Goal: Task Accomplishment & Management: Complete application form

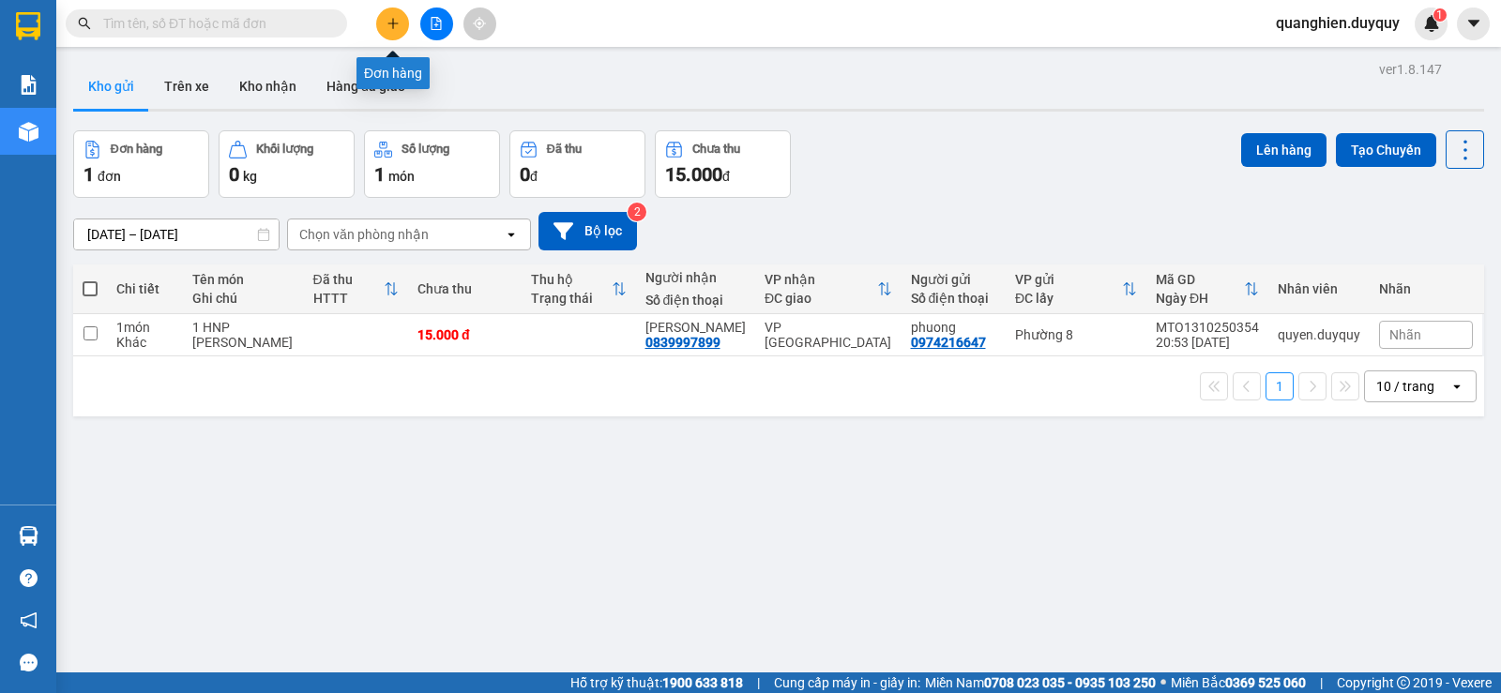
click at [388, 25] on icon "plus" at bounding box center [393, 23] width 13 height 13
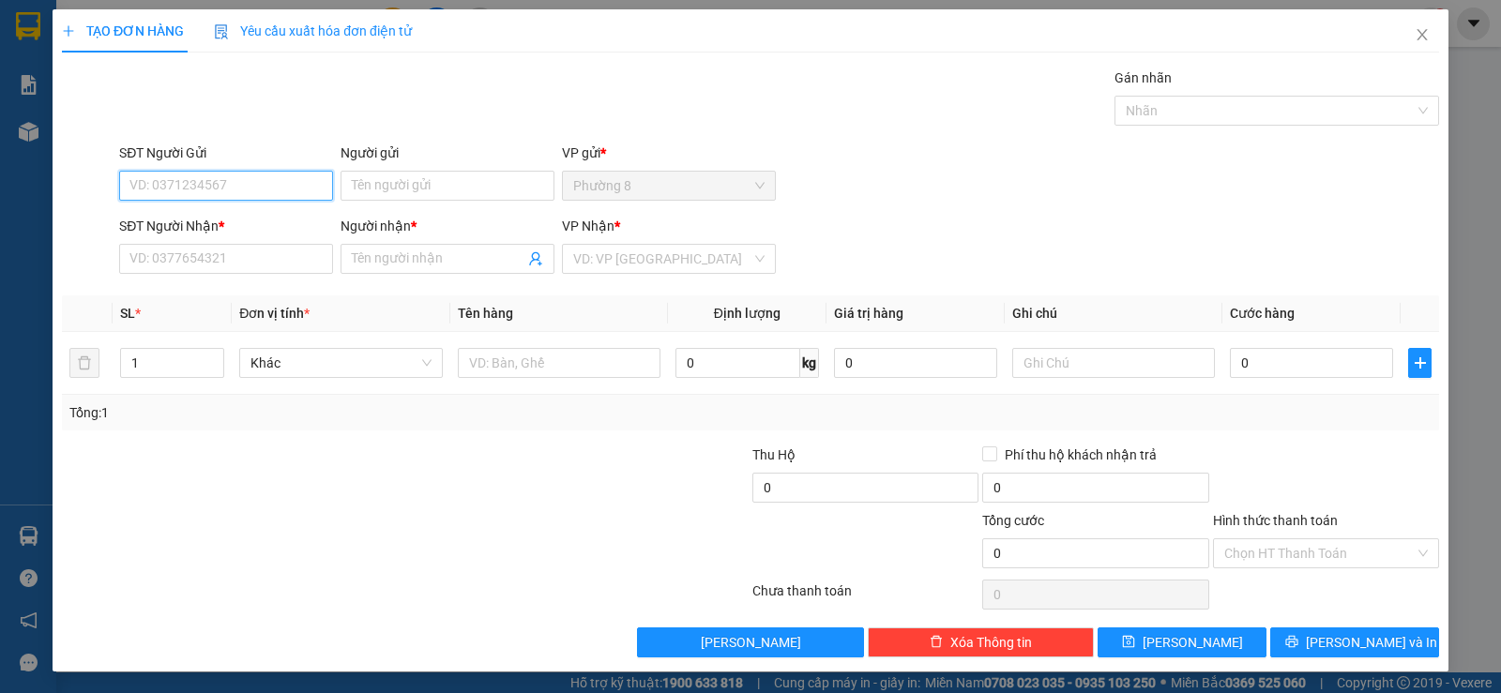
click at [246, 190] on input "SĐT Người Gửi" at bounding box center [226, 186] width 214 height 30
type input "0919009664"
click at [375, 189] on input "Người gửi" at bounding box center [448, 186] width 214 height 30
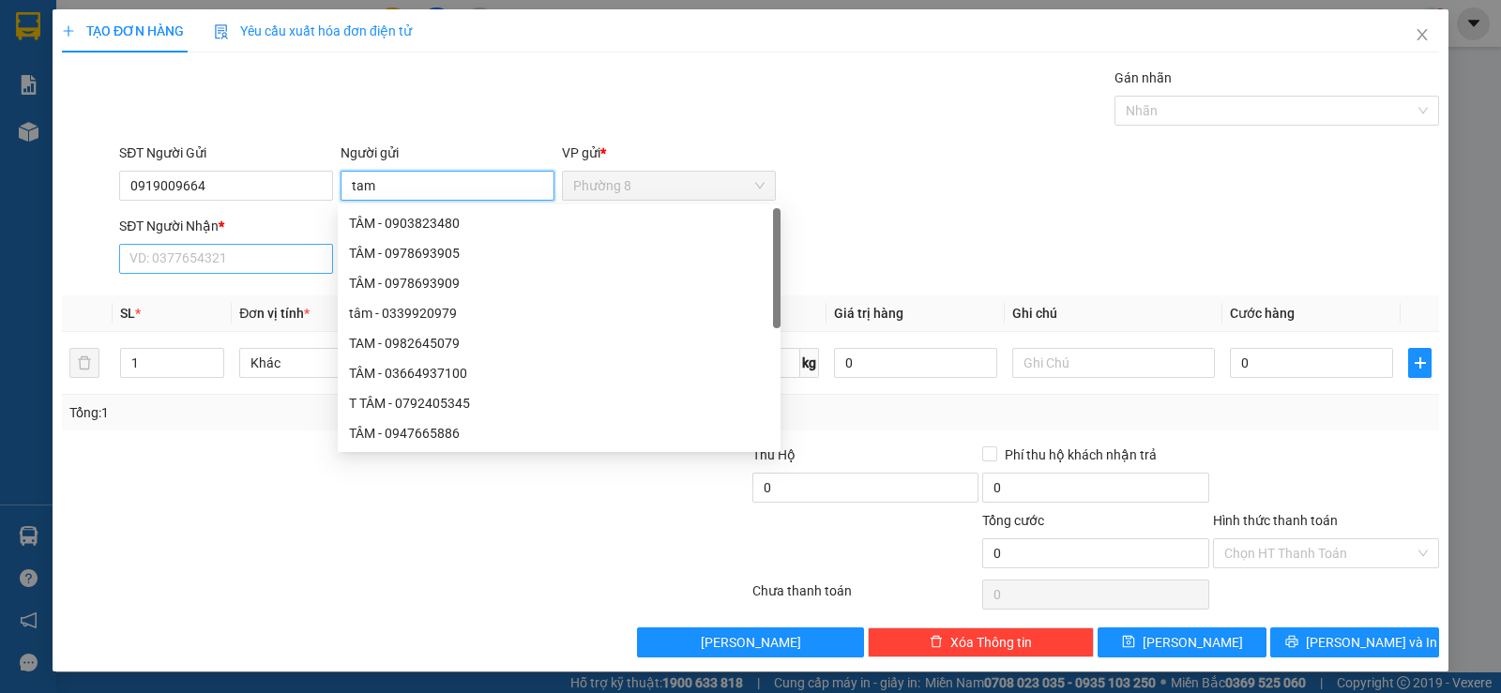
type input "tam"
click at [160, 256] on input "SĐT Người Nhận *" at bounding box center [226, 259] width 214 height 30
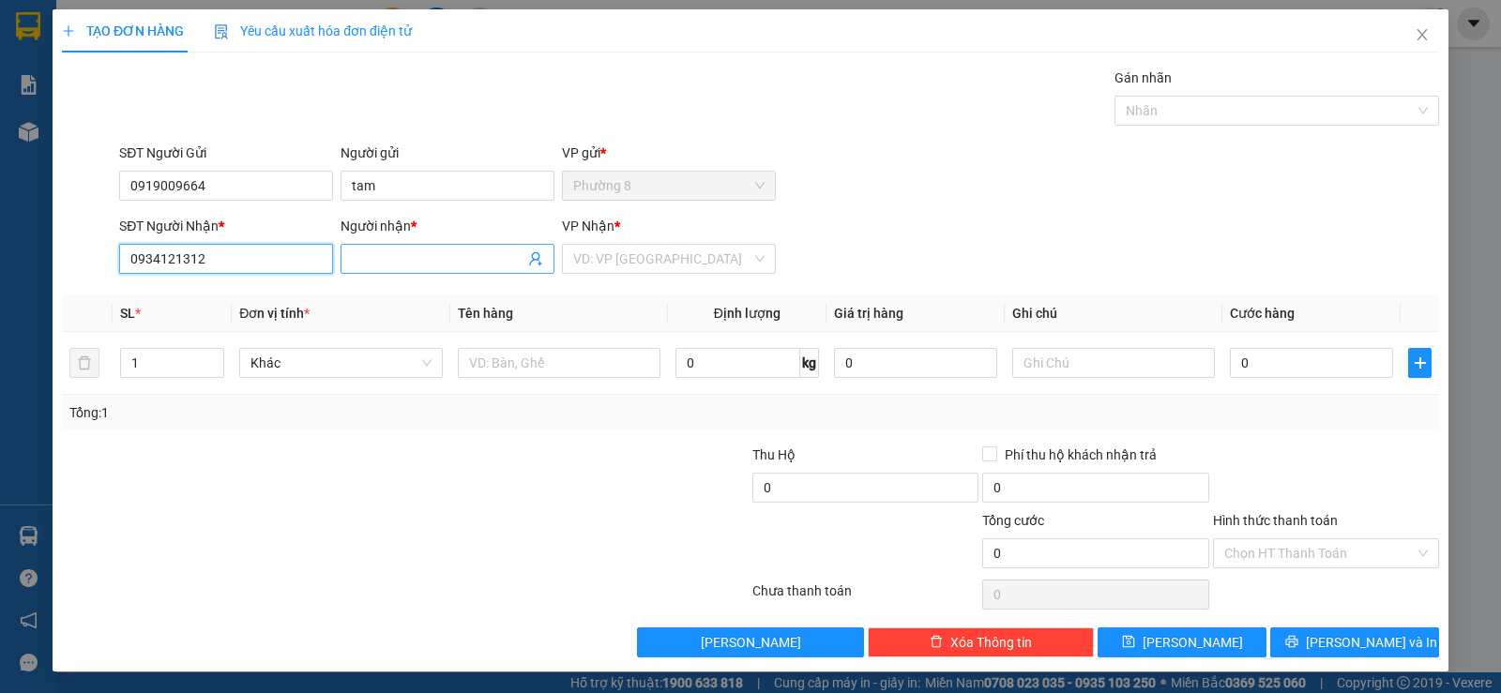
type input "0934121312"
click at [404, 258] on input "Người nhận *" at bounding box center [438, 259] width 173 height 21
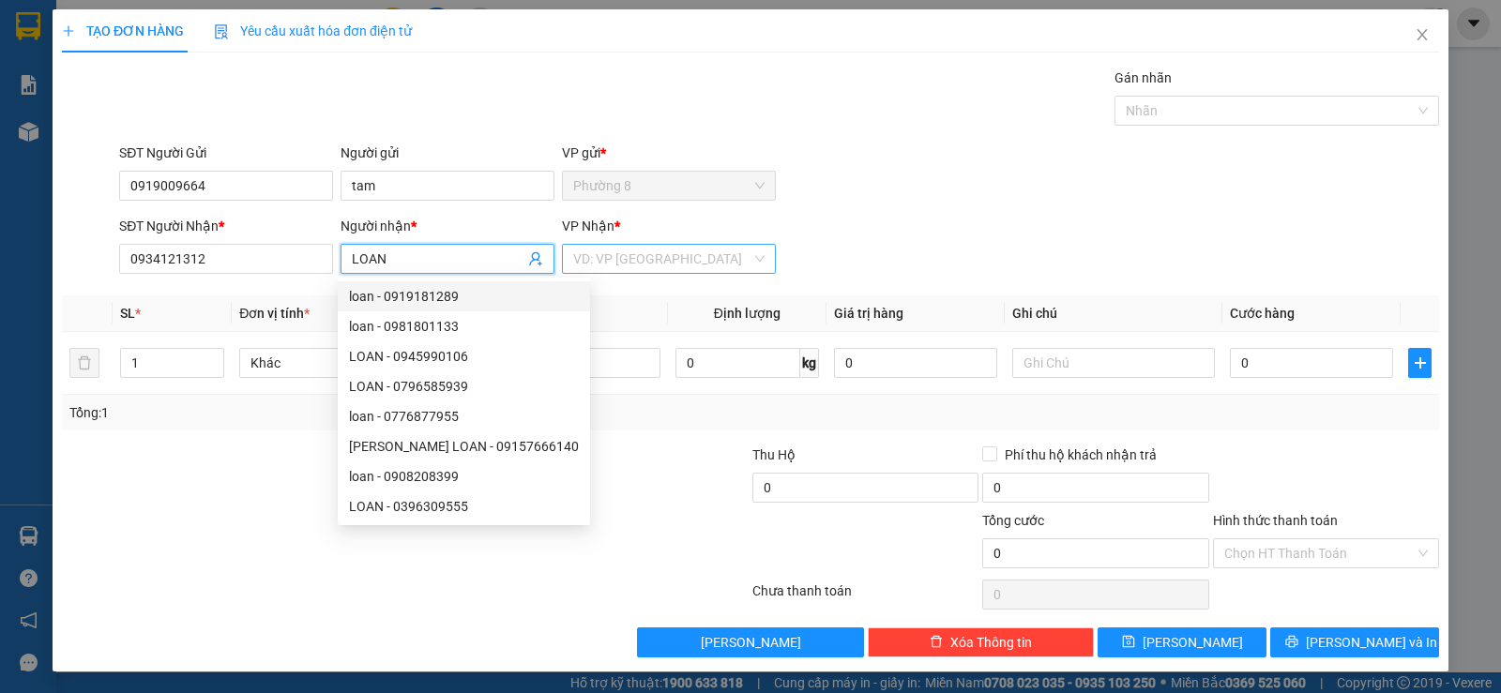
type input "LOAN"
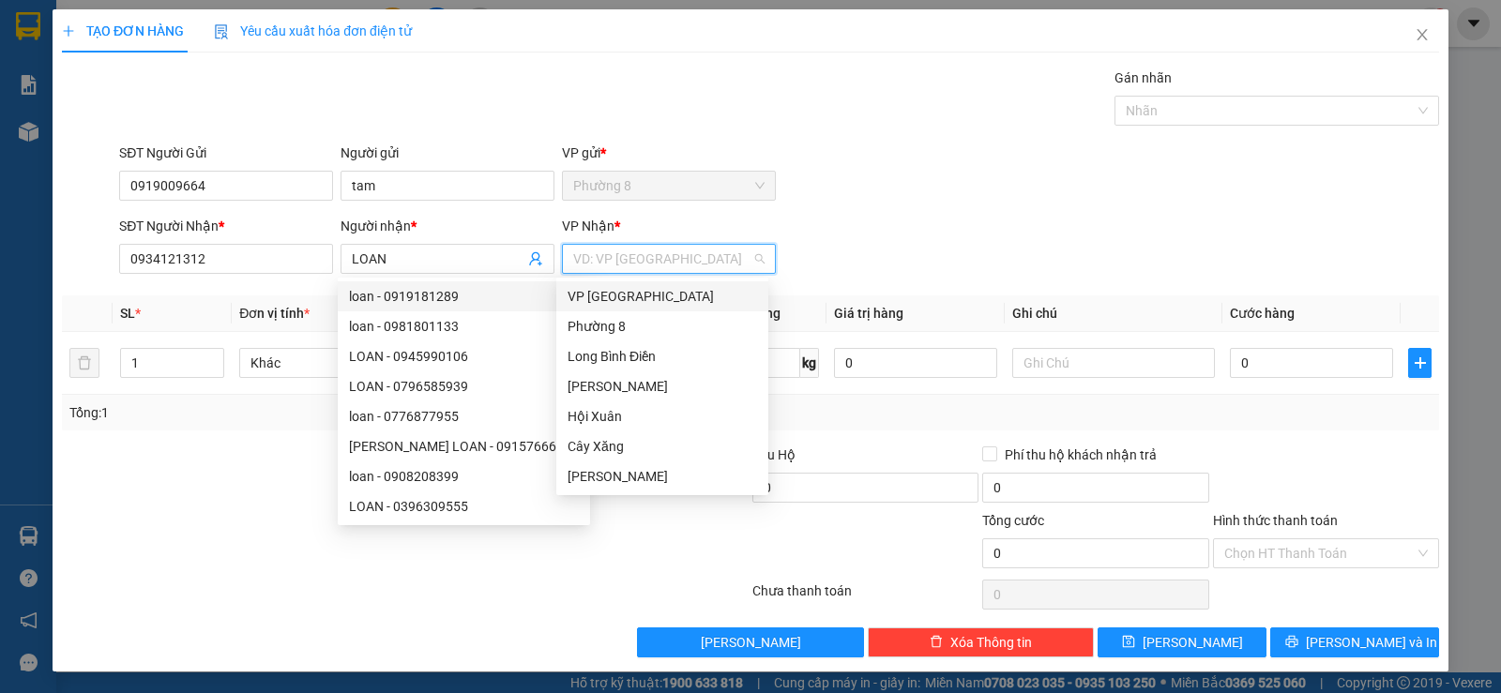
click at [663, 266] on input "search" at bounding box center [662, 259] width 178 height 28
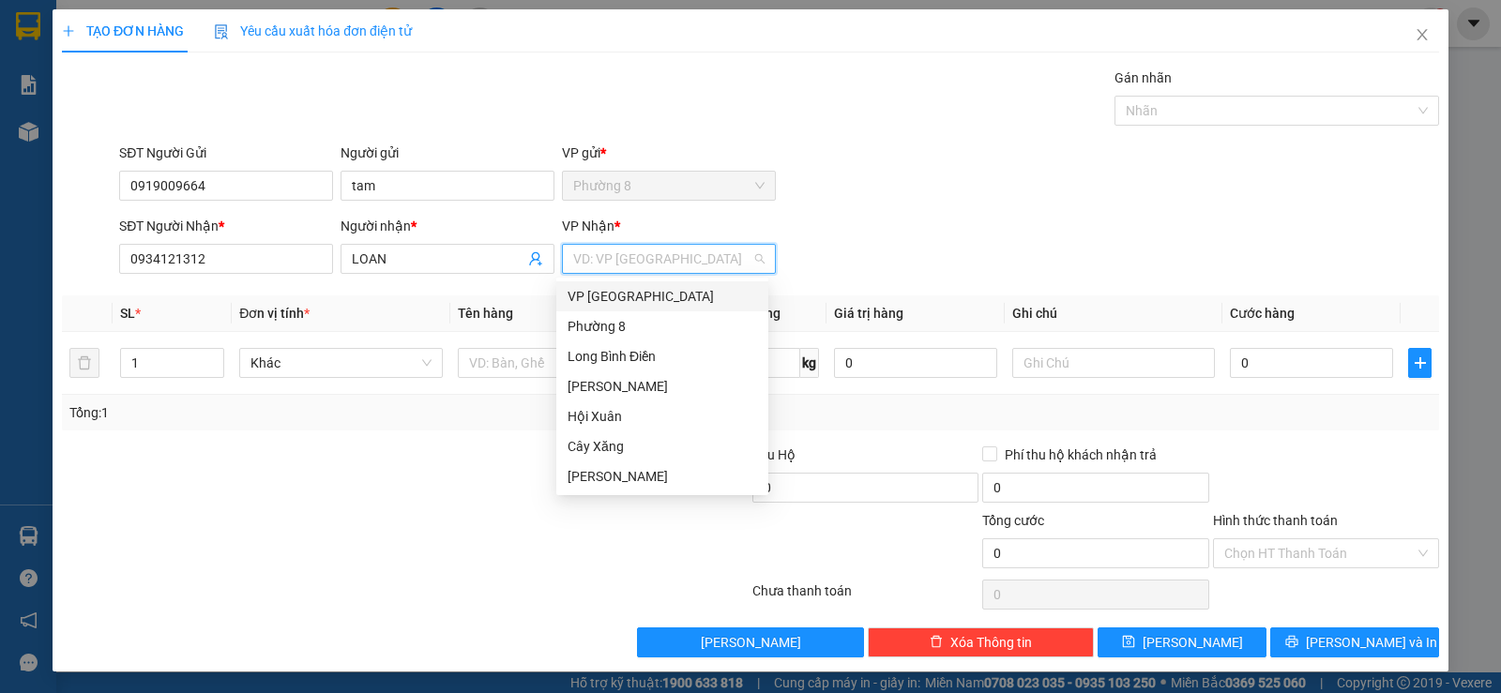
click at [648, 300] on div "VP [GEOGRAPHIC_DATA]" at bounding box center [663, 296] width 190 height 21
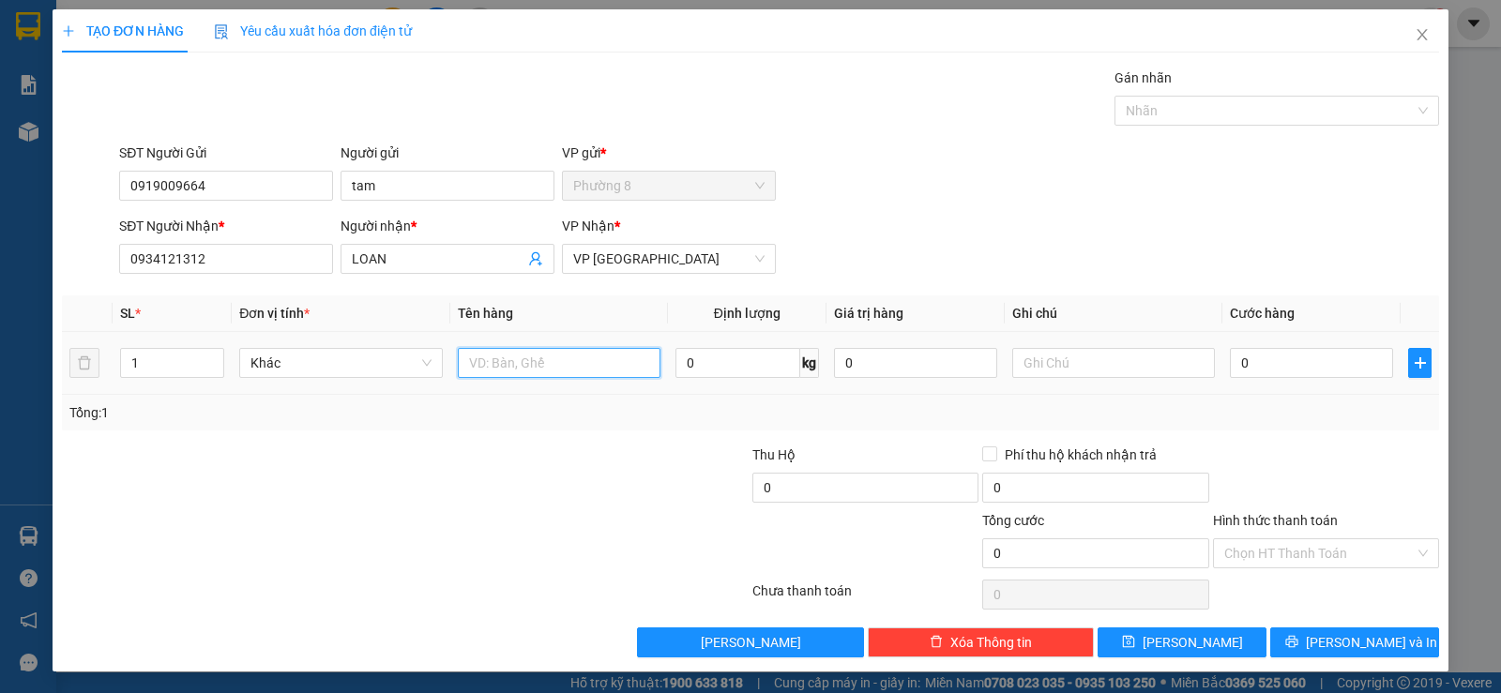
click at [521, 372] on input "text" at bounding box center [559, 363] width 203 height 30
type input "T MOSST"
click at [1230, 361] on input "0" at bounding box center [1311, 363] width 163 height 30
type input "2"
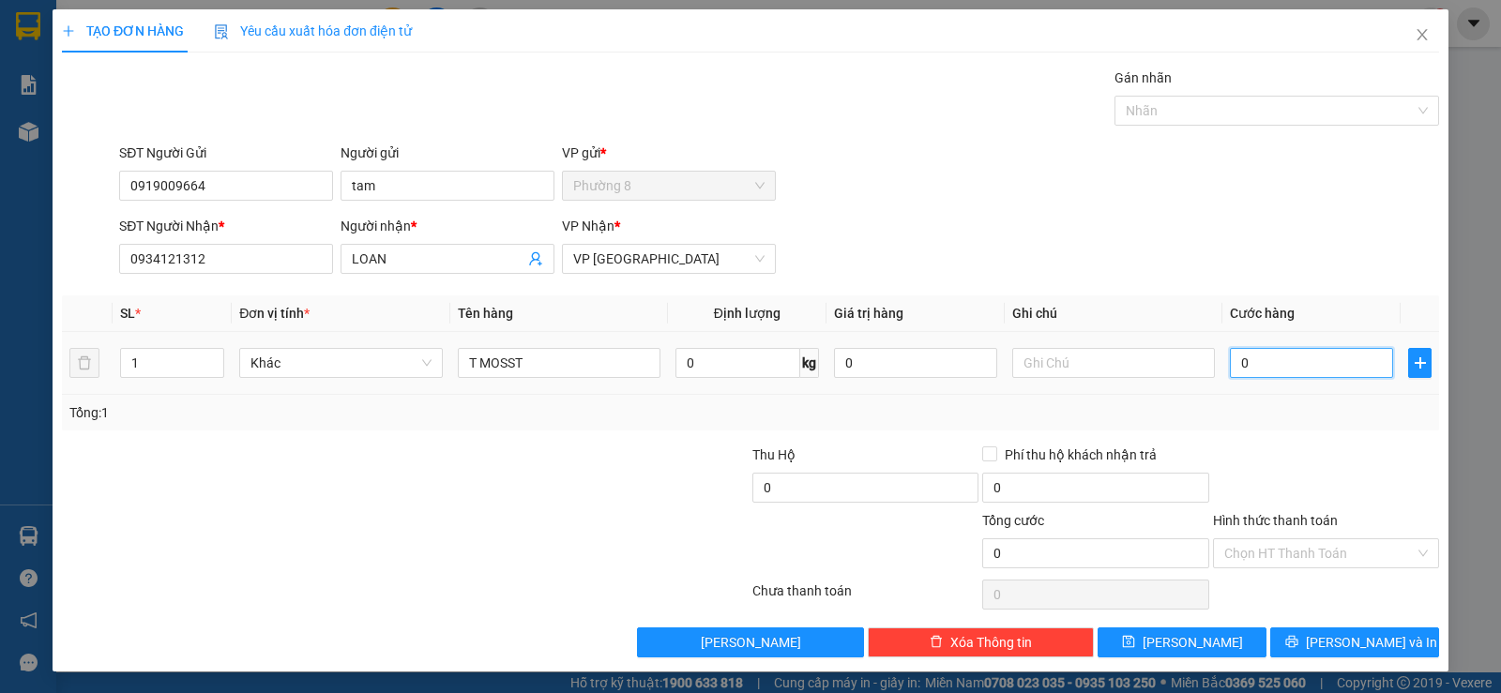
type input "2"
type input "25"
type input "250"
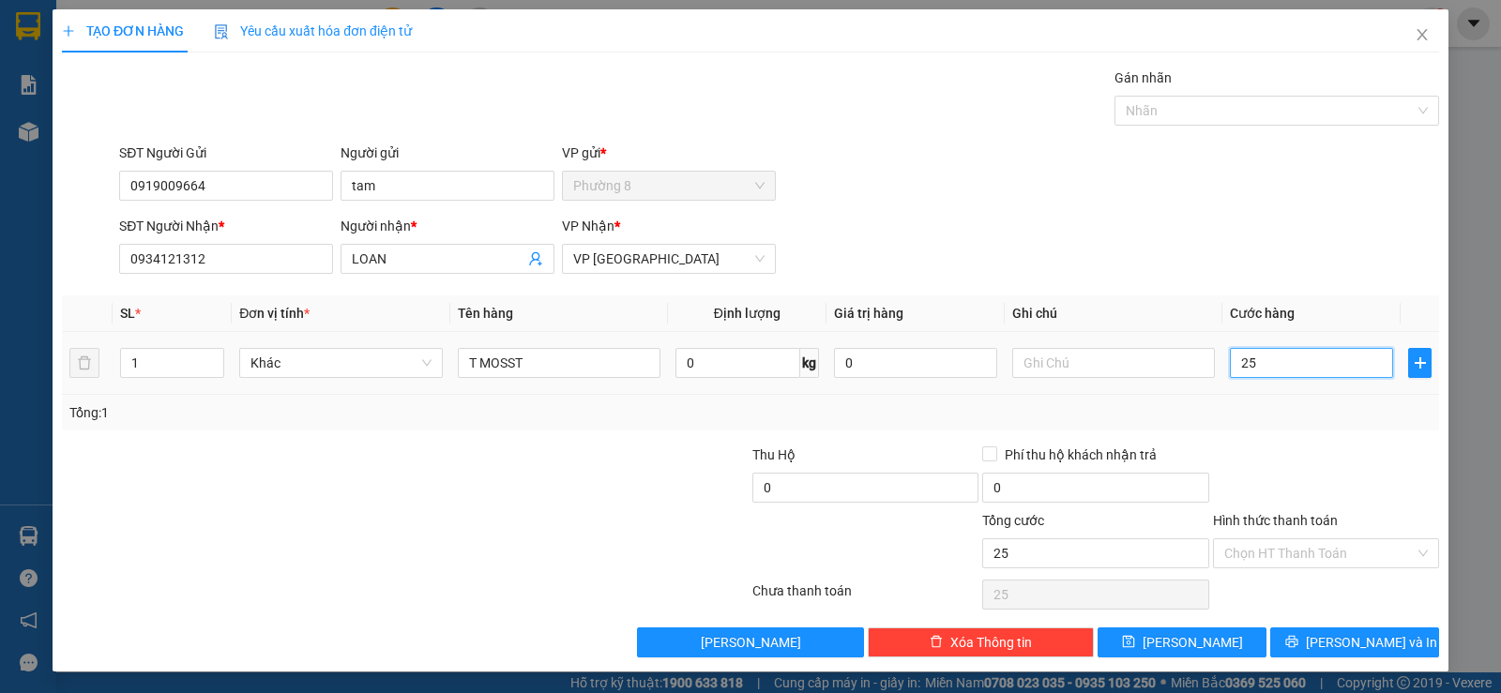
type input "250"
type input "2.500"
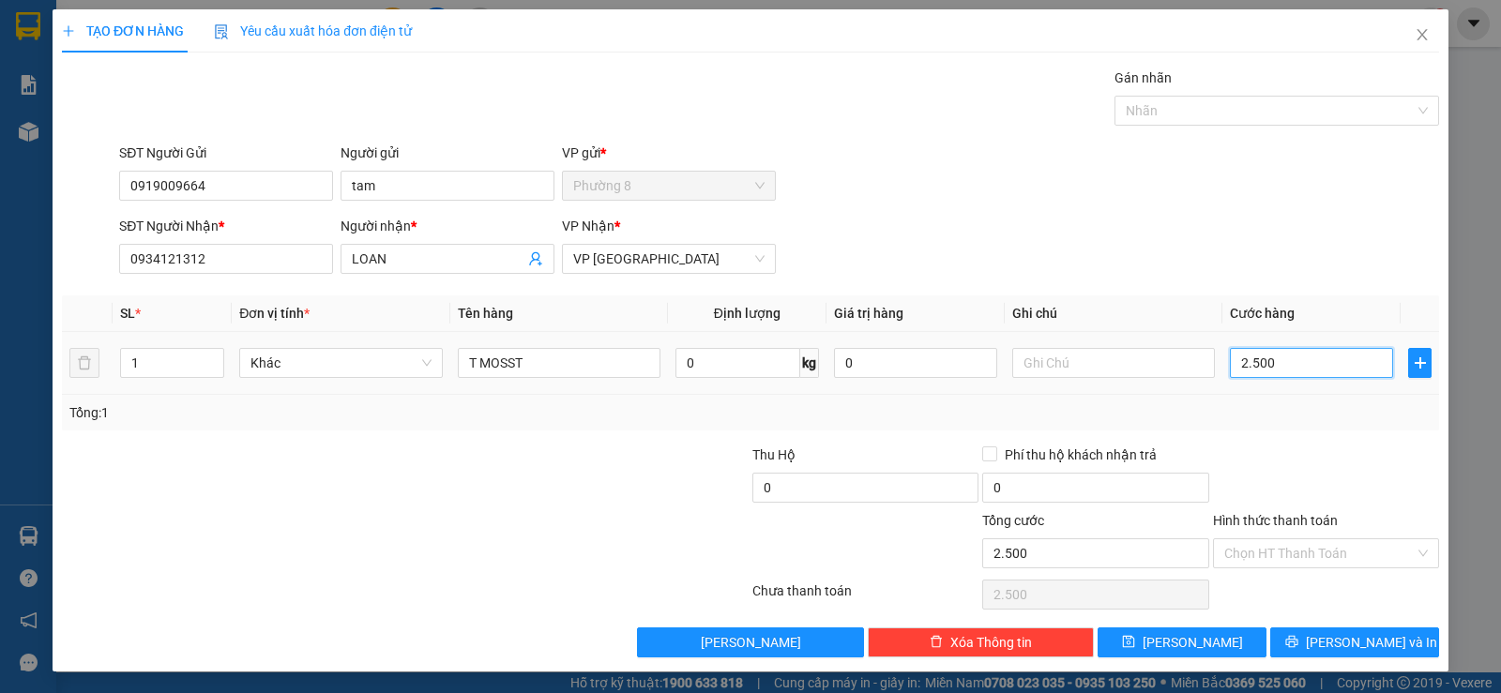
type input "25.000"
click at [1057, 372] on input "text" at bounding box center [1114, 363] width 203 height 30
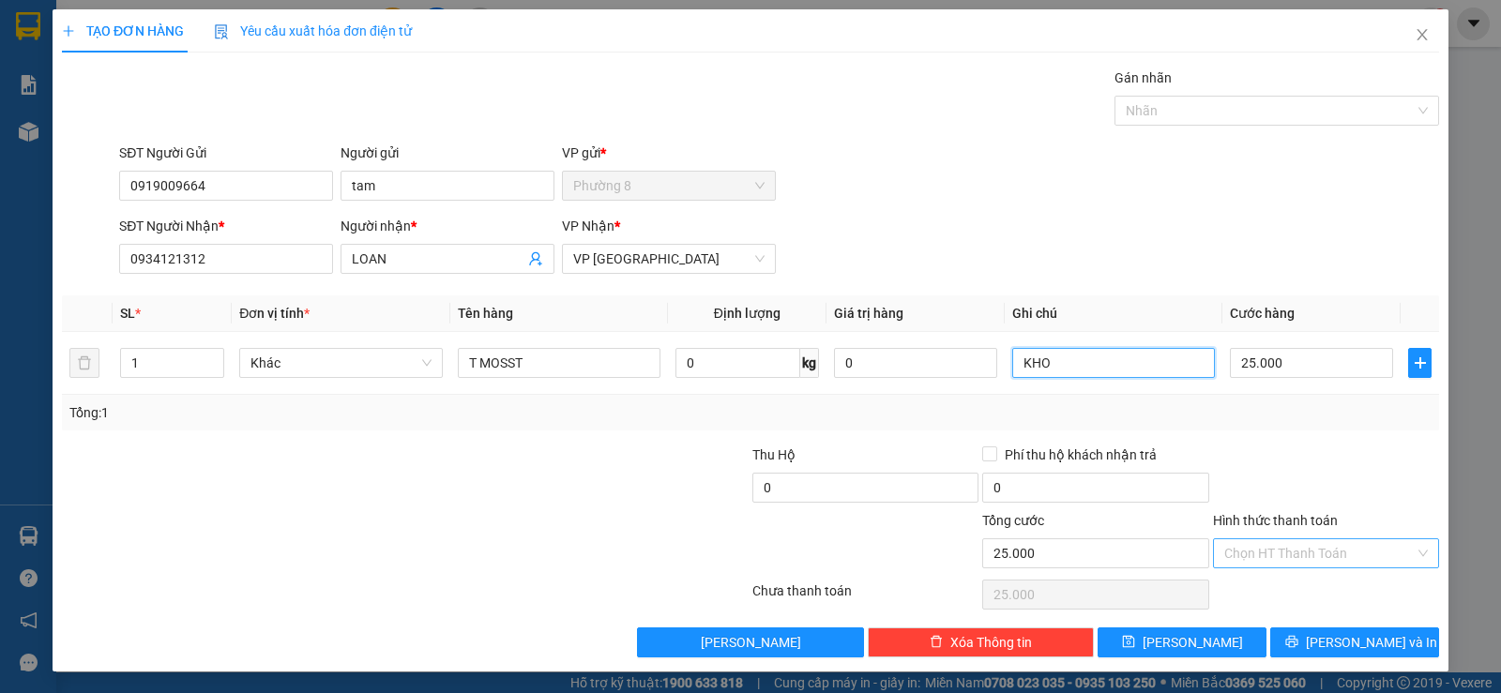
type input "KHO"
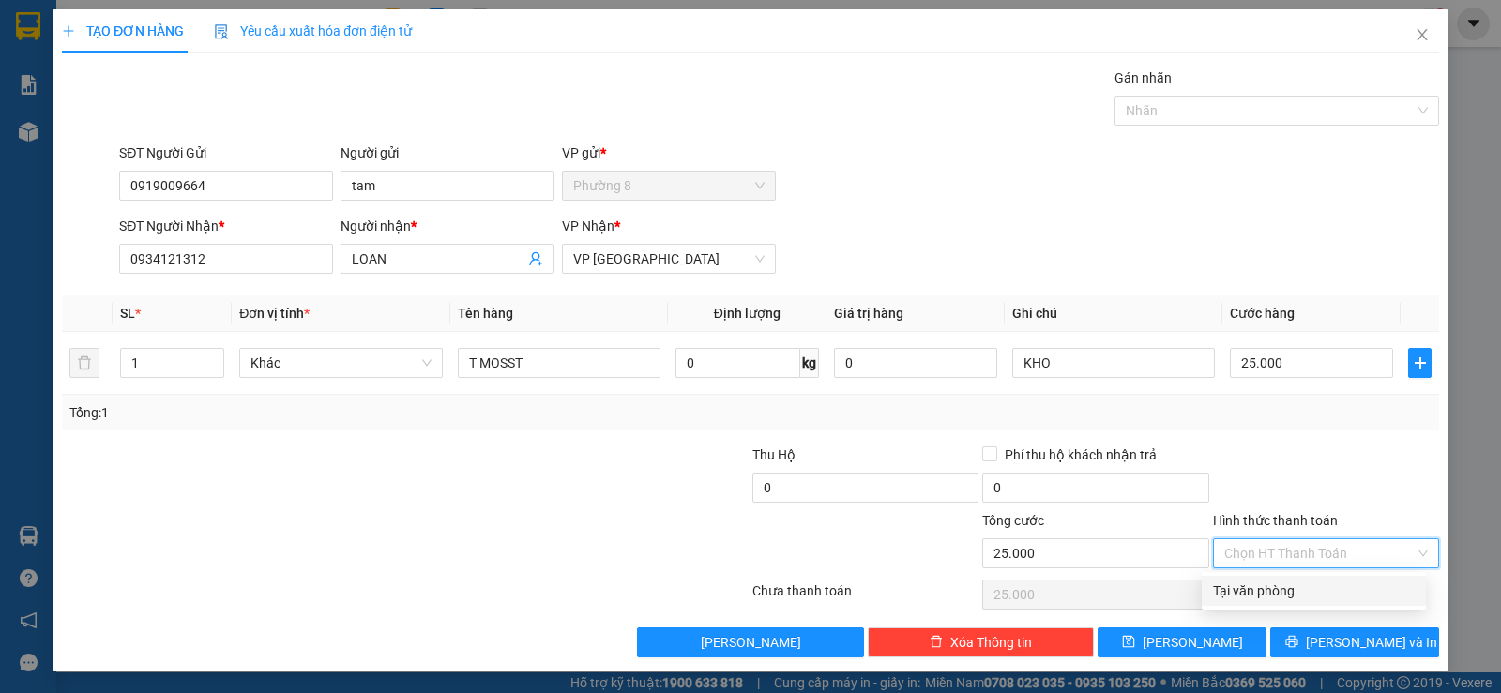
click at [1314, 555] on input "Hình thức thanh toán" at bounding box center [1320, 554] width 190 height 28
click at [1304, 584] on div "Tại văn phòng" at bounding box center [1314, 591] width 202 height 21
type input "0"
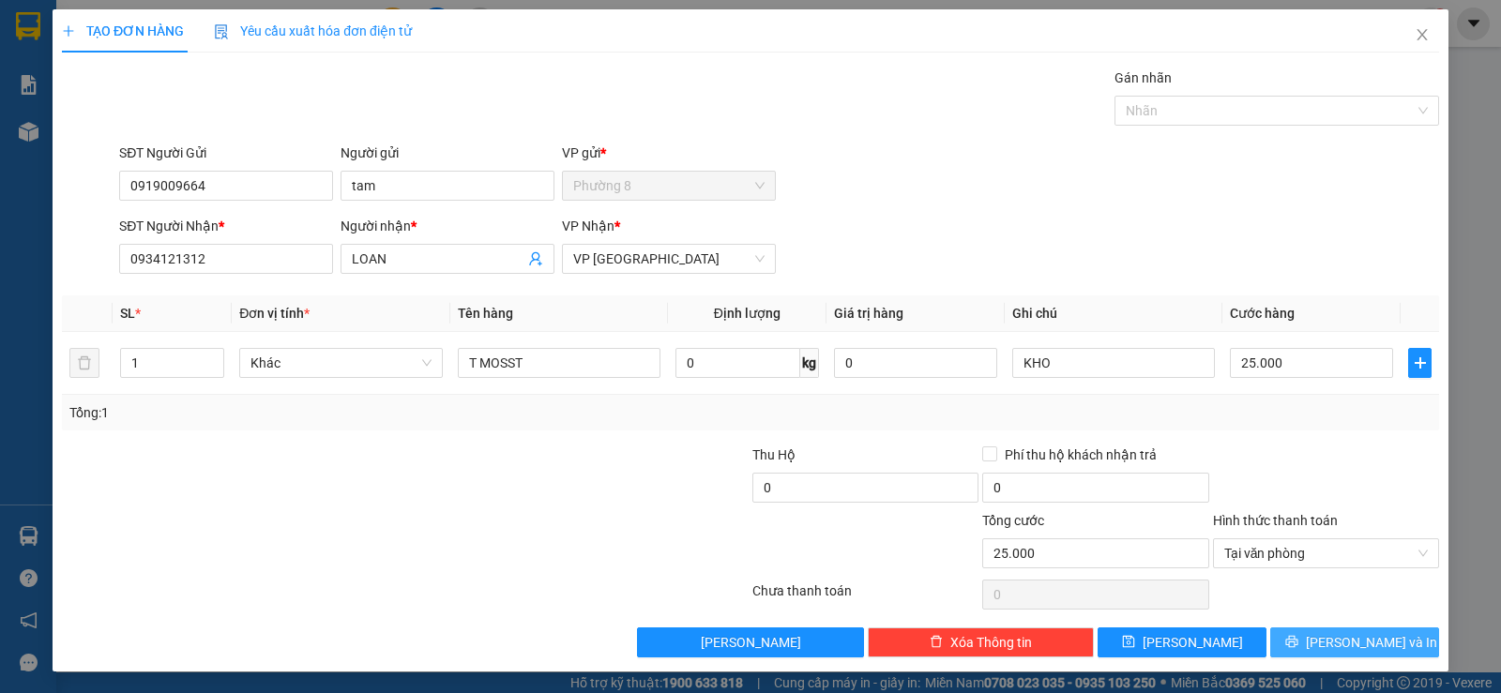
click at [1339, 641] on span "Lưu và In" at bounding box center [1371, 642] width 131 height 21
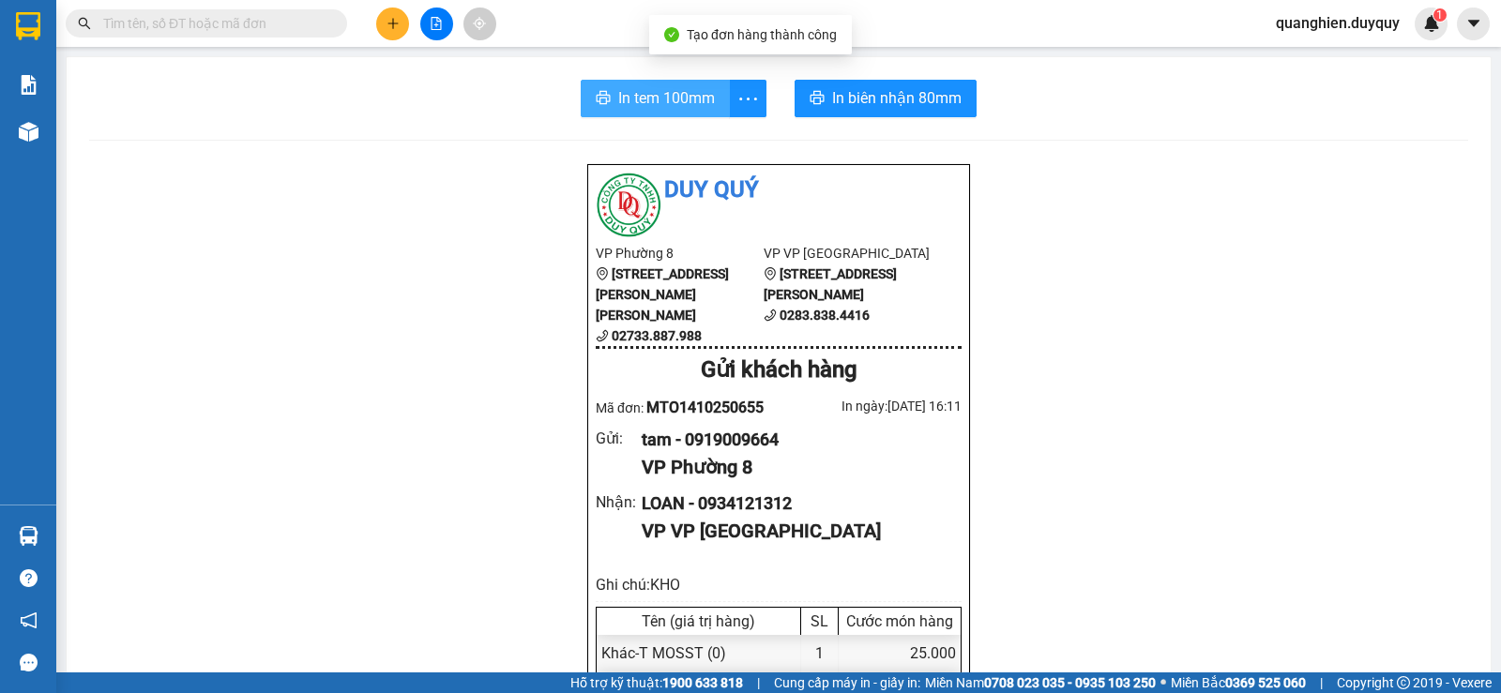
click at [634, 97] on span "In tem 100mm" at bounding box center [666, 97] width 97 height 23
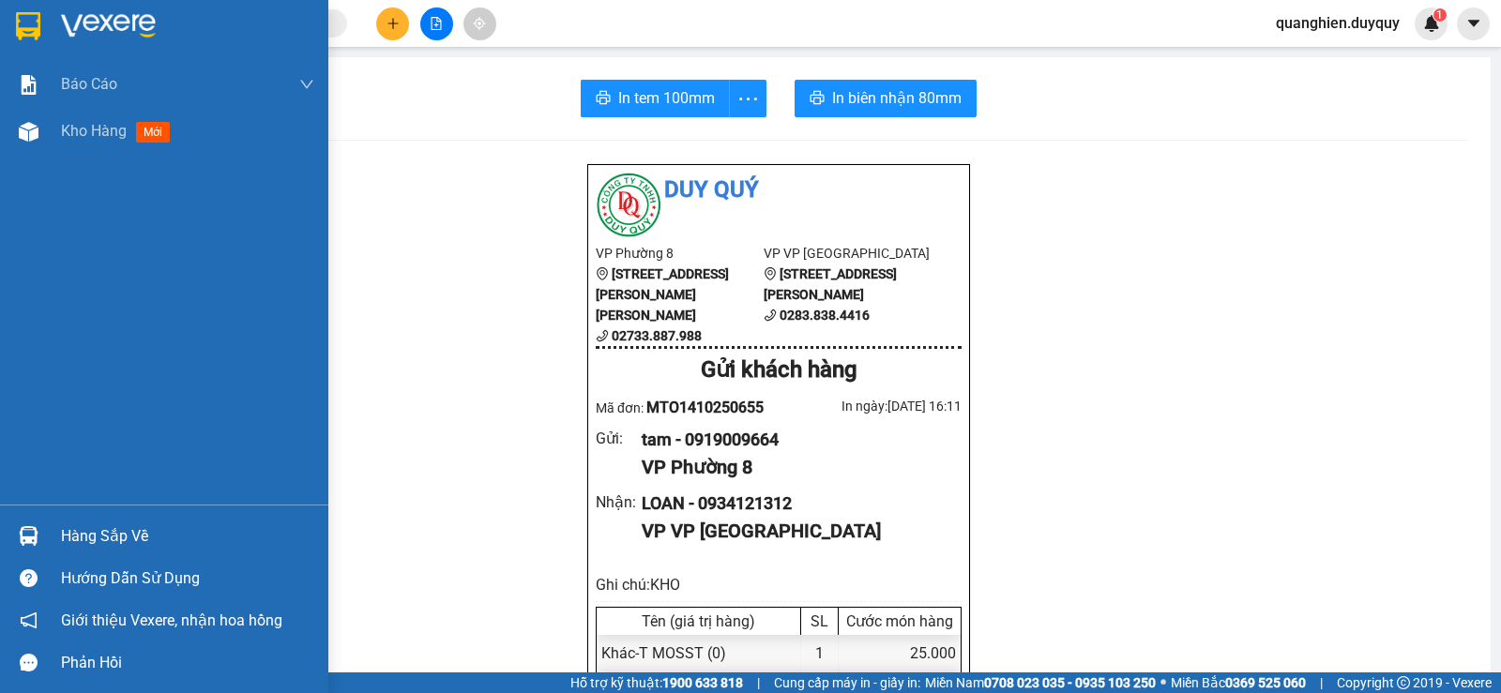
click at [79, 538] on div "Hàng sắp về" at bounding box center [187, 537] width 253 height 28
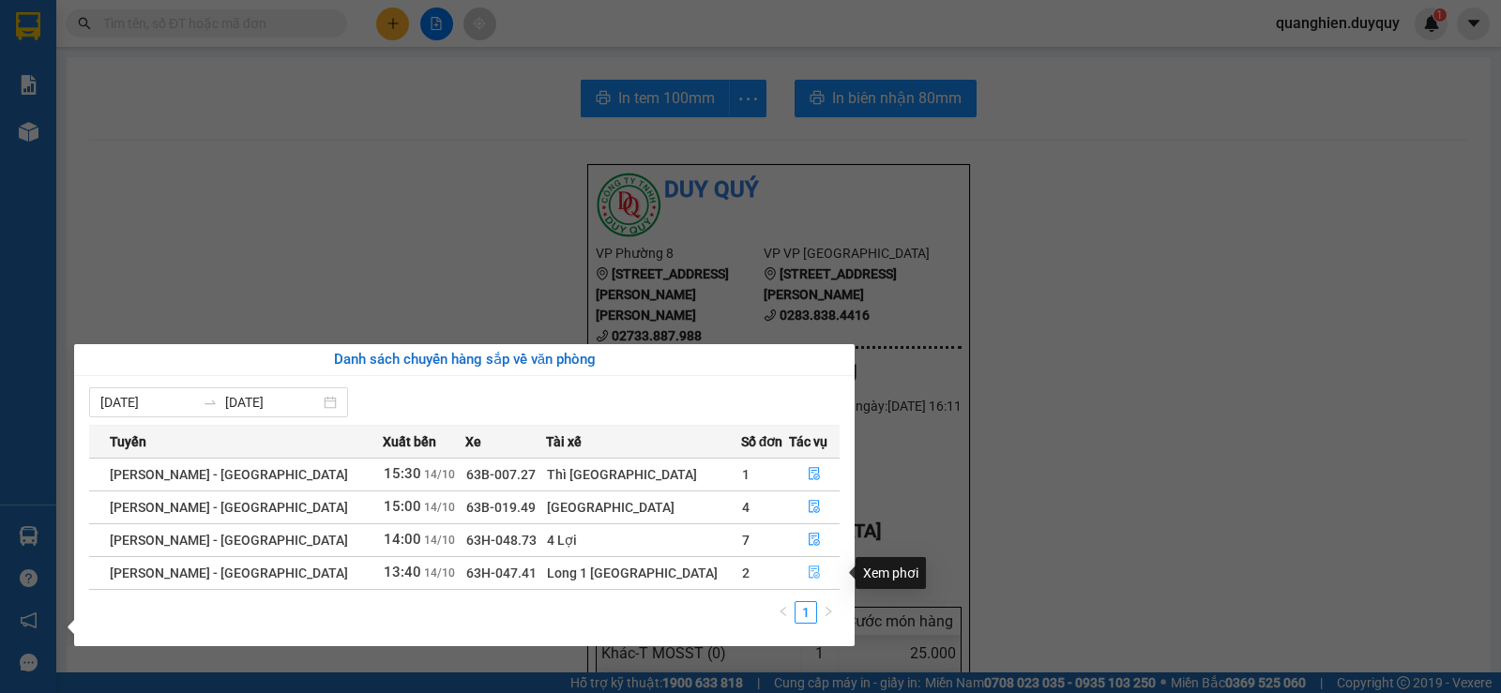
click at [808, 575] on icon "file-done" at bounding box center [814, 572] width 13 height 13
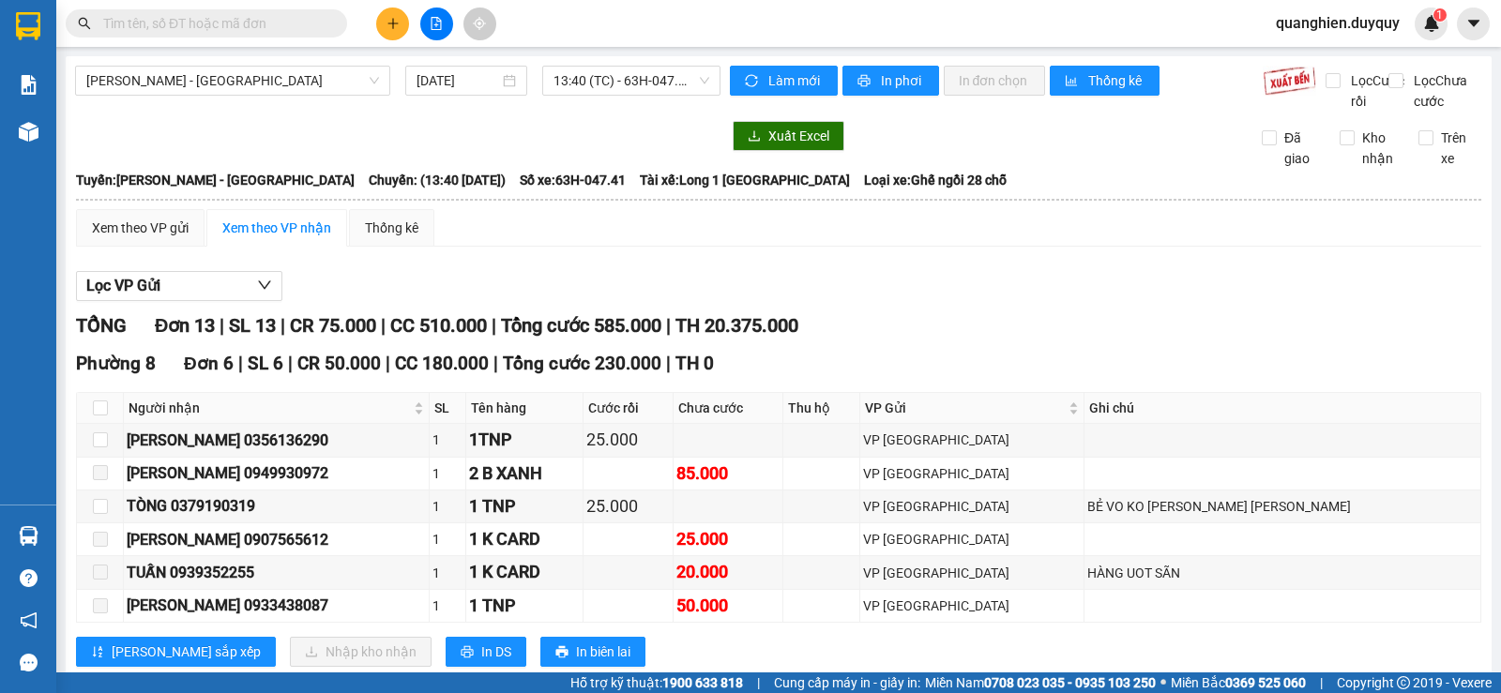
scroll to position [188, 0]
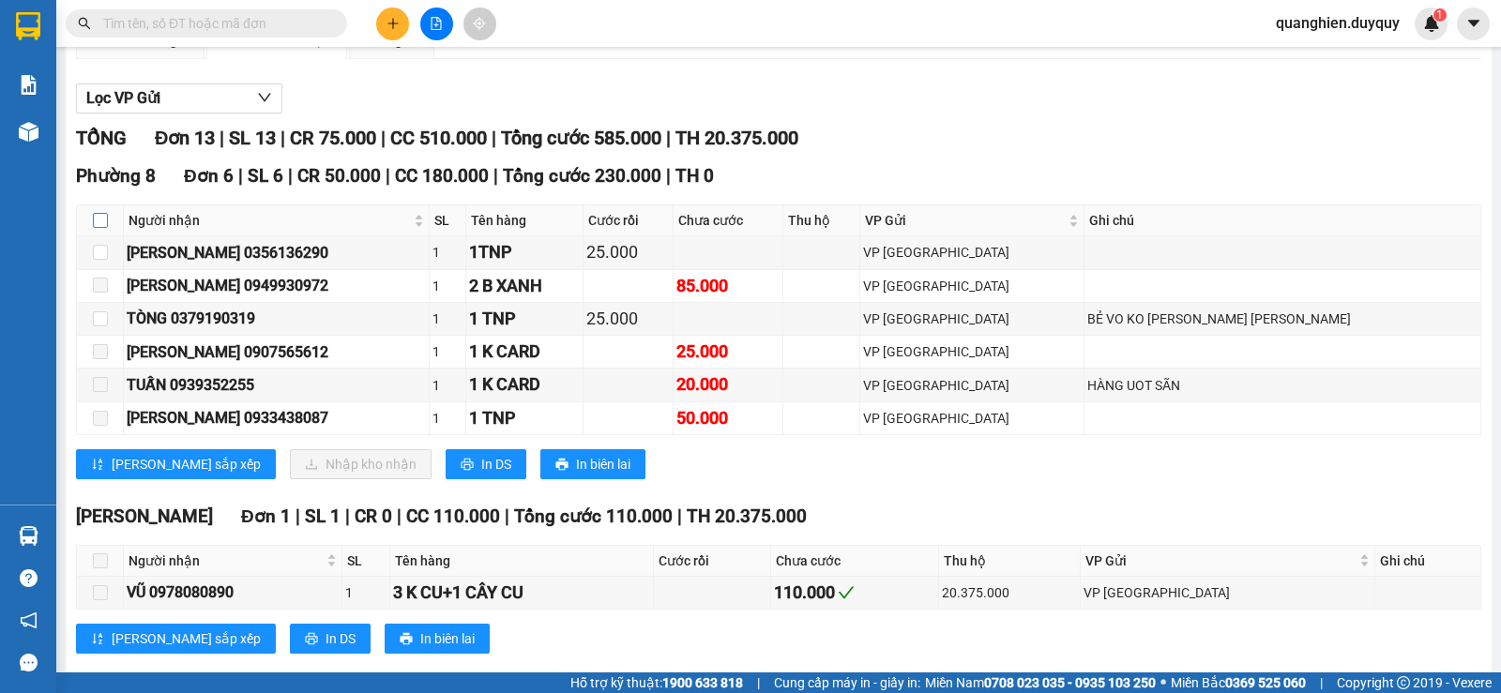
click at [99, 228] on input "checkbox" at bounding box center [100, 220] width 15 height 15
checkbox input "true"
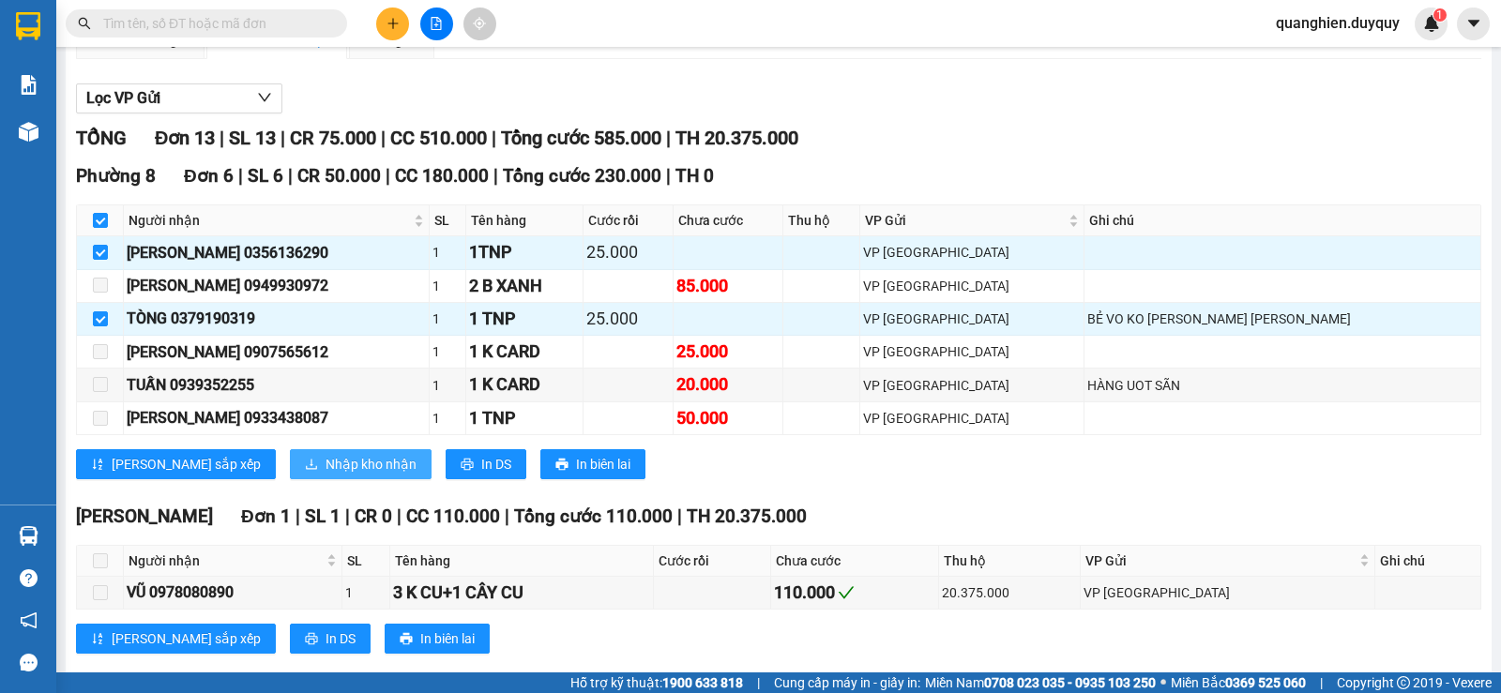
click at [326, 475] on span "Nhập kho nhận" at bounding box center [371, 464] width 91 height 21
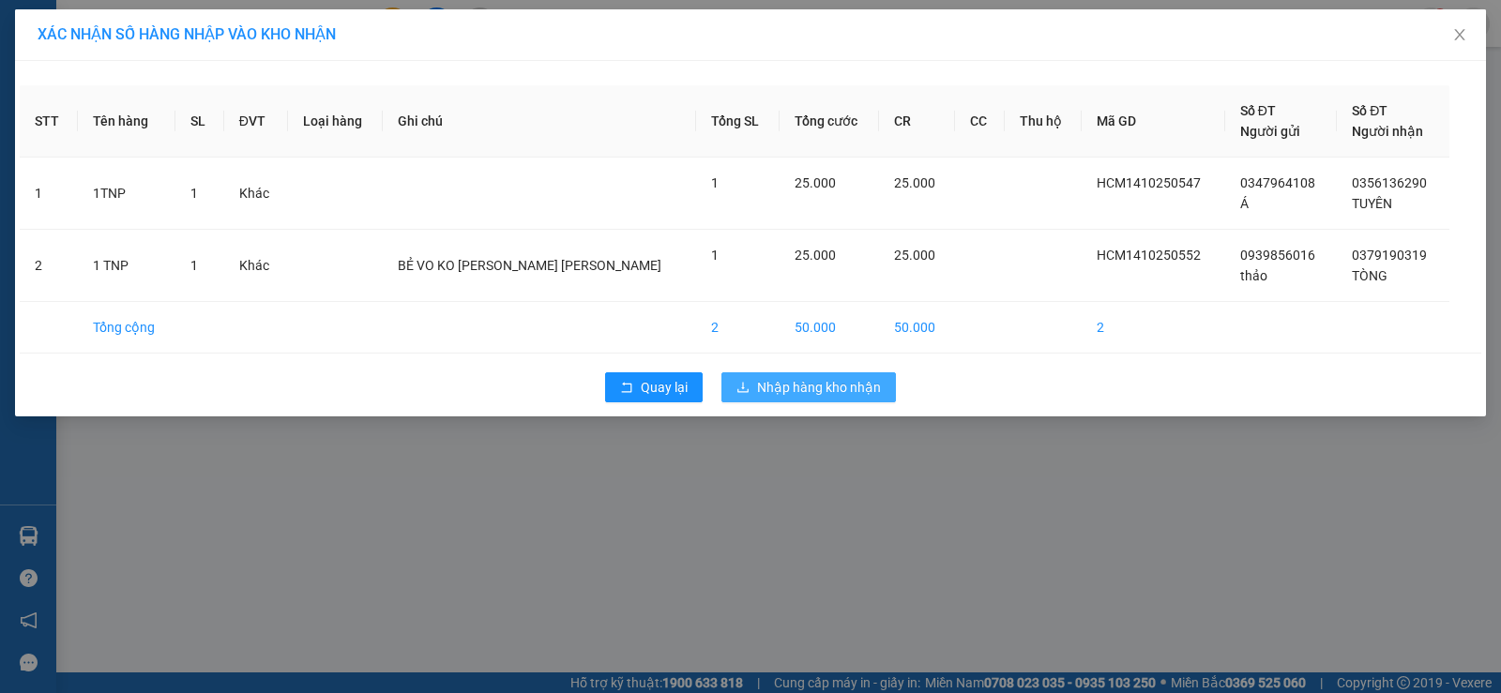
click at [832, 391] on span "Nhập hàng kho nhận" at bounding box center [819, 387] width 124 height 21
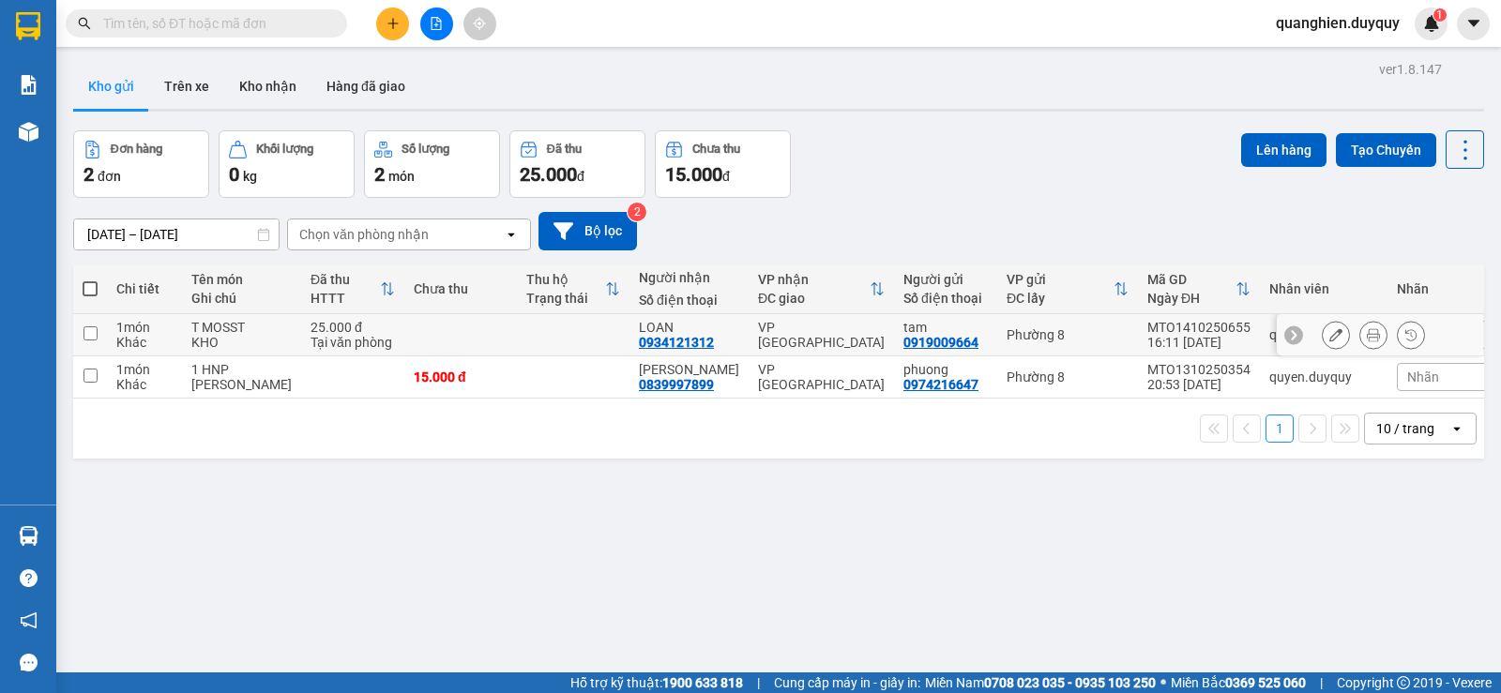
click at [91, 335] on input "checkbox" at bounding box center [91, 334] width 14 height 14
checkbox input "true"
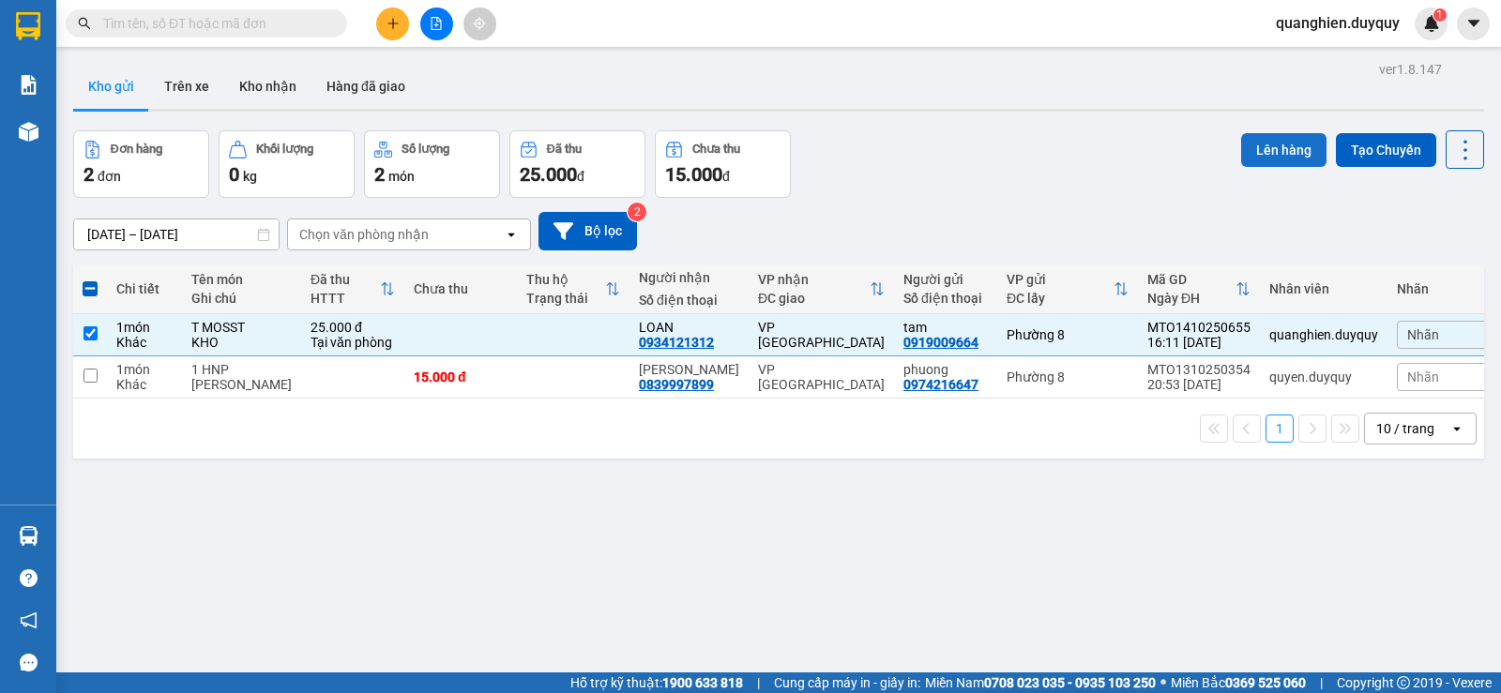
click at [1255, 153] on button "Lên hàng" at bounding box center [1283, 150] width 85 height 34
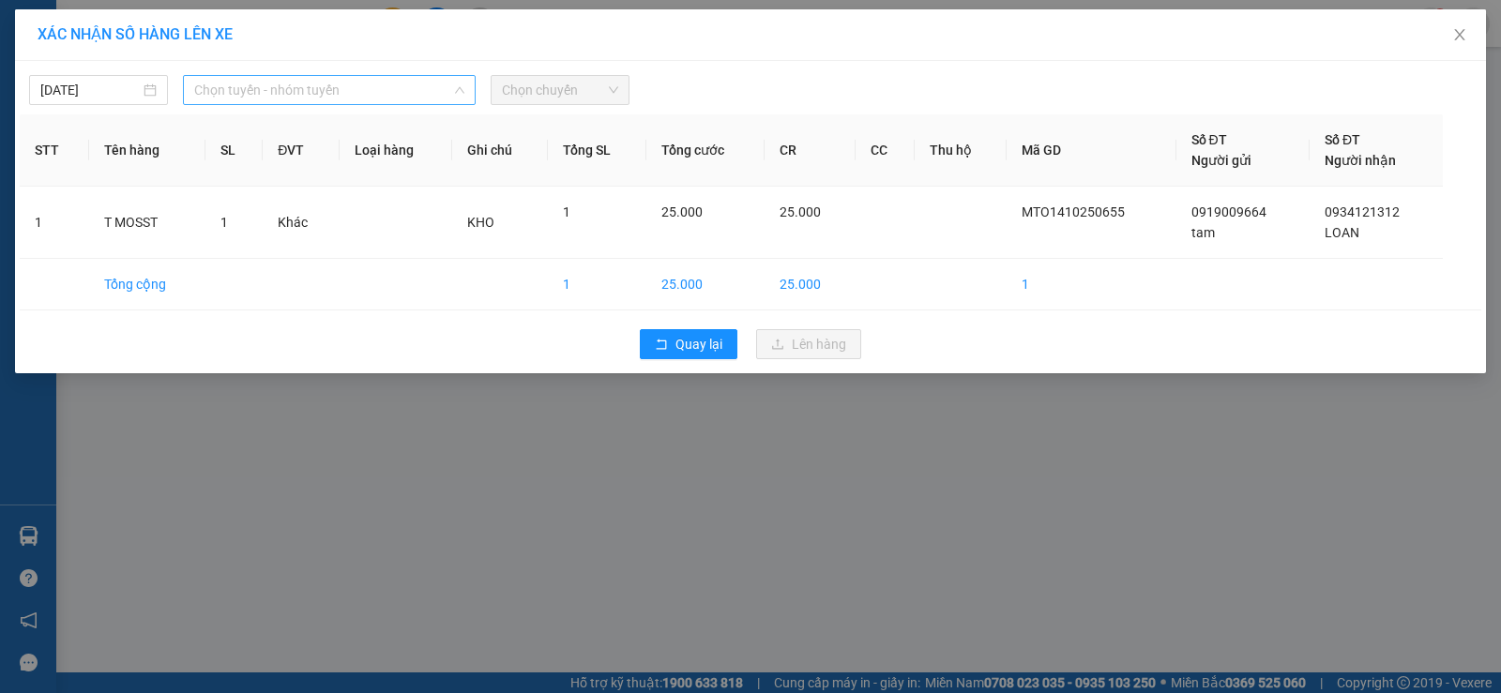
click at [410, 98] on span "Chọn tuyến - nhóm tuyến" at bounding box center [329, 90] width 270 height 28
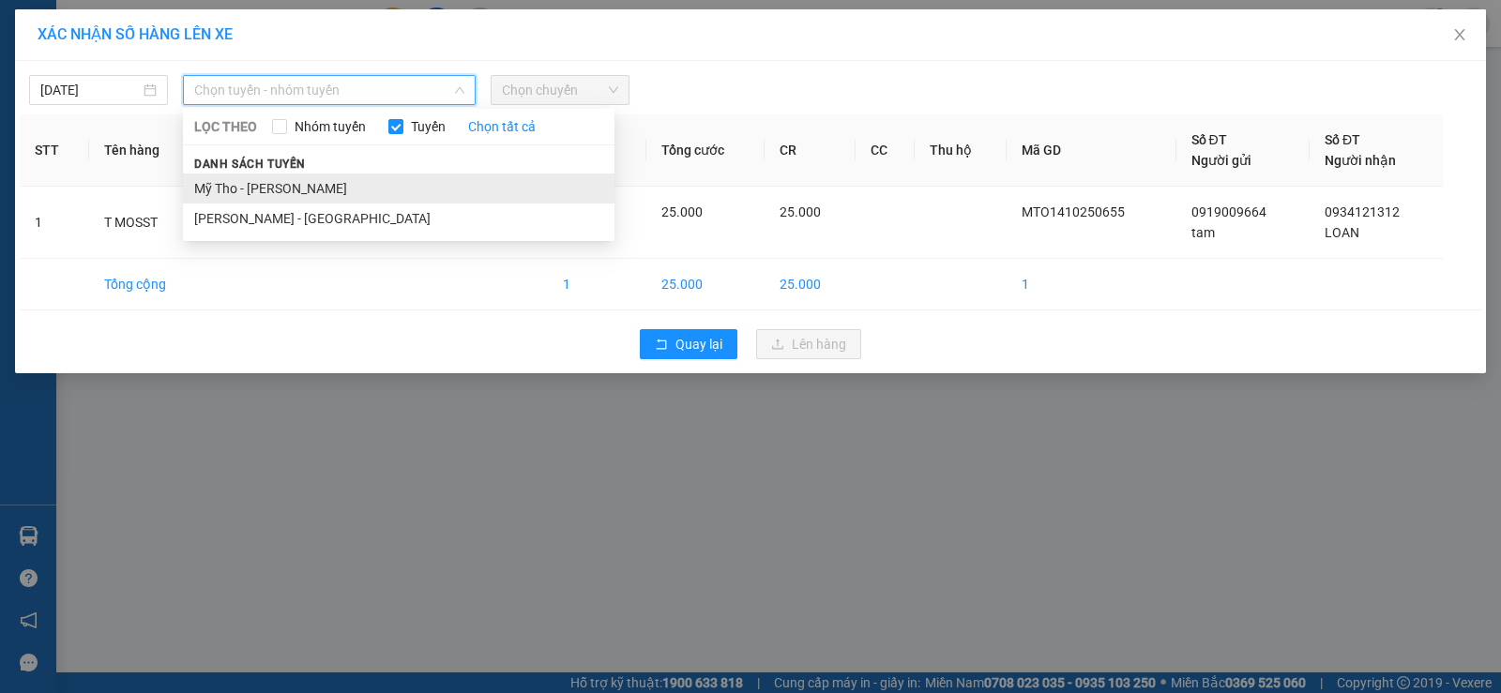
click at [367, 185] on li "Mỹ Tho - Hồ Chí Minh" at bounding box center [399, 189] width 432 height 30
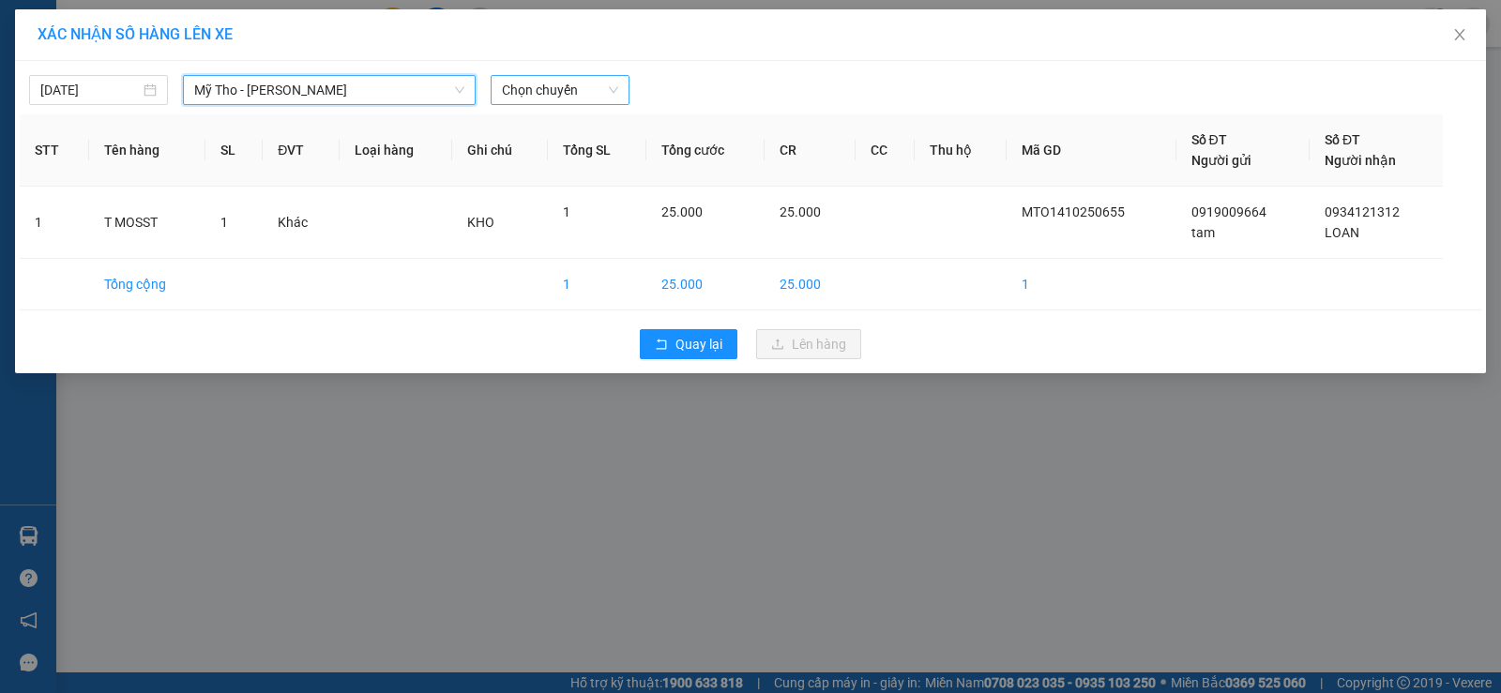
click at [533, 88] on span "Chọn chuyến" at bounding box center [560, 90] width 116 height 28
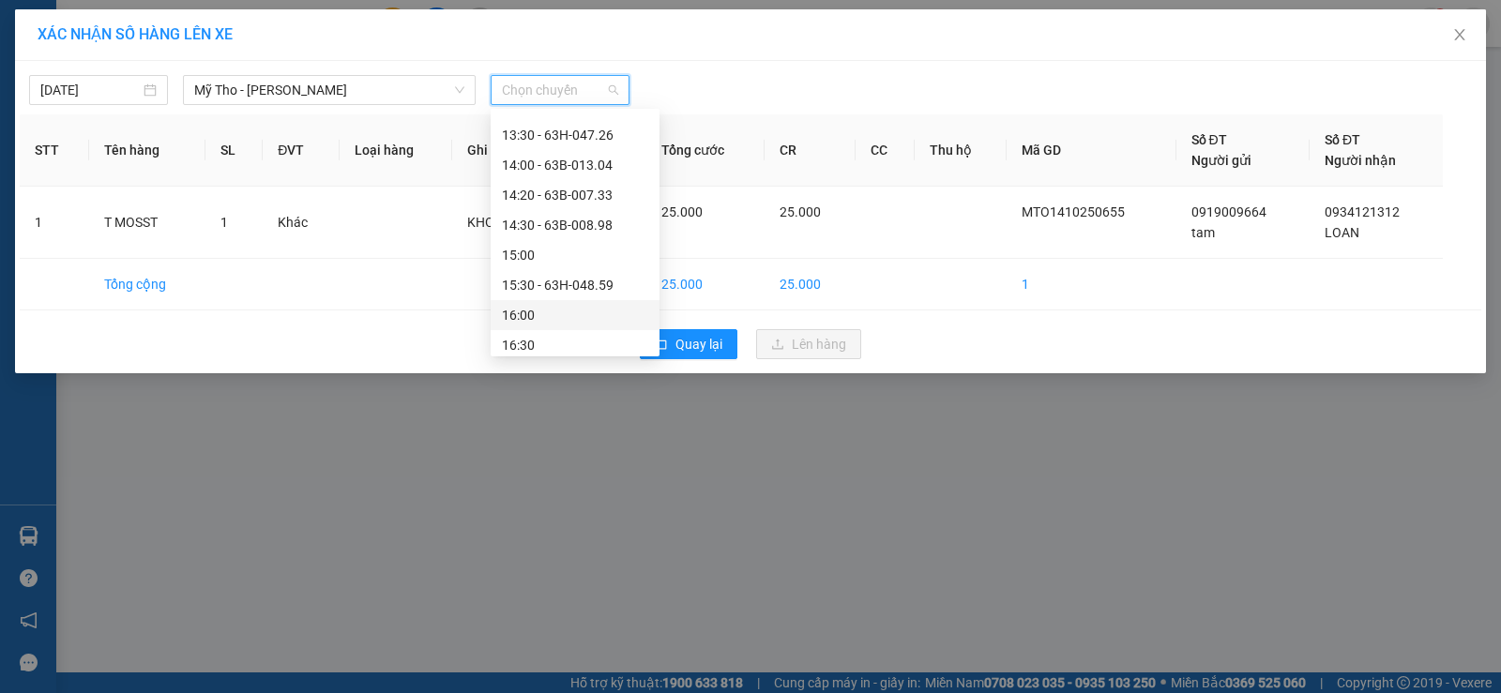
scroll to position [897, 0]
click at [576, 253] on div "16:30" at bounding box center [575, 251] width 146 height 21
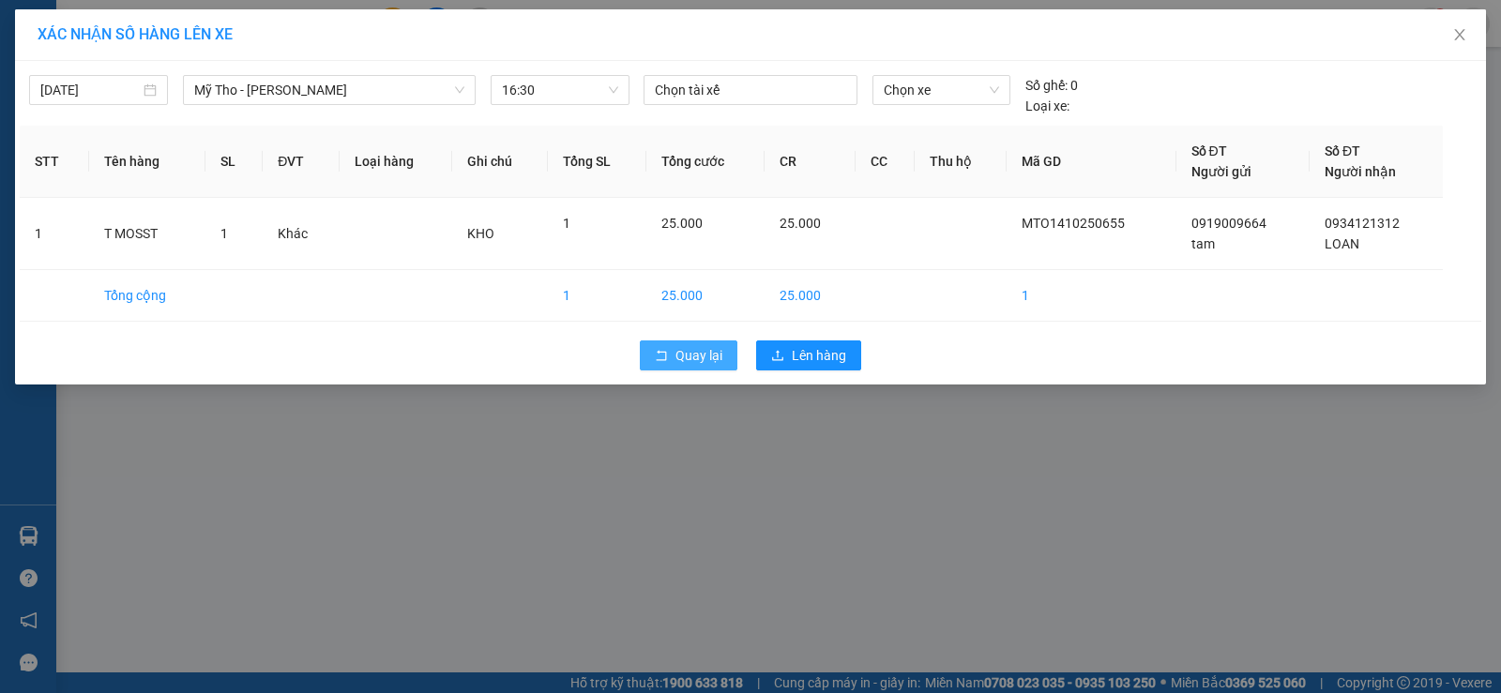
click at [702, 350] on span "Quay lại" at bounding box center [699, 355] width 47 height 21
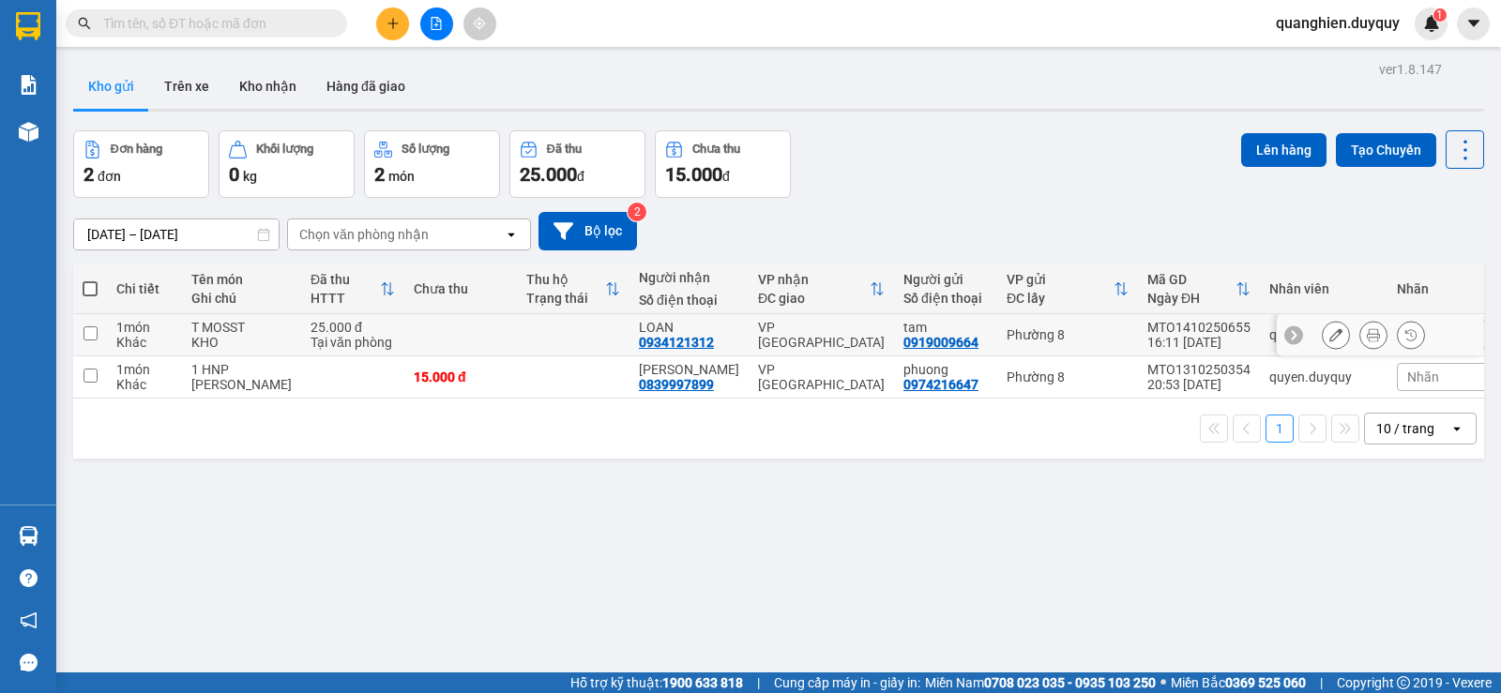
click at [591, 340] on td at bounding box center [573, 335] width 113 height 42
checkbox input "true"
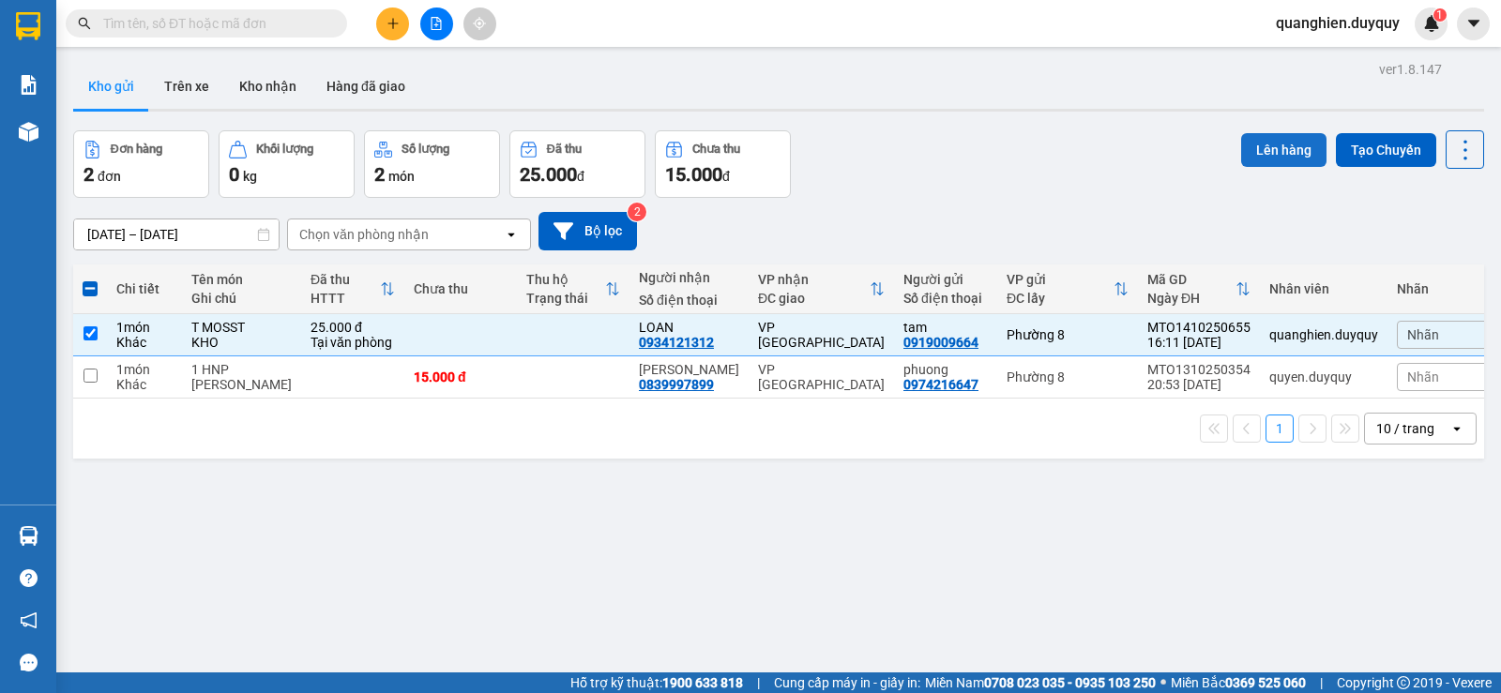
click at [1272, 158] on button "Lên hàng" at bounding box center [1283, 150] width 85 height 34
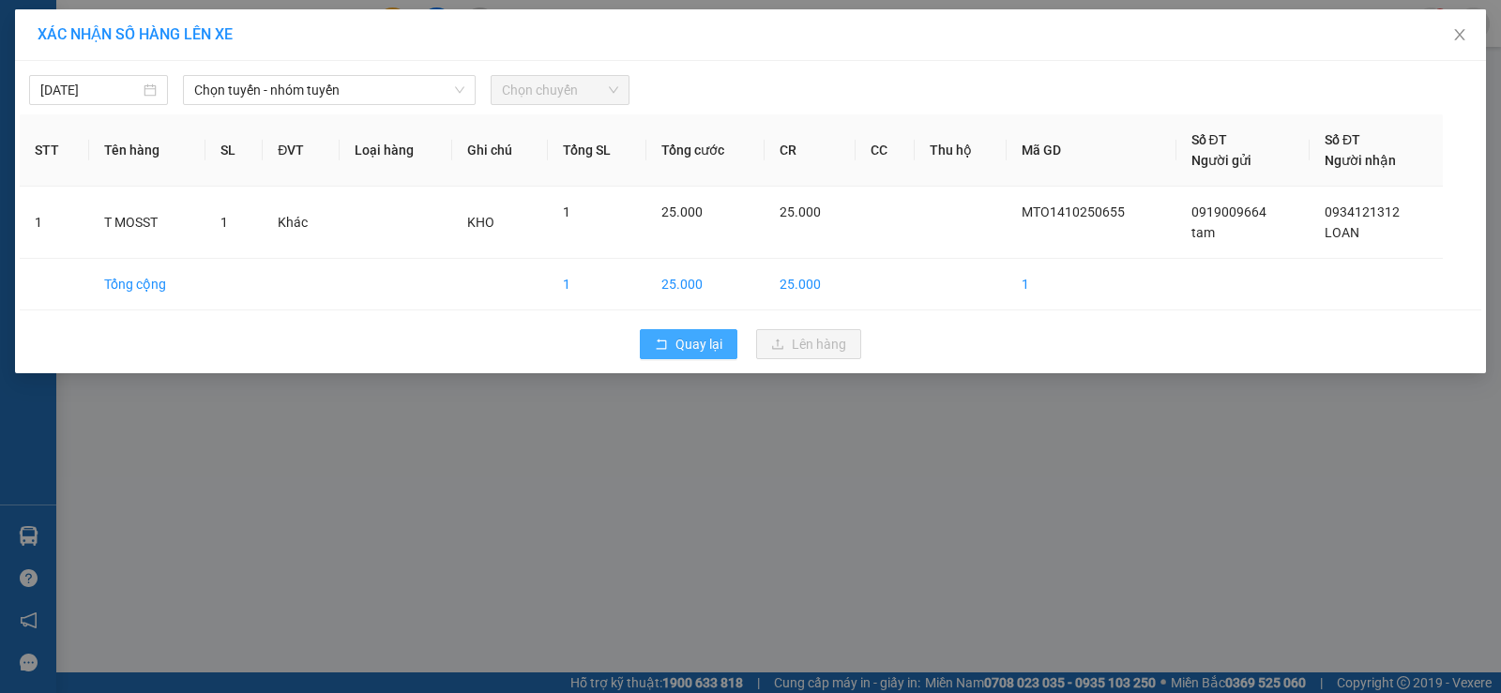
click at [705, 348] on span "Quay lại" at bounding box center [699, 344] width 47 height 21
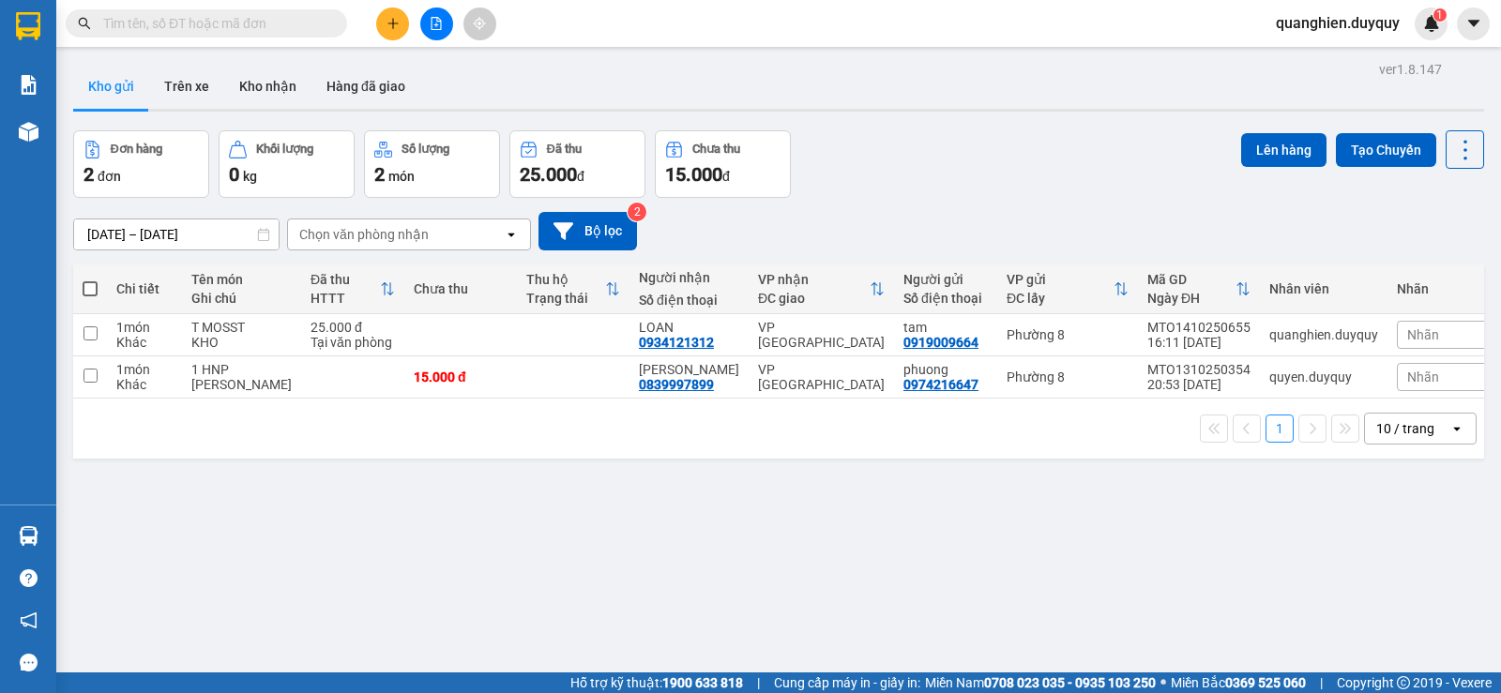
click at [274, 25] on input "text" at bounding box center [213, 23] width 221 height 21
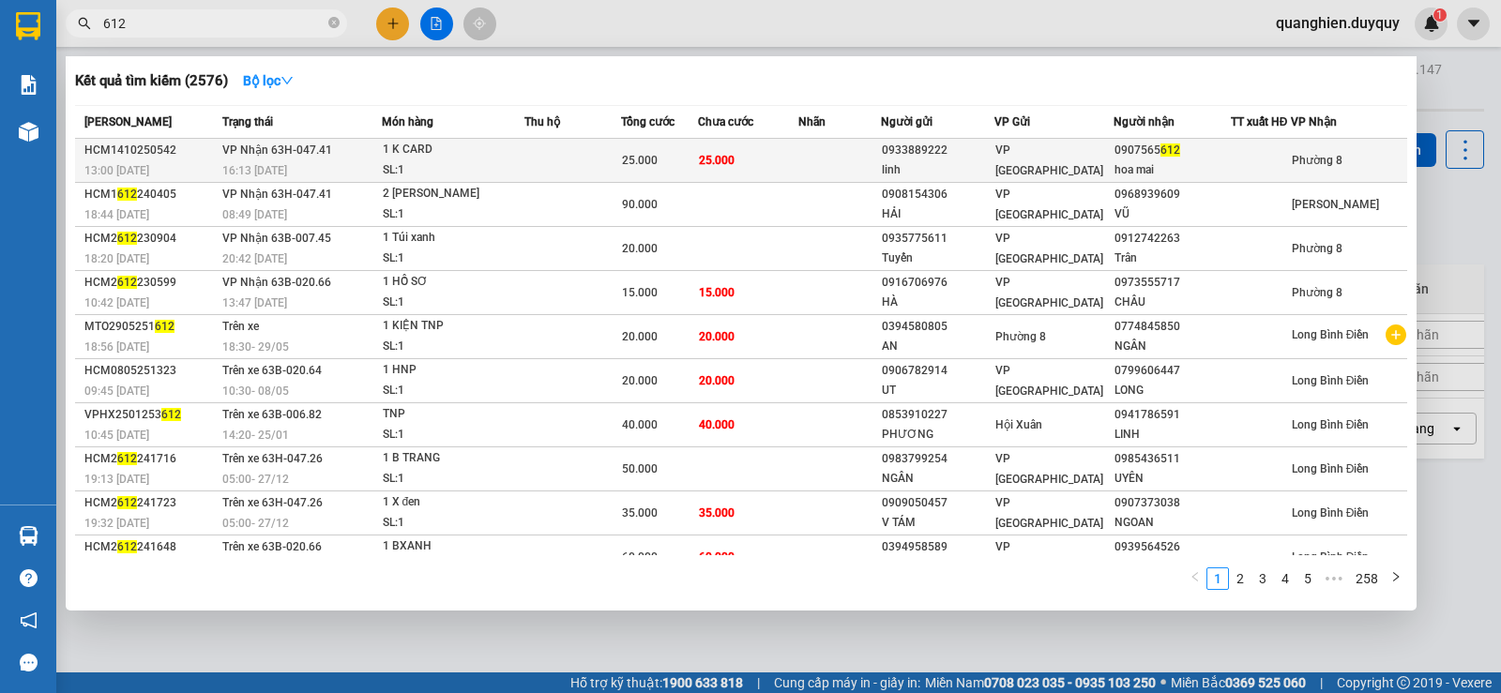
type input "612"
click at [719, 165] on span "25.000" at bounding box center [717, 160] width 36 height 13
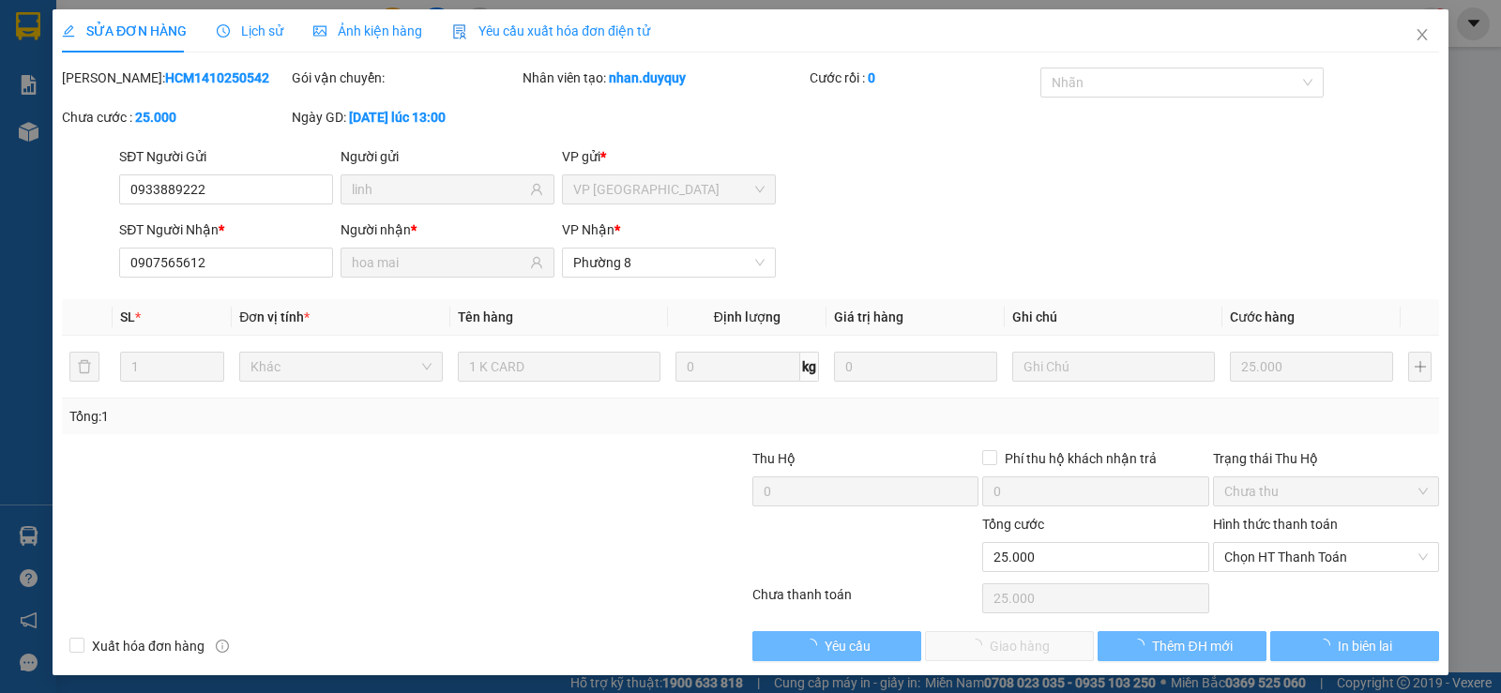
type input "0933889222"
type input "linh"
type input "0907565612"
type input "hoa mai"
type input "0"
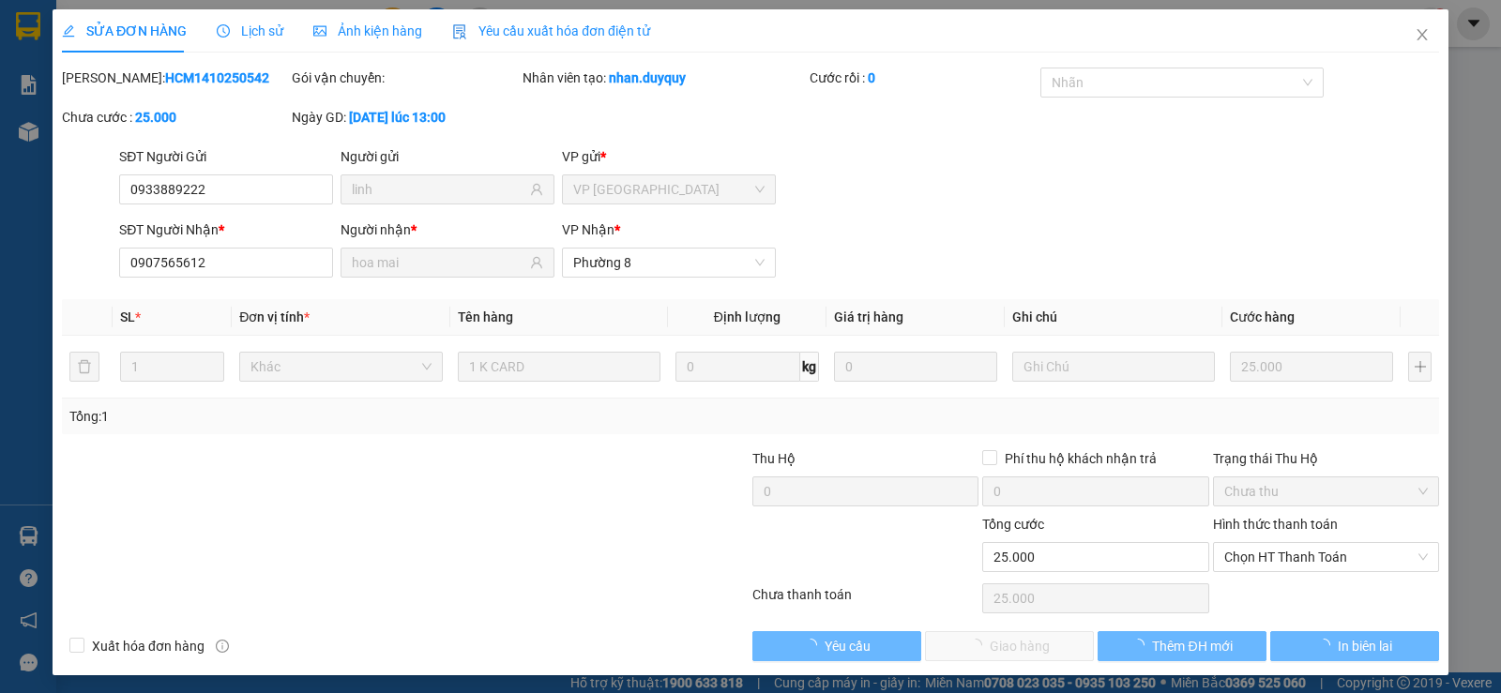
type input "25.000"
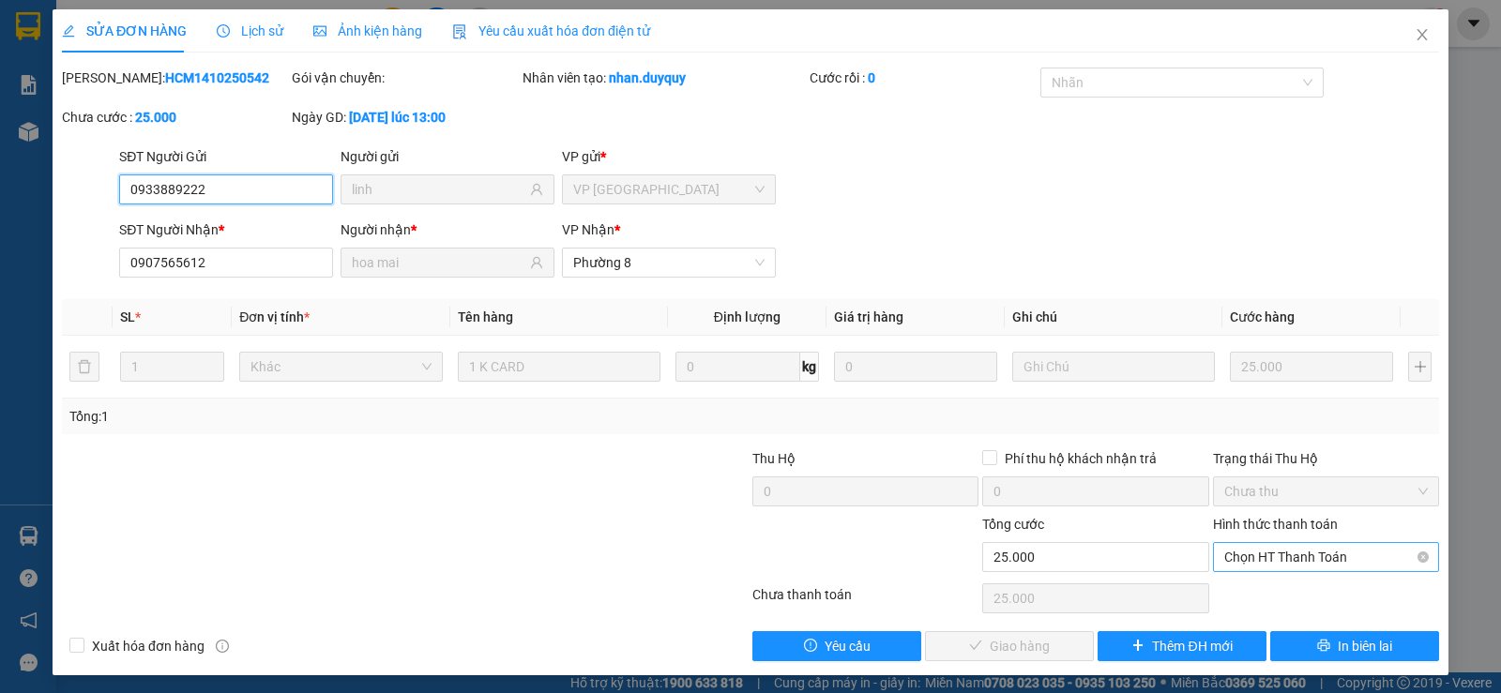
click at [1257, 556] on span "Chọn HT Thanh Toán" at bounding box center [1327, 557] width 204 height 28
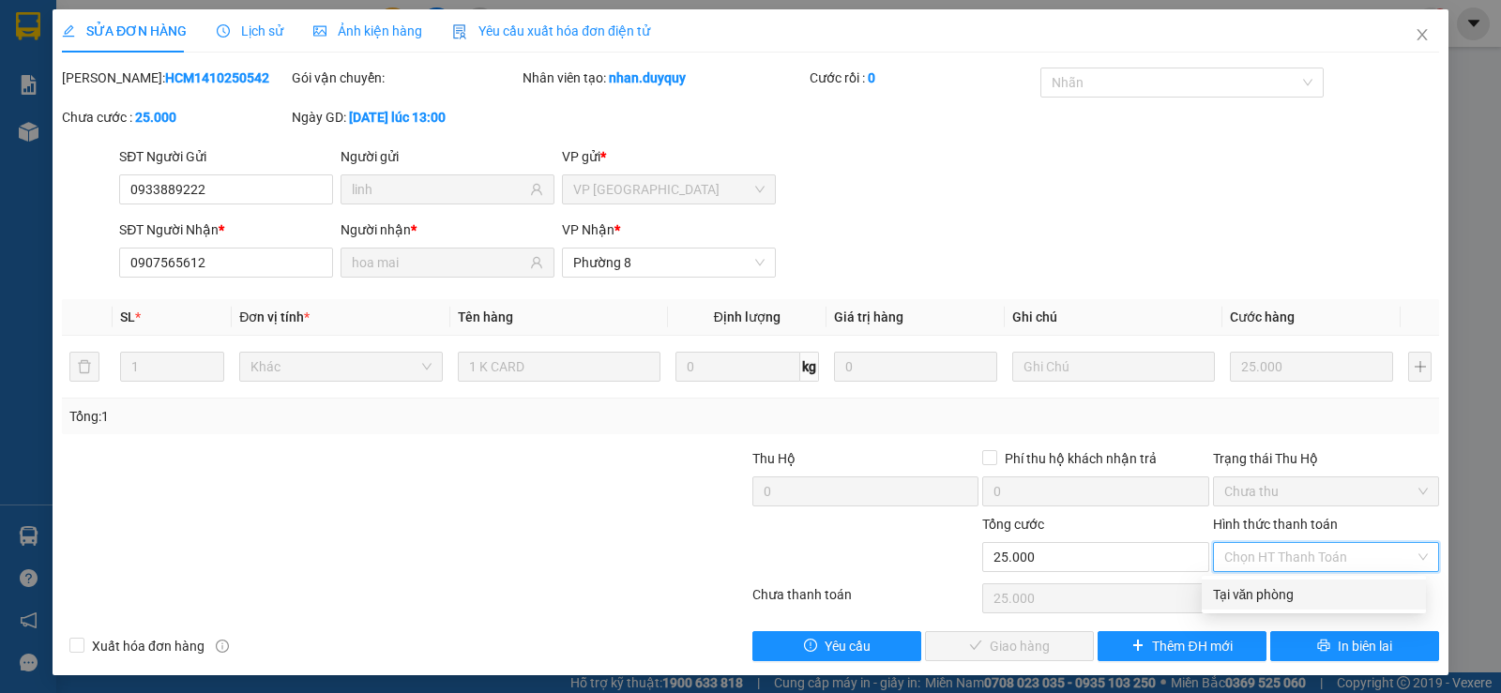
click at [1256, 592] on div "Tại văn phòng" at bounding box center [1314, 595] width 202 height 21
type input "0"
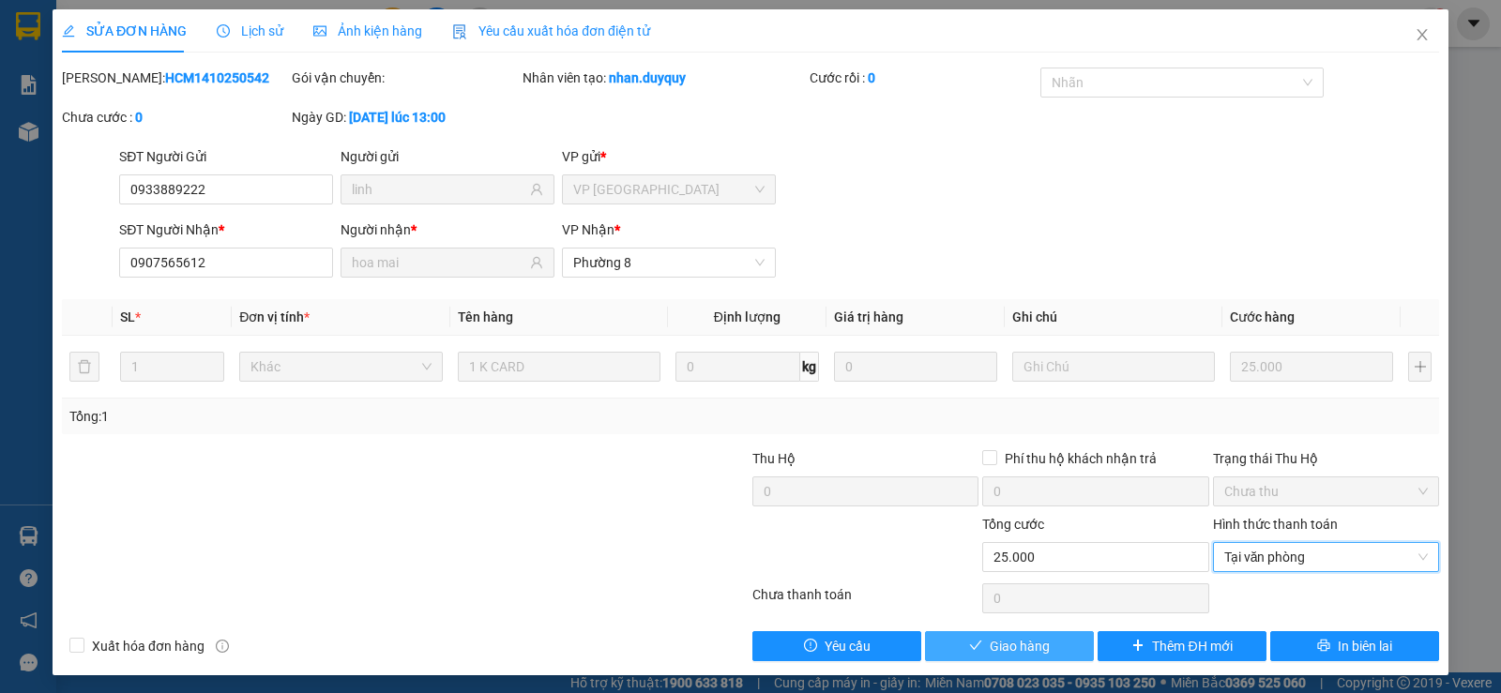
click at [1029, 647] on span "Giao hàng" at bounding box center [1020, 646] width 60 height 21
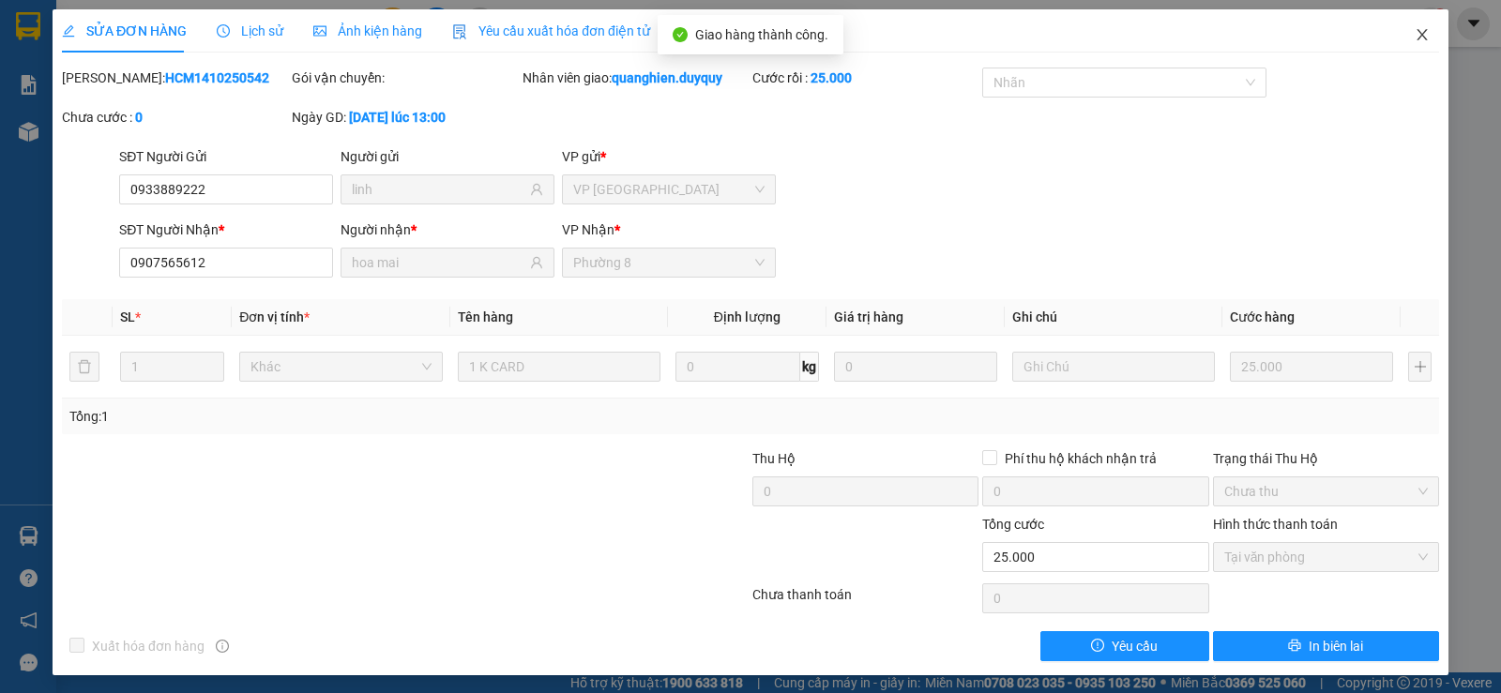
click at [1415, 31] on icon "close" at bounding box center [1422, 34] width 15 height 15
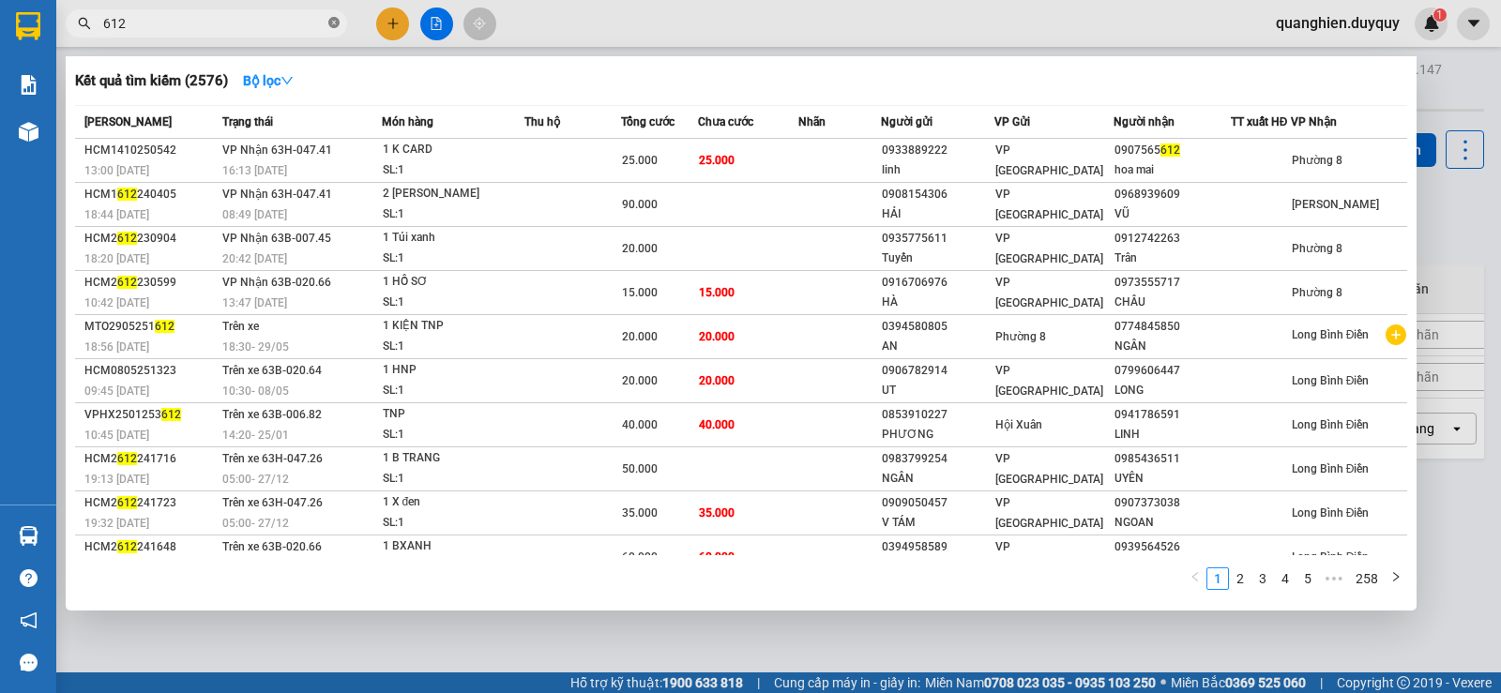
click at [330, 24] on icon "close-circle" at bounding box center [333, 22] width 11 height 11
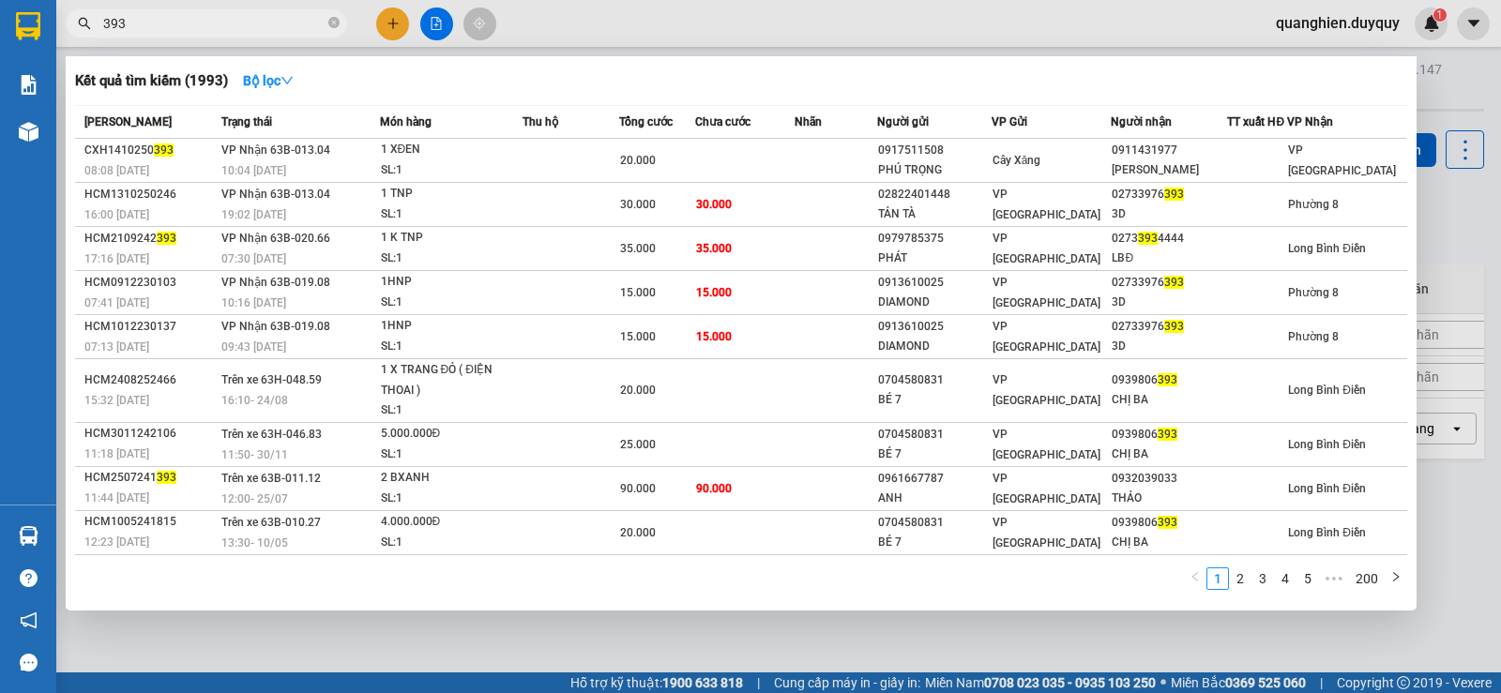
type input "393"
click at [1439, 74] on div at bounding box center [750, 346] width 1501 height 693
click at [337, 26] on icon "close-circle" at bounding box center [333, 22] width 11 height 11
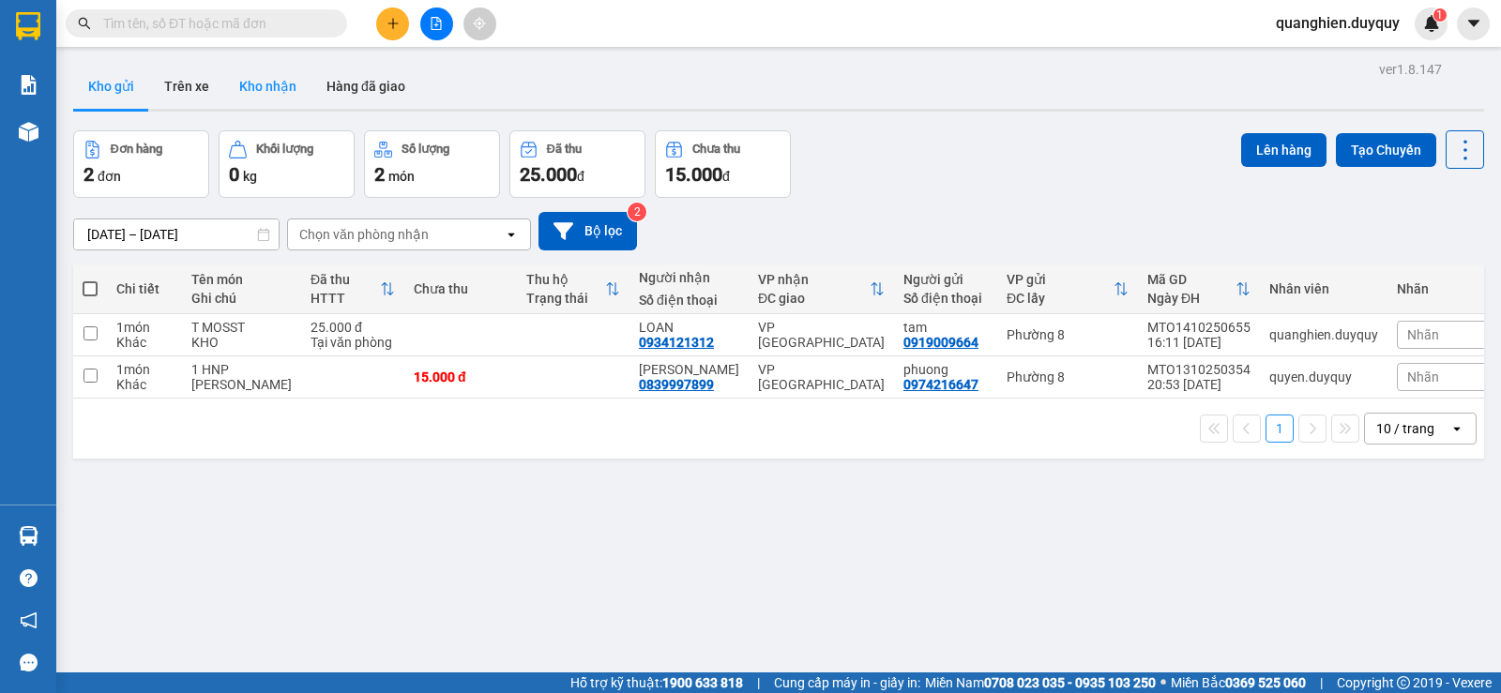
click at [281, 81] on button "Kho nhận" at bounding box center [267, 86] width 87 height 45
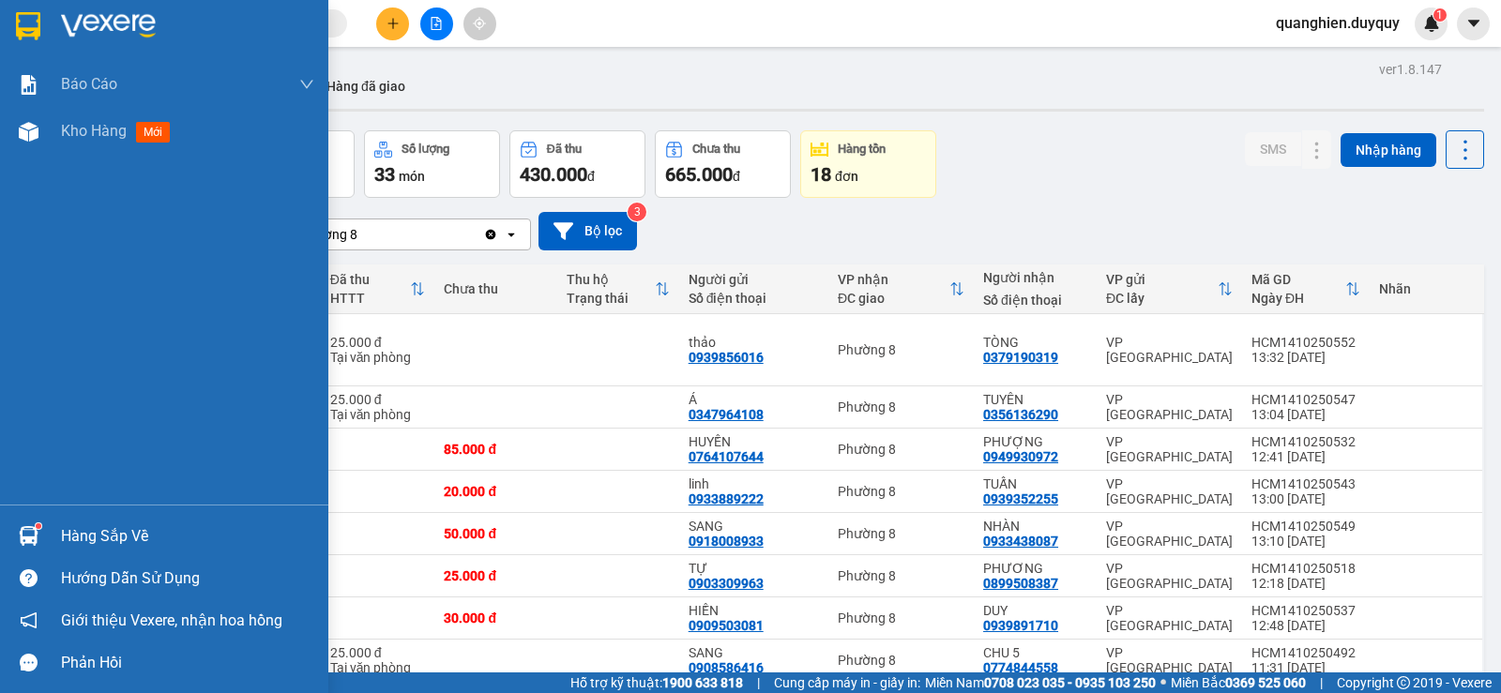
click at [104, 539] on div "Hàng sắp về" at bounding box center [187, 537] width 253 height 28
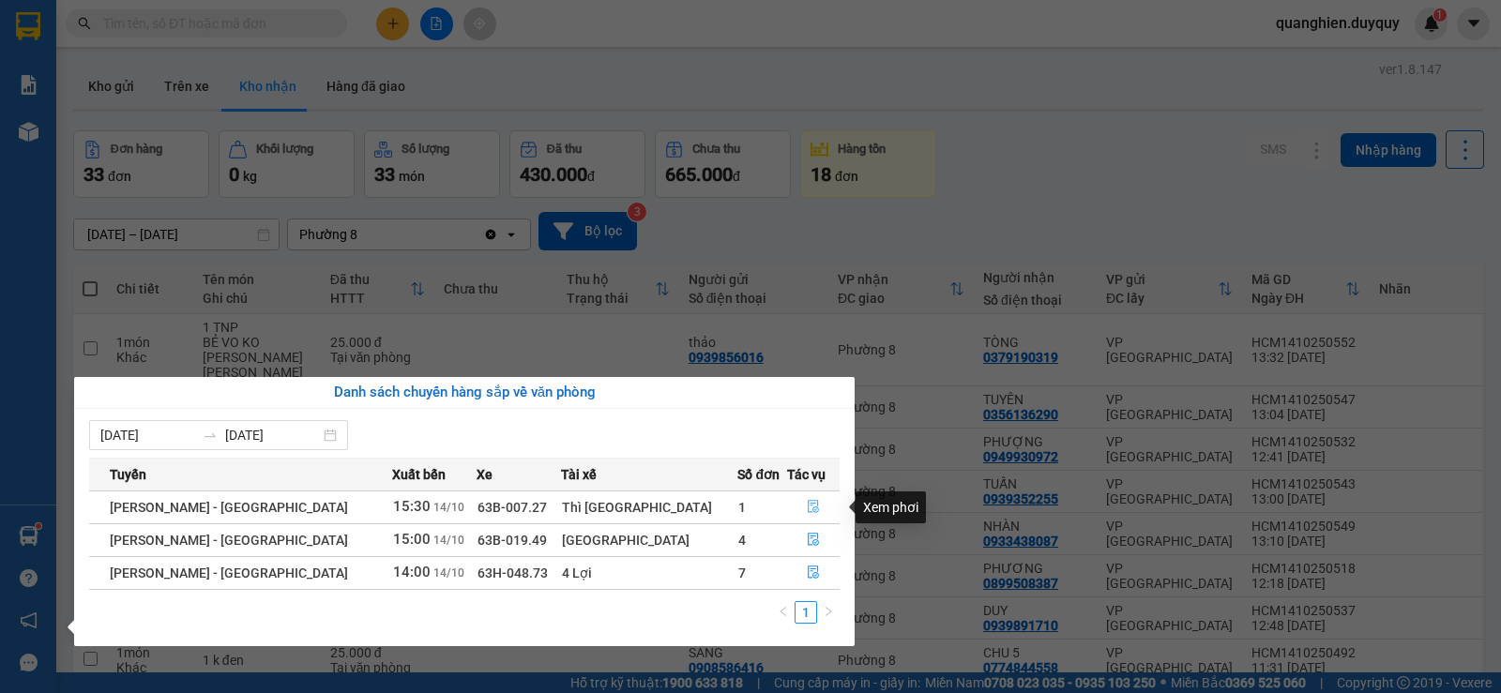
click at [808, 504] on icon "file-done" at bounding box center [813, 507] width 11 height 13
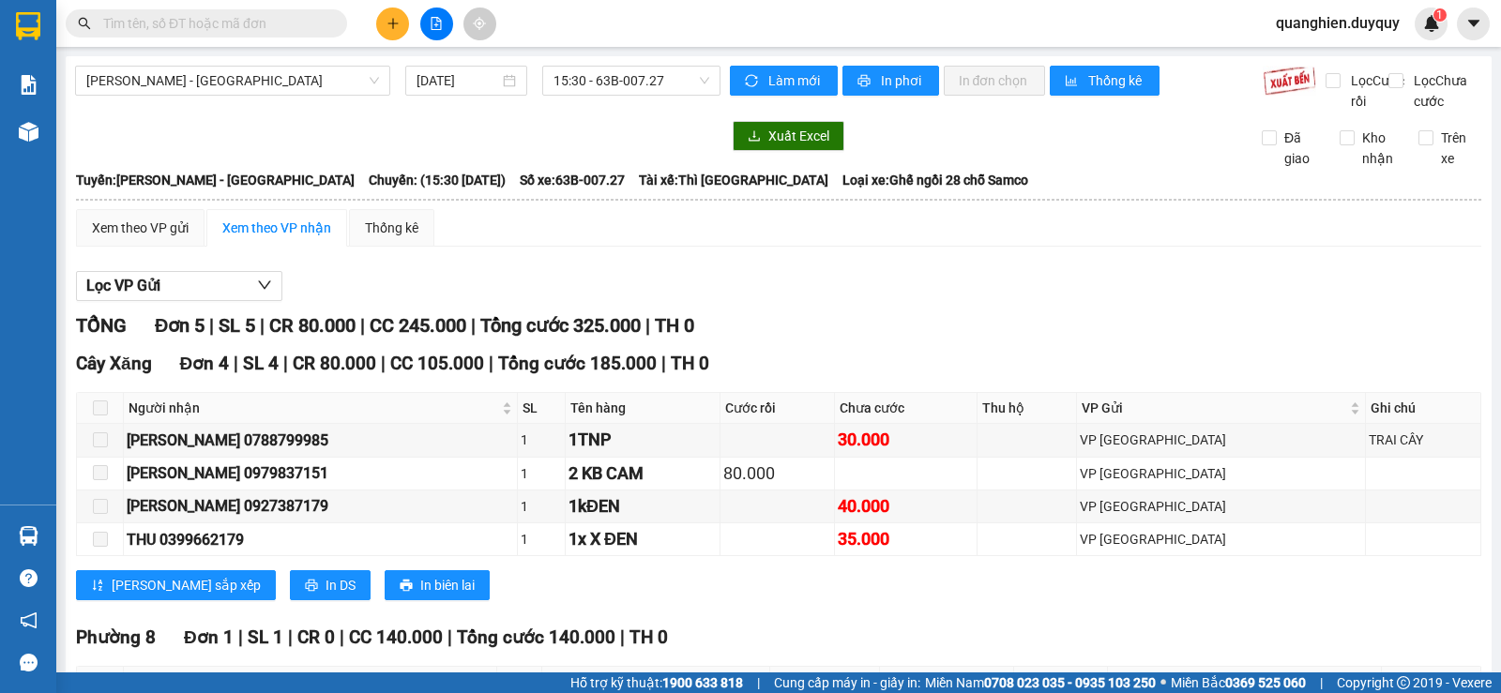
click at [146, 28] on input "text" at bounding box center [213, 23] width 221 height 21
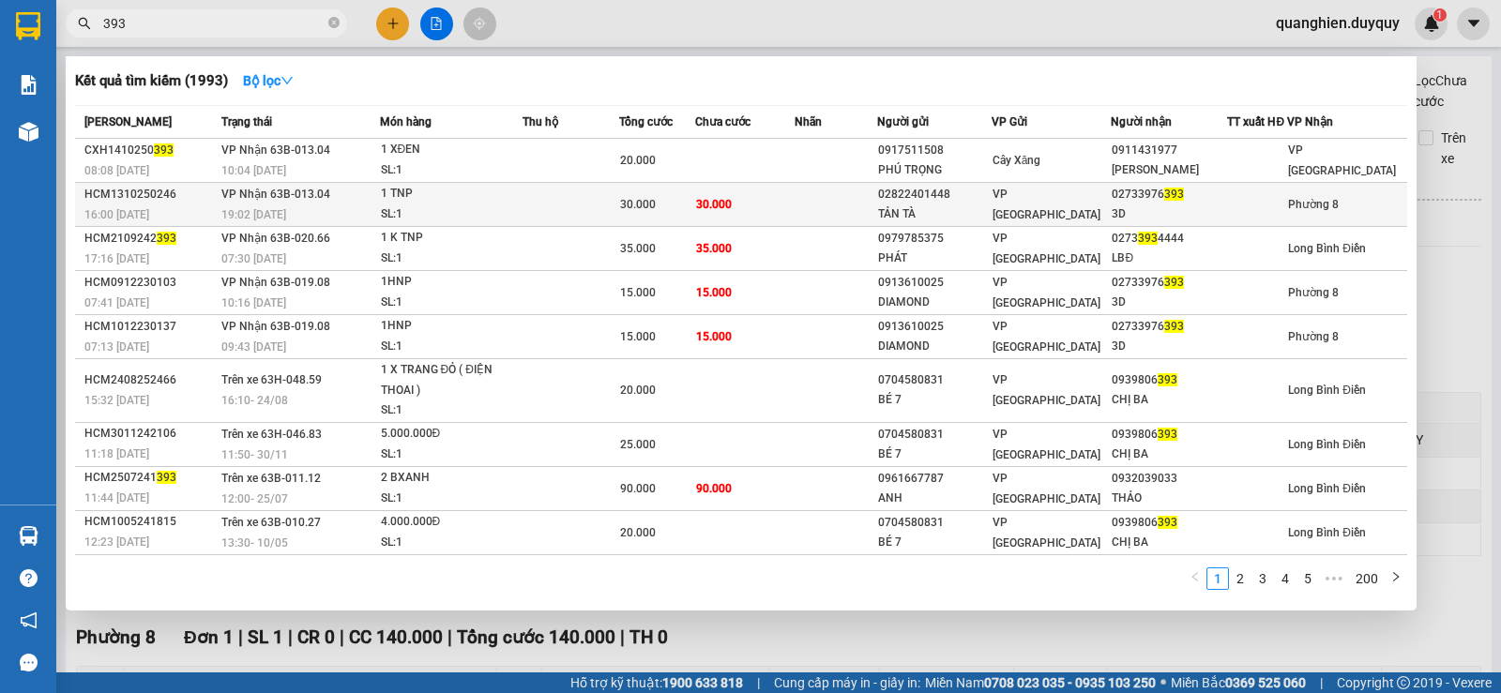
type input "393"
click at [753, 204] on td "30.000" at bounding box center [744, 205] width 99 height 44
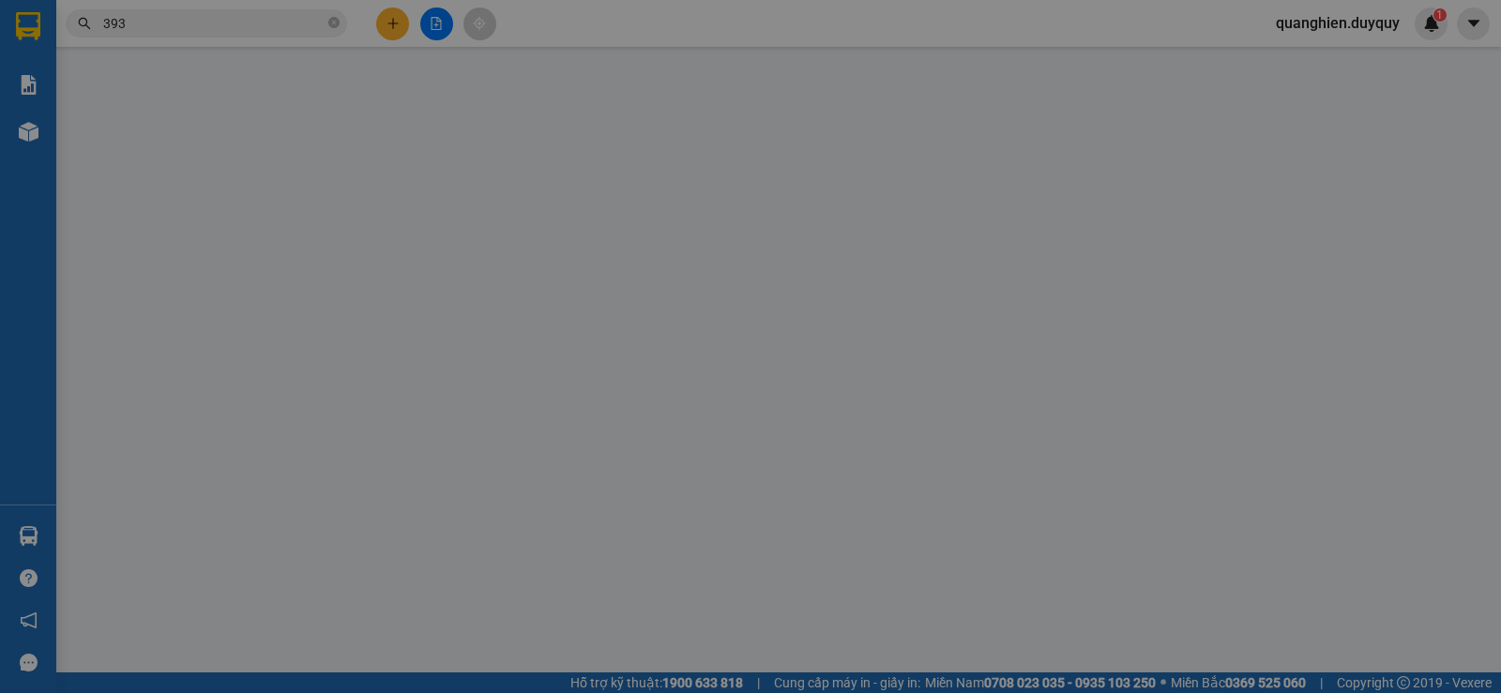
type input "02822401448"
type input "TẢN TÀ"
type input "02733976393"
type input "3D"
type input "0"
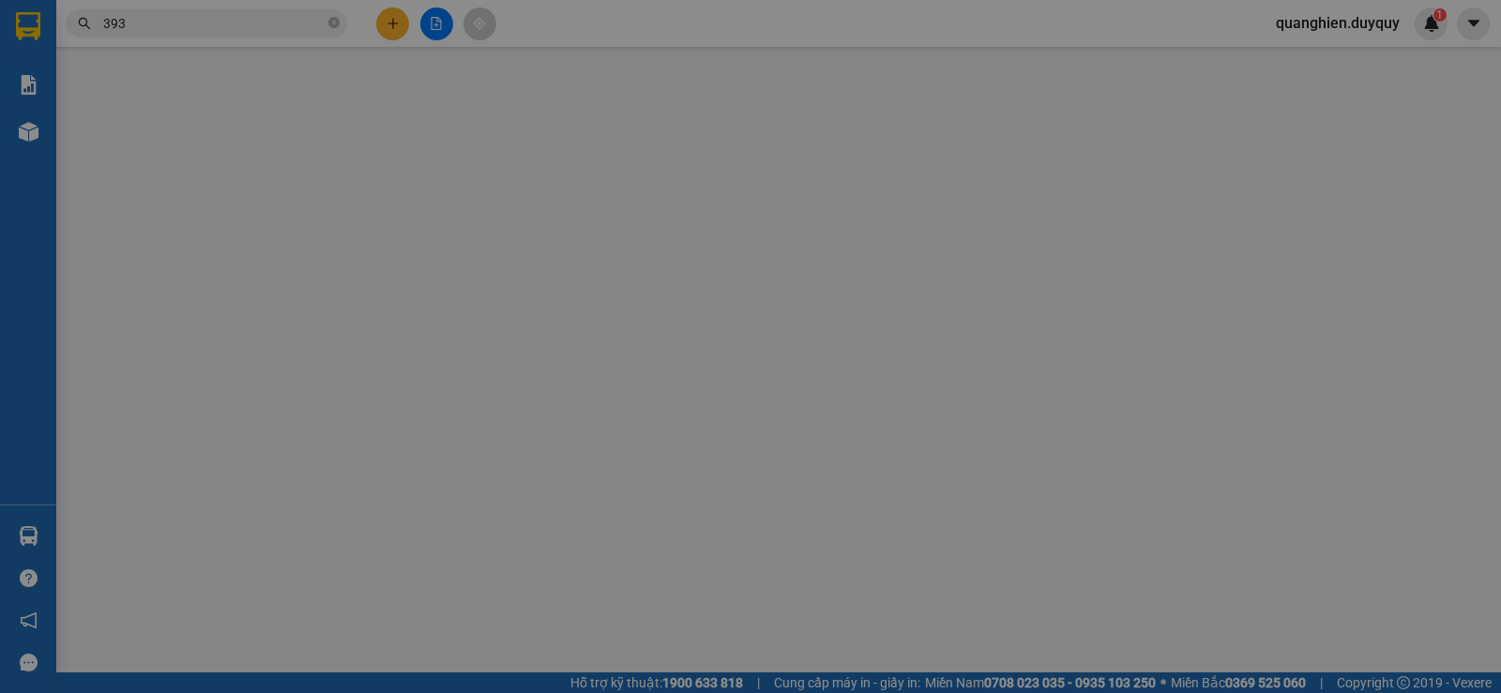
type input "30.000"
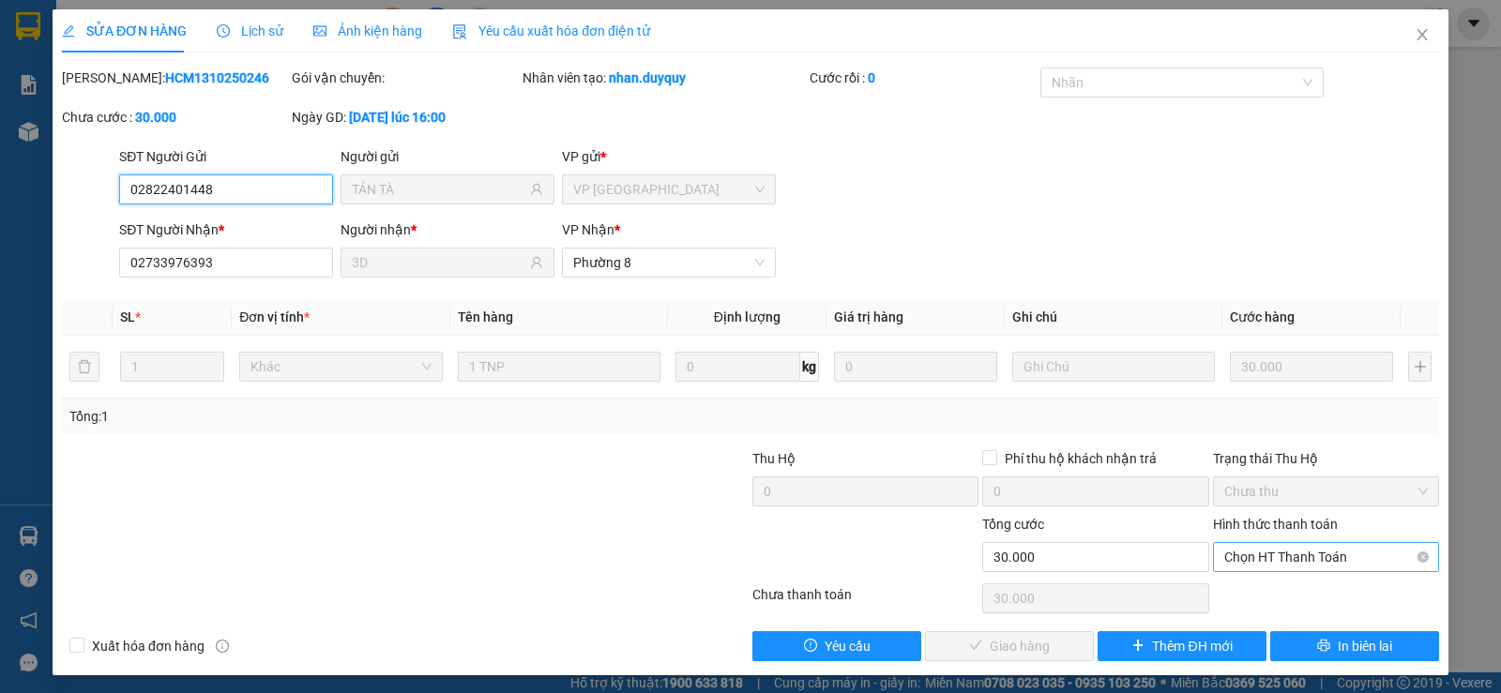
click at [1276, 561] on span "Chọn HT Thanh Toán" at bounding box center [1327, 557] width 204 height 28
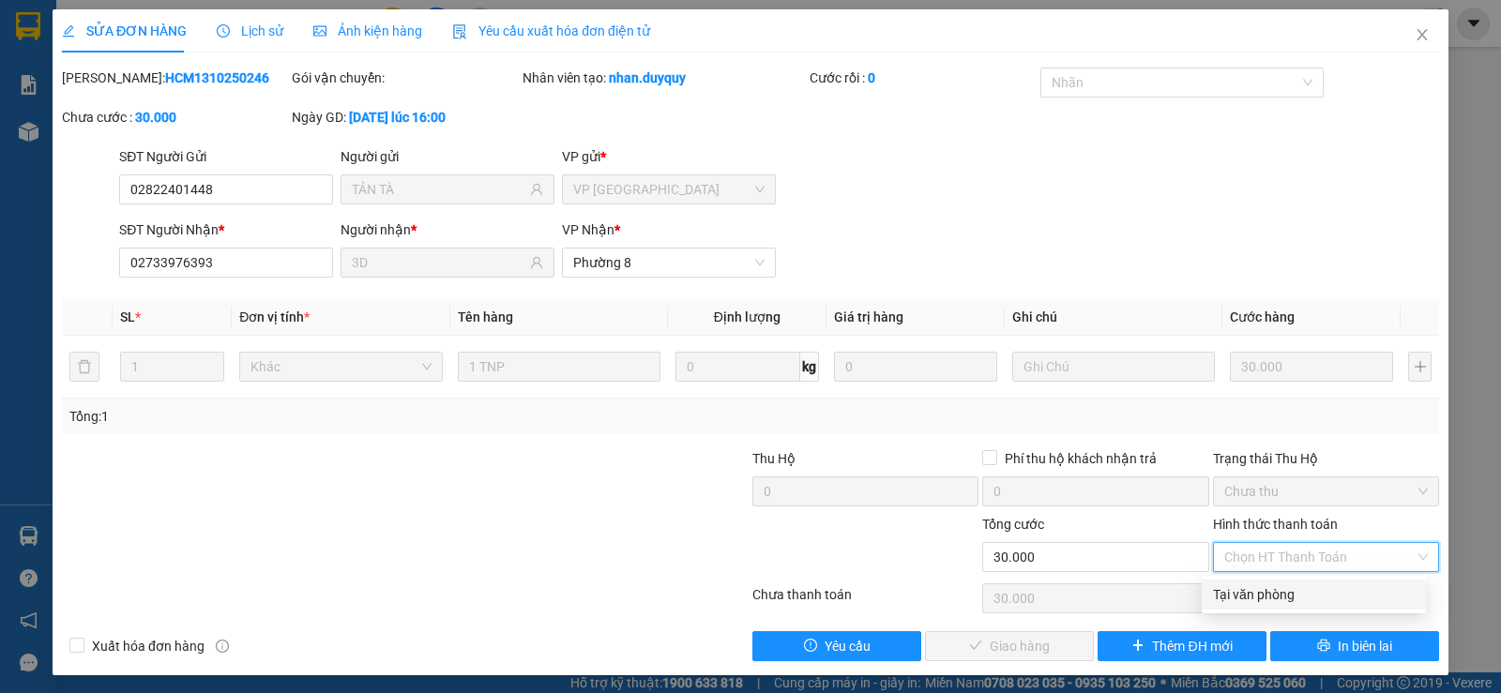
drag, startPoint x: 1282, startPoint y: 575, endPoint x: 1272, endPoint y: 598, distance: 24.4
click at [1284, 592] on div "Tại văn phòng" at bounding box center [1314, 595] width 202 height 21
type input "0"
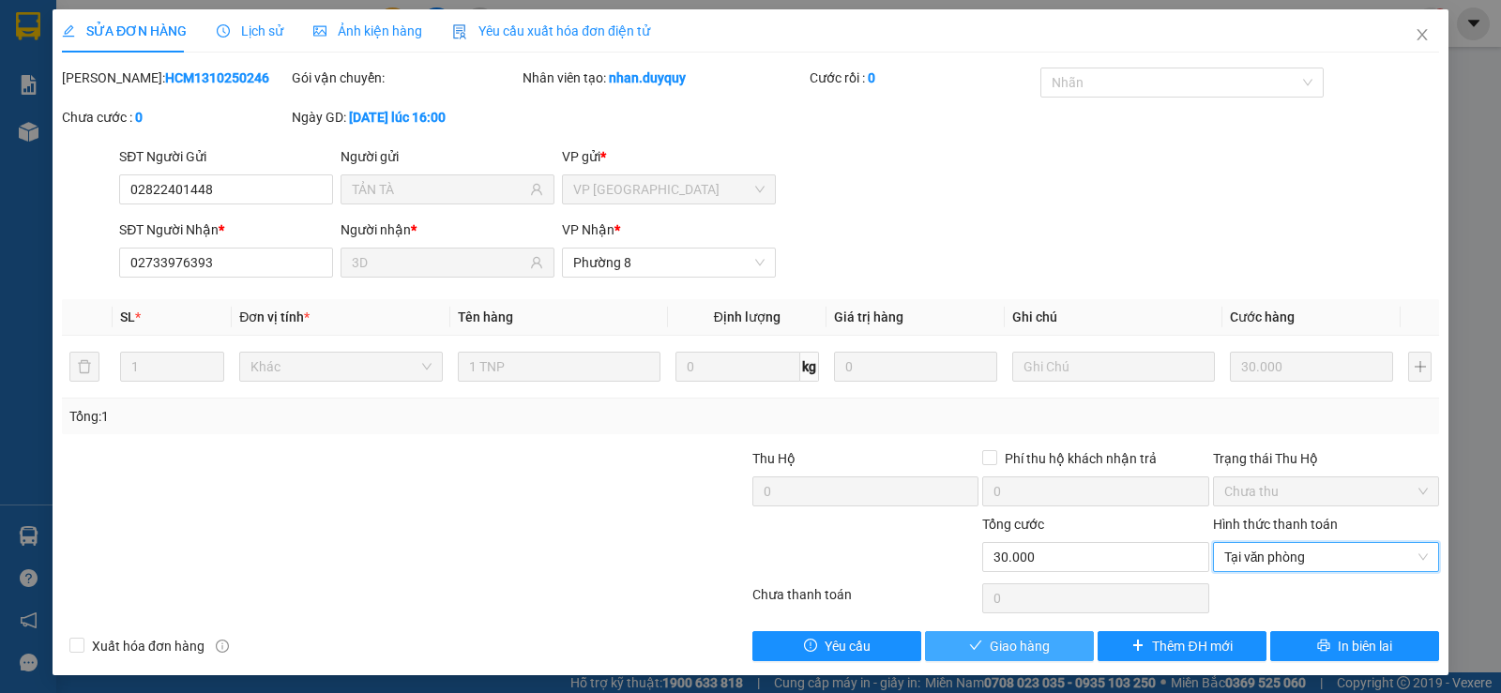
click at [1023, 646] on span "Giao hàng" at bounding box center [1020, 646] width 60 height 21
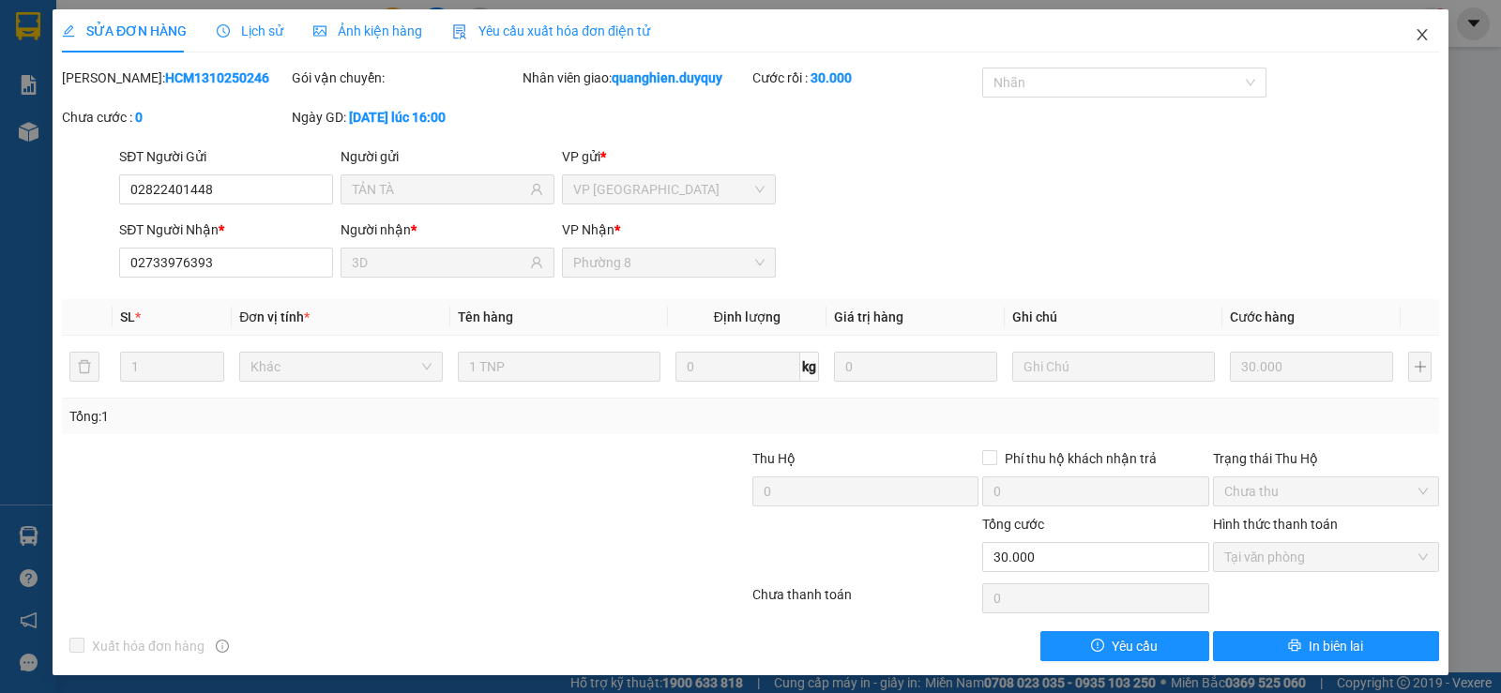
click at [1415, 37] on icon "close" at bounding box center [1422, 34] width 15 height 15
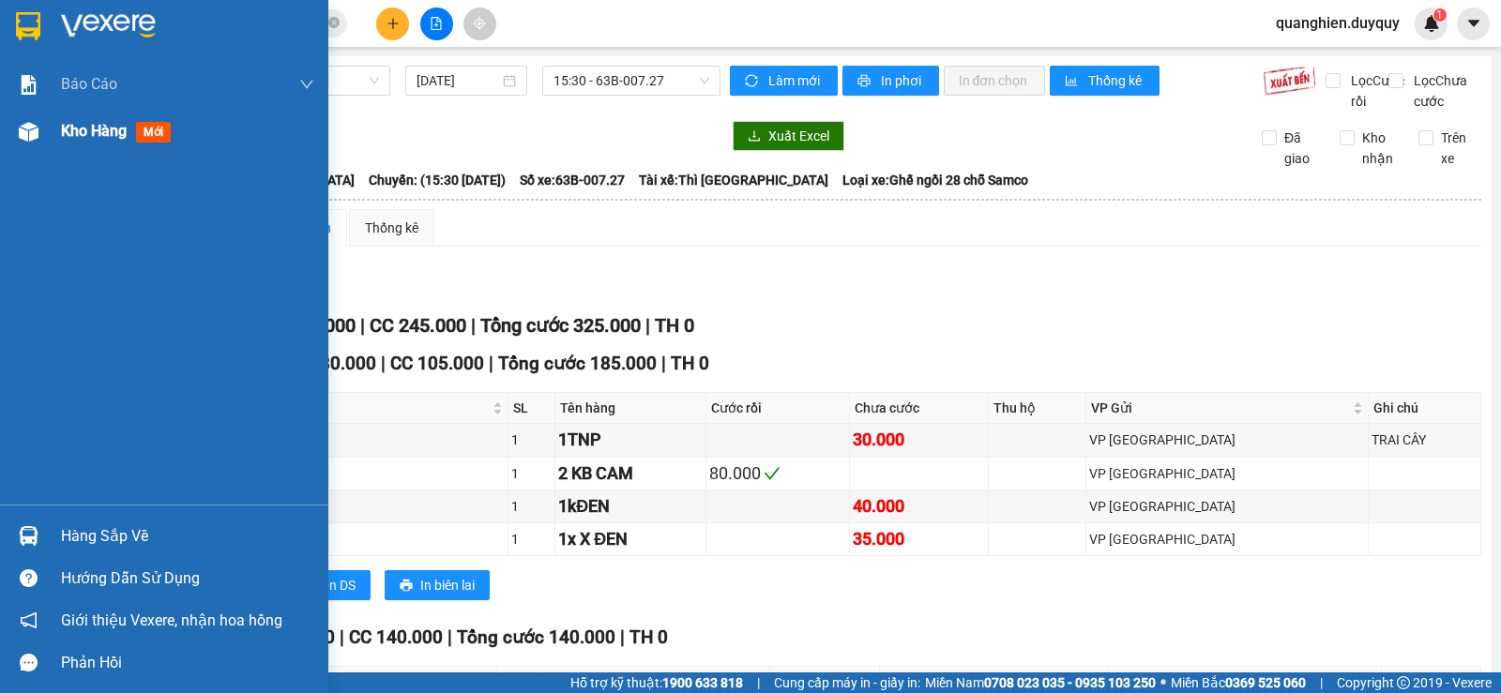
click at [98, 134] on span "Kho hàng" at bounding box center [94, 131] width 66 height 18
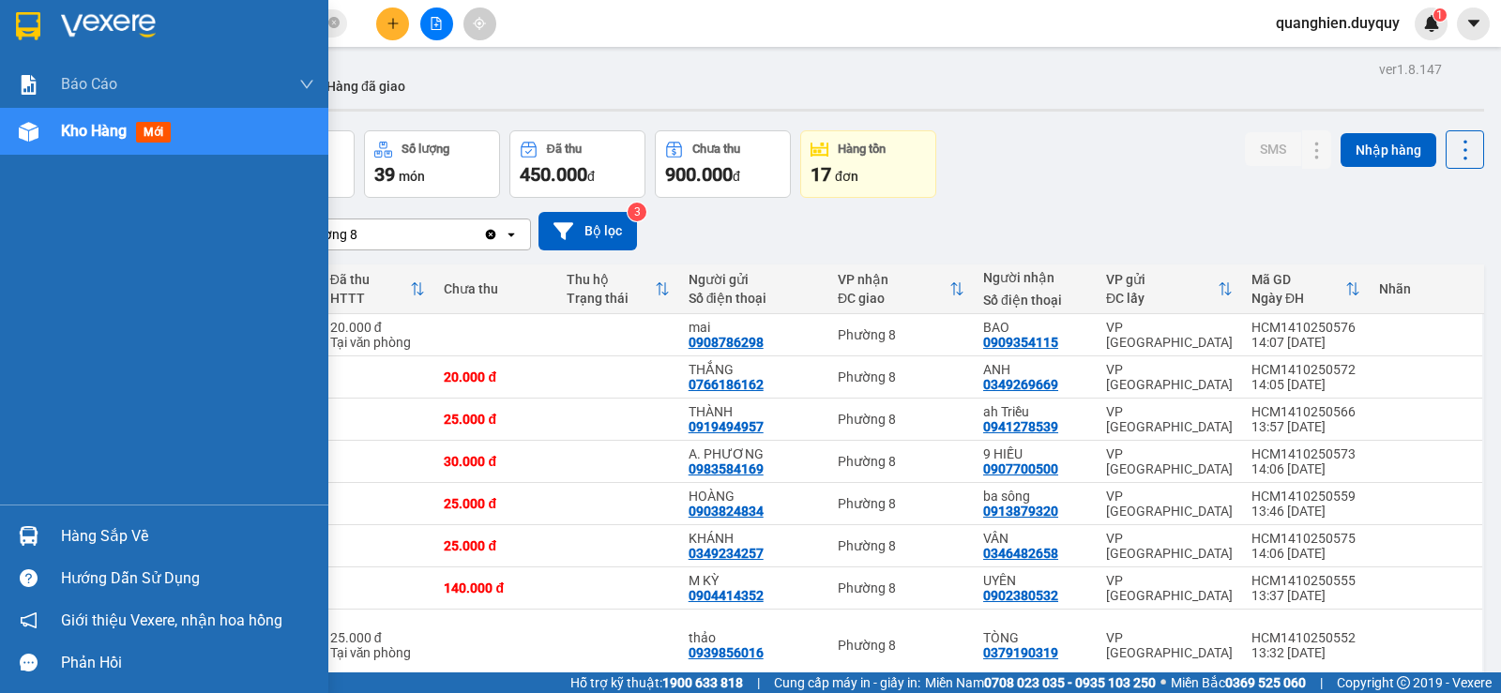
click at [91, 537] on div "Hàng sắp về" at bounding box center [187, 537] width 253 height 28
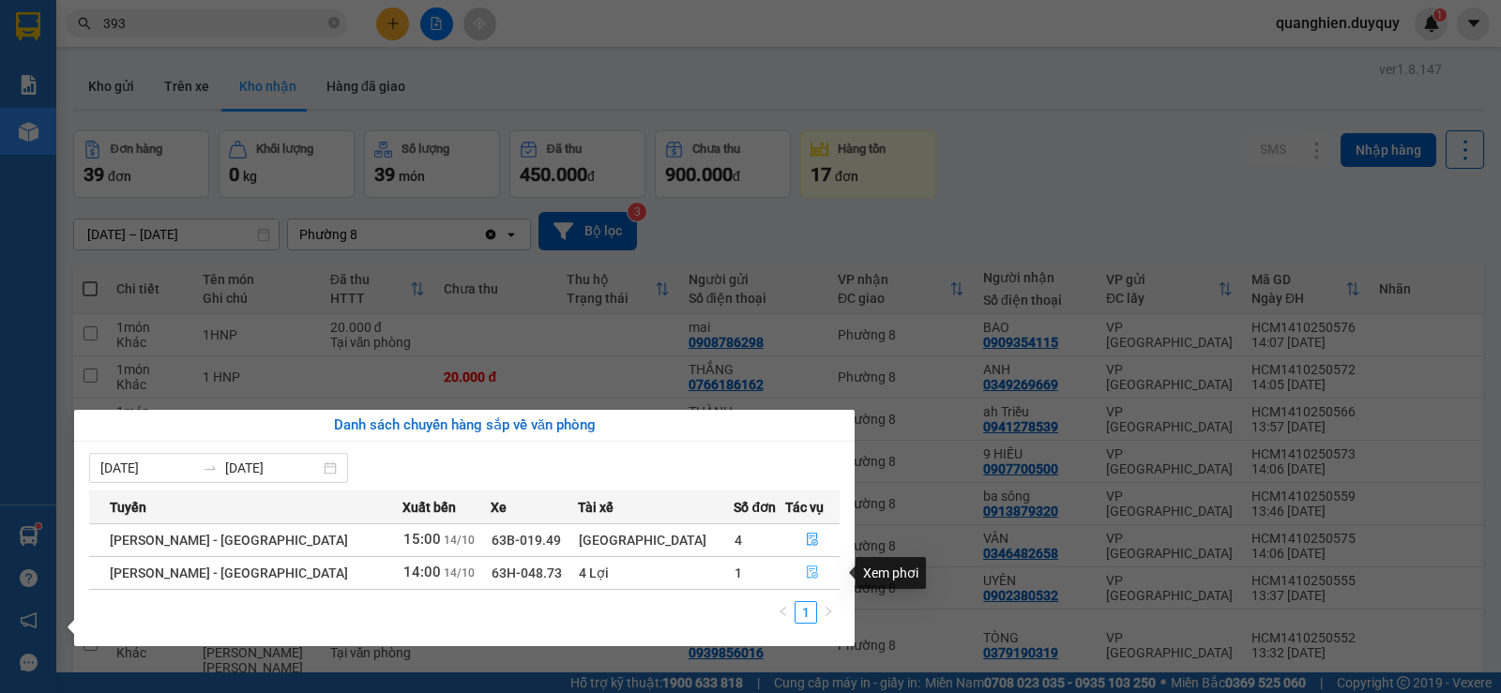
click at [807, 571] on icon "file-done" at bounding box center [812, 573] width 11 height 13
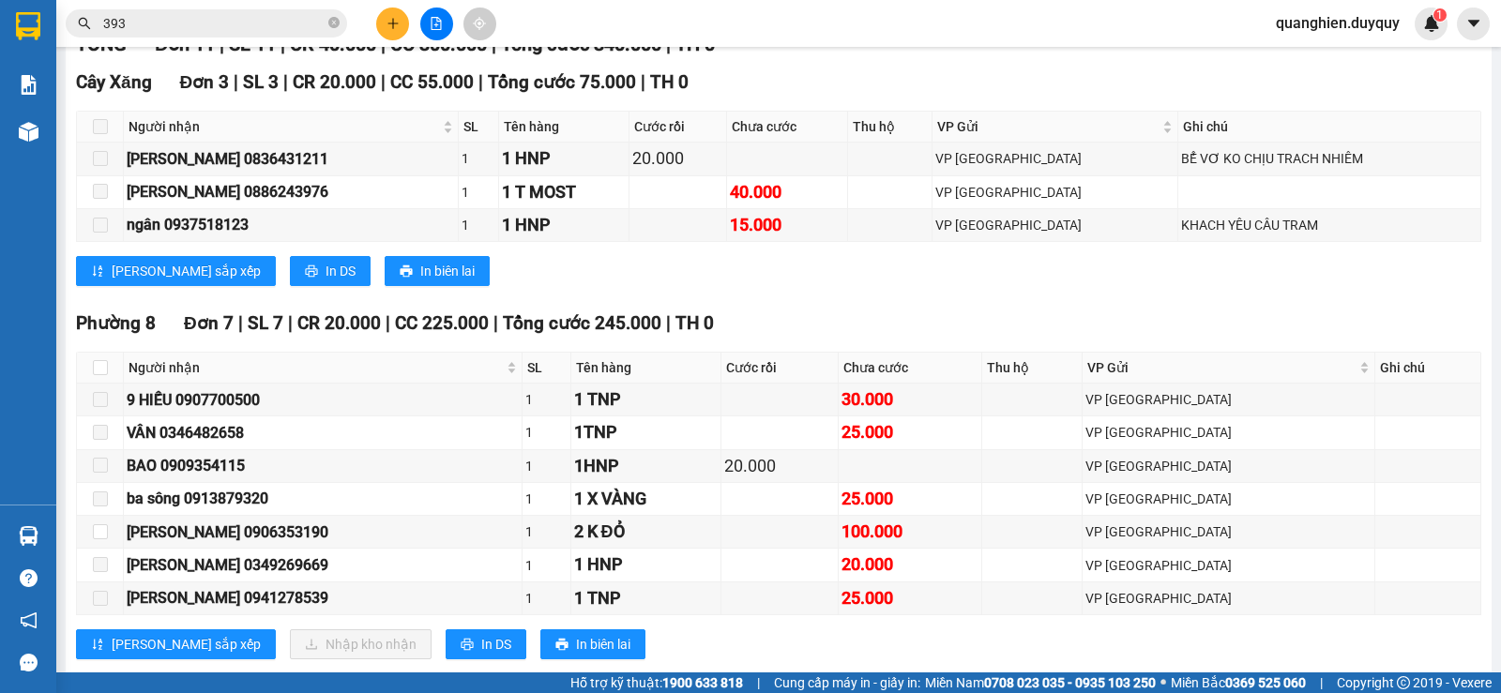
scroll to position [375, 0]
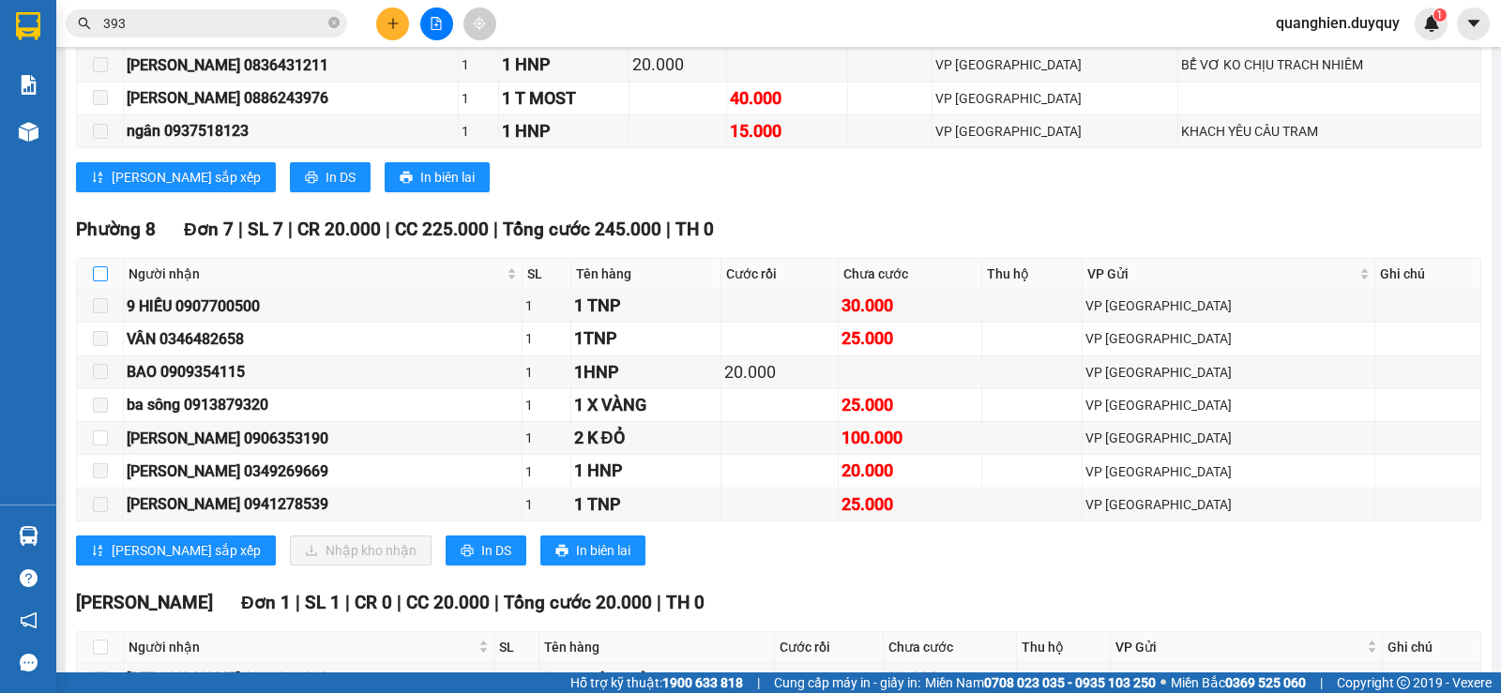
click at [96, 282] on input "checkbox" at bounding box center [100, 274] width 15 height 15
checkbox input "true"
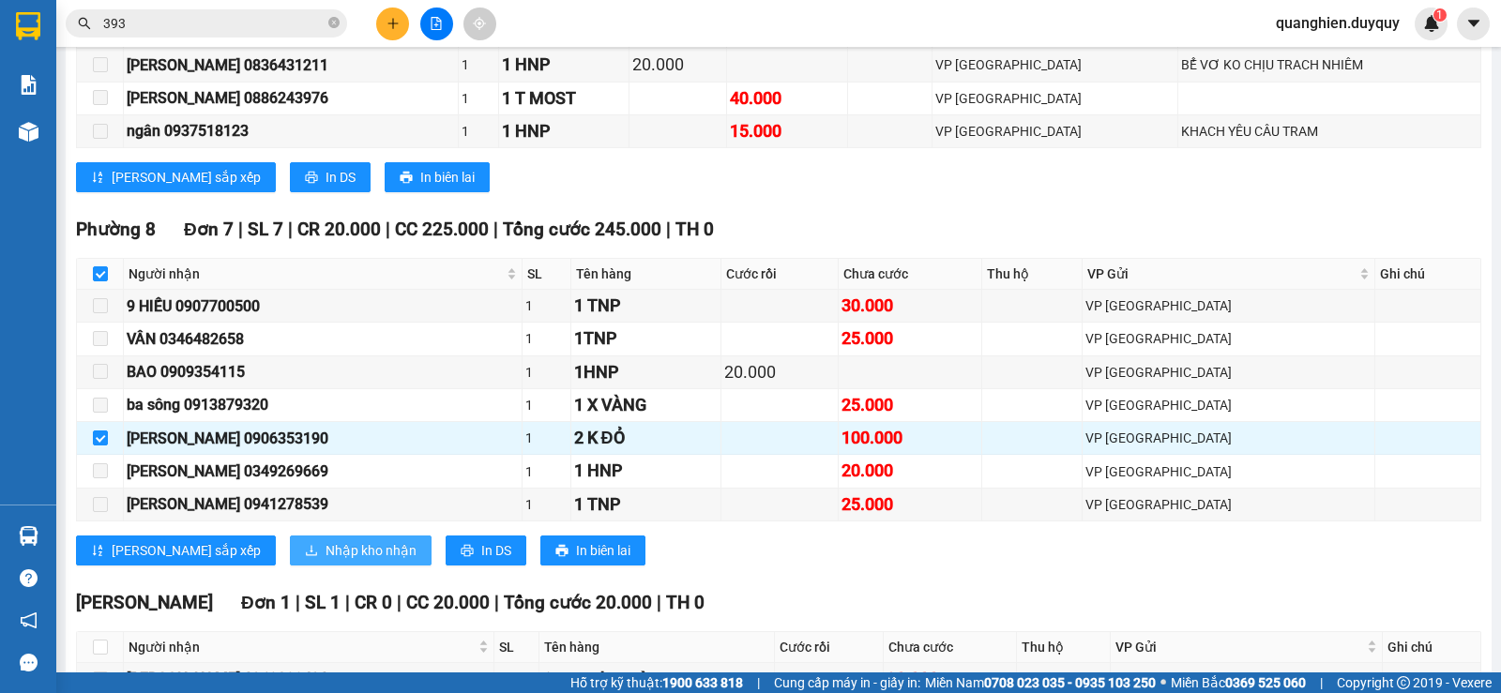
click at [326, 561] on span "Nhập kho nhận" at bounding box center [371, 551] width 91 height 21
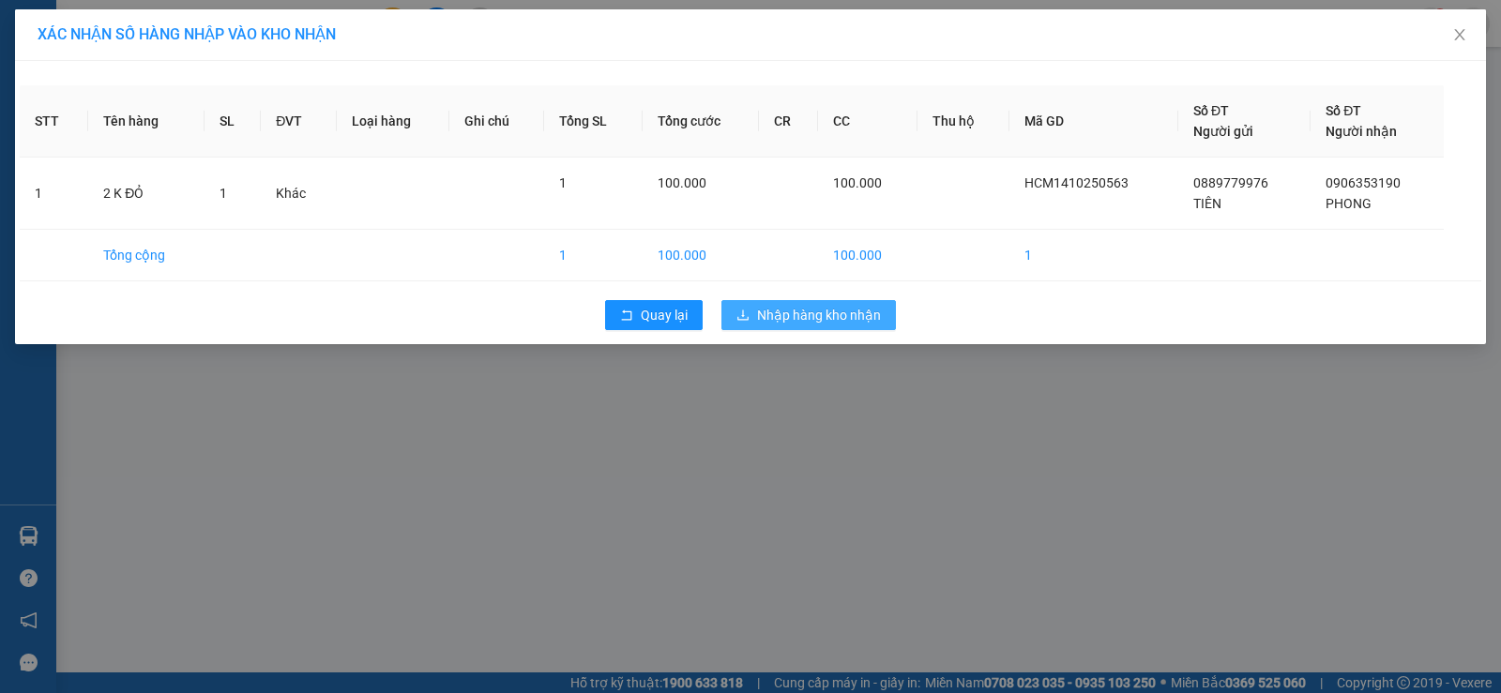
click at [812, 313] on span "Nhập hàng kho nhận" at bounding box center [819, 315] width 124 height 21
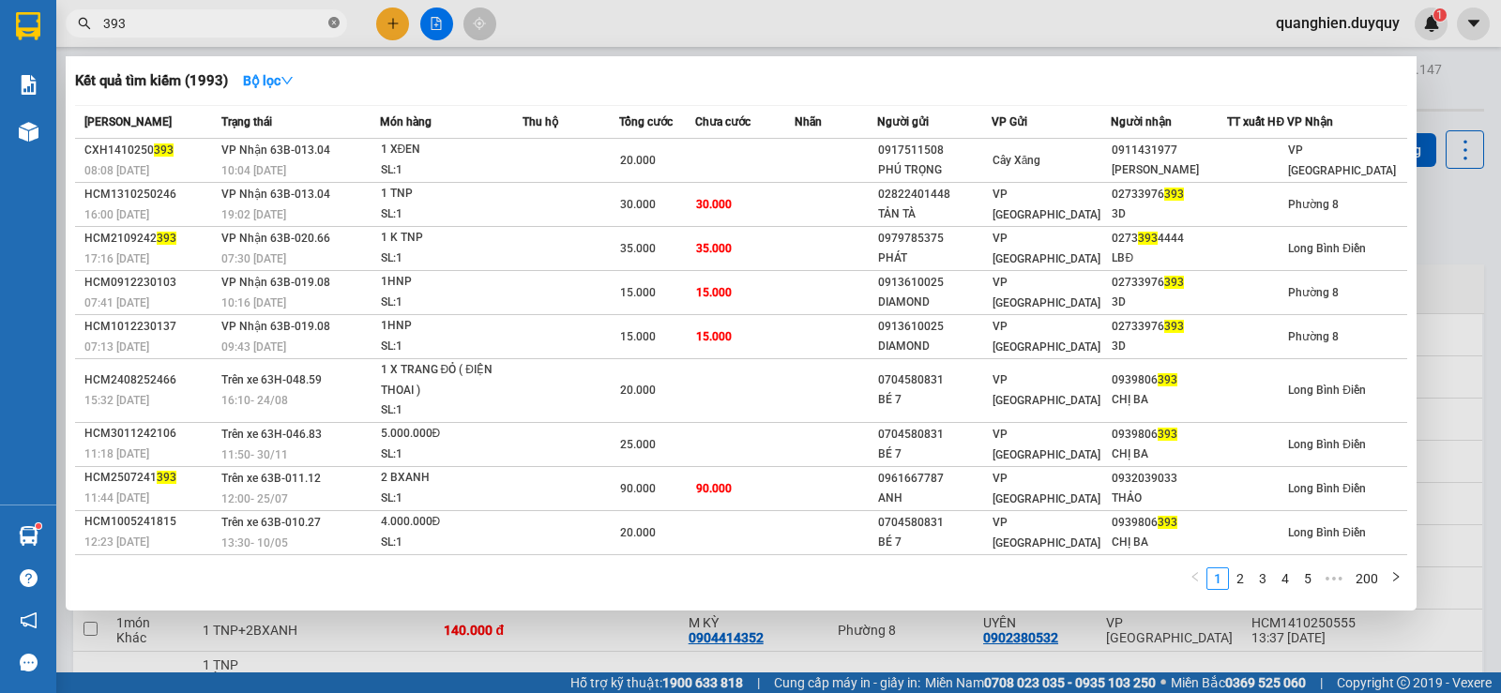
click at [331, 20] on icon "close-circle" at bounding box center [333, 22] width 11 height 11
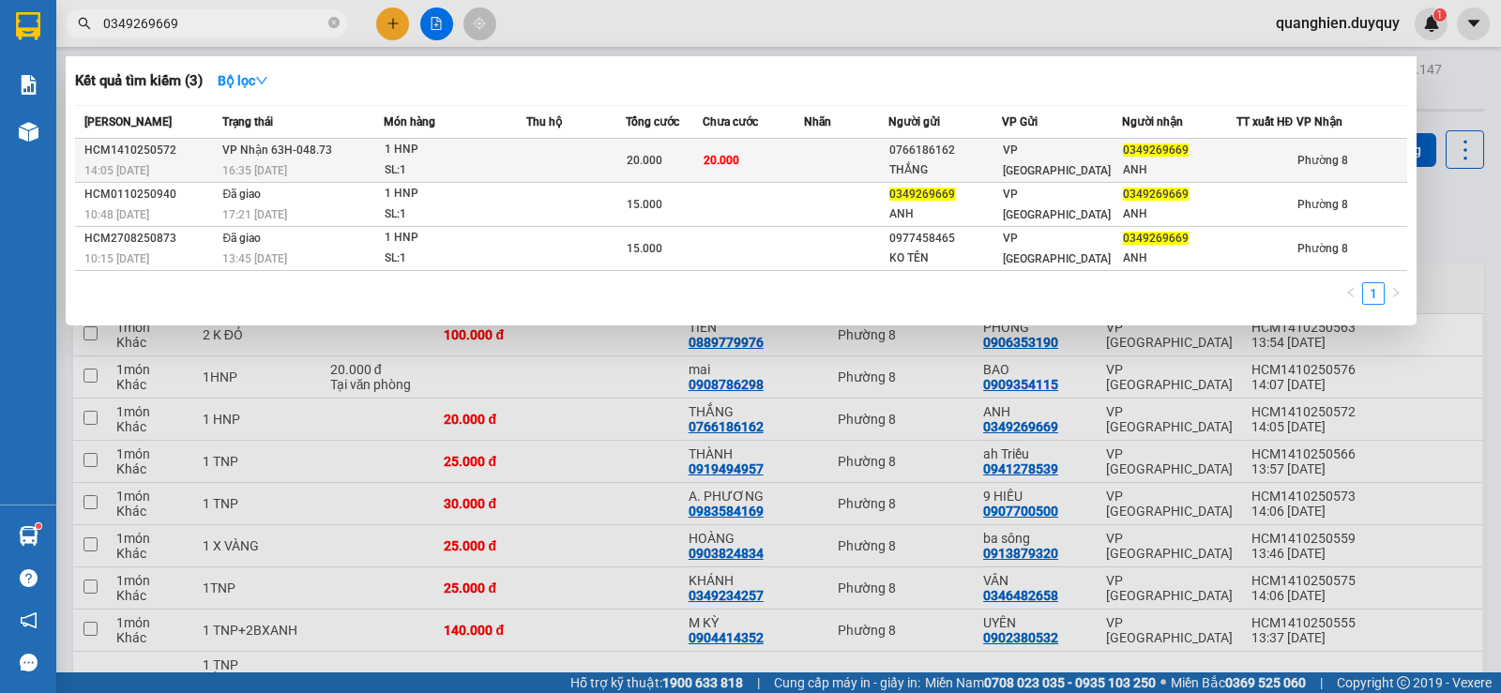
type input "0349269669"
click at [750, 168] on td "20.000" at bounding box center [753, 161] width 101 height 44
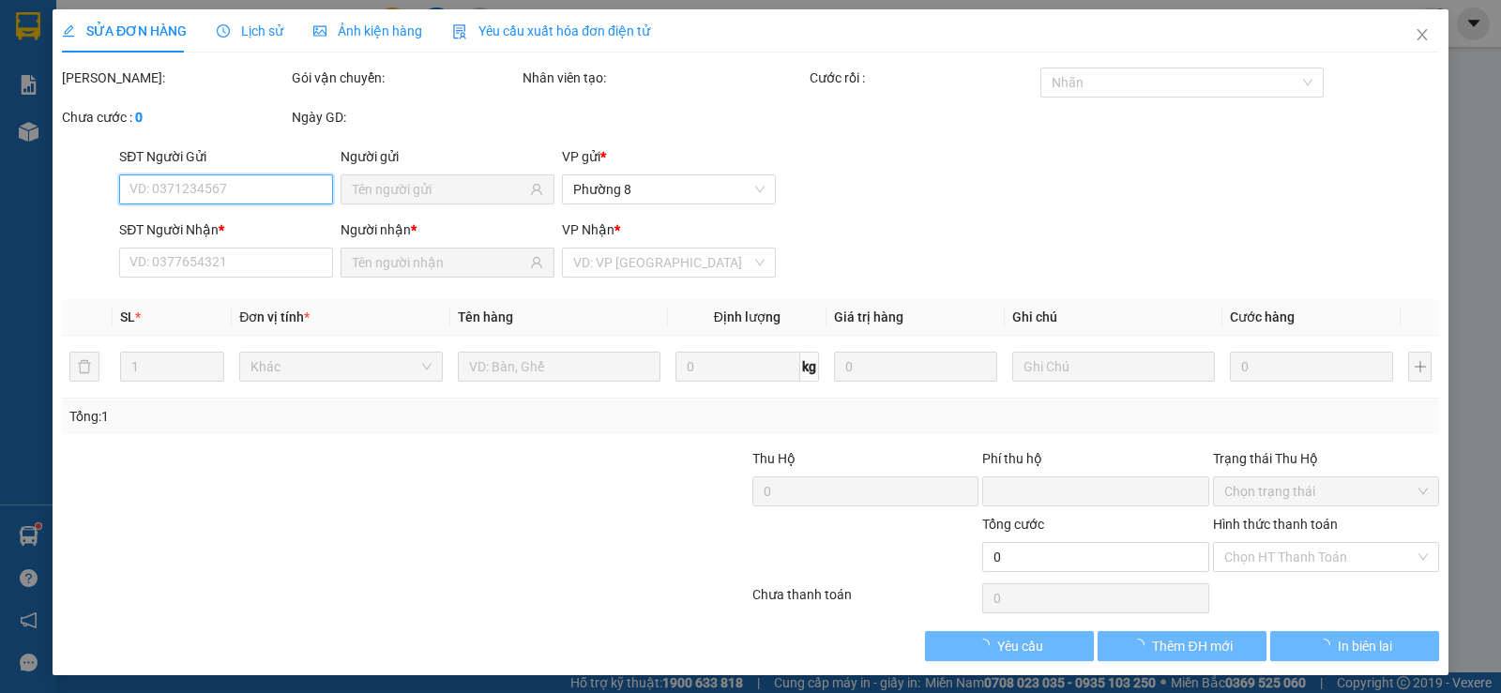
type input "0766186162"
type input "THẮNG"
type input "0349269669"
type input "ANH"
type input "0"
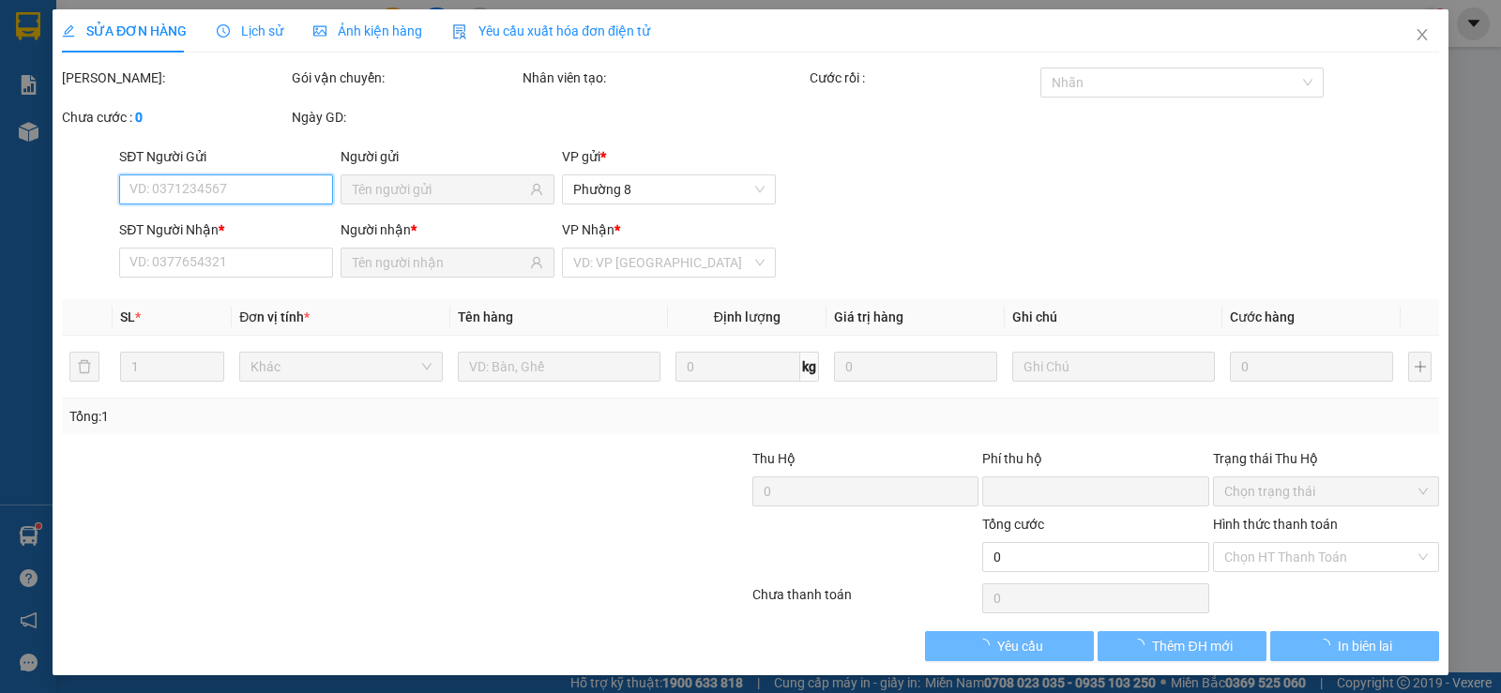
type input "20.000"
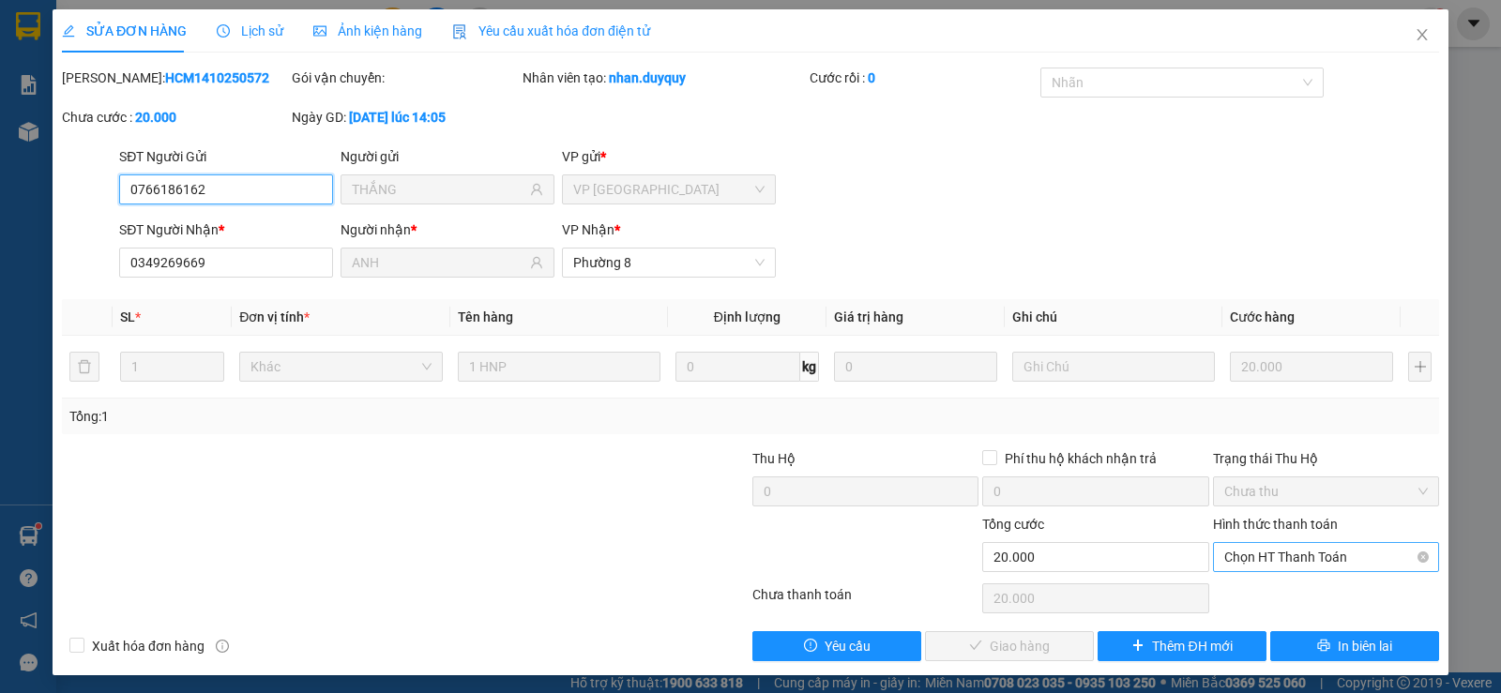
click at [1267, 564] on span "Chọn HT Thanh Toán" at bounding box center [1327, 557] width 204 height 28
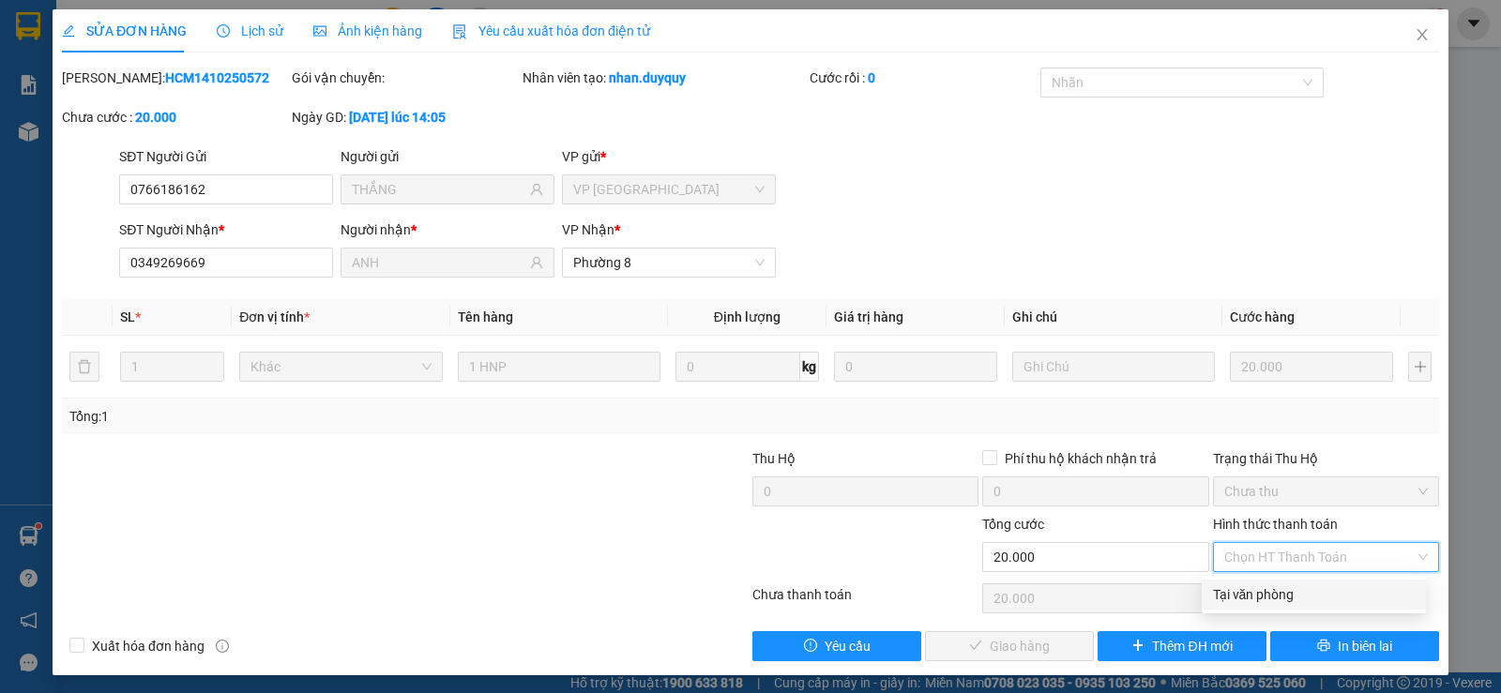
click at [1259, 593] on div "Tại văn phòng" at bounding box center [1314, 595] width 202 height 21
type input "0"
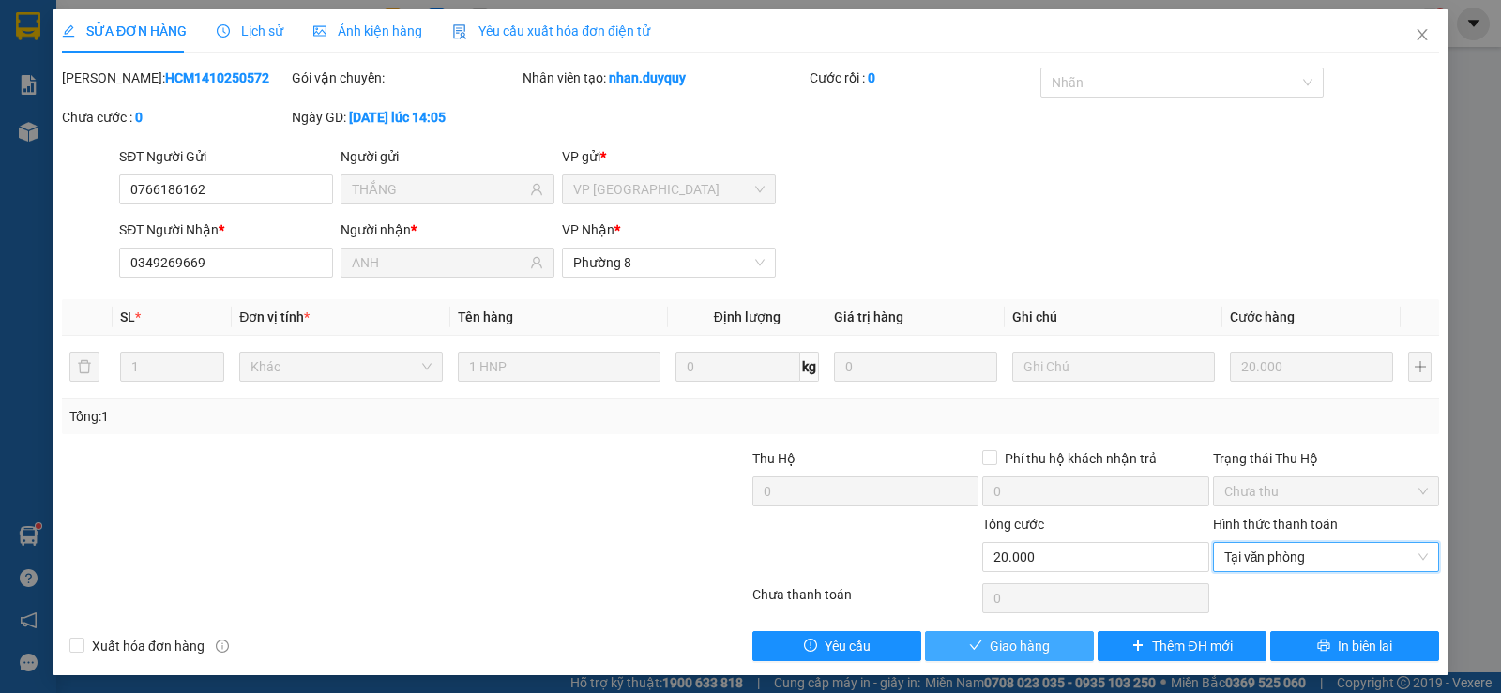
click at [978, 638] on button "Giao hàng" at bounding box center [1009, 647] width 169 height 30
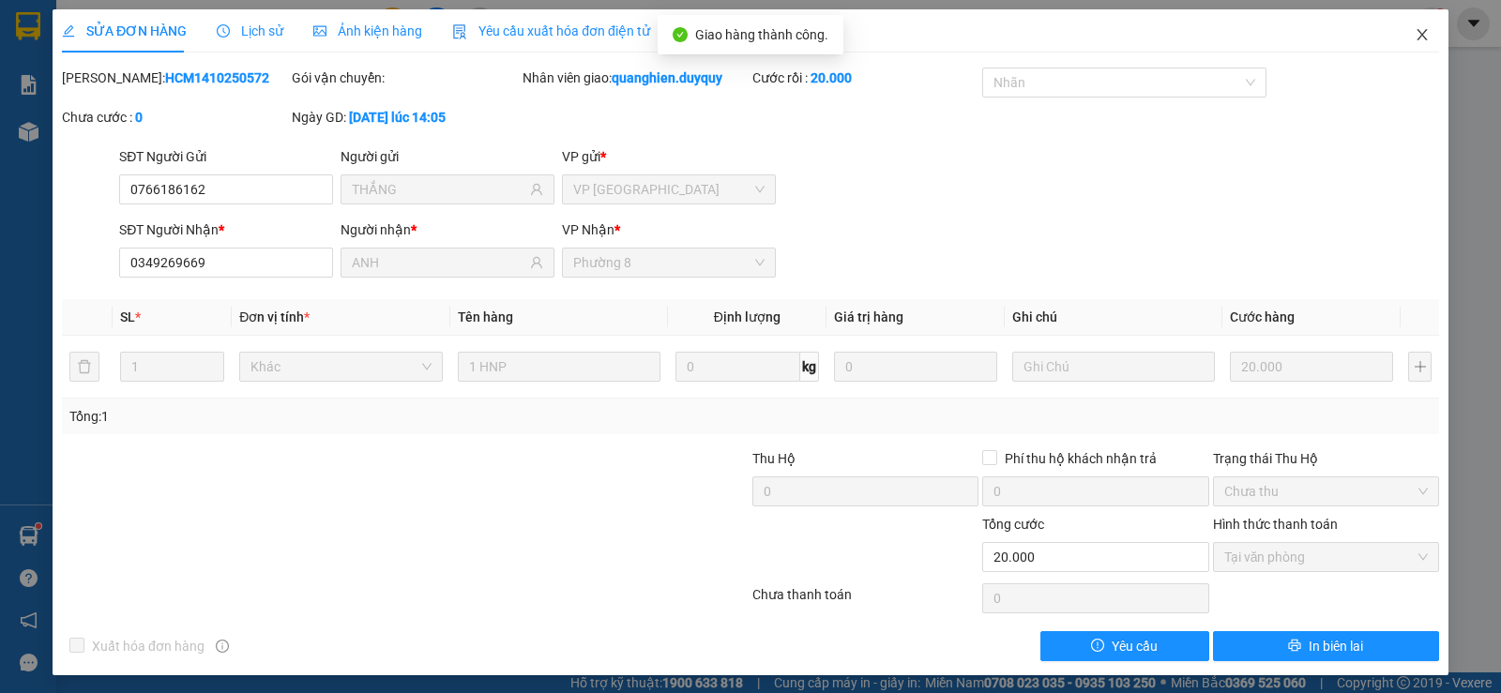
click at [1415, 35] on icon "close" at bounding box center [1422, 34] width 15 height 15
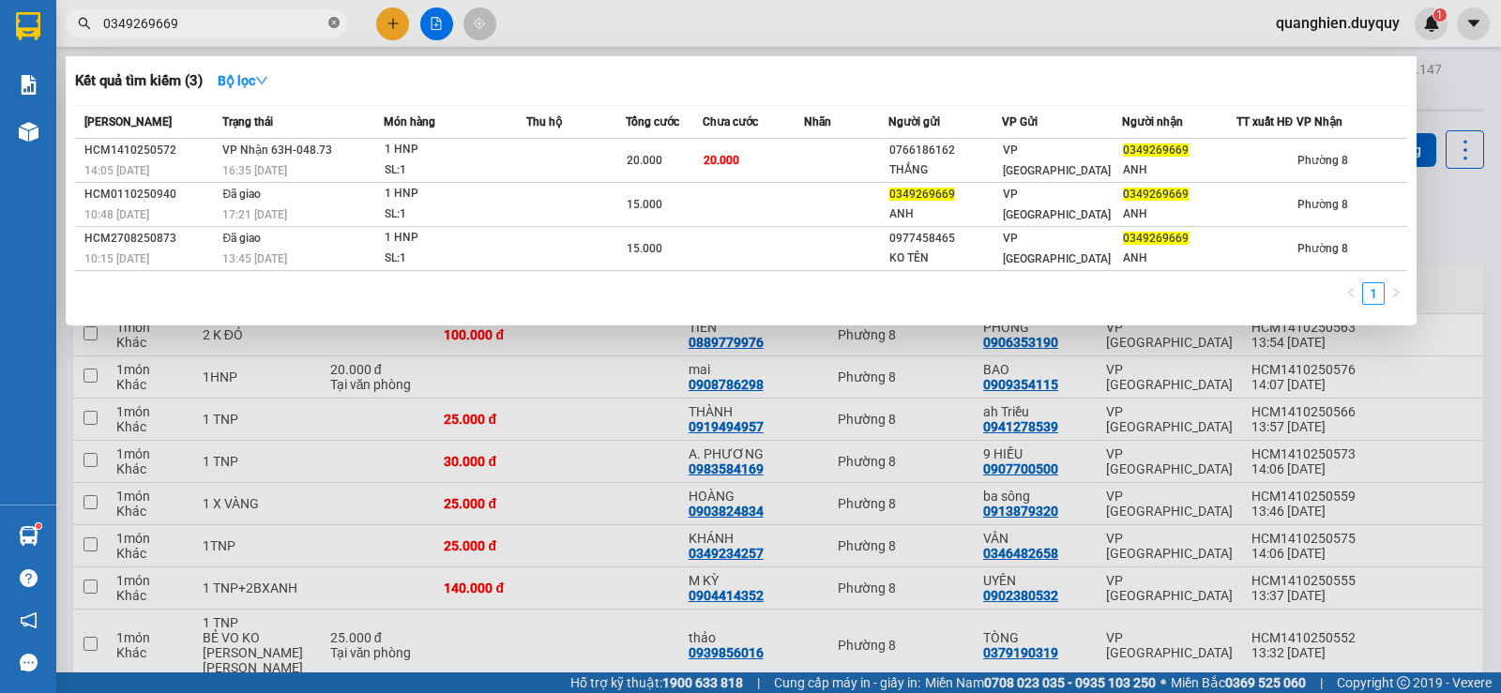
click at [334, 23] on icon "close-circle" at bounding box center [333, 22] width 11 height 11
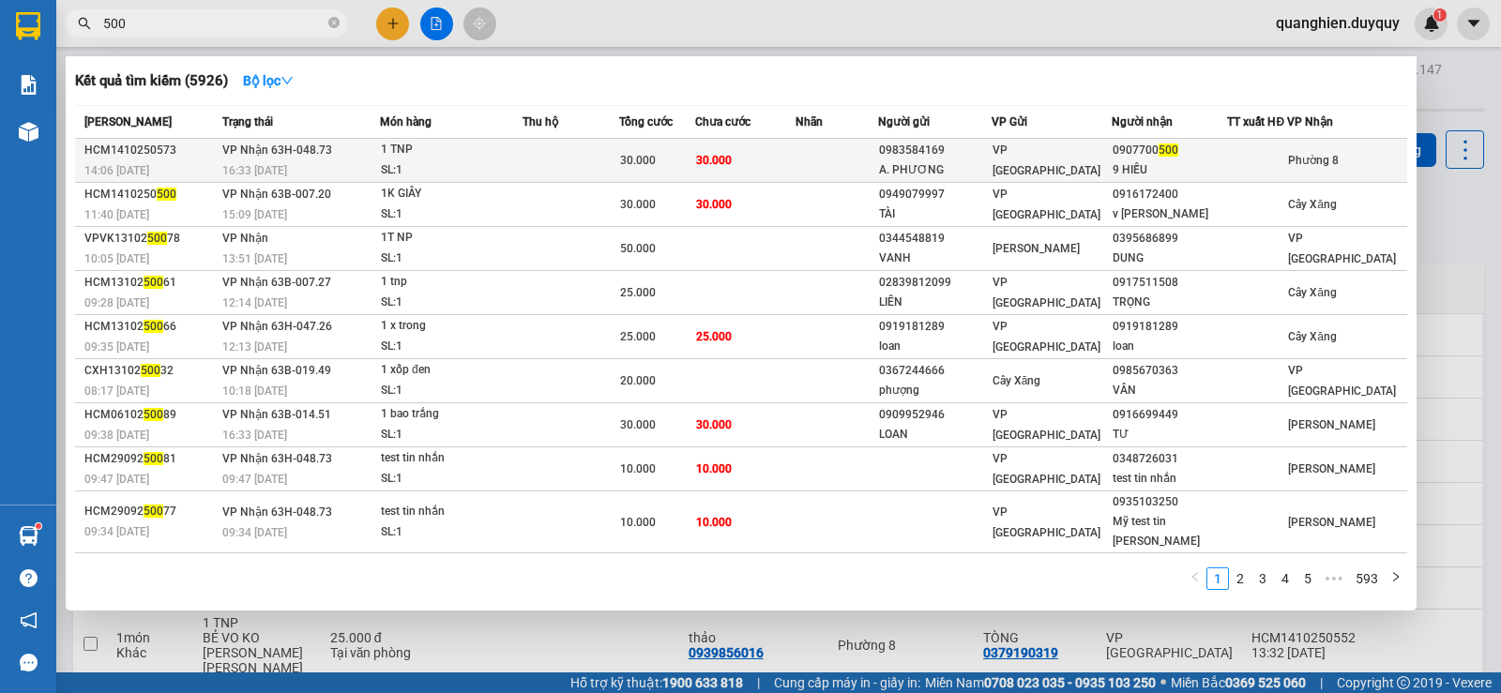
type input "500"
click at [688, 167] on div "30.000" at bounding box center [657, 160] width 74 height 21
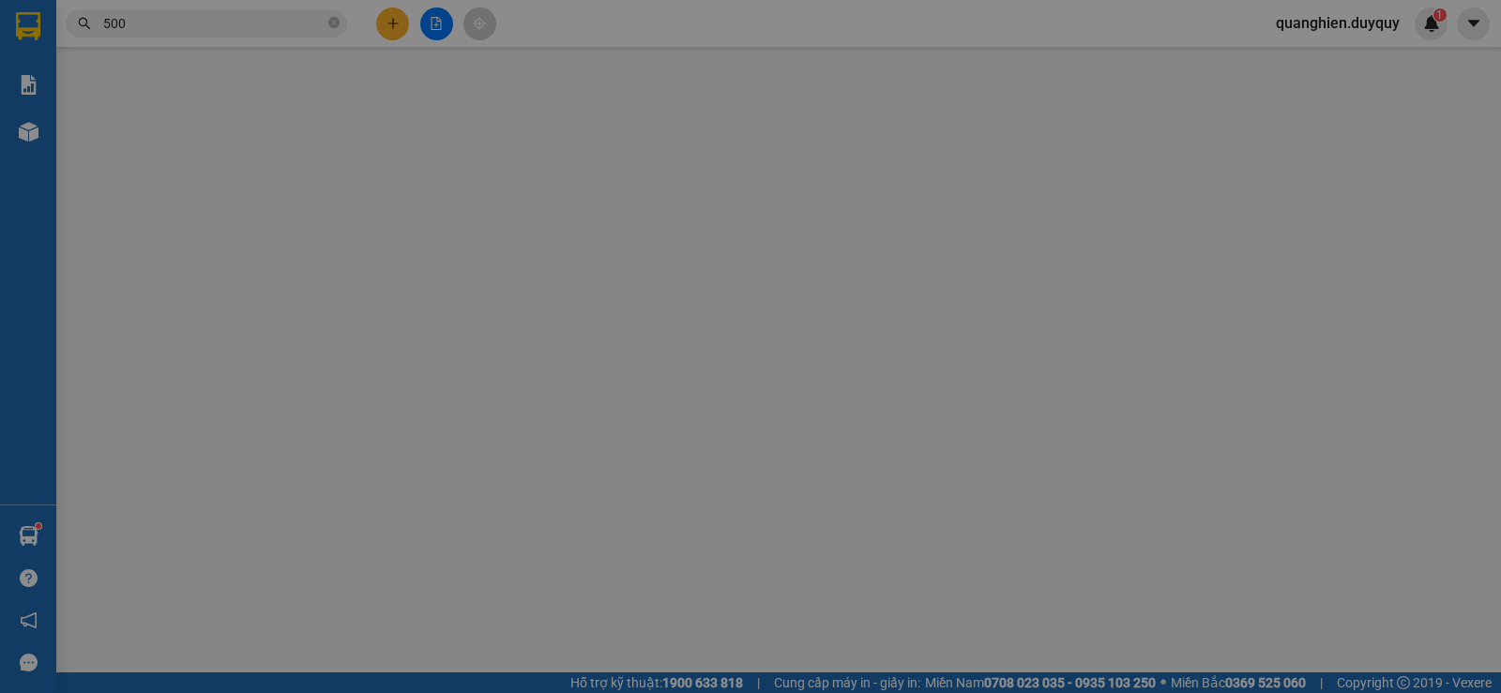
type input "0983584169"
type input "A. PHƯƠNG"
type input "0907700500"
type input "9 HIẾU"
type input "0"
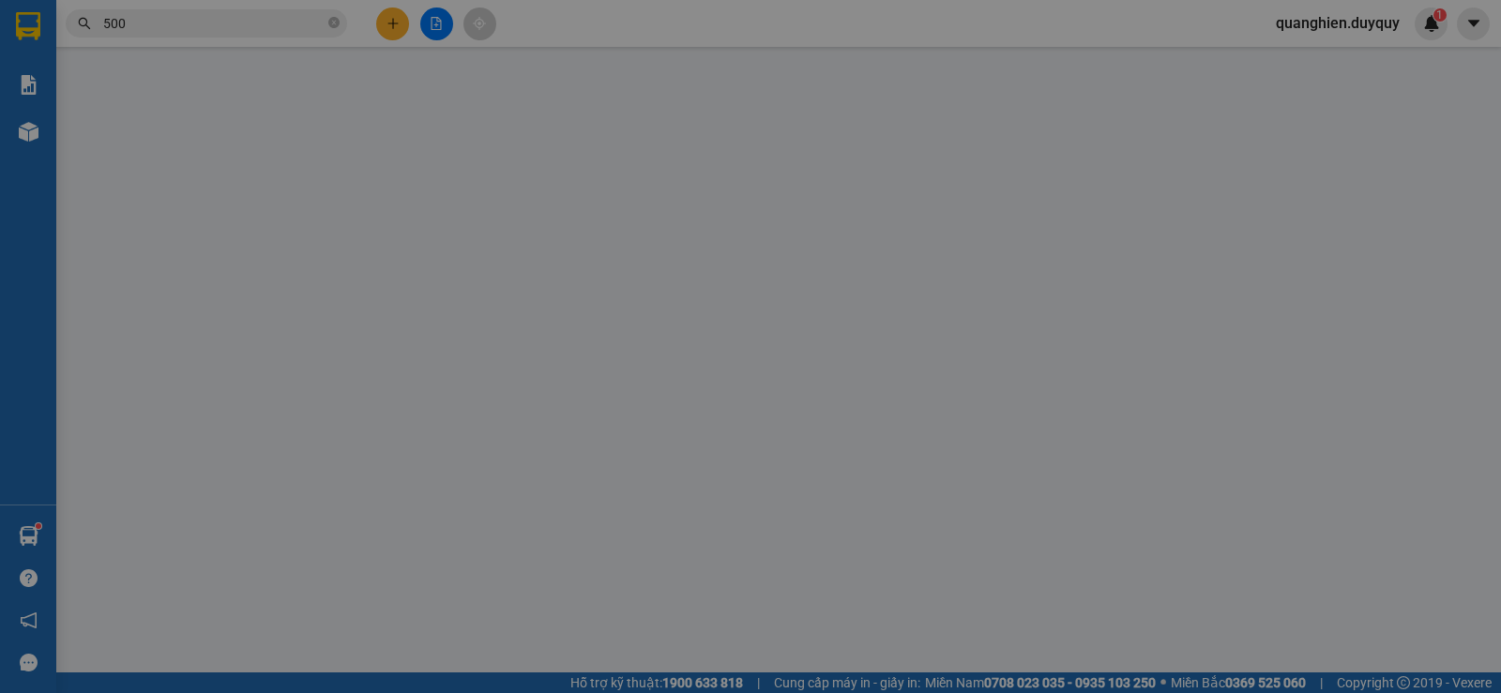
type input "30.000"
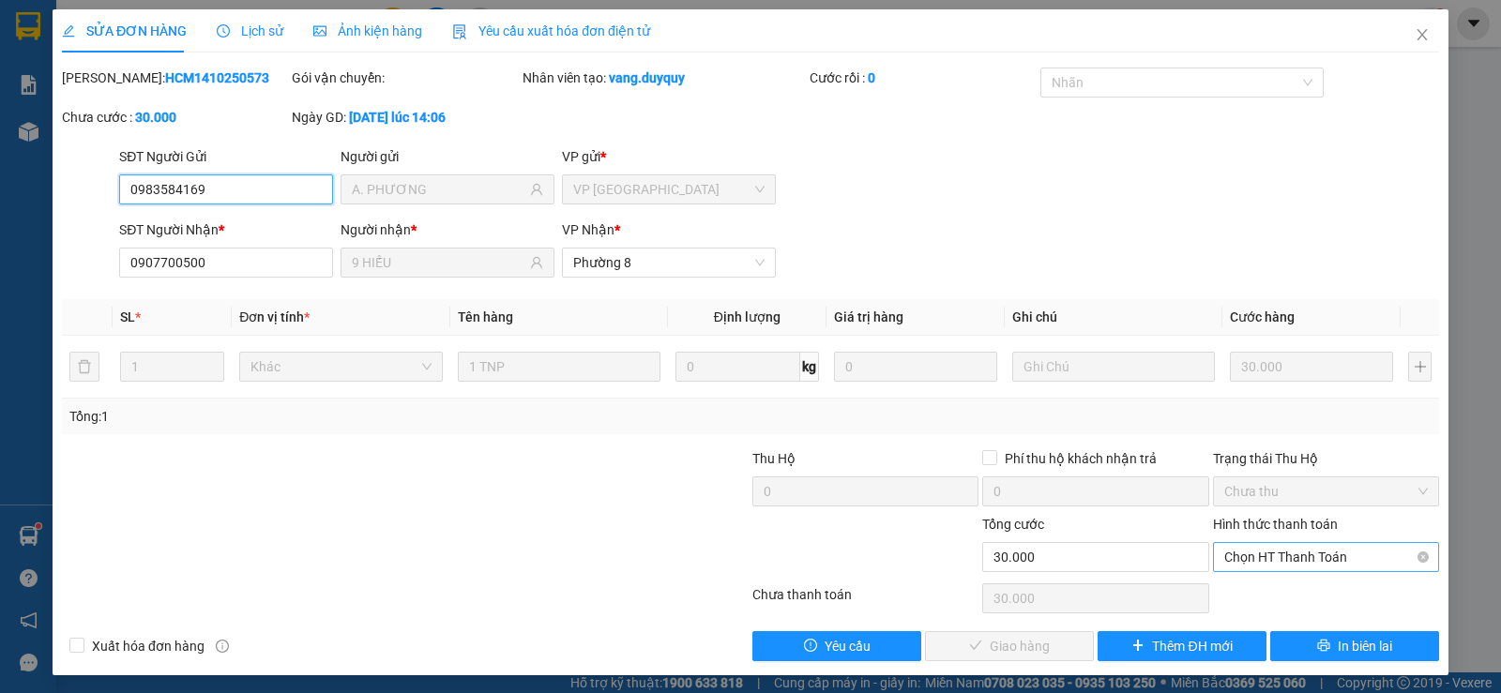
click at [1304, 557] on span "Chọn HT Thanh Toán" at bounding box center [1327, 557] width 204 height 28
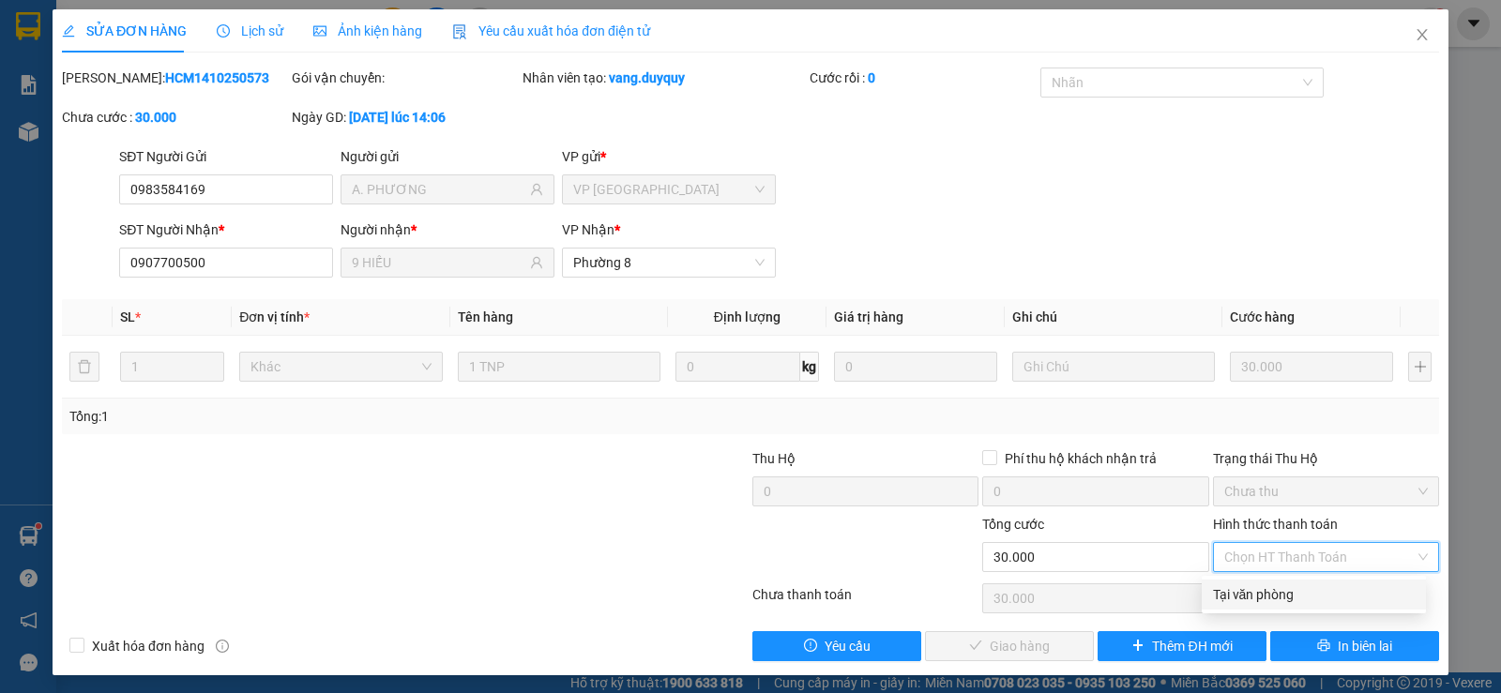
click at [1299, 602] on div "Tại văn phòng" at bounding box center [1314, 595] width 202 height 21
type input "0"
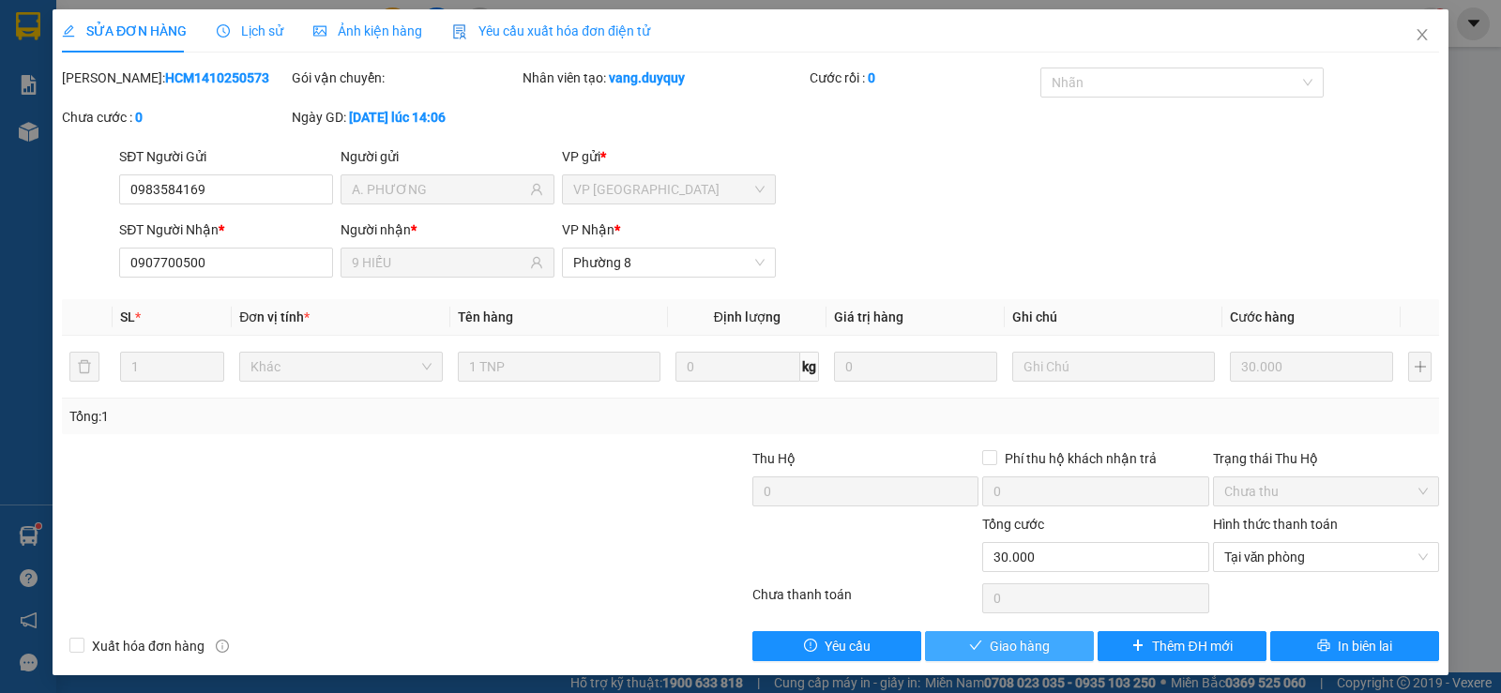
click at [1059, 635] on button "Giao hàng" at bounding box center [1009, 647] width 169 height 30
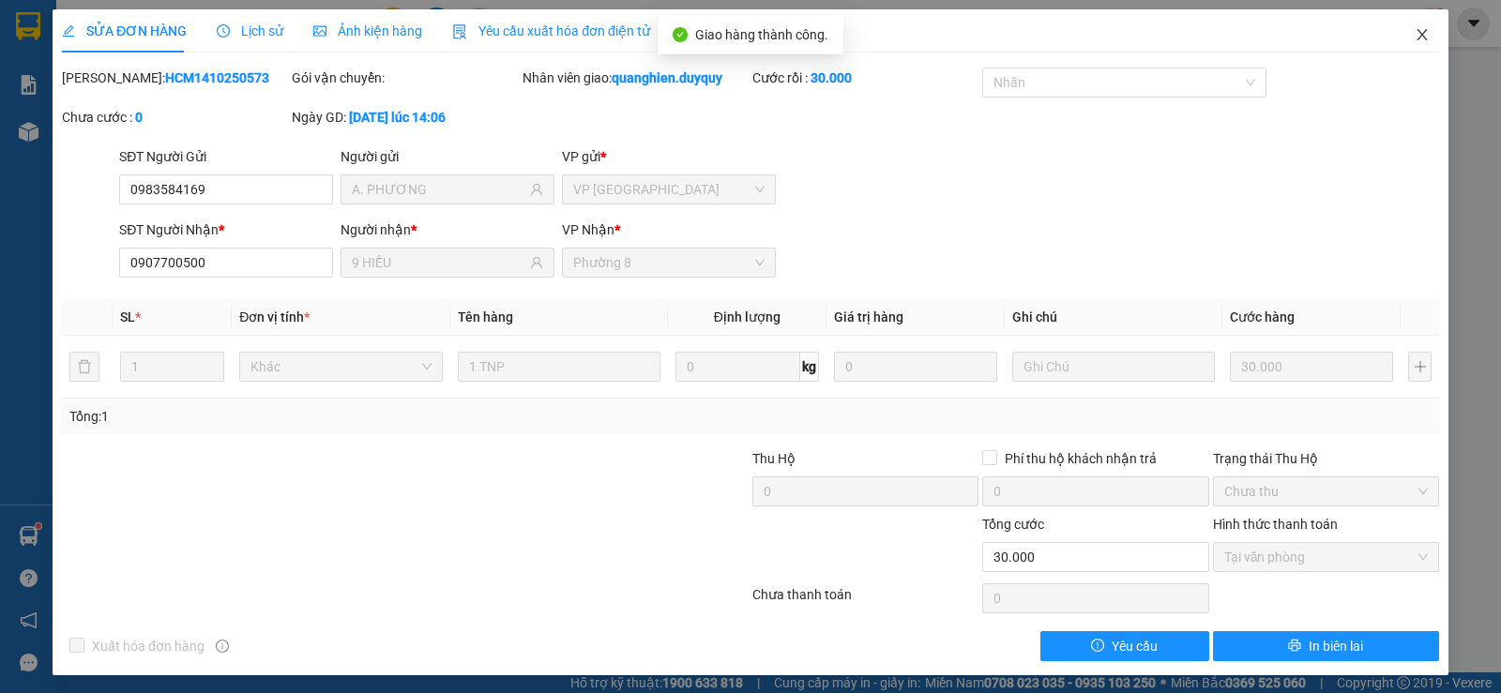
click at [1415, 30] on icon "close" at bounding box center [1422, 34] width 15 height 15
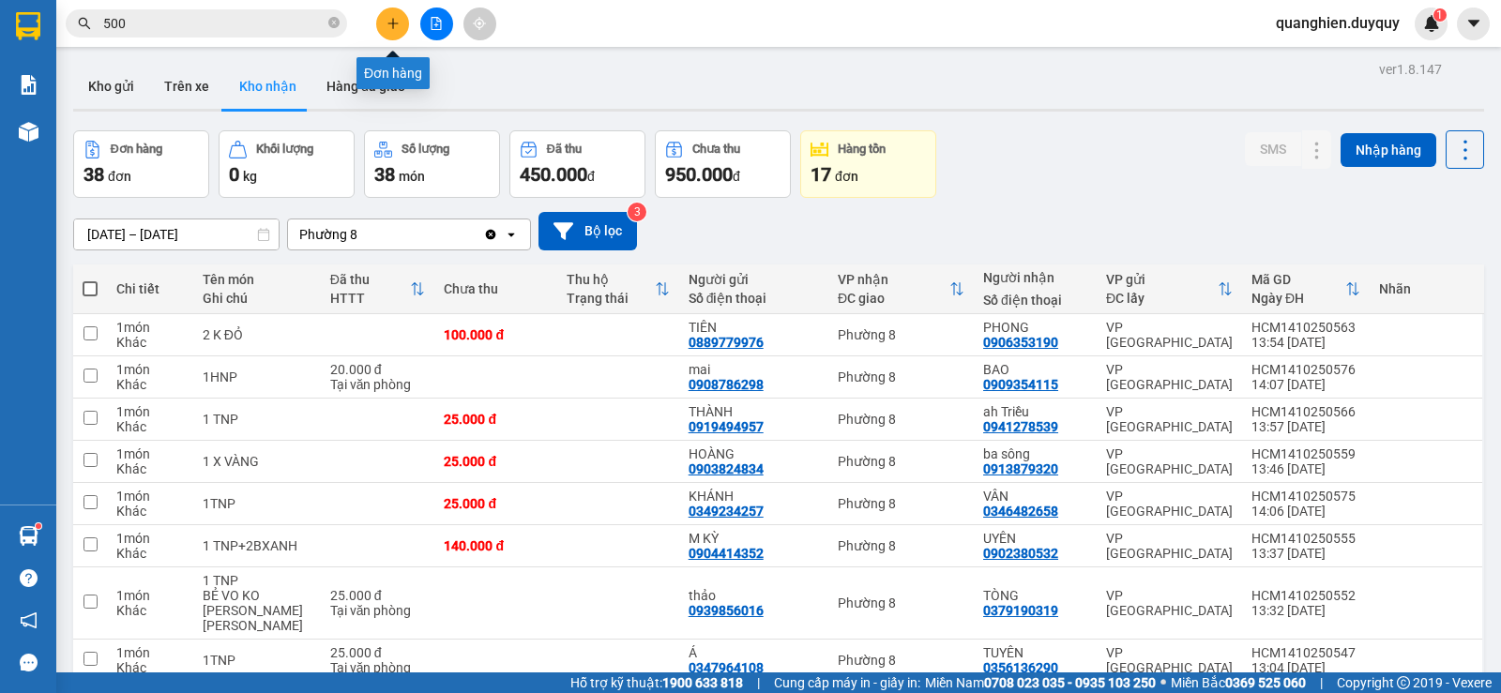
click at [384, 23] on button at bounding box center [392, 24] width 33 height 33
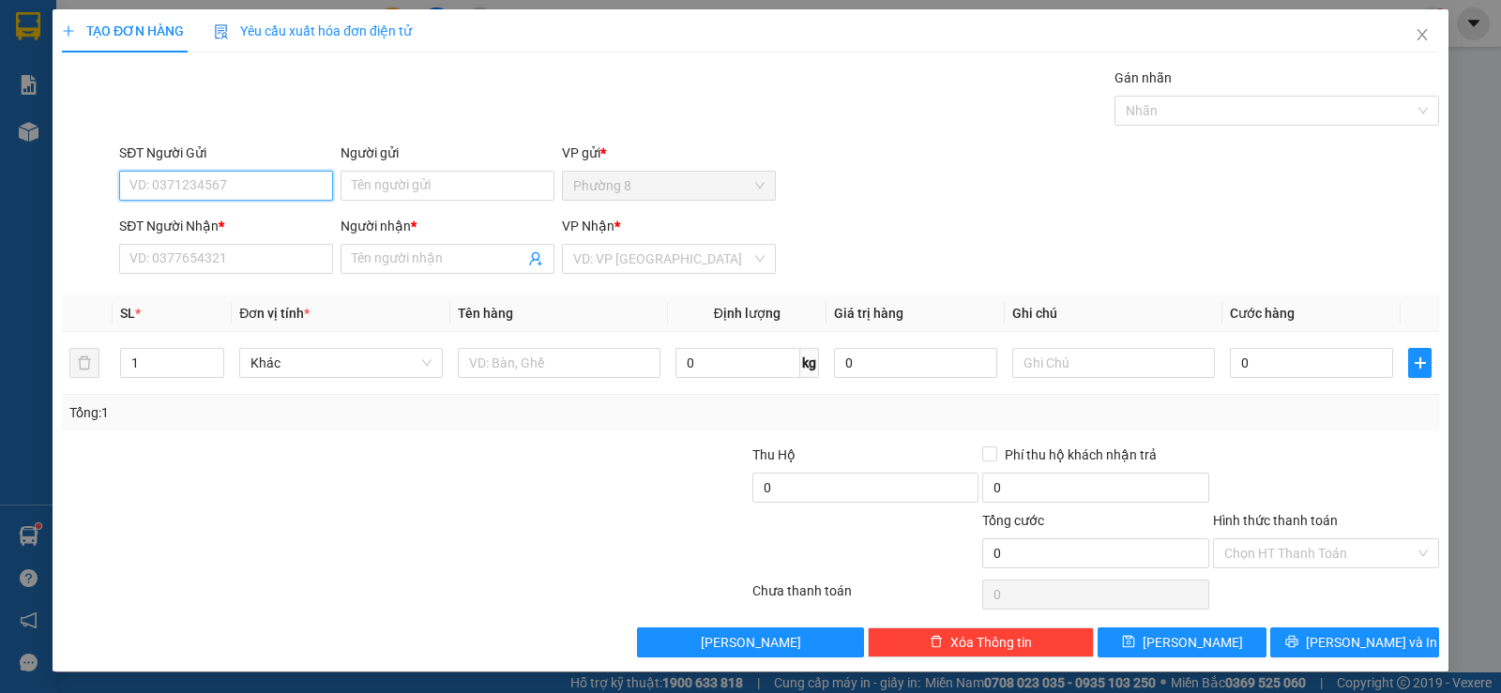
click at [318, 175] on input "SĐT Người Gửi" at bounding box center [226, 186] width 214 height 30
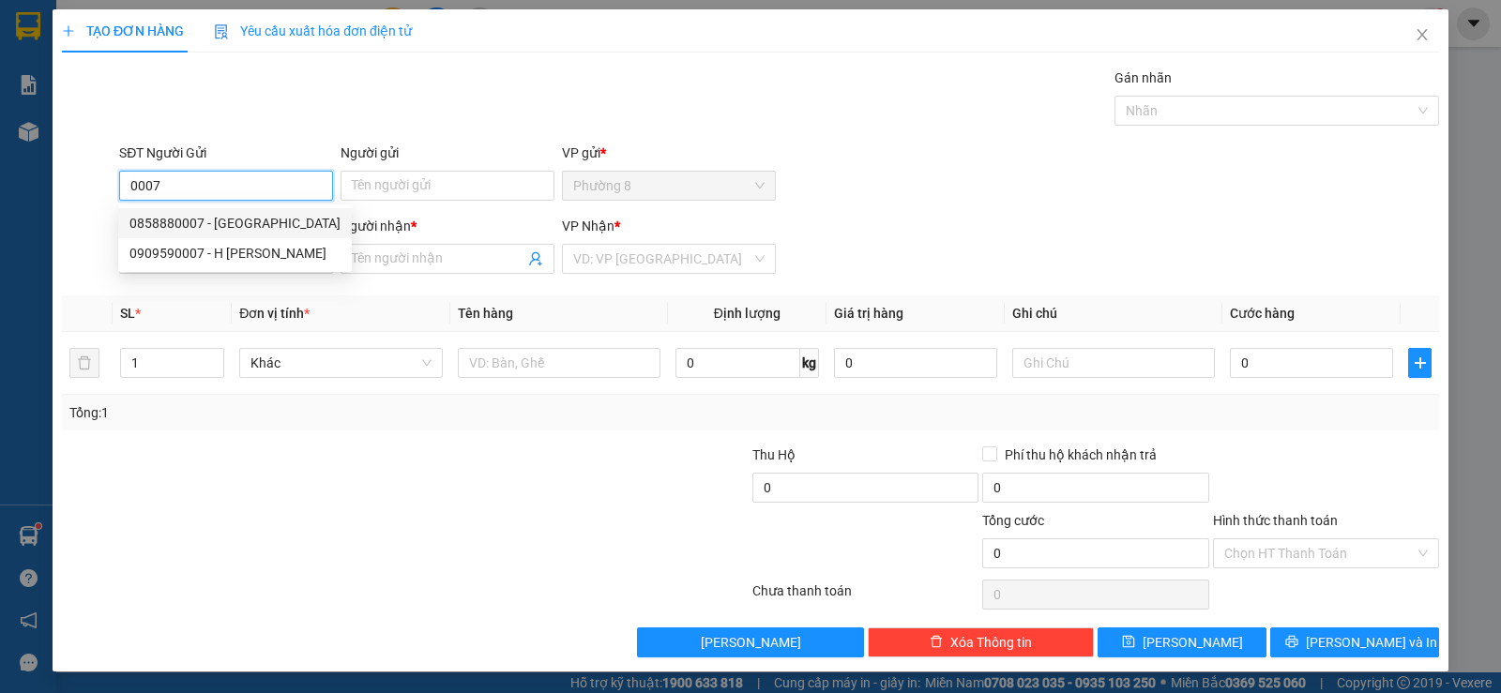
click at [225, 221] on div "0858880007 - ANH" at bounding box center [234, 223] width 211 height 21
type input "0858880007"
type input "ANH"
type input "0909165226"
type input "VÂN"
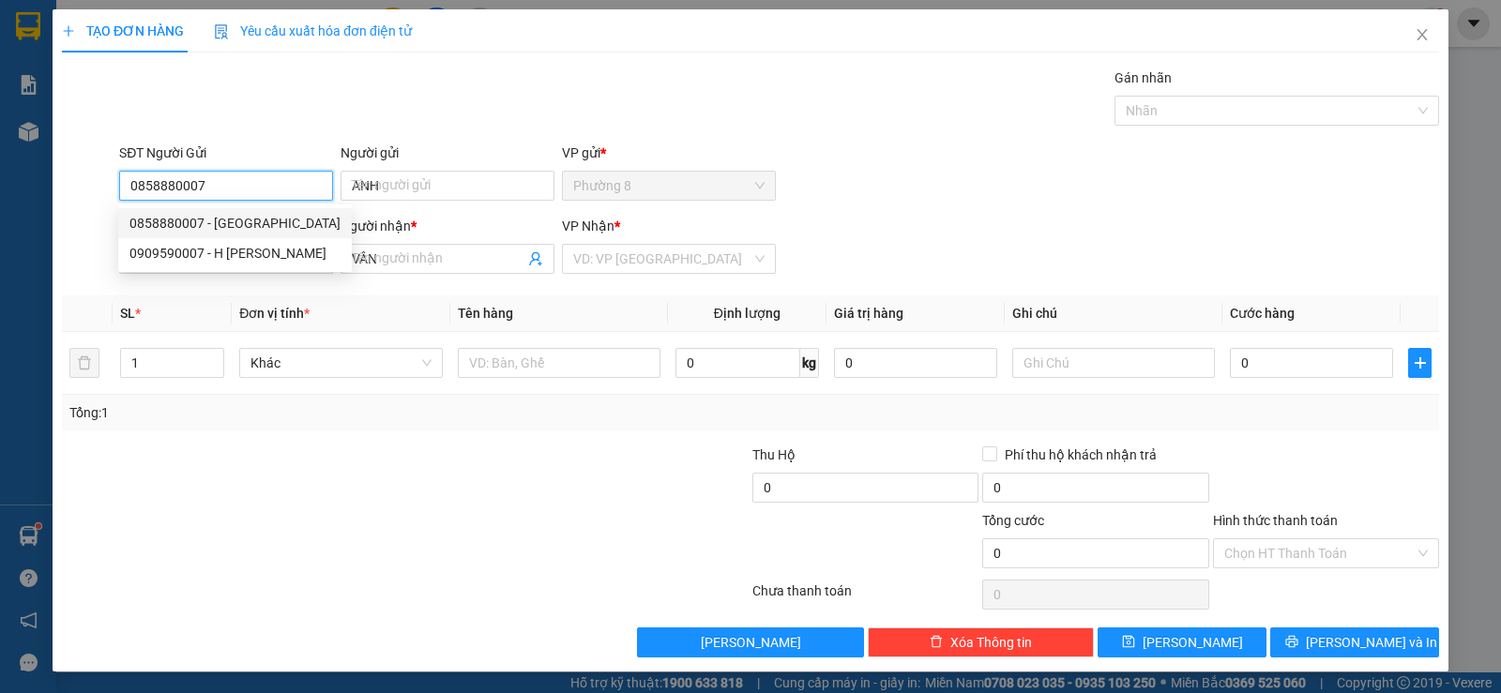
type input "30.000"
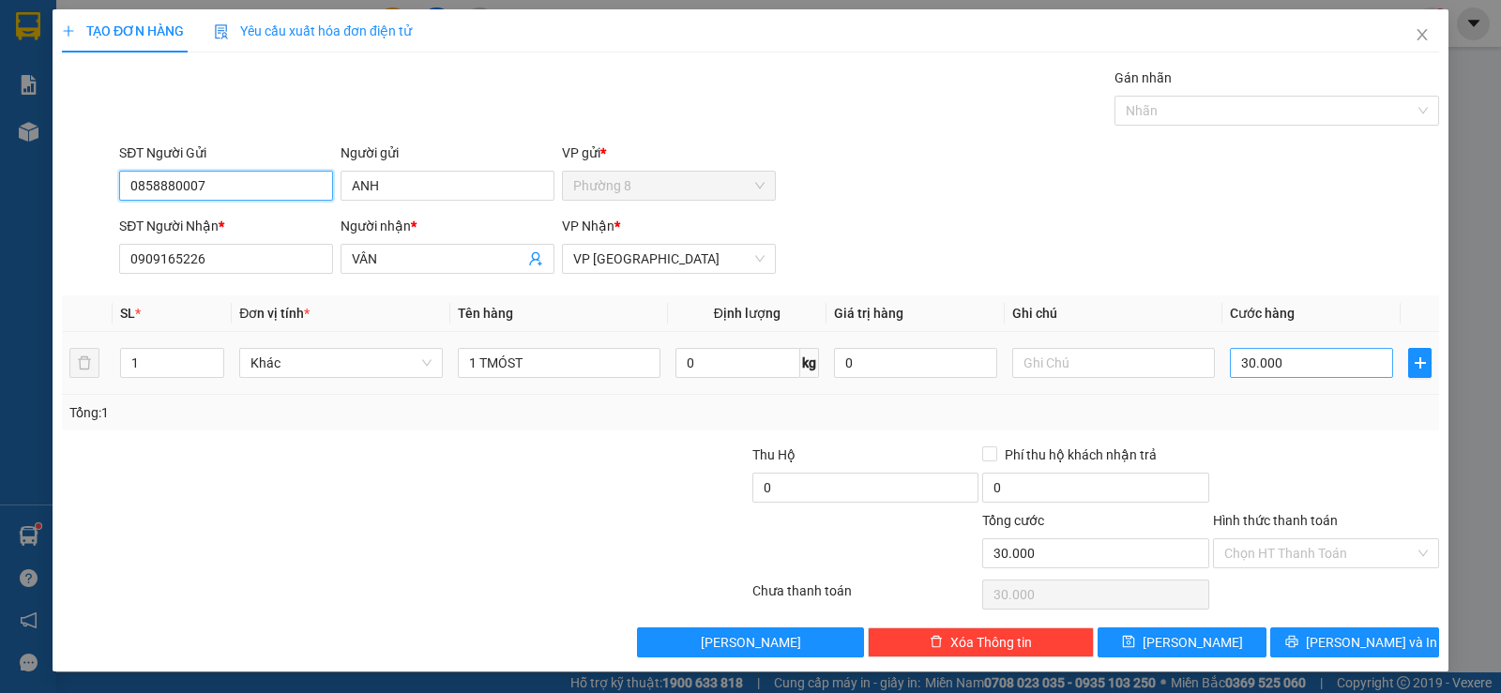
type input "0858880007"
click at [1302, 364] on input "30.000" at bounding box center [1311, 363] width 163 height 30
type input "3"
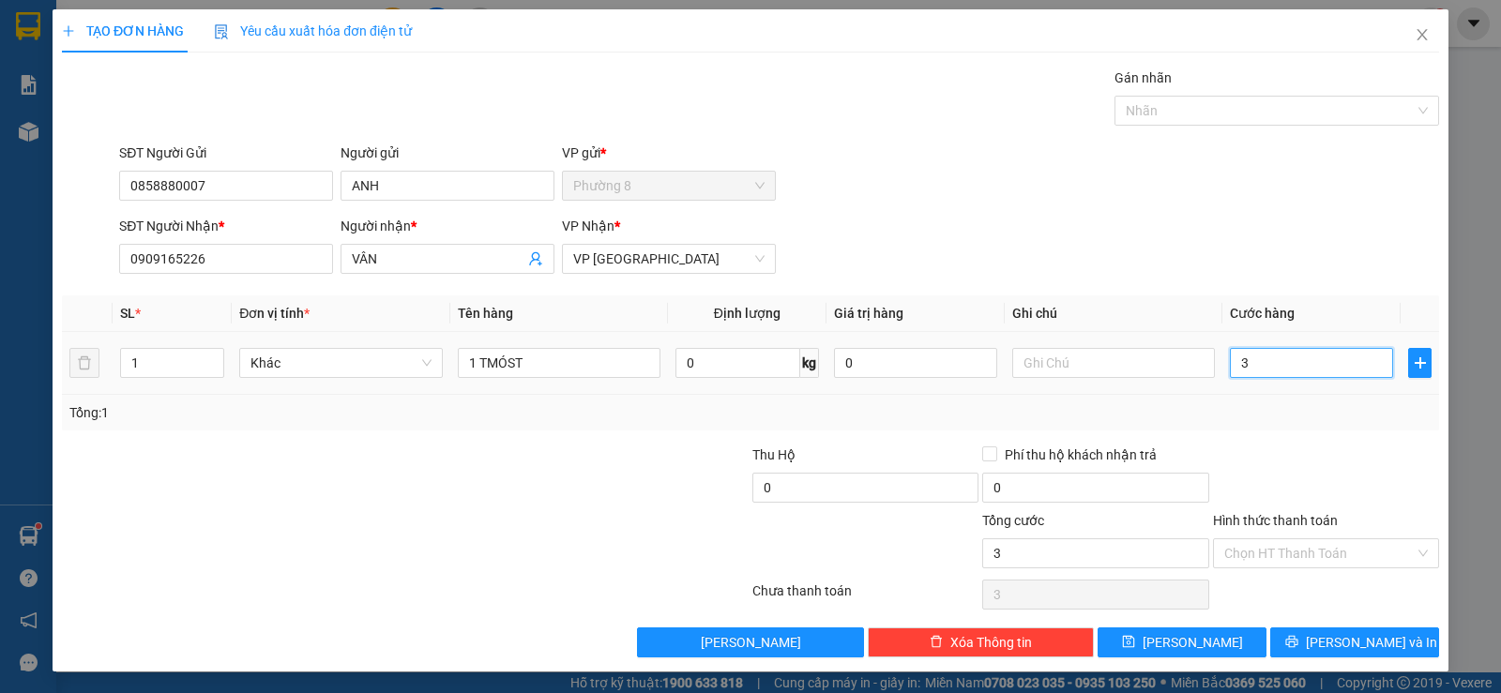
type input "35"
type input "350"
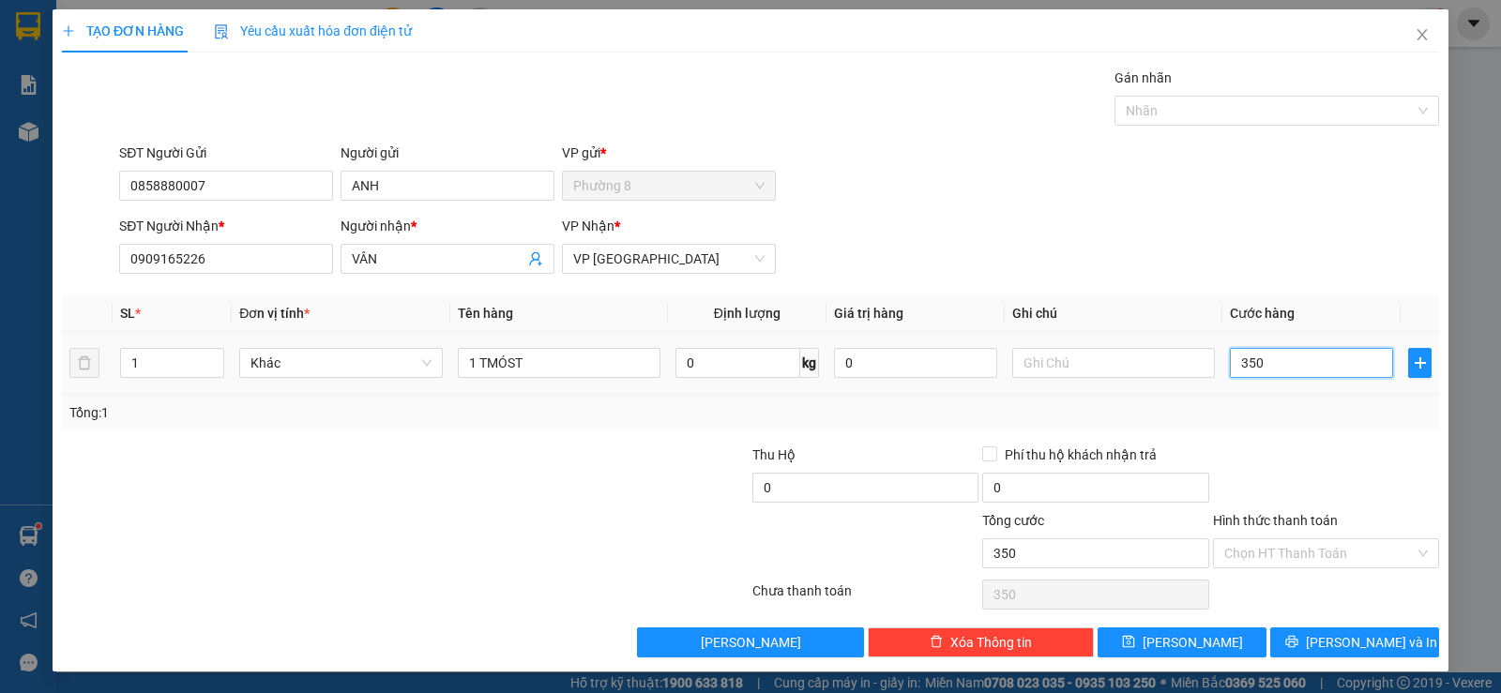
type input "3.500"
type input "35.000"
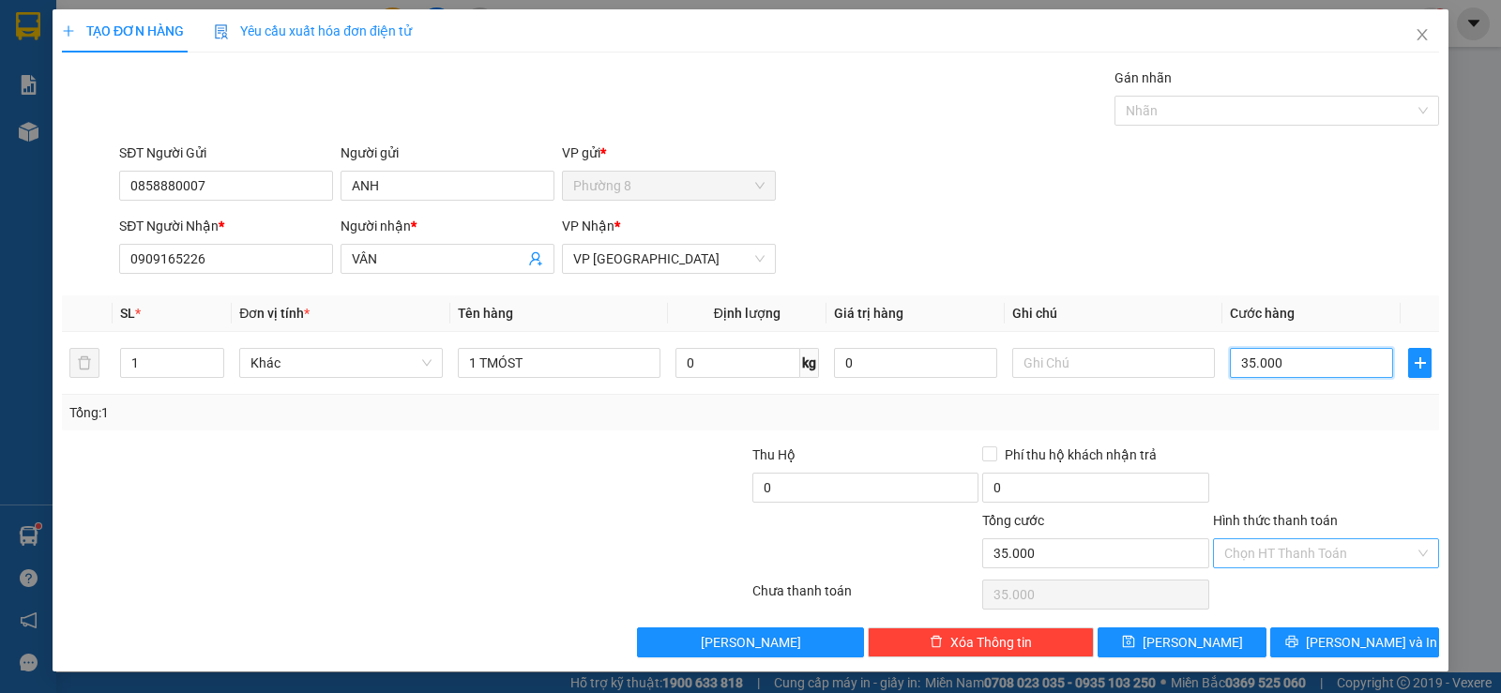
type input "35.000"
click at [1296, 548] on input "Hình thức thanh toán" at bounding box center [1320, 554] width 190 height 28
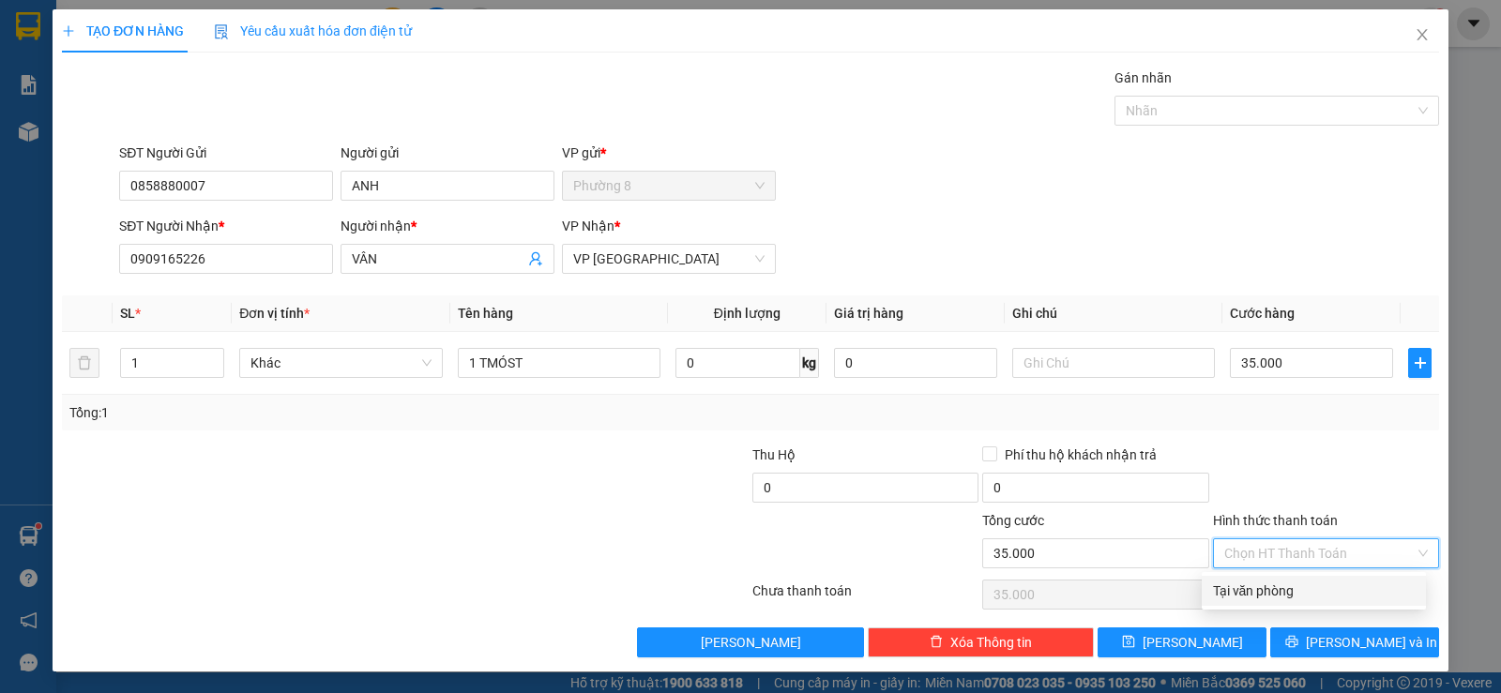
click at [1295, 596] on div "Tại văn phòng" at bounding box center [1314, 591] width 202 height 21
type input "0"
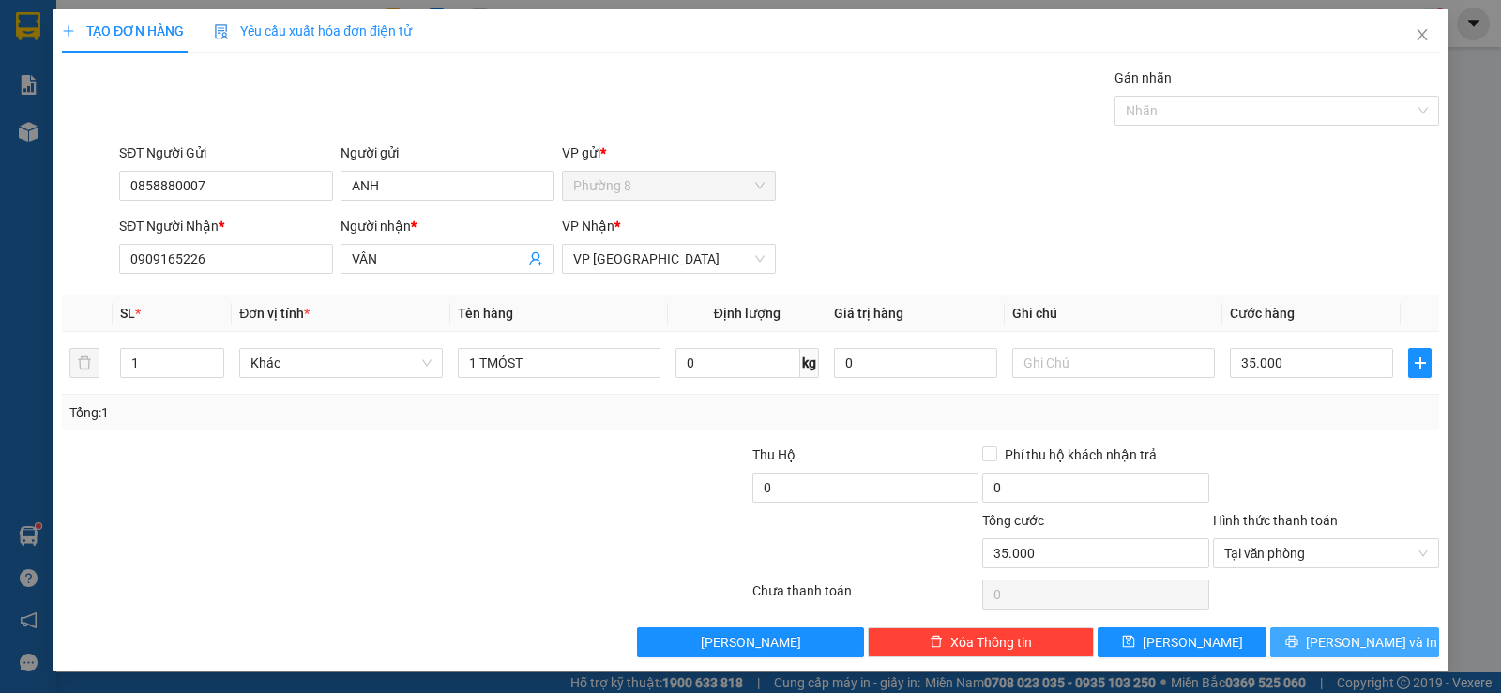
click at [1323, 641] on button "Lưu và In" at bounding box center [1355, 643] width 169 height 30
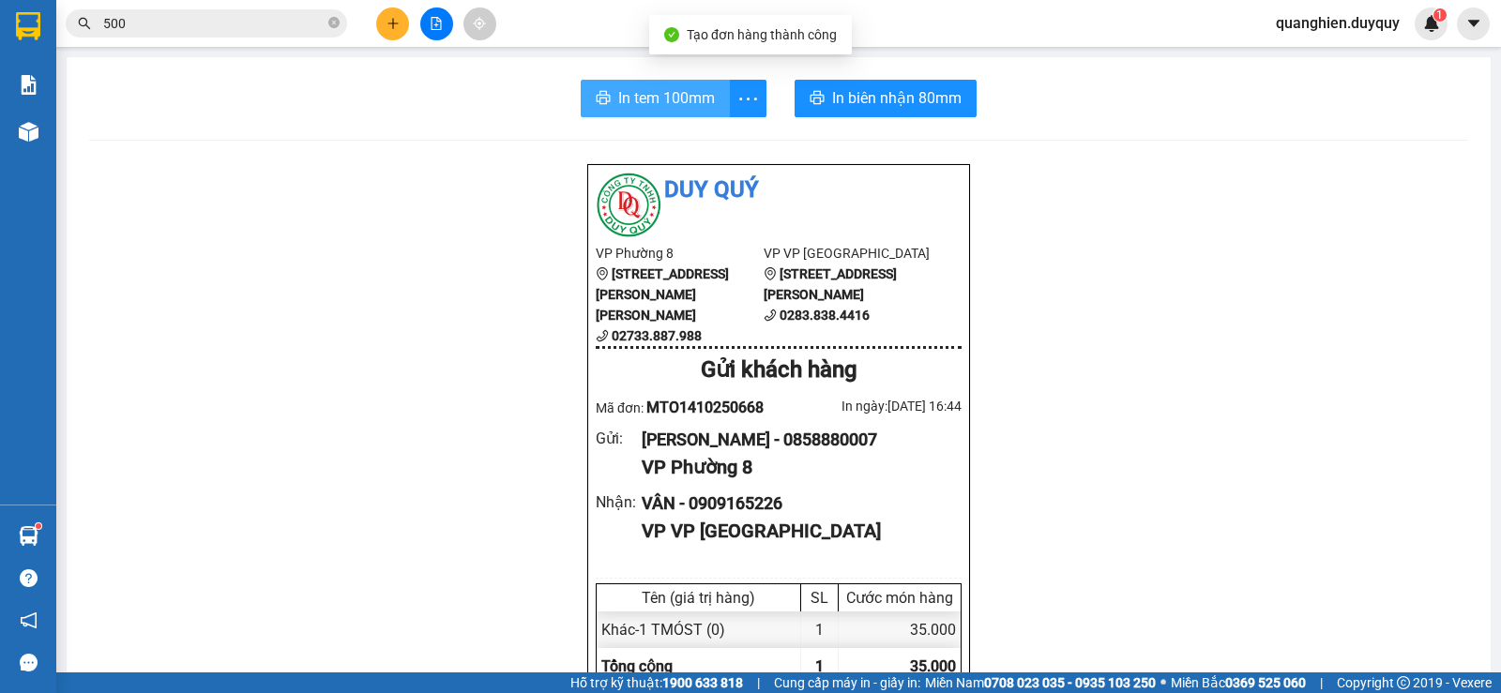
click at [652, 92] on span "In tem 100mm" at bounding box center [666, 97] width 97 height 23
click at [309, 32] on input "500" at bounding box center [213, 23] width 221 height 21
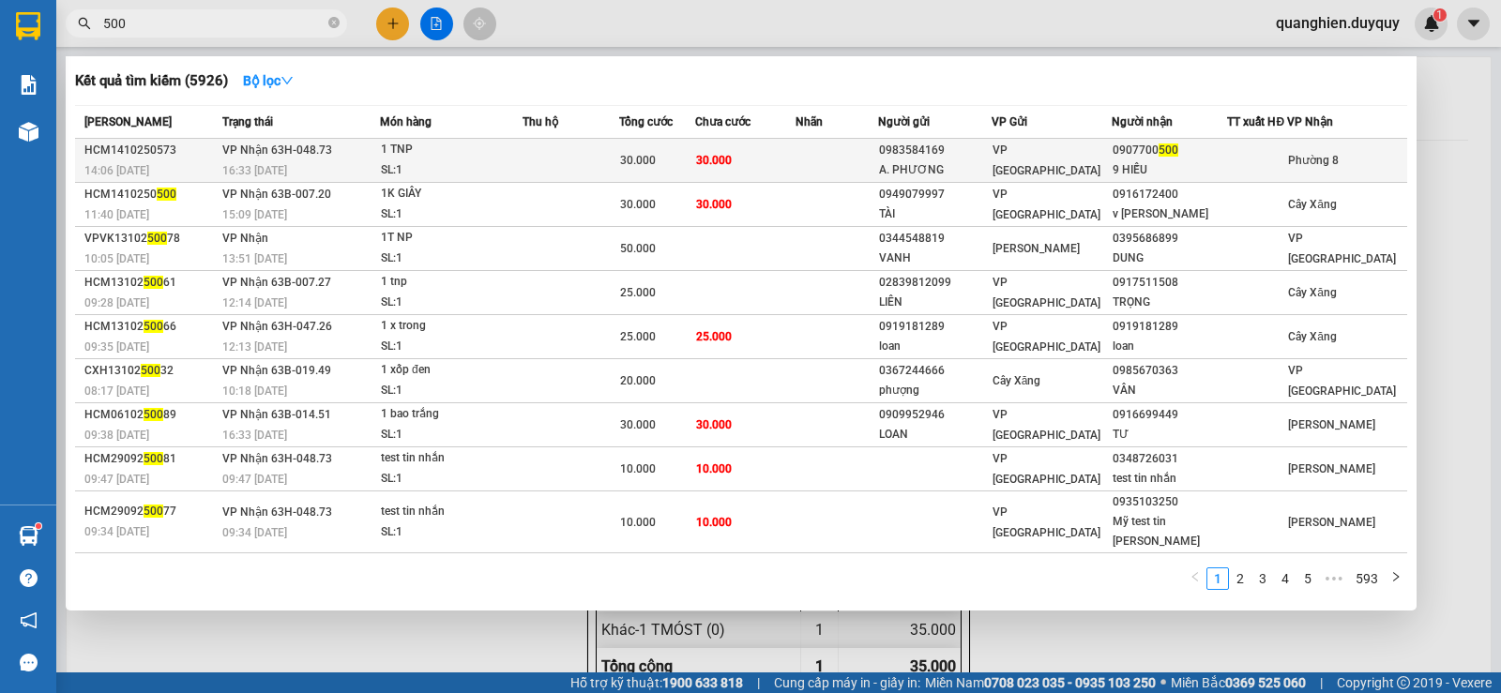
click at [636, 170] on div "30.000" at bounding box center [657, 160] width 74 height 21
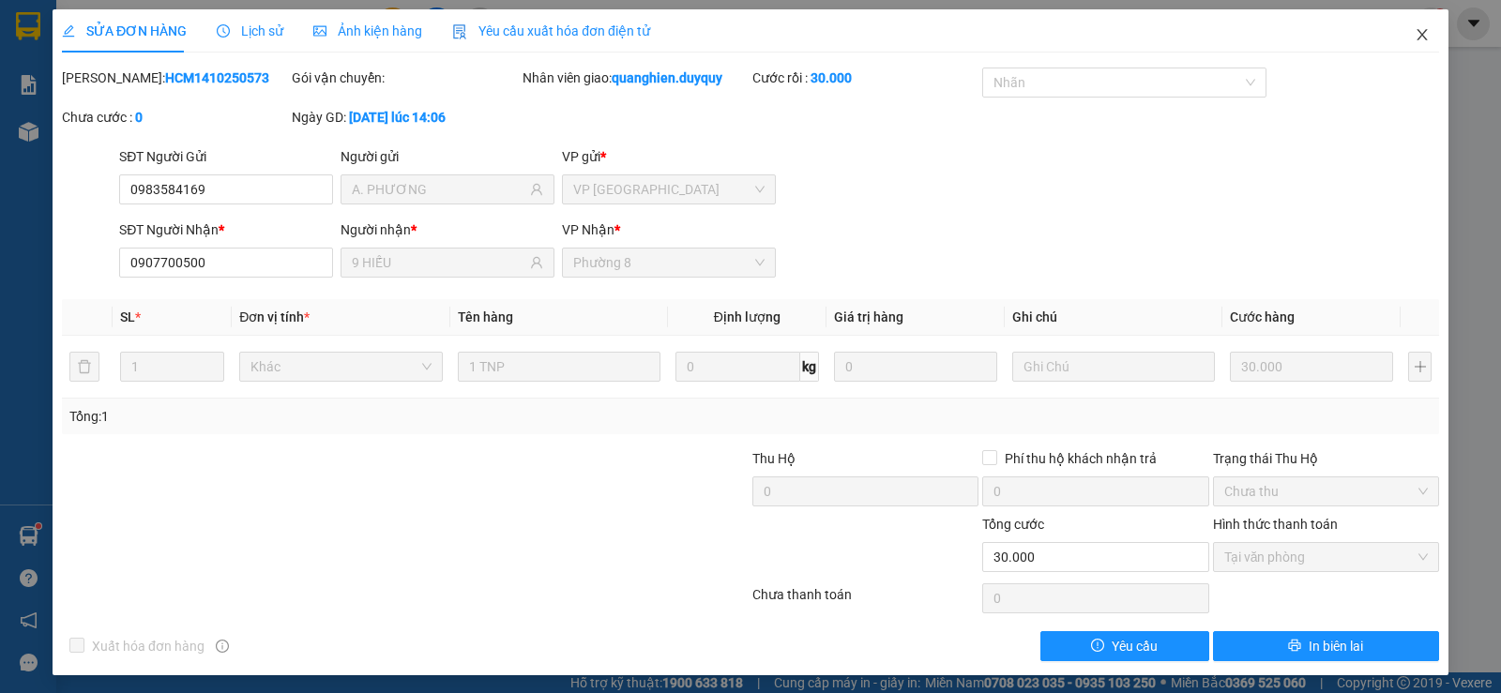
click at [1415, 28] on icon "close" at bounding box center [1422, 34] width 15 height 15
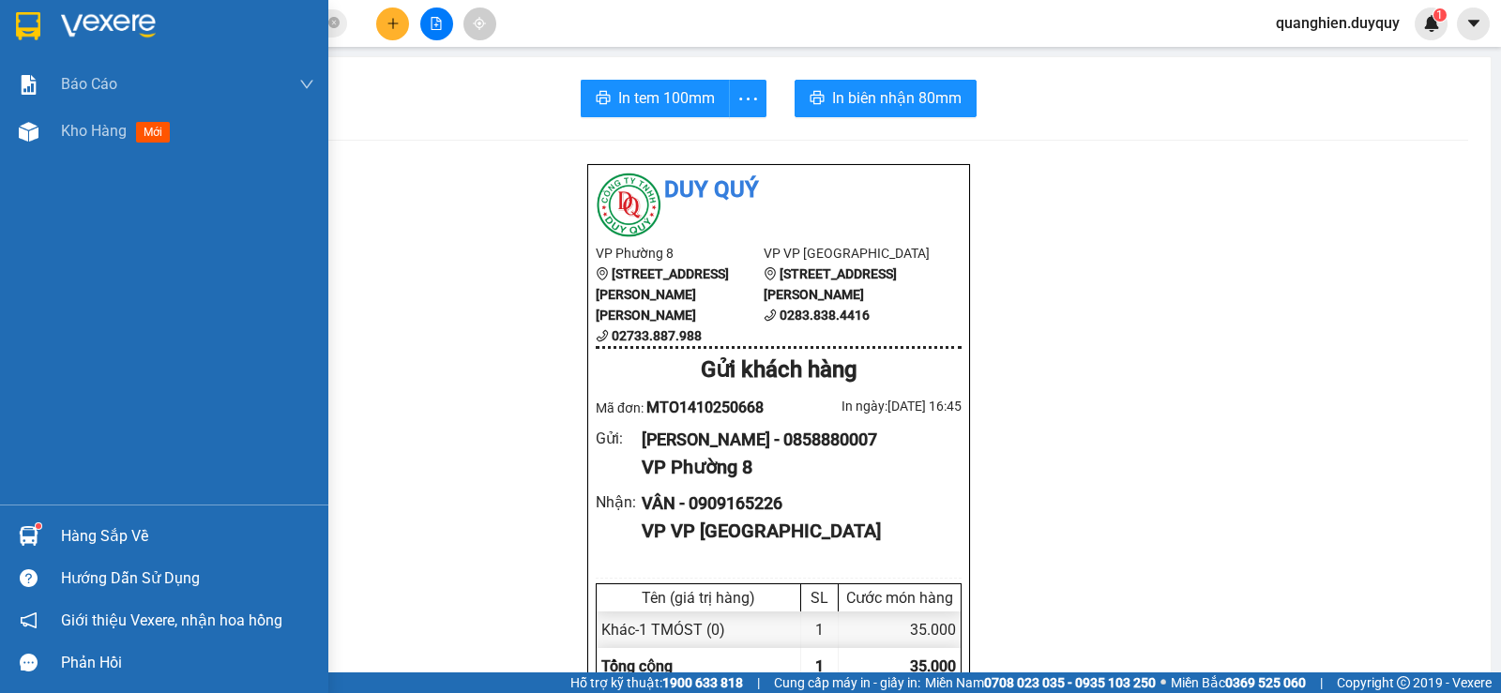
click at [75, 538] on div "Hàng sắp về" at bounding box center [187, 537] width 253 height 28
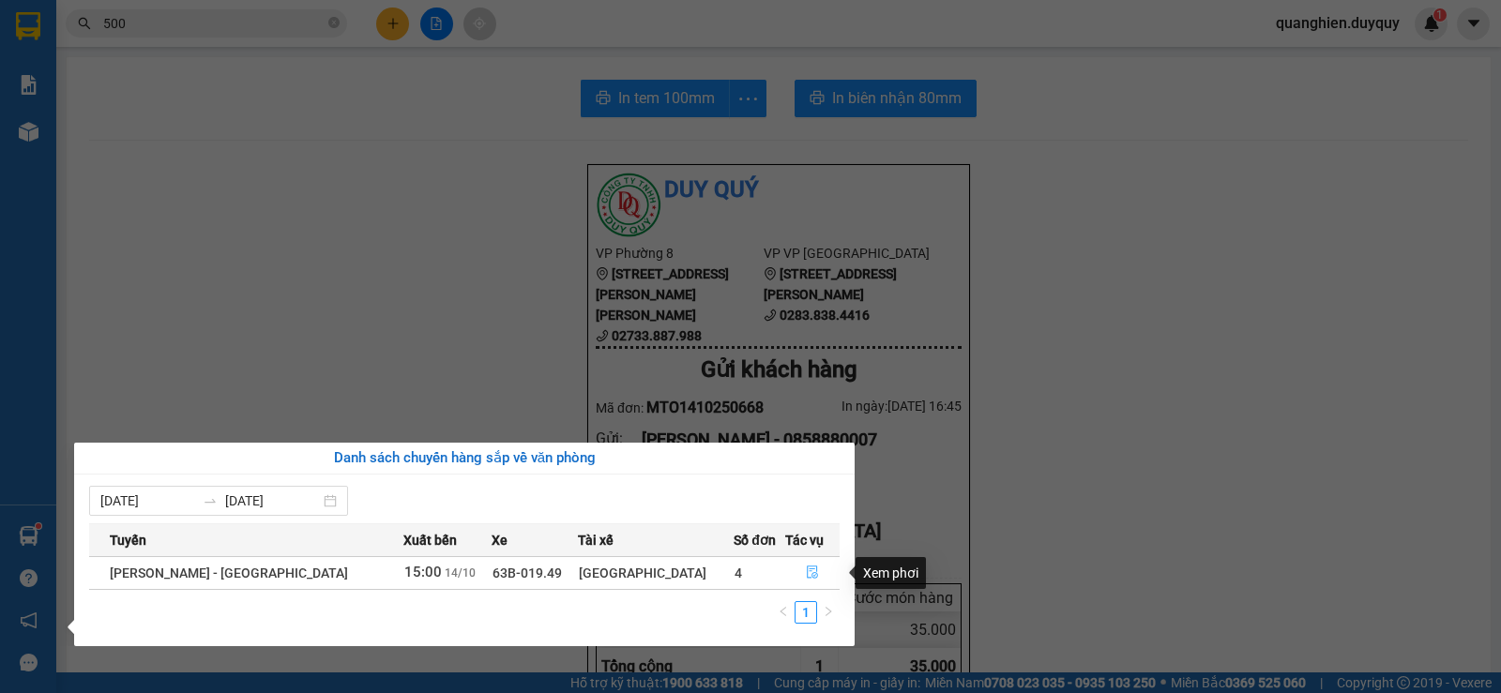
click at [806, 574] on icon "file-done" at bounding box center [812, 572] width 13 height 13
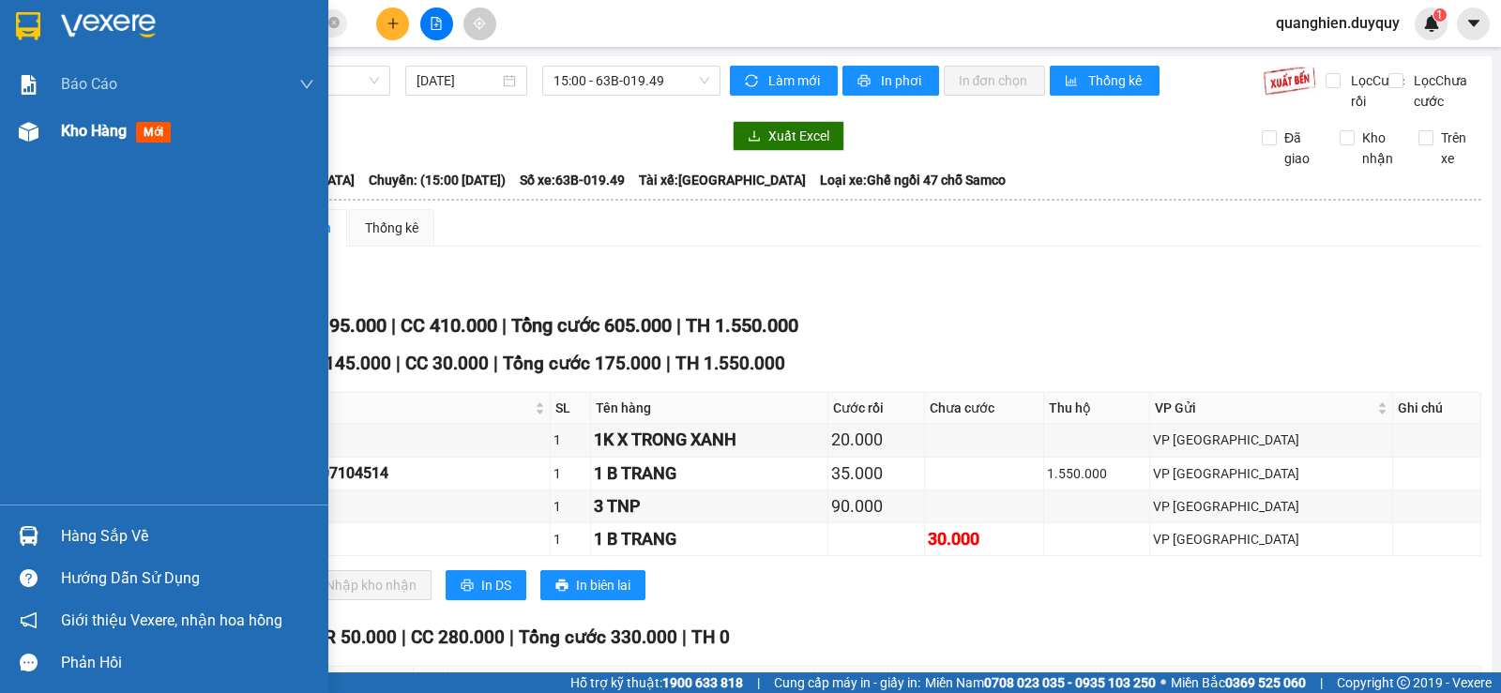
click at [73, 129] on span "Kho hàng" at bounding box center [94, 131] width 66 height 18
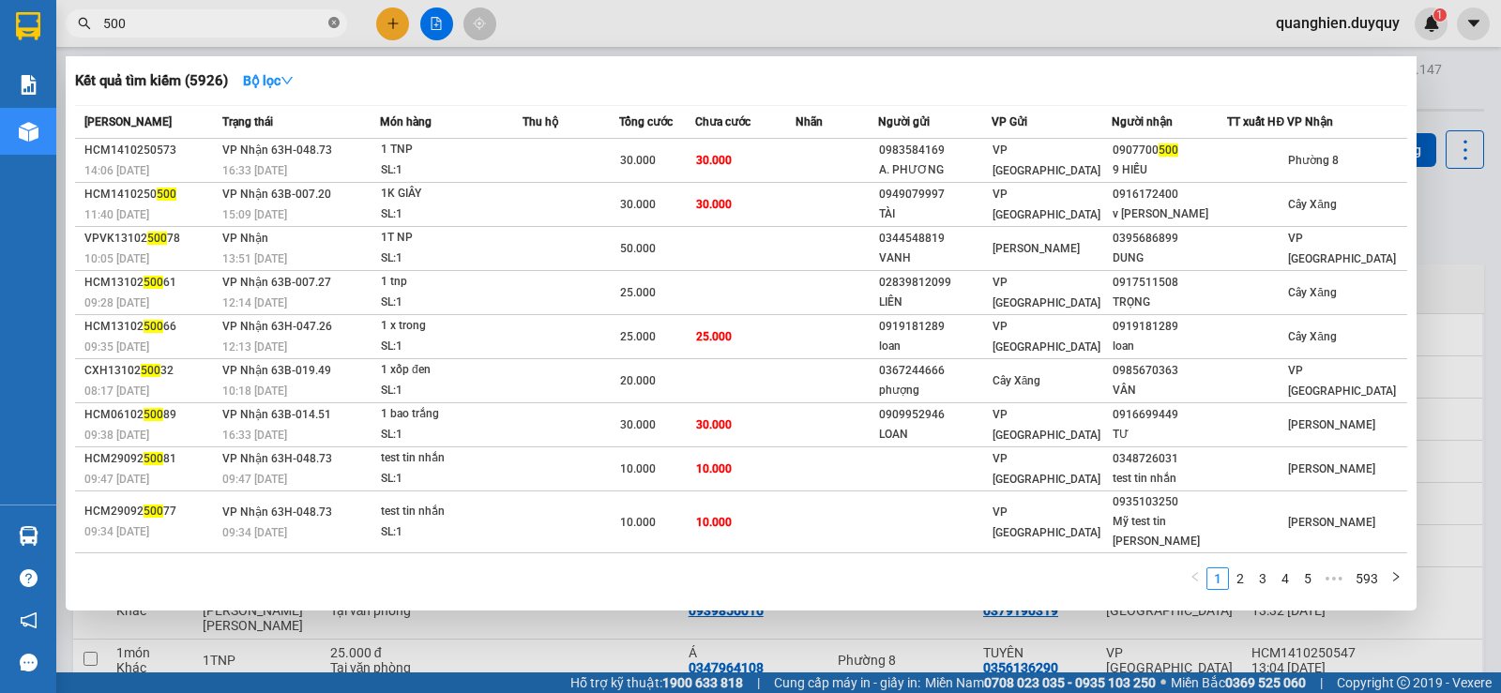
click at [336, 23] on icon "close-circle" at bounding box center [333, 22] width 11 height 11
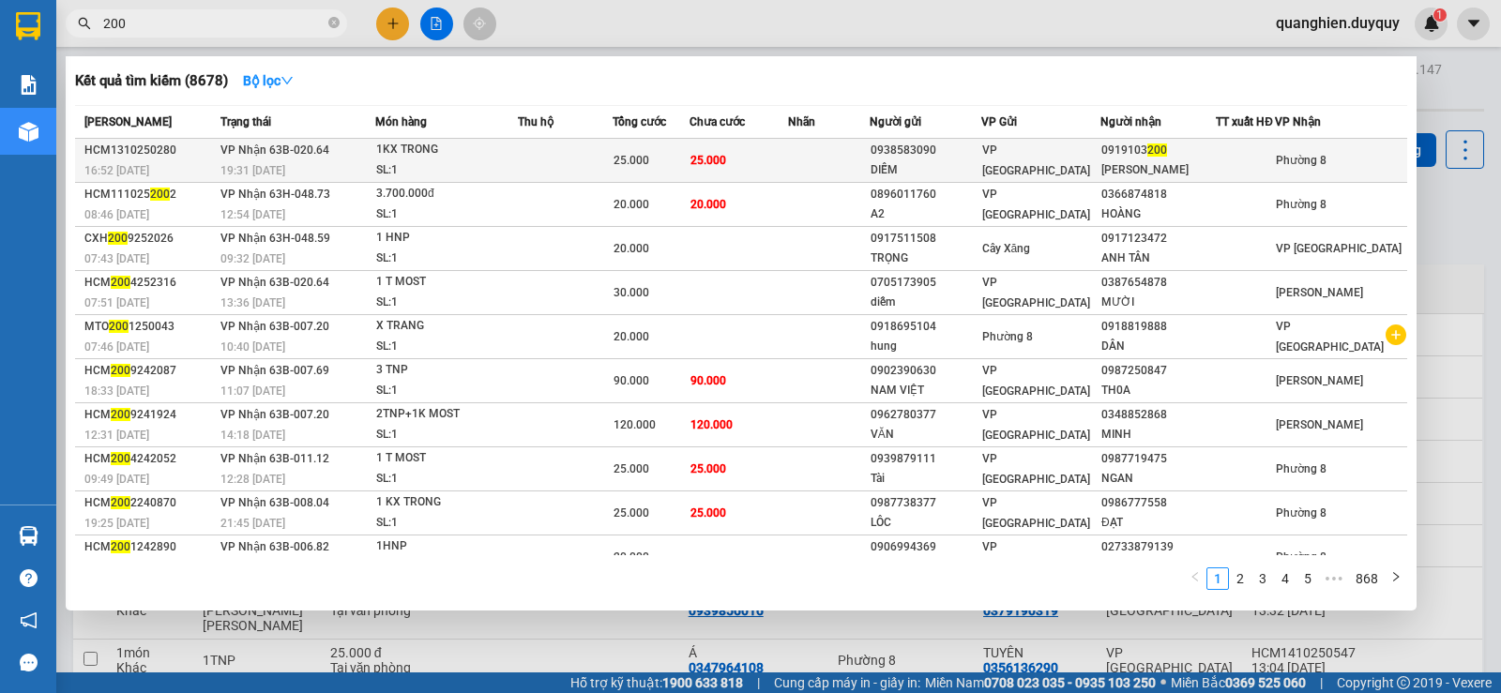
type input "200"
click at [747, 168] on td "25.000" at bounding box center [739, 161] width 99 height 44
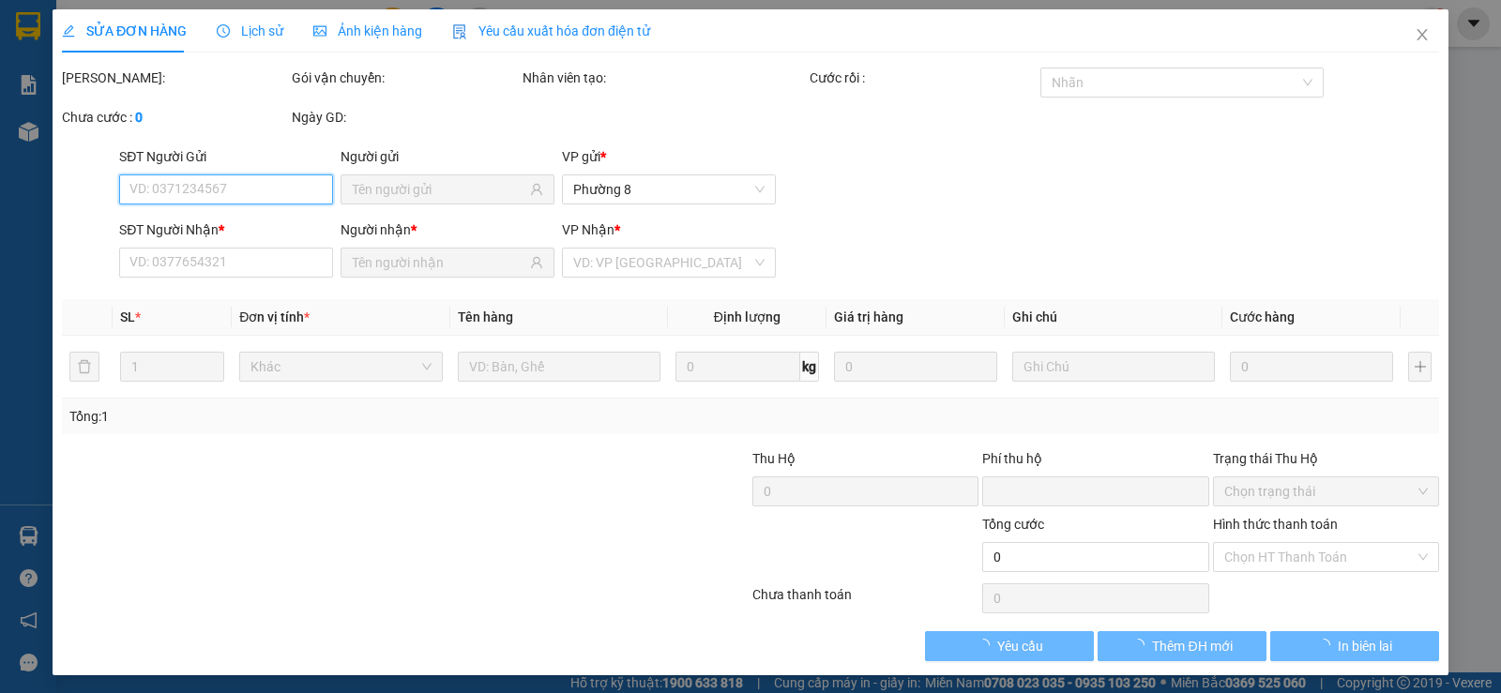
type input "0938583090"
type input "DIỄM"
type input "0919103200"
type input "KIM"
type input "0"
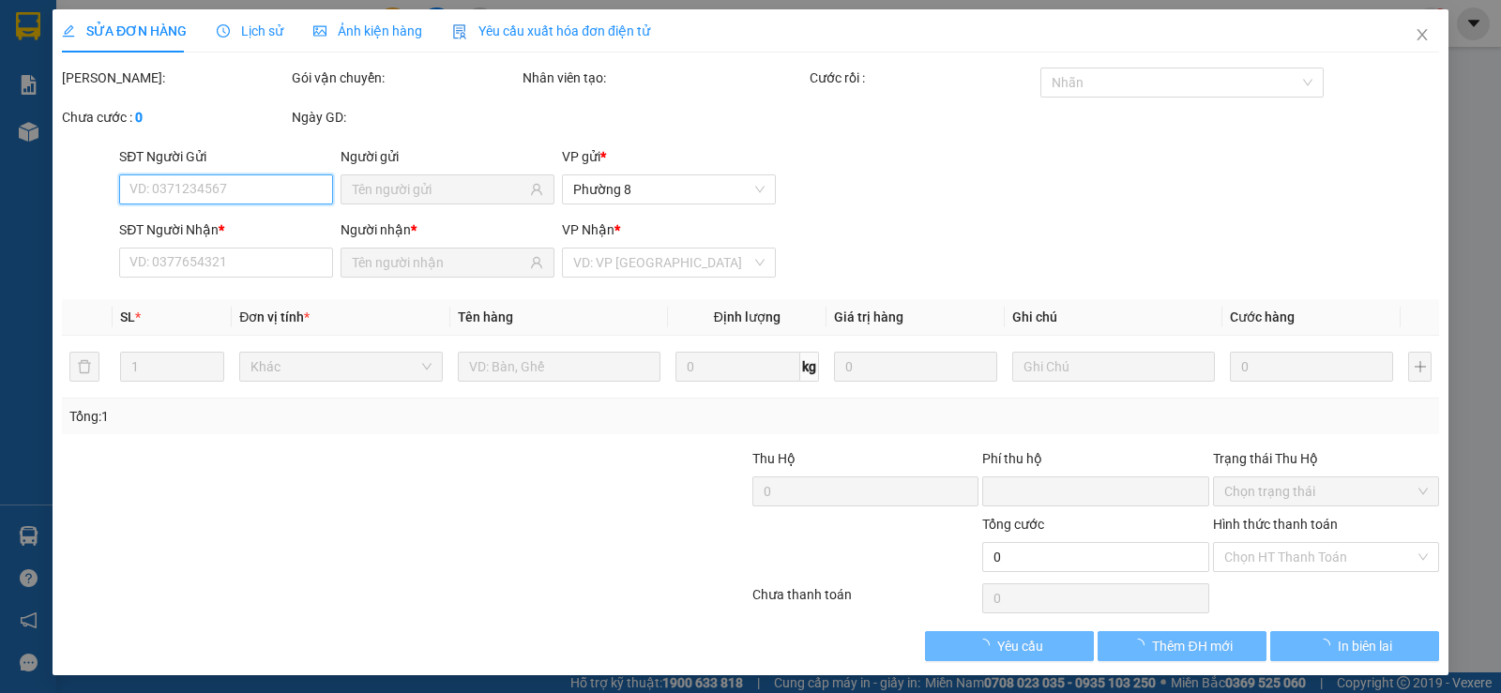
type input "25.000"
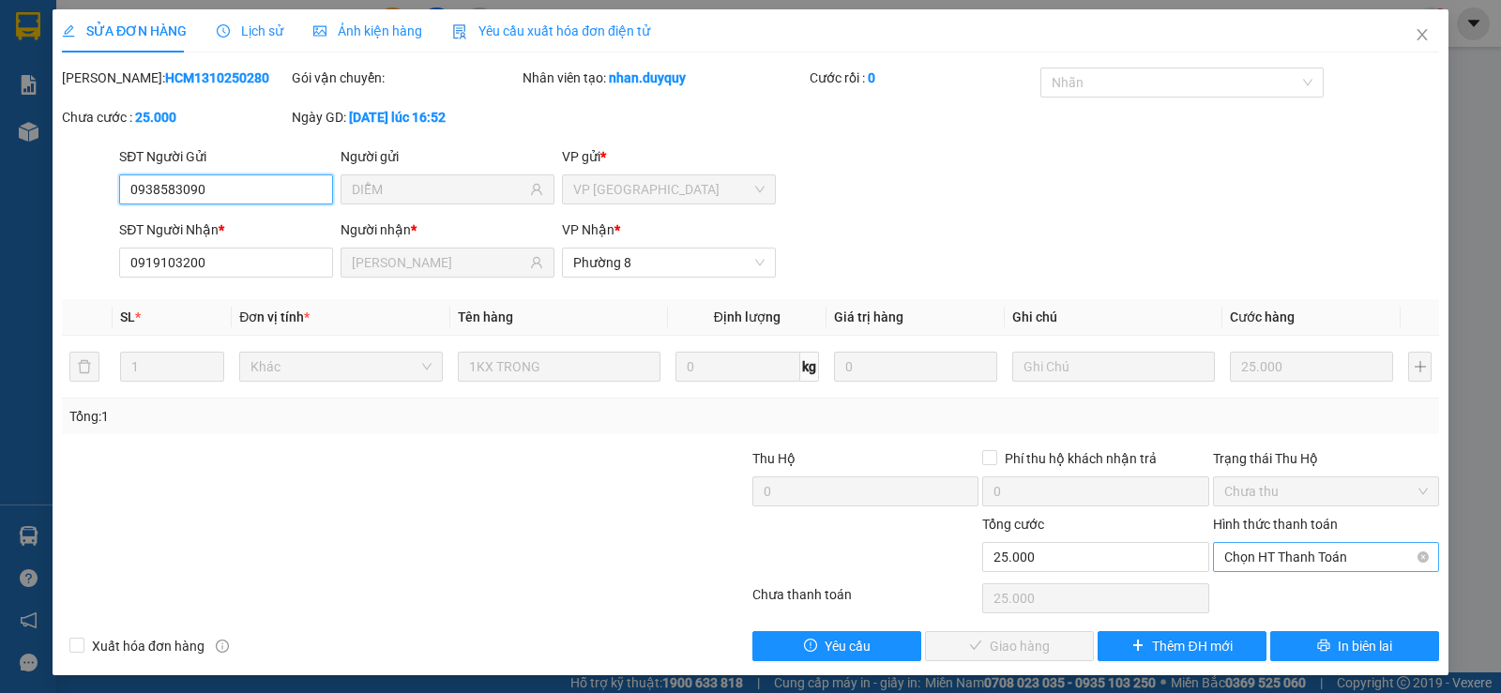
click at [1287, 558] on span "Chọn HT Thanh Toán" at bounding box center [1327, 557] width 204 height 28
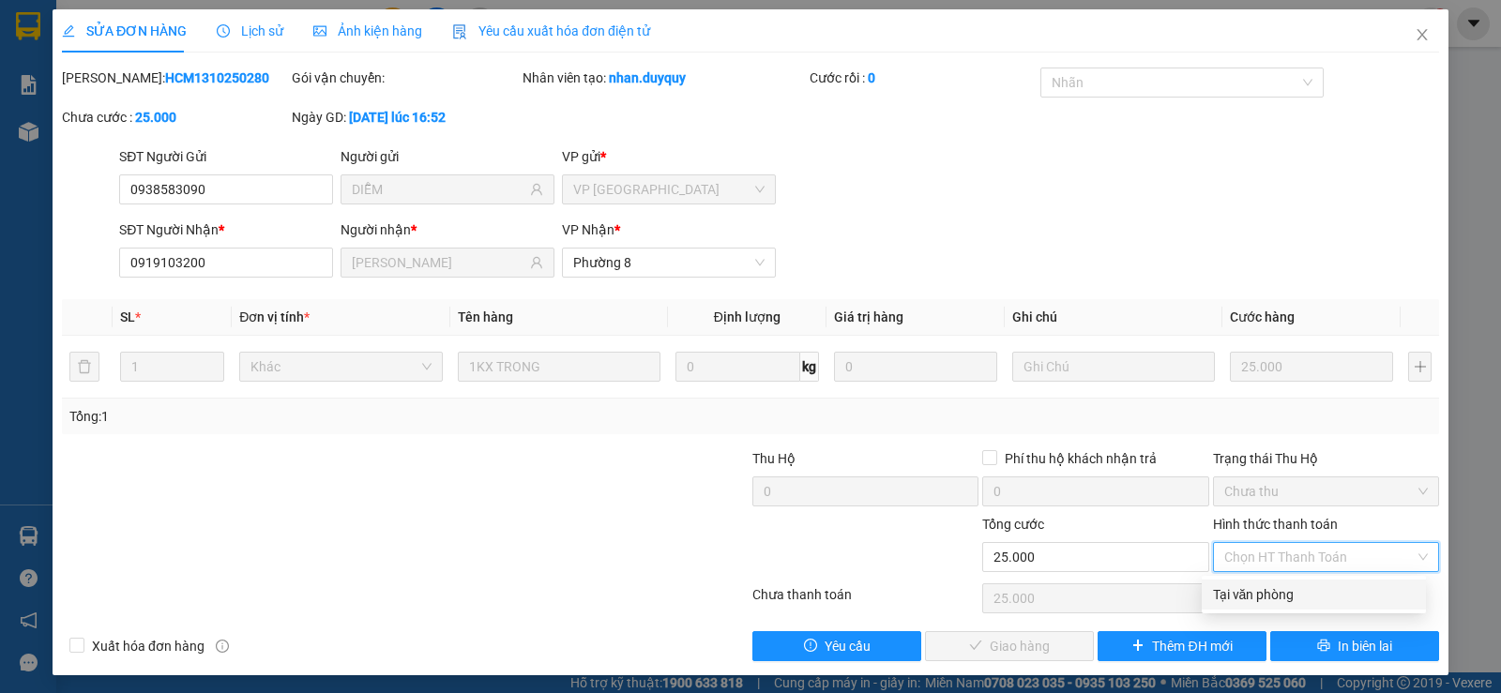
click at [1292, 586] on div "Tại văn phòng" at bounding box center [1314, 595] width 202 height 21
type input "0"
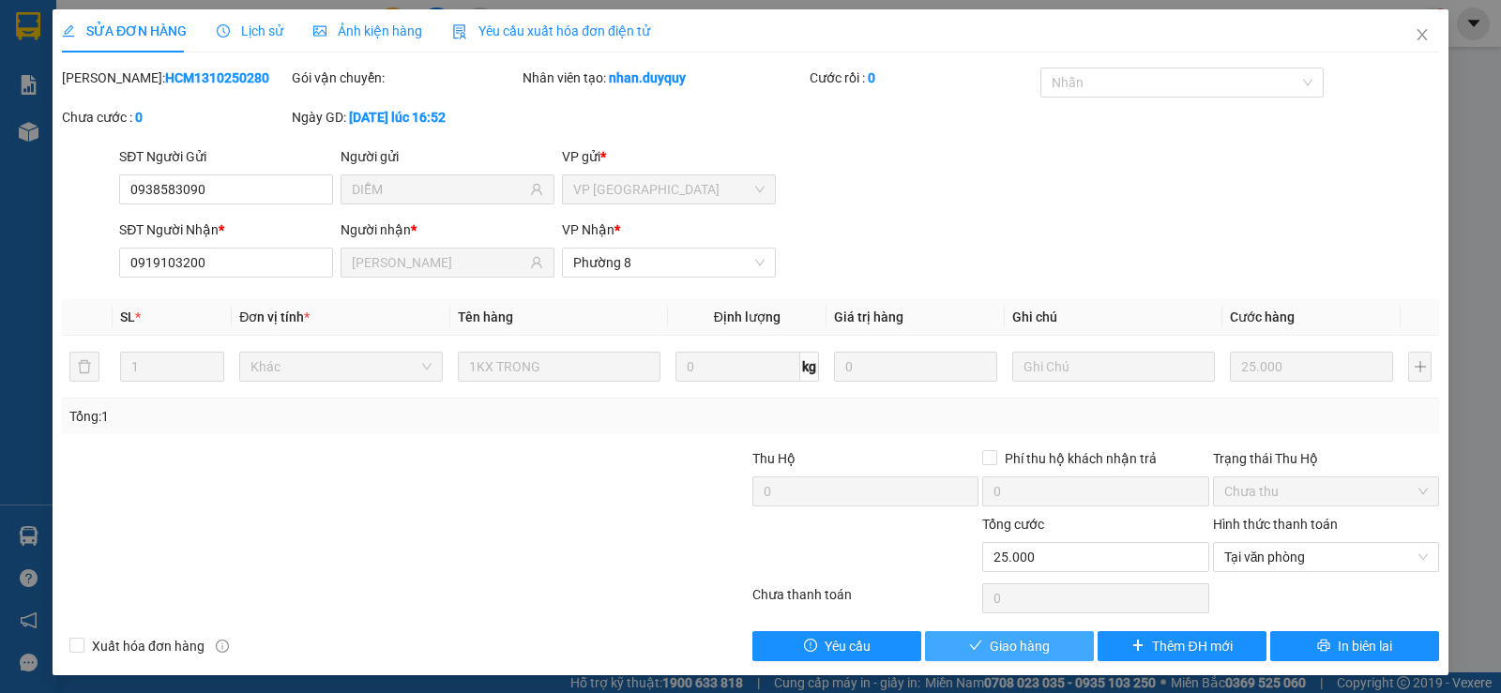
click at [994, 645] on span "Giao hàng" at bounding box center [1020, 646] width 60 height 21
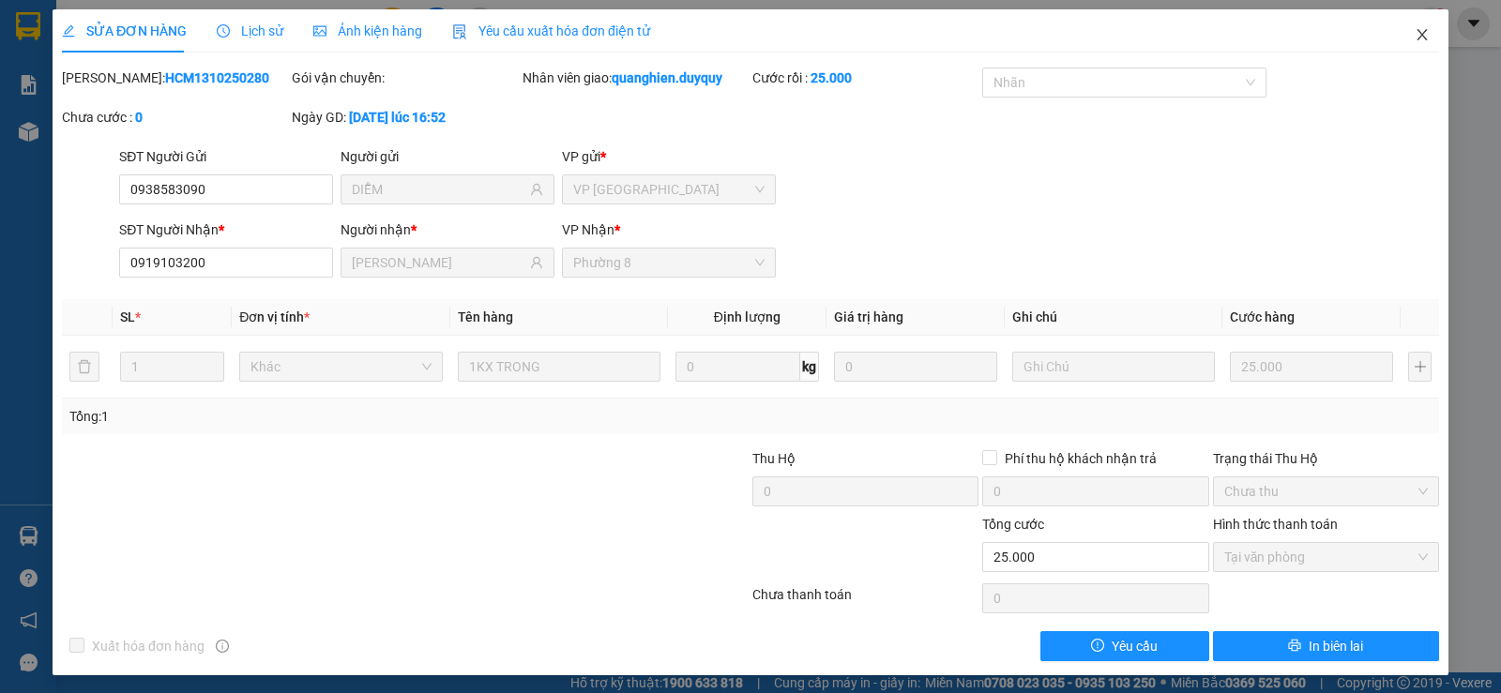
click at [1417, 32] on icon "close" at bounding box center [1422, 34] width 10 height 11
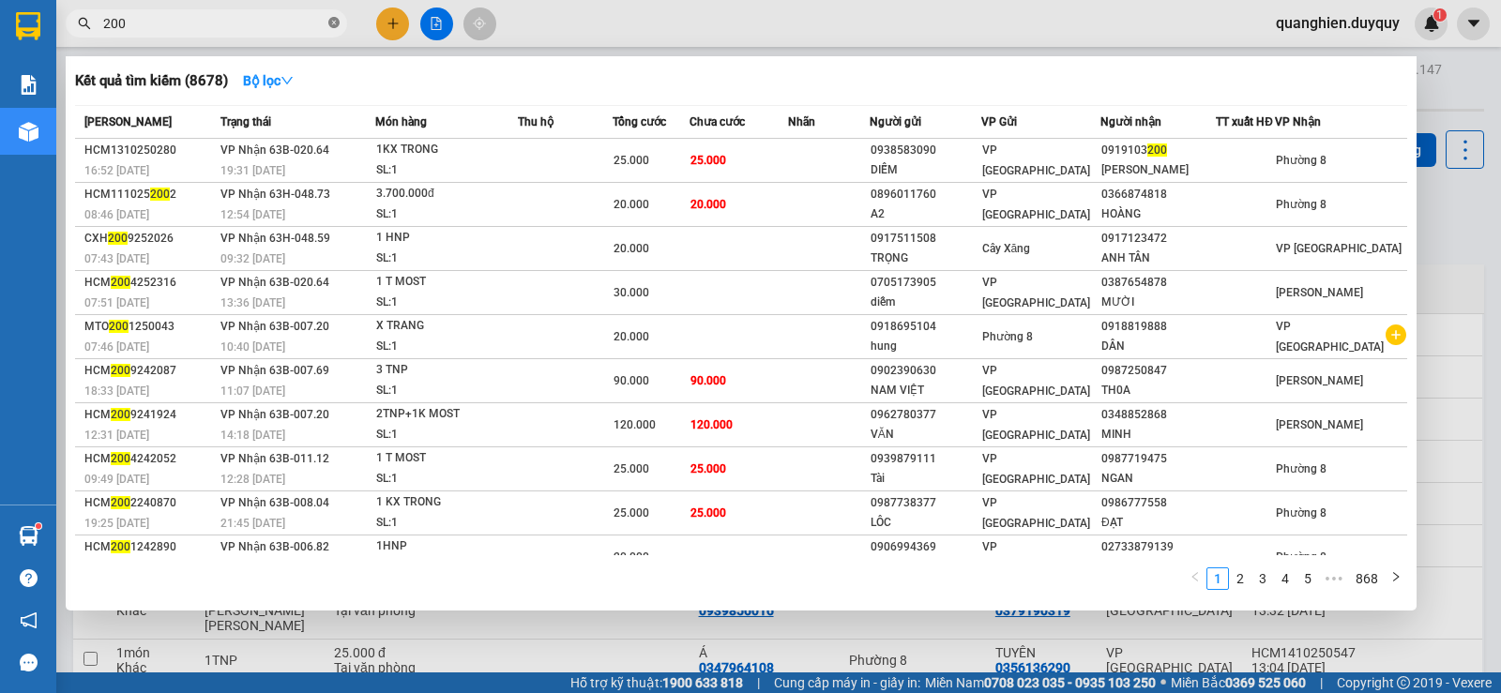
click at [333, 27] on icon "close-circle" at bounding box center [333, 22] width 11 height 11
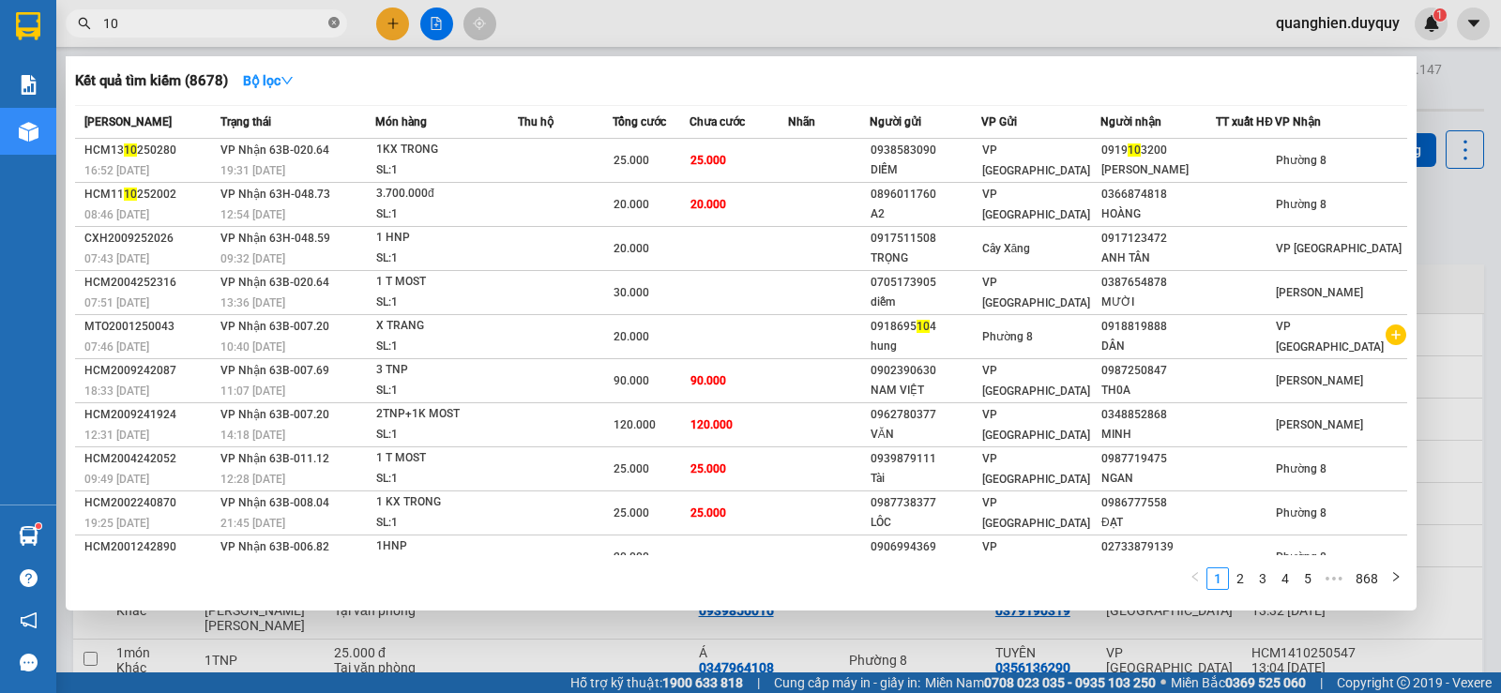
type input "102"
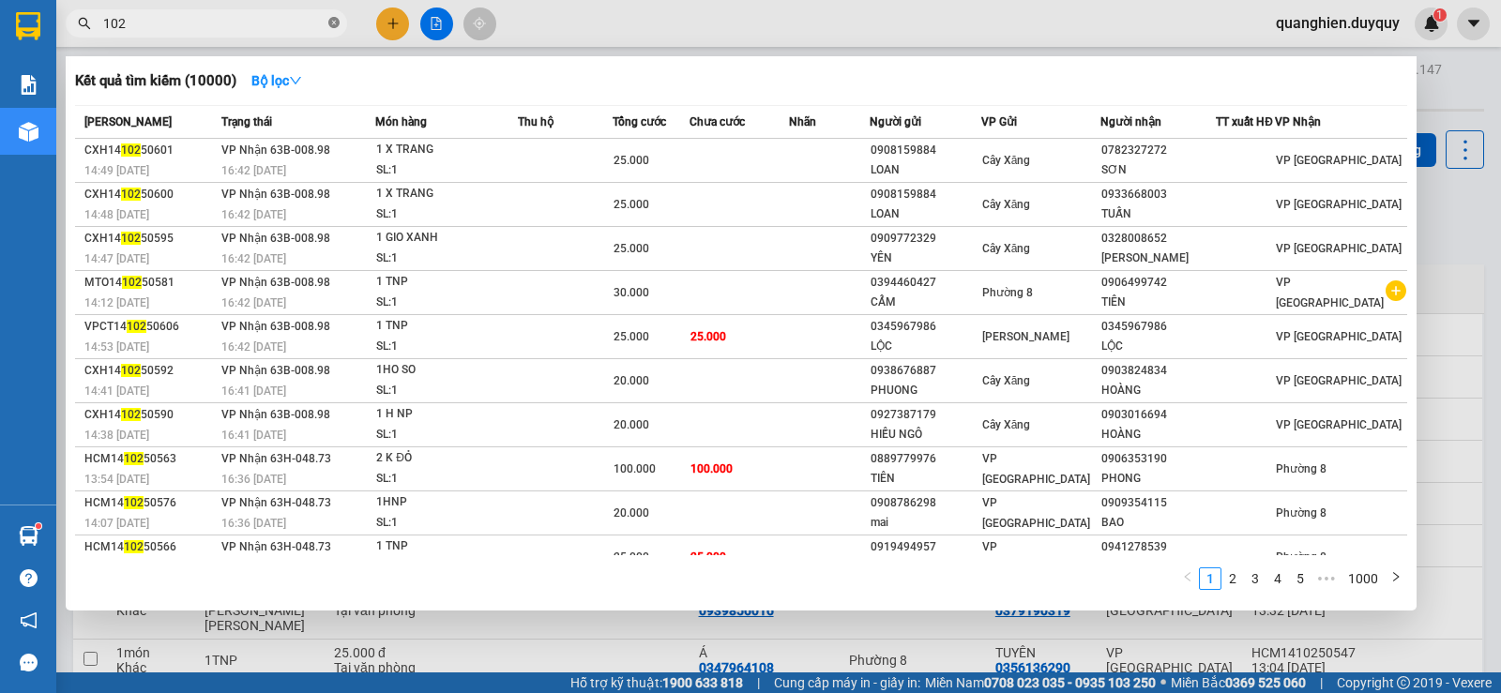
click at [333, 27] on icon "close-circle" at bounding box center [333, 22] width 11 height 11
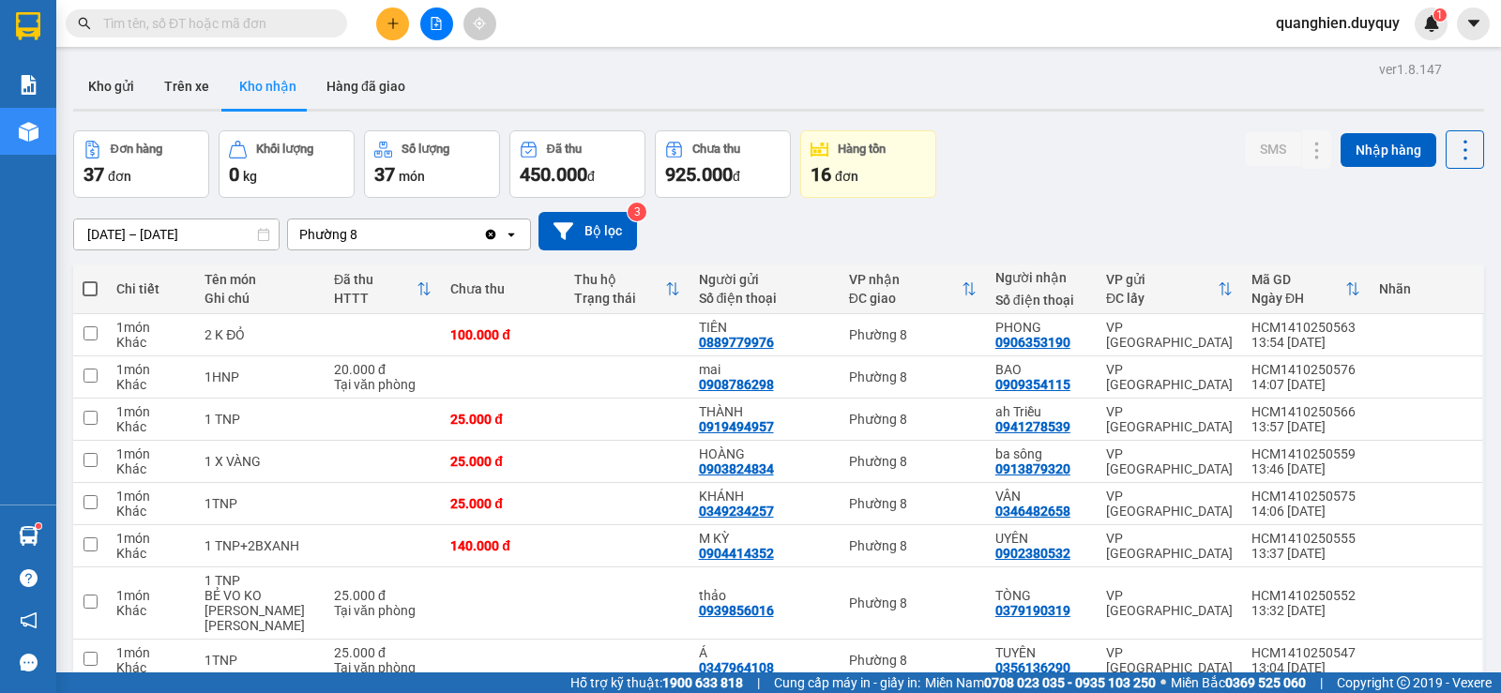
click at [254, 27] on input "text" at bounding box center [213, 23] width 221 height 21
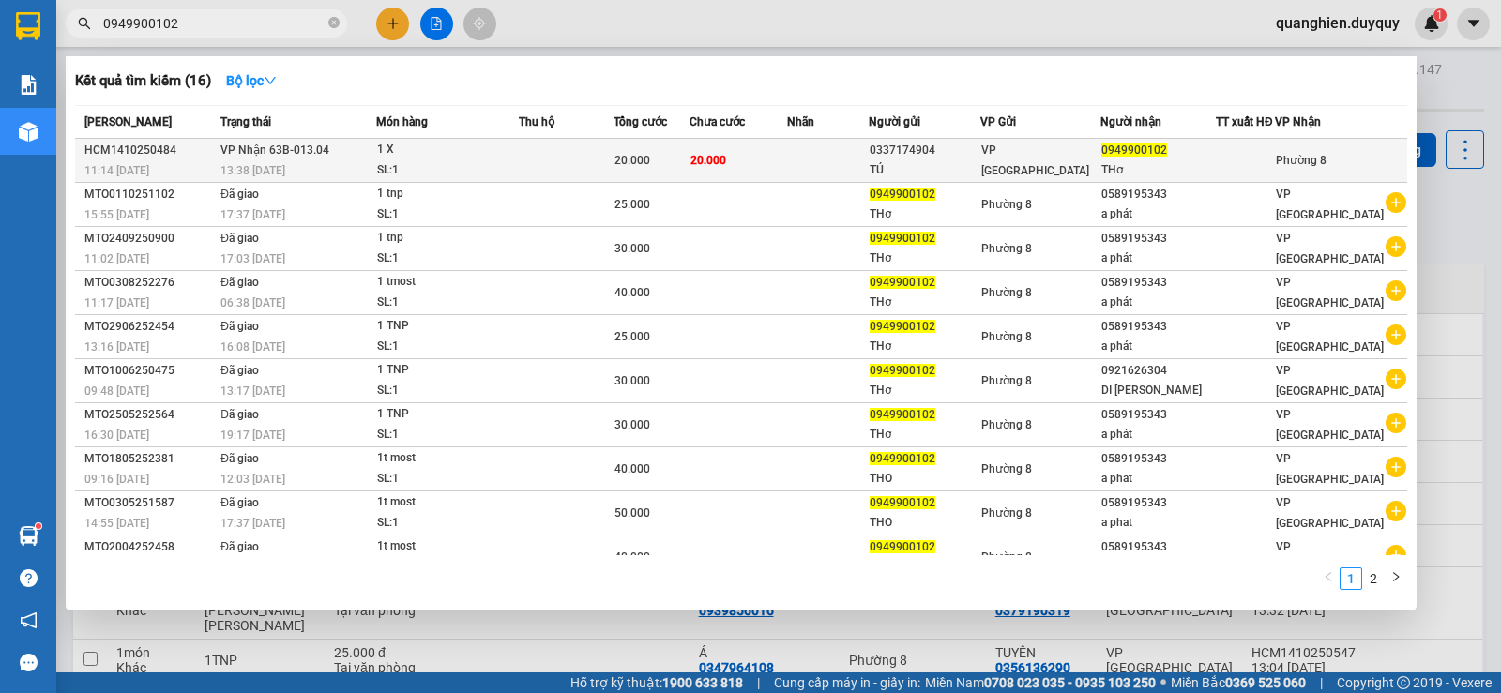
type input "0949900102"
click at [526, 154] on td at bounding box center [566, 161] width 95 height 44
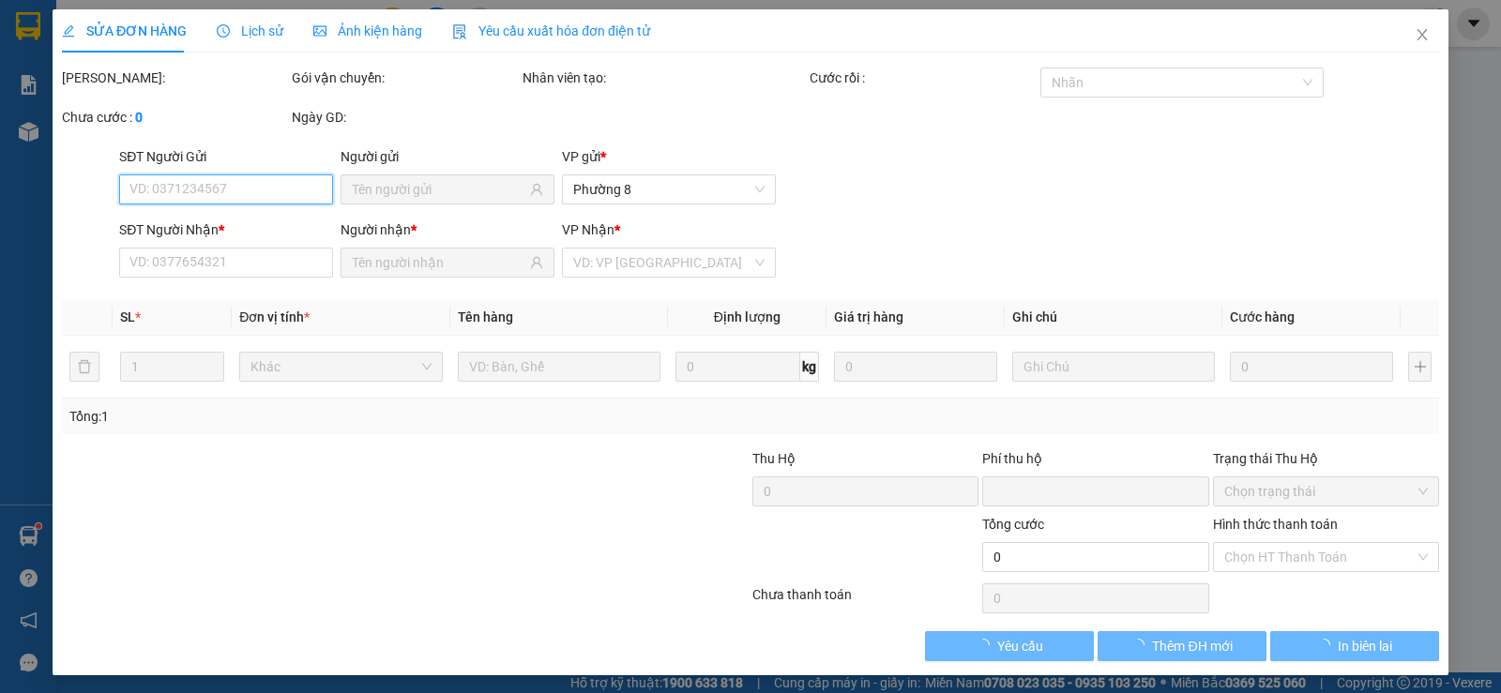
type input "0337174904"
type input "TÚ"
type input "0949900102"
type input "THơ"
type input "0"
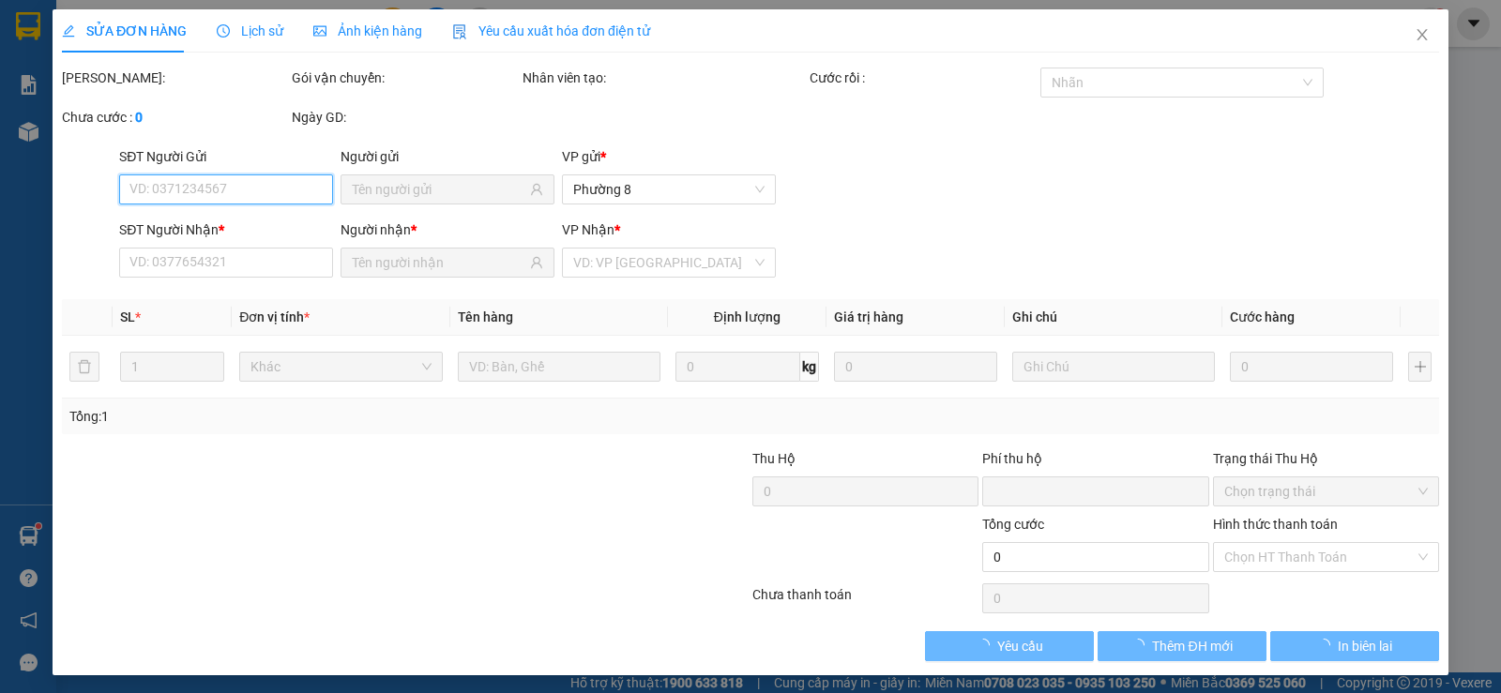
type input "20.000"
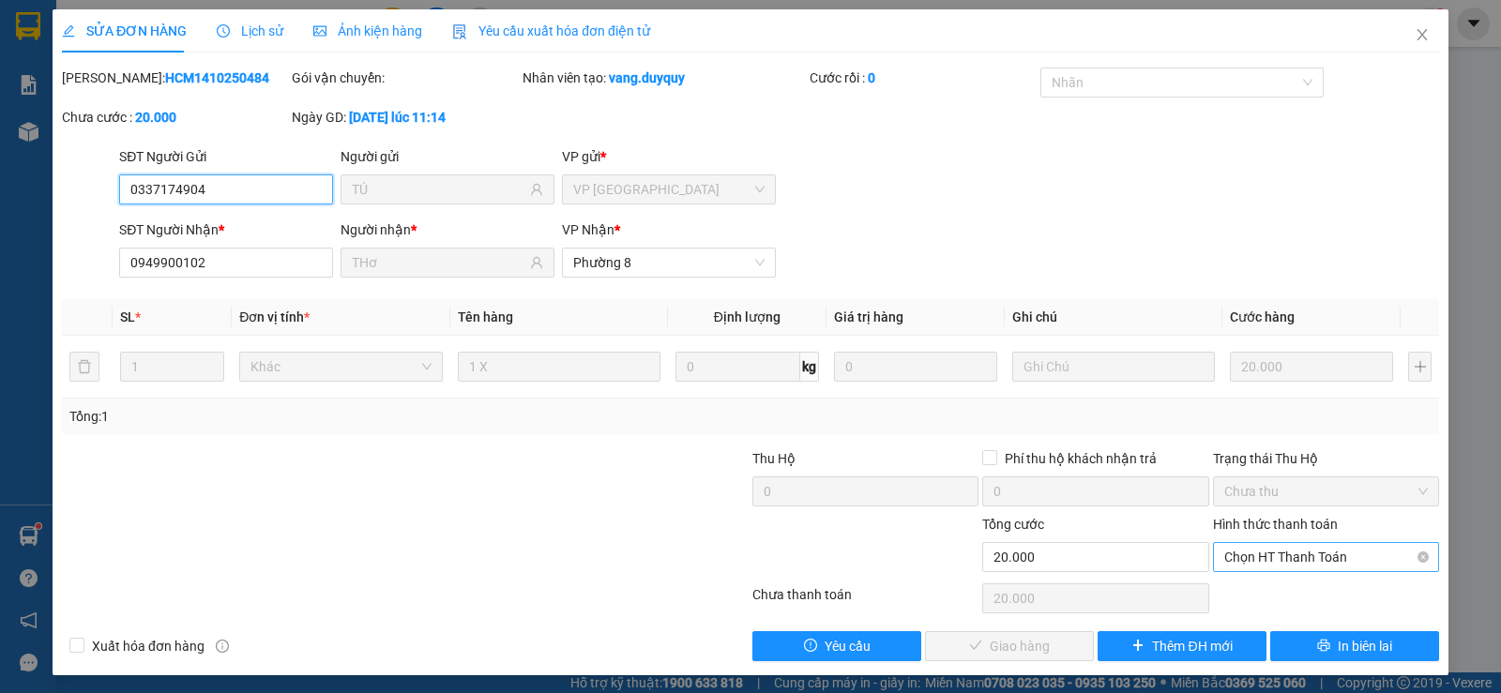
click at [1257, 551] on span "Chọn HT Thanh Toán" at bounding box center [1327, 557] width 204 height 28
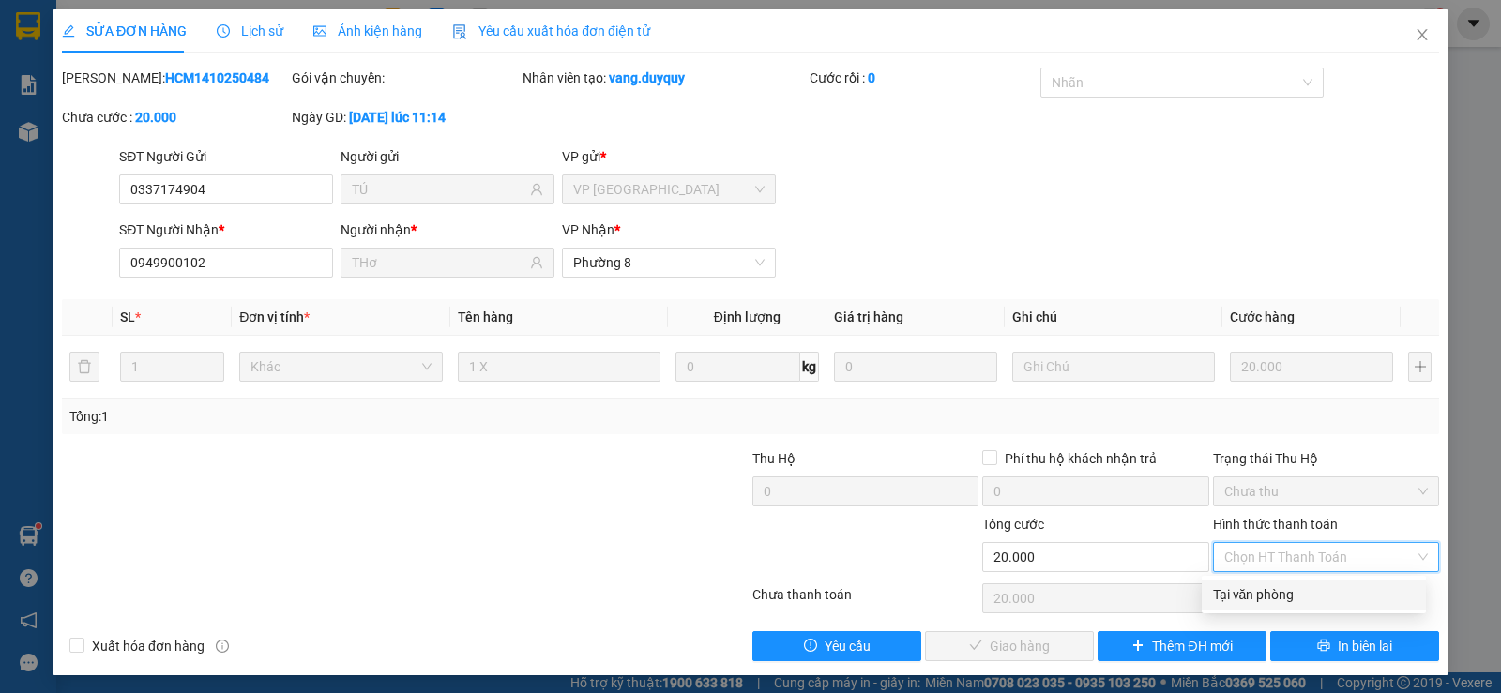
click at [1268, 595] on div "Tại văn phòng" at bounding box center [1314, 595] width 202 height 21
type input "0"
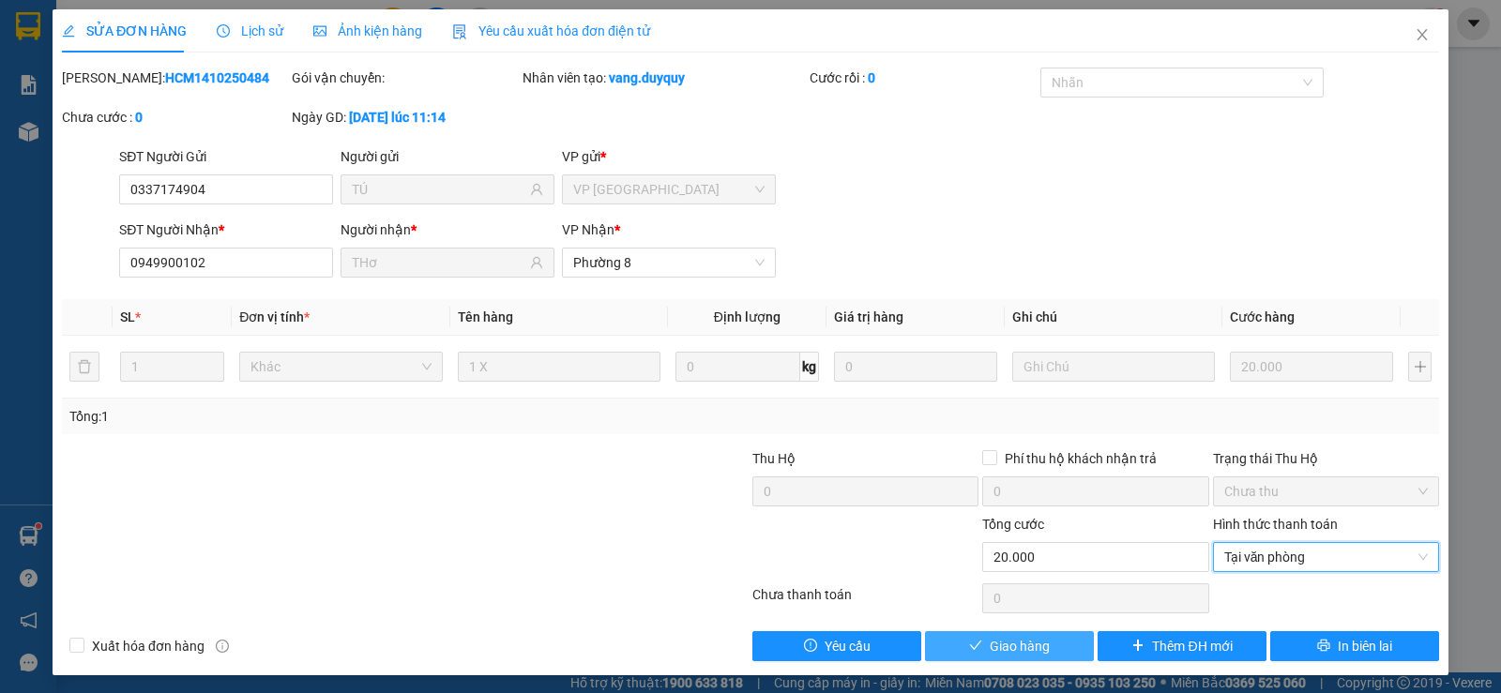
click at [1075, 636] on button "Giao hàng" at bounding box center [1009, 647] width 169 height 30
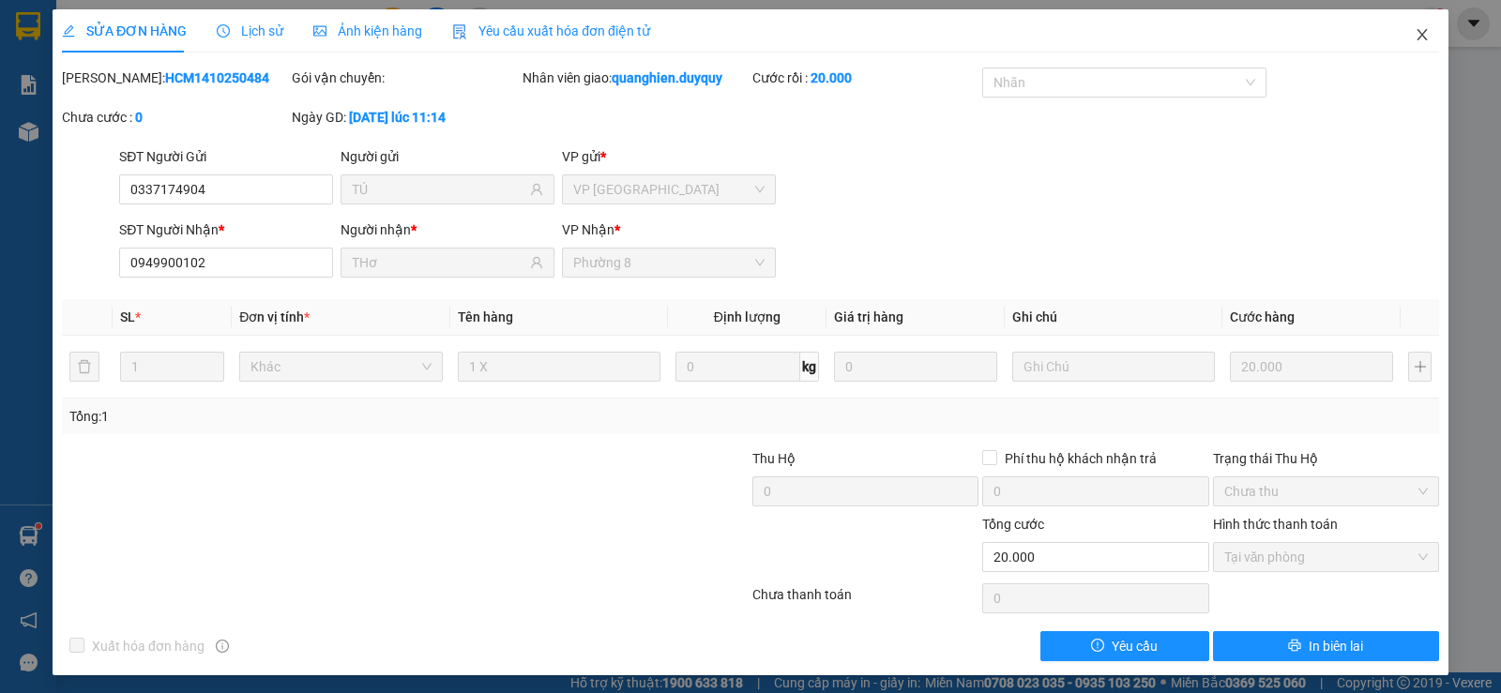
click at [1417, 35] on icon "close" at bounding box center [1422, 34] width 10 height 11
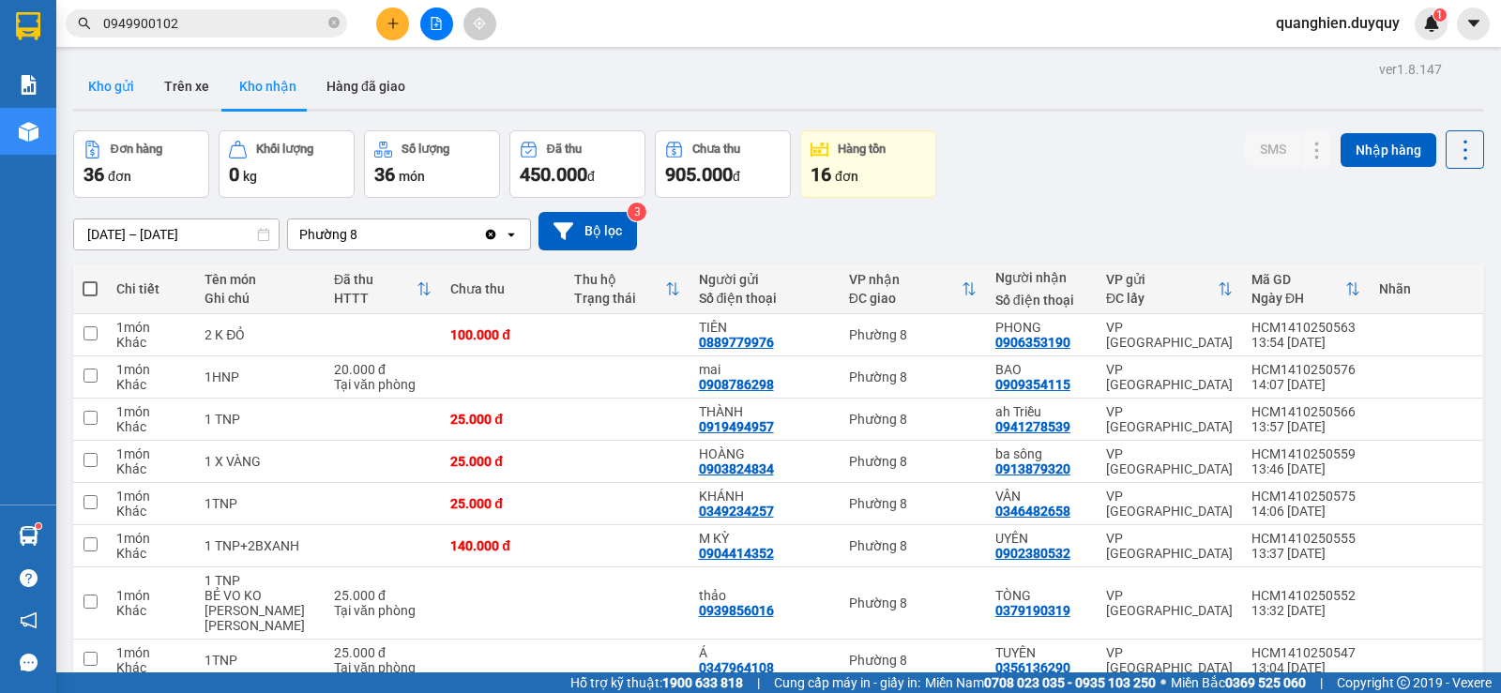
click at [111, 89] on button "Kho gửi" at bounding box center [111, 86] width 76 height 45
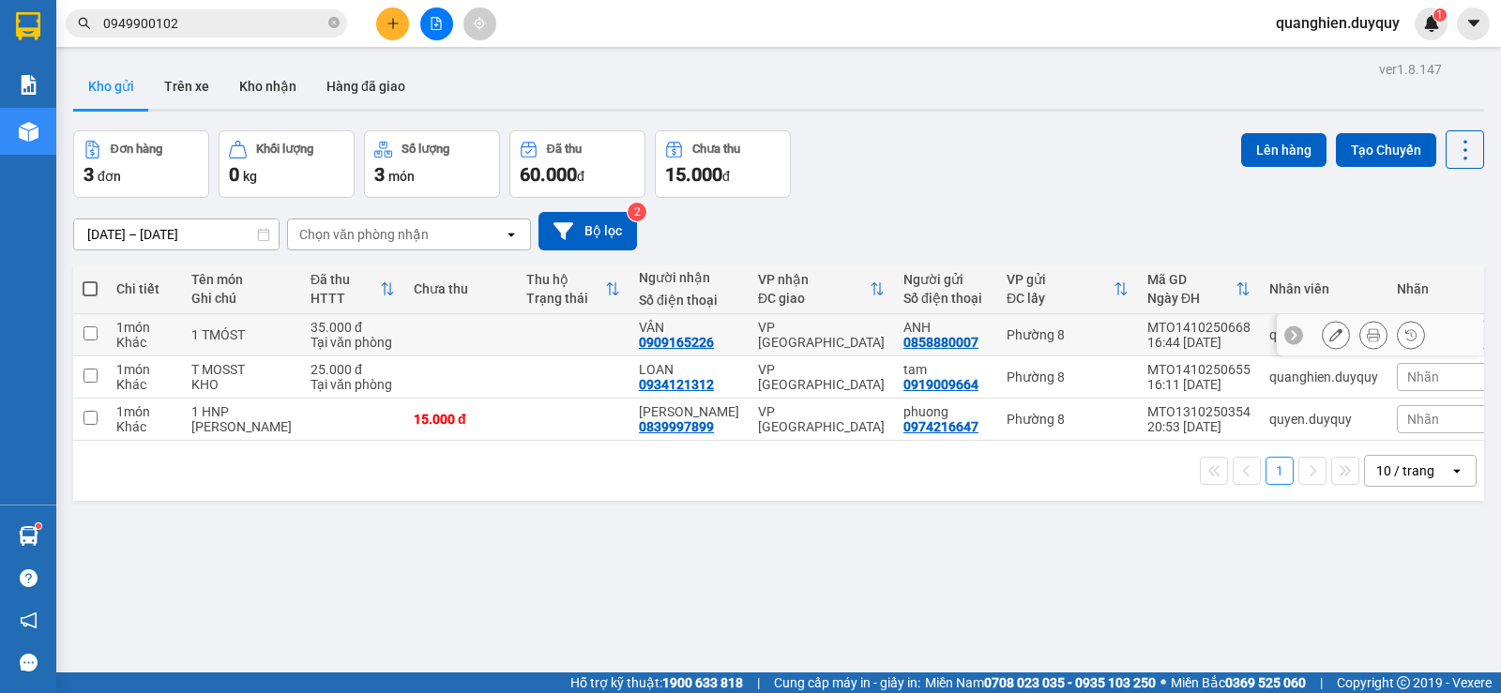
click at [90, 333] on input "checkbox" at bounding box center [91, 334] width 14 height 14
checkbox input "true"
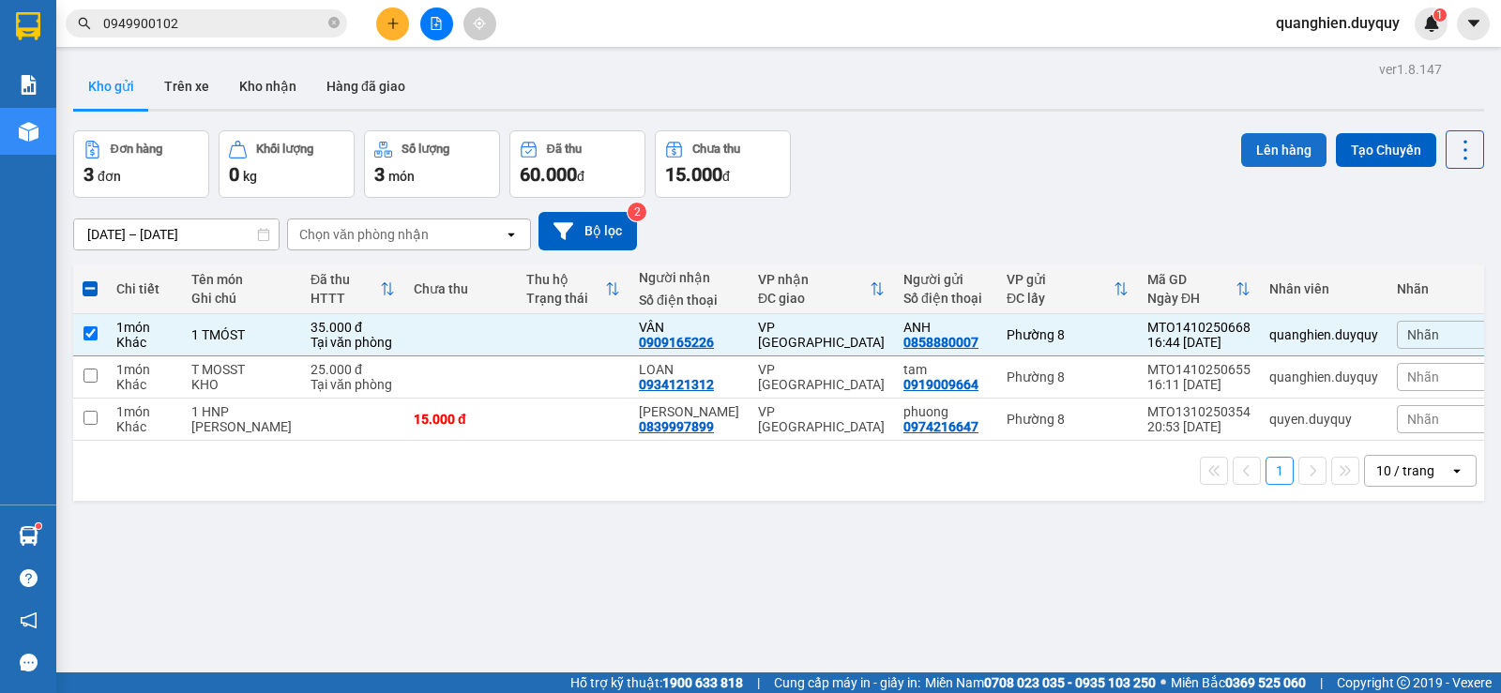
click at [1257, 150] on button "Lên hàng" at bounding box center [1283, 150] width 85 height 34
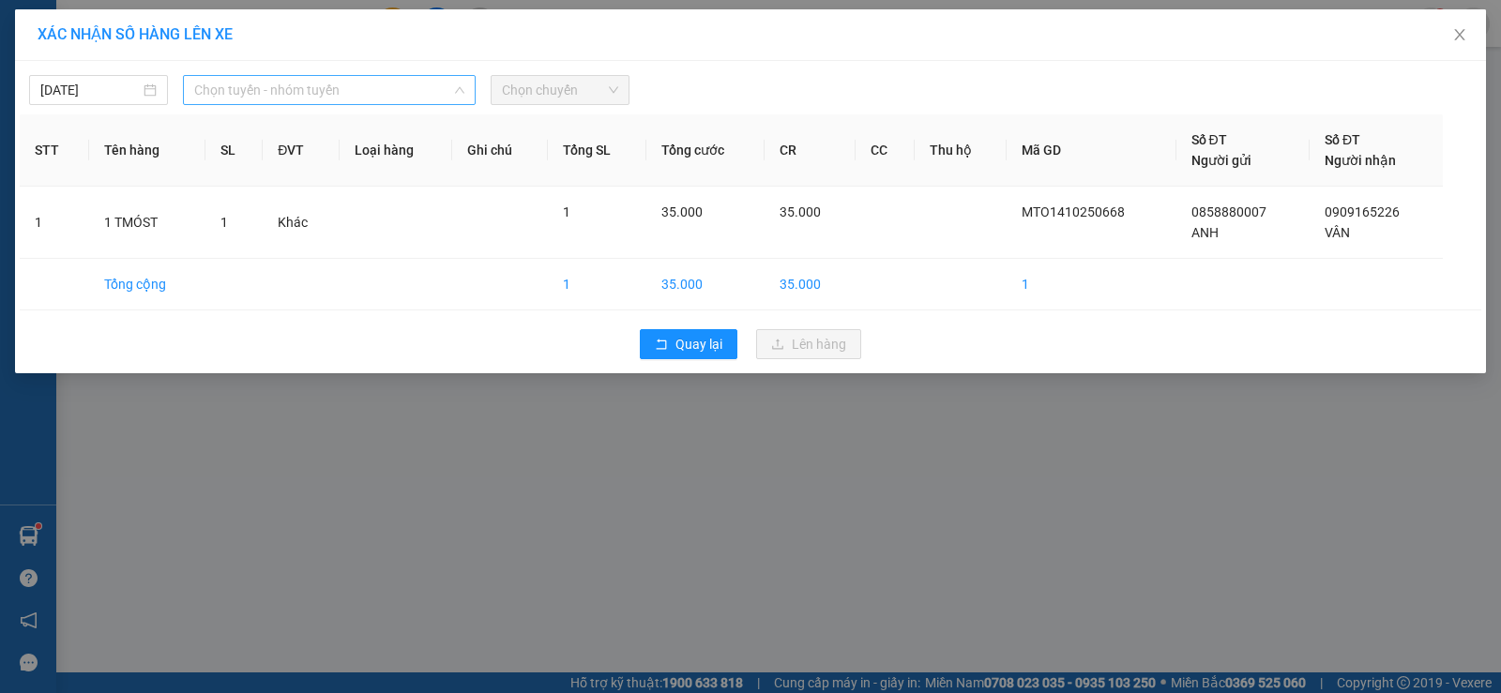
click at [340, 98] on span "Chọn tuyến - nhóm tuyến" at bounding box center [329, 90] width 270 height 28
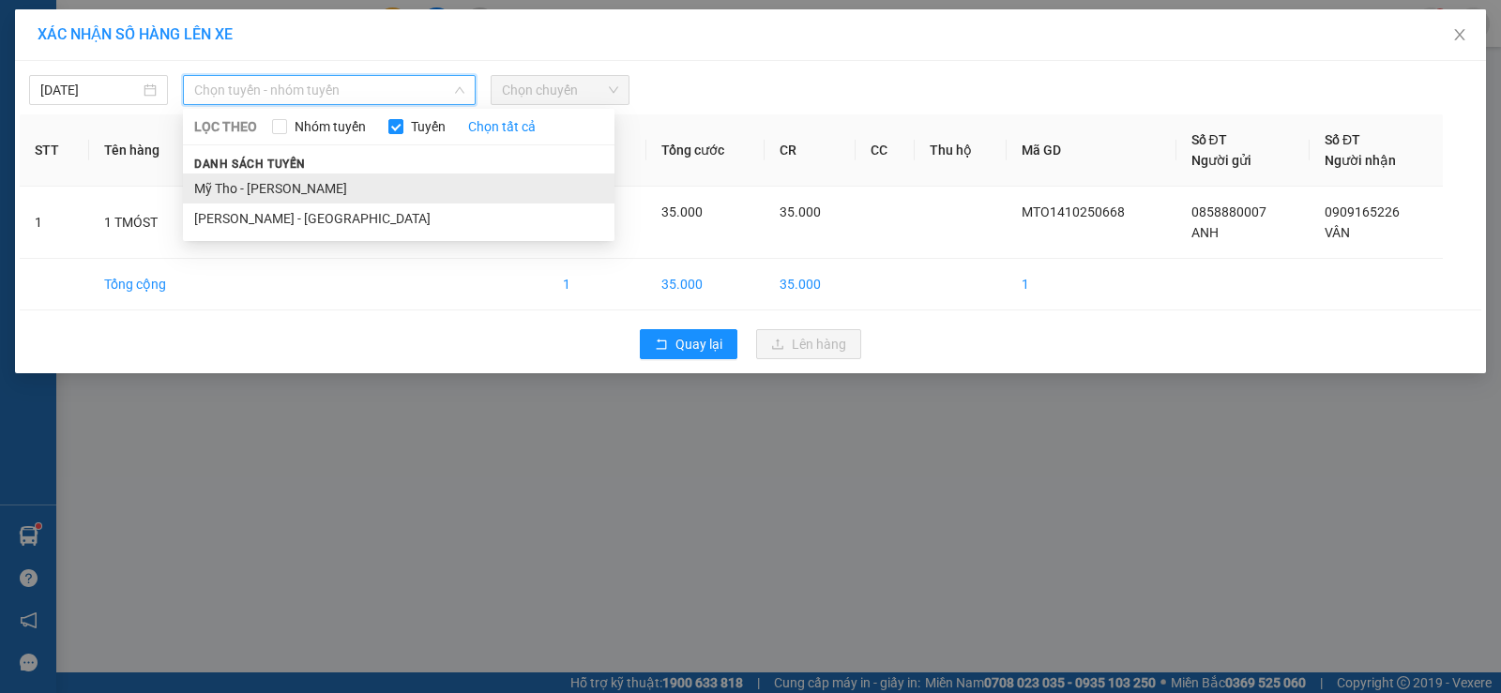
click at [316, 192] on li "Mỹ Tho - Hồ Chí Minh" at bounding box center [399, 189] width 432 height 30
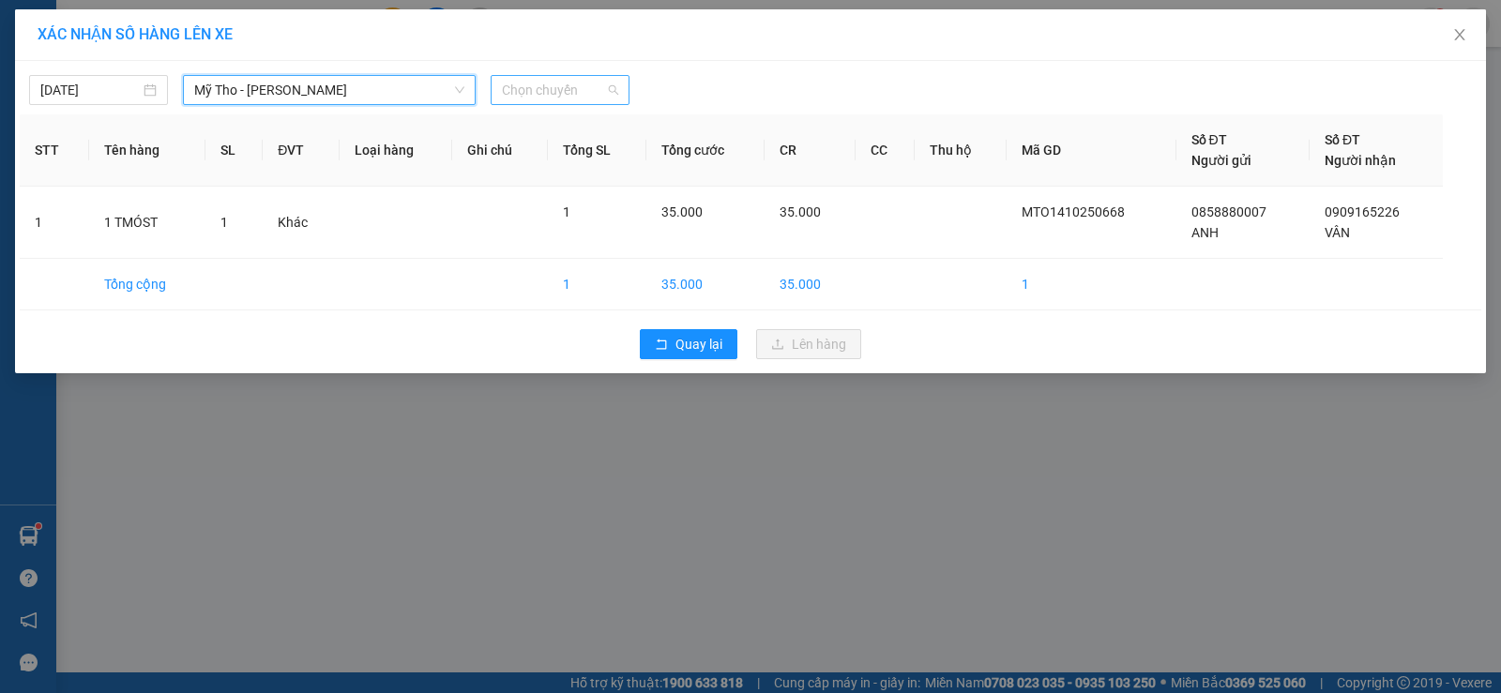
click at [599, 87] on span "Chọn chuyến" at bounding box center [560, 90] width 116 height 28
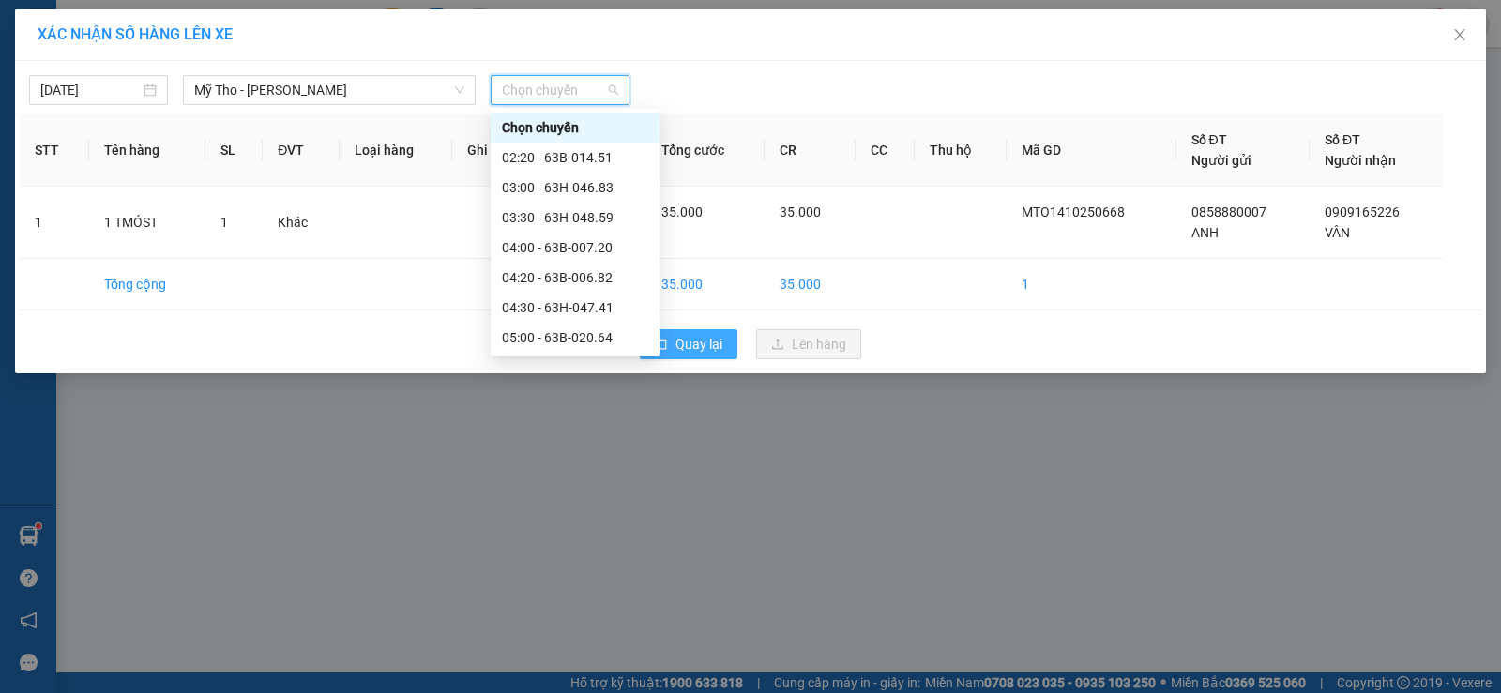
click at [724, 341] on button "Quay lại" at bounding box center [689, 344] width 98 height 30
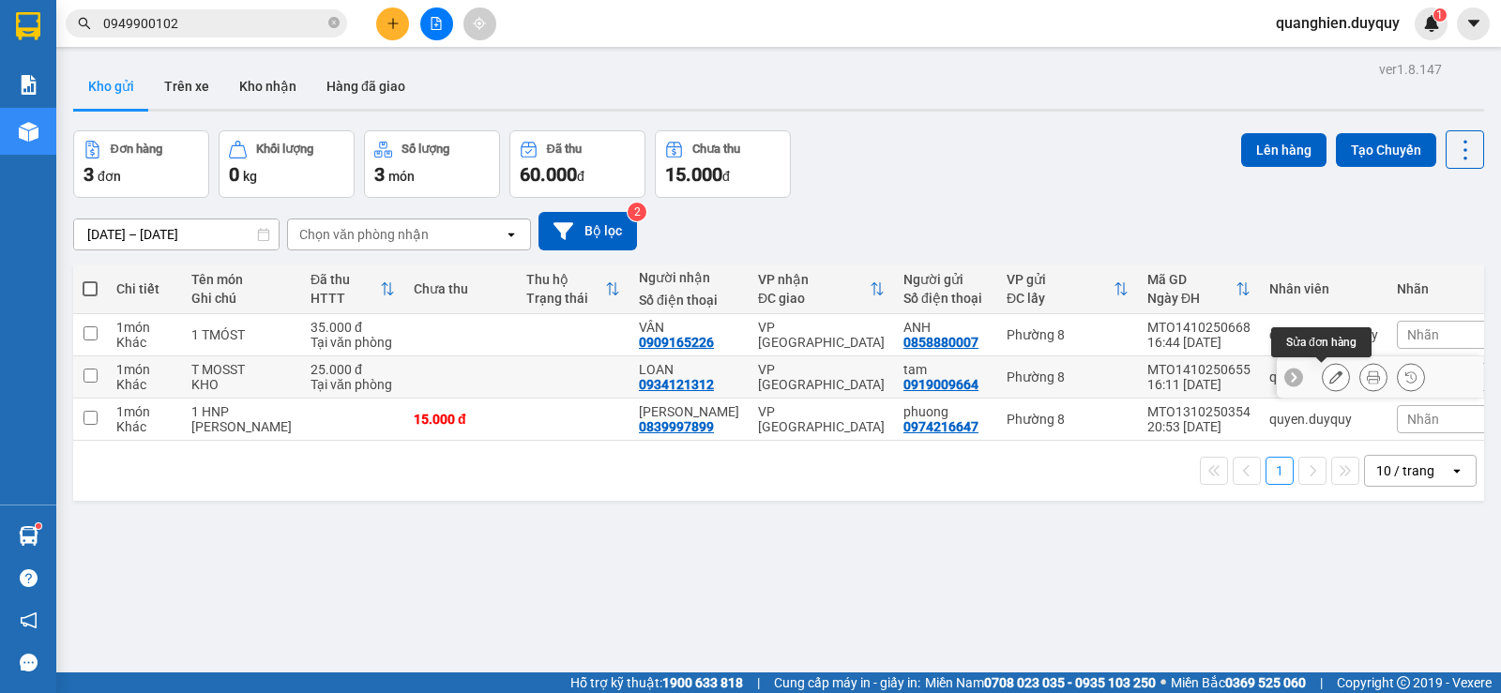
click at [1330, 372] on icon at bounding box center [1336, 377] width 13 height 13
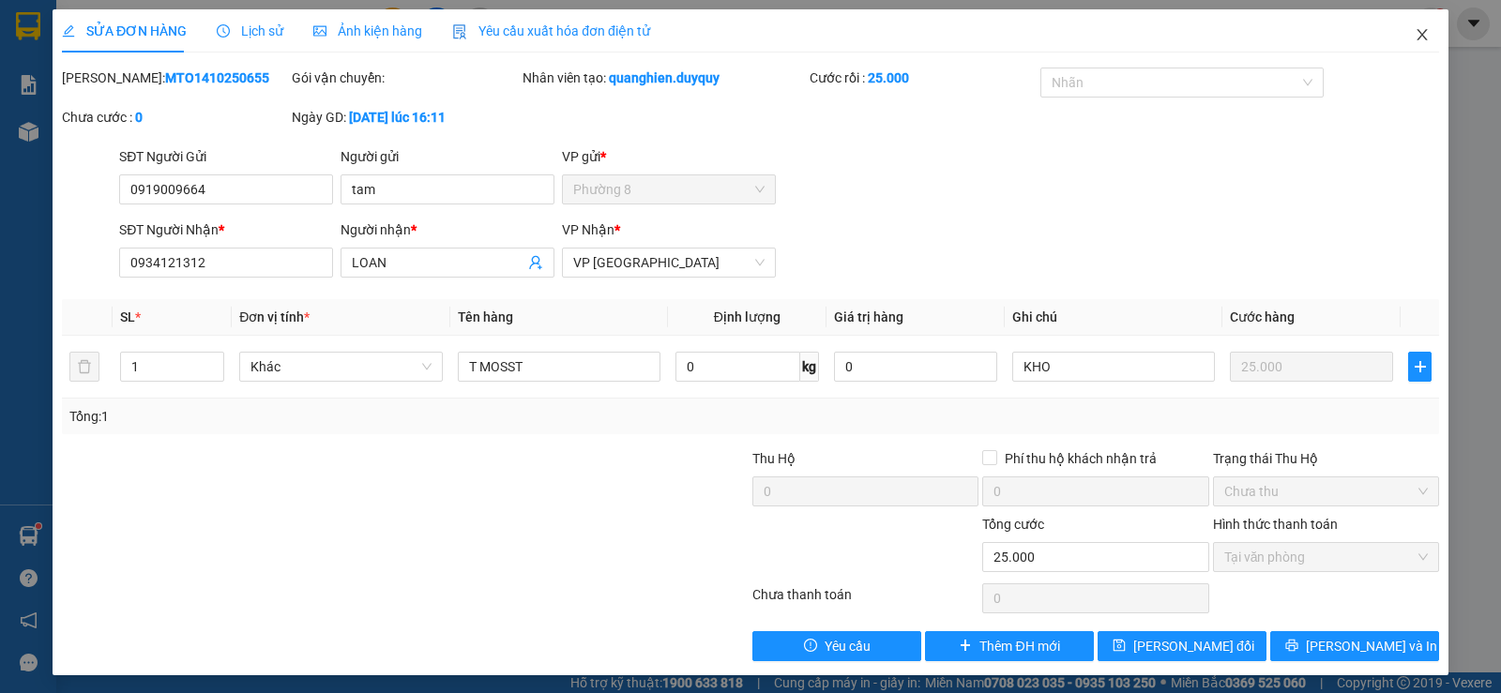
click at [1415, 28] on icon "close" at bounding box center [1422, 34] width 15 height 15
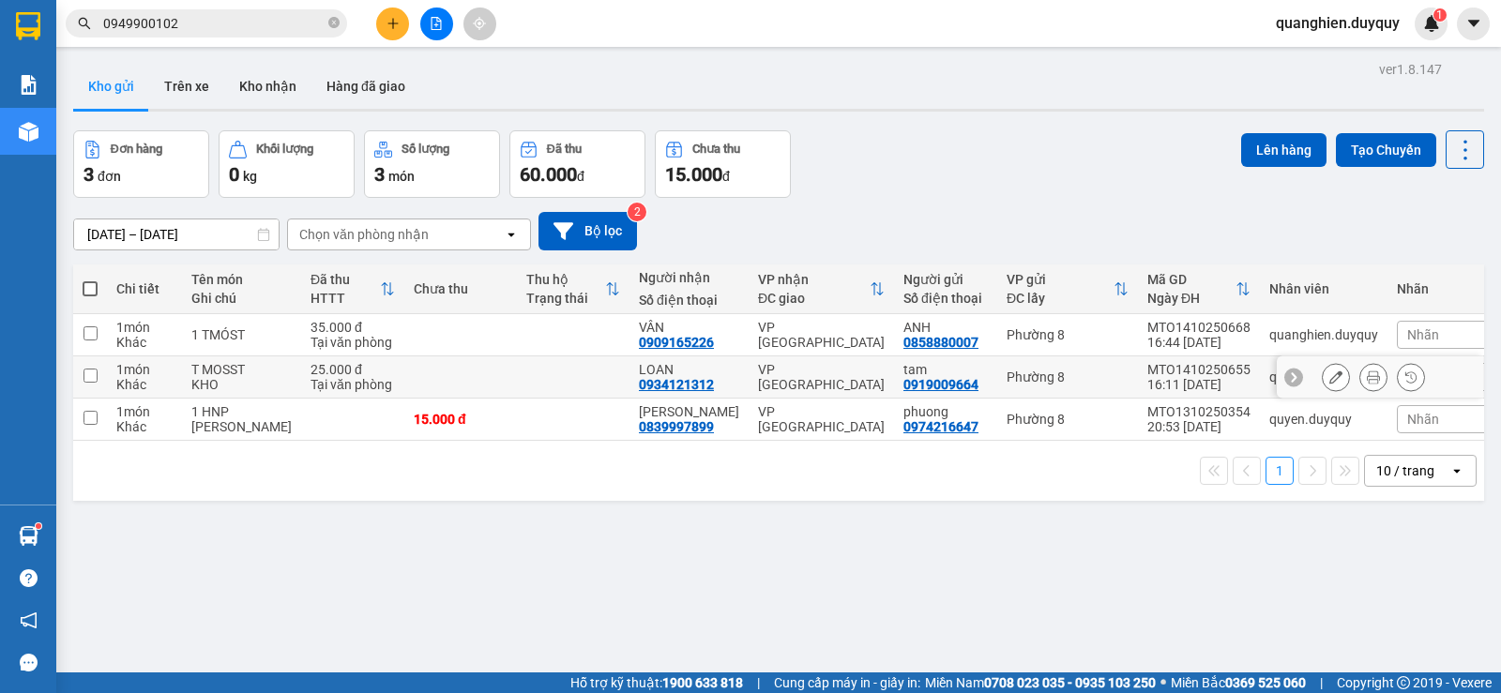
click at [93, 372] on input "checkbox" at bounding box center [91, 376] width 14 height 14
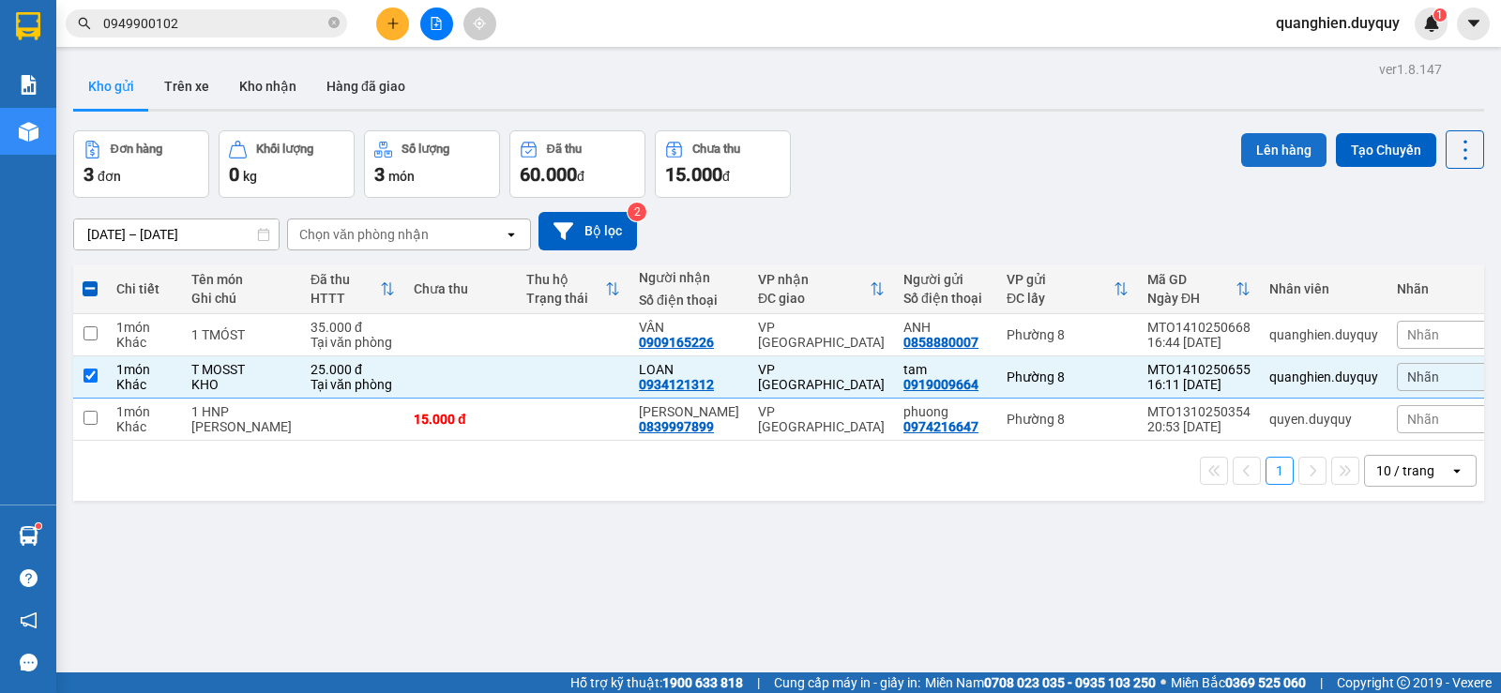
click at [1270, 145] on button "Lên hàng" at bounding box center [1283, 150] width 85 height 34
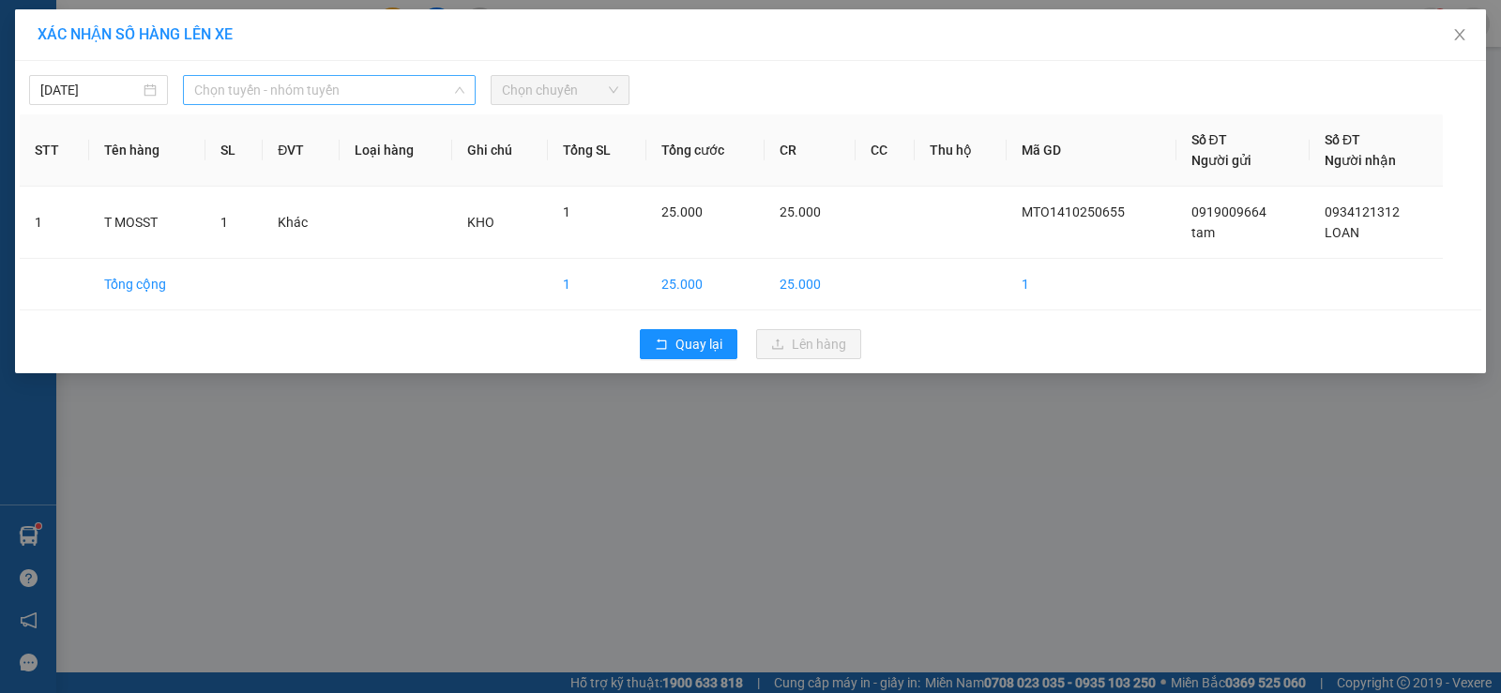
click at [331, 95] on span "Chọn tuyến - nhóm tuyến" at bounding box center [329, 90] width 270 height 28
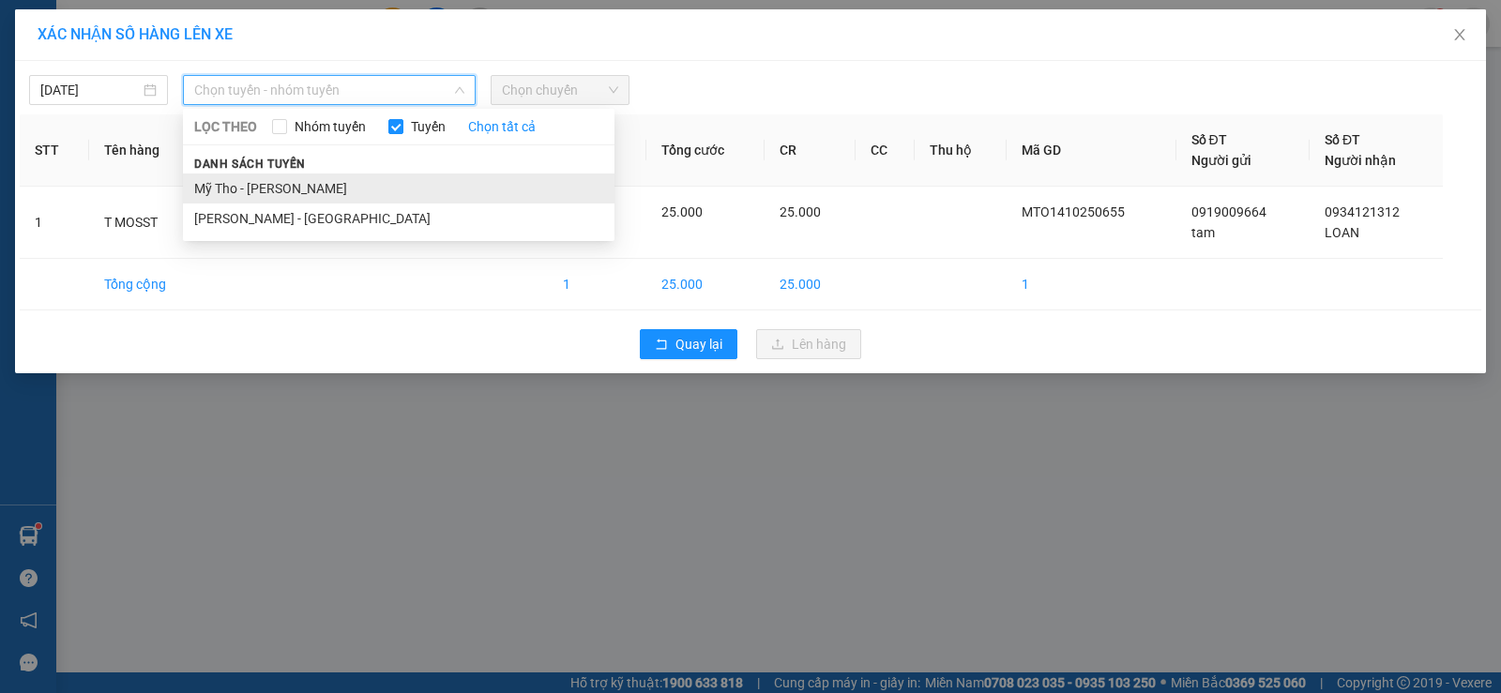
click at [325, 182] on li "Mỹ Tho - Hồ Chí Minh" at bounding box center [399, 189] width 432 height 30
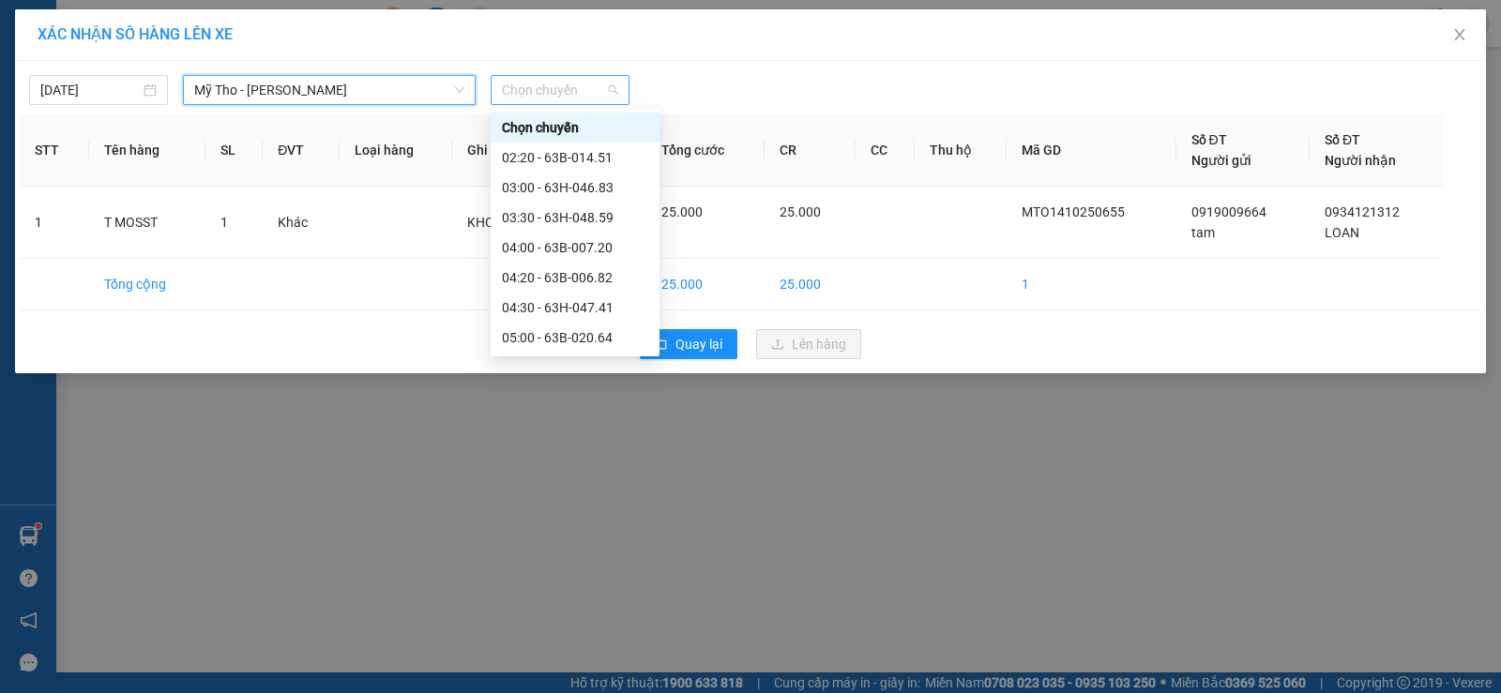
click at [552, 95] on span "Chọn chuyến" at bounding box center [560, 90] width 116 height 28
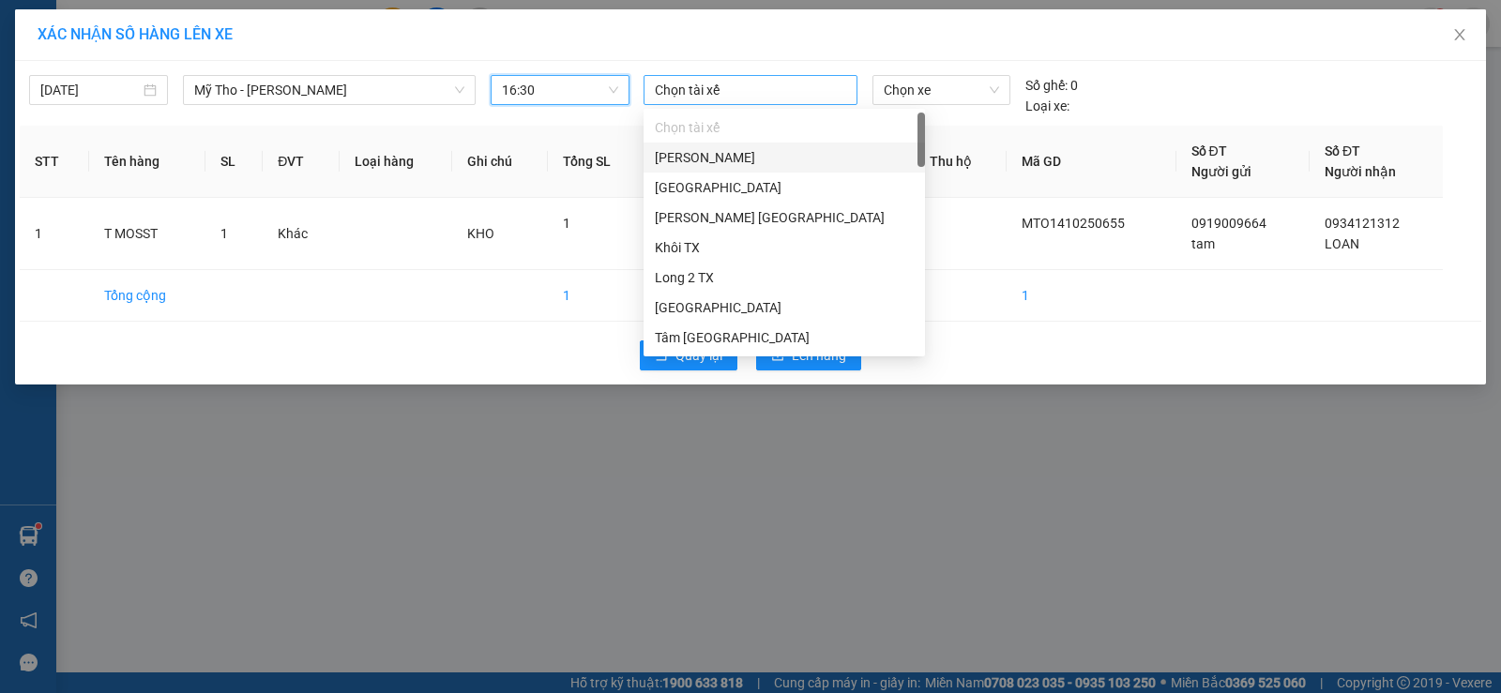
click at [780, 97] on div at bounding box center [750, 90] width 205 height 23
type input "l"
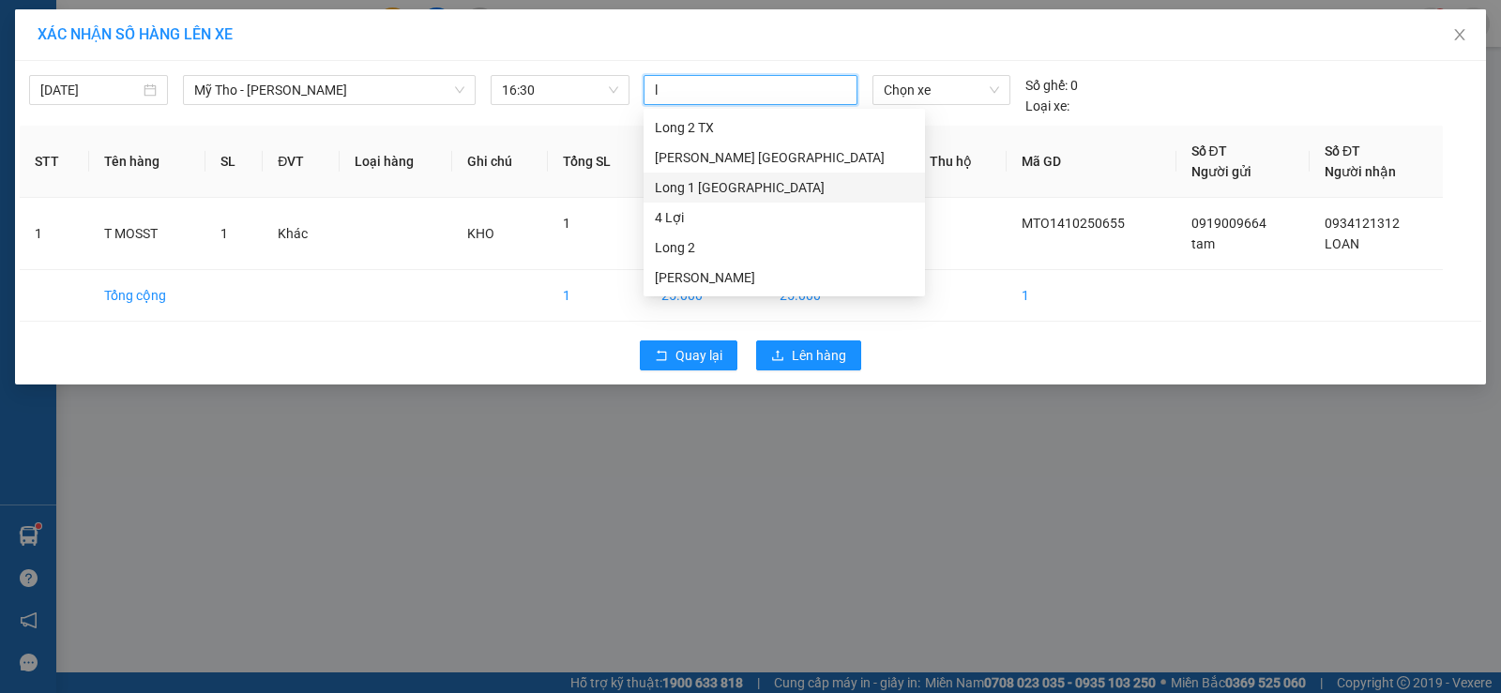
click at [716, 184] on div "Long 1 TX" at bounding box center [784, 187] width 259 height 21
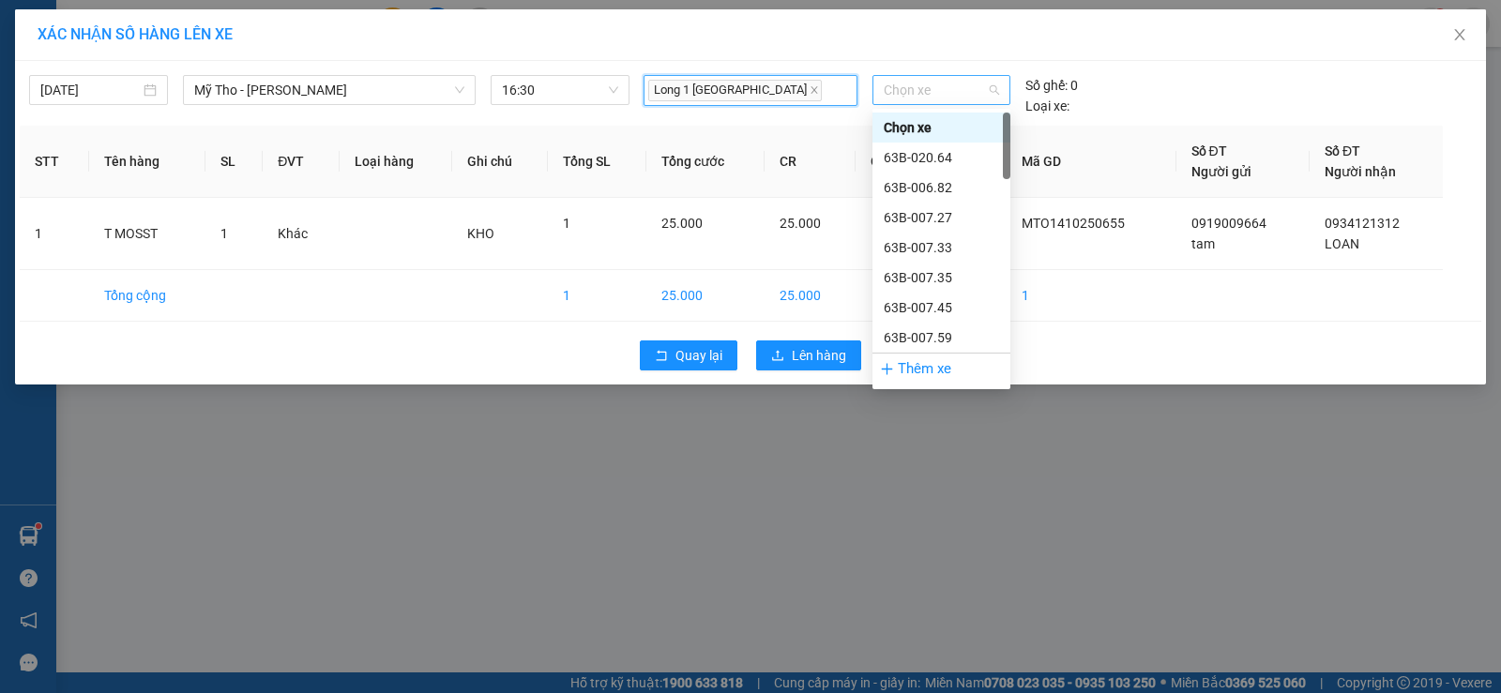
click at [943, 86] on span "Chọn xe" at bounding box center [941, 90] width 115 height 28
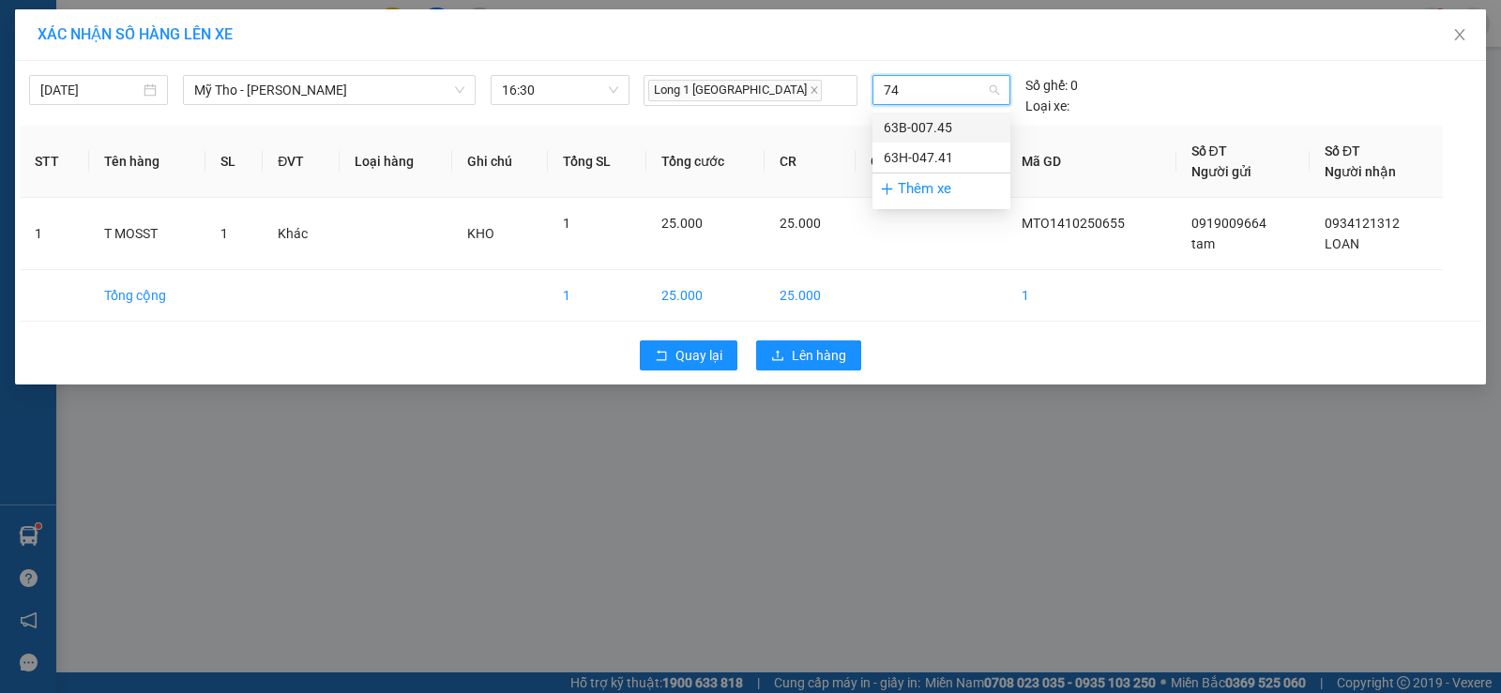
type input "741"
click at [947, 128] on div "63H-047.41" at bounding box center [941, 127] width 115 height 21
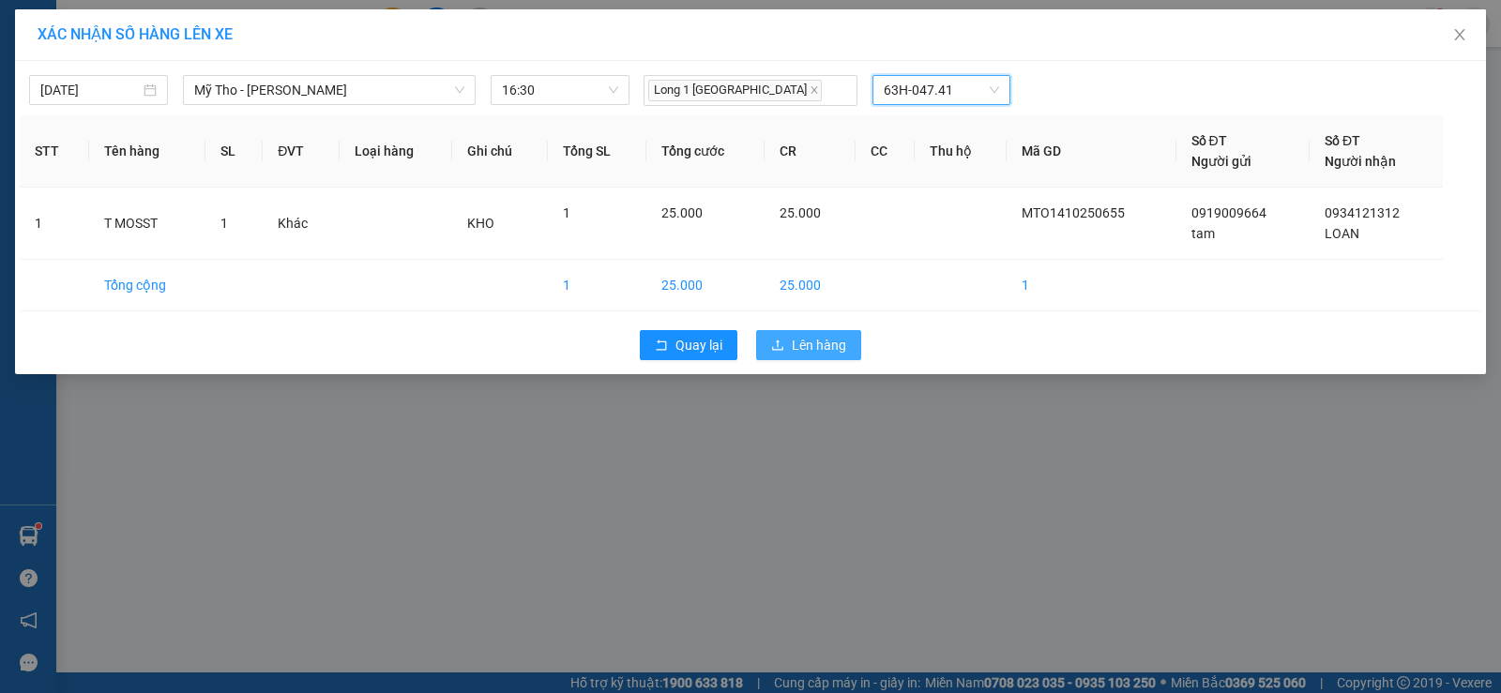
click at [807, 343] on span "Lên hàng" at bounding box center [819, 345] width 54 height 21
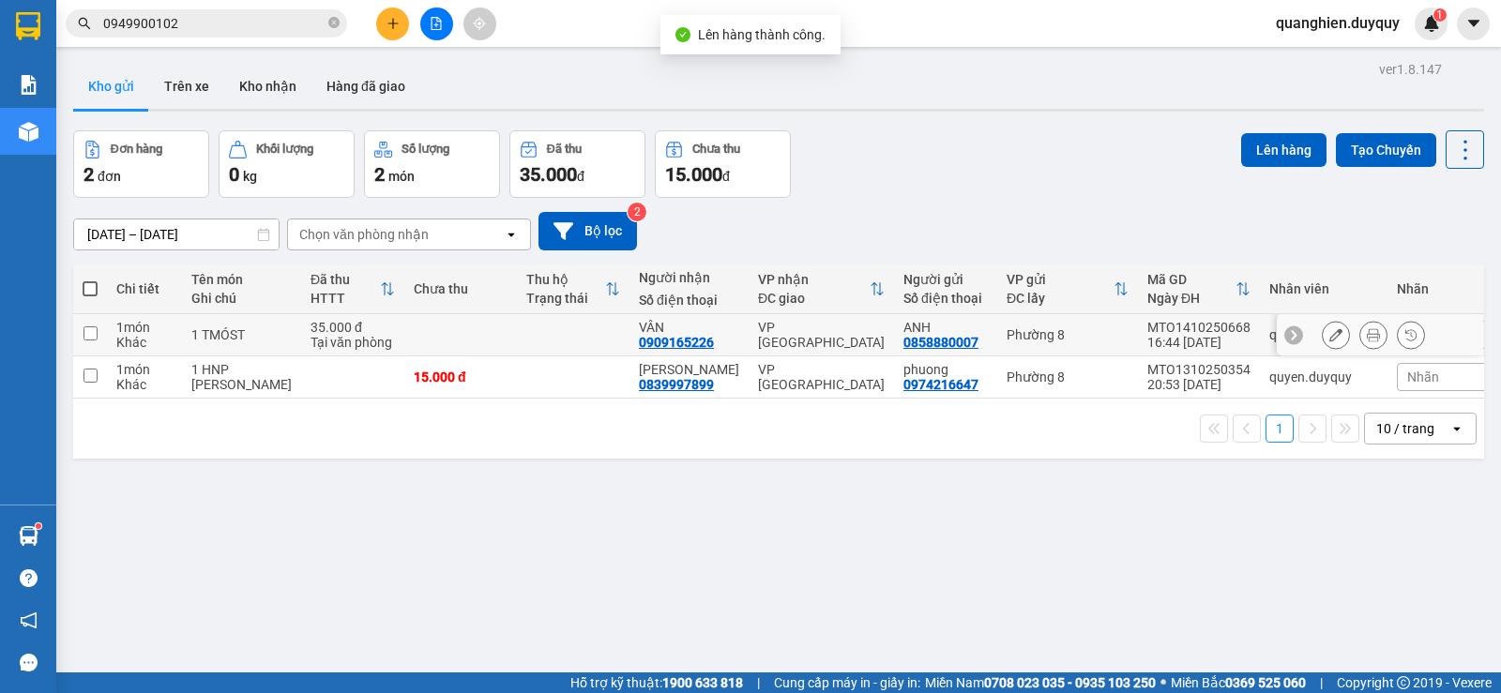
click at [92, 327] on input "checkbox" at bounding box center [91, 334] width 14 height 14
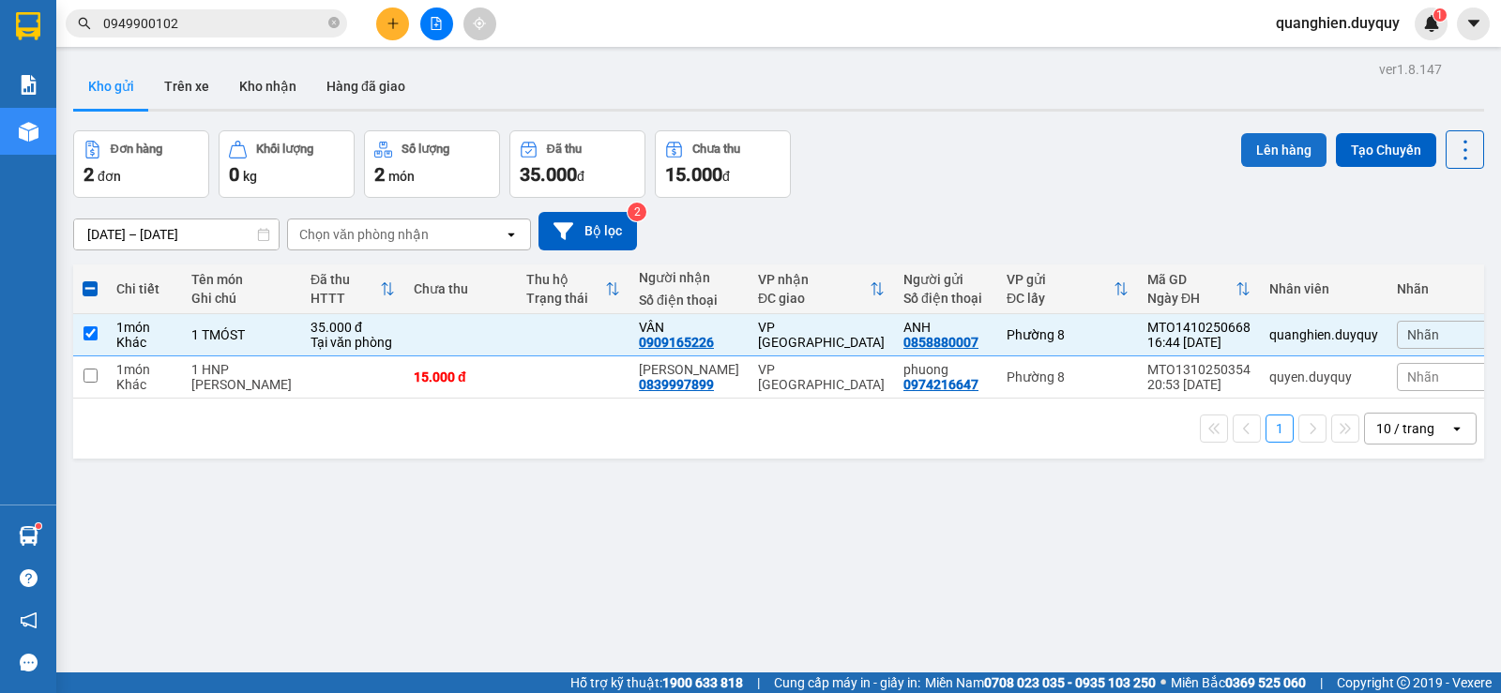
click at [1248, 156] on button "Lên hàng" at bounding box center [1283, 150] width 85 height 34
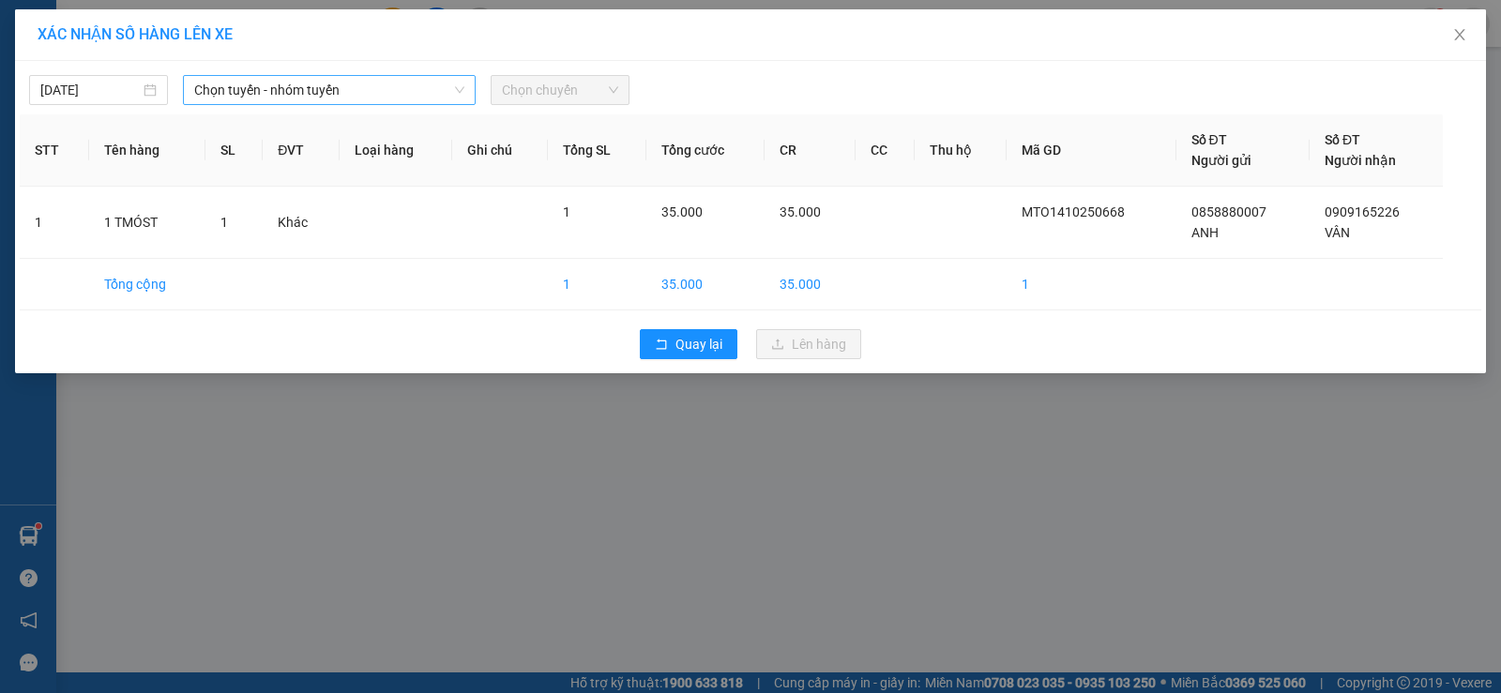
click at [353, 84] on span "Chọn tuyến - nhóm tuyến" at bounding box center [329, 90] width 270 height 28
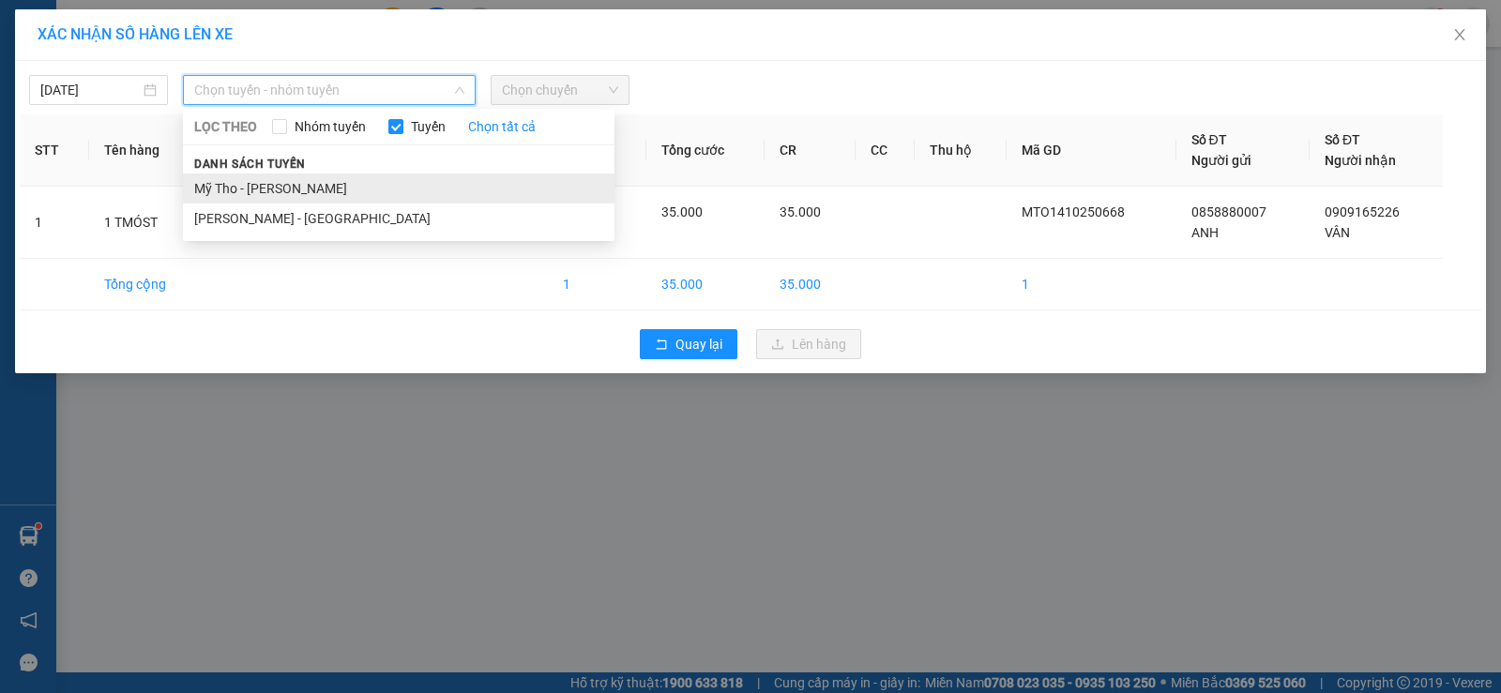
click at [335, 189] on li "Mỹ Tho - Hồ Chí Minh" at bounding box center [399, 189] width 432 height 30
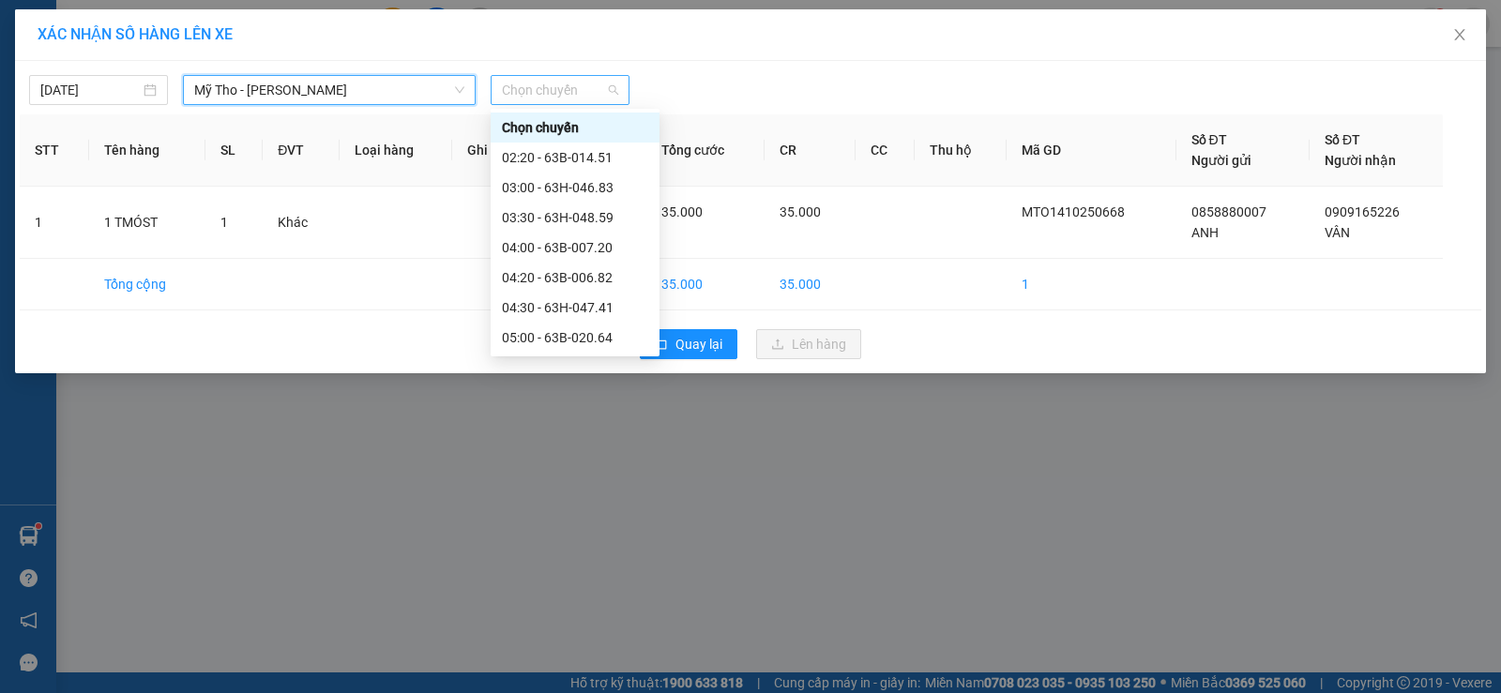
click at [553, 92] on span "Chọn chuyến" at bounding box center [560, 90] width 116 height 28
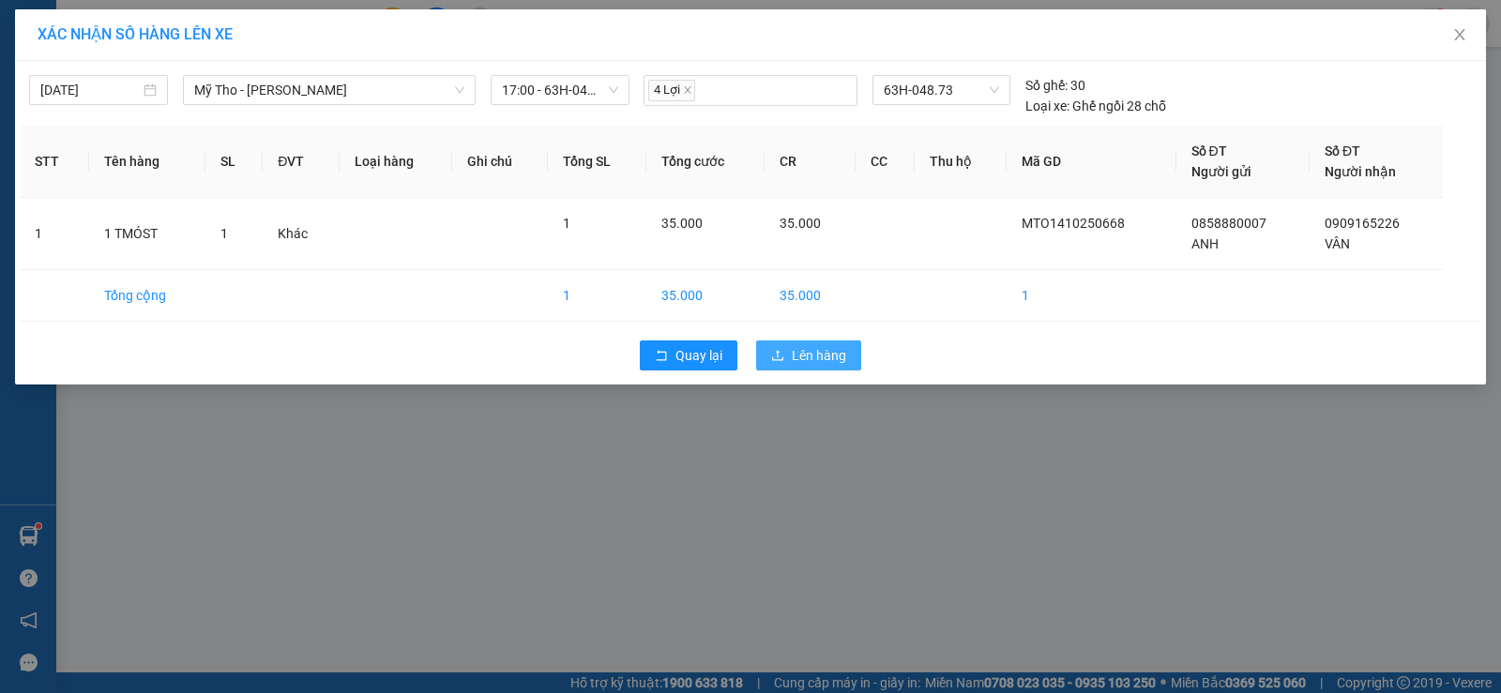
click at [784, 358] on icon "upload" at bounding box center [777, 355] width 11 height 10
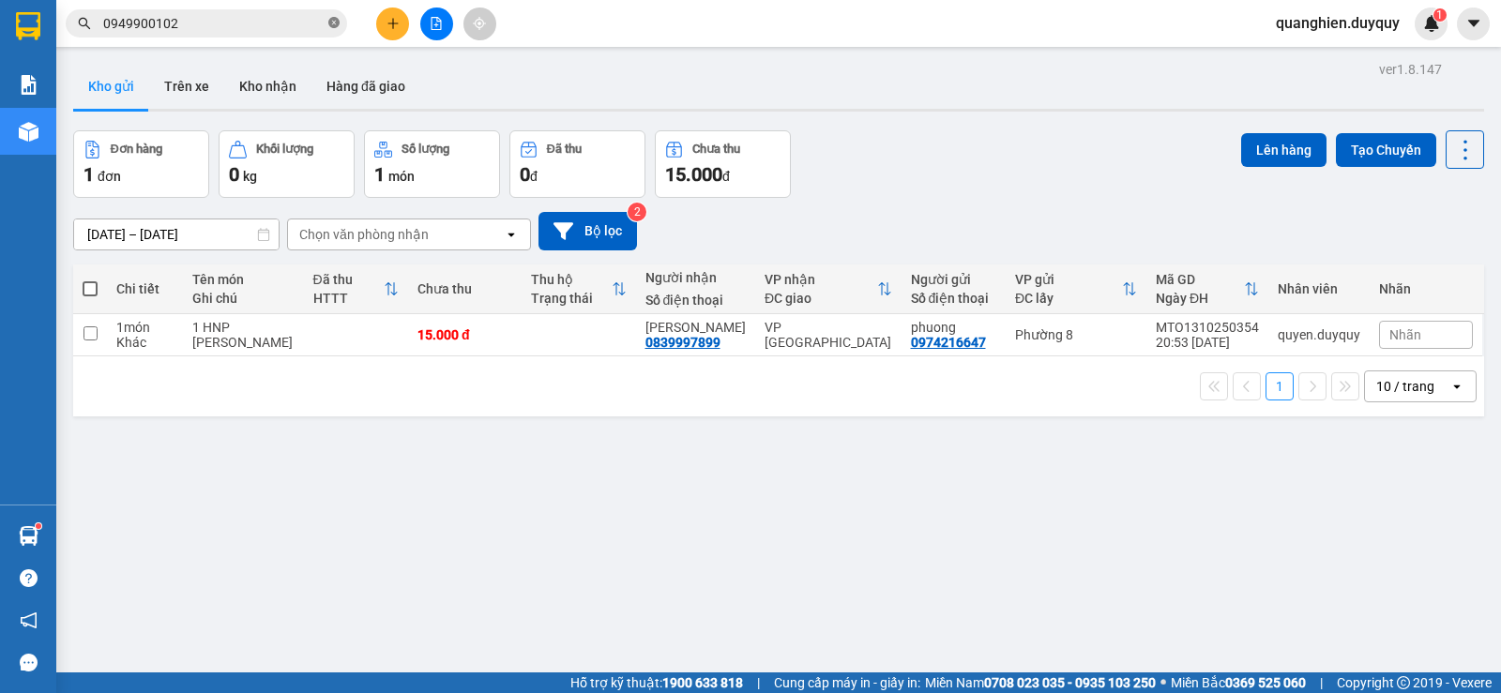
click at [333, 27] on icon "close-circle" at bounding box center [333, 22] width 11 height 11
click at [203, 23] on input "text" at bounding box center [213, 23] width 221 height 21
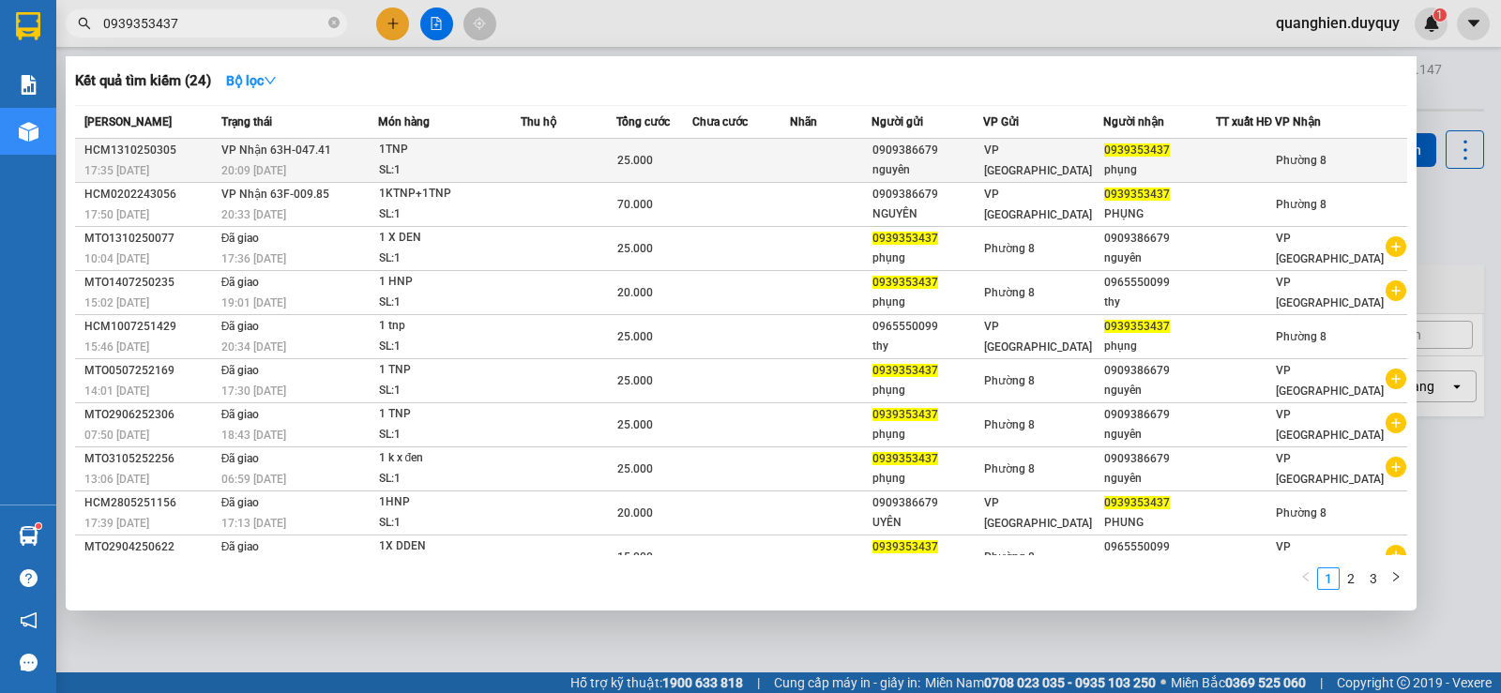
type input "0939353437"
click at [643, 171] on td "25.000" at bounding box center [655, 161] width 76 height 44
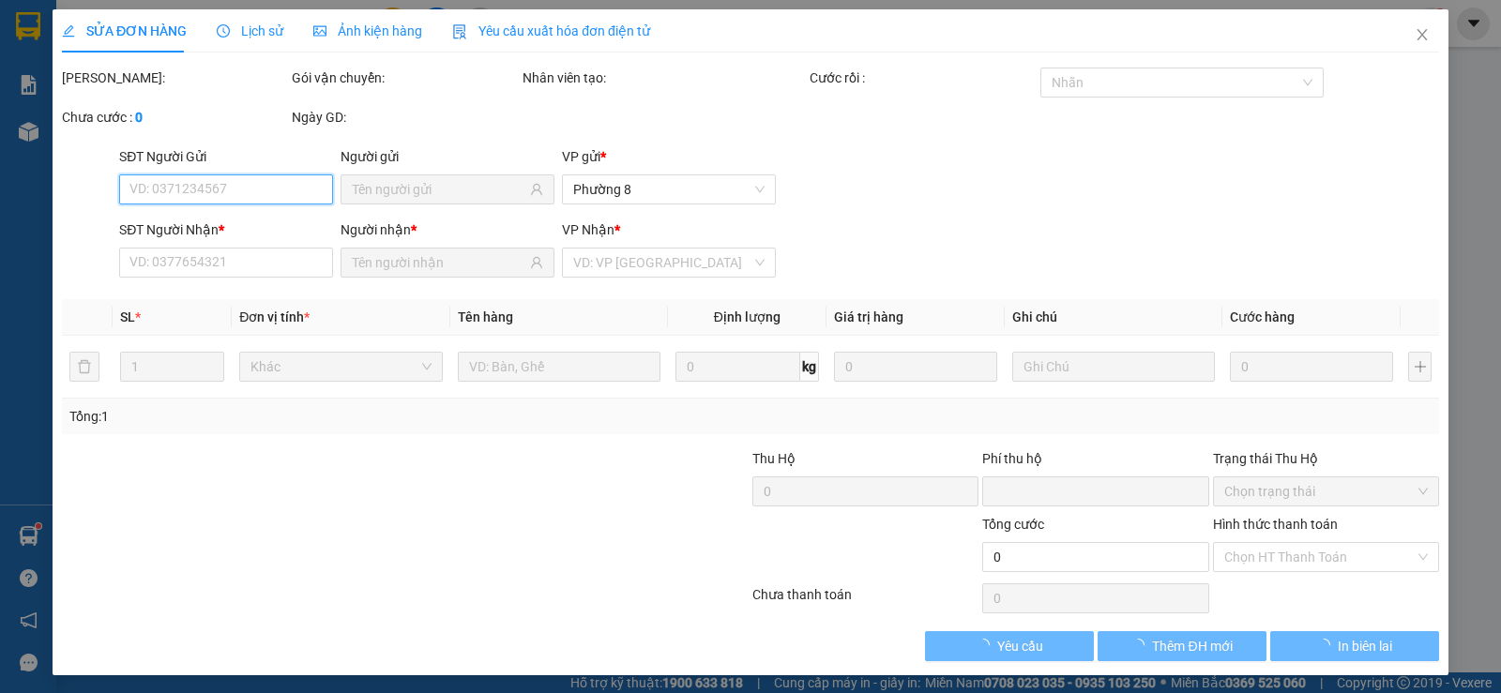
type input "0909386679"
type input "nguyên"
type input "0939353437"
type input "phụng"
type input "0"
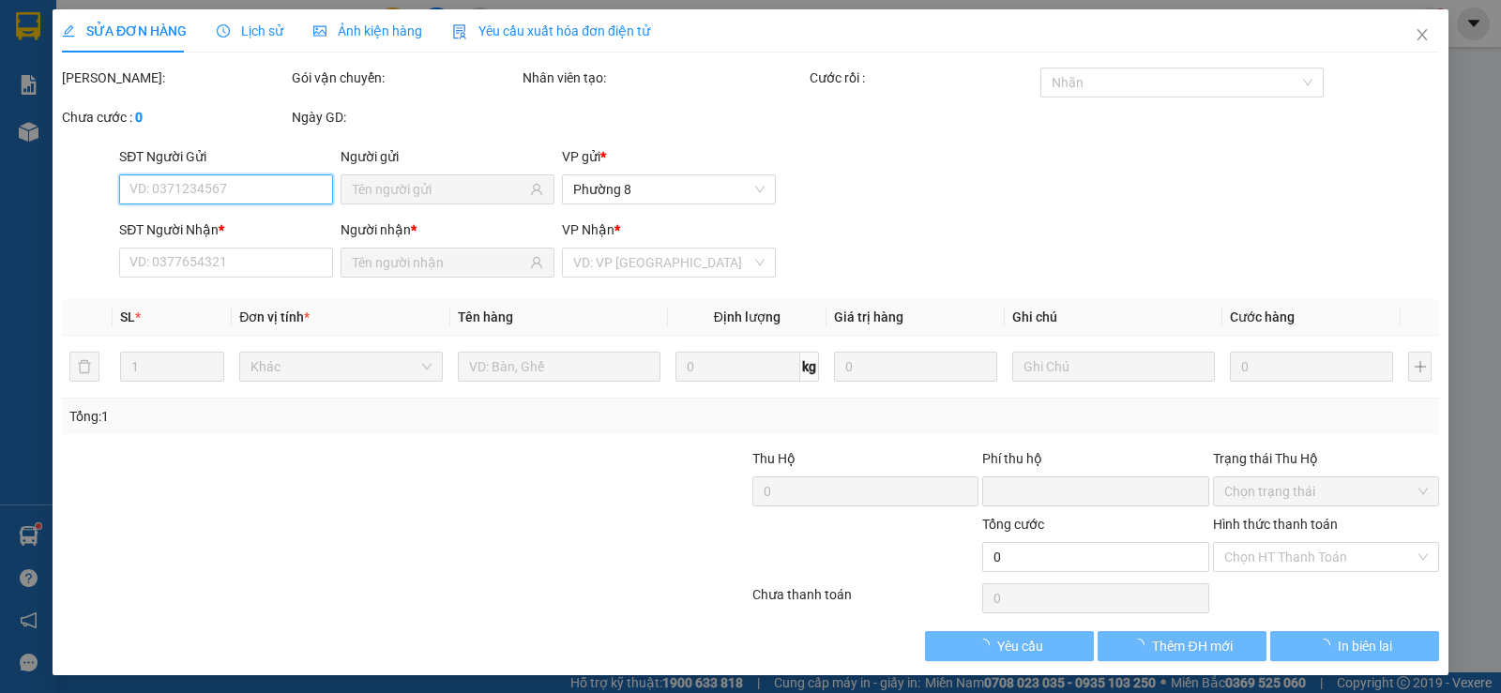
type input "25.000"
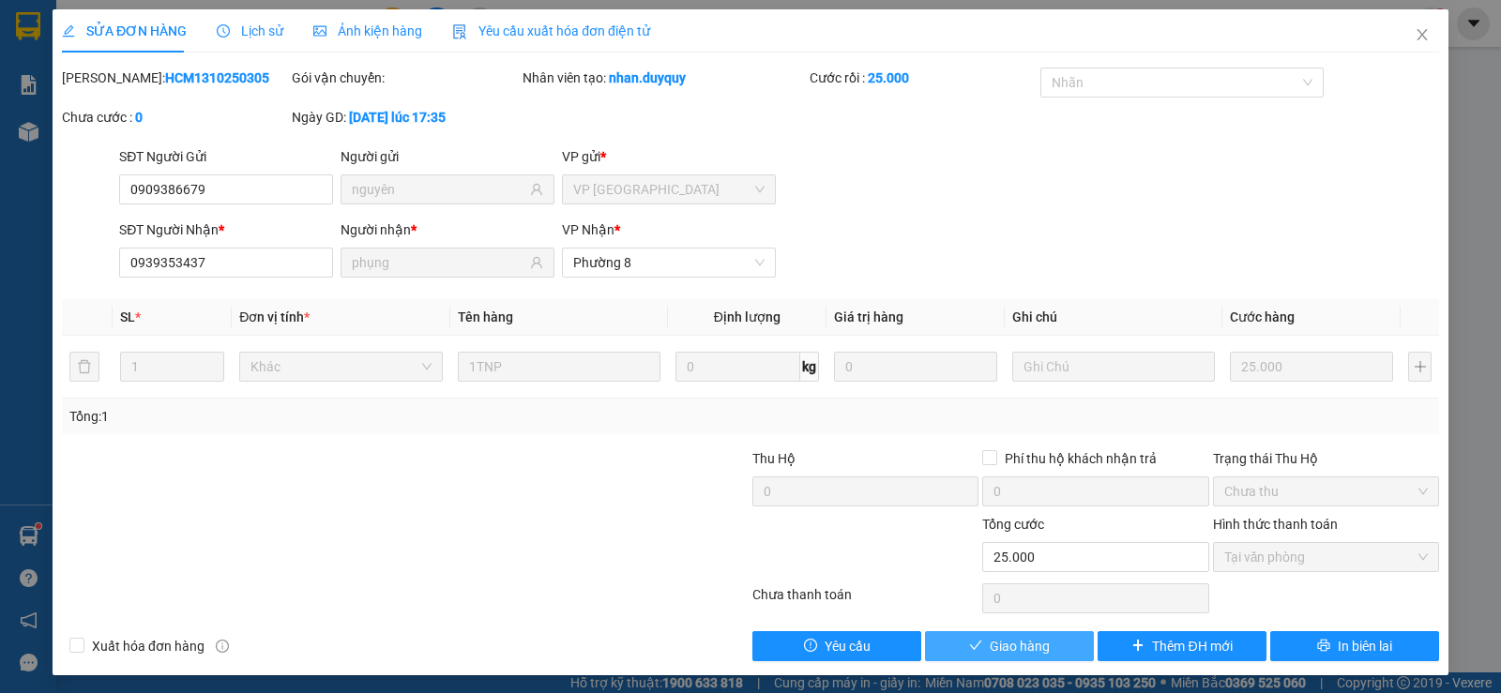
click at [1043, 644] on button "Giao hàng" at bounding box center [1009, 647] width 169 height 30
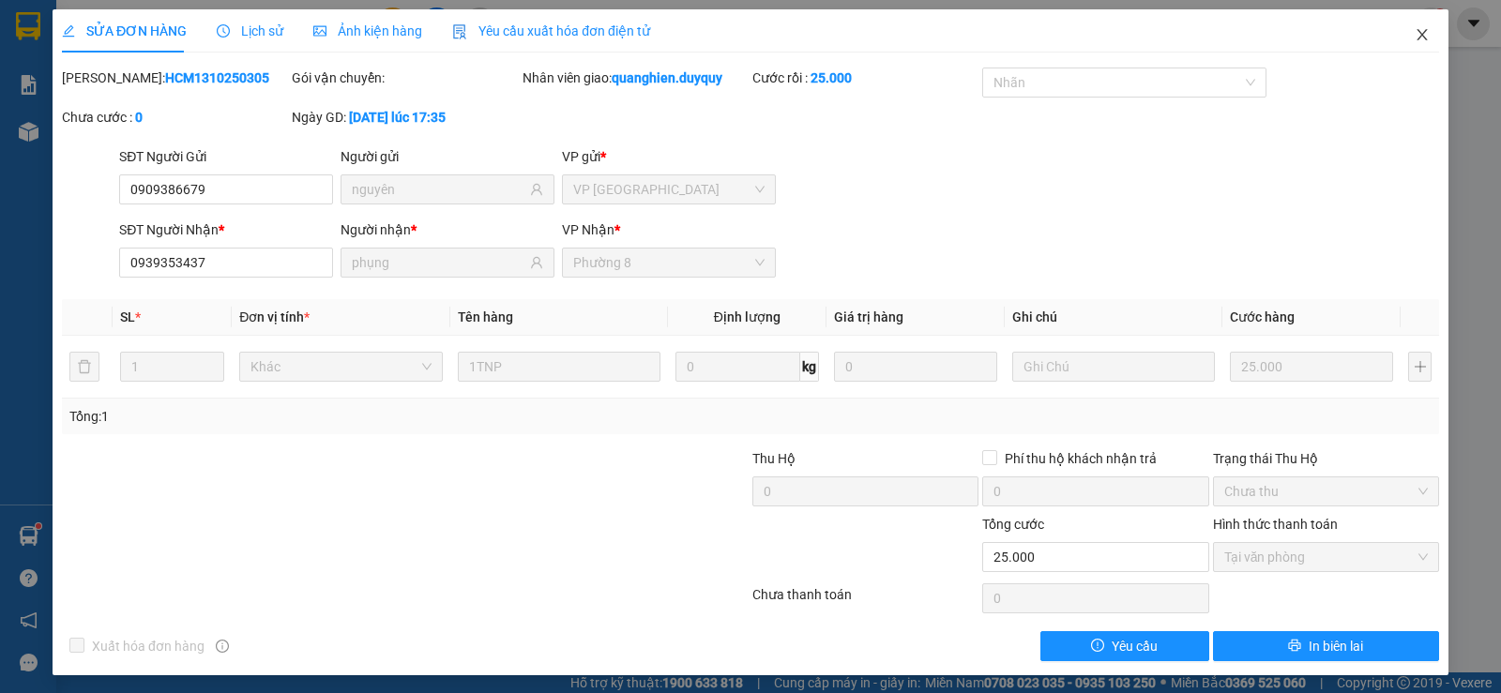
click at [1415, 32] on icon "close" at bounding box center [1422, 34] width 15 height 15
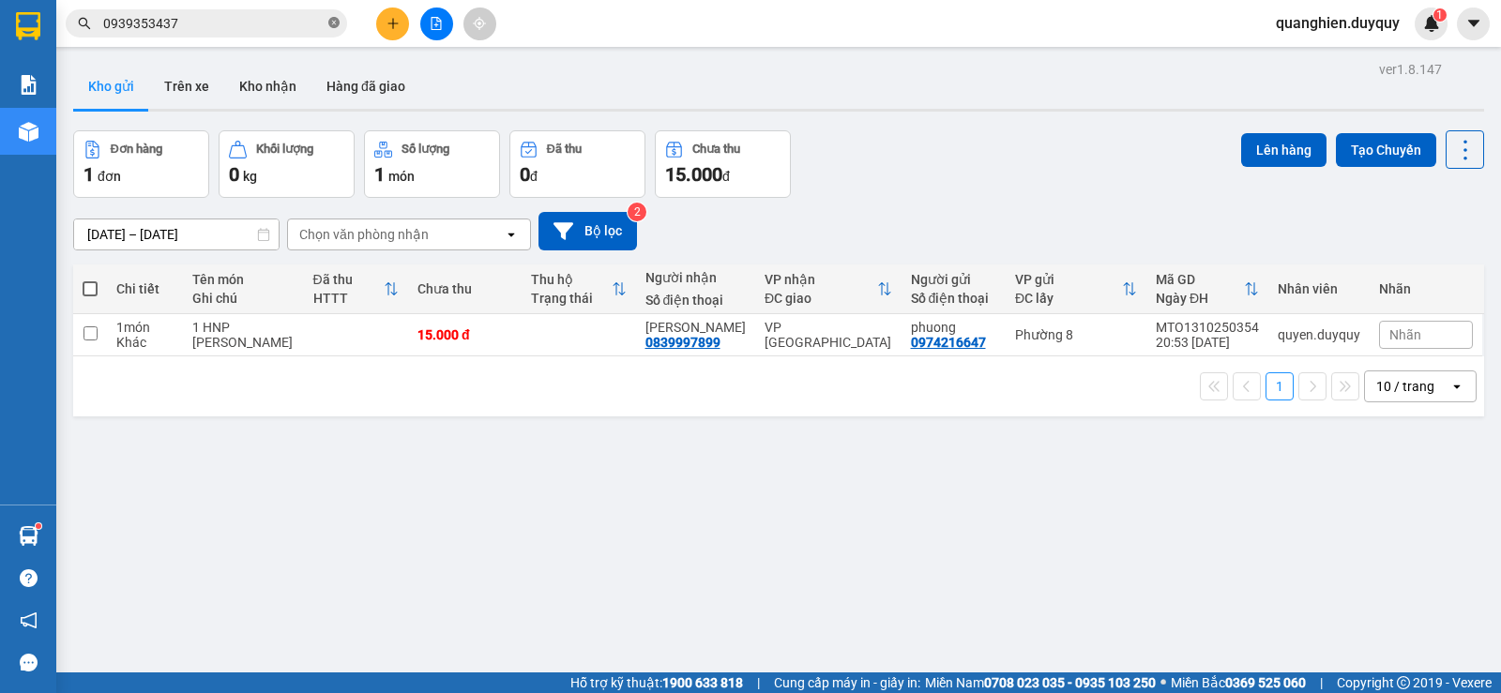
click at [331, 19] on icon "close-circle" at bounding box center [333, 22] width 11 height 11
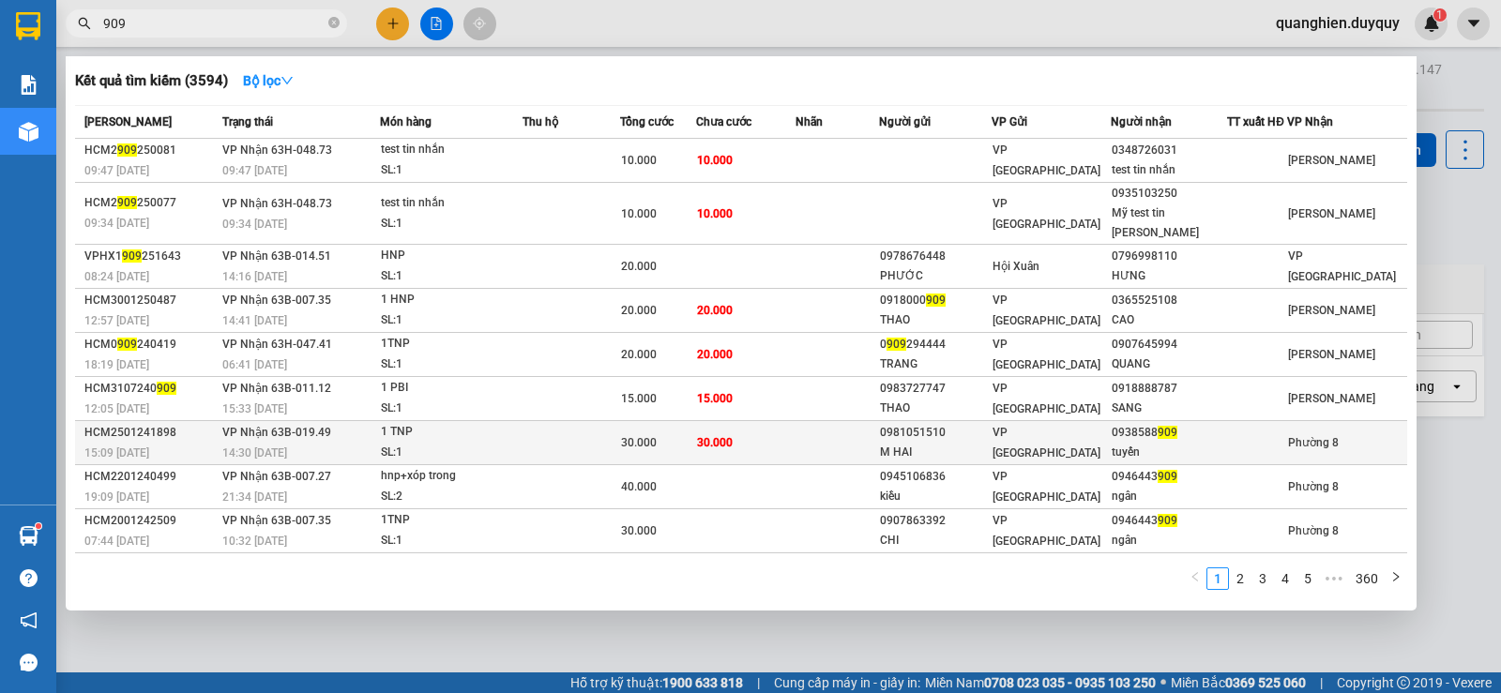
type input "909"
click at [1158, 426] on span "909" at bounding box center [1168, 432] width 20 height 13
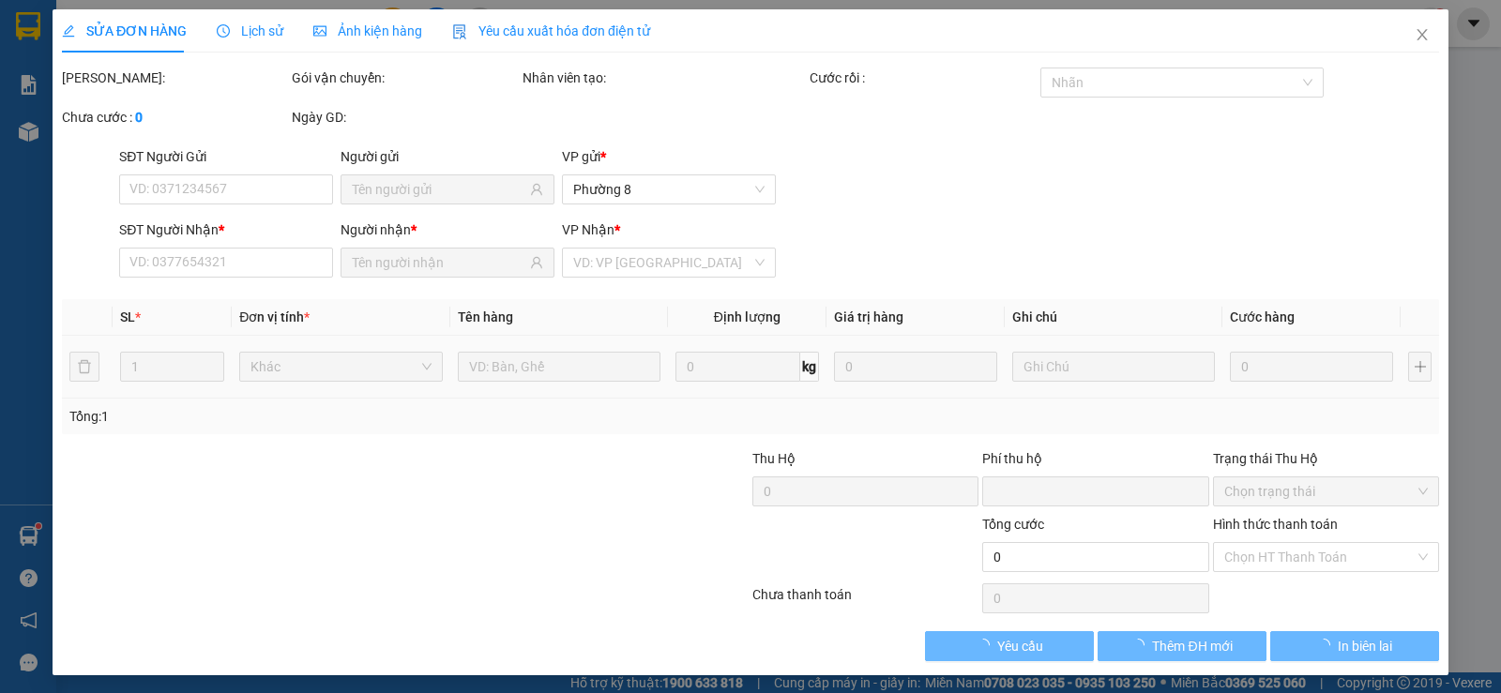
type input "0981051510"
type input "M HAI"
type input "0938588909"
type input "tuyến"
type input "0"
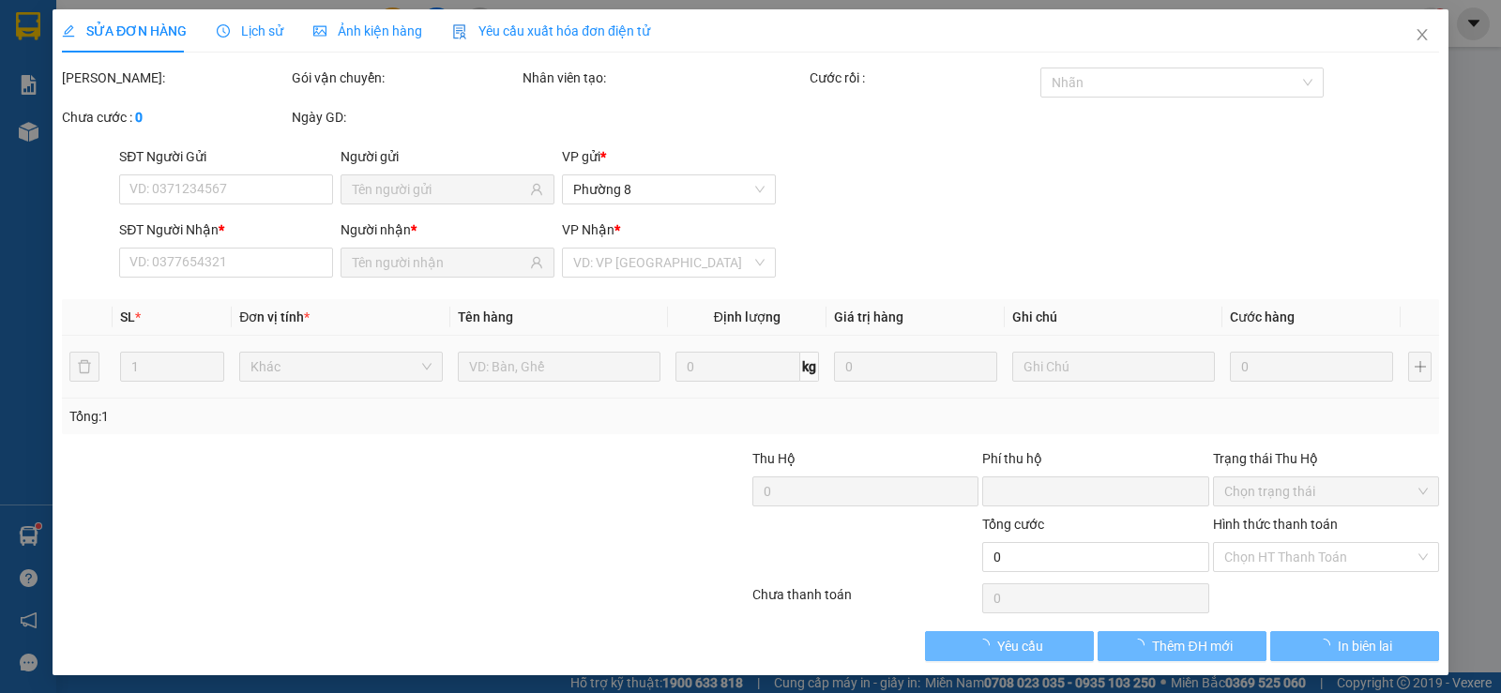
type input "30.000"
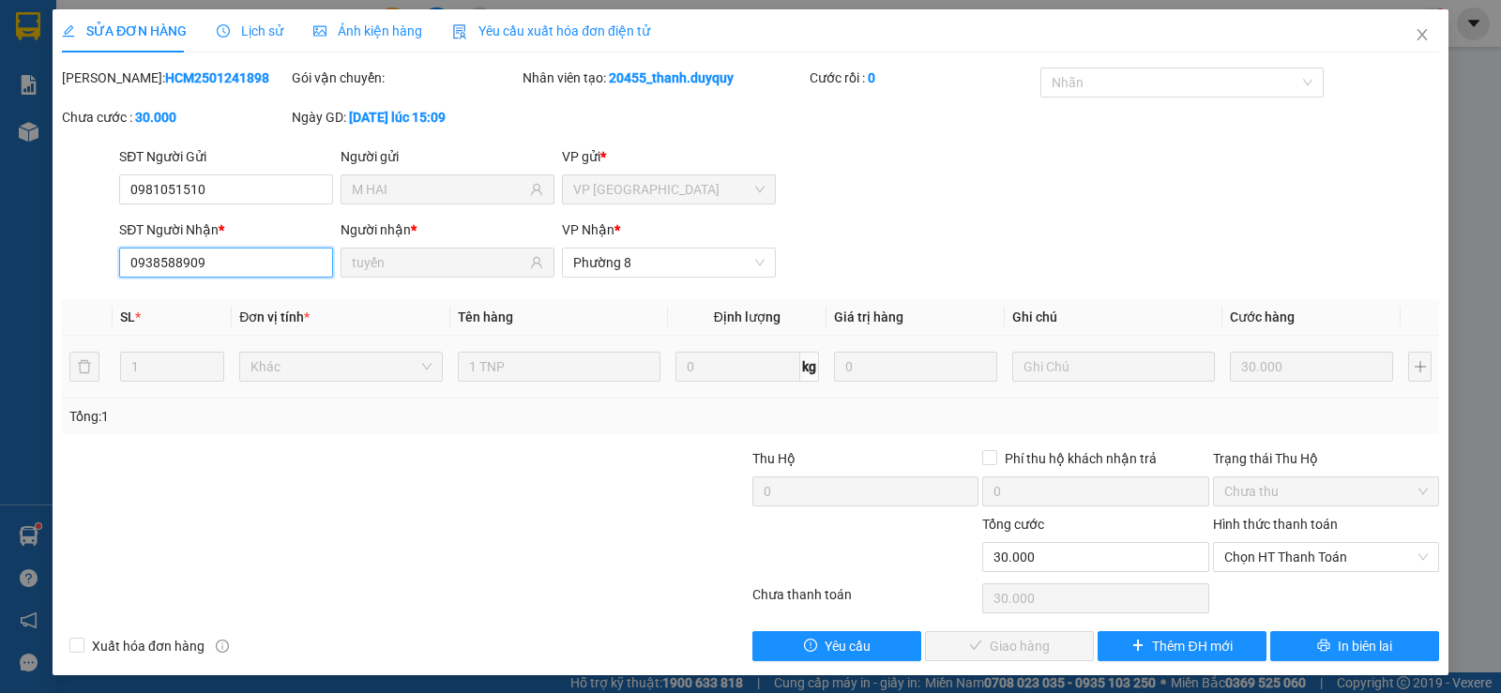
drag, startPoint x: 216, startPoint y: 262, endPoint x: 117, endPoint y: 277, distance: 99.7
click at [117, 277] on div "SĐT Người Nhận * 0938588909 0938588909" at bounding box center [225, 253] width 221 height 66
drag, startPoint x: 1408, startPoint y: 32, endPoint x: 707, endPoint y: 35, distance: 701.0
click at [1415, 32] on icon "close" at bounding box center [1422, 34] width 15 height 15
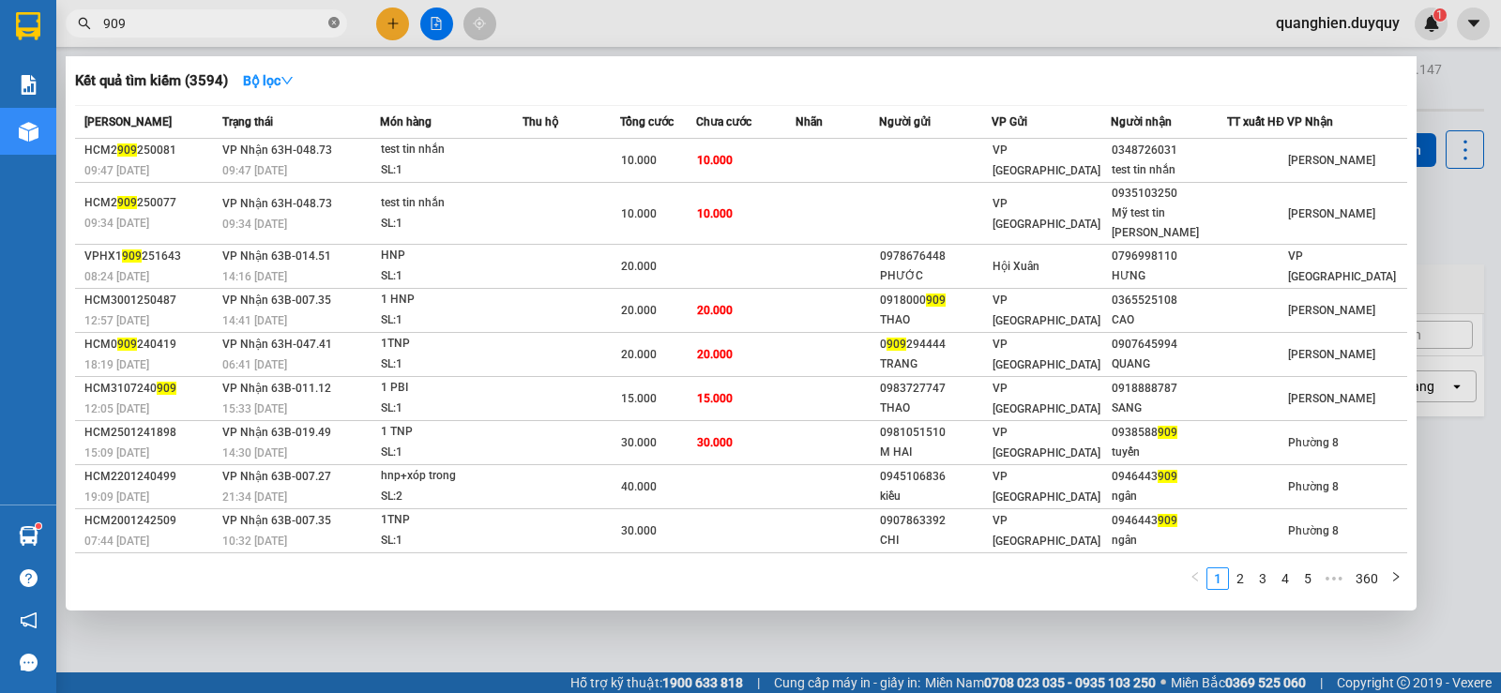
click at [332, 19] on icon "close-circle" at bounding box center [333, 22] width 11 height 11
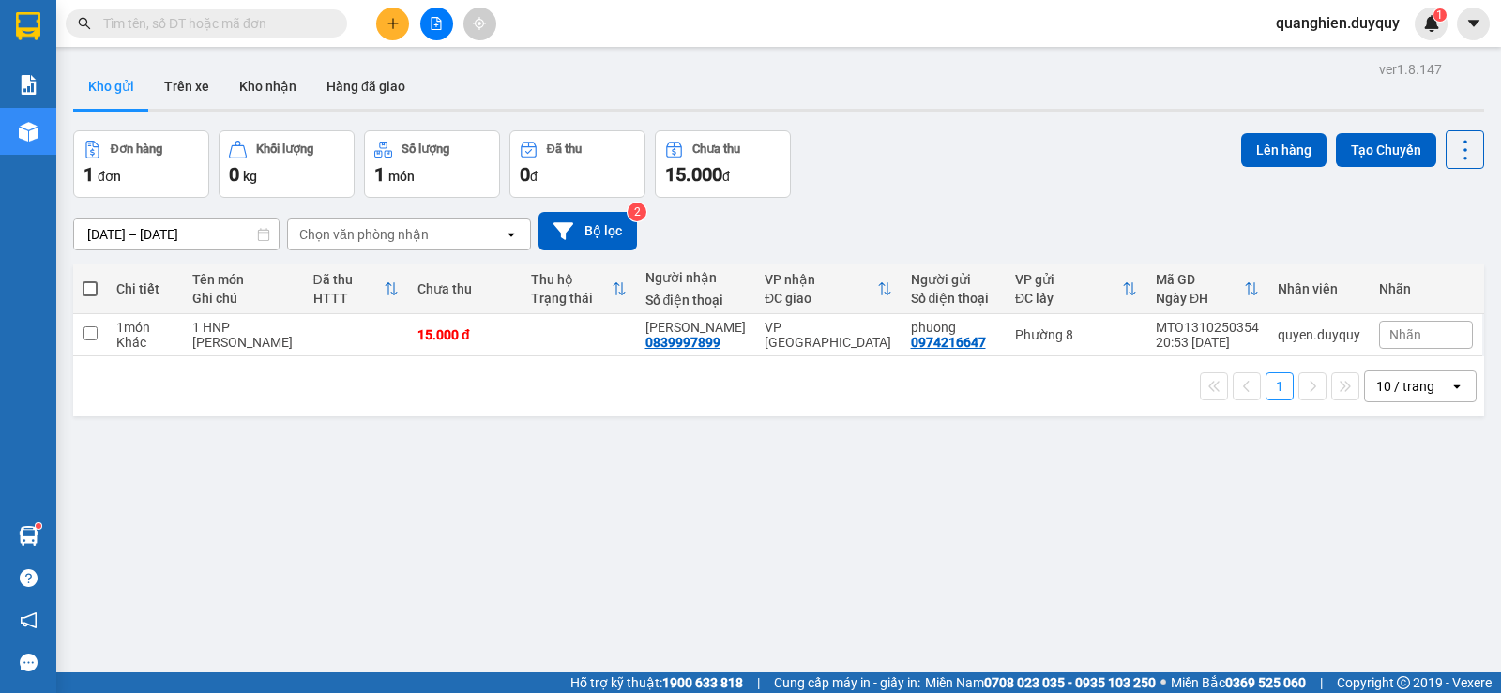
click at [166, 27] on input "text" at bounding box center [213, 23] width 221 height 21
paste input "0938588909"
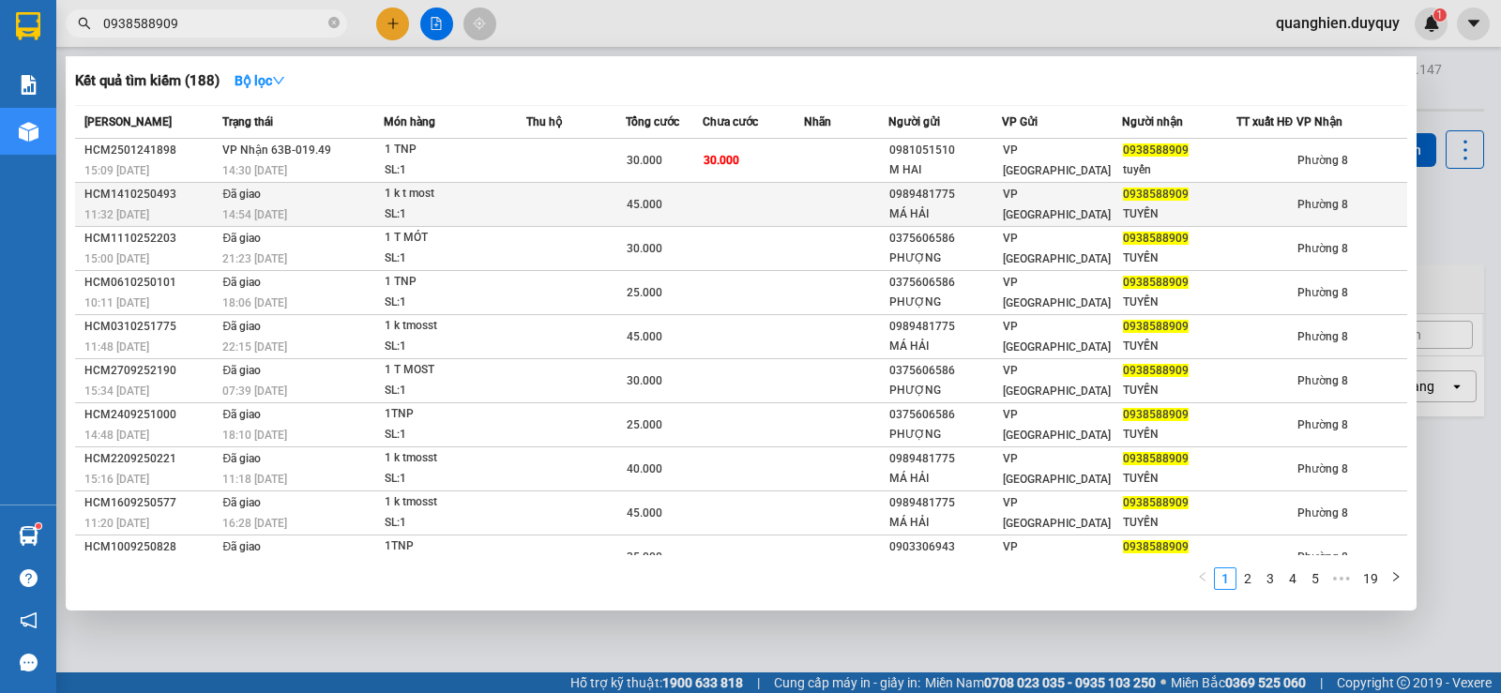
type input "0938588909"
click at [775, 214] on td at bounding box center [753, 205] width 101 height 44
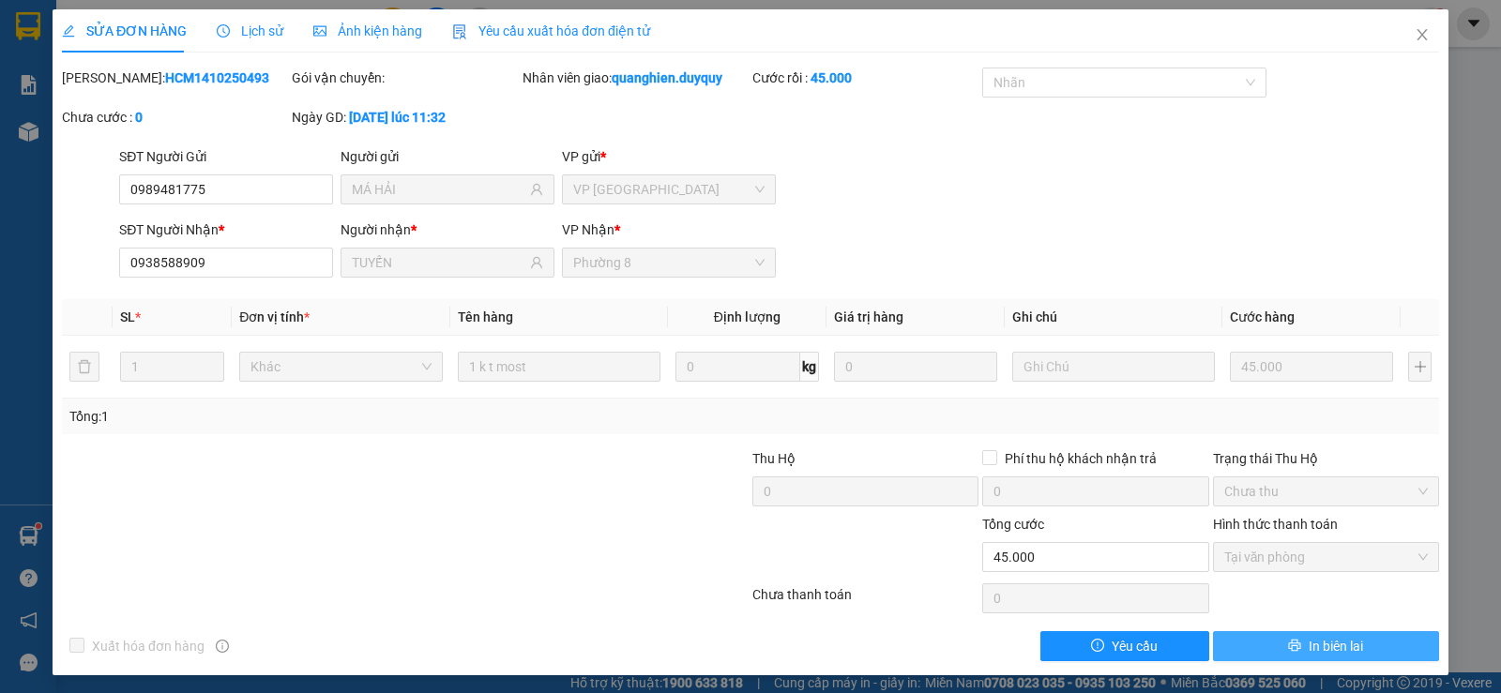
click at [1288, 648] on icon "printer" at bounding box center [1294, 645] width 13 height 13
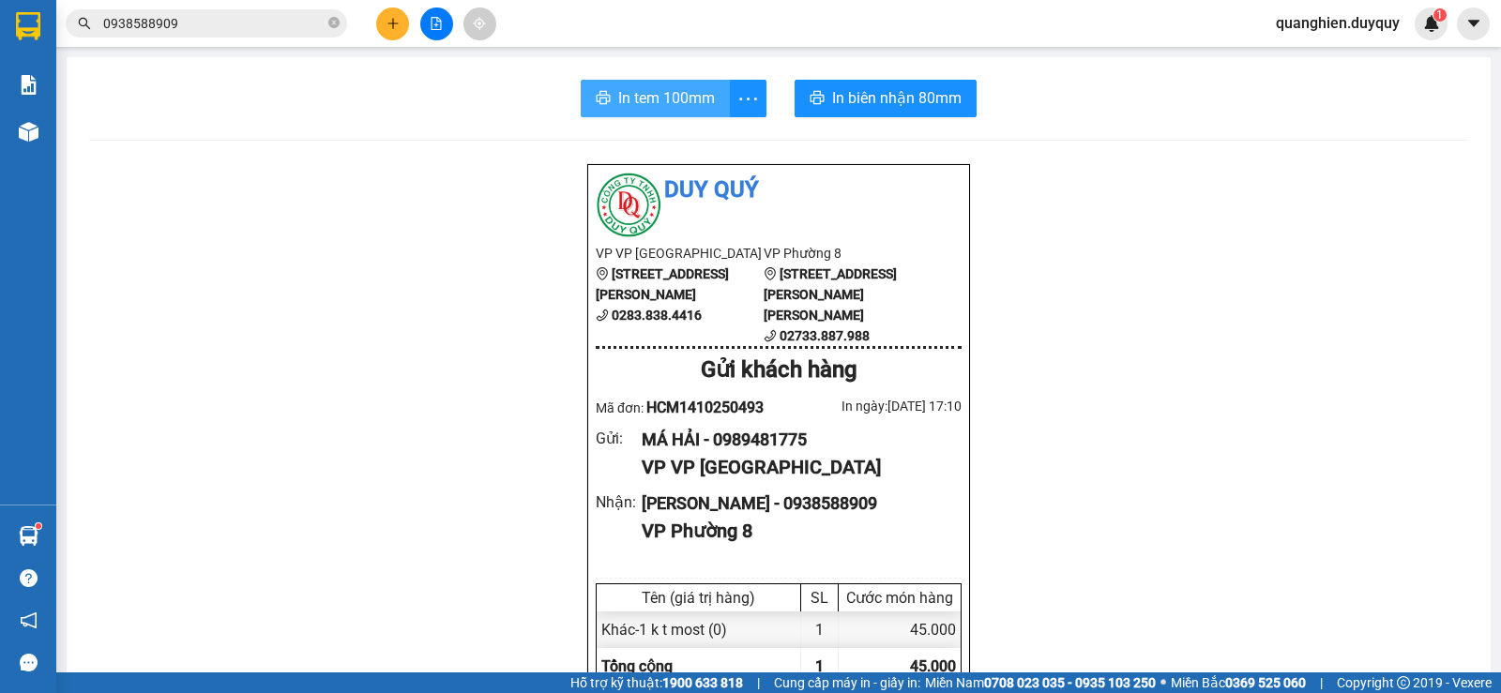
click at [663, 103] on span "In tem 100mm" at bounding box center [666, 97] width 97 height 23
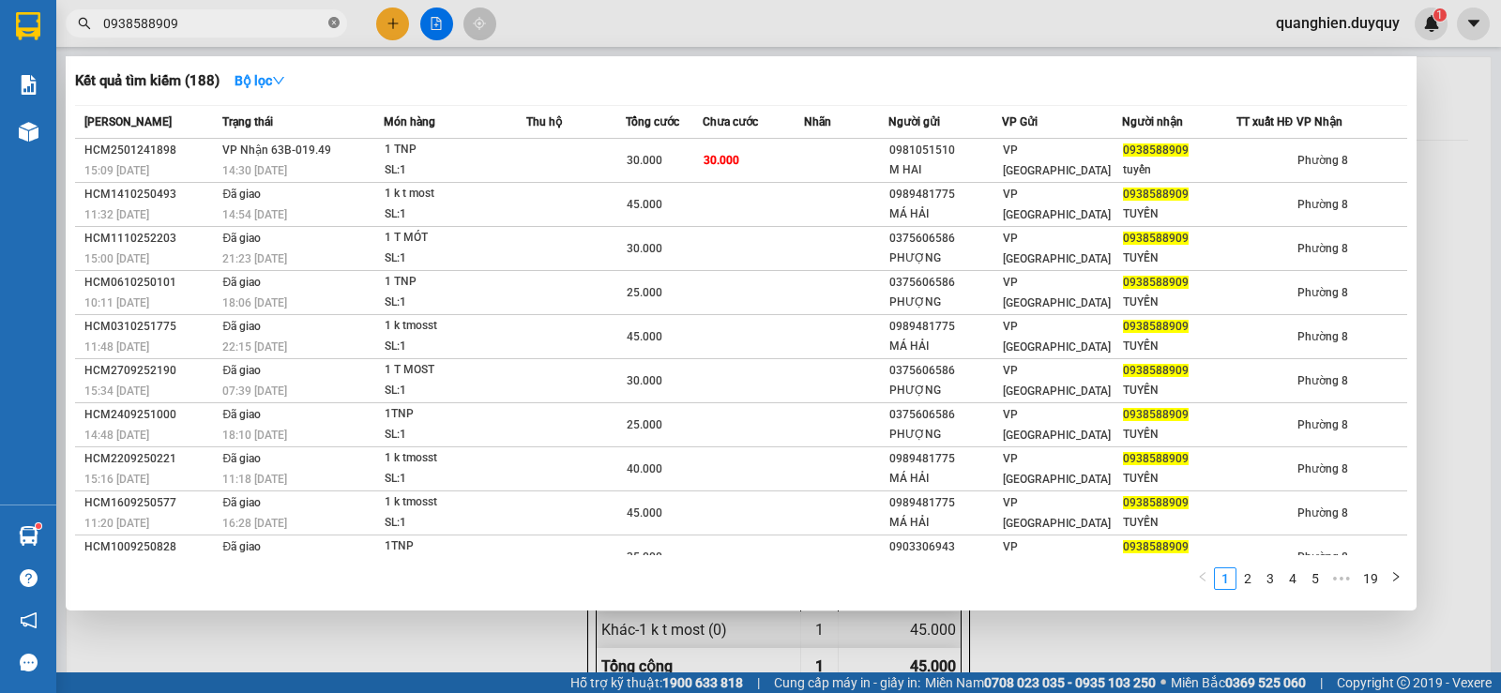
click at [336, 22] on icon "close-circle" at bounding box center [333, 22] width 11 height 11
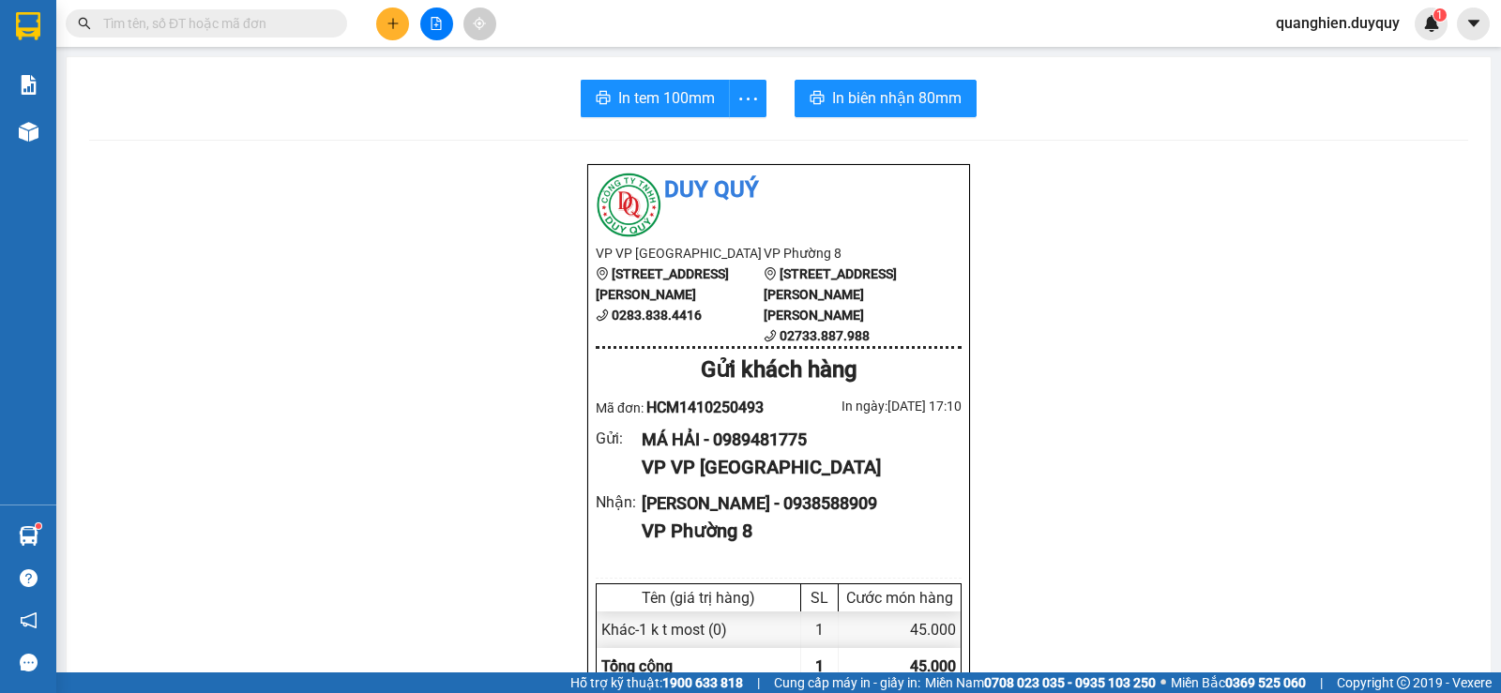
click at [245, 29] on input "text" at bounding box center [213, 23] width 221 height 21
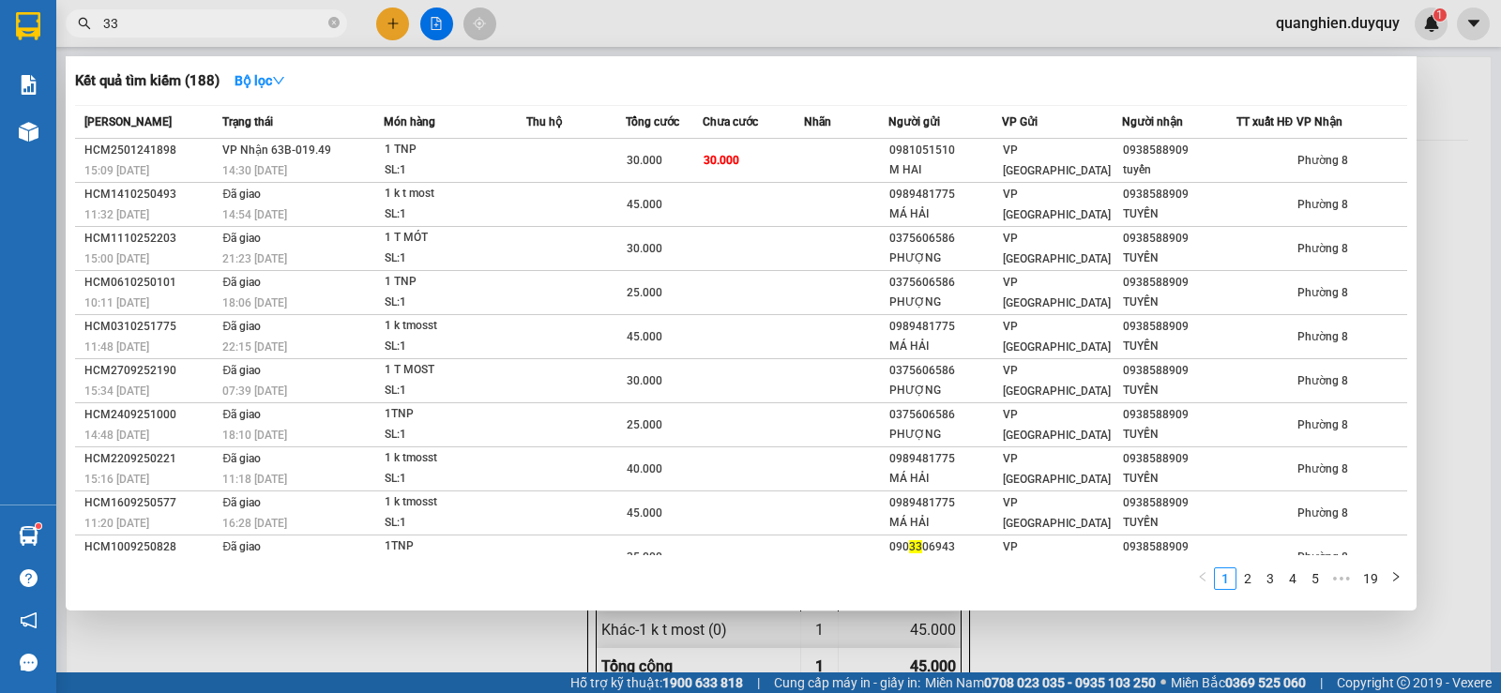
type input "331"
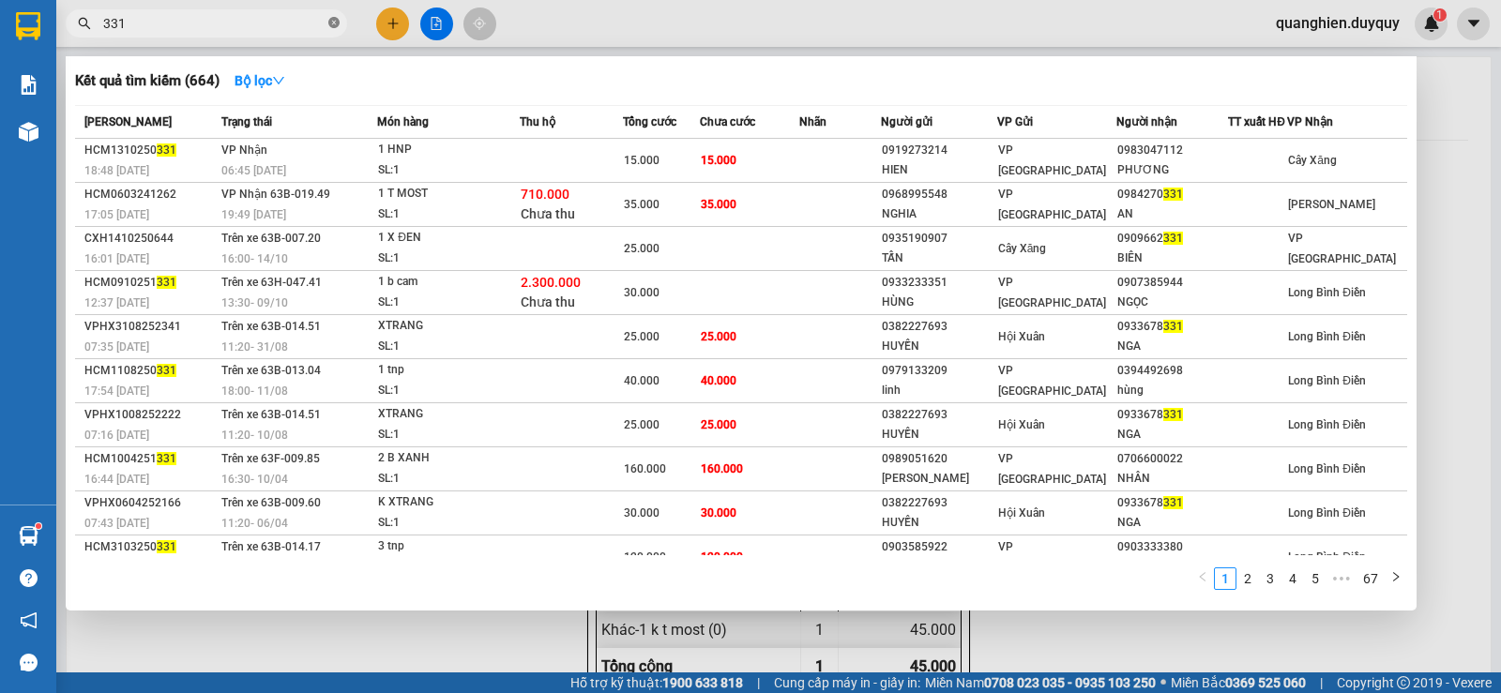
click at [329, 22] on icon "close-circle" at bounding box center [333, 22] width 11 height 11
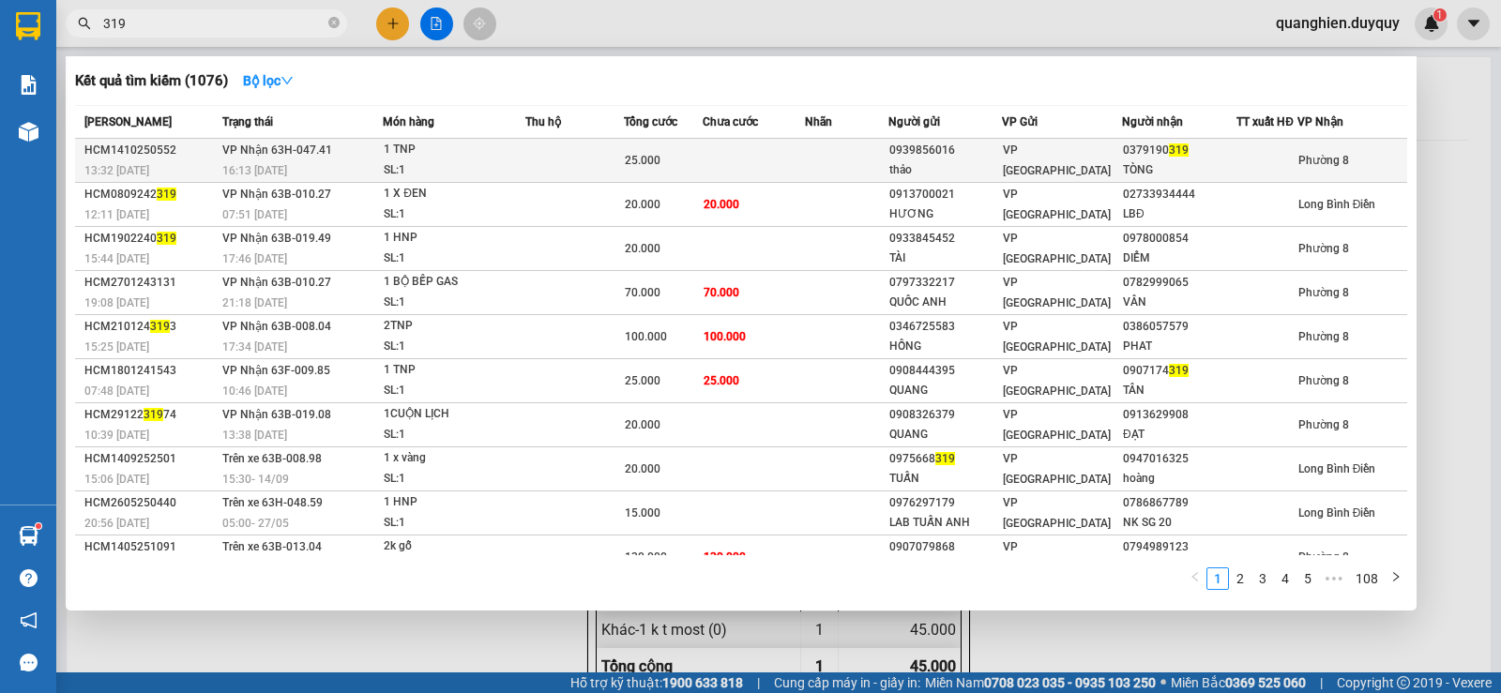
type input "319"
click at [631, 159] on span "25.000" at bounding box center [643, 160] width 36 height 13
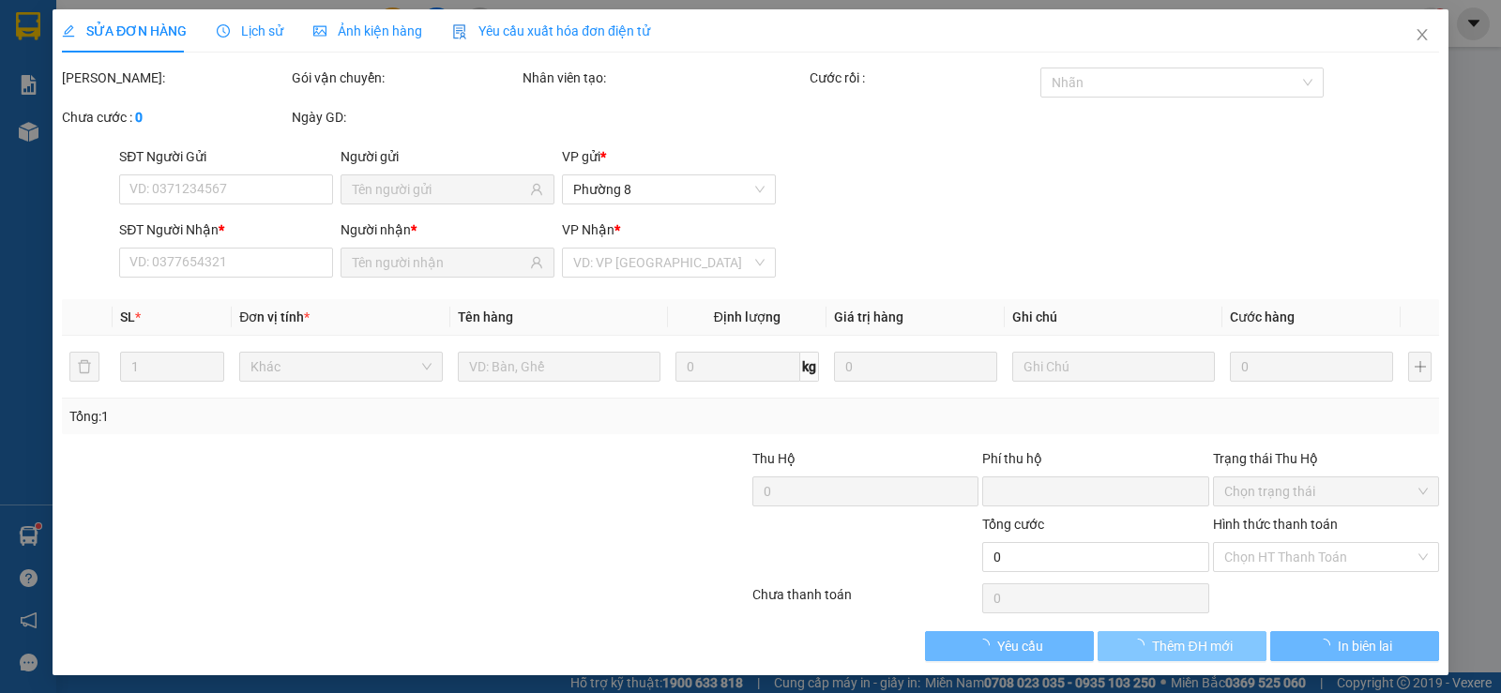
type input "0939856016"
type input "thảo"
type input "0379190319"
type input "TÒNG"
type input "0"
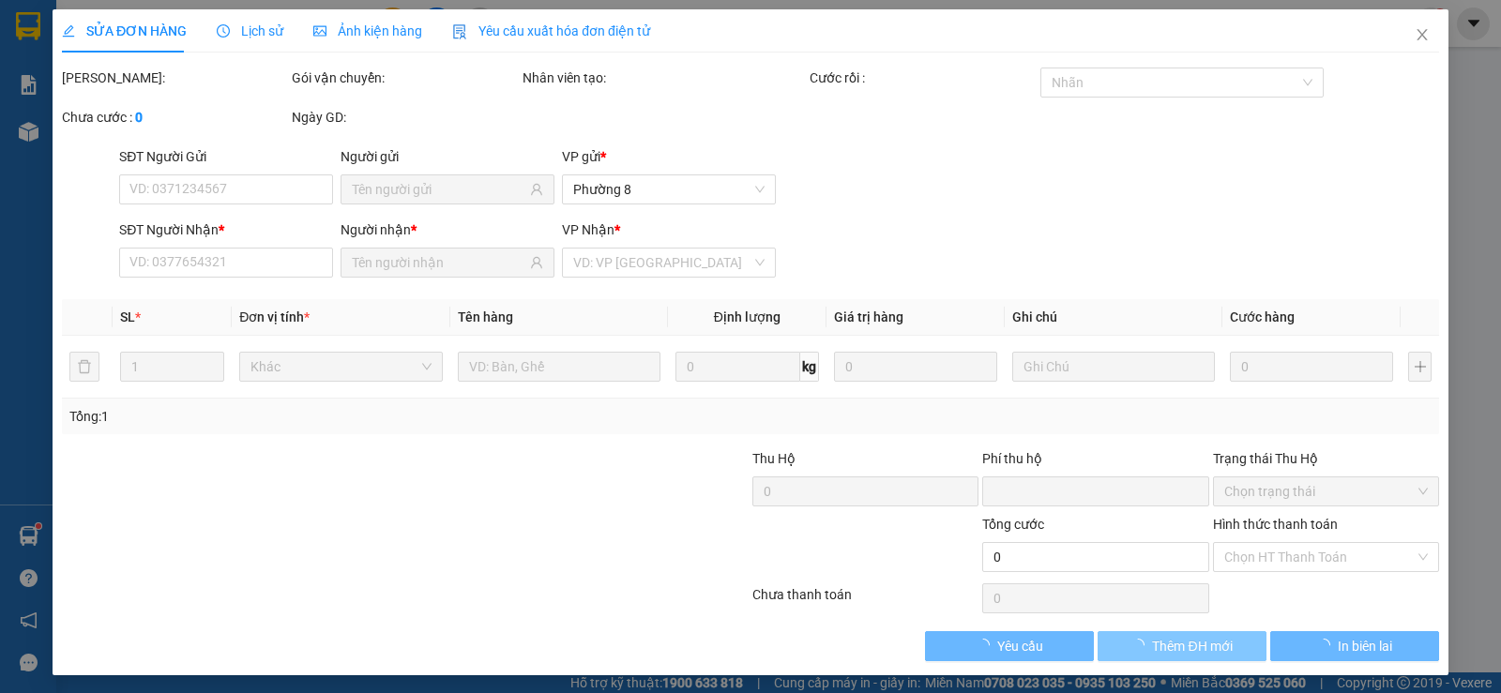
type input "25.000"
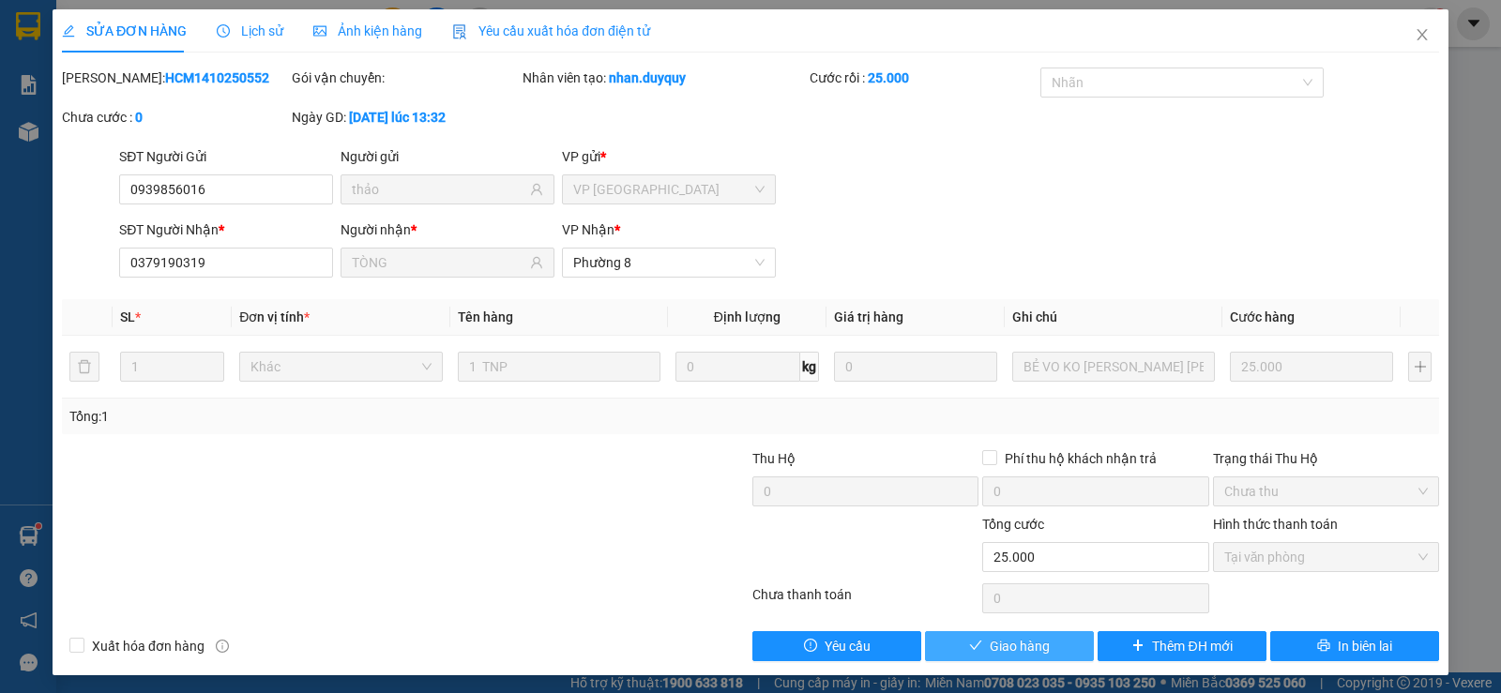
click at [1055, 650] on button "Giao hàng" at bounding box center [1009, 647] width 169 height 30
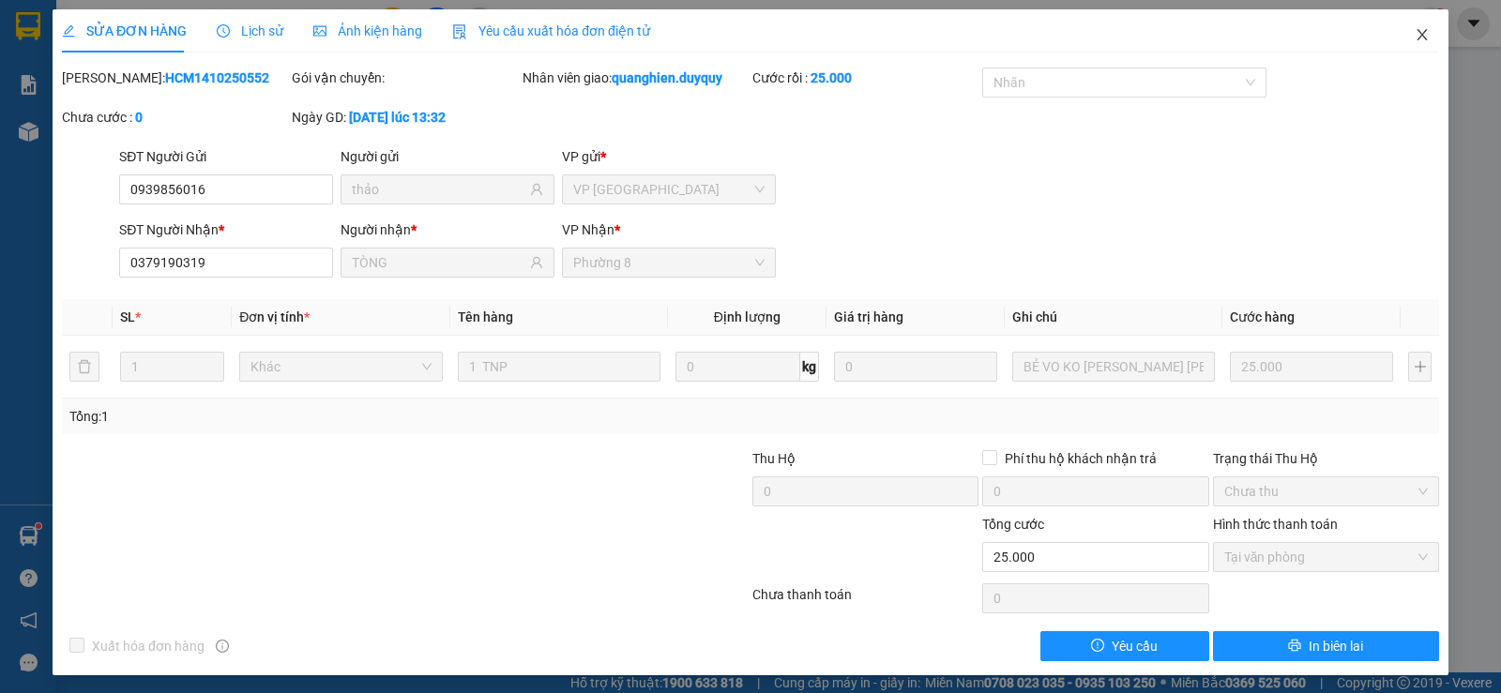
click at [1415, 36] on icon "close" at bounding box center [1422, 34] width 15 height 15
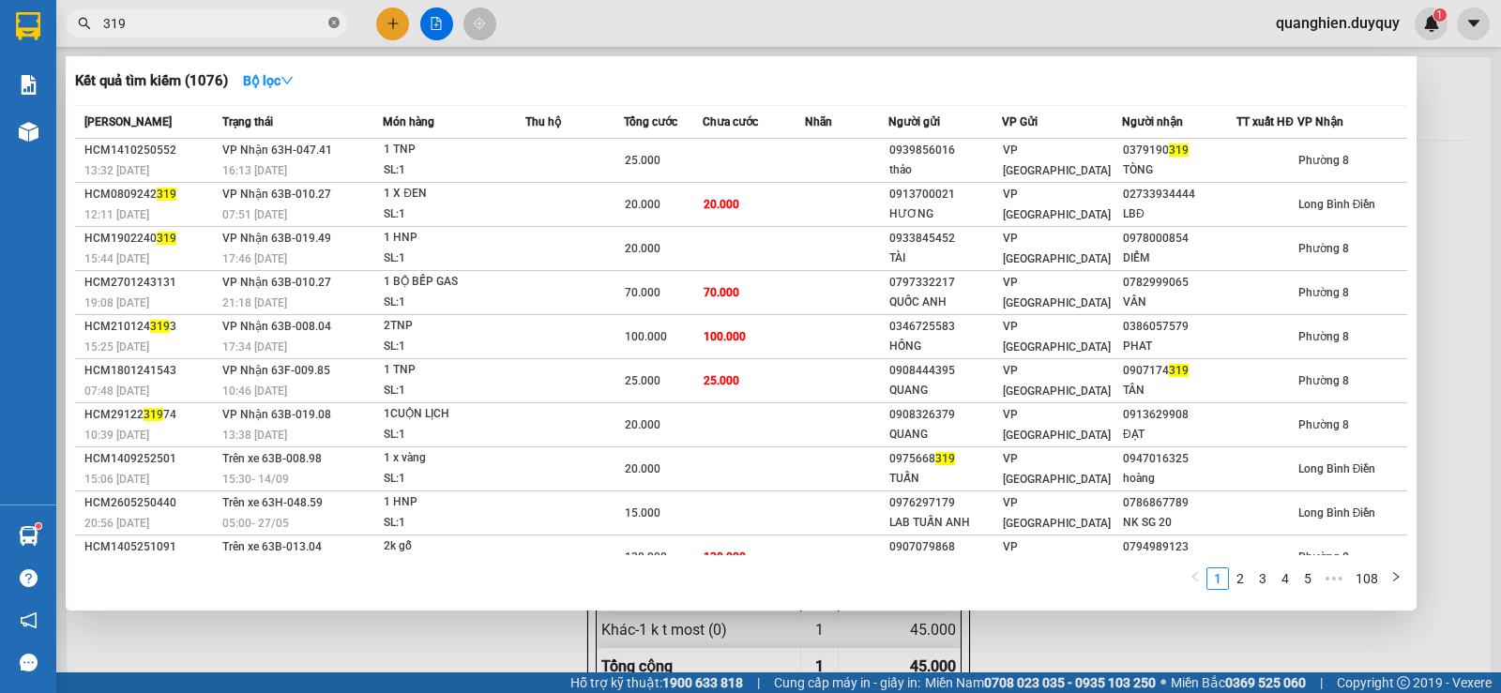
click at [330, 21] on icon "close-circle" at bounding box center [333, 22] width 11 height 11
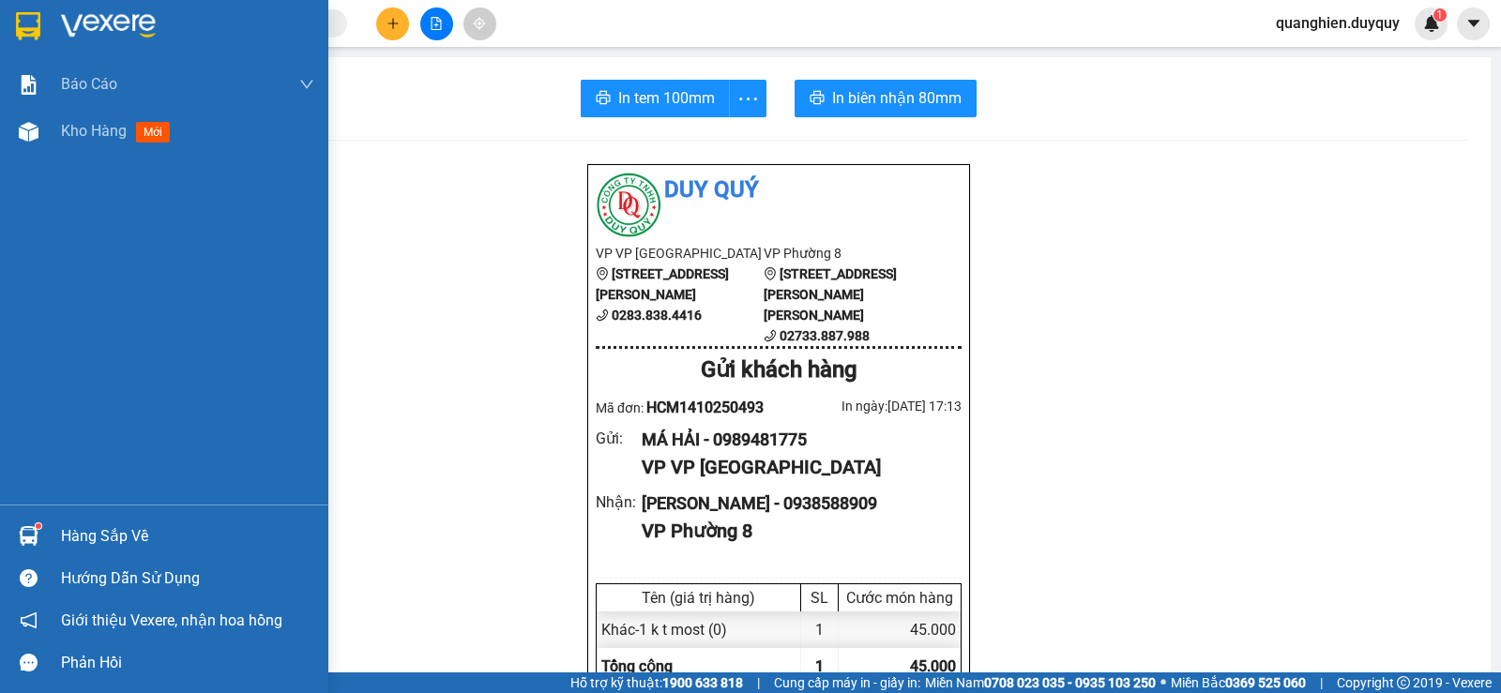
click at [76, 539] on div "Hàng sắp về" at bounding box center [187, 537] width 253 height 28
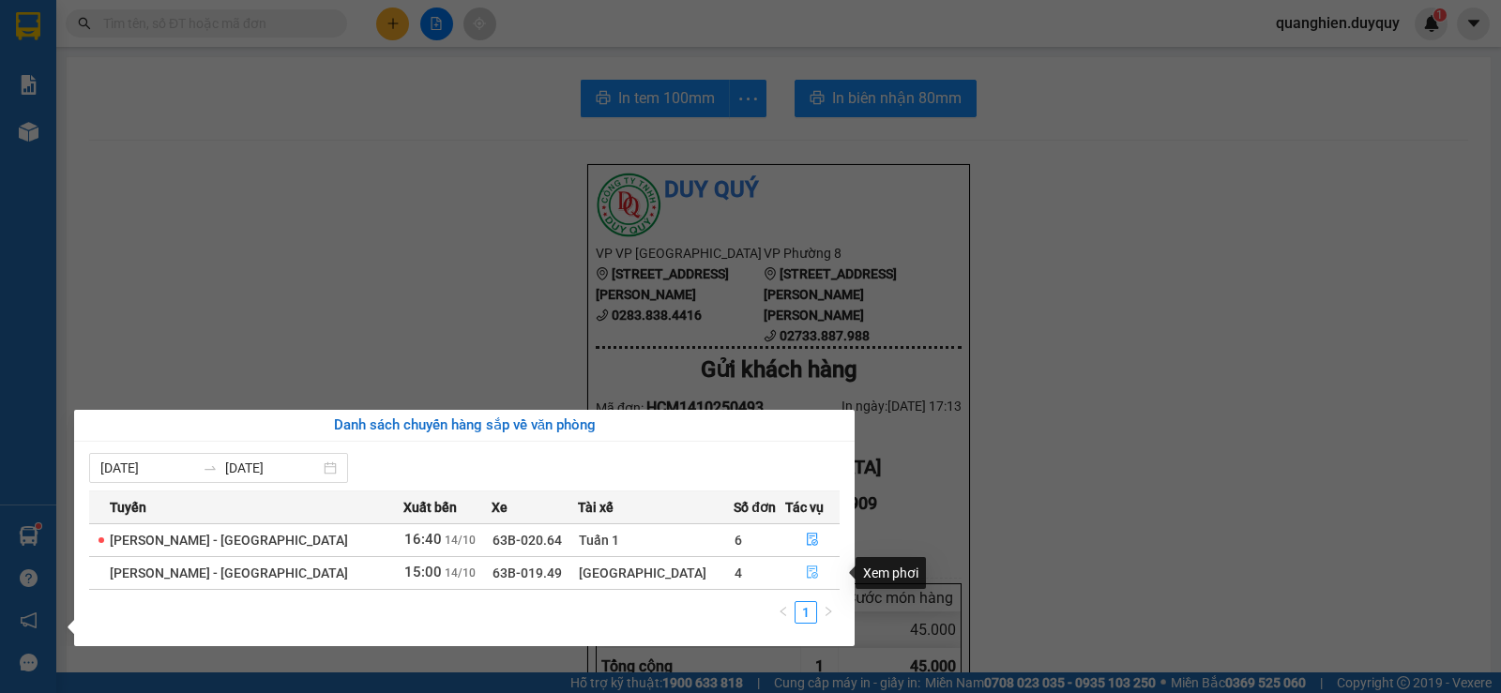
click at [807, 567] on icon "file-done" at bounding box center [812, 573] width 11 height 13
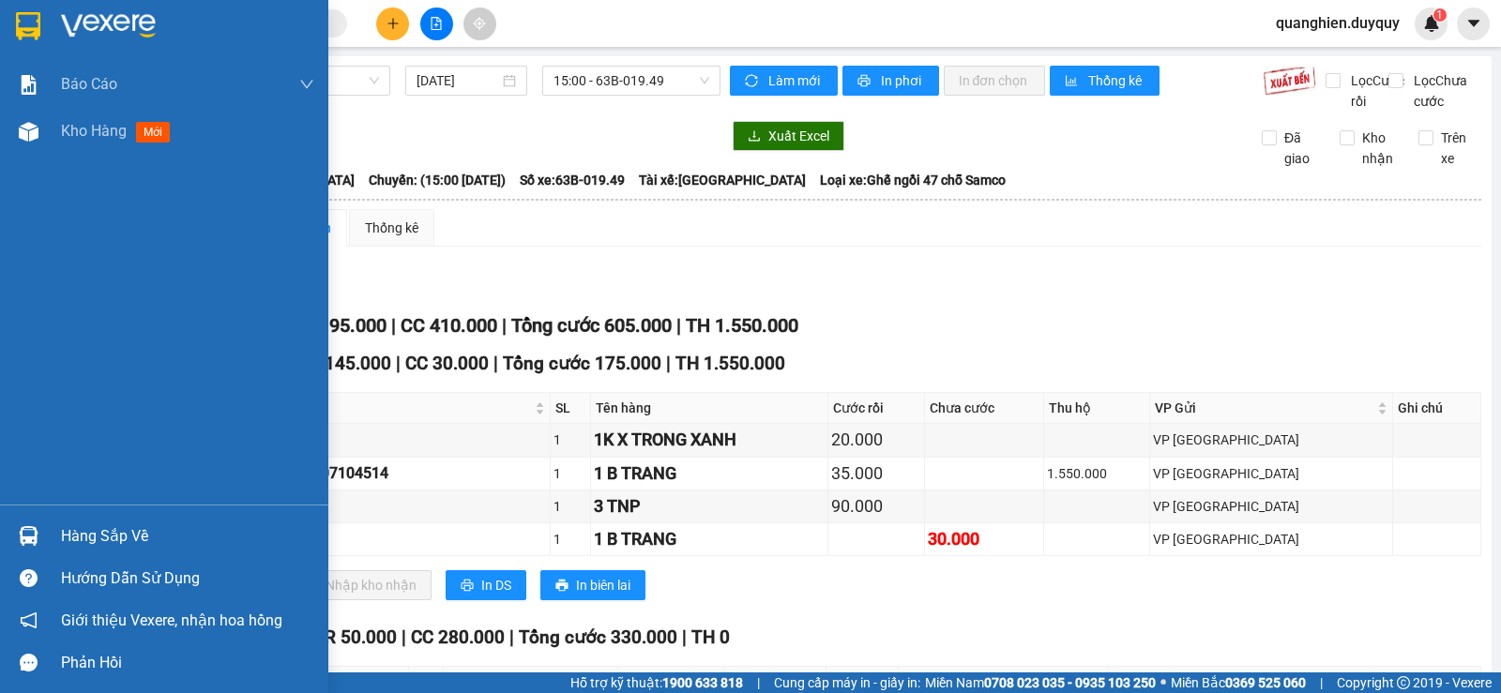
click at [75, 537] on div "Hàng sắp về" at bounding box center [187, 537] width 253 height 28
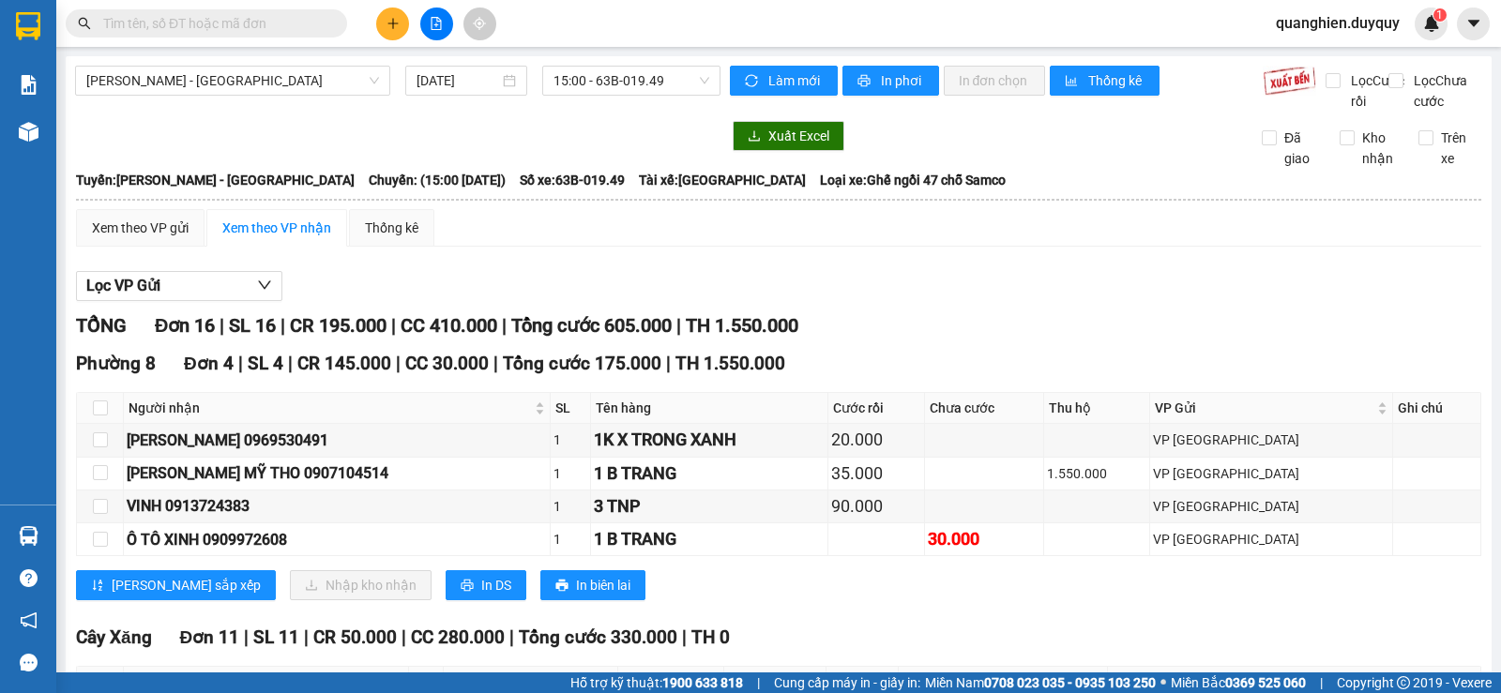
click at [636, 251] on section "Kết quả tìm kiếm ( 1076 ) Bộ lọc Mã ĐH Trạng thái Món hàng Thu hộ Tổng cước Chư…" at bounding box center [750, 346] width 1501 height 693
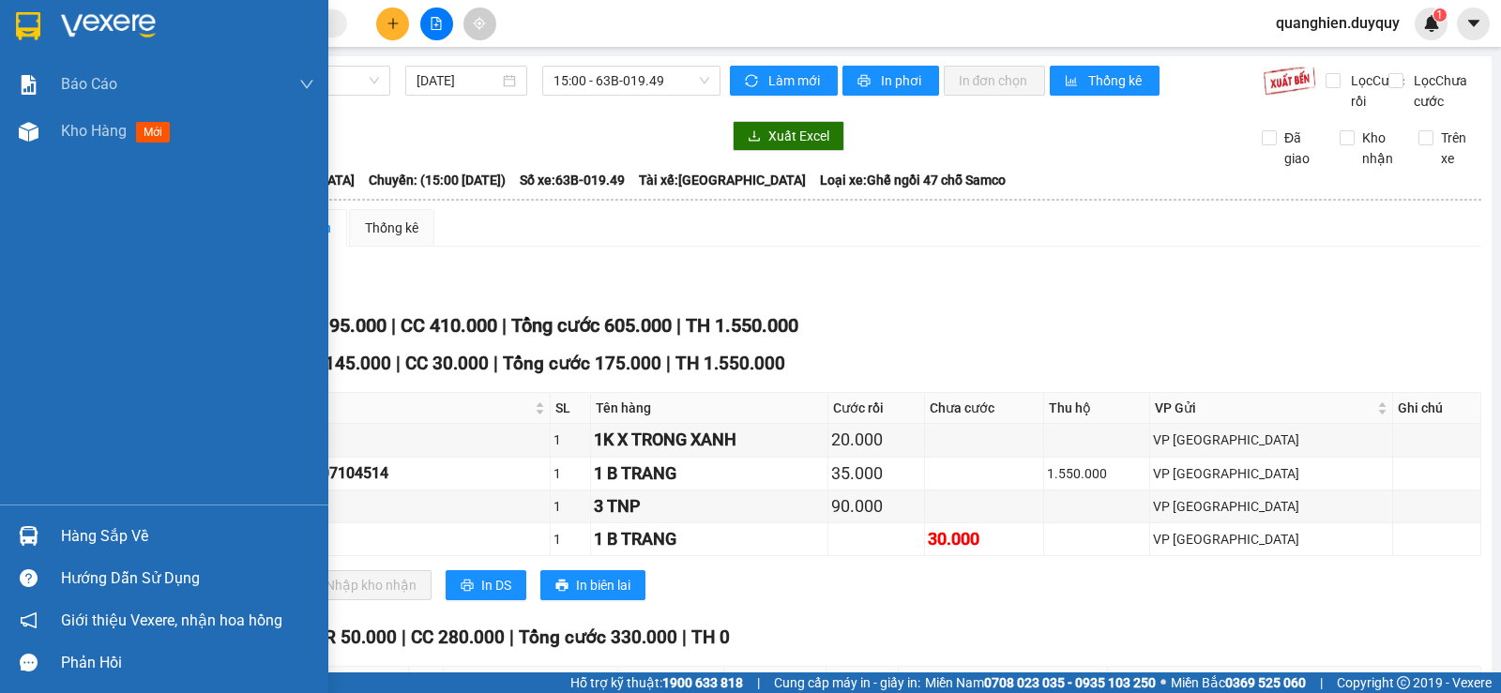
click at [82, 539] on div "Hàng sắp về" at bounding box center [187, 537] width 253 height 28
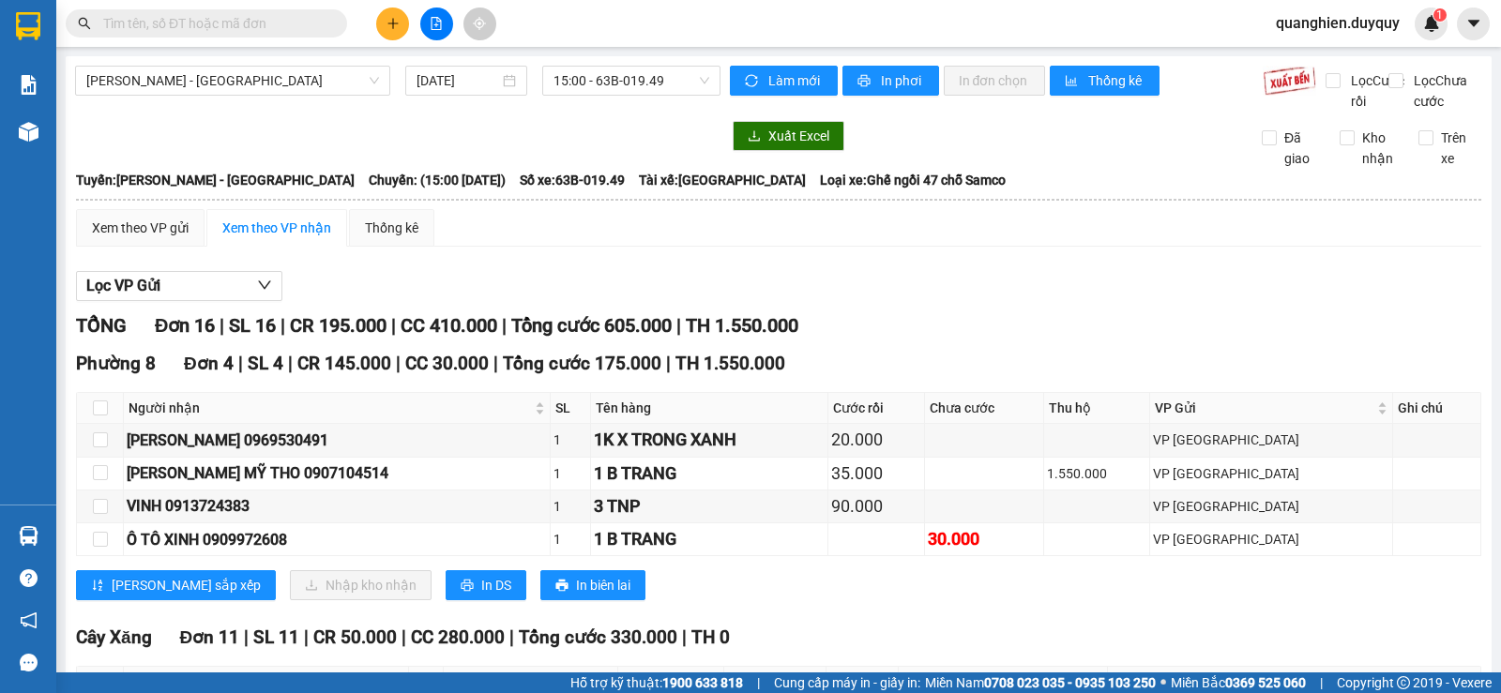
click at [1090, 323] on section "Kết quả tìm kiếm ( 1076 ) Bộ lọc Mã ĐH Trạng thái Món hàng Thu hộ Tổng cước Chư…" at bounding box center [750, 346] width 1501 height 693
click at [300, 27] on input "text" at bounding box center [213, 23] width 221 height 21
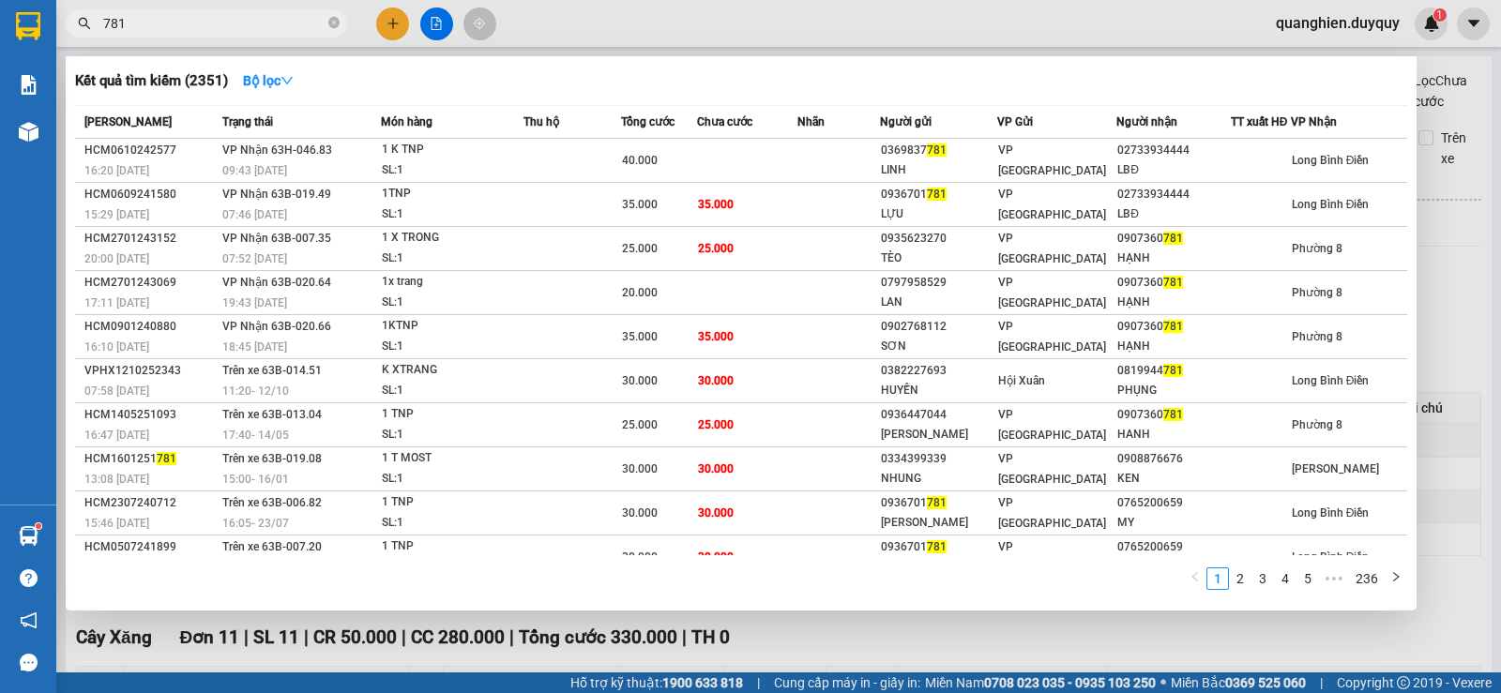
type input "781"
click at [1455, 117] on div at bounding box center [750, 346] width 1501 height 693
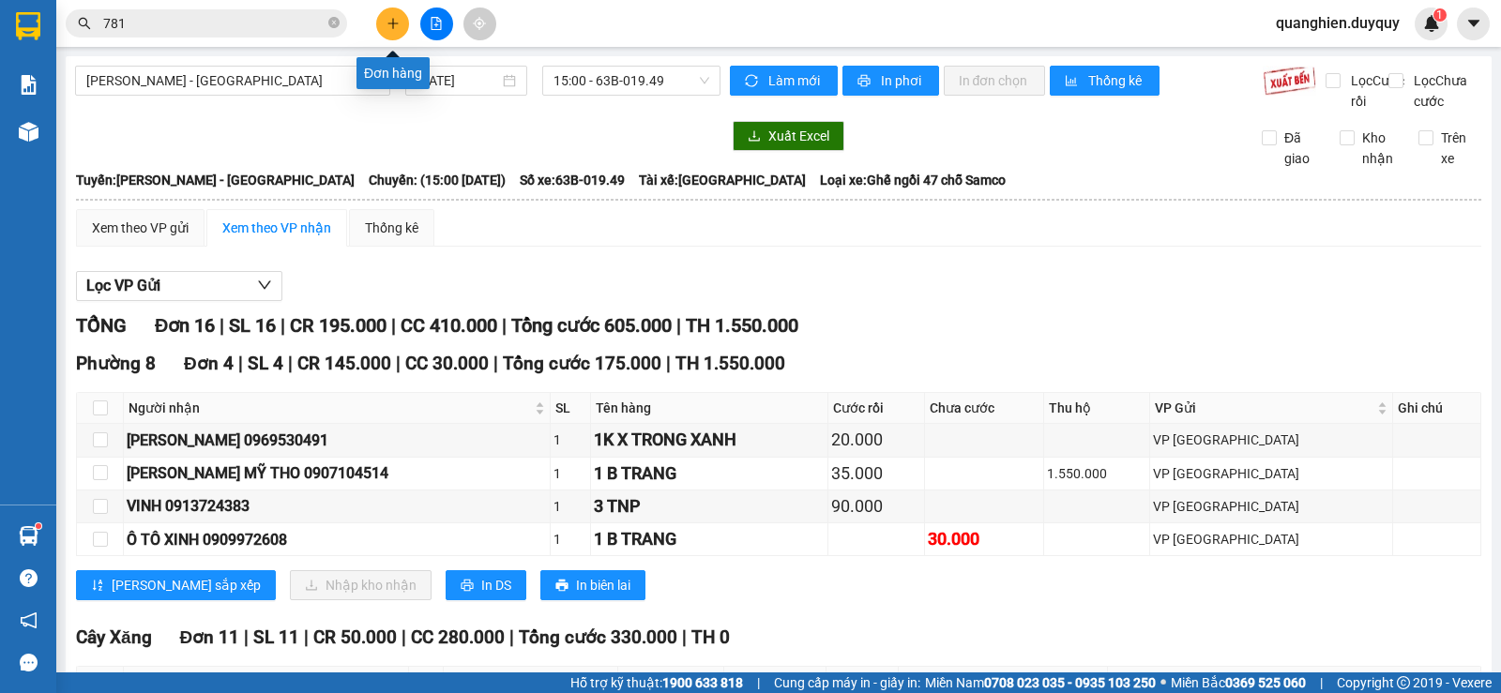
click at [398, 20] on icon "plus" at bounding box center [393, 23] width 13 height 13
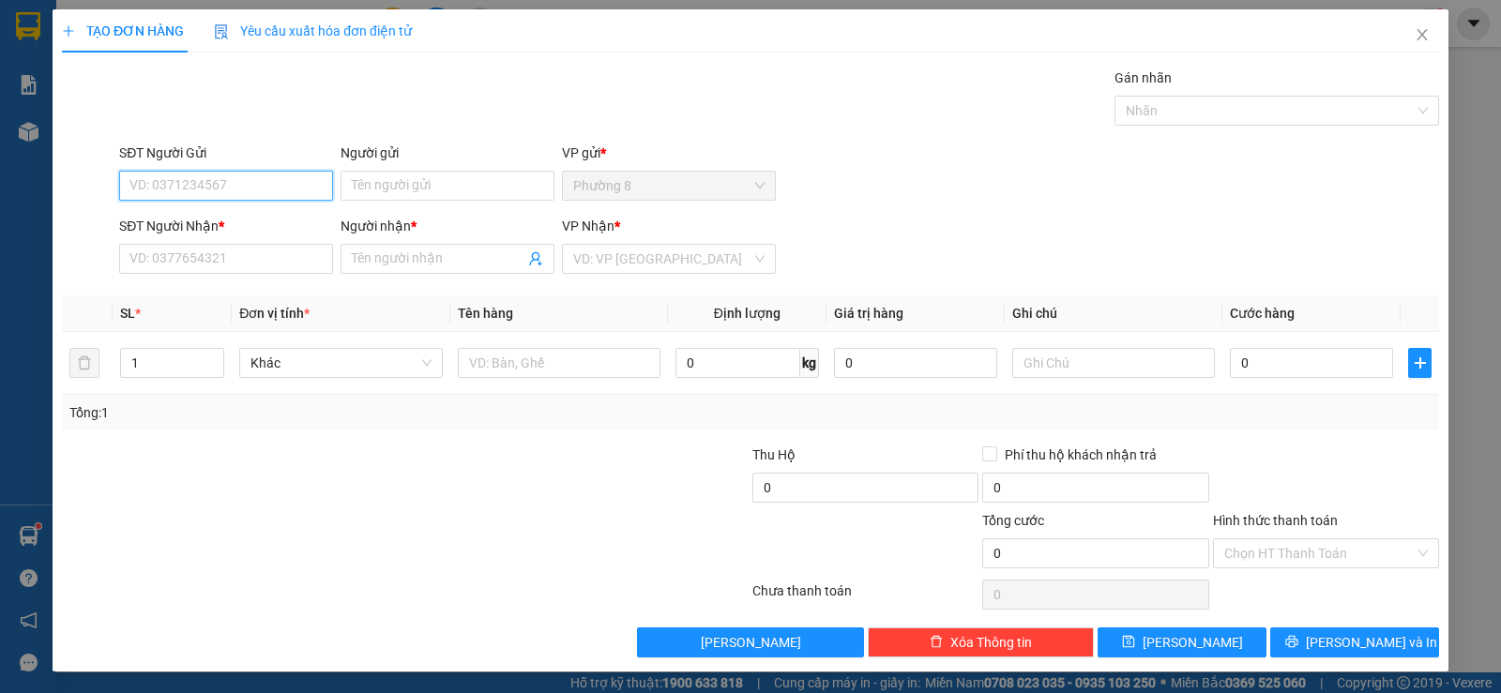
click at [293, 187] on input "SĐT Người Gửi" at bounding box center [226, 186] width 214 height 30
click at [238, 220] on div "0907360781 - HẠNH" at bounding box center [224, 223] width 190 height 21
type input "0907360781"
type input "HẠNH"
type input "0936447044"
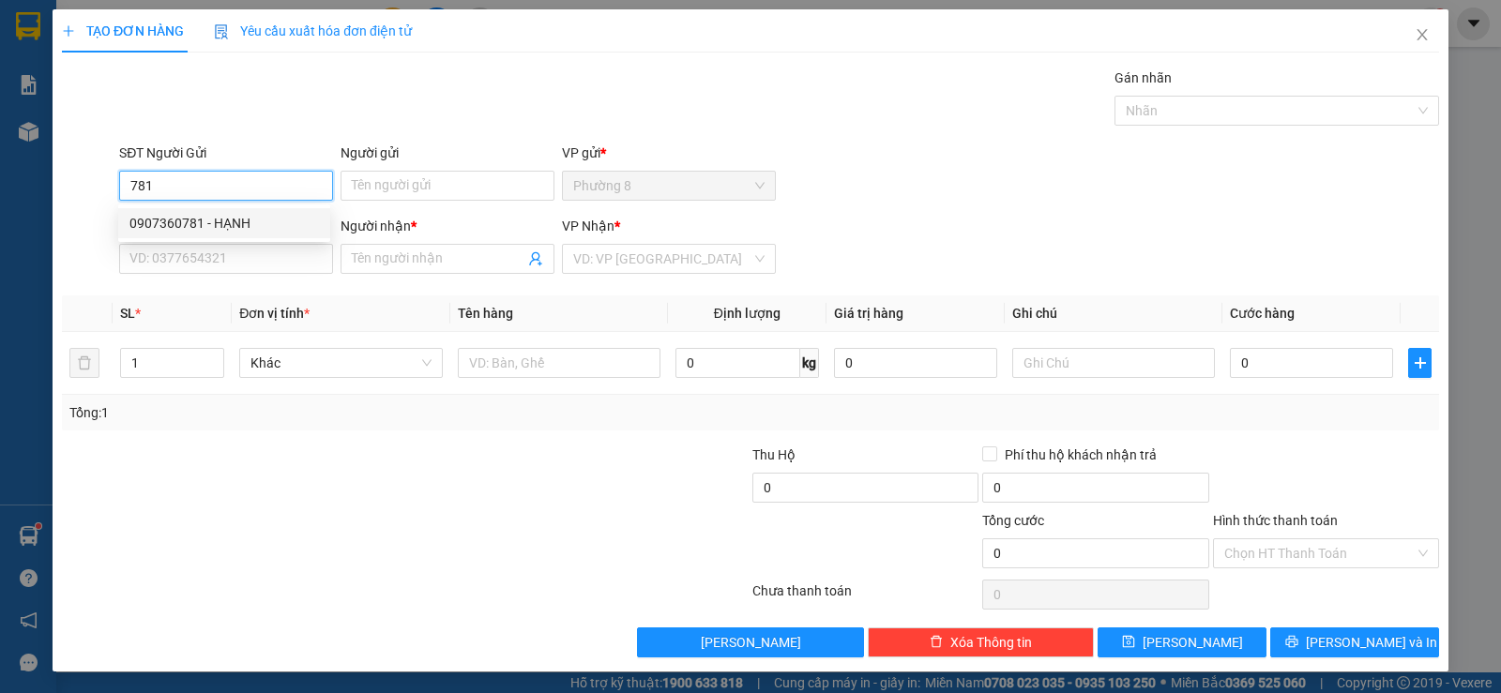
type input "NGỌC ANH"
type input "20.000"
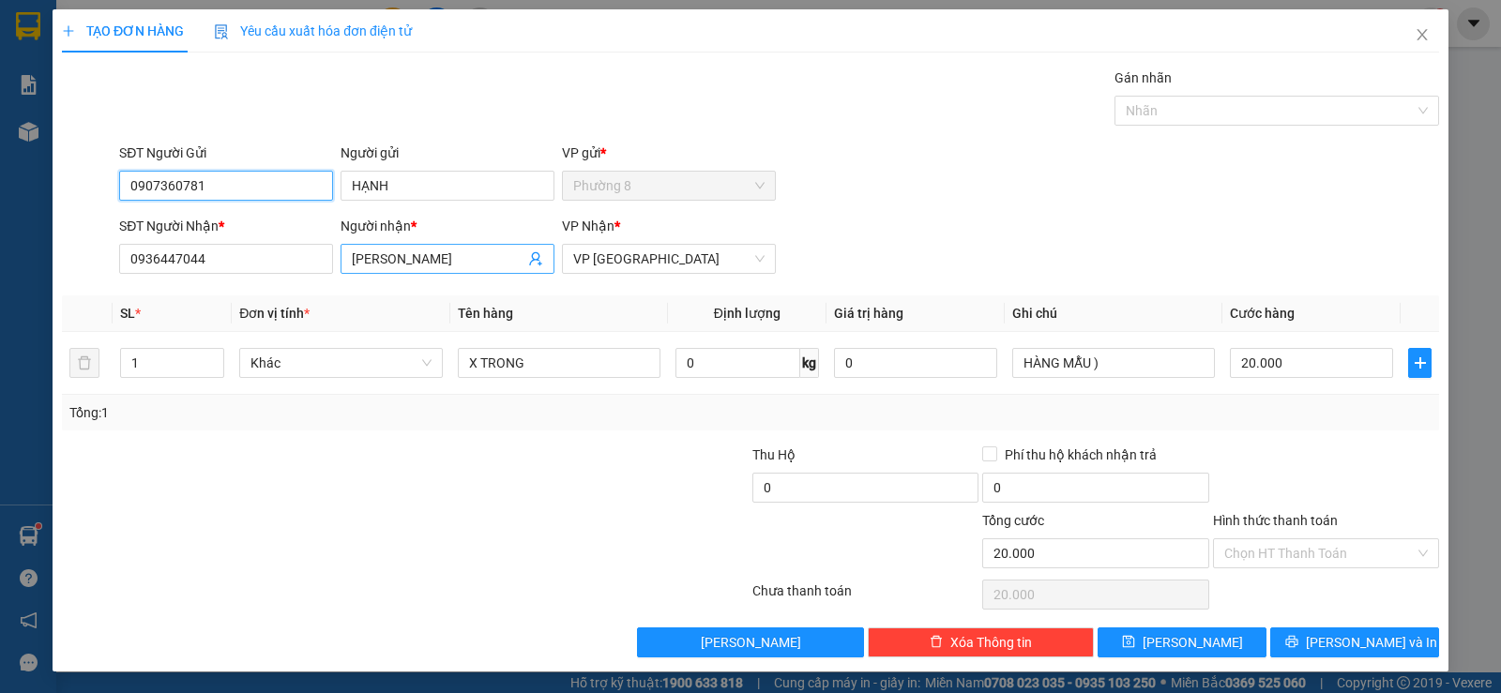
type input "0907360781"
click at [529, 261] on icon "user-add" at bounding box center [535, 259] width 12 height 14
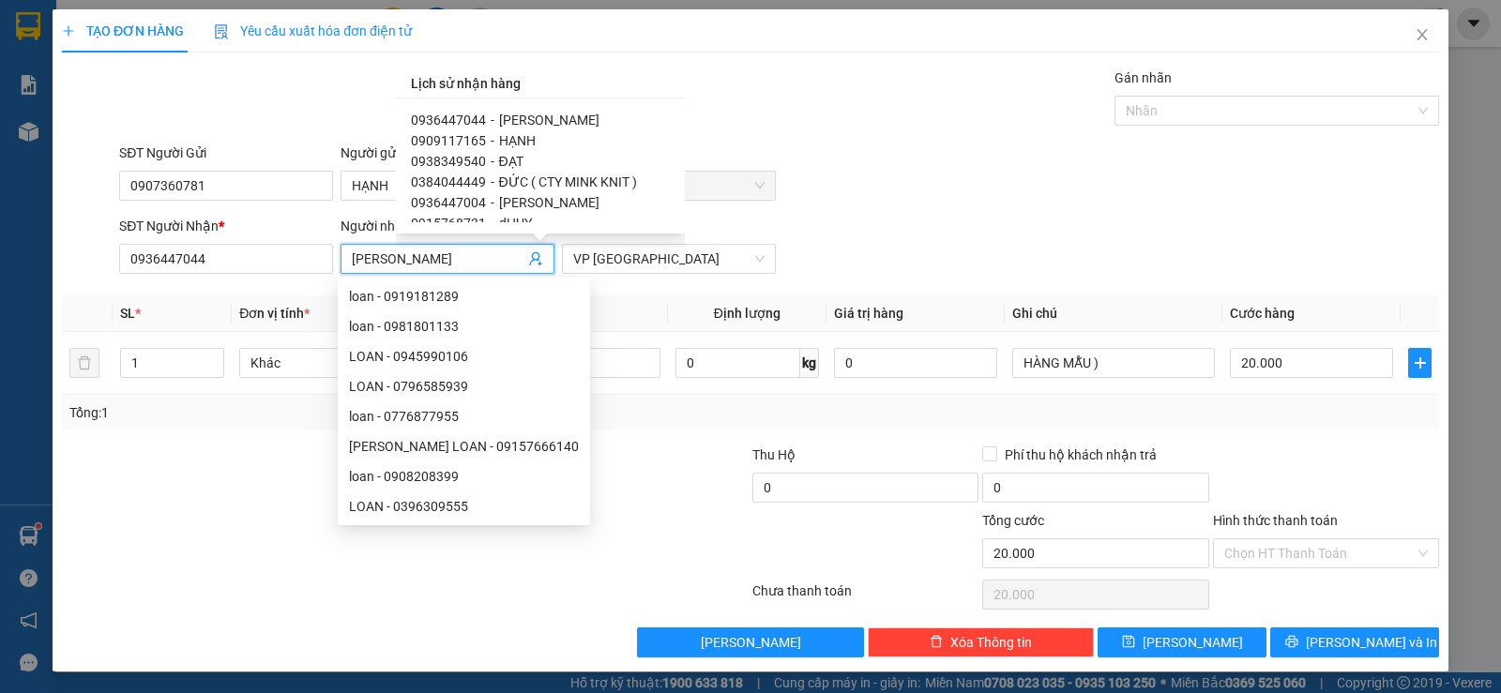
click at [476, 143] on span "0909117165" at bounding box center [448, 140] width 75 height 15
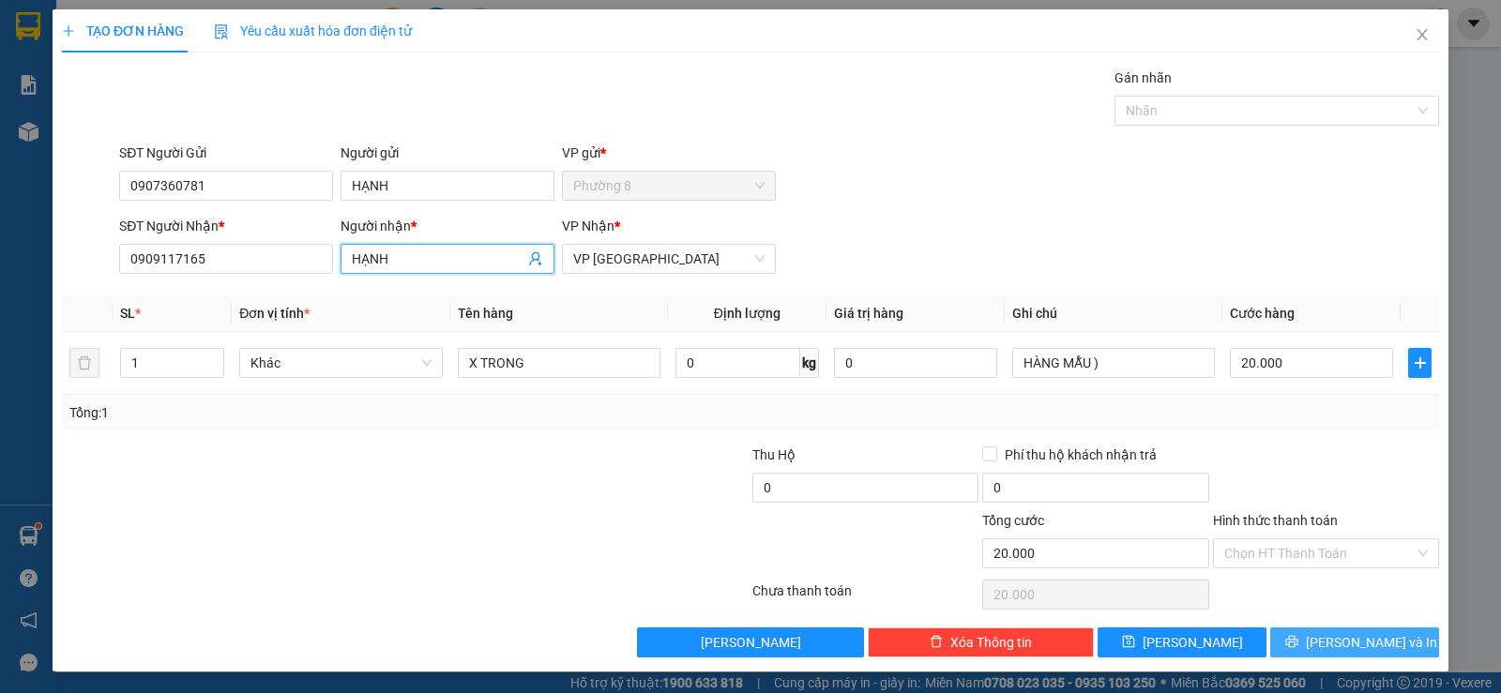
click at [1298, 638] on icon "printer" at bounding box center [1292, 642] width 12 height 12
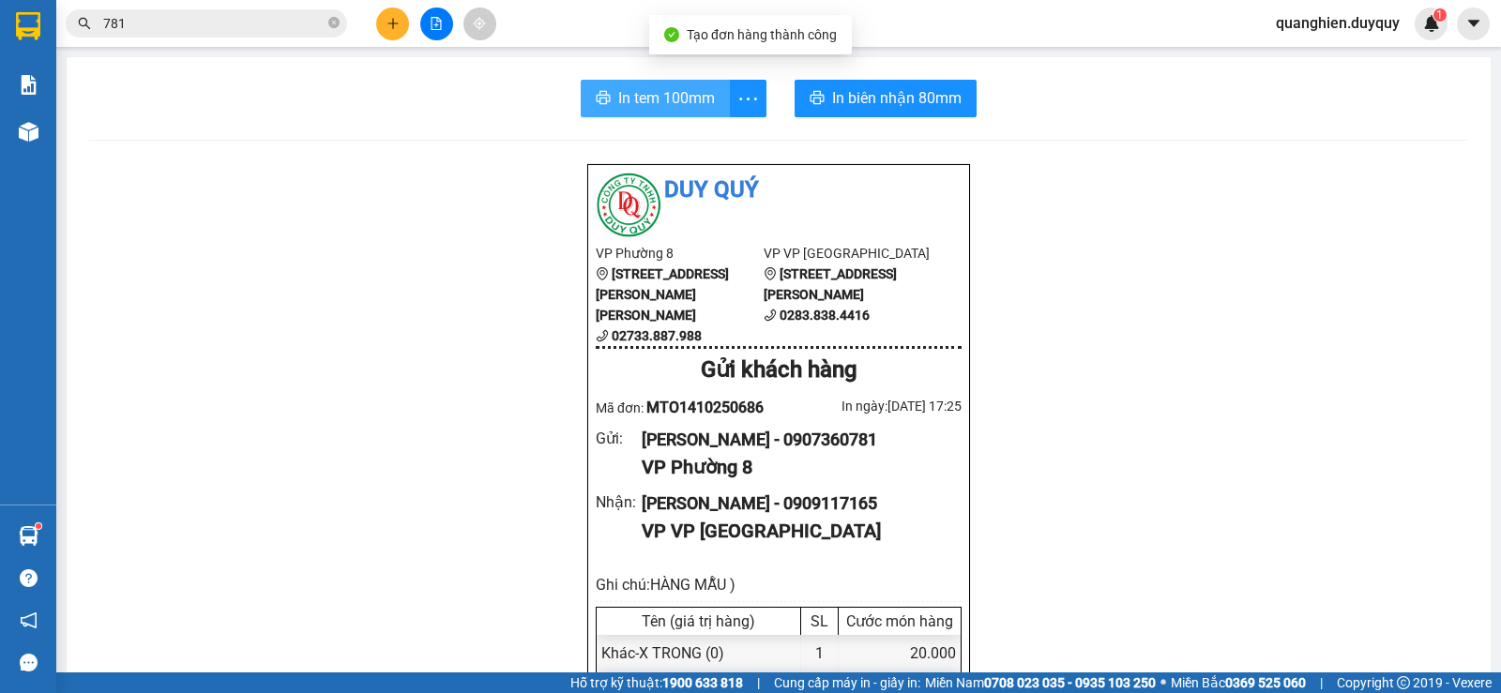
click at [641, 94] on span "In tem 100mm" at bounding box center [666, 97] width 97 height 23
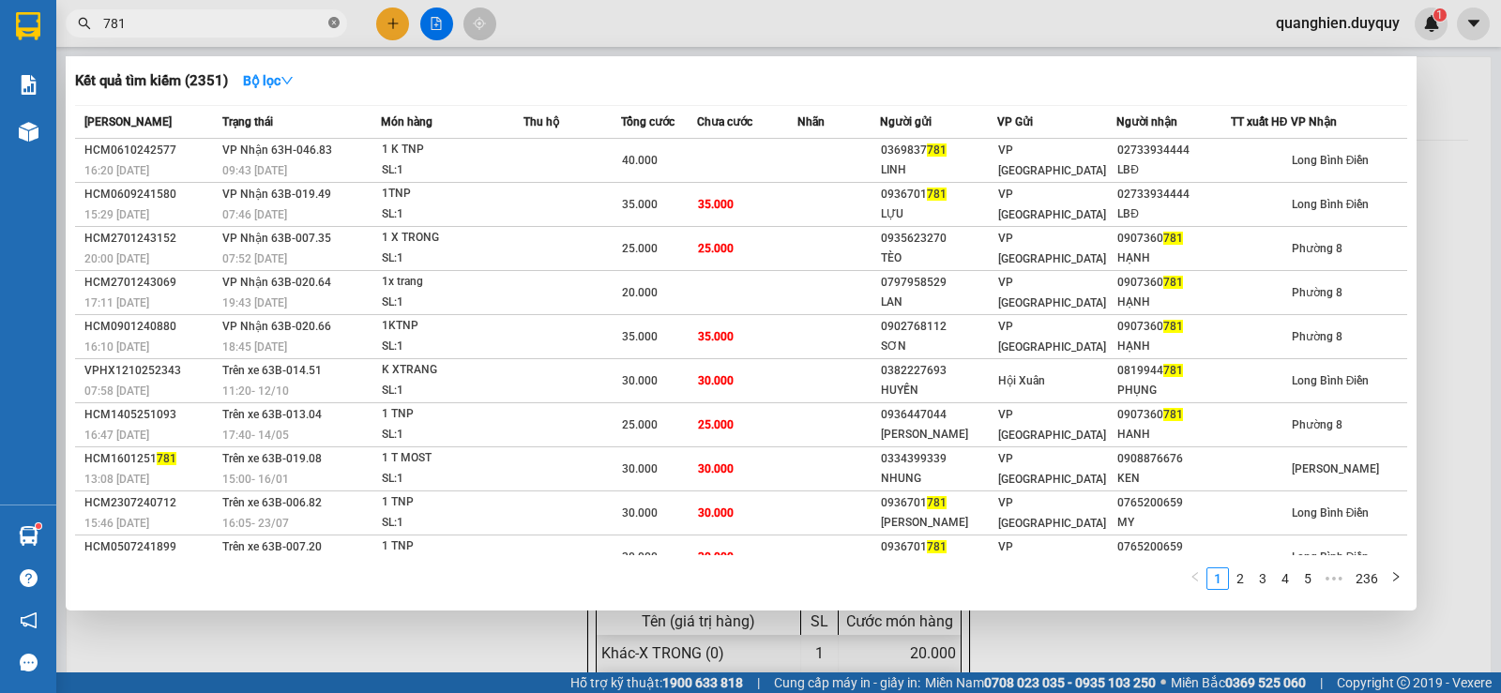
click at [330, 24] on icon "close-circle" at bounding box center [333, 22] width 11 height 11
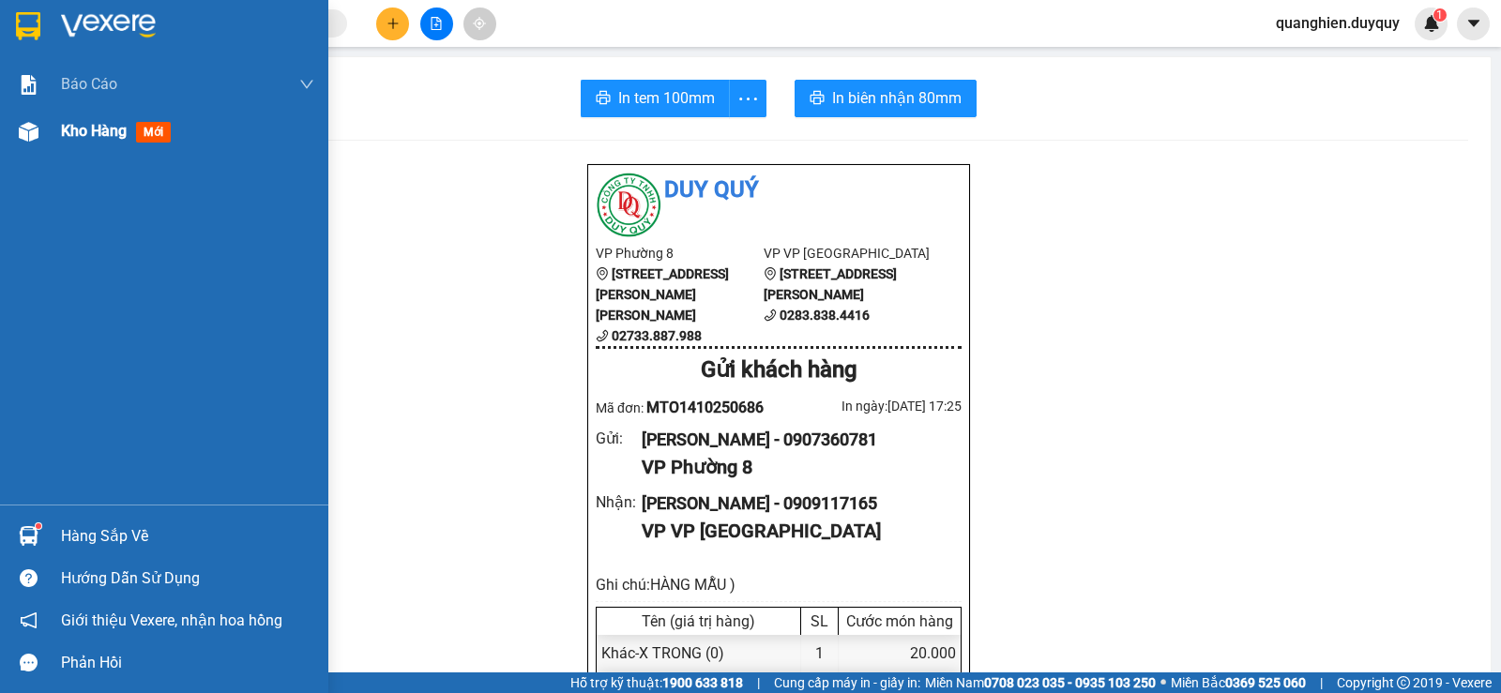
click at [74, 133] on span "Kho hàng" at bounding box center [94, 131] width 66 height 18
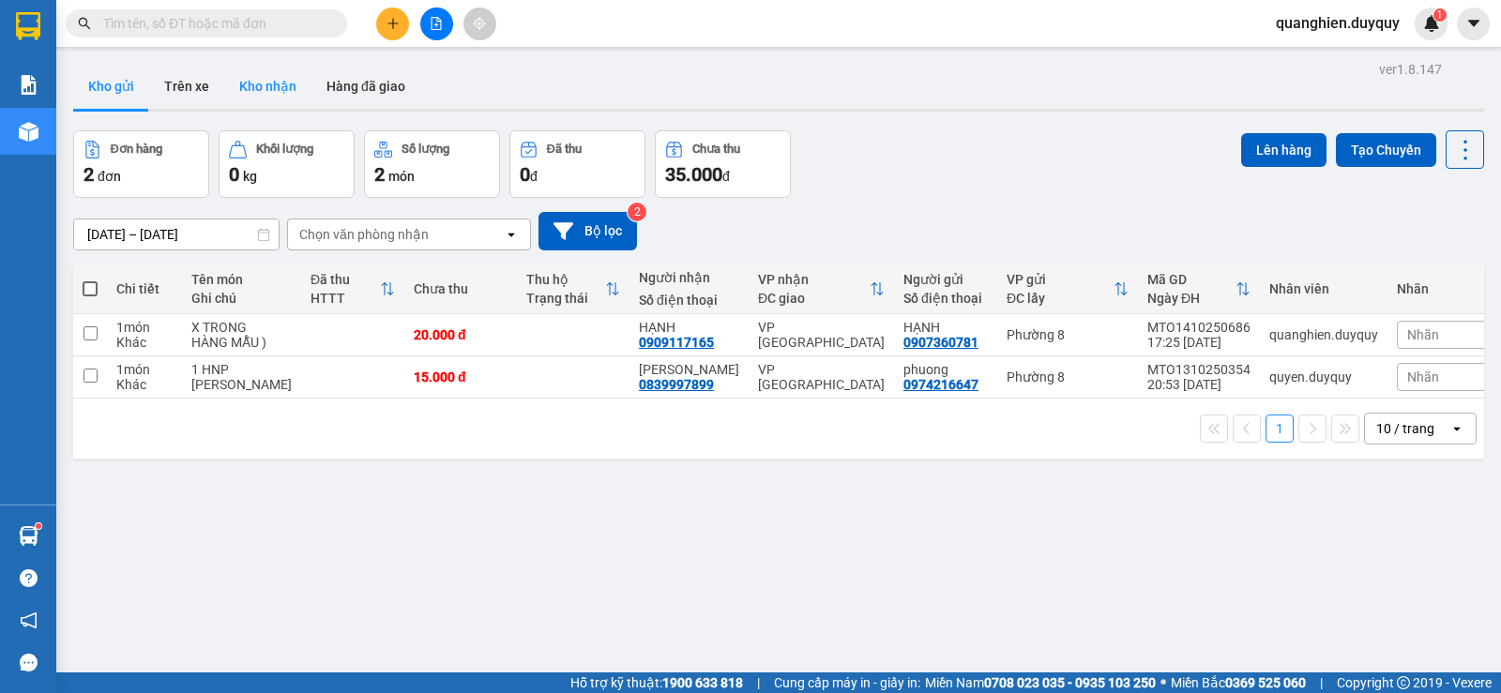
click at [268, 85] on button "Kho nhận" at bounding box center [267, 86] width 87 height 45
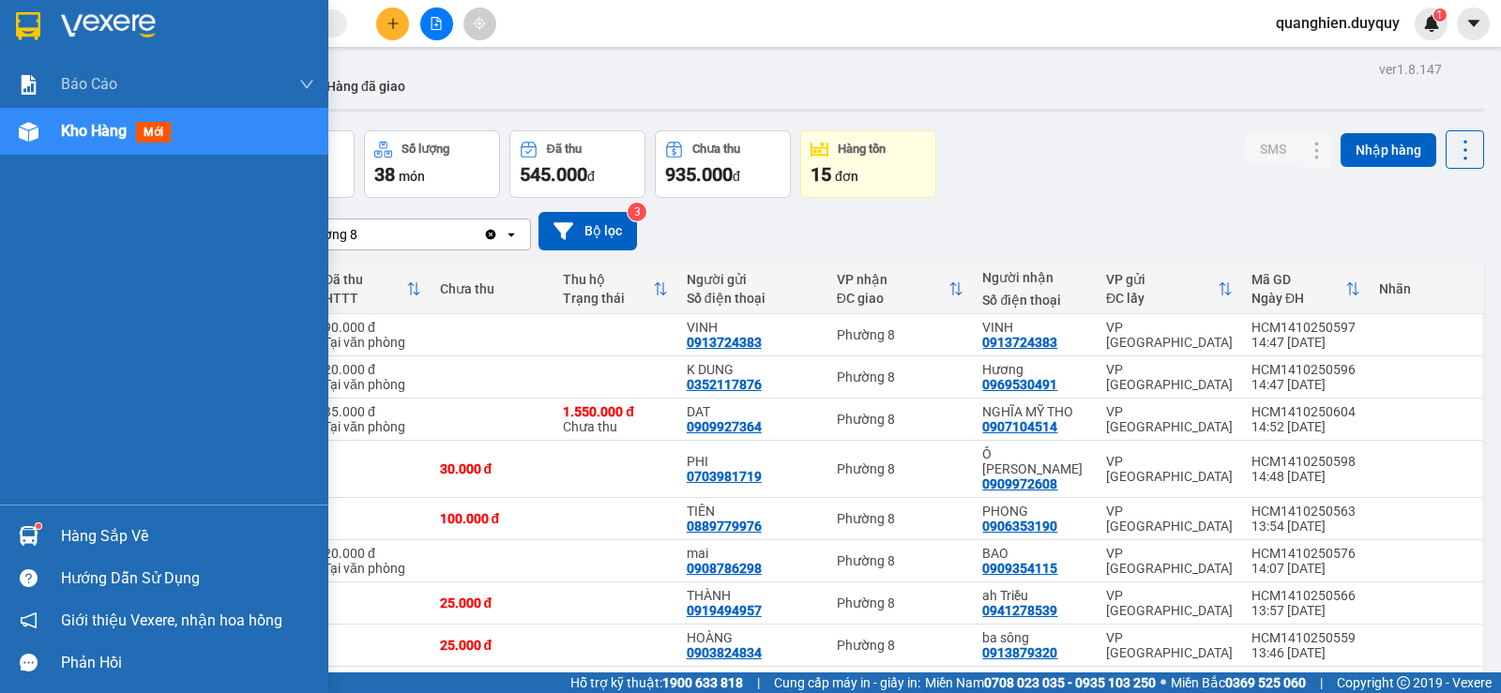
click at [76, 536] on div "Hàng sắp về" at bounding box center [187, 537] width 253 height 28
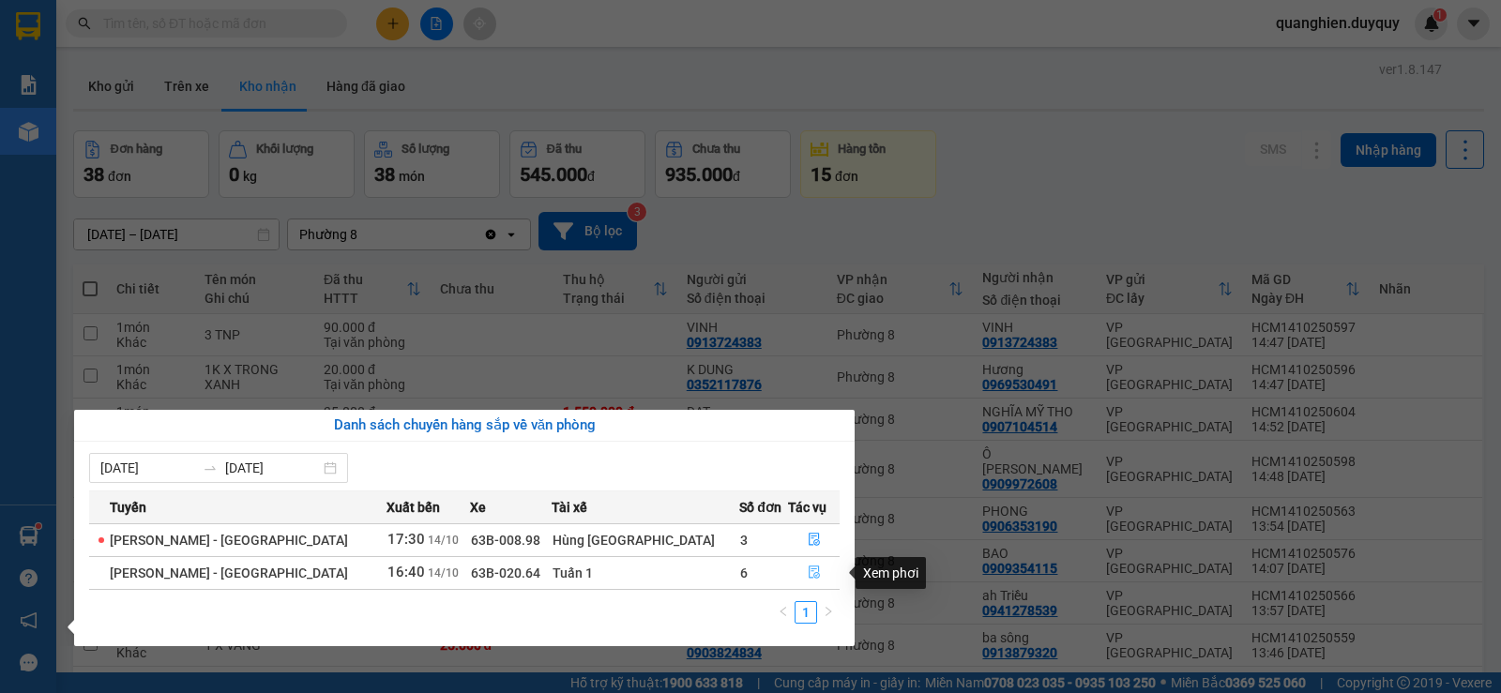
click at [808, 571] on icon "file-done" at bounding box center [814, 572] width 13 height 13
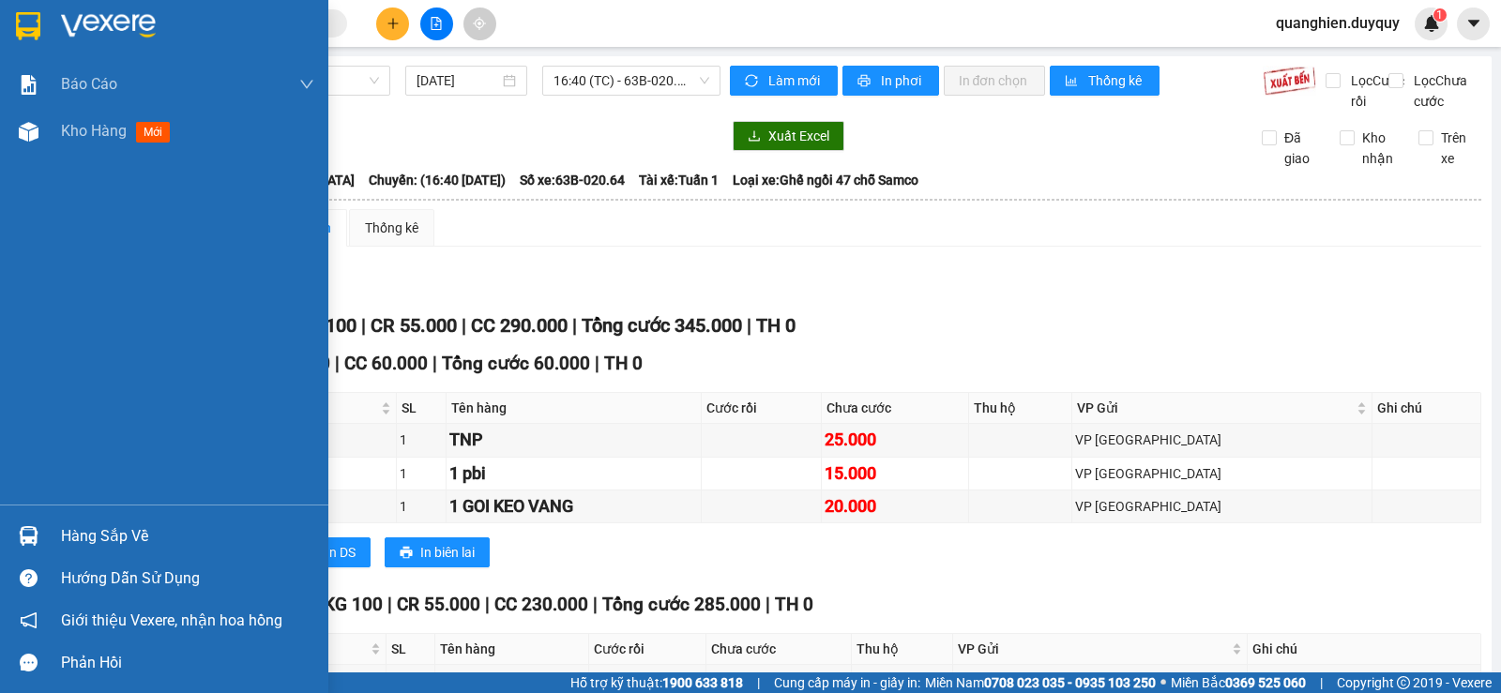
click at [68, 536] on div "Hàng sắp về" at bounding box center [187, 537] width 253 height 28
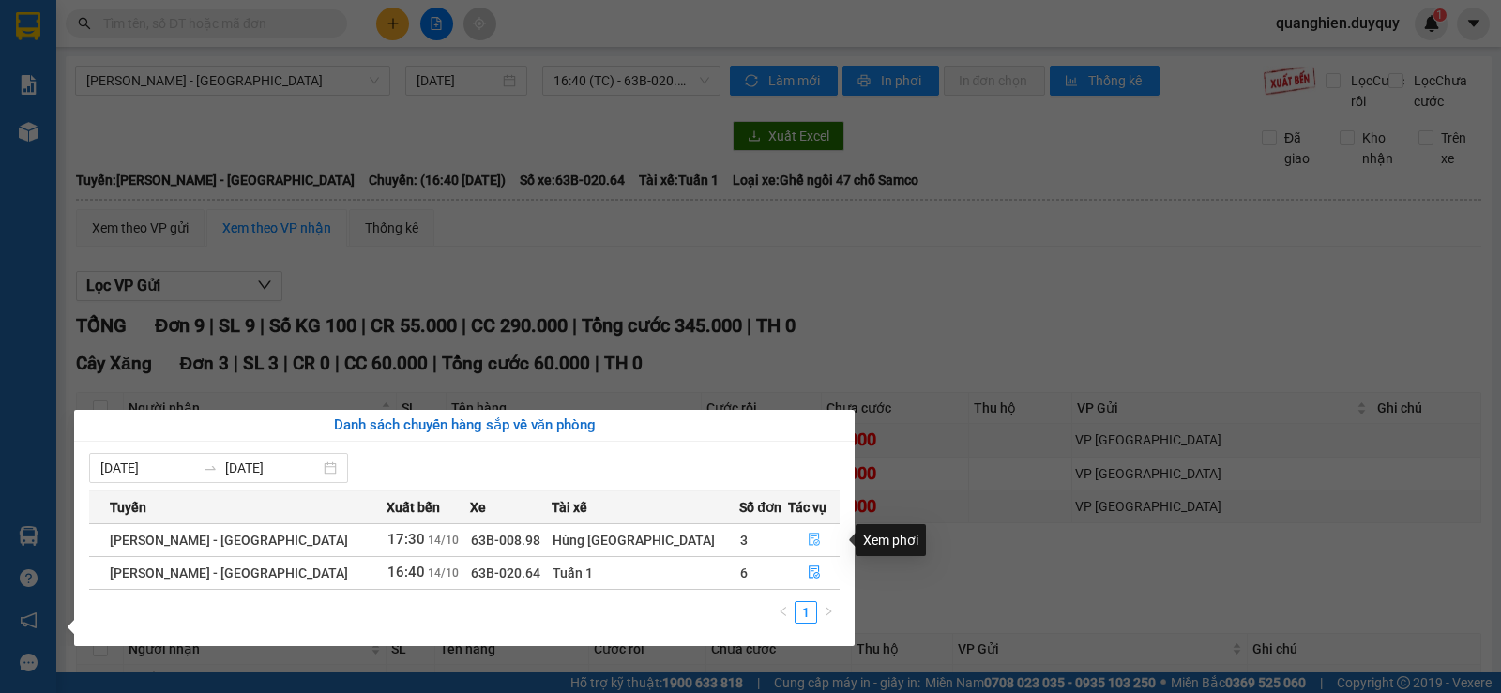
click at [809, 544] on icon "file-done" at bounding box center [814, 540] width 11 height 13
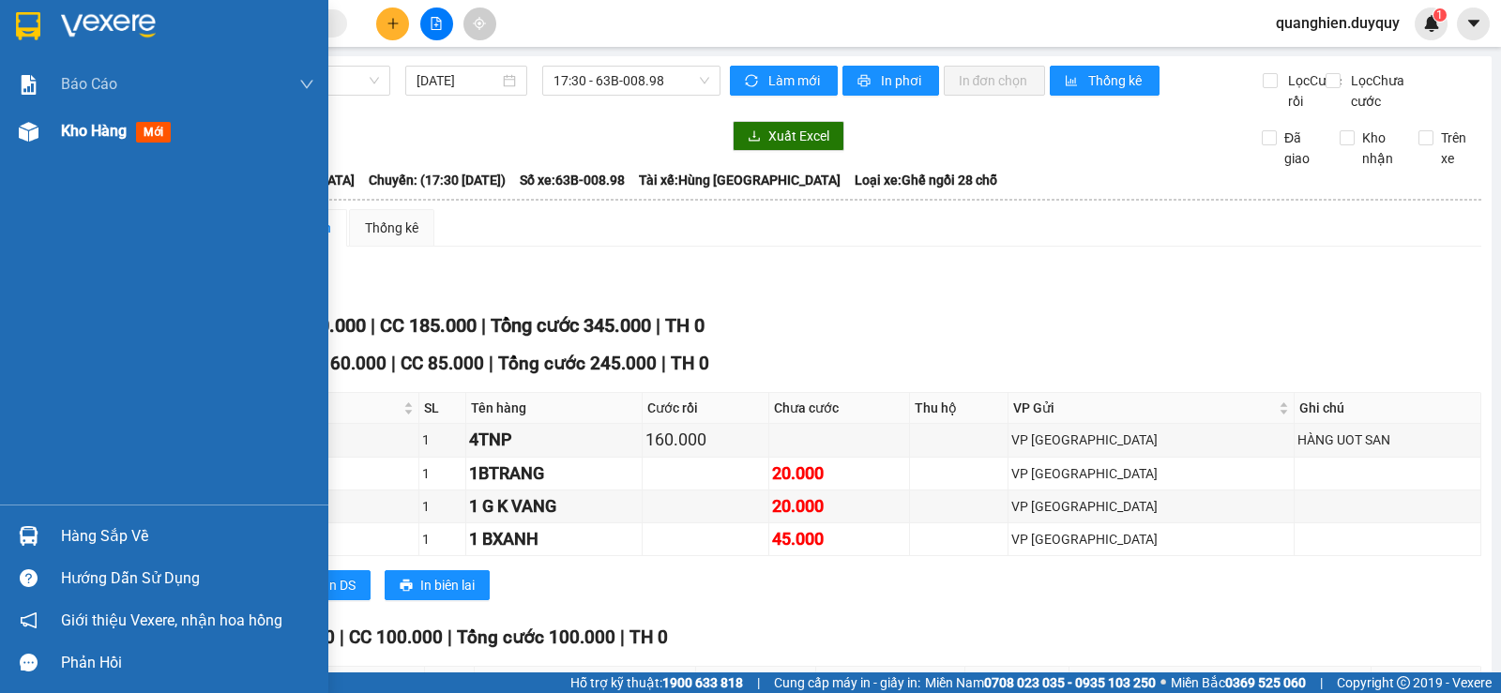
click at [111, 128] on span "Kho hàng" at bounding box center [94, 131] width 66 height 18
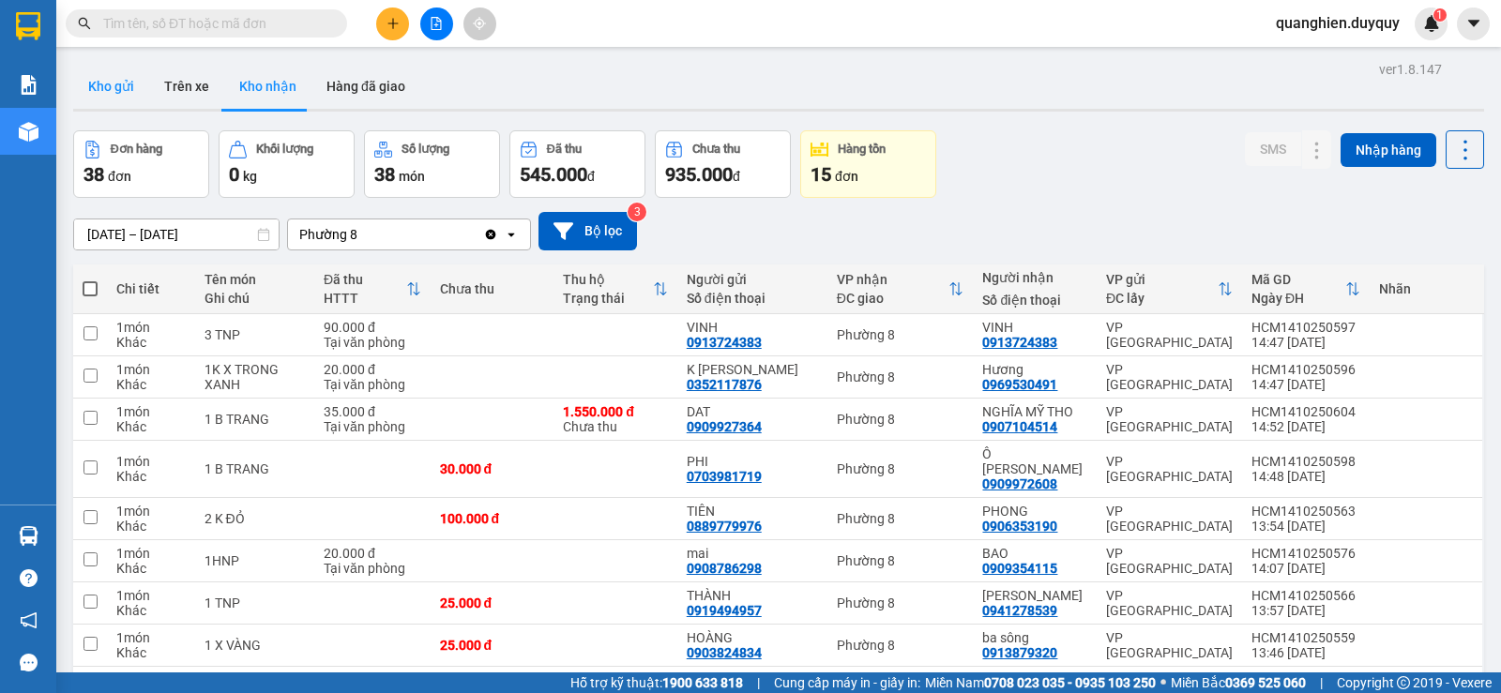
click at [118, 85] on button "Kho gửi" at bounding box center [111, 86] width 76 height 45
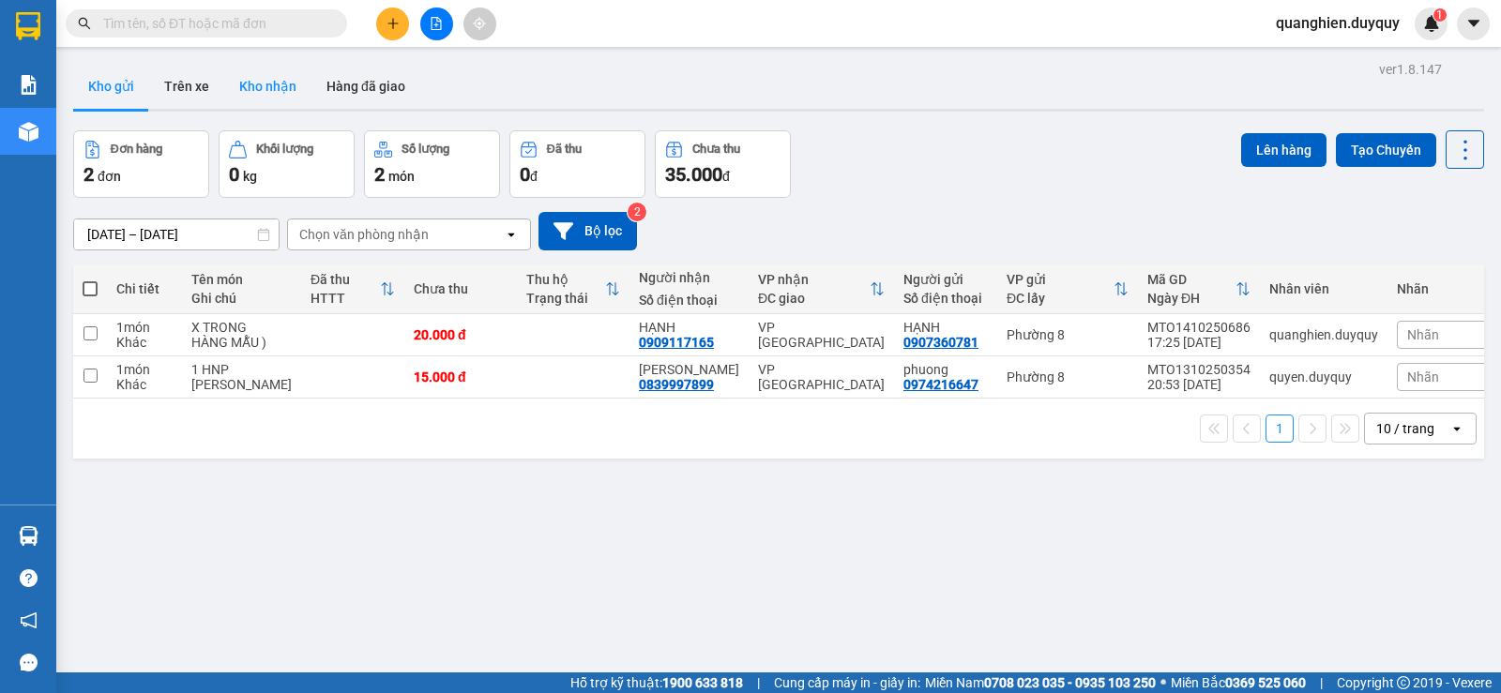
click at [283, 90] on button "Kho nhận" at bounding box center [267, 86] width 87 height 45
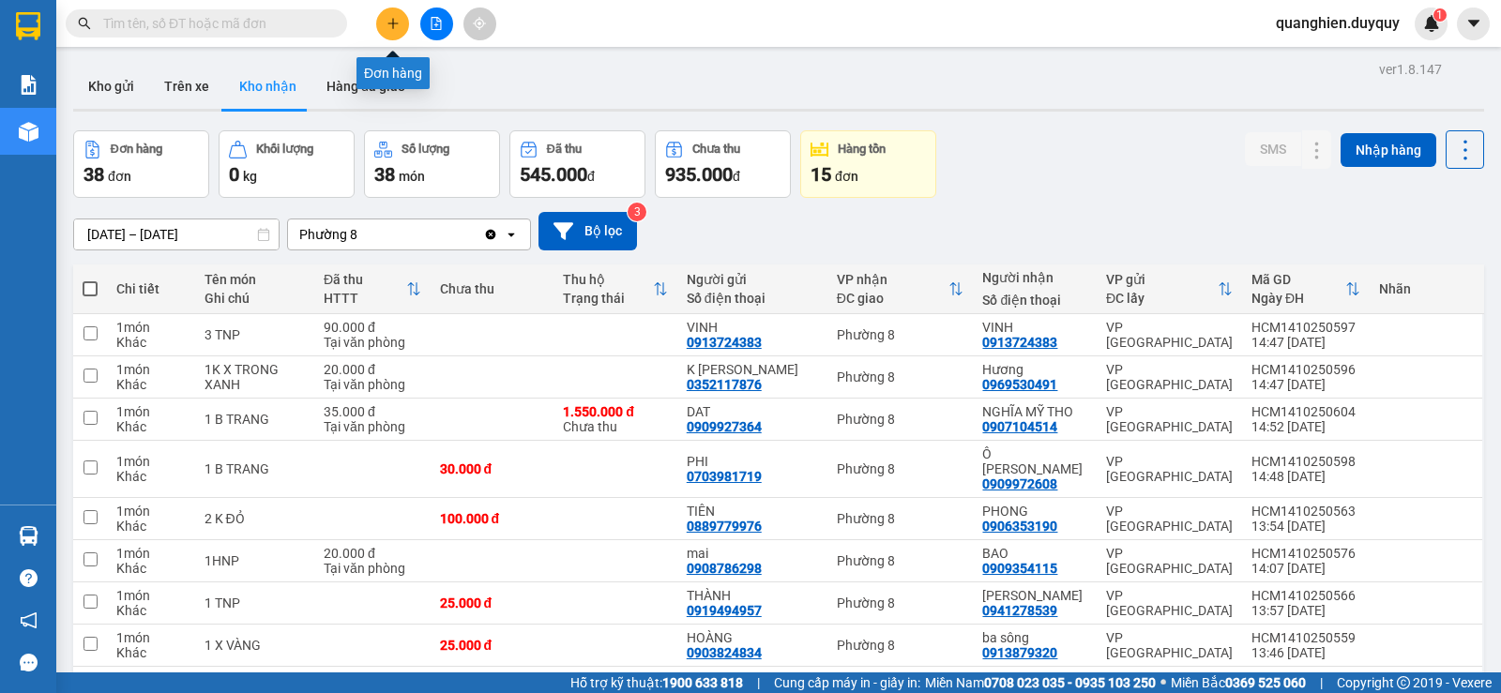
click at [388, 29] on icon "plus" at bounding box center [393, 23] width 13 height 13
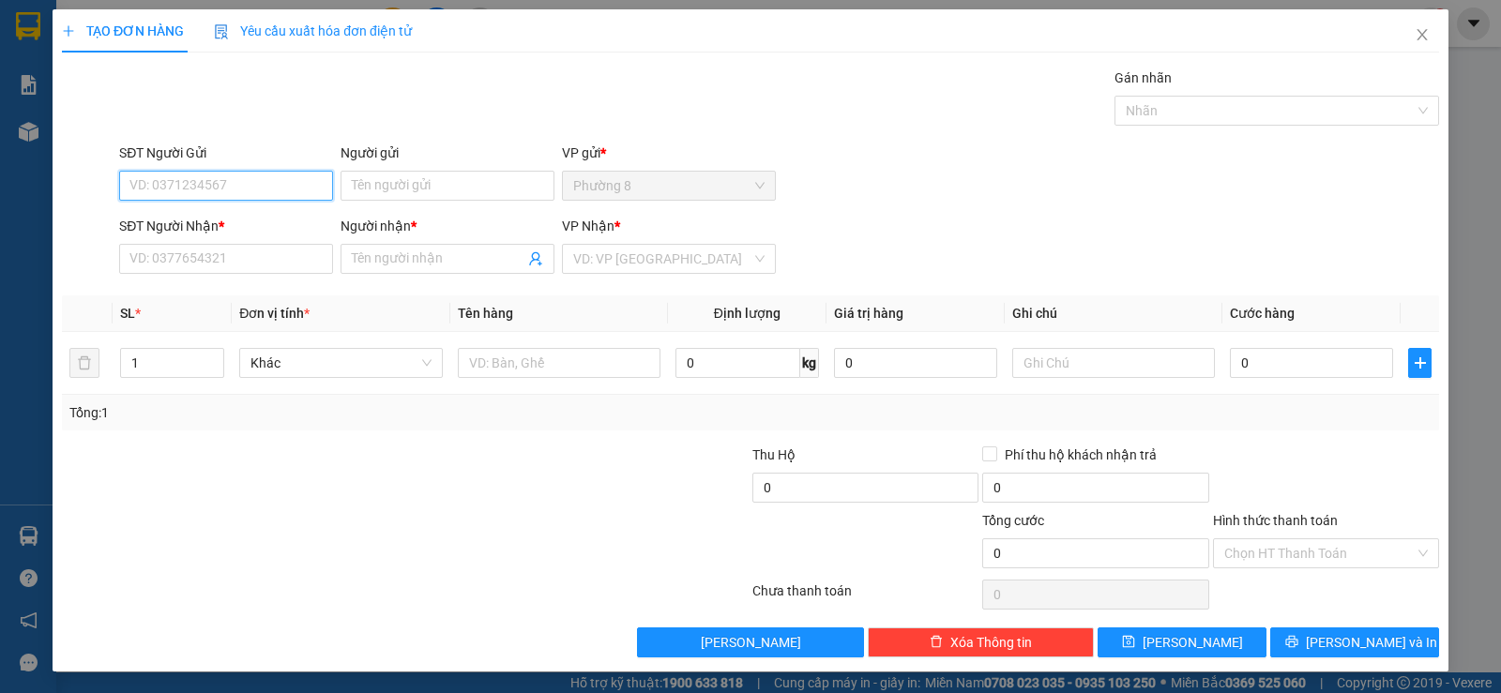
click at [287, 186] on input "SĐT Người Gửi" at bounding box center [226, 186] width 214 height 30
click at [154, 213] on div "0933530605 - DOI" at bounding box center [224, 223] width 190 height 21
type input "0933530605"
type input "DOI"
type input "0938948568"
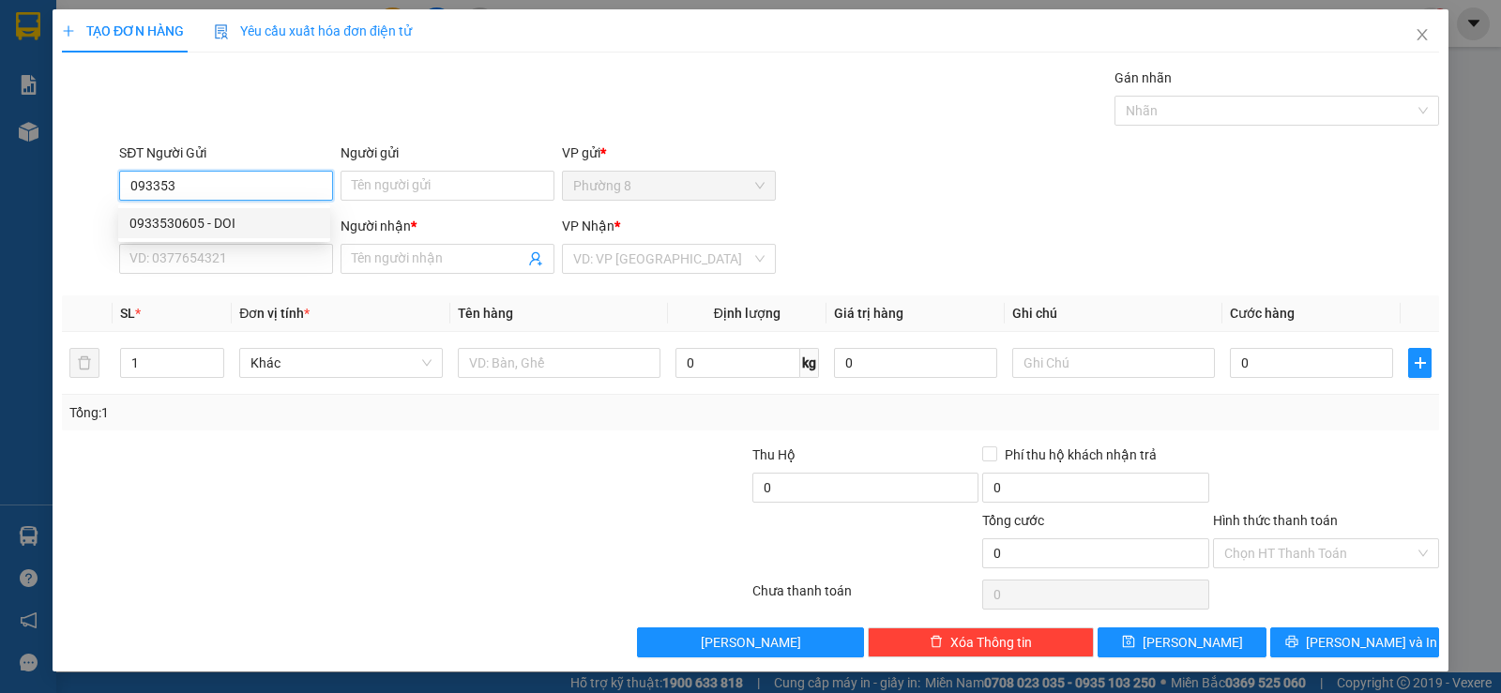
type input "CHỊ HONG"
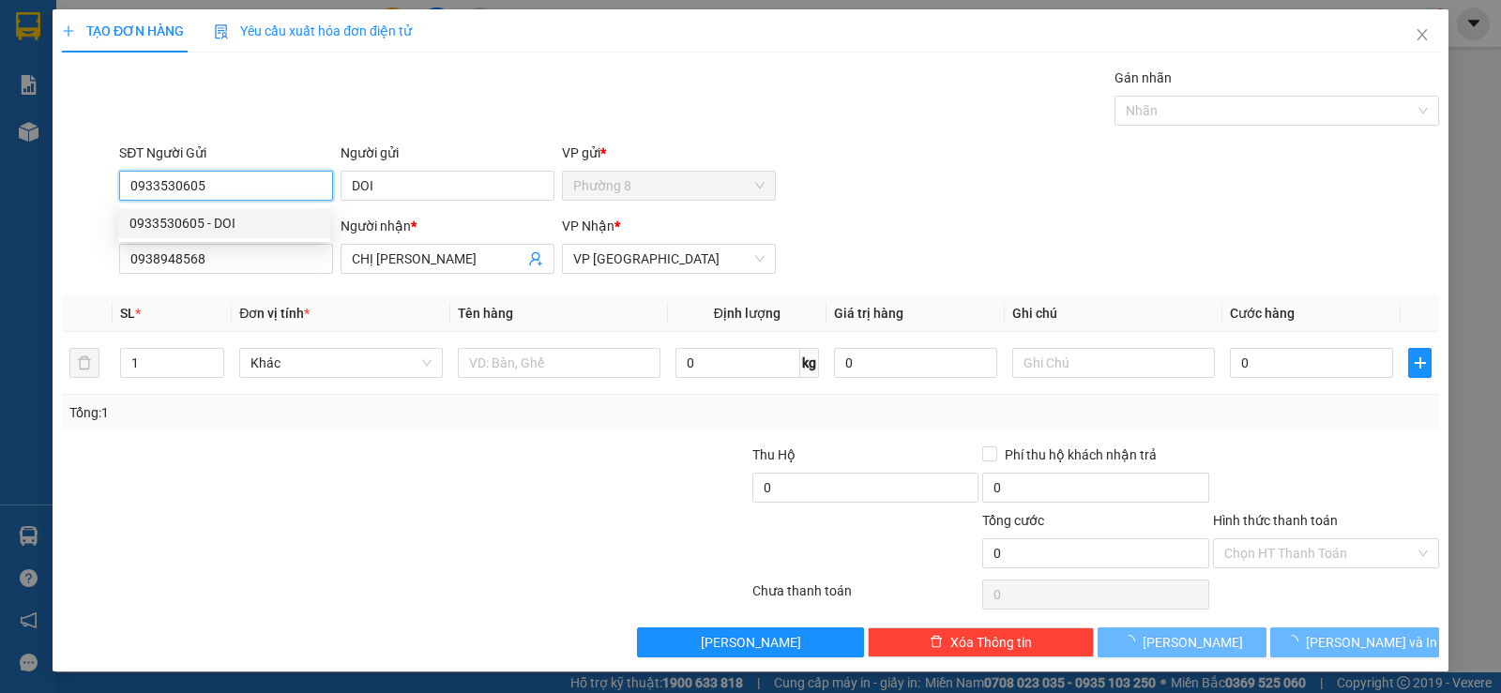
type input "40.000"
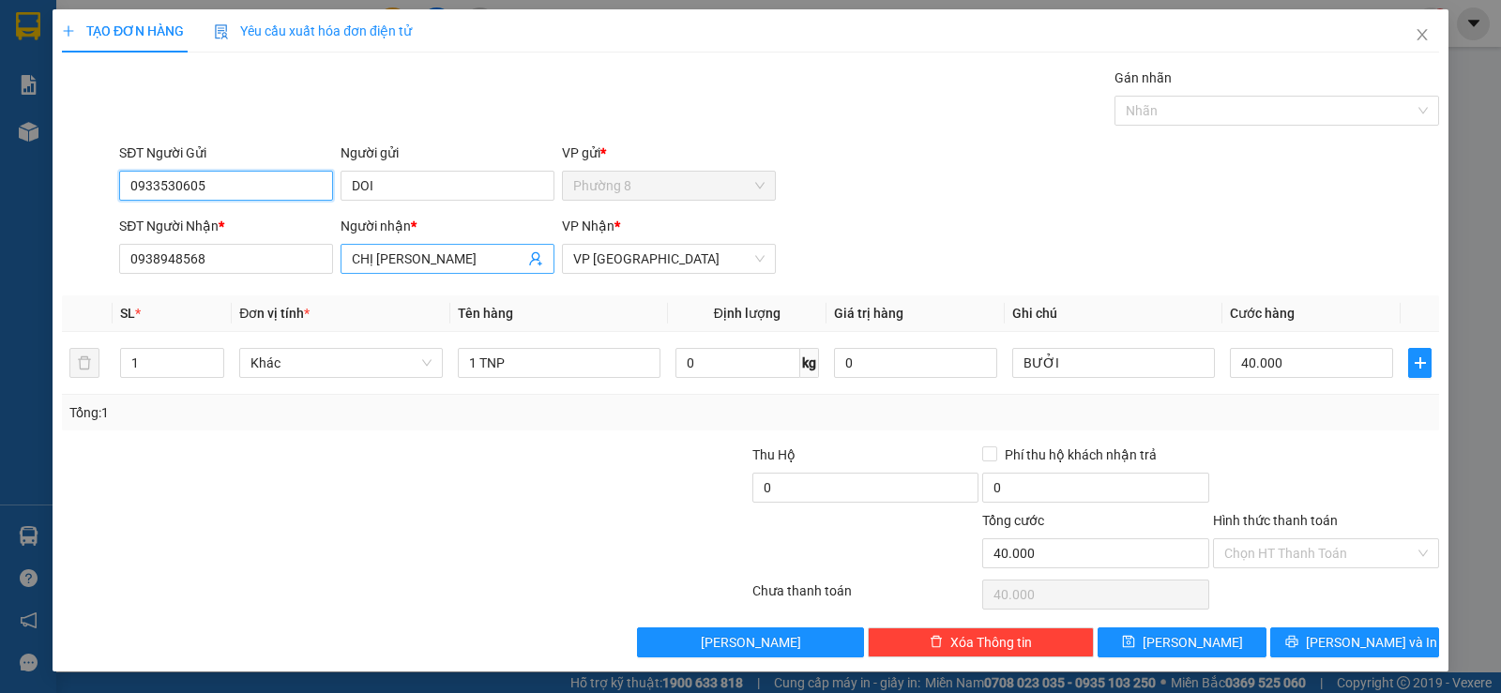
type input "0933530605"
click at [529, 262] on icon "user-add" at bounding box center [535, 259] width 12 height 14
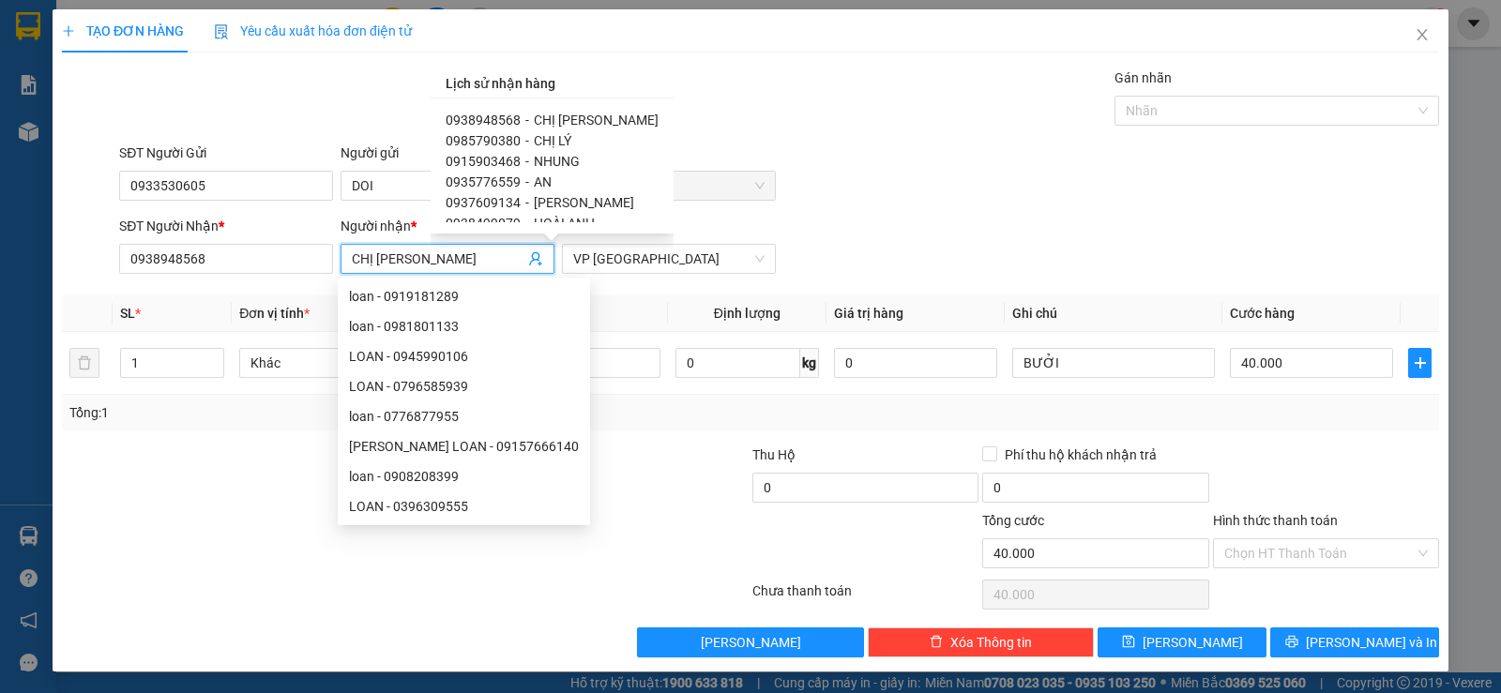
click at [498, 185] on span "0935776559" at bounding box center [483, 182] width 75 height 15
type input "0935776559"
type input "AN"
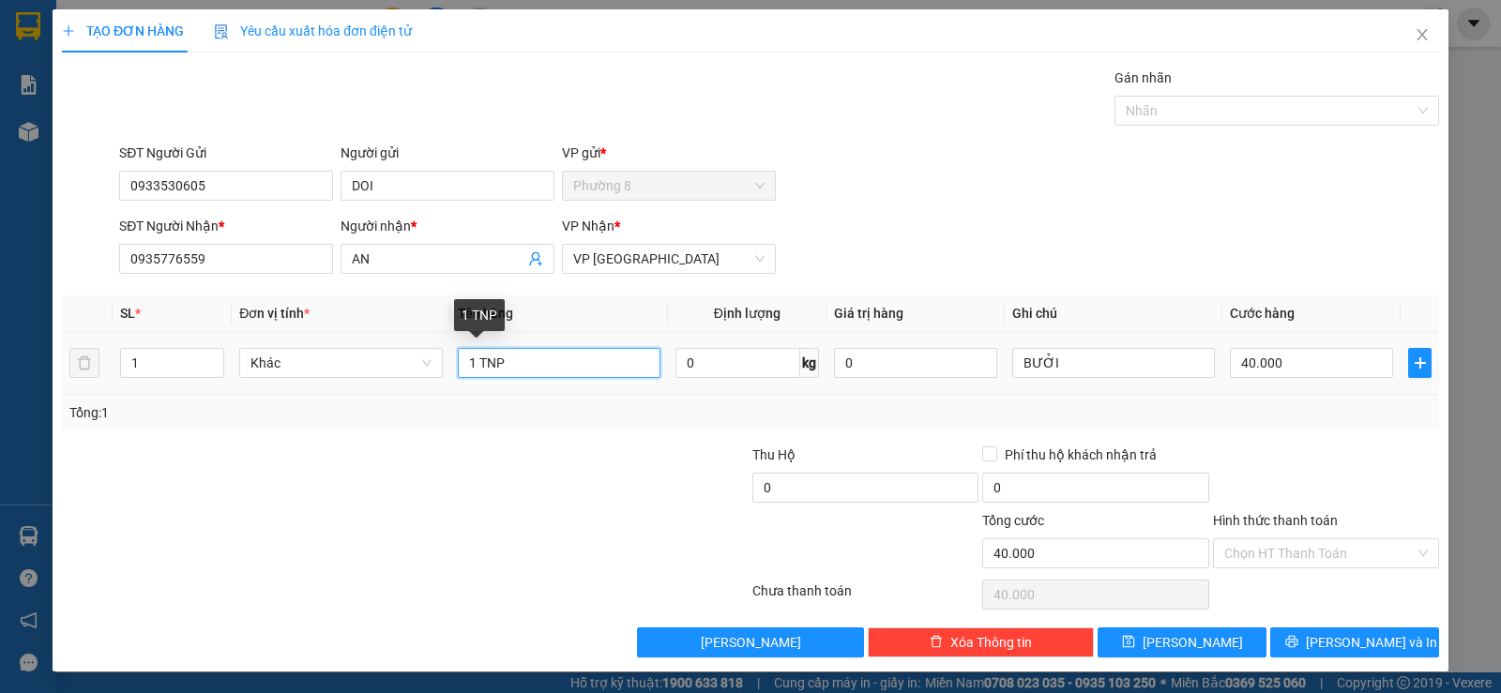
click at [473, 362] on input "1 TNP" at bounding box center [559, 363] width 203 height 30
type input "2 TNP"
click at [1336, 367] on input "40.000" at bounding box center [1311, 363] width 163 height 30
type input "9"
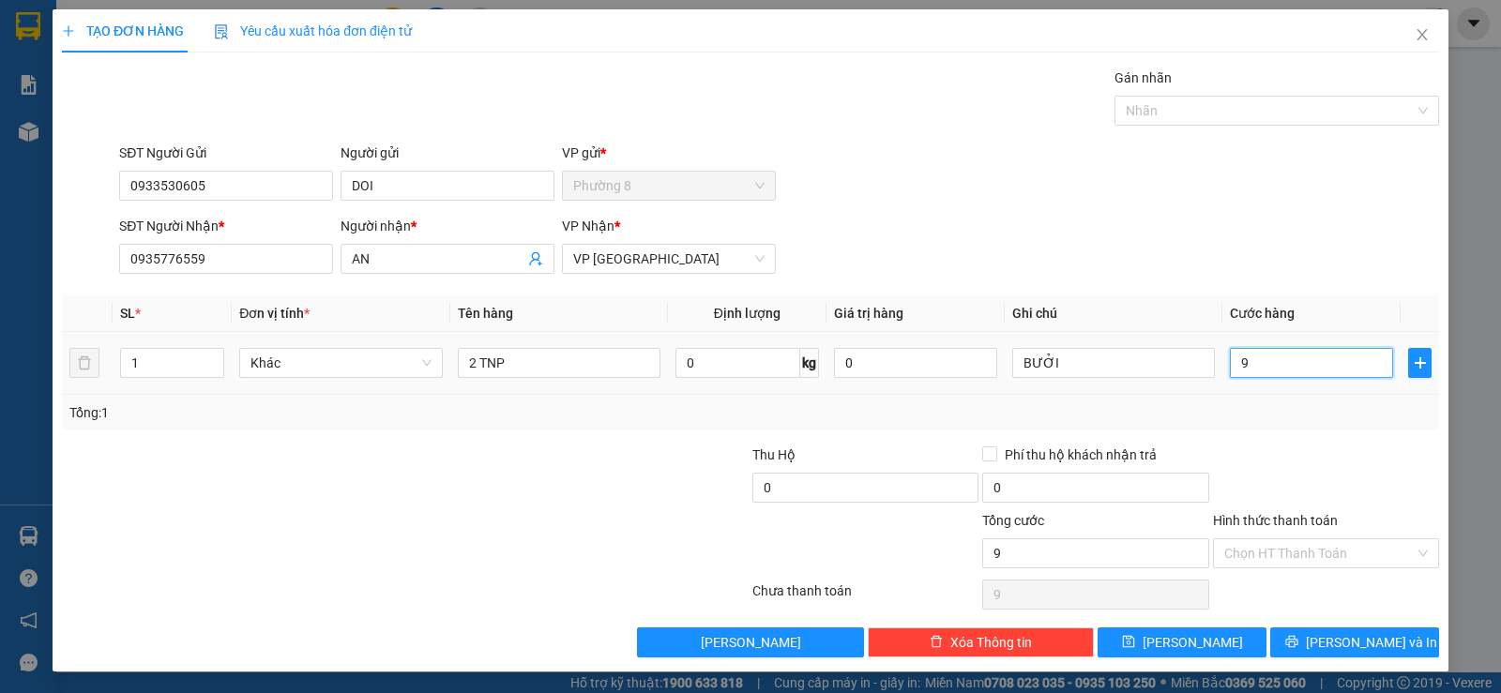
type input "90"
type input "900"
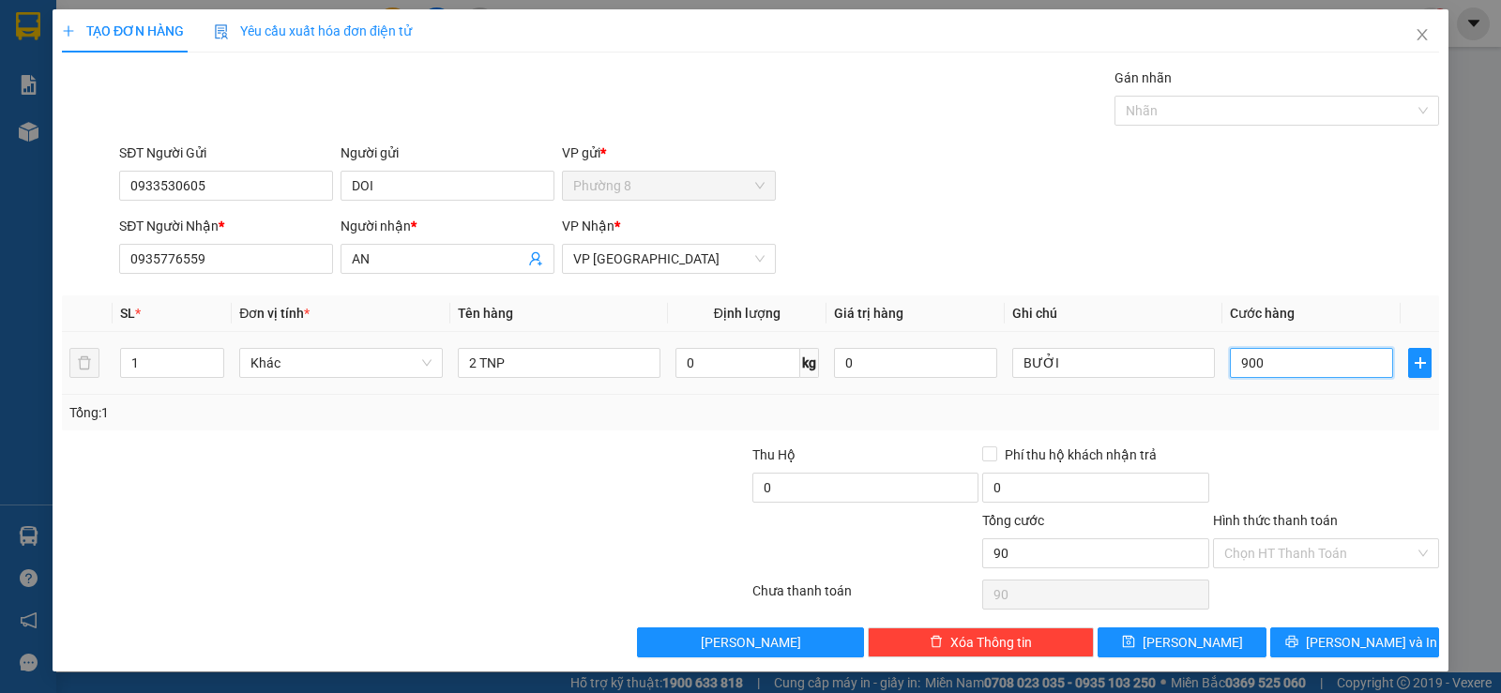
type input "900"
type input "9.000"
type input "90.000"
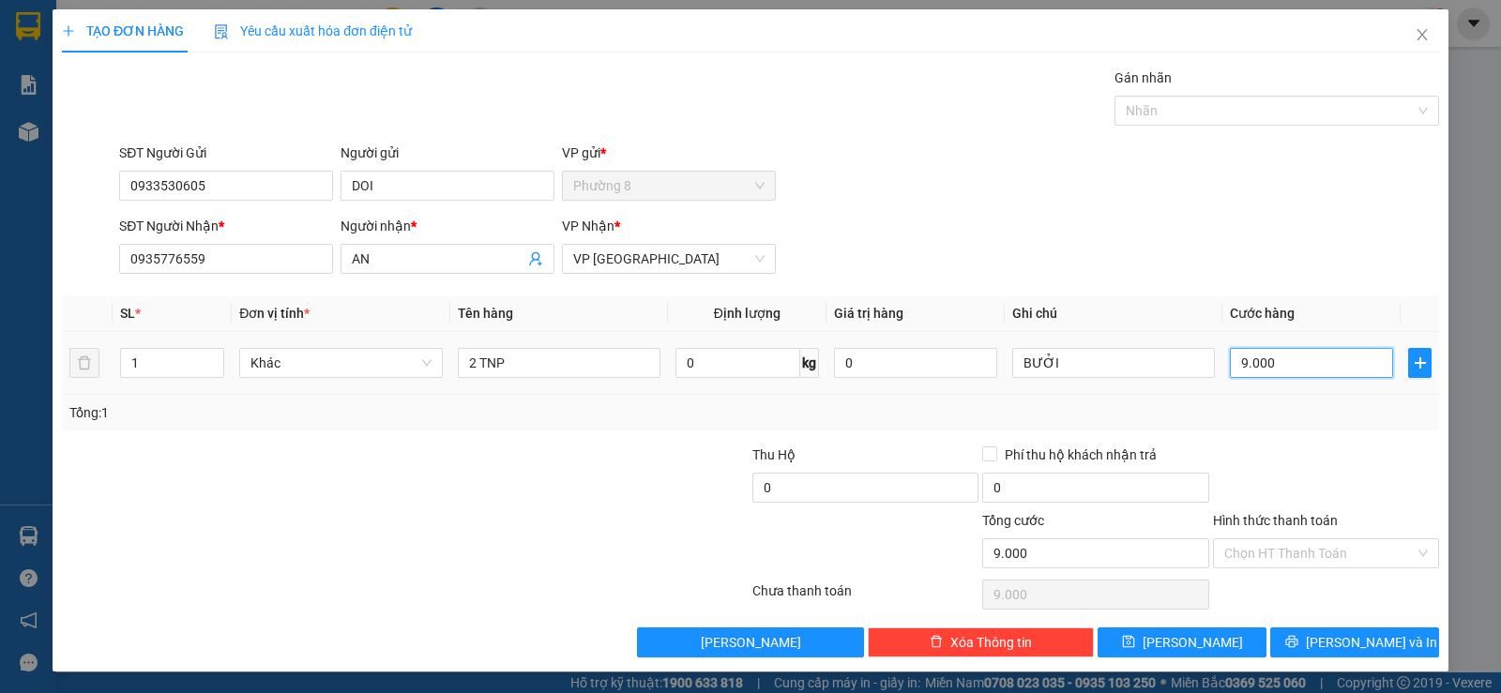
type input "90.000"
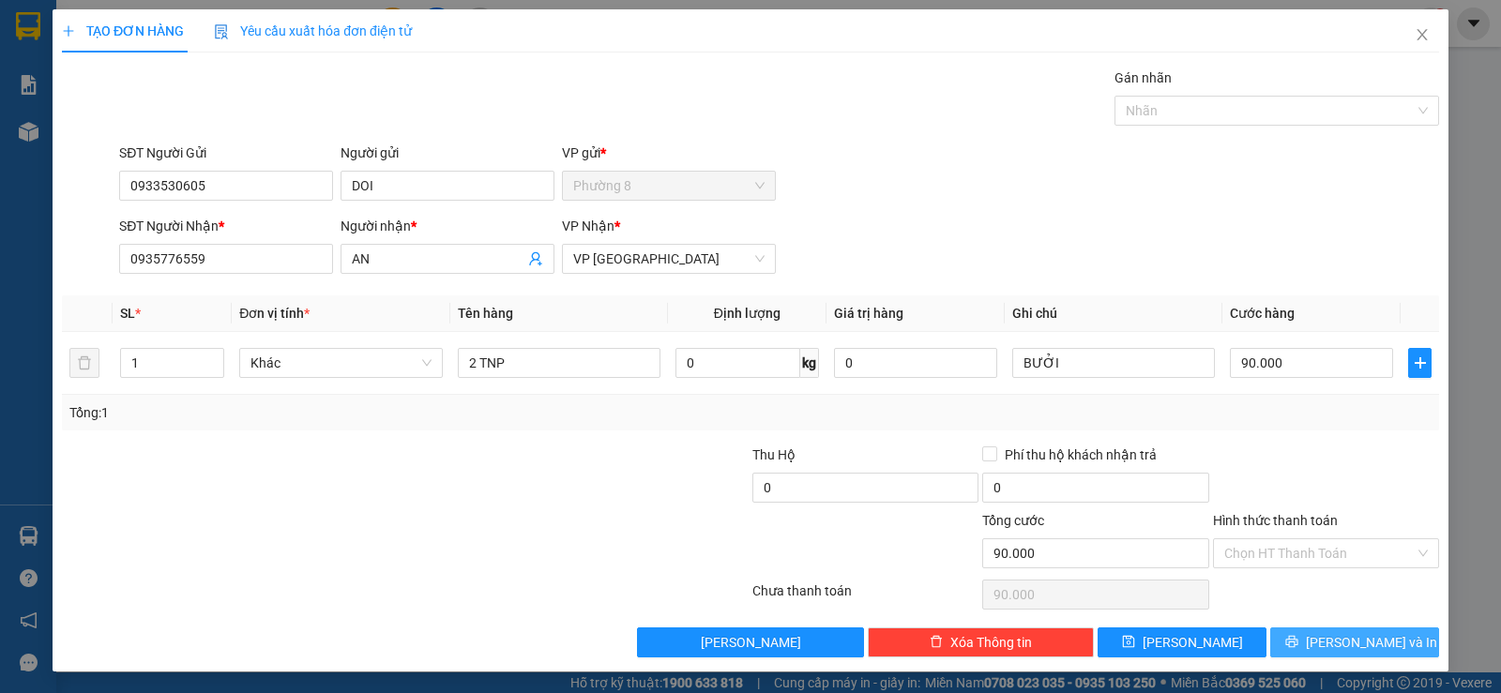
click at [1328, 652] on span "Lưu và In" at bounding box center [1371, 642] width 131 height 21
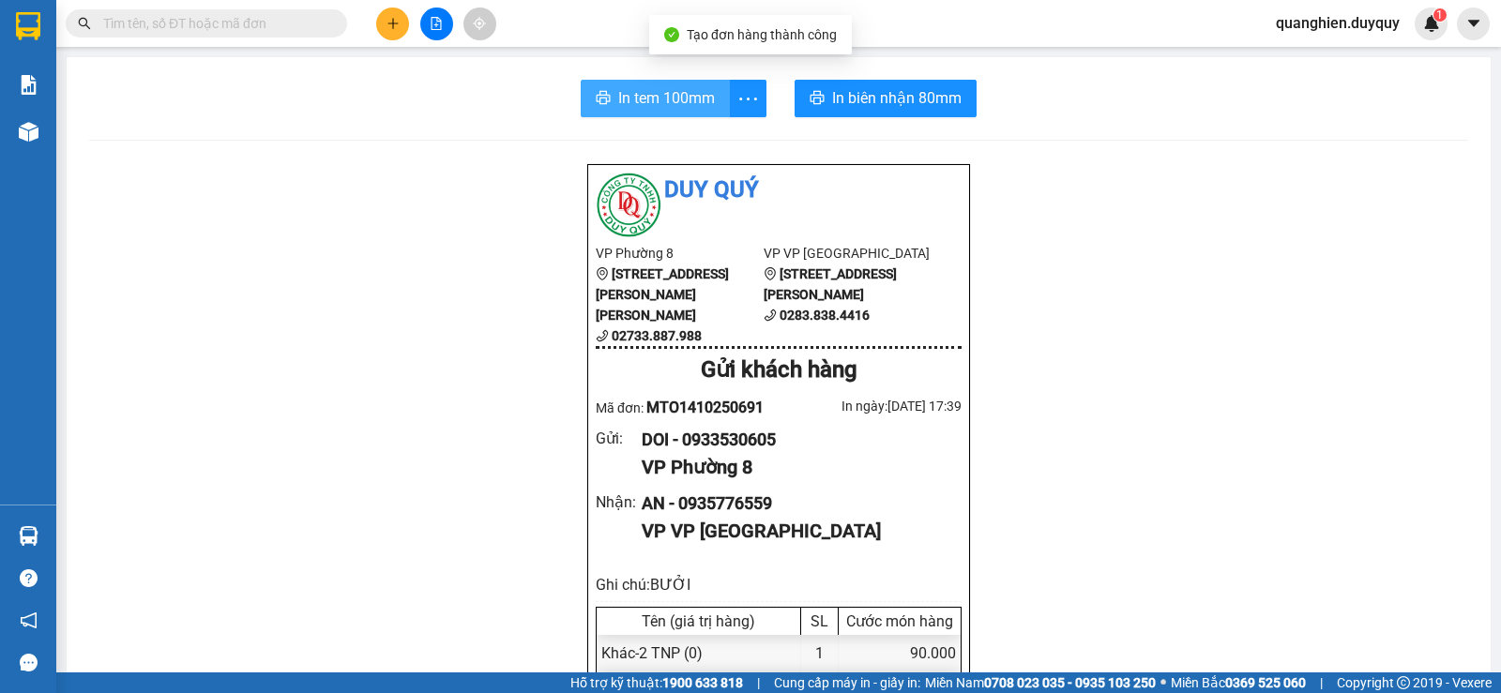
click at [641, 111] on button "In tem 100mm" at bounding box center [655, 99] width 149 height 38
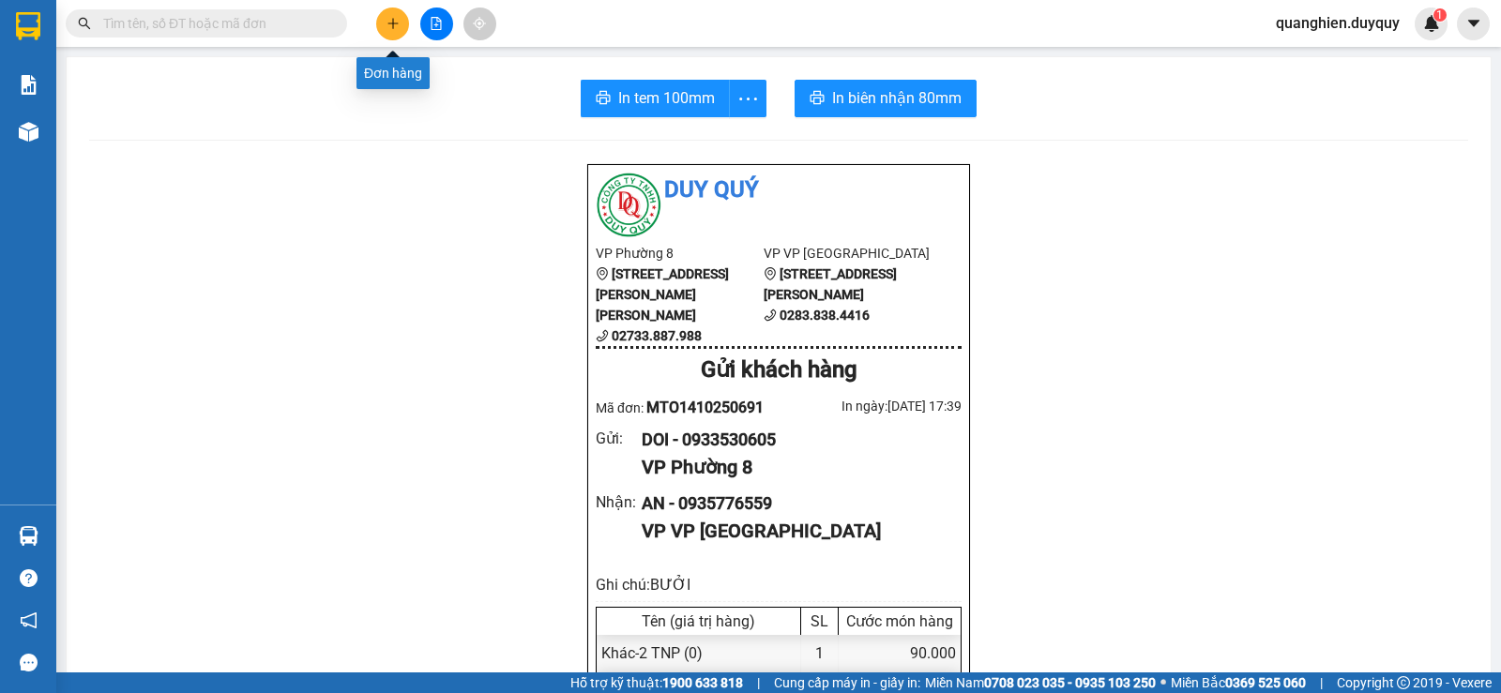
click at [387, 28] on icon "plus" at bounding box center [393, 23] width 13 height 13
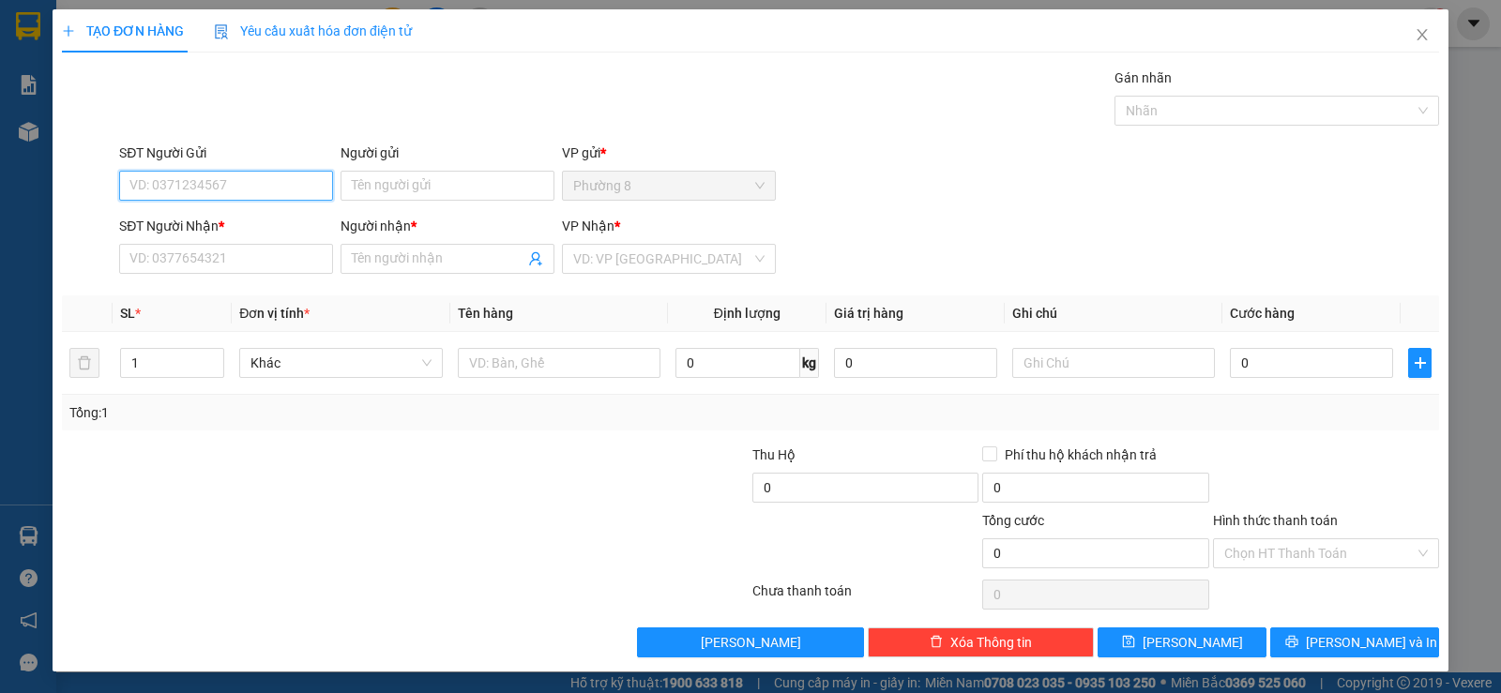
click at [287, 179] on input "SĐT Người Gửi" at bounding box center [226, 186] width 214 height 30
click at [295, 198] on input "SĐT Người Gửi" at bounding box center [226, 186] width 214 height 30
type input "0835552951"
click at [173, 218] on div "0835552951 - thơm" at bounding box center [224, 223] width 190 height 21
type input "thơm"
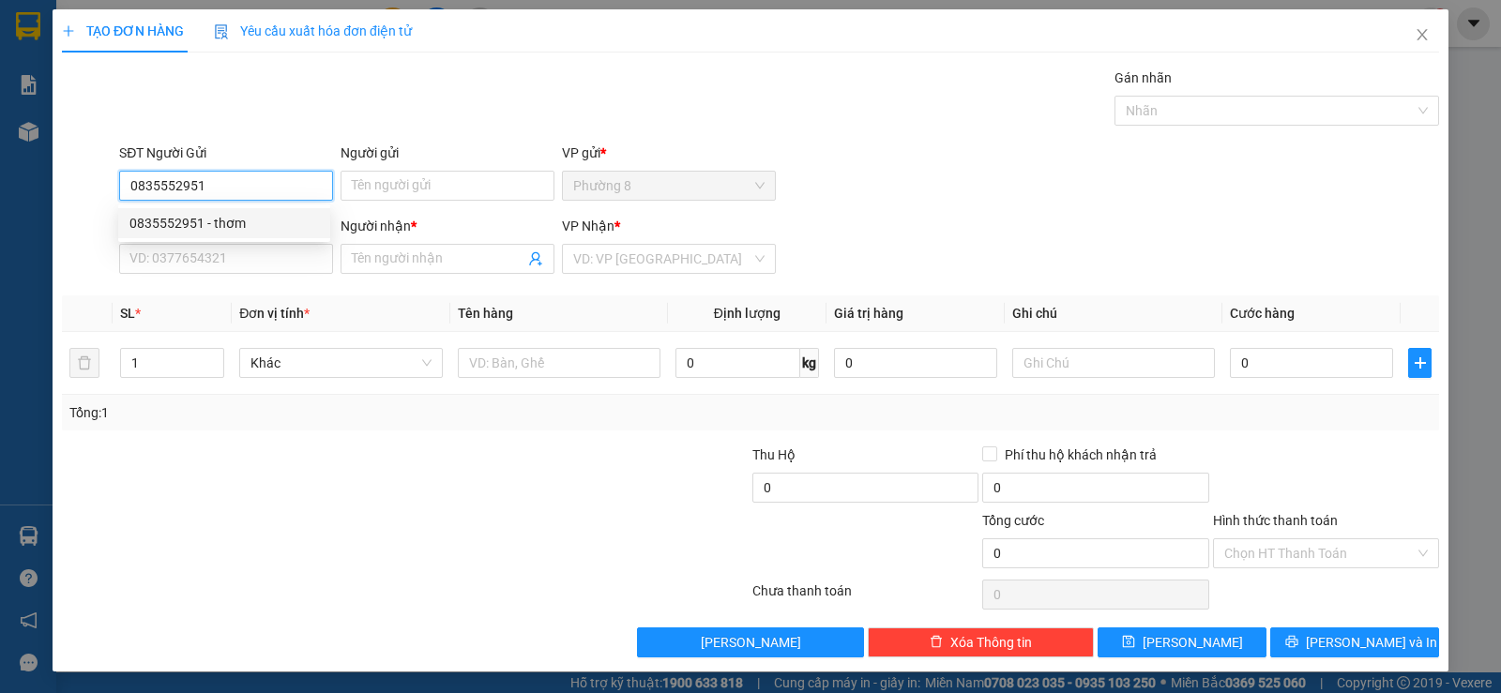
type input "0989469130"
type input "SƠN"
type input "25.000"
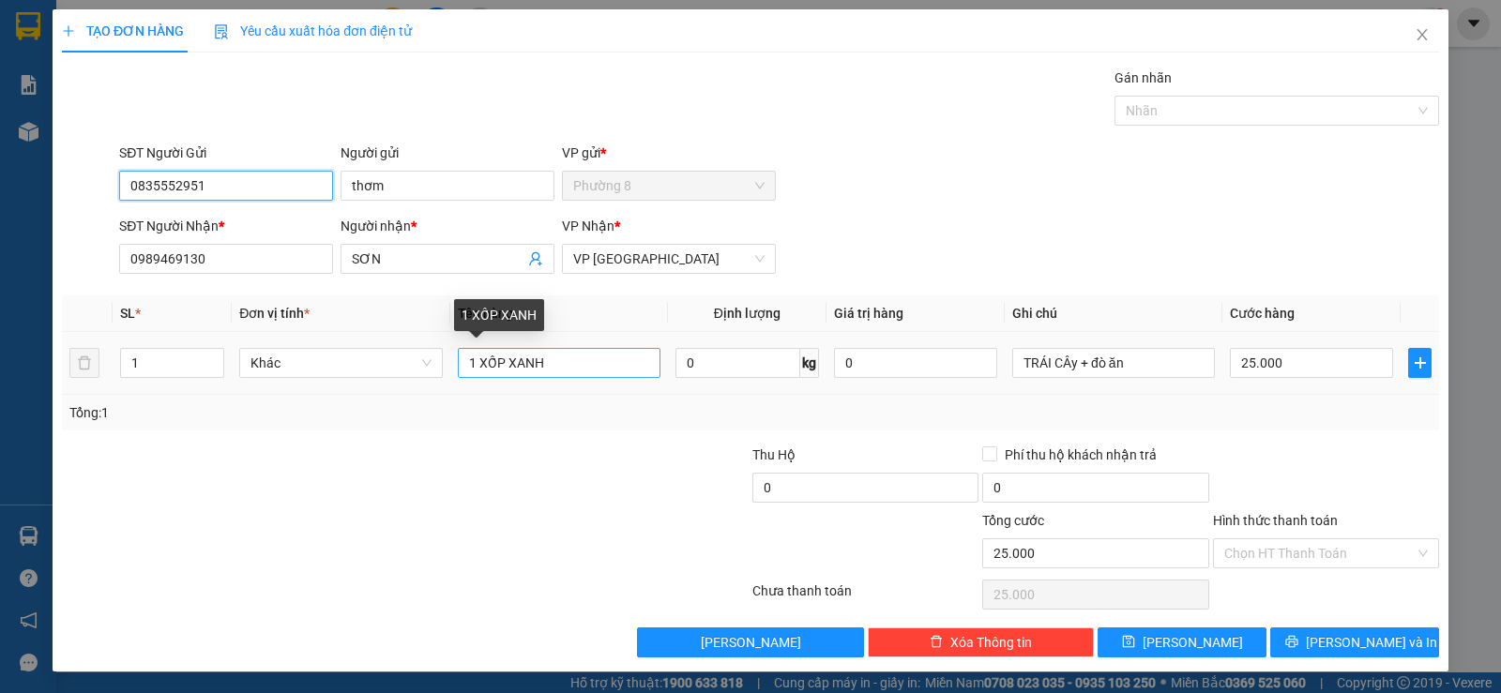
type input "0835552951"
click at [598, 373] on input "1 XỐP XANH" at bounding box center [559, 363] width 203 height 30
type input "1 XỐP trong"
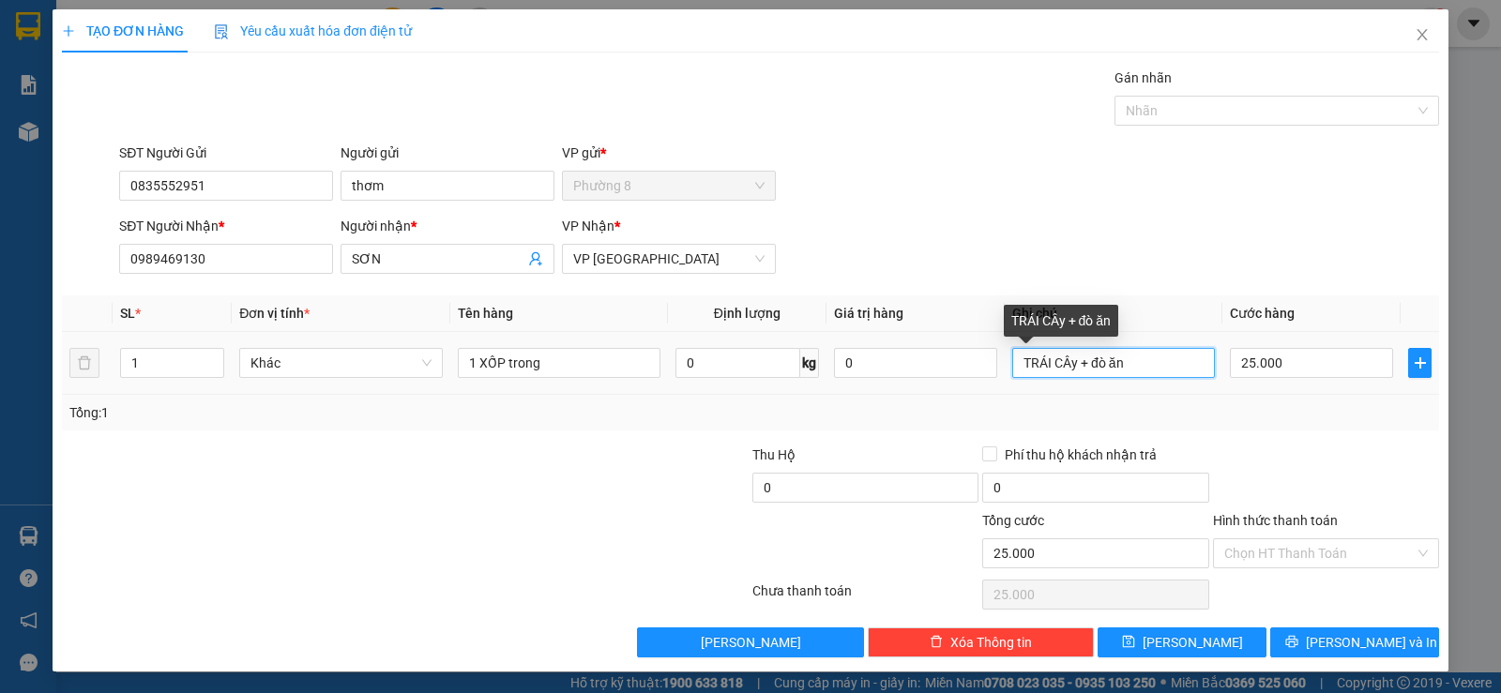
click at [1171, 373] on input "TRÁI CÂy + đò ăn" at bounding box center [1114, 363] width 203 height 30
type input "TRÁI CÂy"
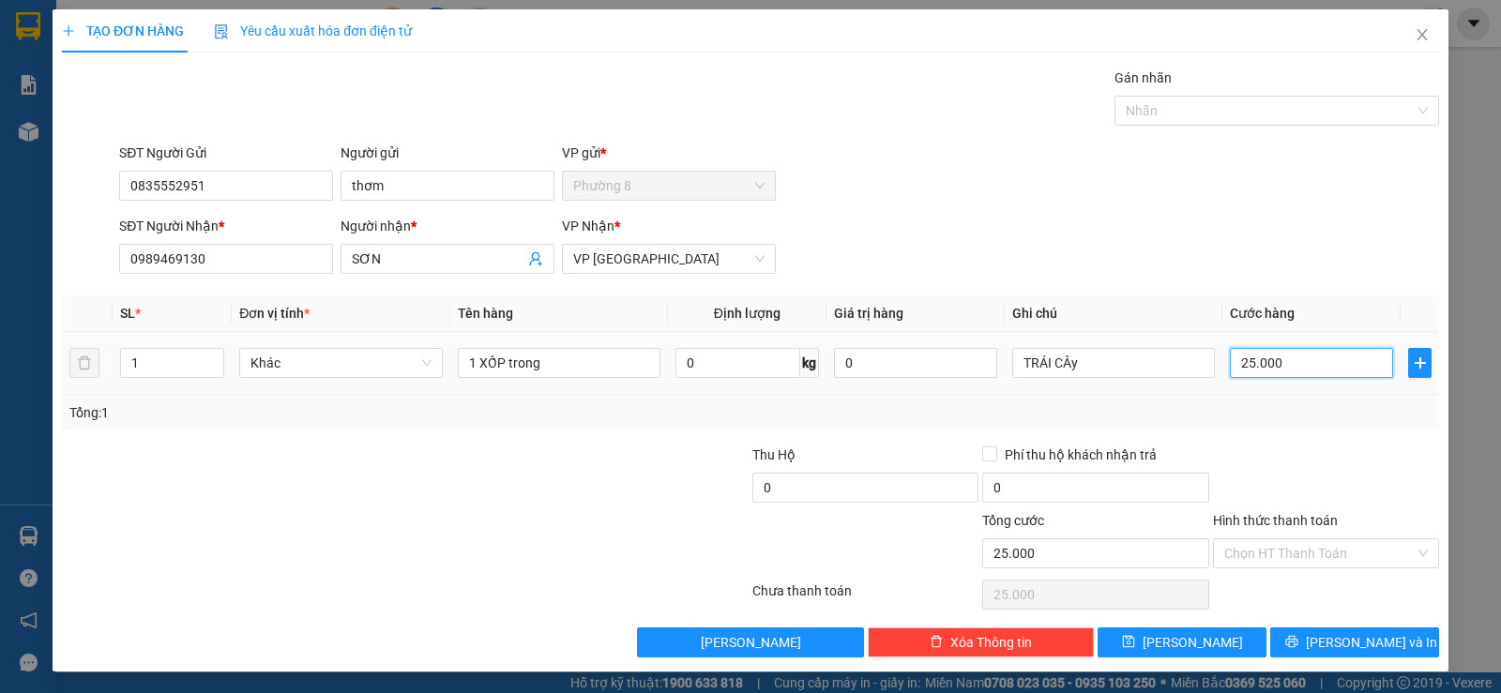
click at [1339, 358] on input "25.000" at bounding box center [1311, 363] width 163 height 30
type input "2"
type input "20"
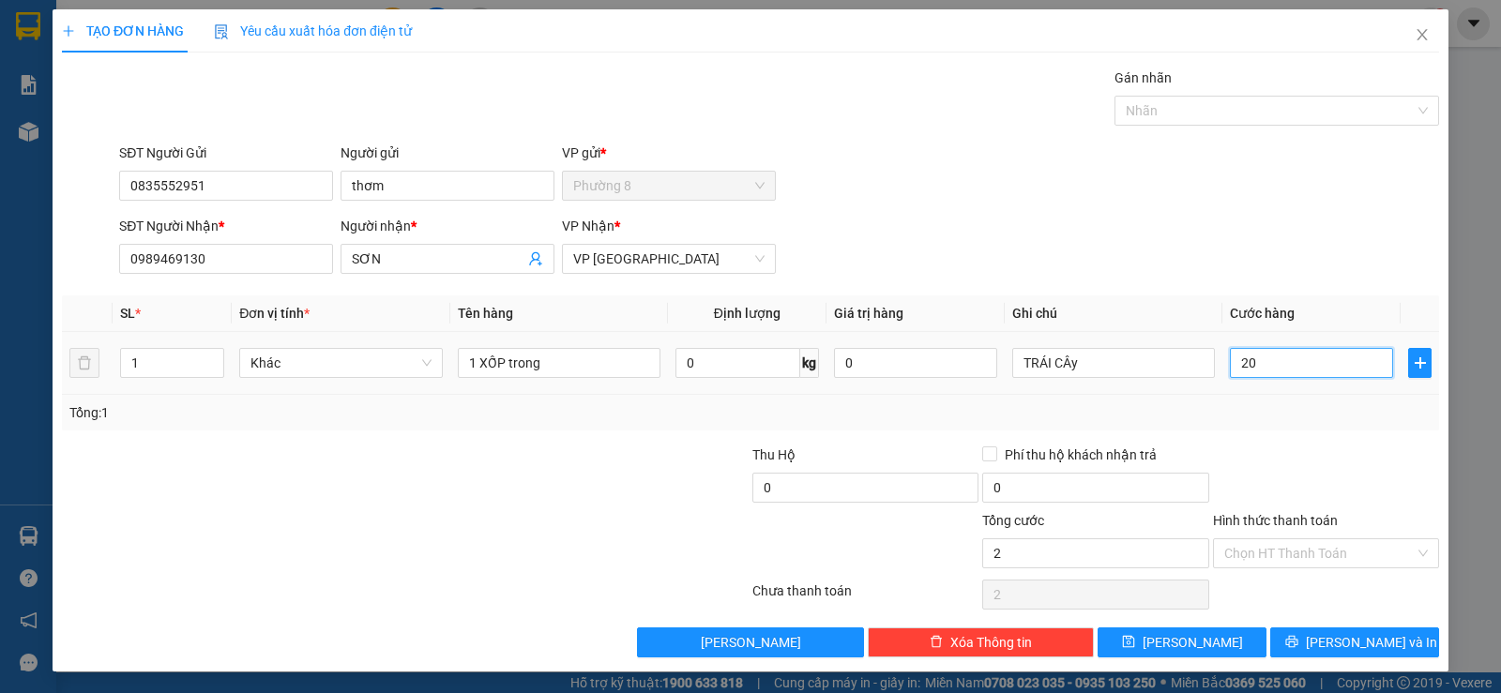
type input "20"
type input "200"
type input "2.000"
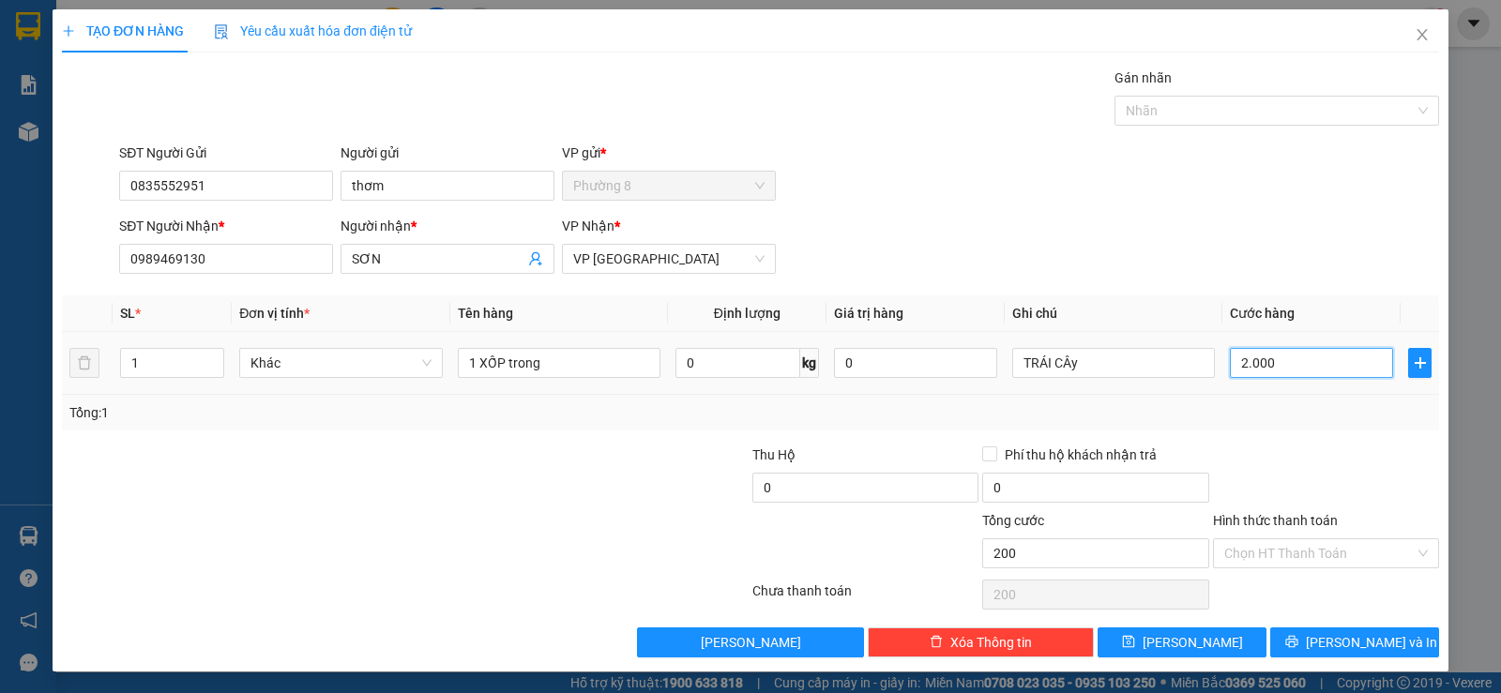
type input "2.000"
type input "20.000"
click at [1338, 549] on input "Hình thức thanh toán" at bounding box center [1320, 554] width 190 height 28
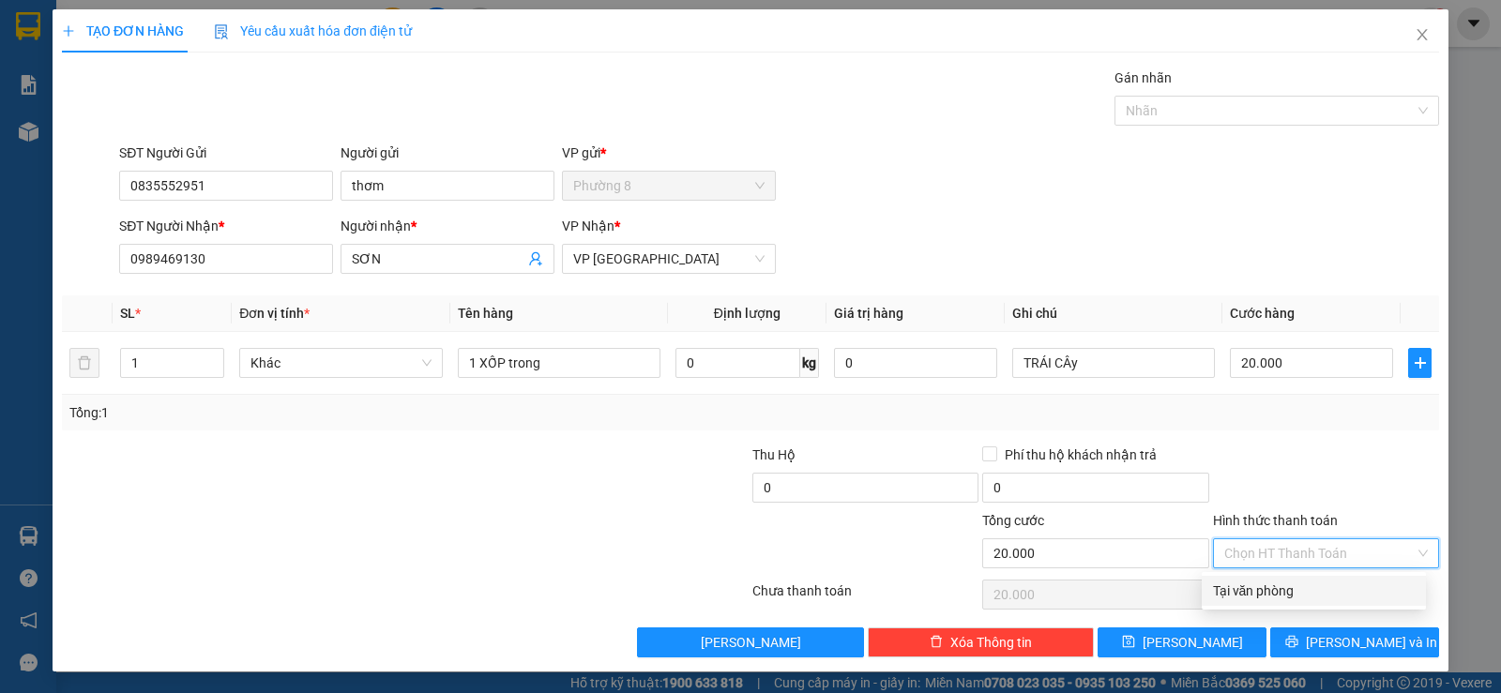
click at [1306, 595] on div "Tại văn phòng" at bounding box center [1314, 591] width 202 height 21
type input "0"
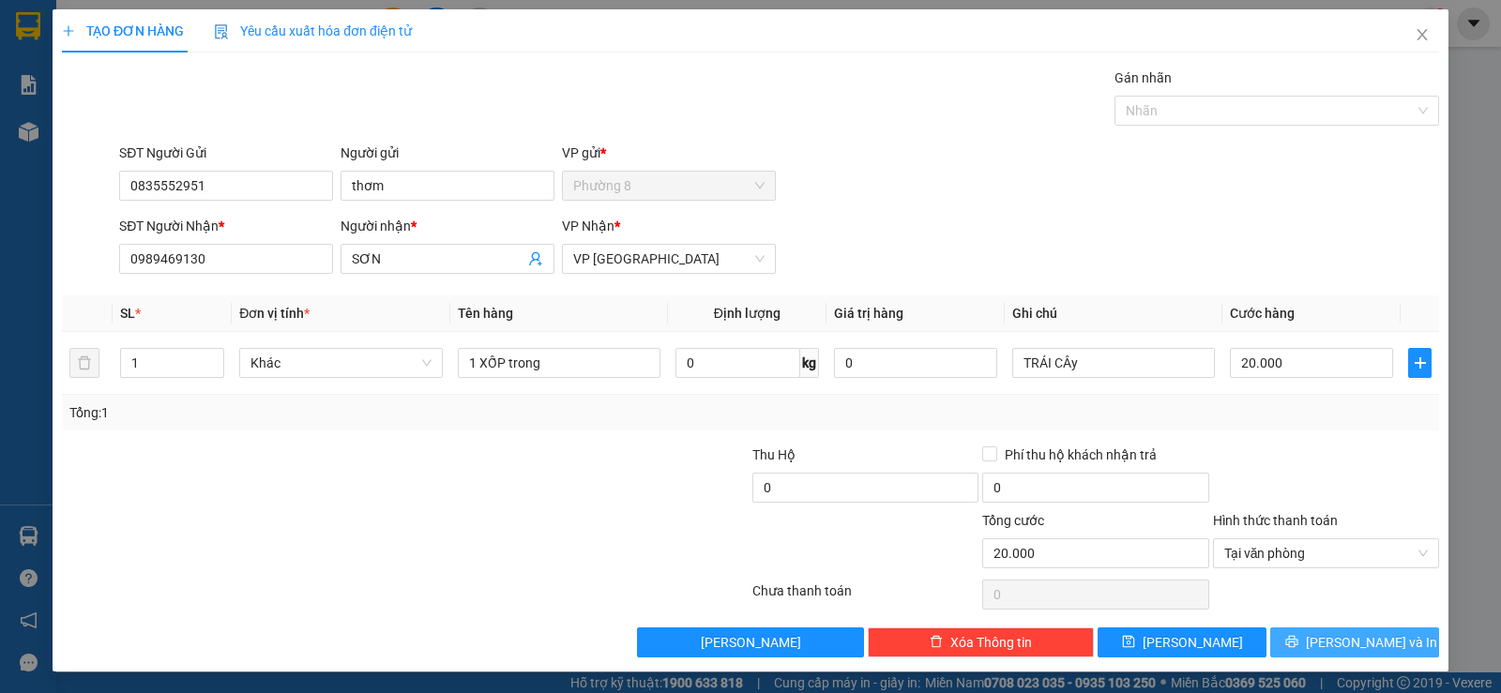
click at [1328, 646] on span "Lưu và In" at bounding box center [1371, 642] width 131 height 21
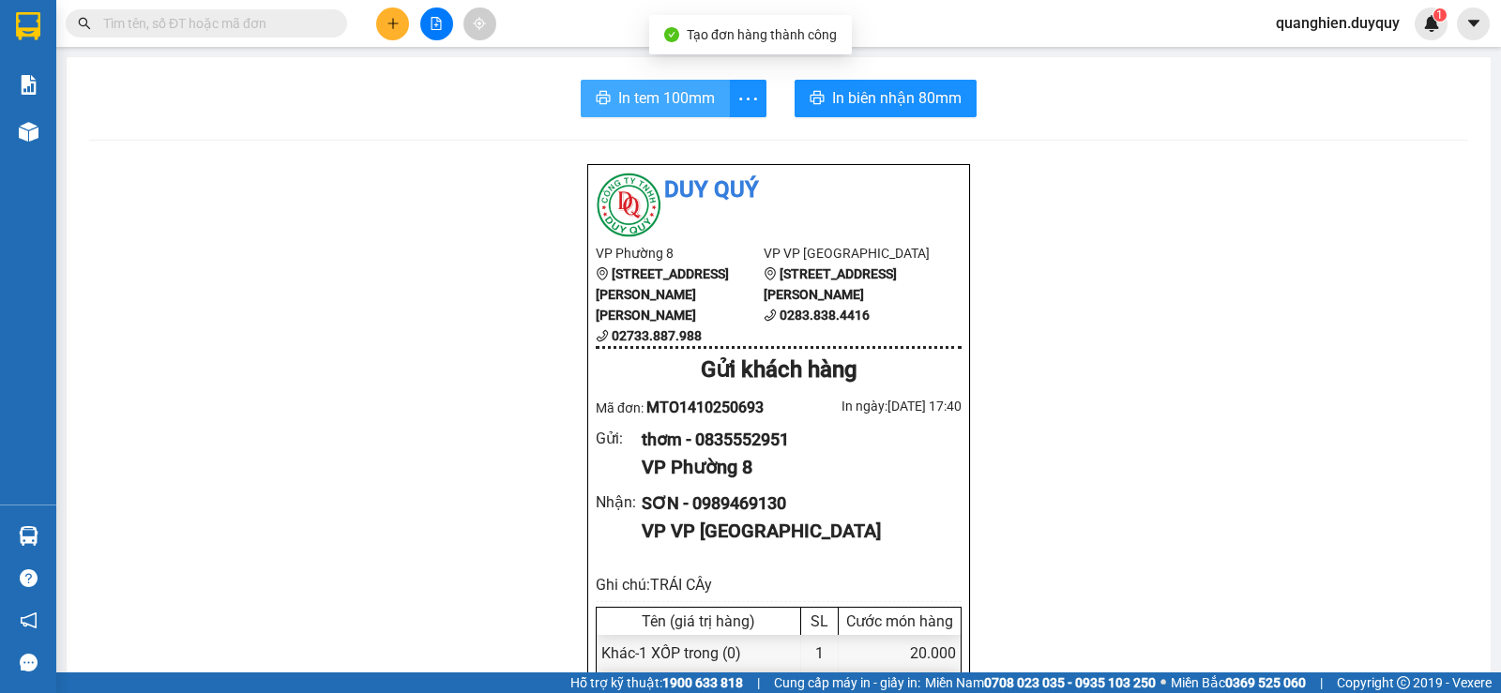
click at [618, 109] on span "In tem 100mm" at bounding box center [666, 97] width 97 height 23
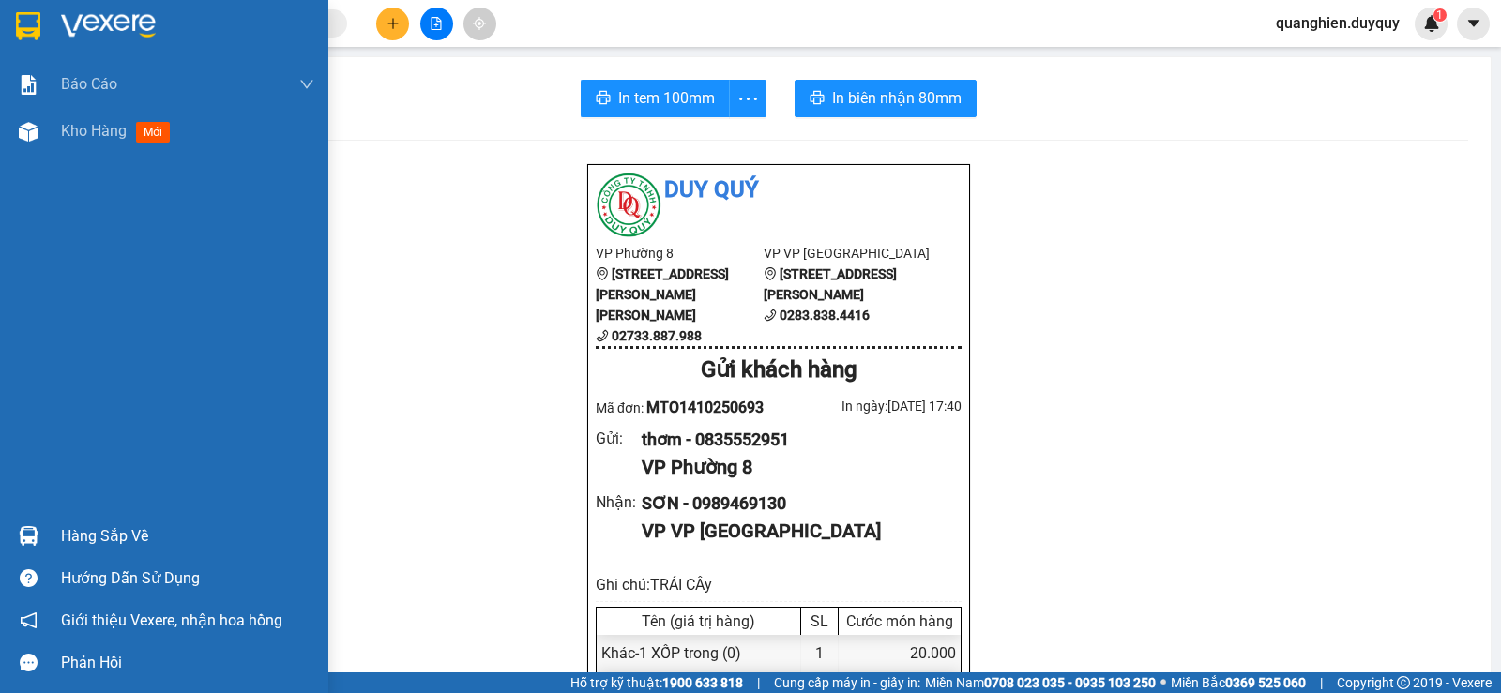
click at [88, 538] on div "Hàng sắp về" at bounding box center [187, 537] width 253 height 28
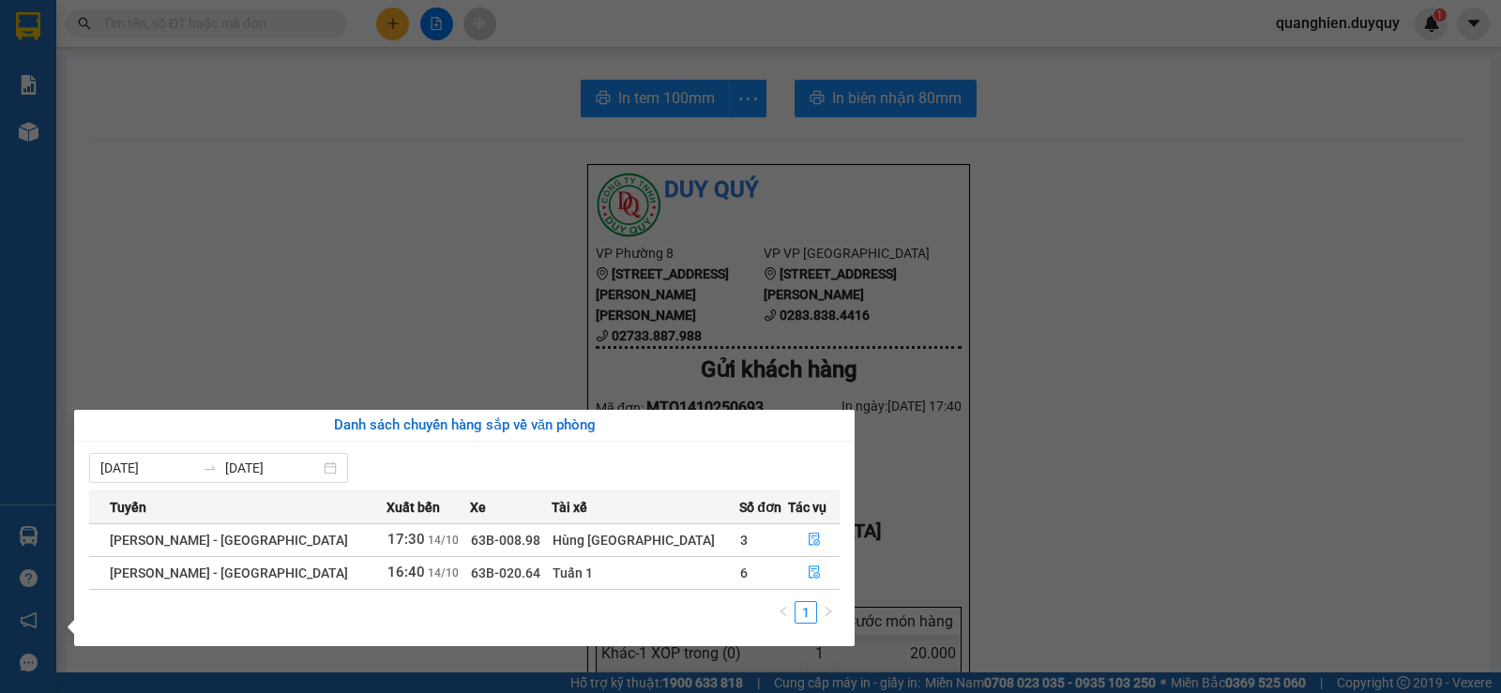
click at [467, 320] on section "Kết quả tìm kiếm ( 2351 ) Bộ lọc Mã ĐH Trạng thái Món hàng Thu hộ Tổng cước Chư…" at bounding box center [750, 346] width 1501 height 693
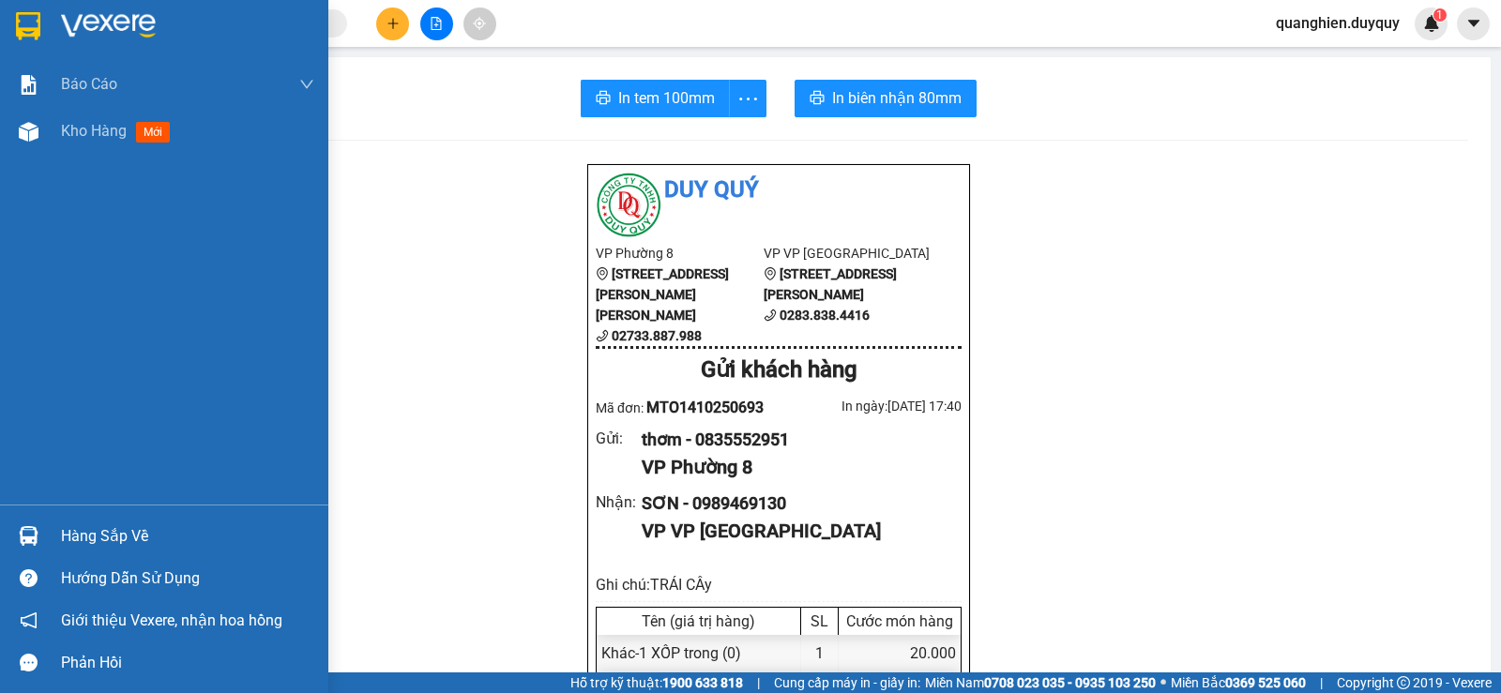
click at [69, 538] on div "Hàng sắp về" at bounding box center [187, 537] width 253 height 28
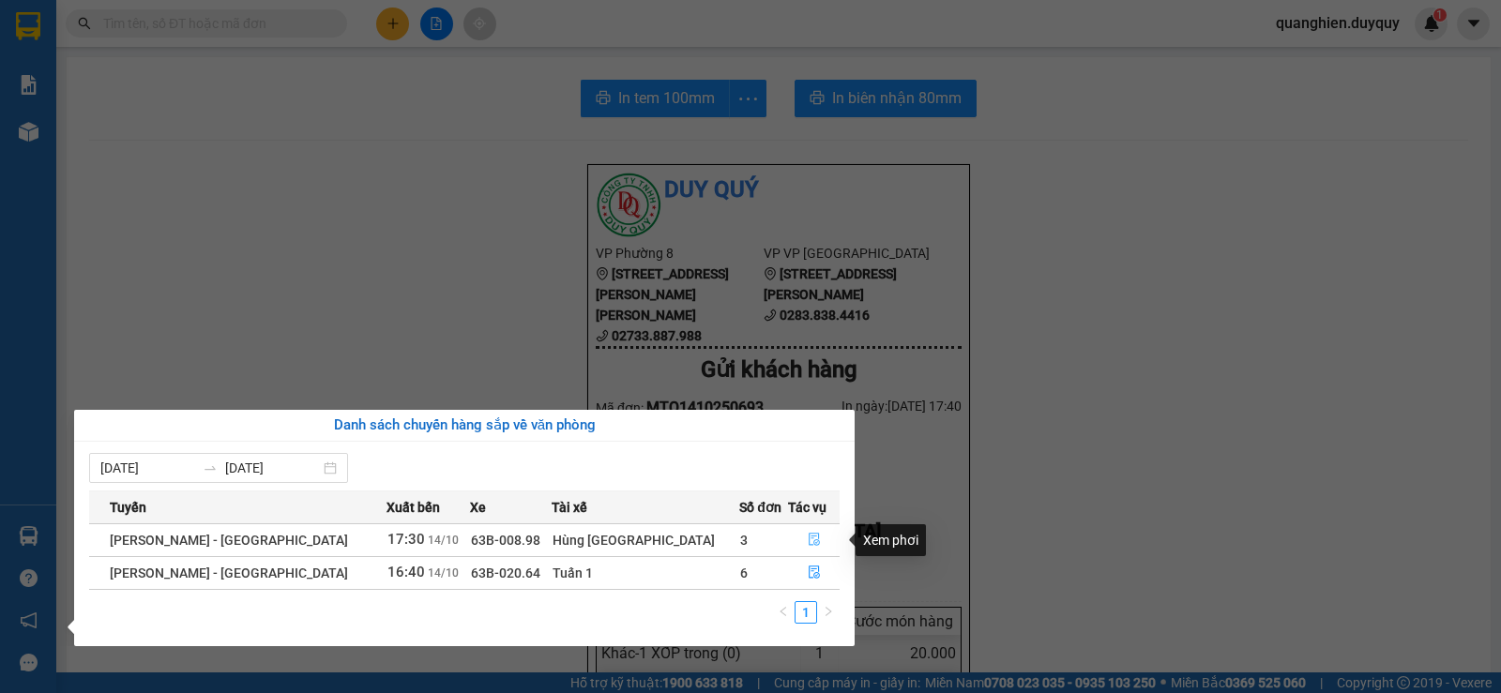
click at [809, 537] on icon "file-done" at bounding box center [814, 540] width 11 height 13
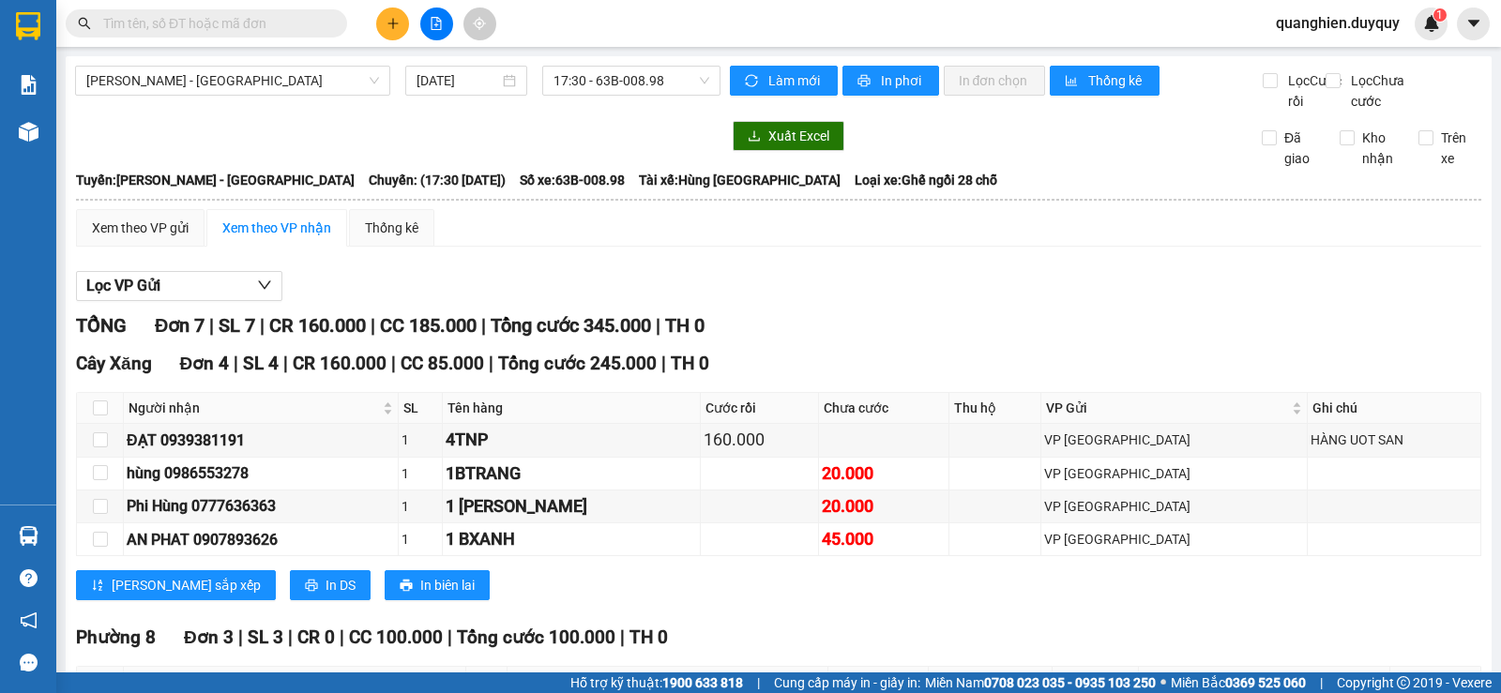
scroll to position [242, 0]
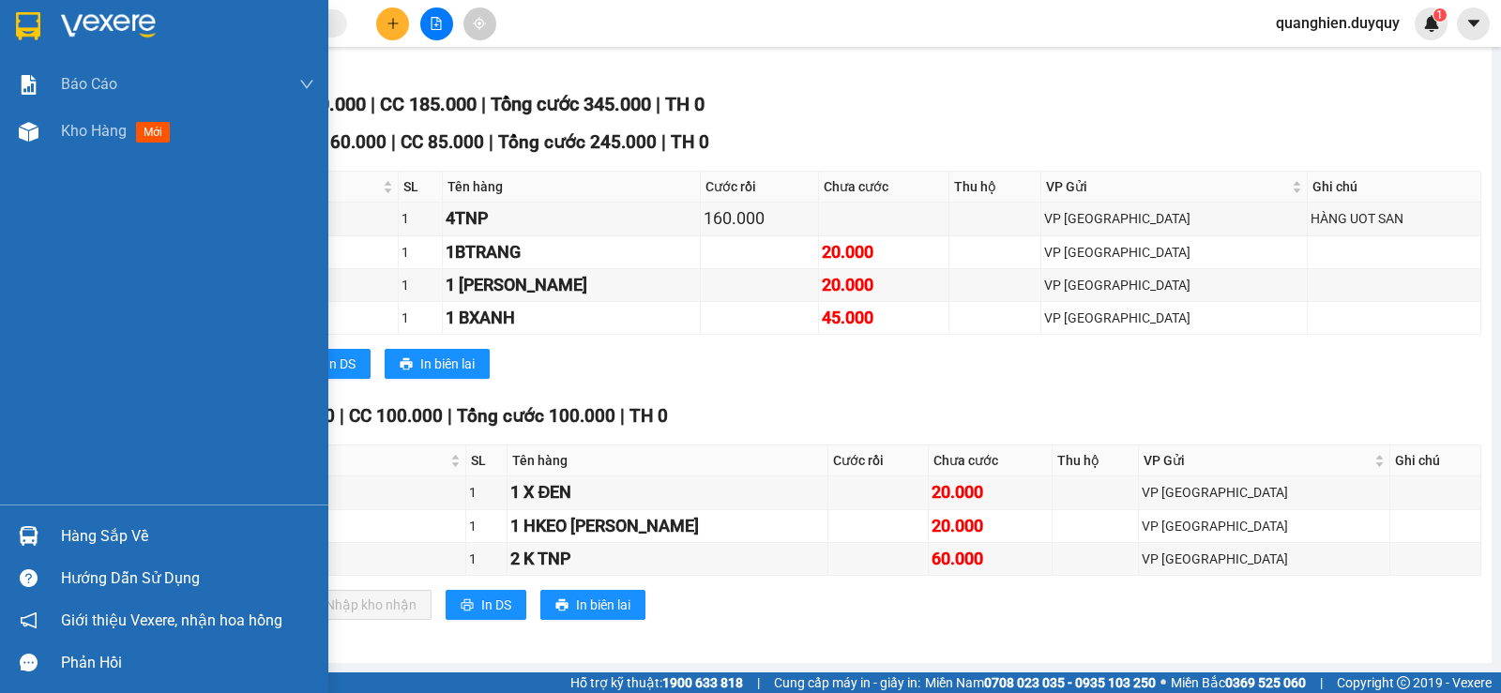
click at [75, 538] on div "Hàng sắp về" at bounding box center [187, 537] width 253 height 28
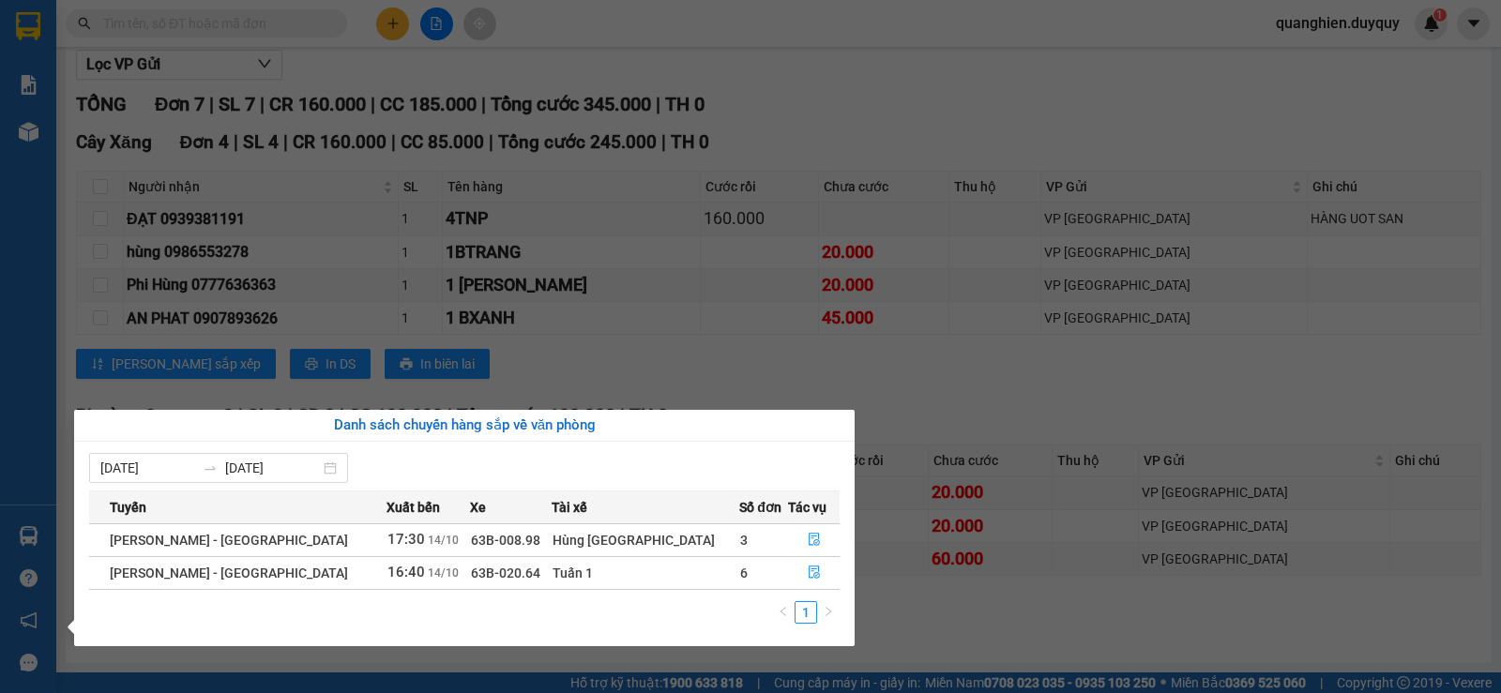
click at [935, 397] on section "Kết quả tìm kiếm ( 2351 ) Bộ lọc Mã ĐH Trạng thái Món hàng Thu hộ Tổng cước Chư…" at bounding box center [750, 346] width 1501 height 693
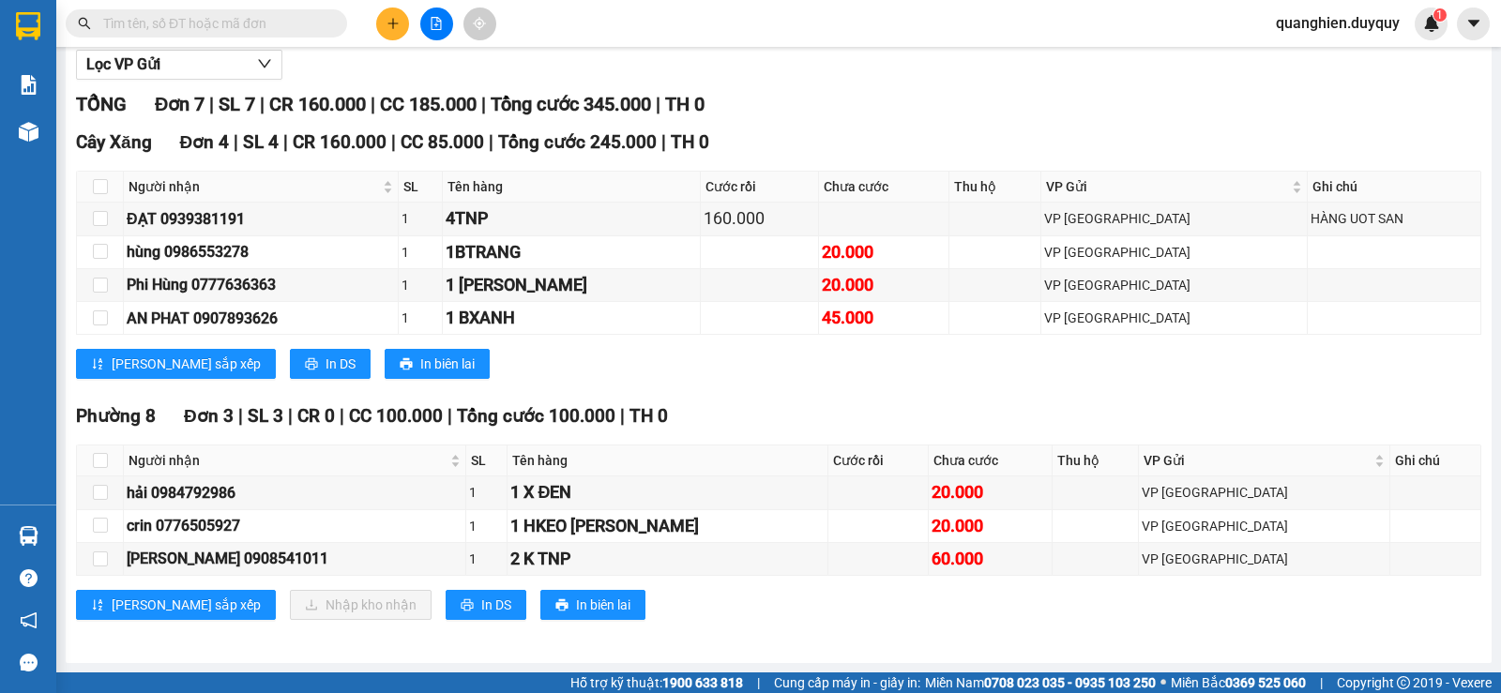
click at [223, 26] on input "text" at bounding box center [213, 23] width 221 height 21
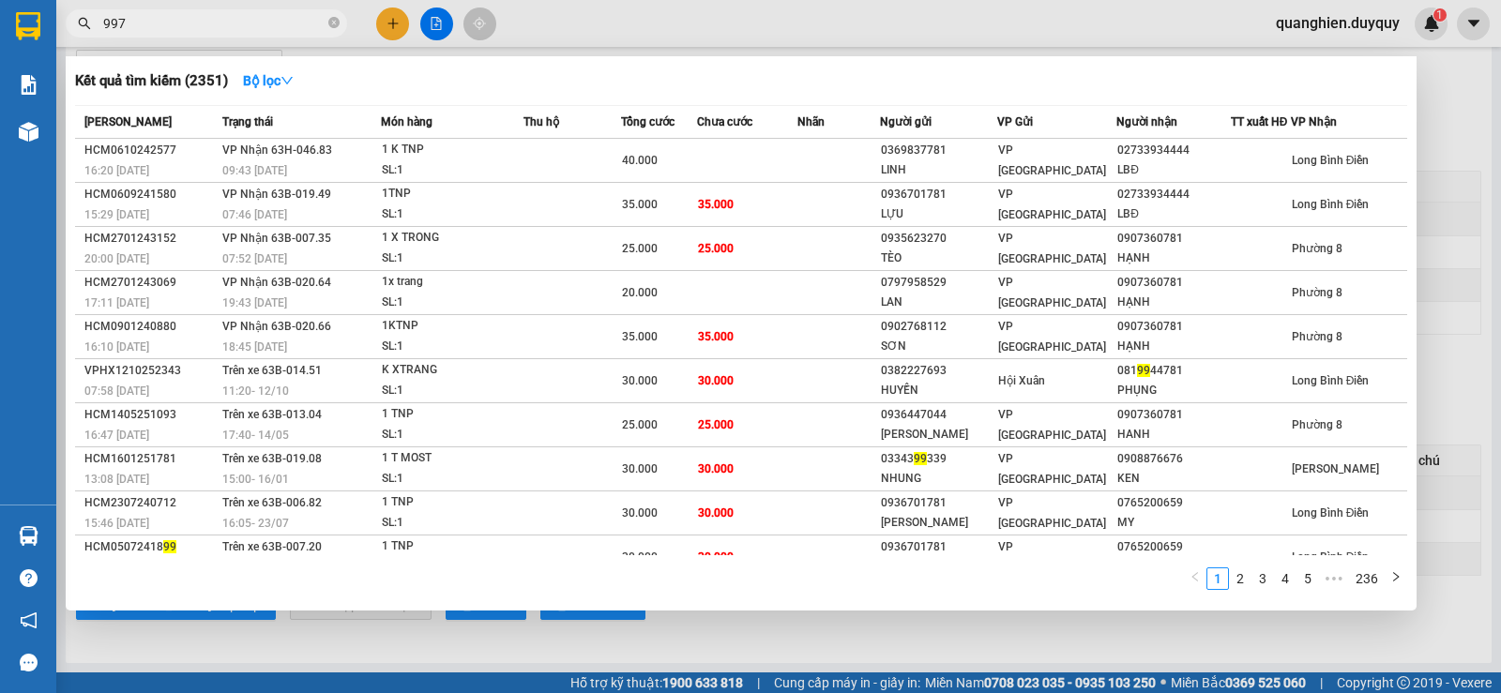
type input "9977"
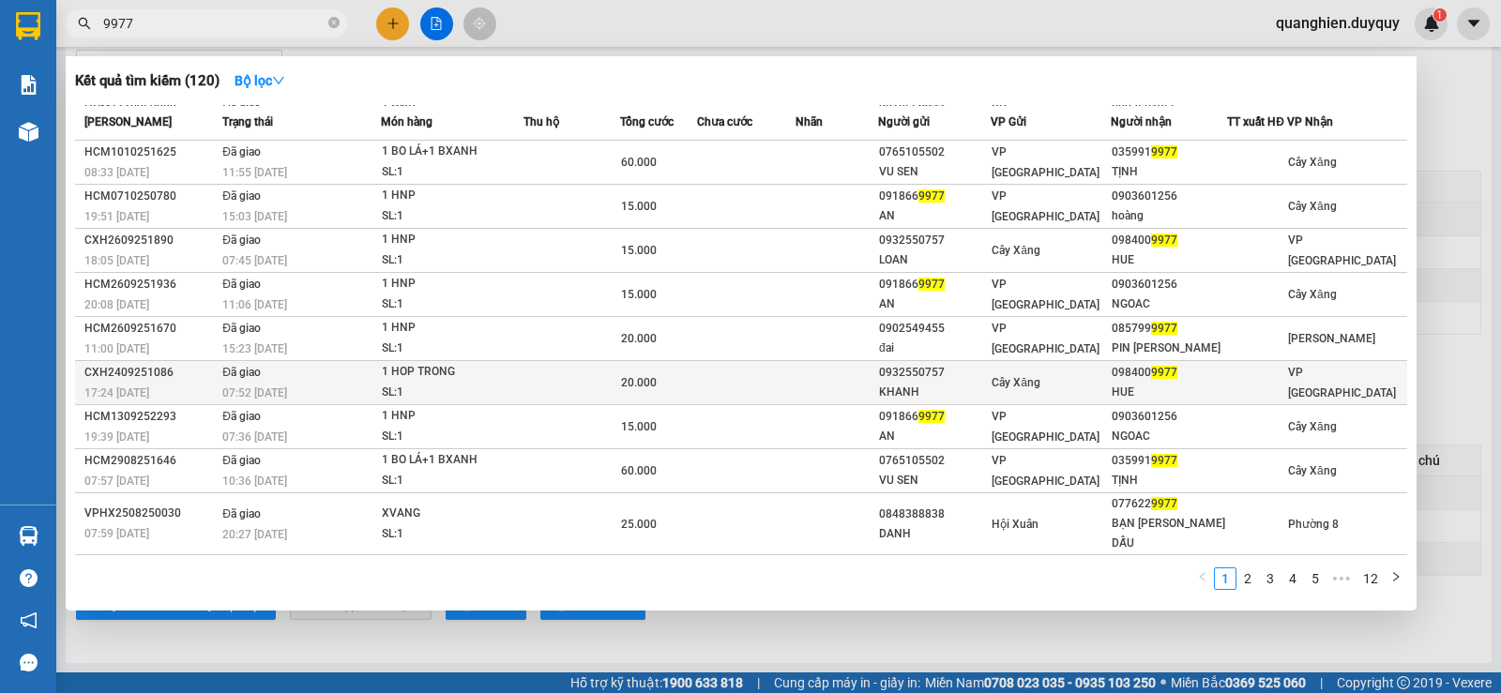
scroll to position [0, 0]
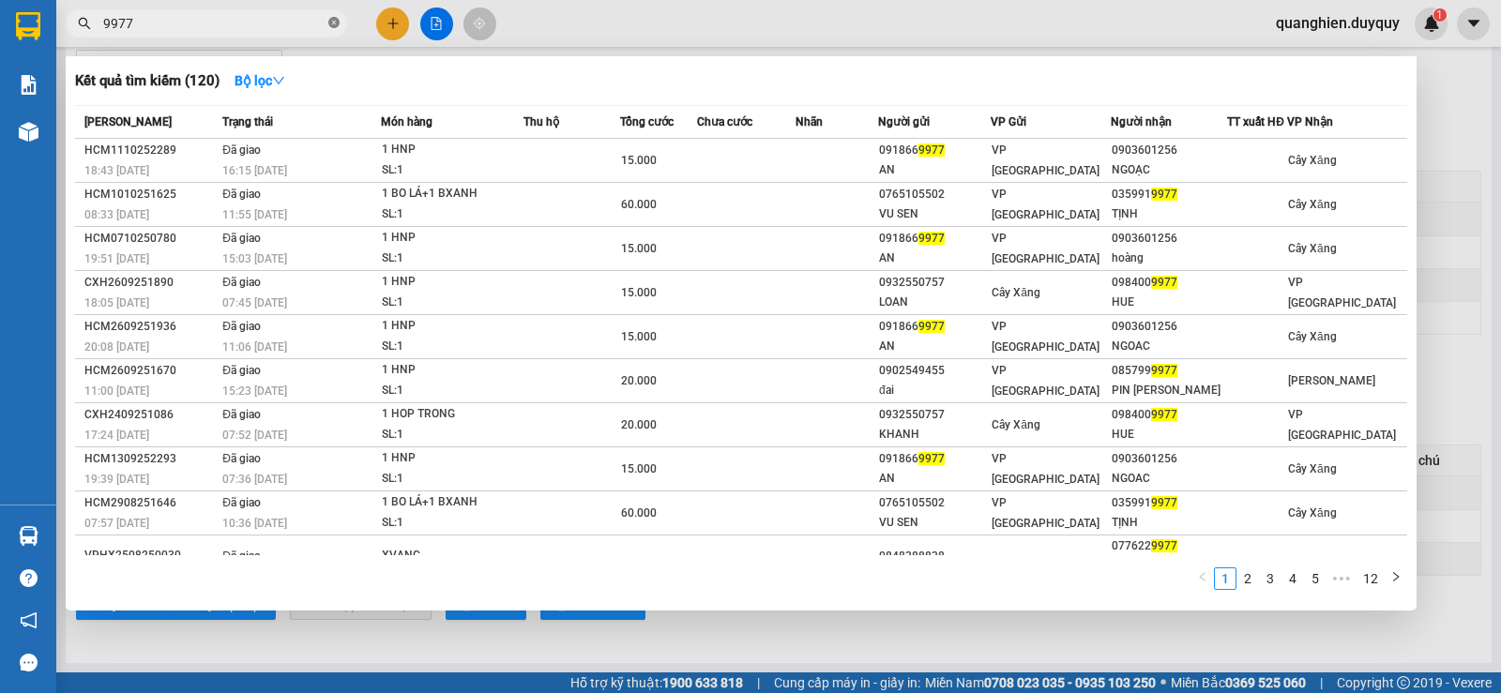
click at [335, 22] on icon "close-circle" at bounding box center [333, 22] width 11 height 11
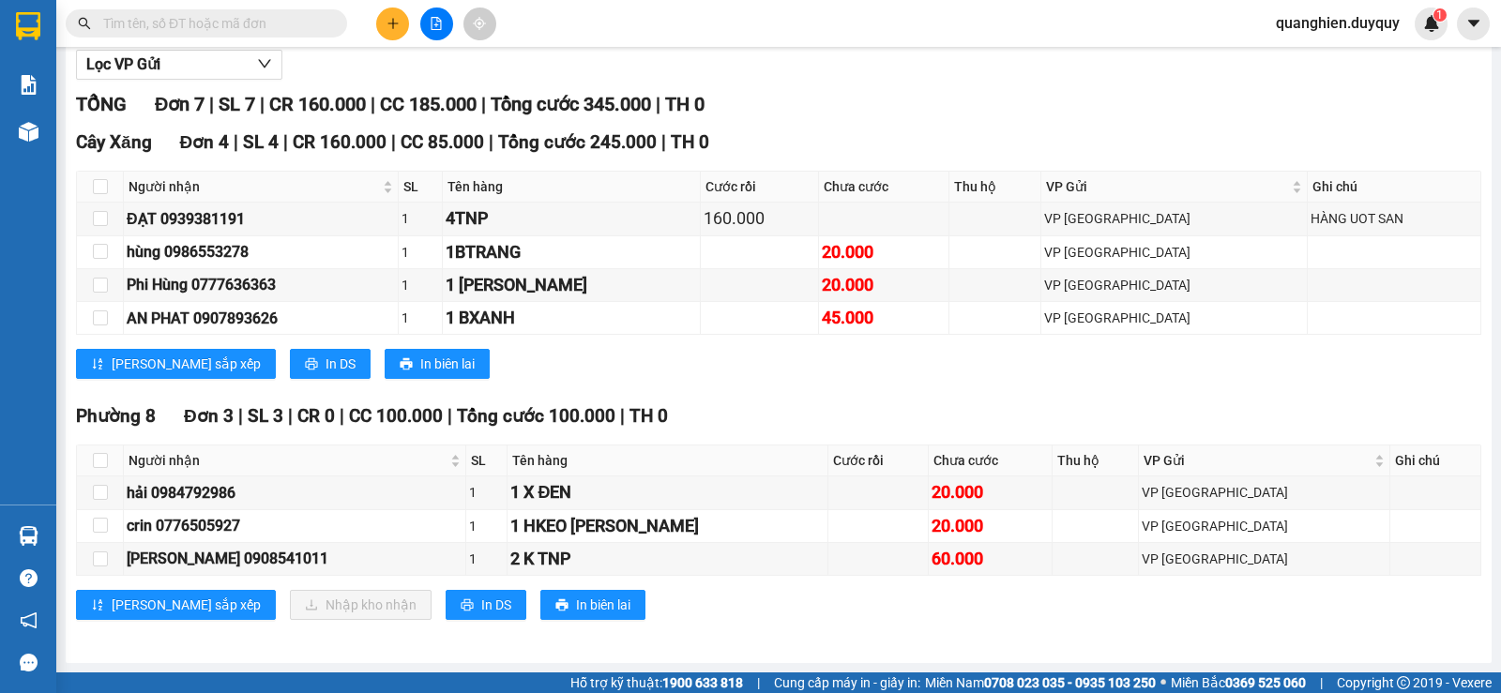
click at [296, 30] on input "text" at bounding box center [213, 23] width 221 height 21
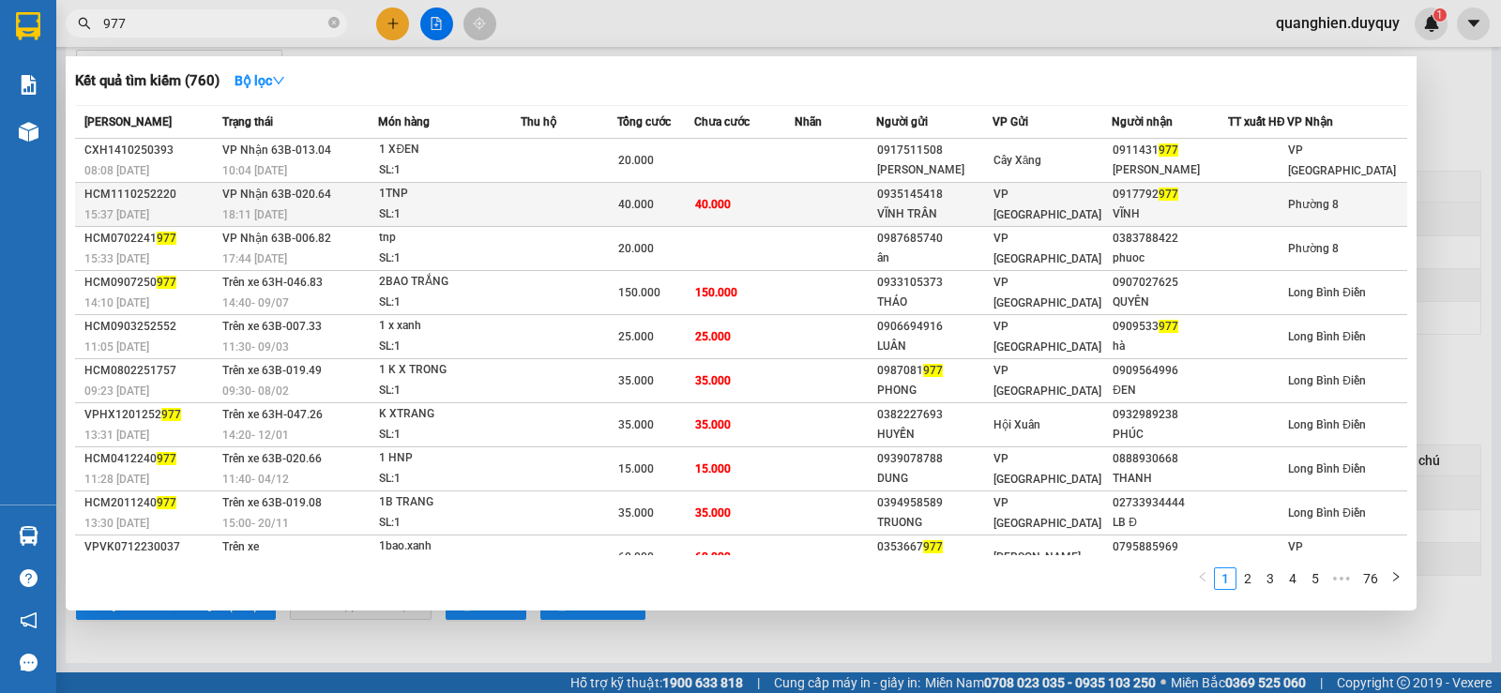
type input "977"
click at [811, 216] on td at bounding box center [836, 205] width 82 height 44
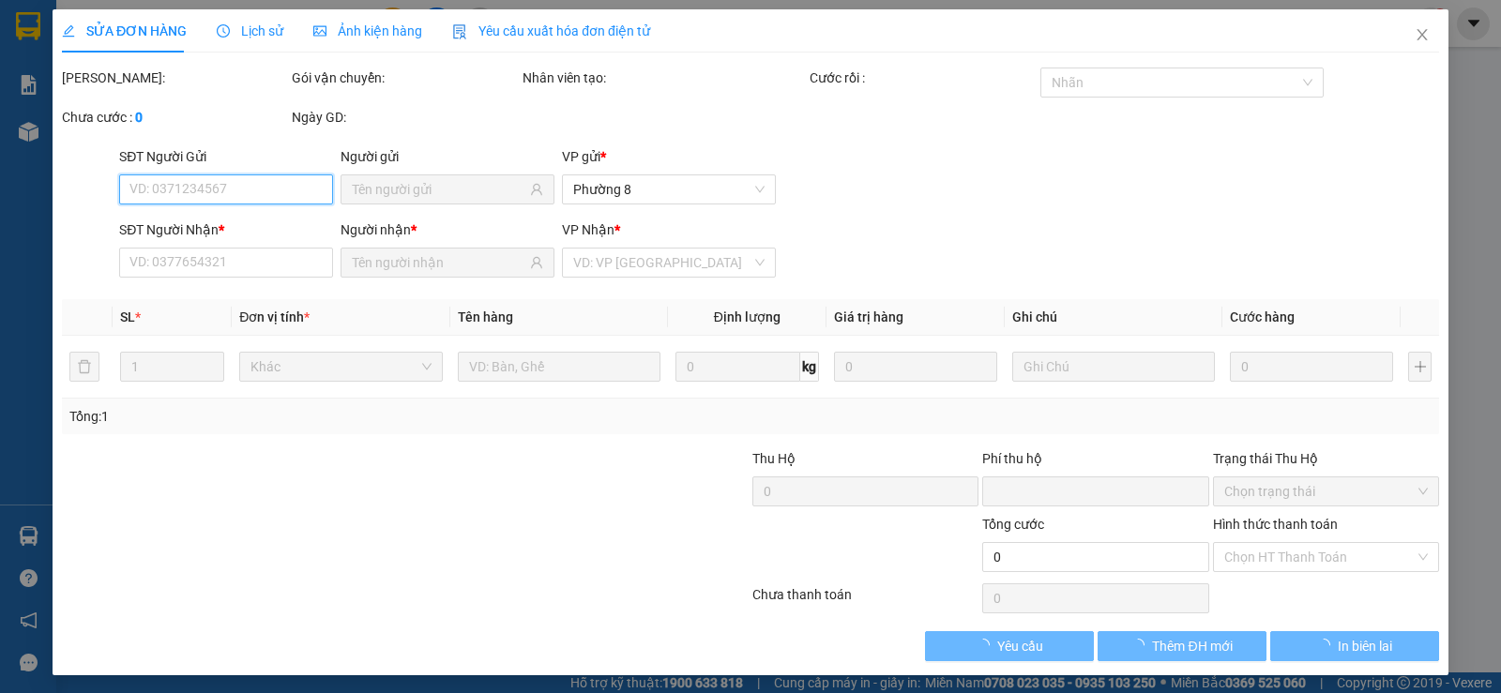
type input "0935145418"
type input "VĨNH TRẦN"
type input "0917792977"
type input "VĨNH"
type input "0"
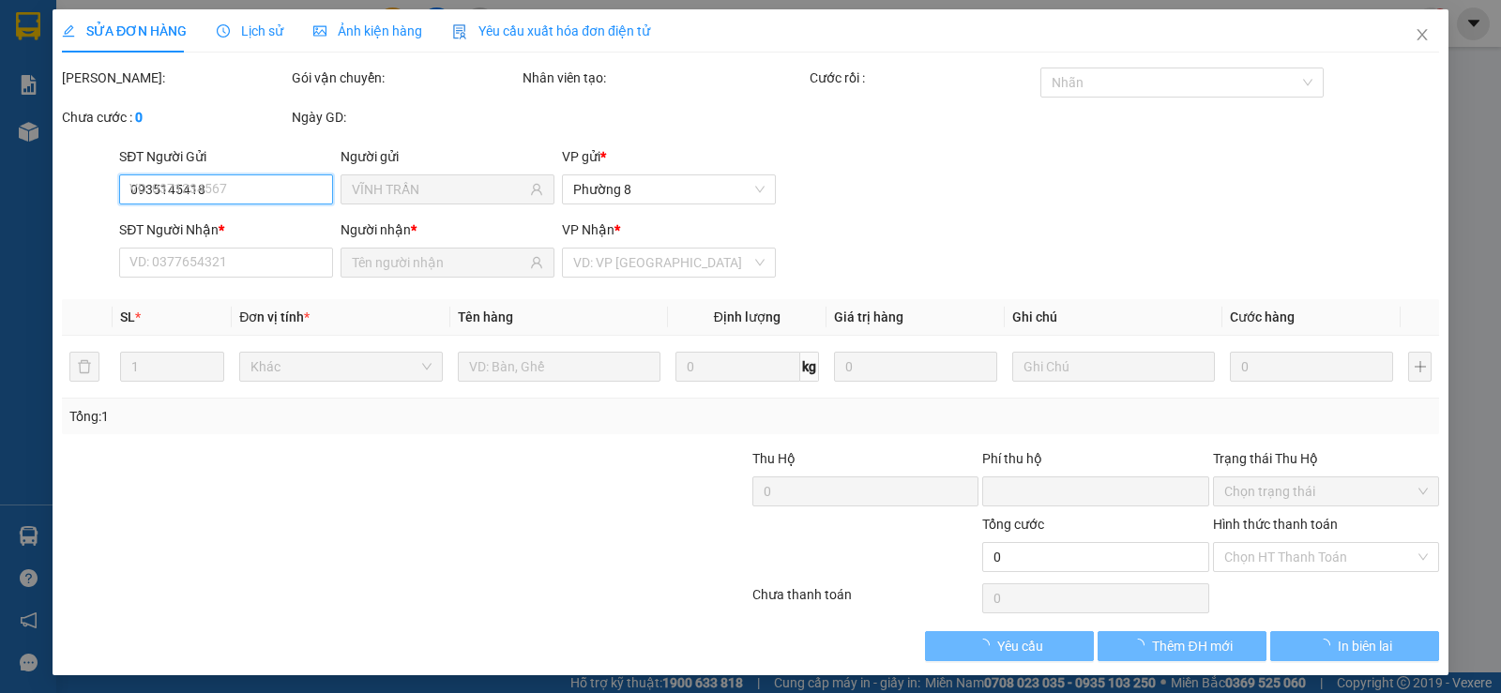
type input "40.000"
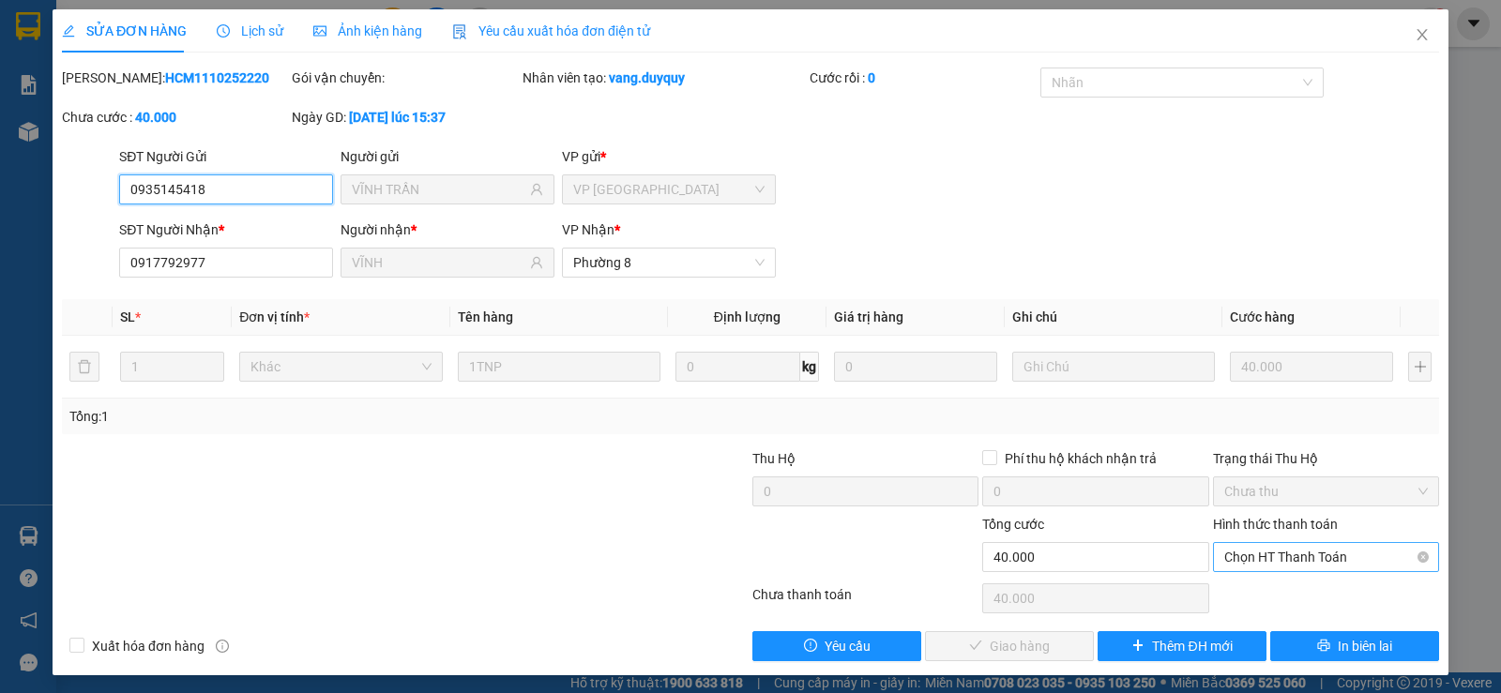
click at [1257, 560] on span "Chọn HT Thanh Toán" at bounding box center [1327, 557] width 204 height 28
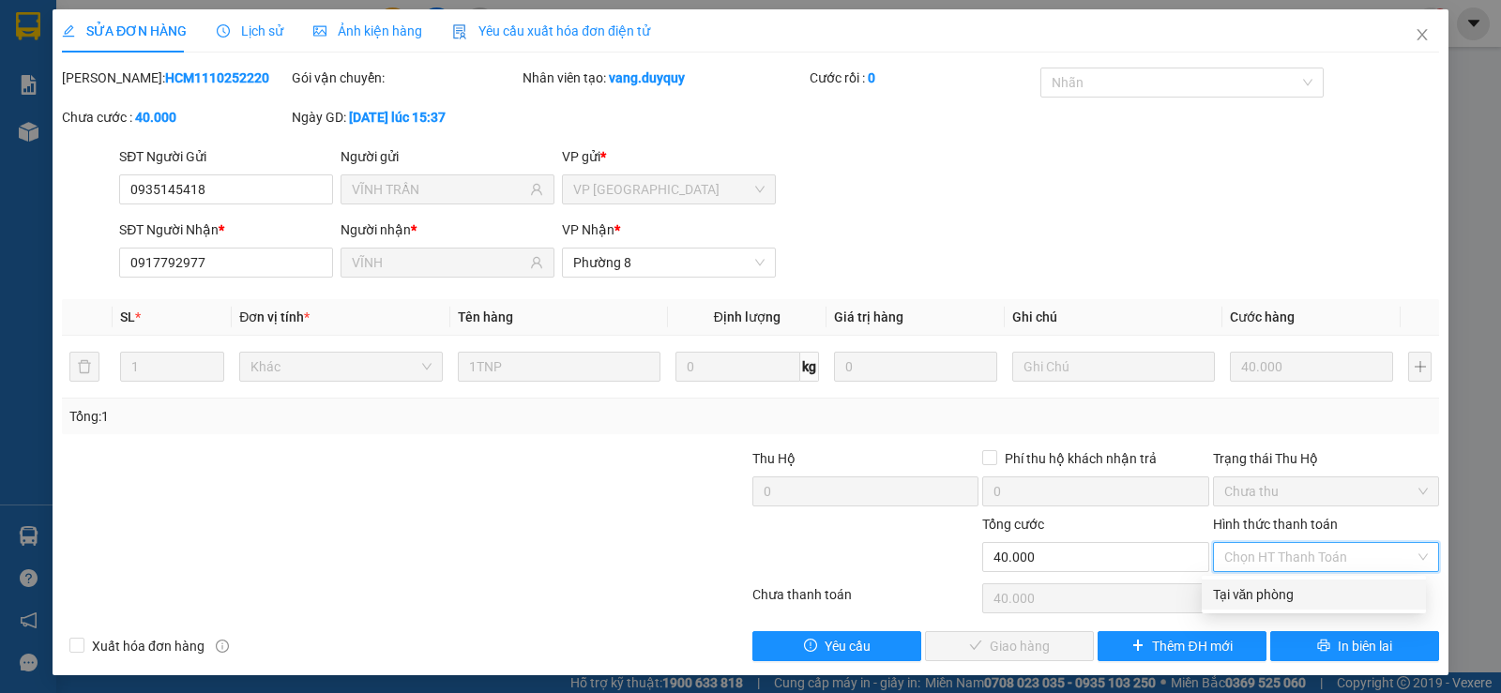
click at [1254, 604] on div "Tại văn phòng" at bounding box center [1314, 595] width 202 height 21
type input "0"
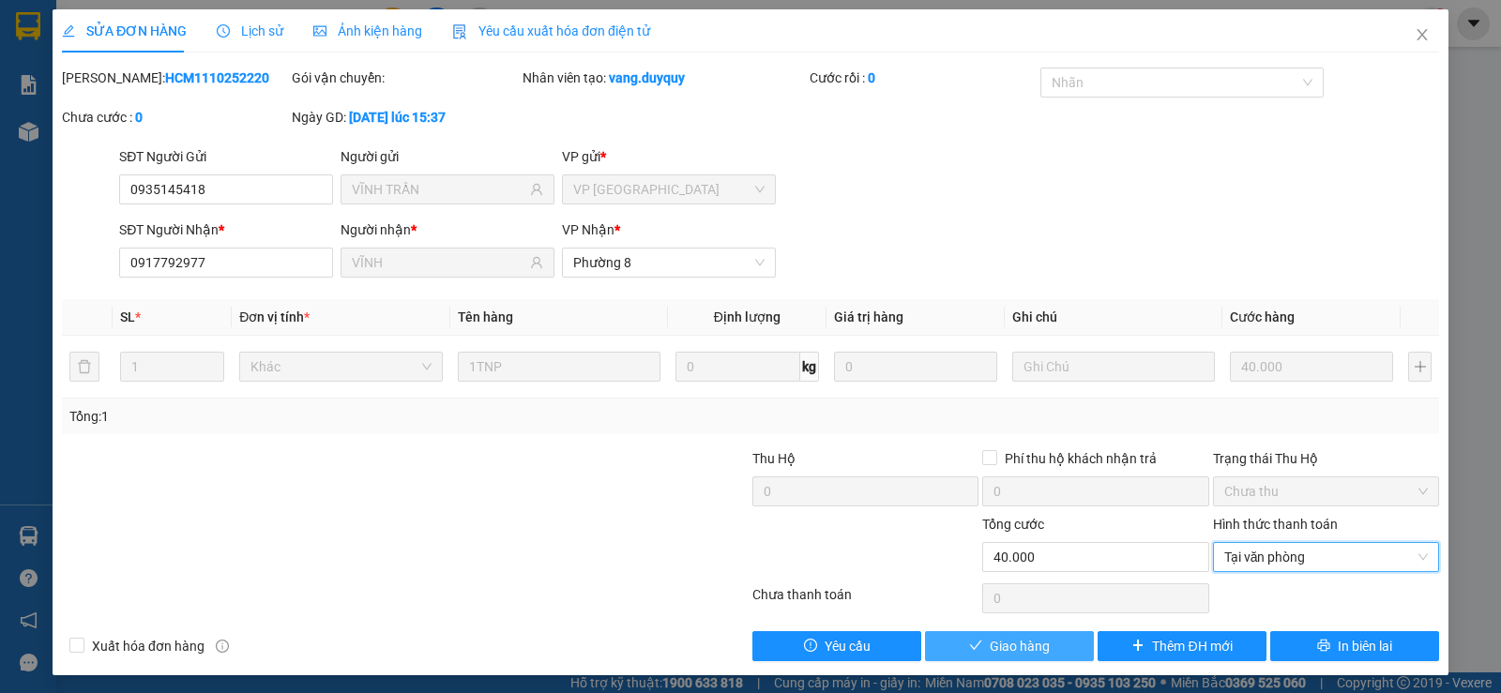
click at [1014, 645] on span "Giao hàng" at bounding box center [1020, 646] width 60 height 21
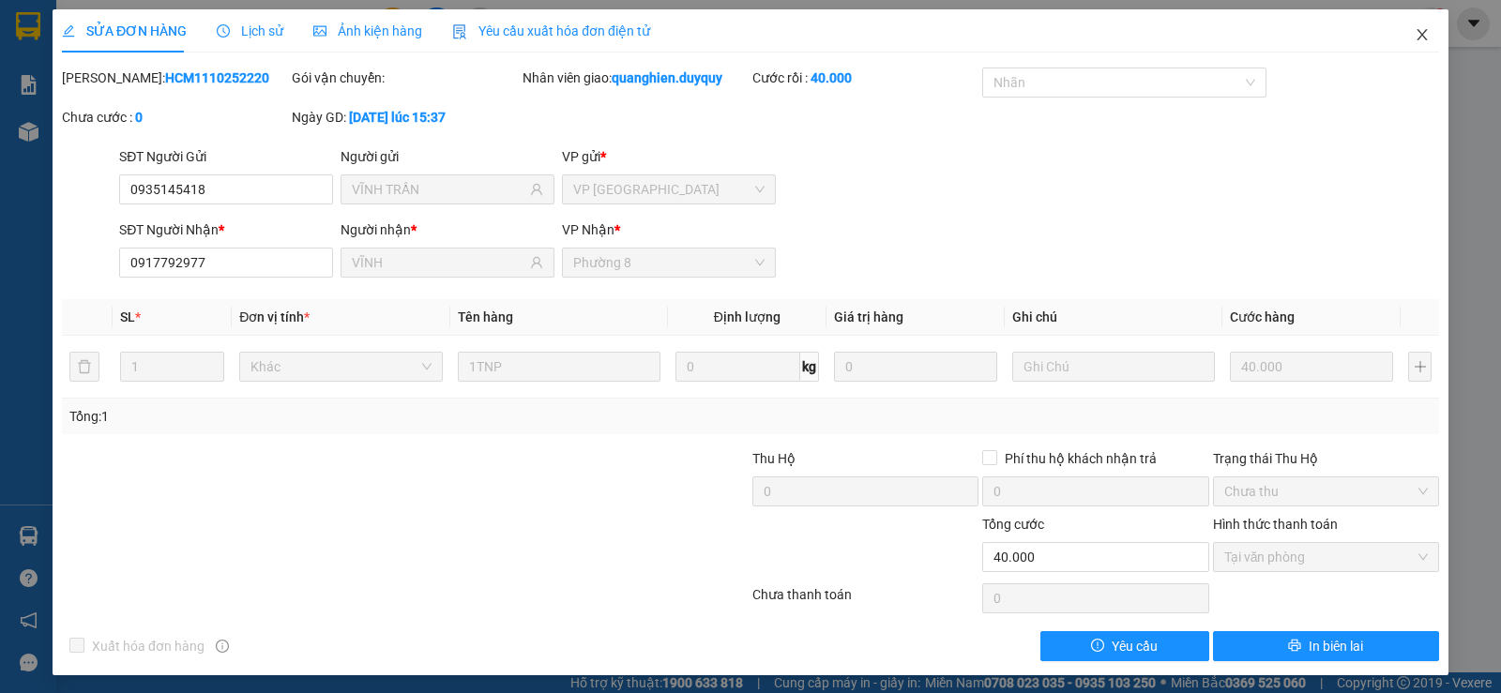
click at [1415, 32] on icon "close" at bounding box center [1422, 34] width 15 height 15
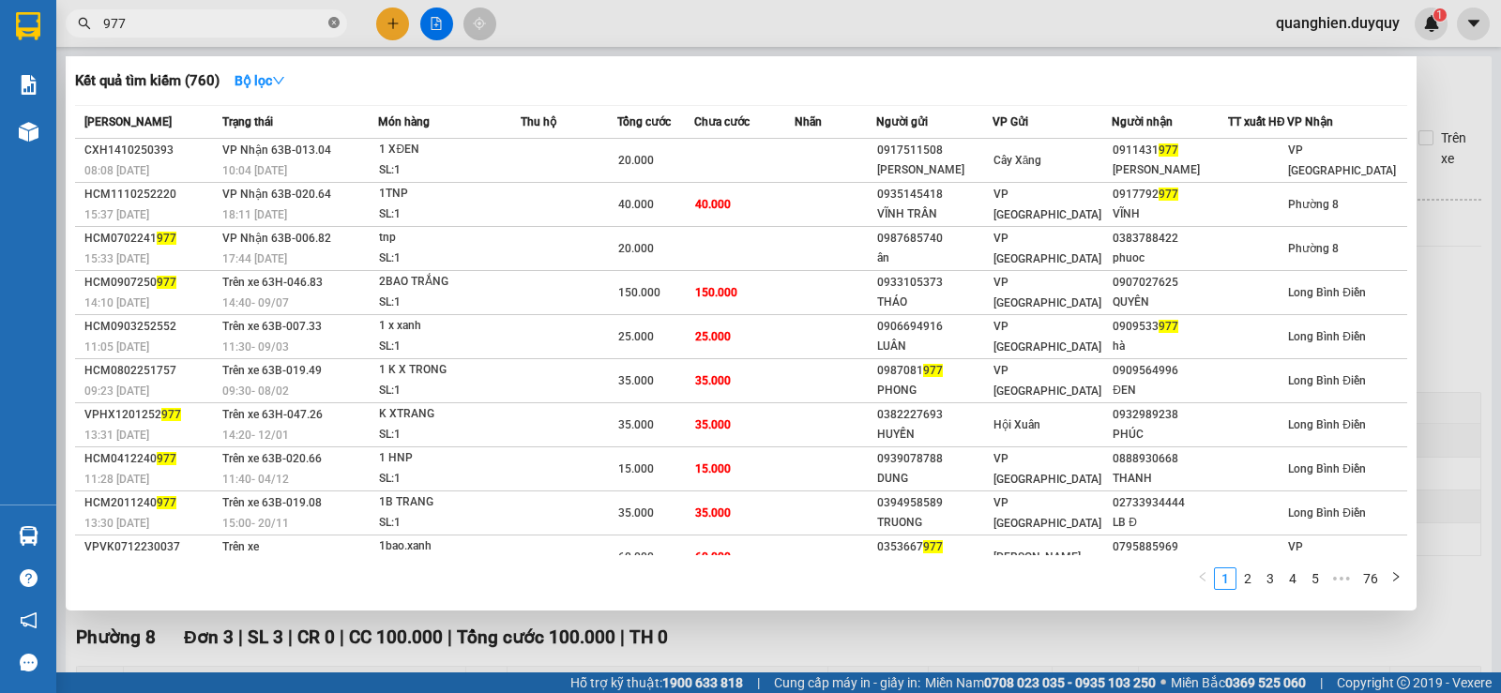
click at [330, 24] on icon "close-circle" at bounding box center [333, 22] width 11 height 11
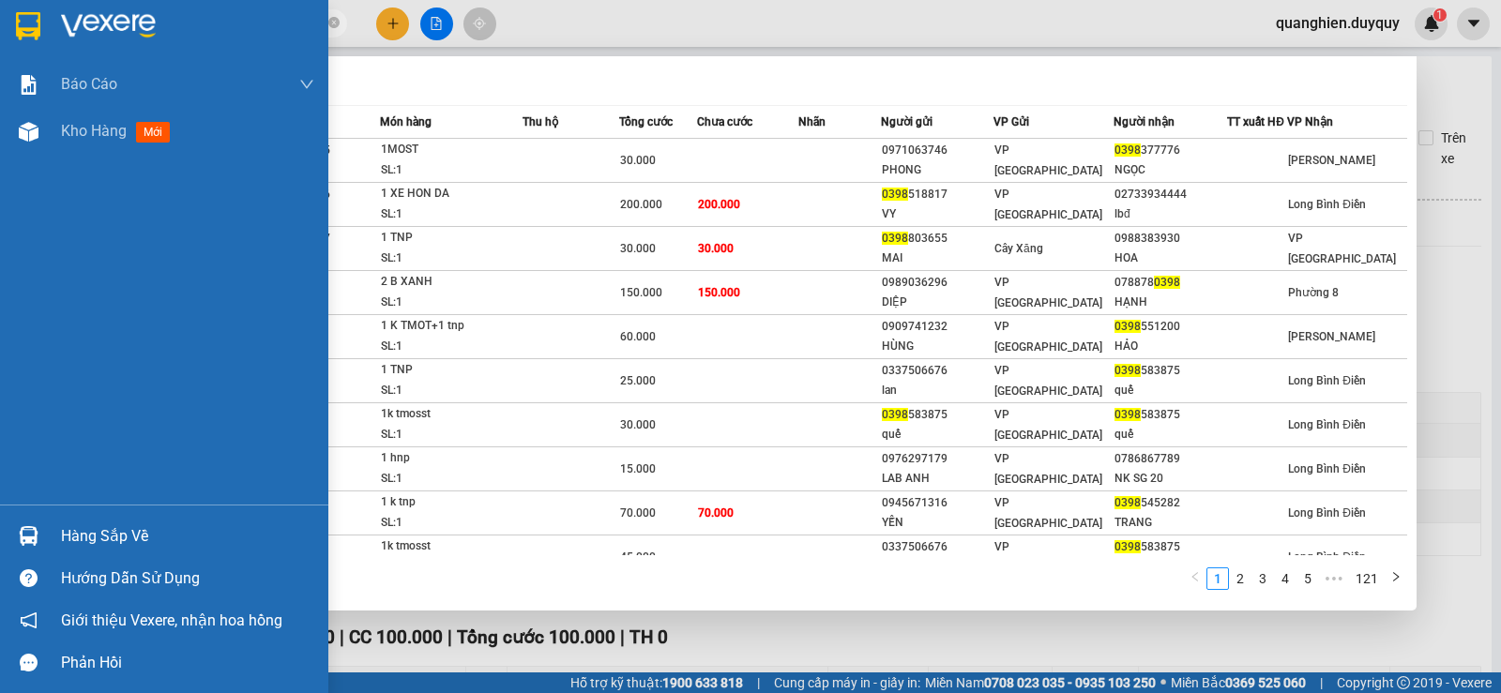
type input "0398"
click at [67, 541] on div "Hàng sắp về" at bounding box center [187, 537] width 253 height 28
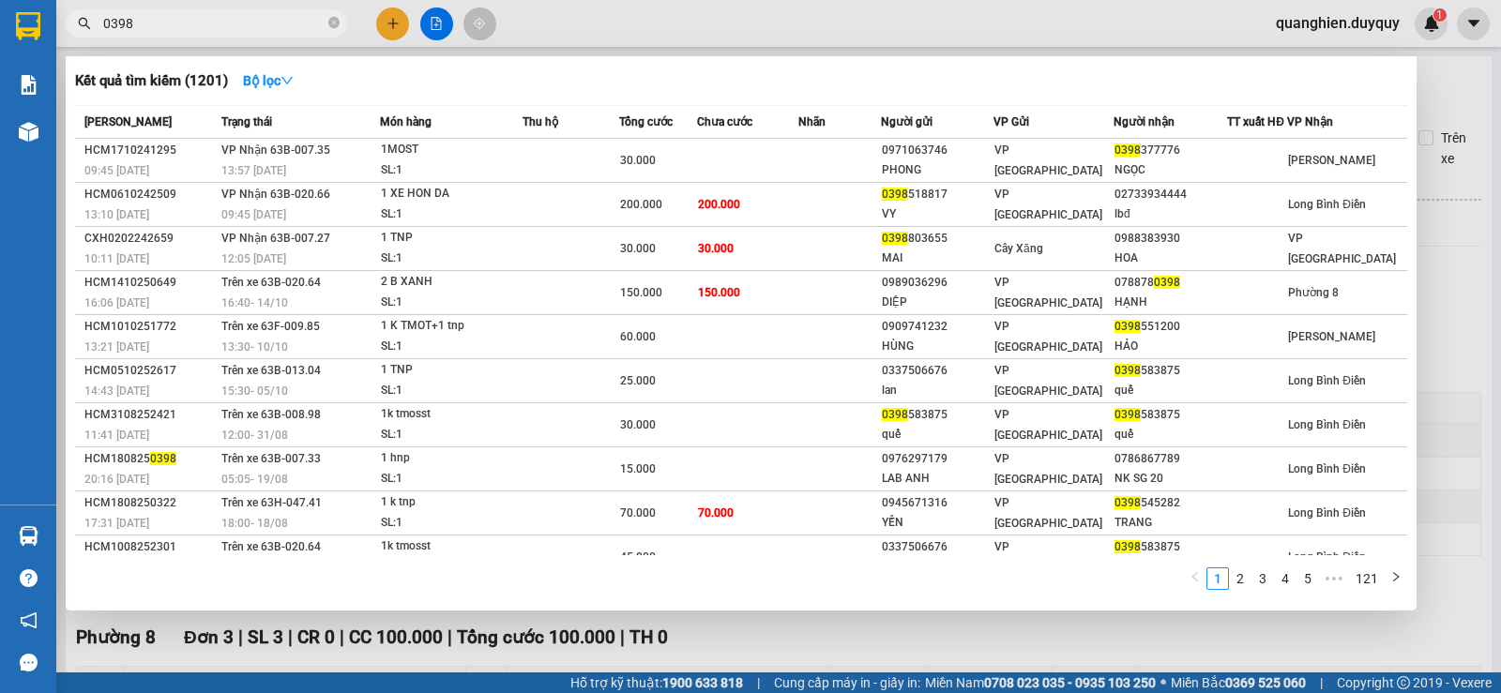
click at [739, 337] on section "Kết quả tìm kiếm ( 1201 ) Bộ lọc Mã ĐH Trạng thái Món hàng Thu hộ Tổng cước Chư…" at bounding box center [750, 346] width 1501 height 693
click at [864, 640] on div at bounding box center [750, 346] width 1501 height 693
click at [330, 23] on icon "close-circle" at bounding box center [333, 22] width 11 height 11
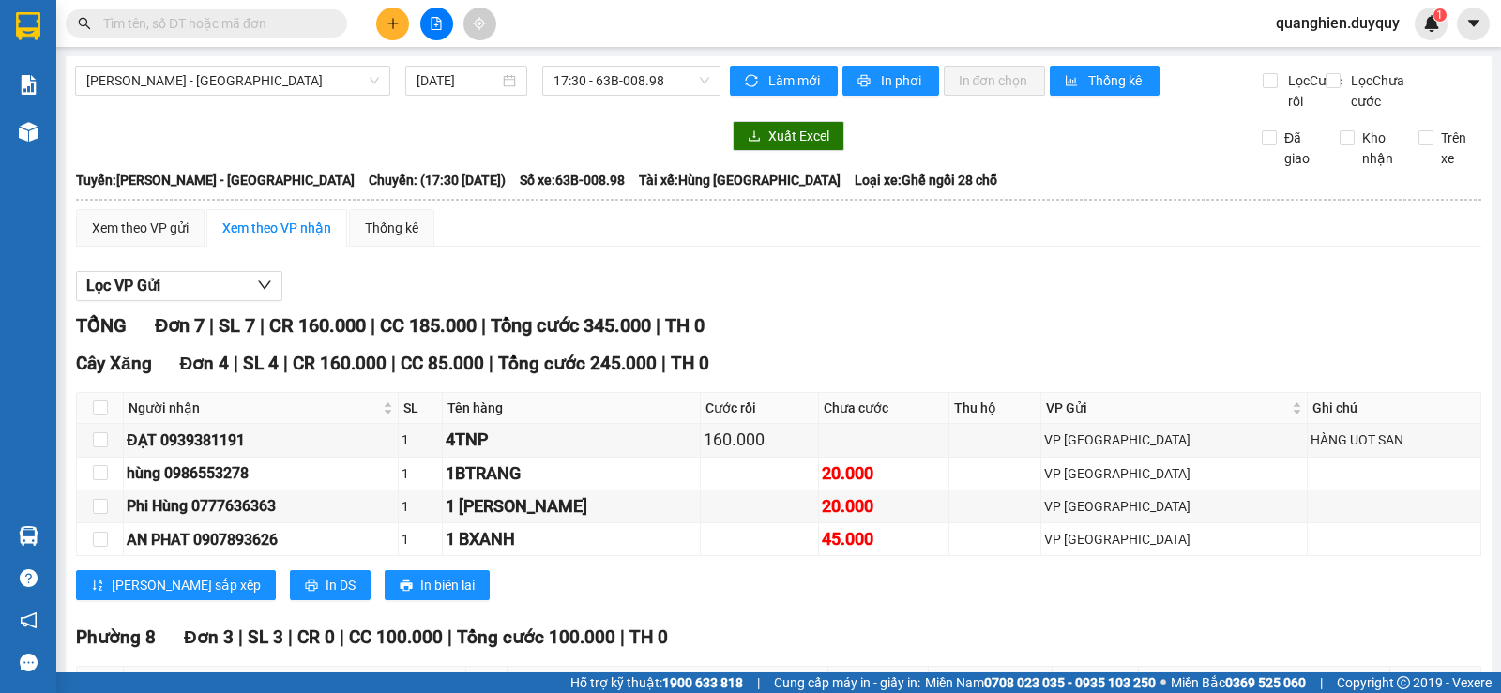
click at [317, 31] on input "text" at bounding box center [213, 23] width 221 height 21
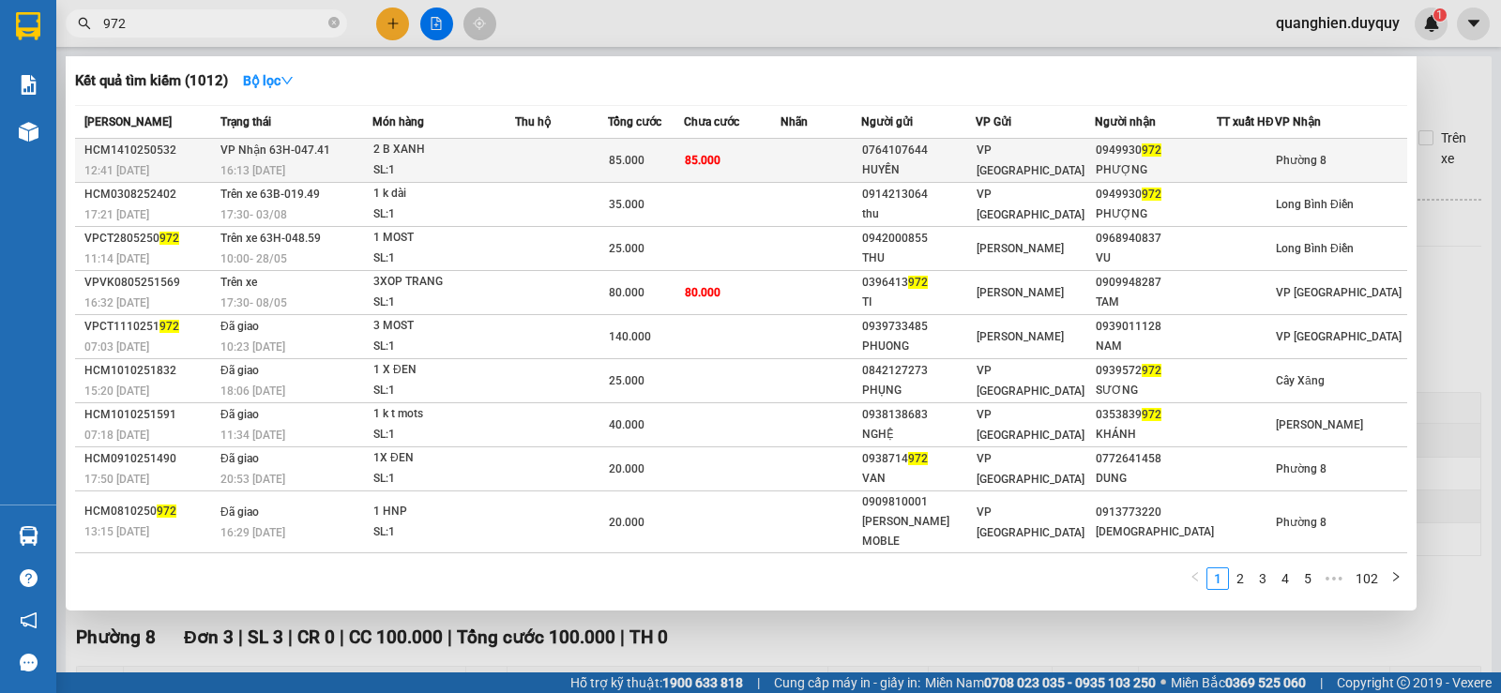
type input "972"
click at [781, 170] on td "85.000" at bounding box center [732, 161] width 97 height 44
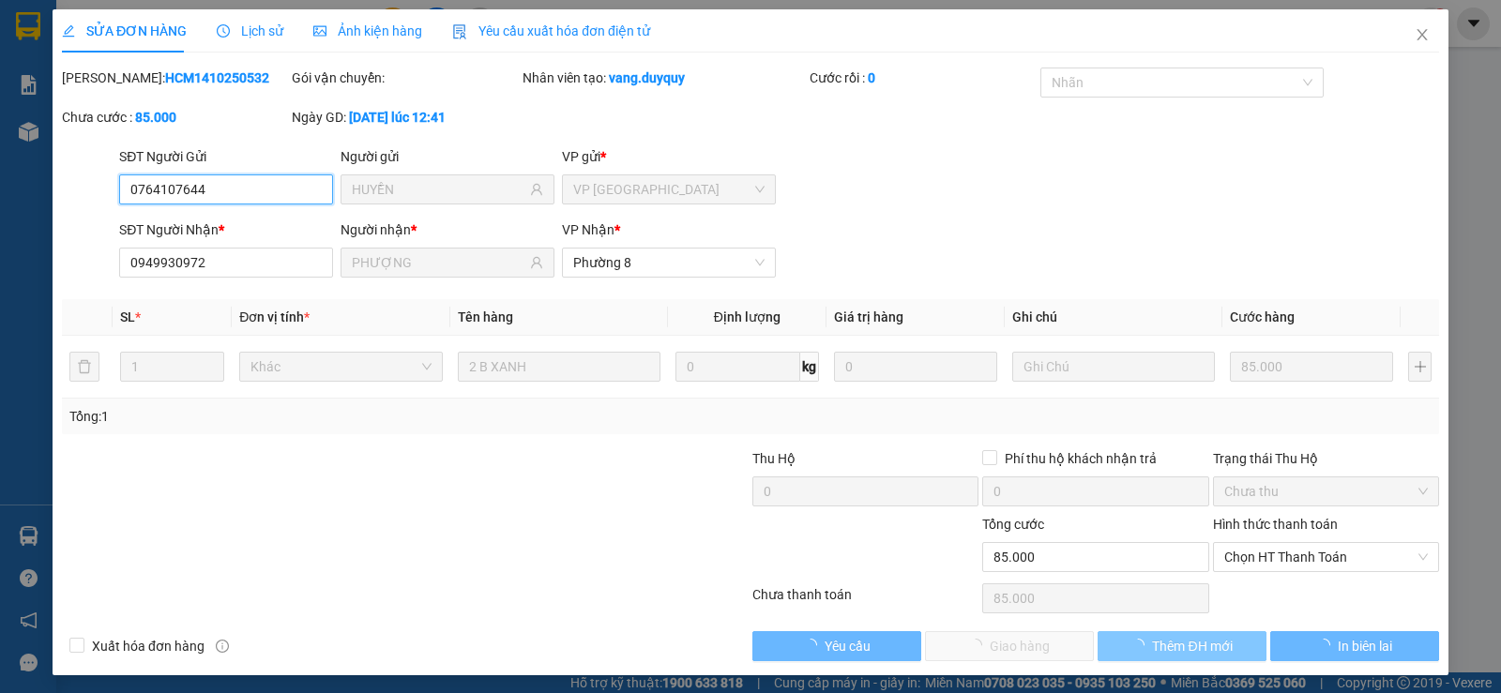
type input "0764107644"
type input "HUYỀN"
type input "0949930972"
type input "PHƯỢNG"
type input "0"
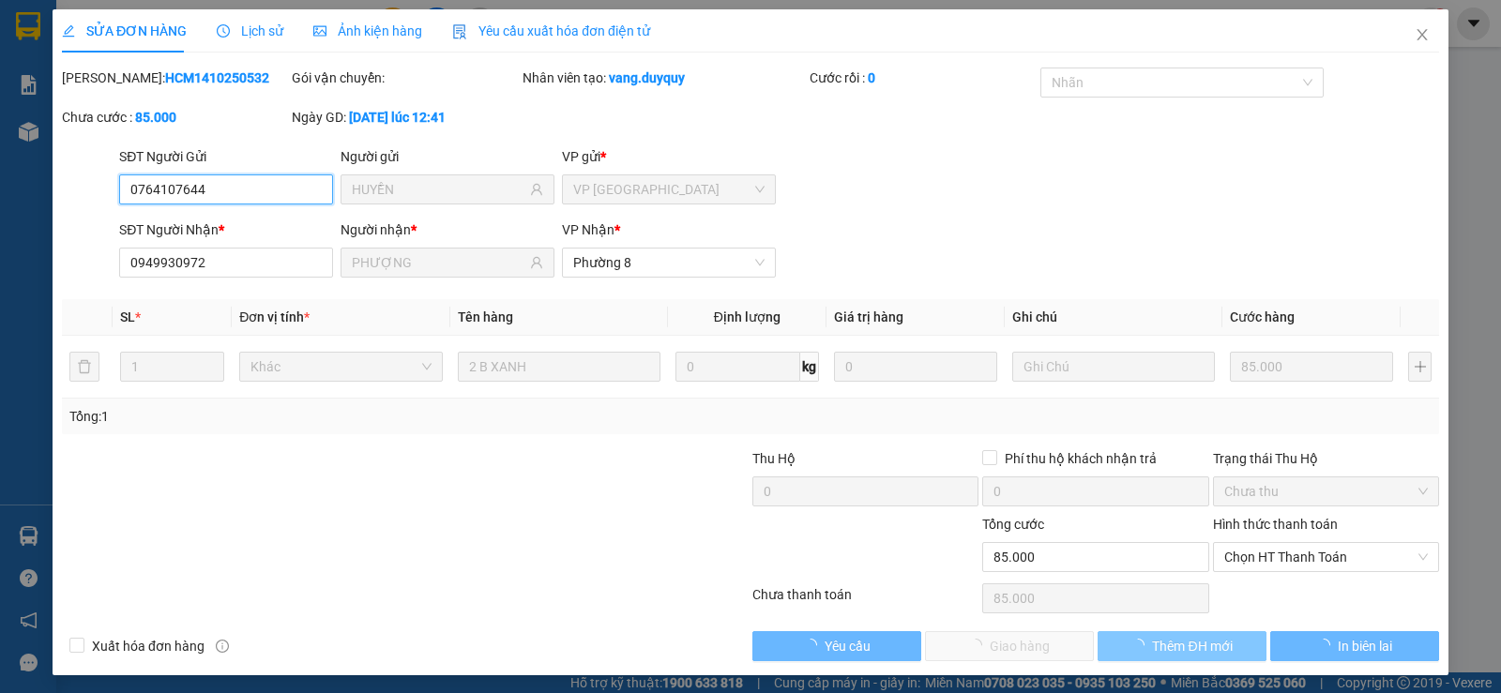
type input "85.000"
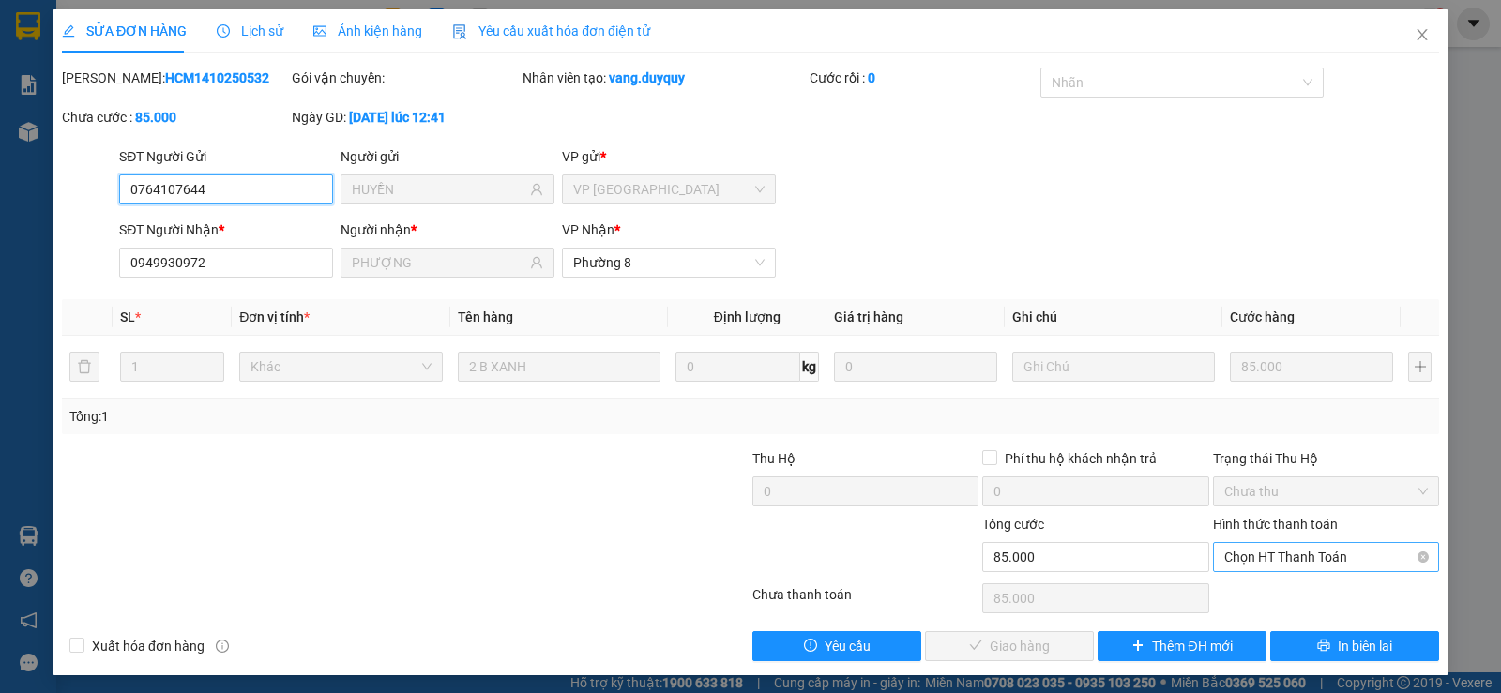
click at [1291, 562] on span "Chọn HT Thanh Toán" at bounding box center [1327, 557] width 204 height 28
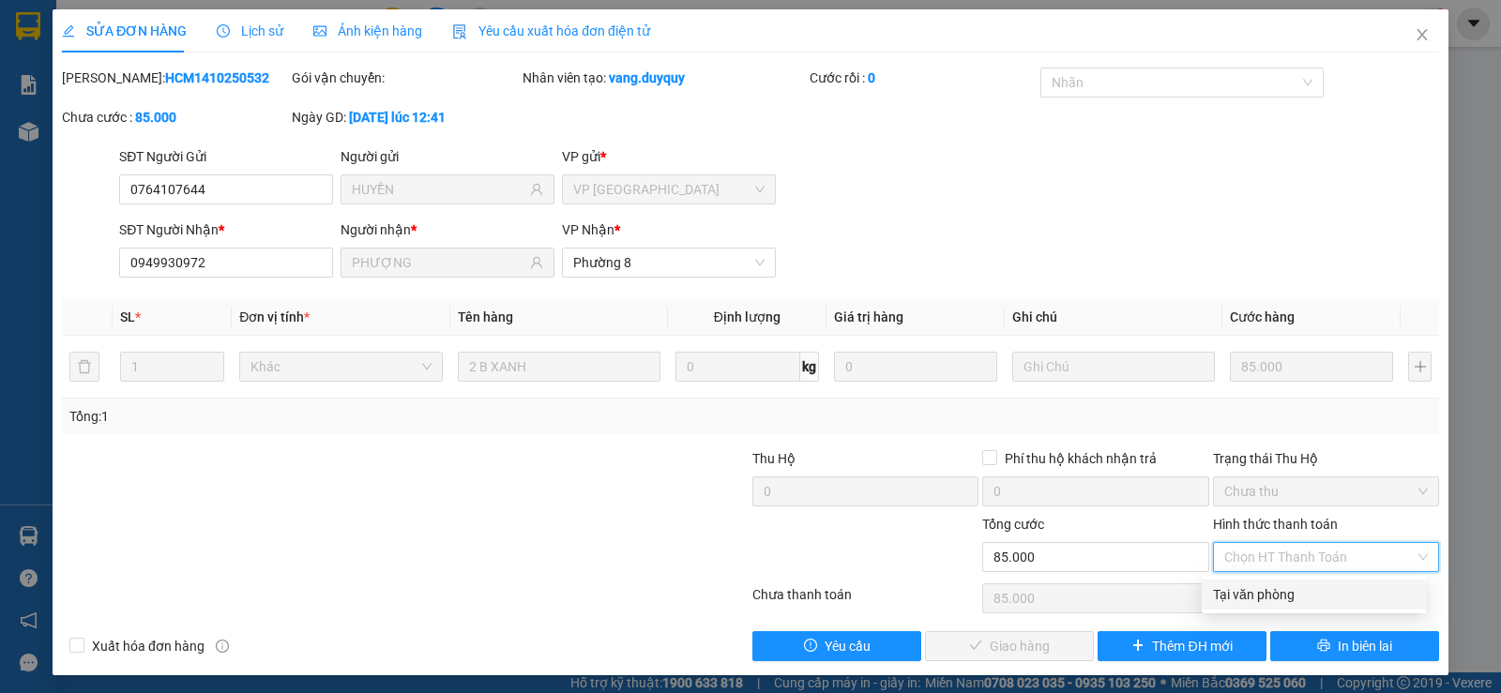
click at [1287, 589] on div "Tại văn phòng" at bounding box center [1314, 595] width 202 height 21
type input "0"
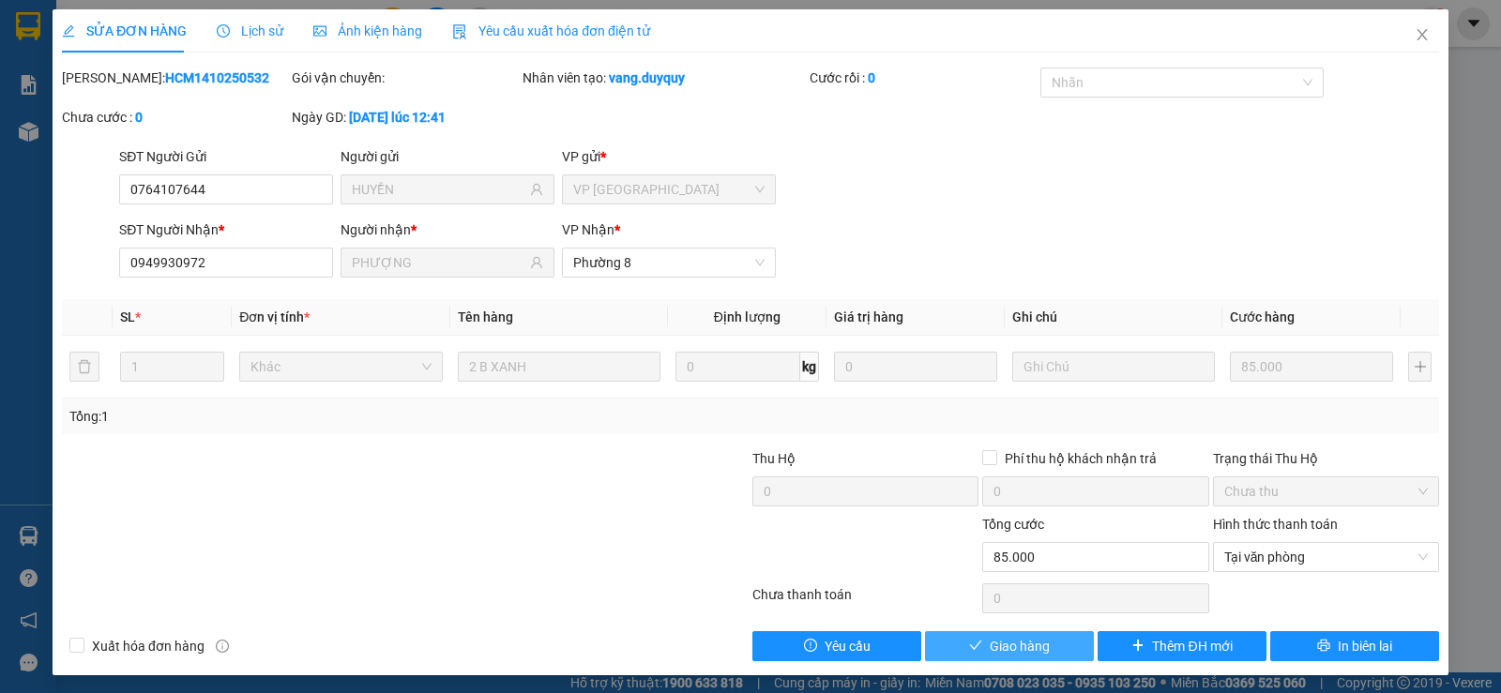
click at [1060, 653] on button "Giao hàng" at bounding box center [1009, 647] width 169 height 30
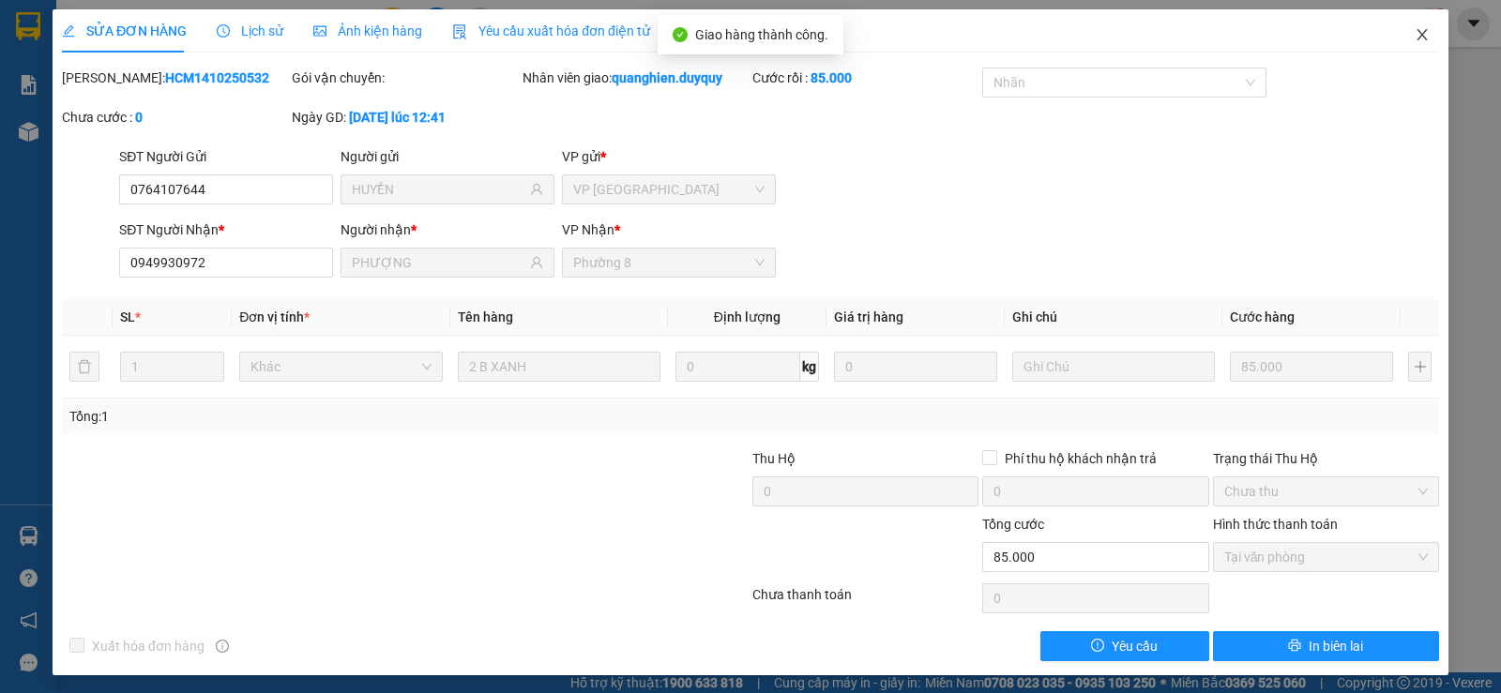
click at [1415, 38] on icon "close" at bounding box center [1422, 34] width 15 height 15
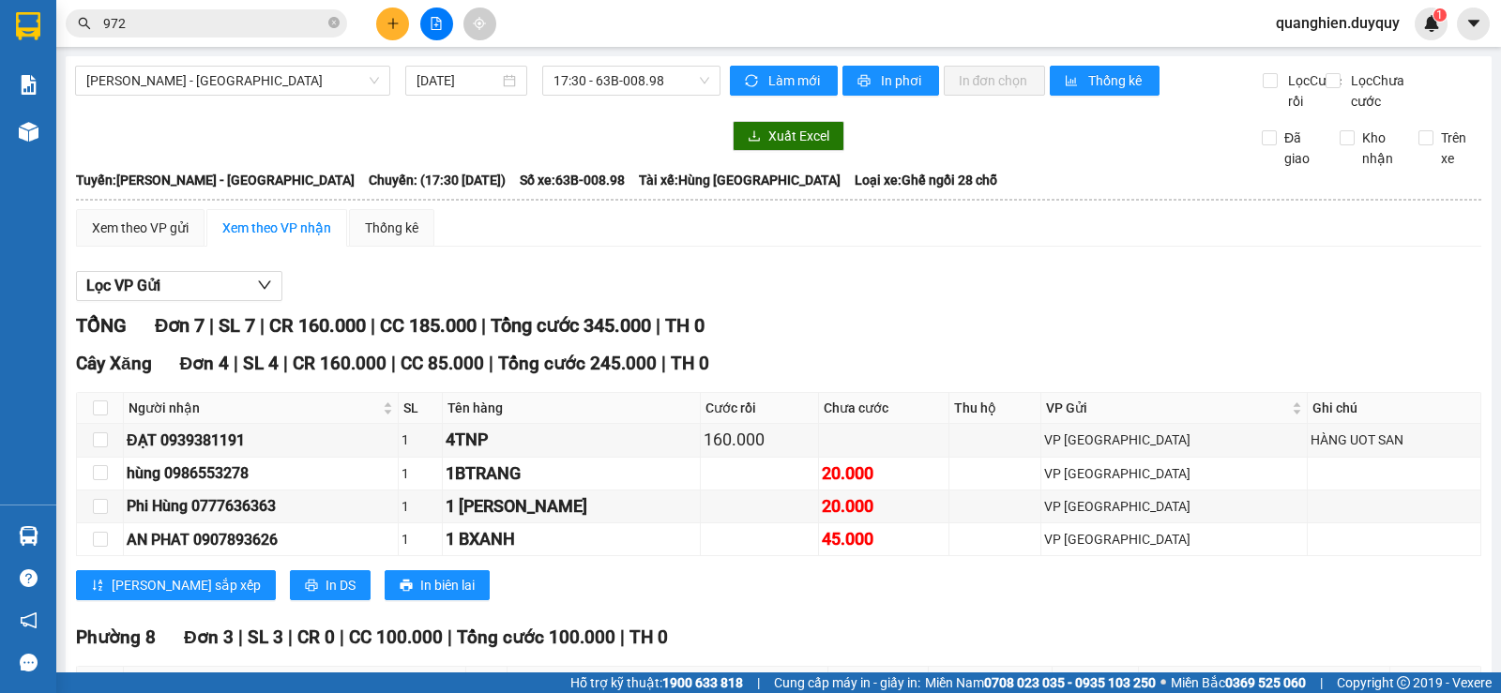
click at [1354, 23] on span "quanghien.duyquy" at bounding box center [1338, 22] width 154 height 23
click at [1347, 58] on span "Đăng xuất" at bounding box center [1345, 58] width 116 height 21
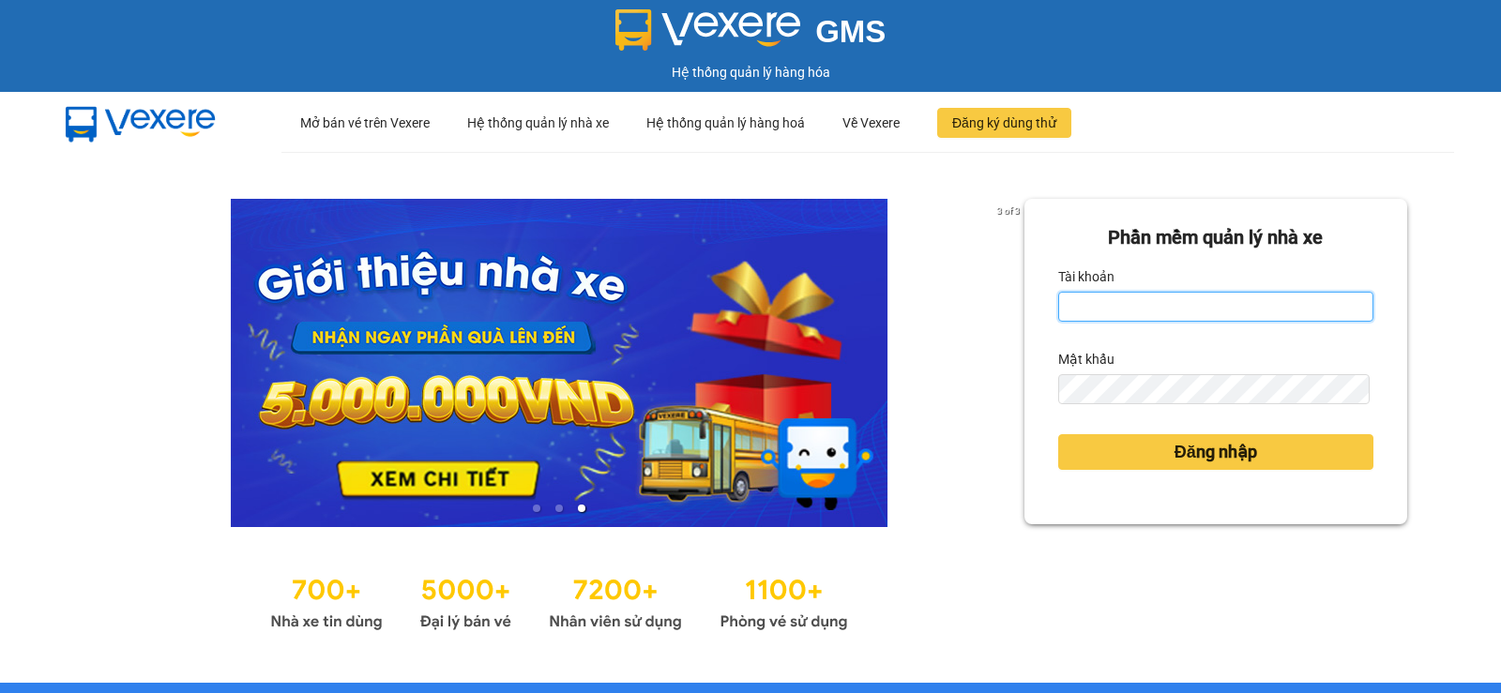
click at [1300, 302] on input "Tài khoản" at bounding box center [1216, 307] width 315 height 30
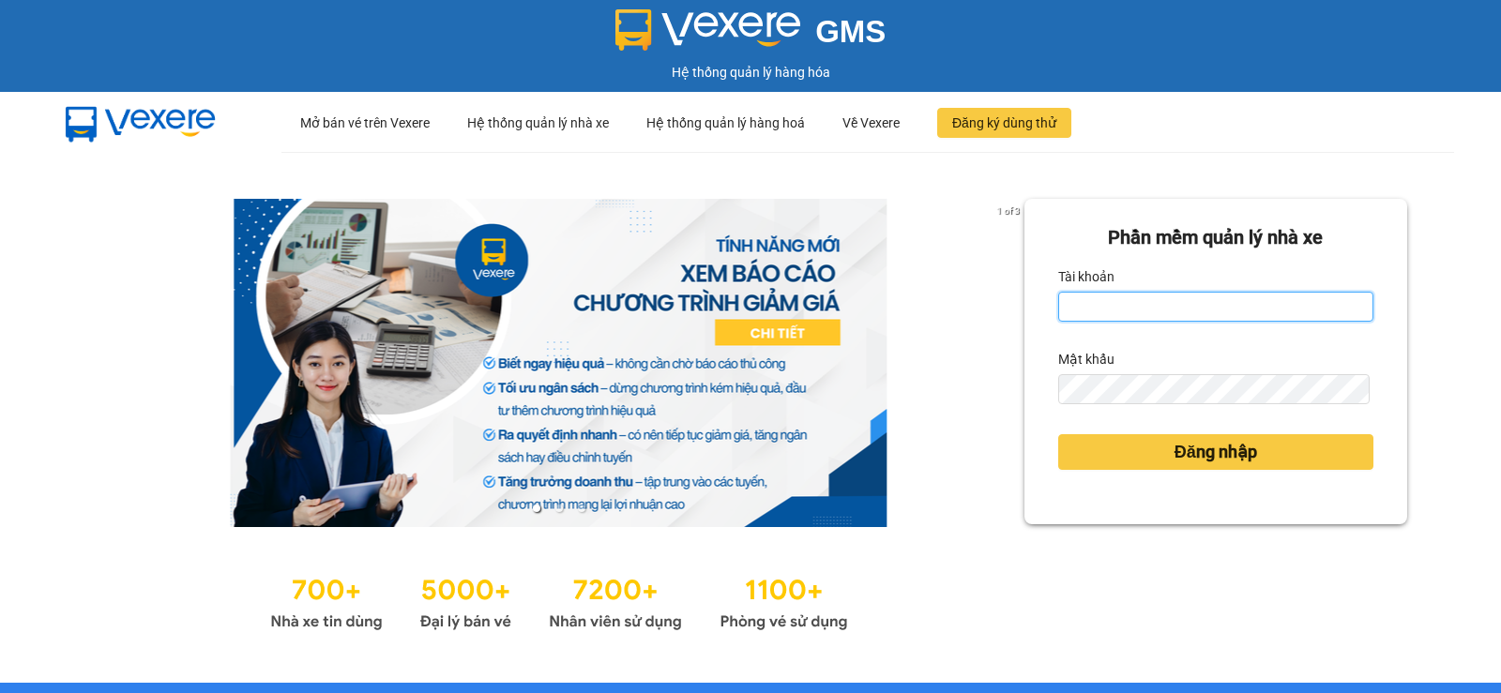
type input "quyen.duyquy"
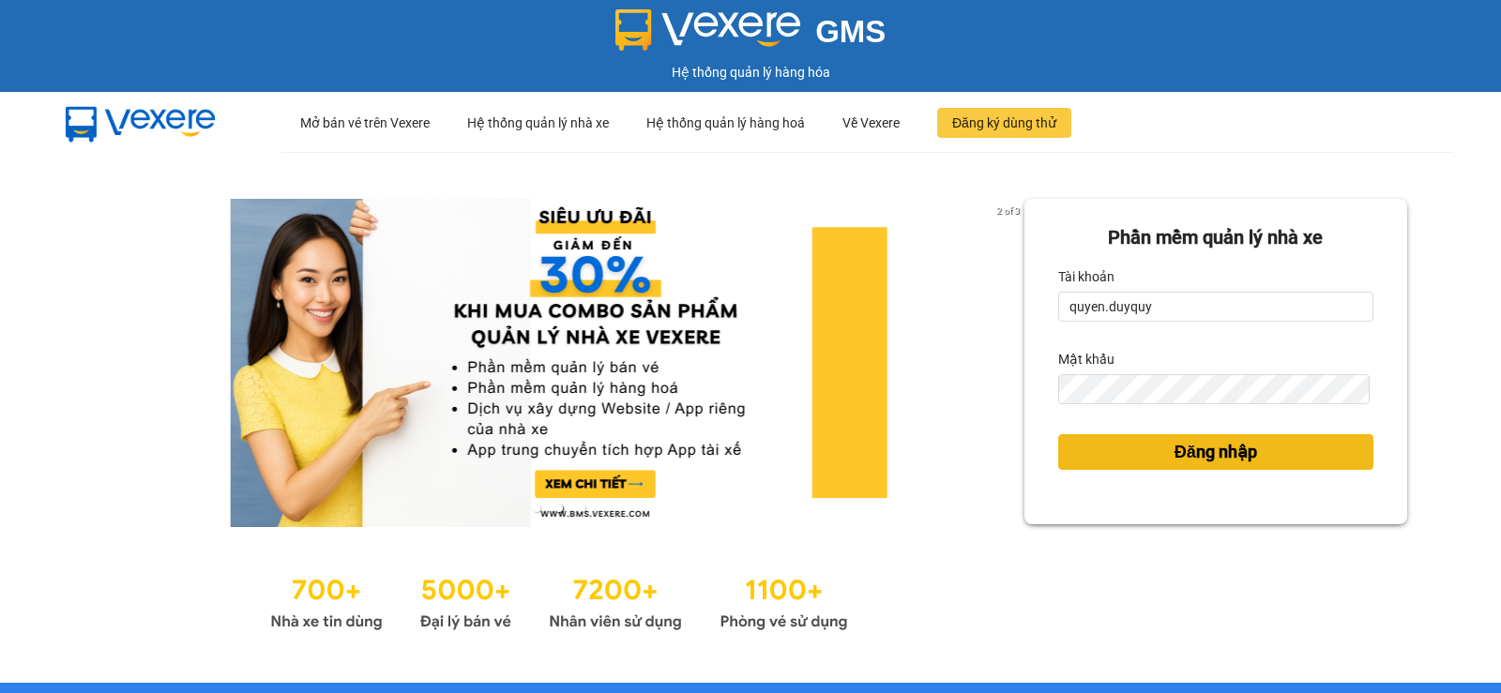
click at [1210, 446] on span "Đăng nhập" at bounding box center [1216, 452] width 83 height 26
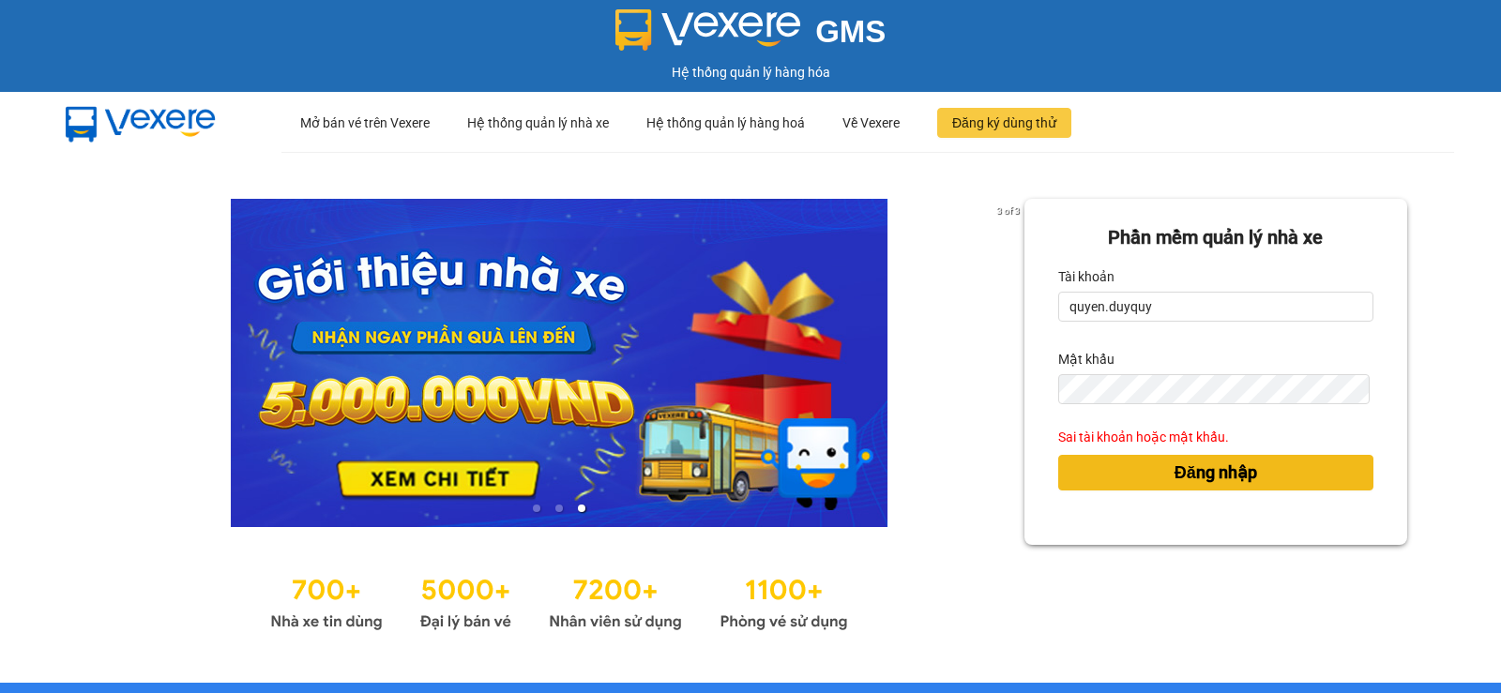
click at [1212, 469] on span "Đăng nhập" at bounding box center [1216, 473] width 83 height 26
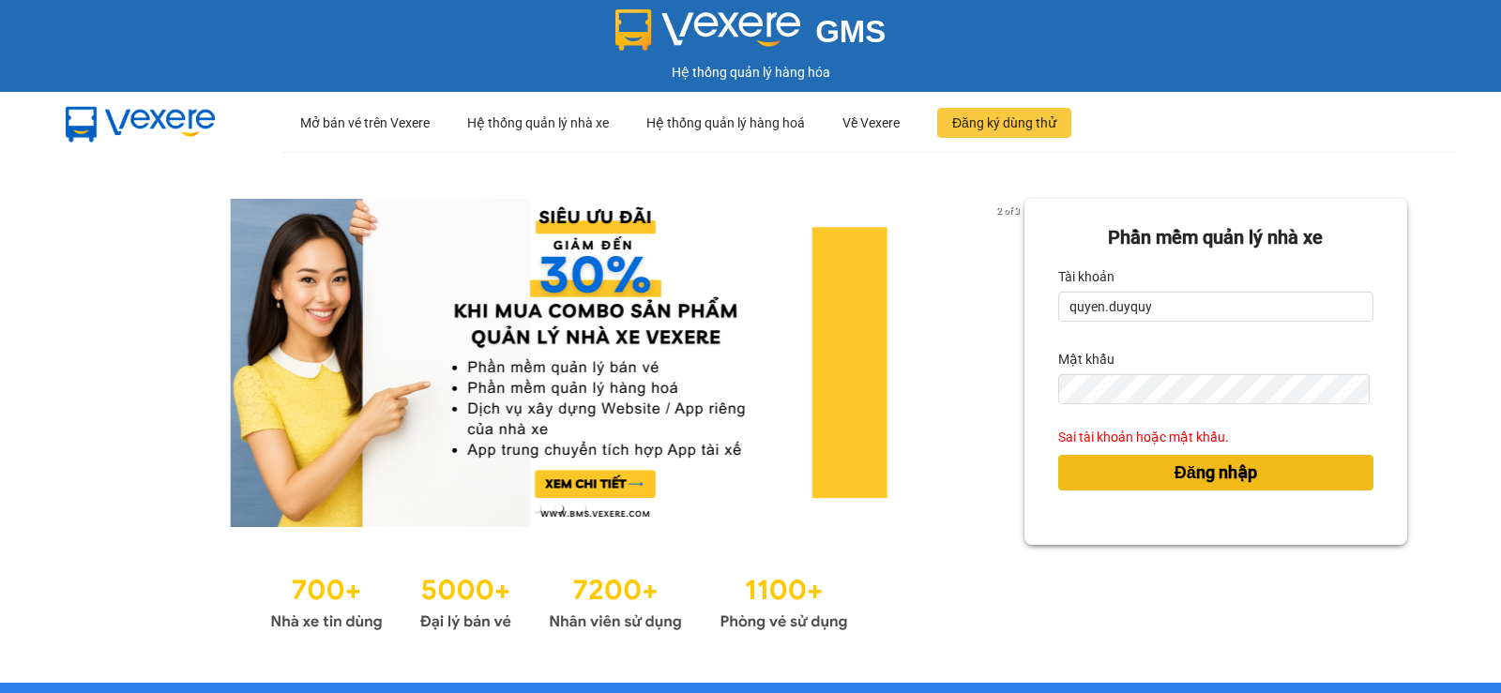
click at [1205, 471] on span "Đăng nhập" at bounding box center [1216, 473] width 83 height 26
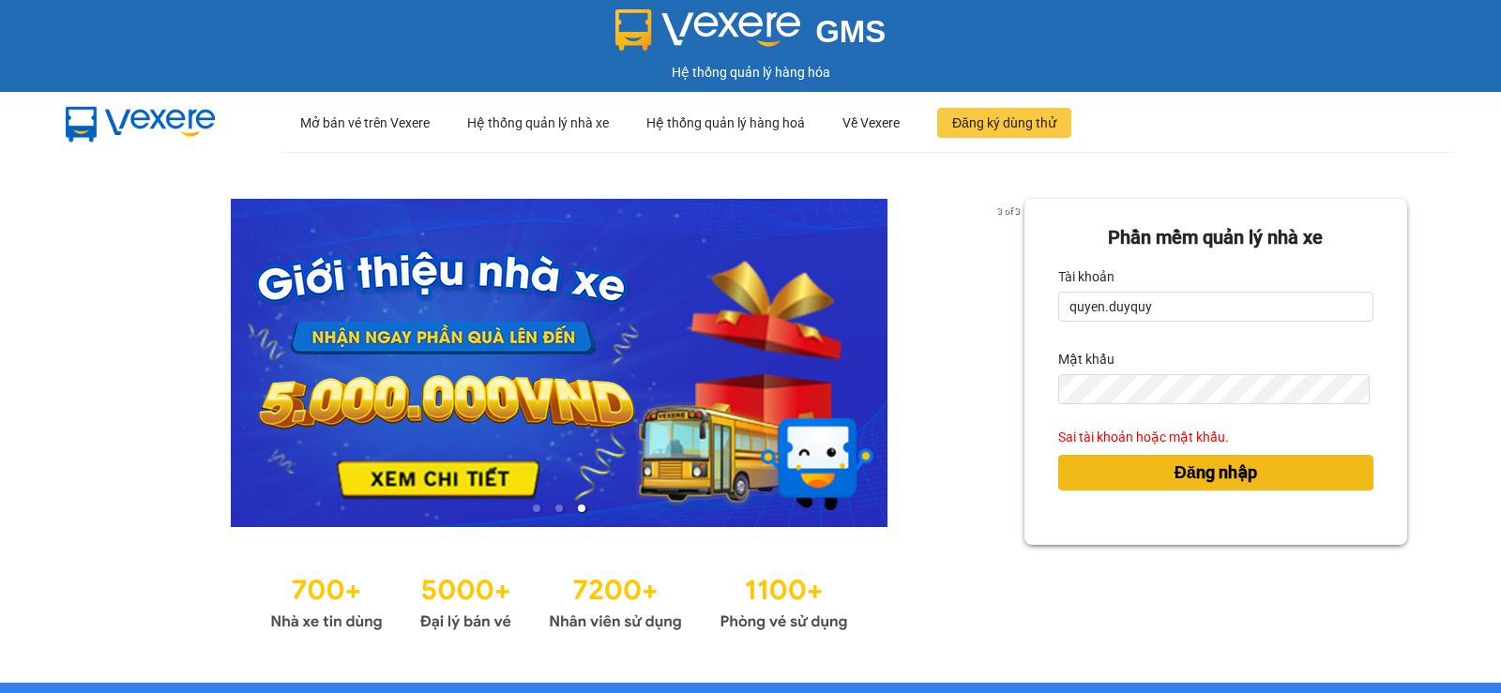
click at [1192, 469] on span "Đăng nhập" at bounding box center [1216, 473] width 83 height 26
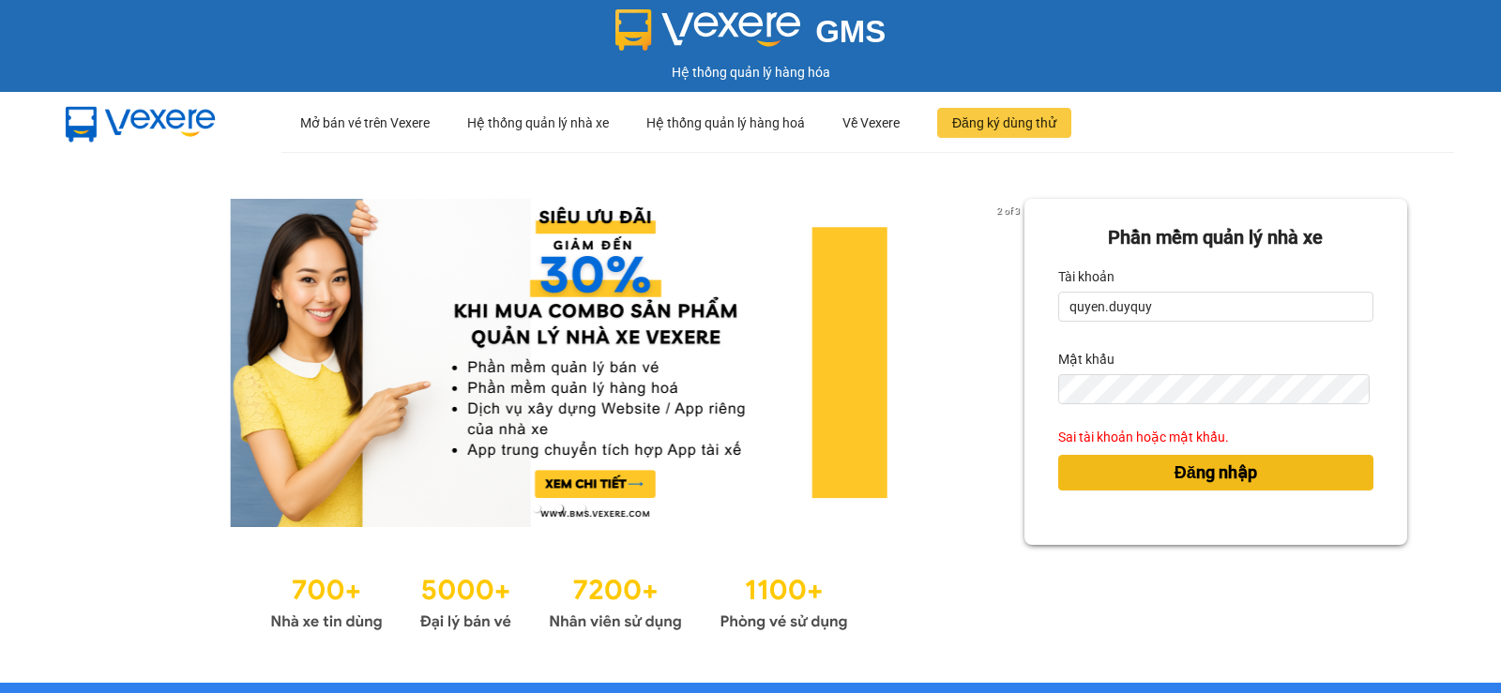
click at [1203, 460] on span "Đăng nhập" at bounding box center [1216, 473] width 83 height 26
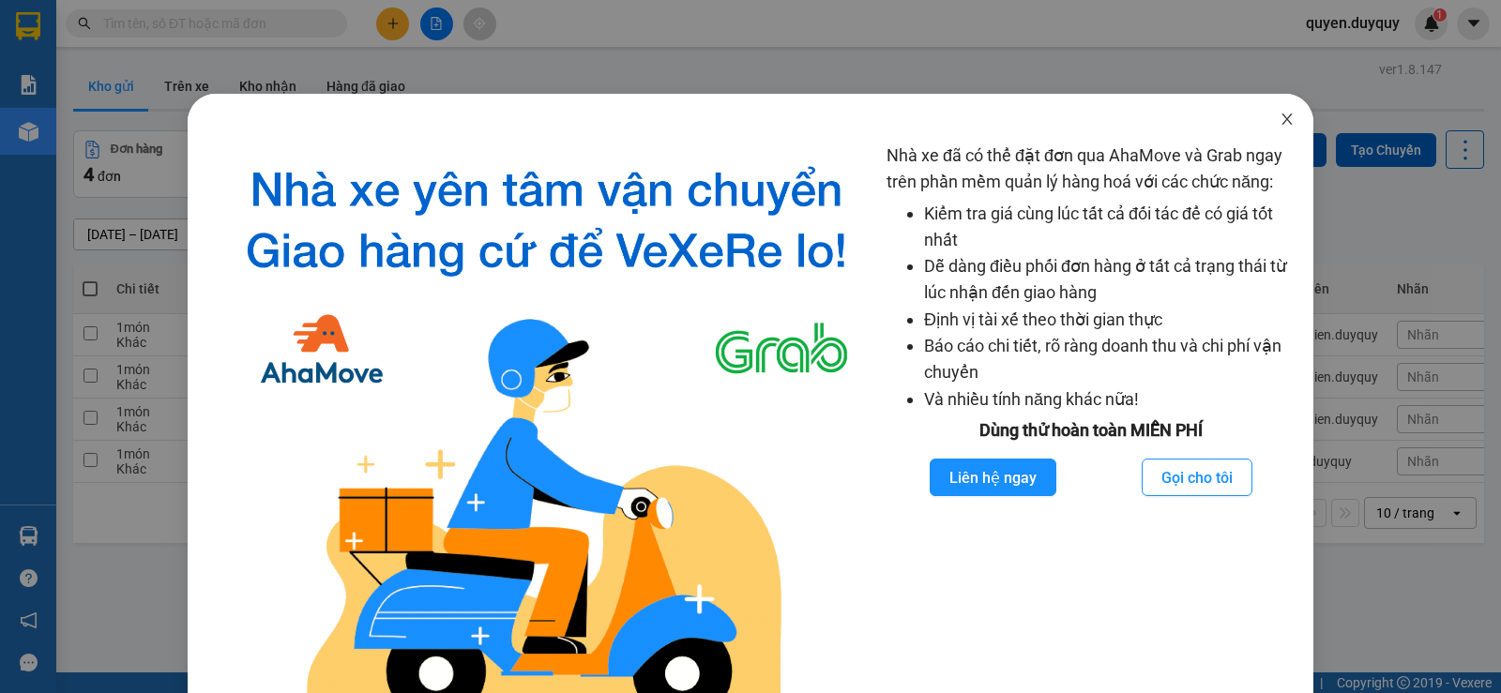
click at [1280, 120] on icon "close" at bounding box center [1287, 119] width 15 height 15
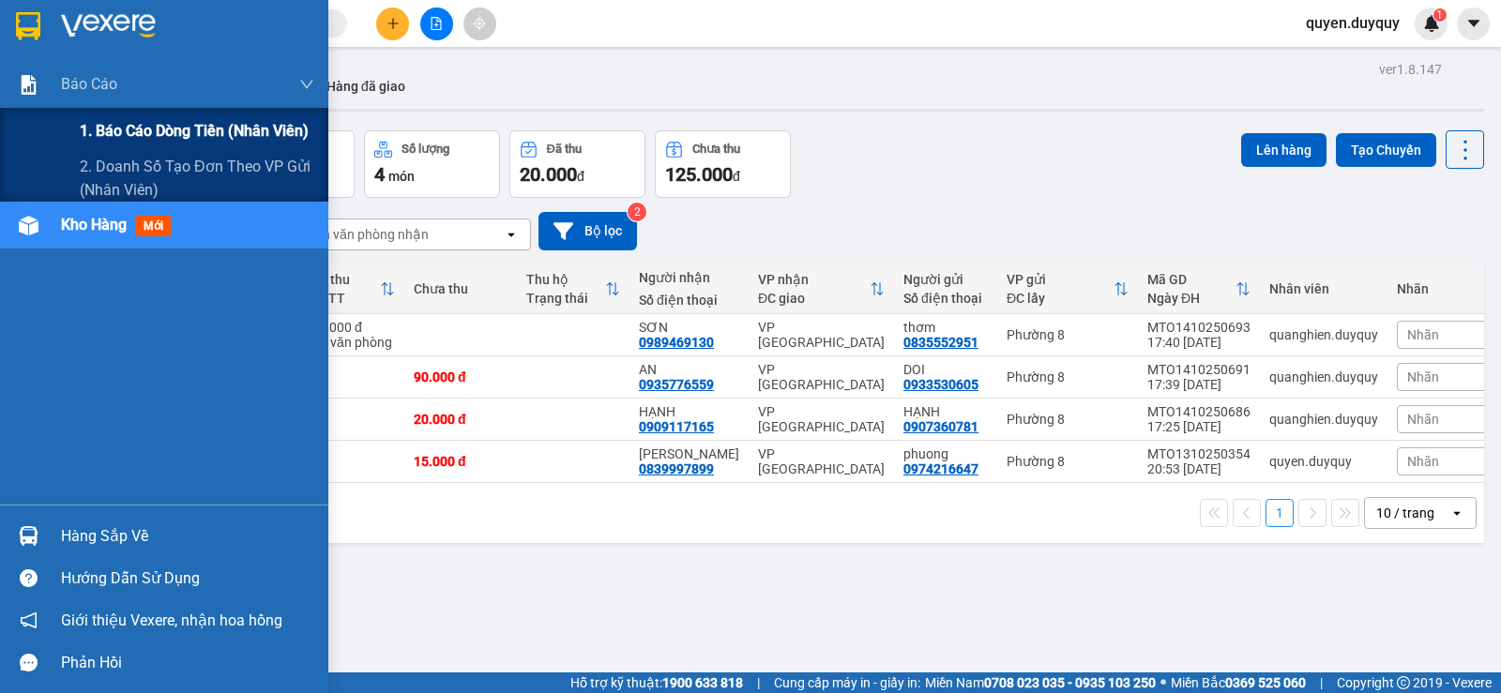
click at [165, 129] on span "1. Báo cáo dòng tiền (nhân viên)" at bounding box center [194, 130] width 229 height 23
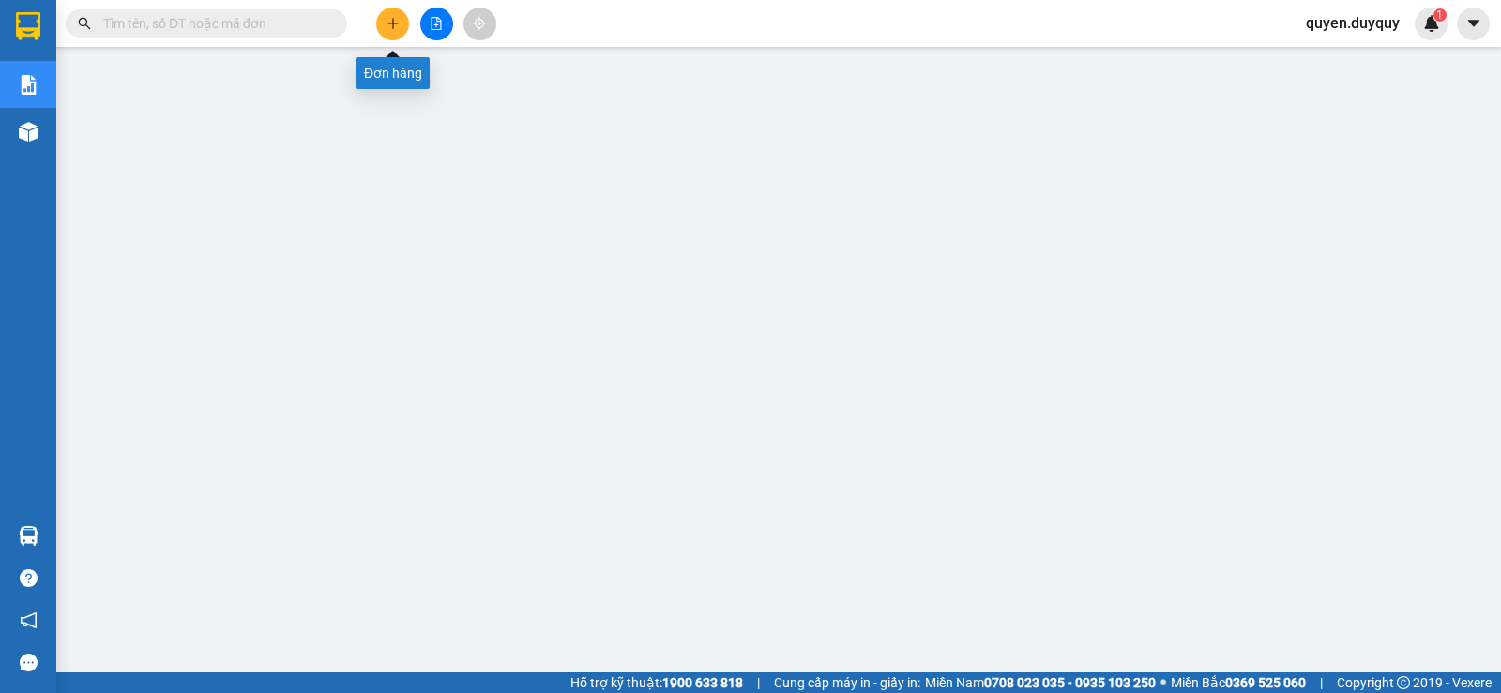
click at [387, 17] on icon "plus" at bounding box center [393, 23] width 13 height 13
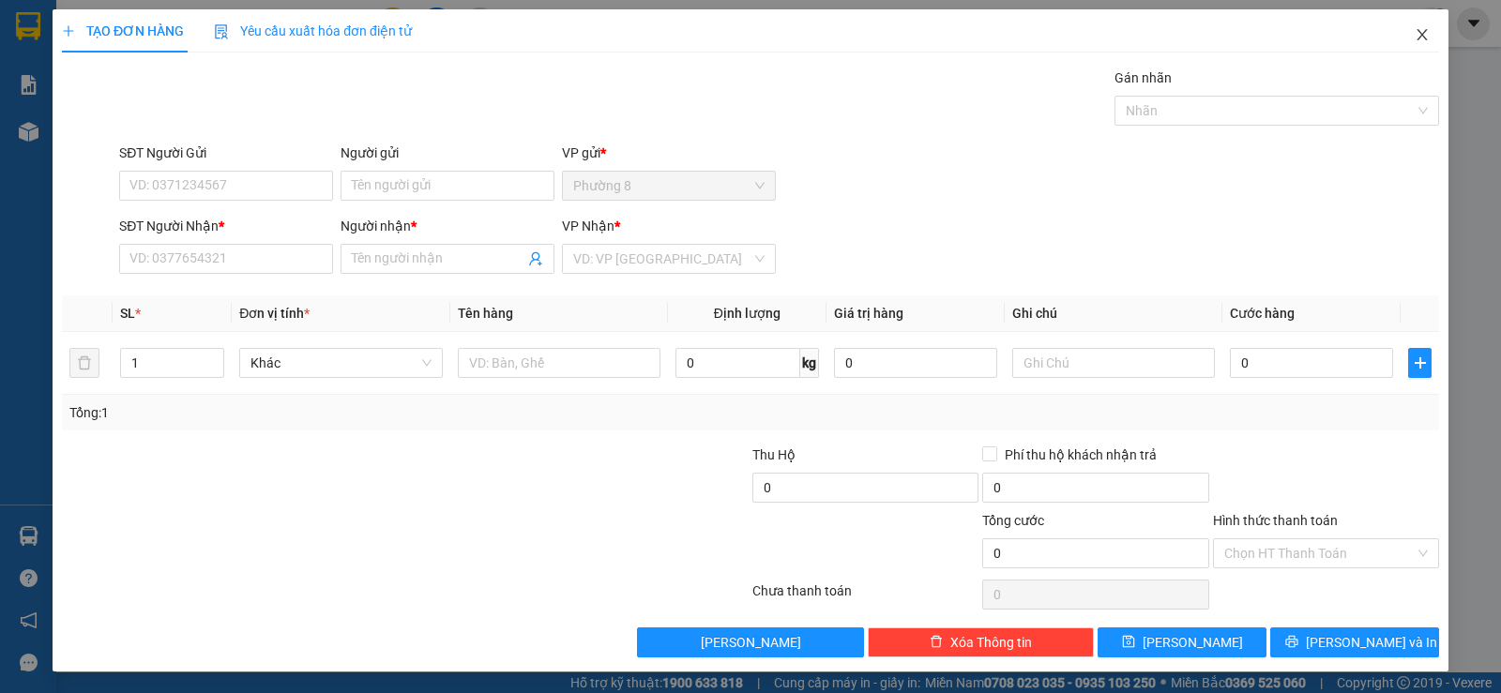
click at [1415, 34] on icon "close" at bounding box center [1422, 34] width 15 height 15
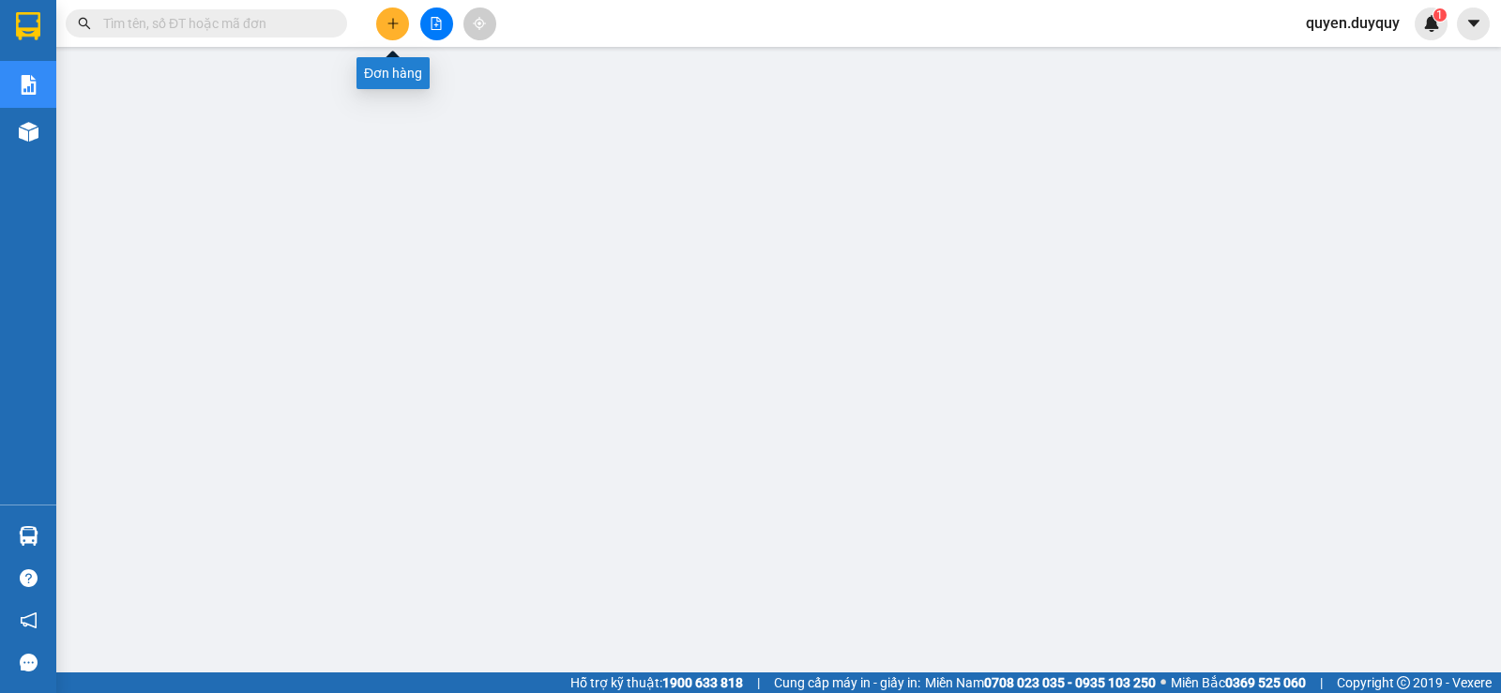
click at [392, 35] on button at bounding box center [392, 24] width 33 height 33
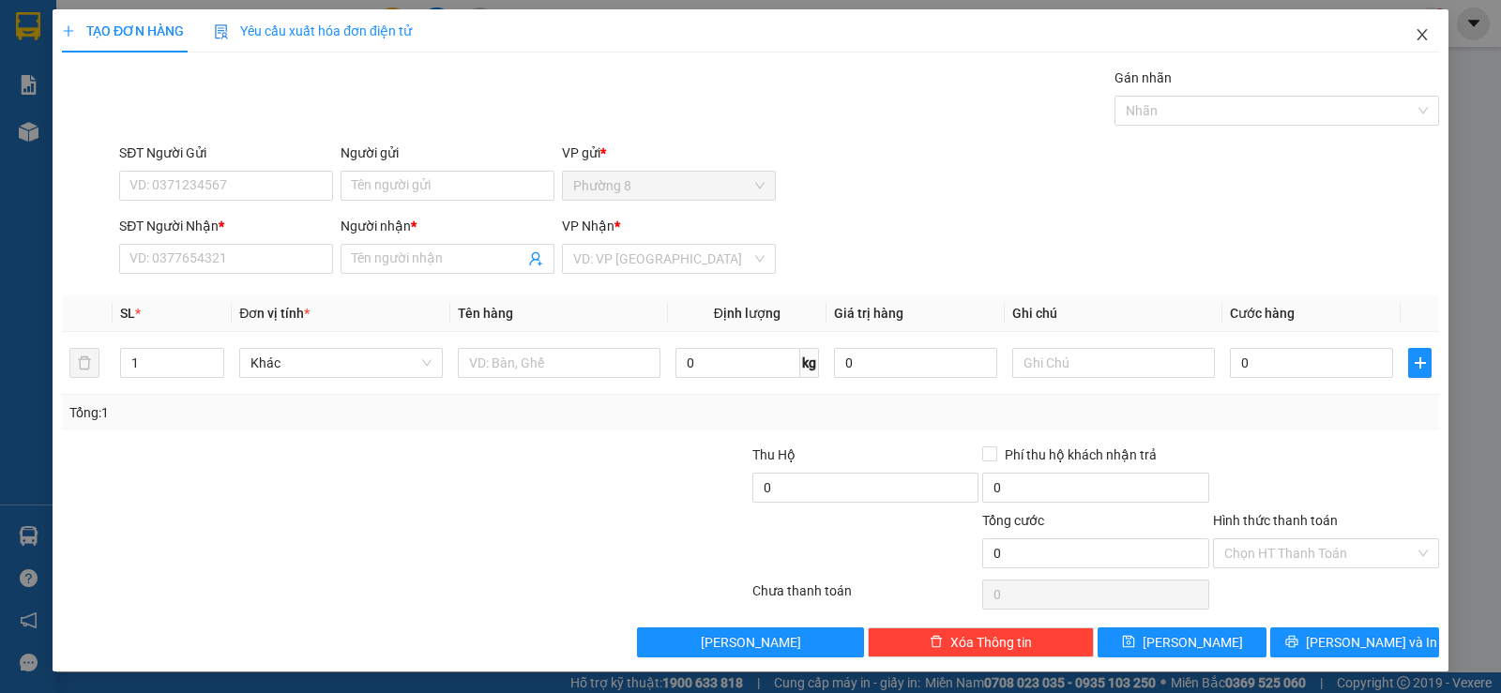
click at [1415, 32] on icon "close" at bounding box center [1422, 34] width 15 height 15
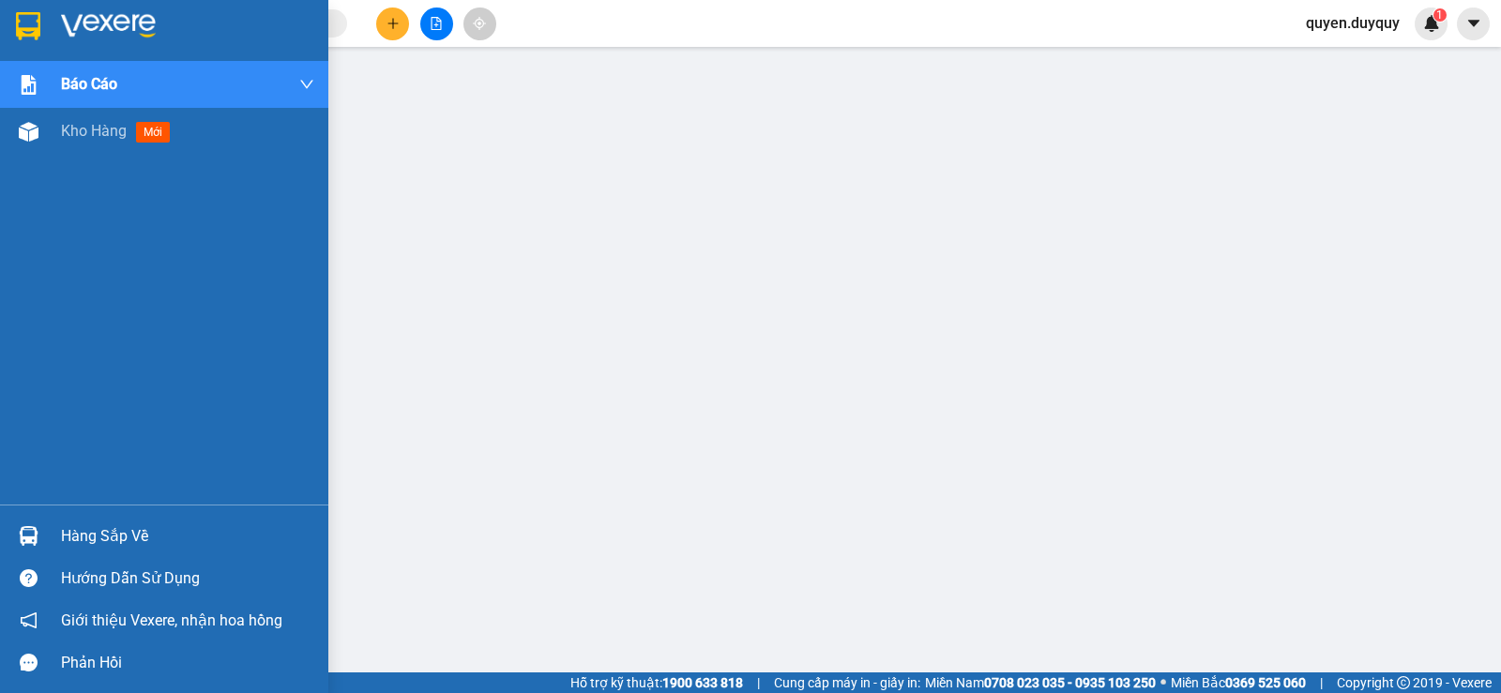
click at [24, 18] on img at bounding box center [28, 26] width 24 height 28
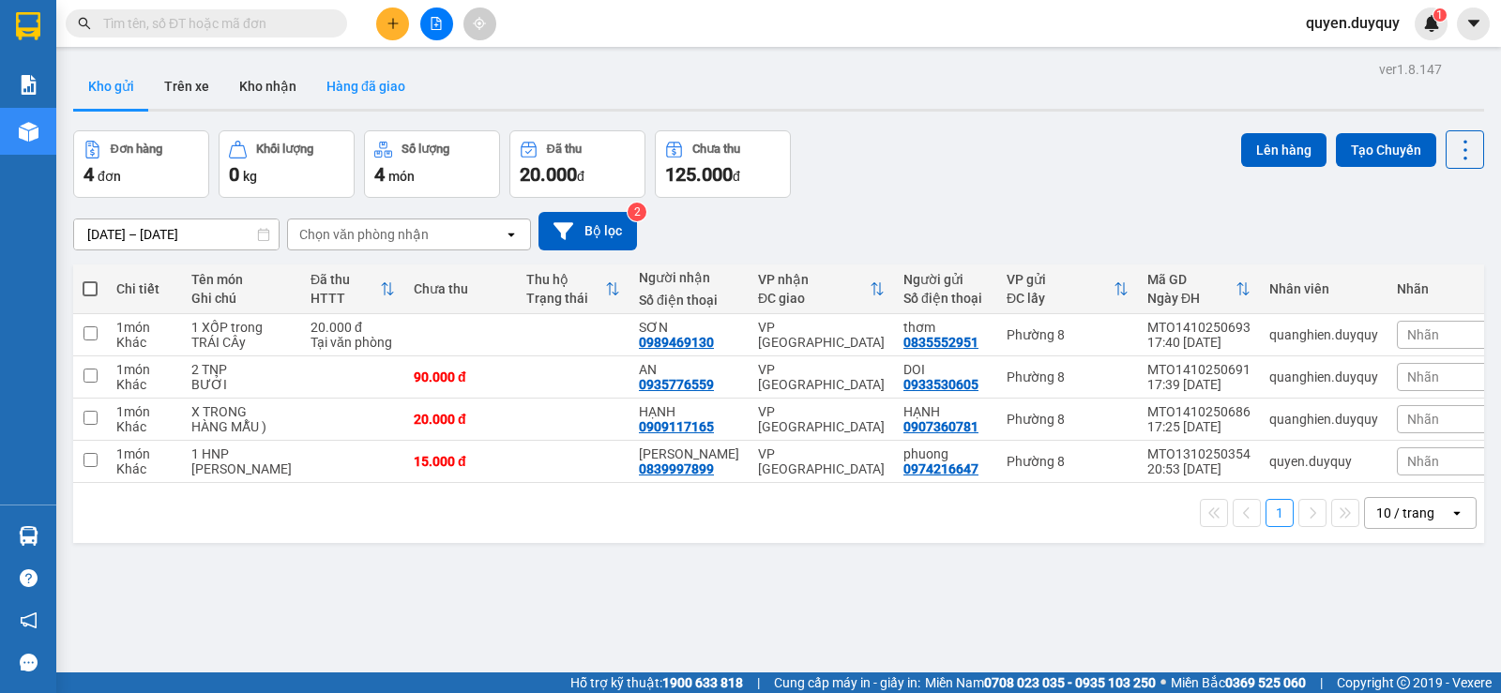
click at [388, 86] on button "Hàng đã giao" at bounding box center [366, 86] width 109 height 45
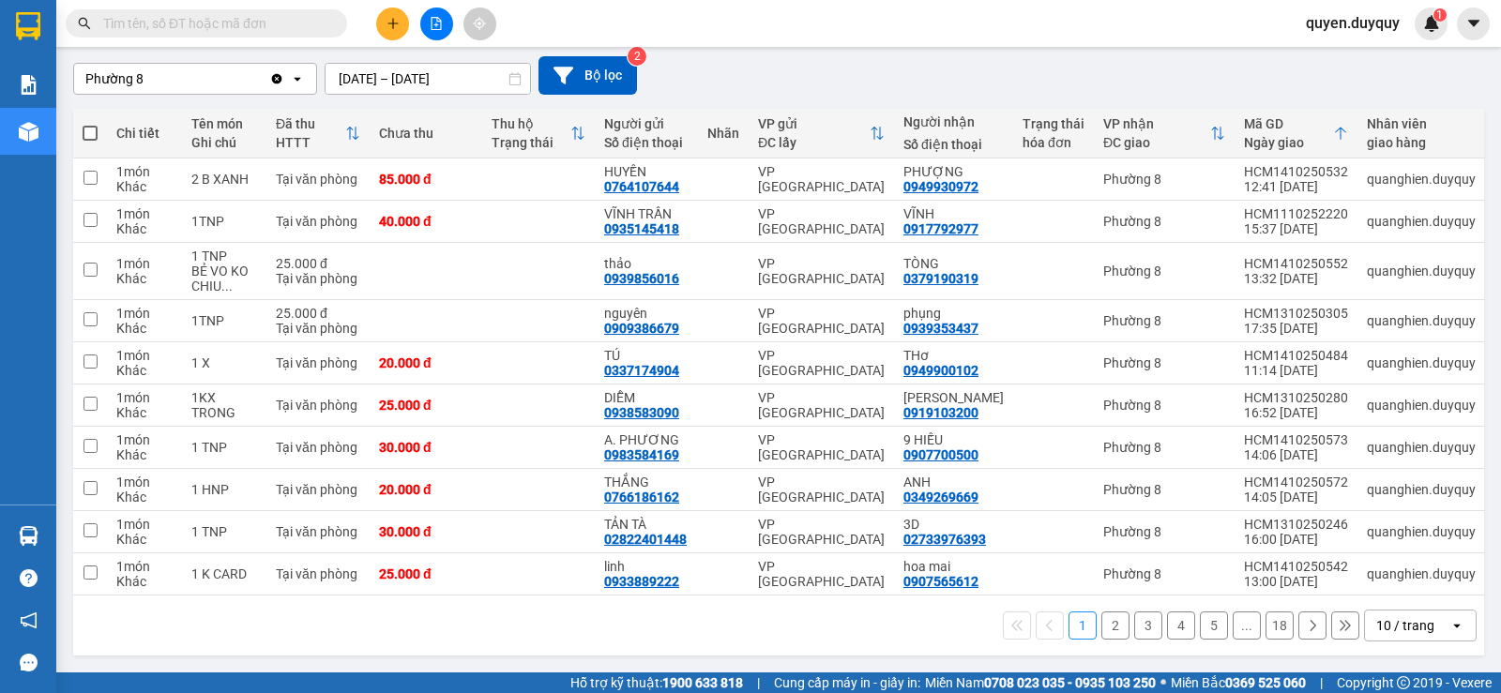
scroll to position [69, 0]
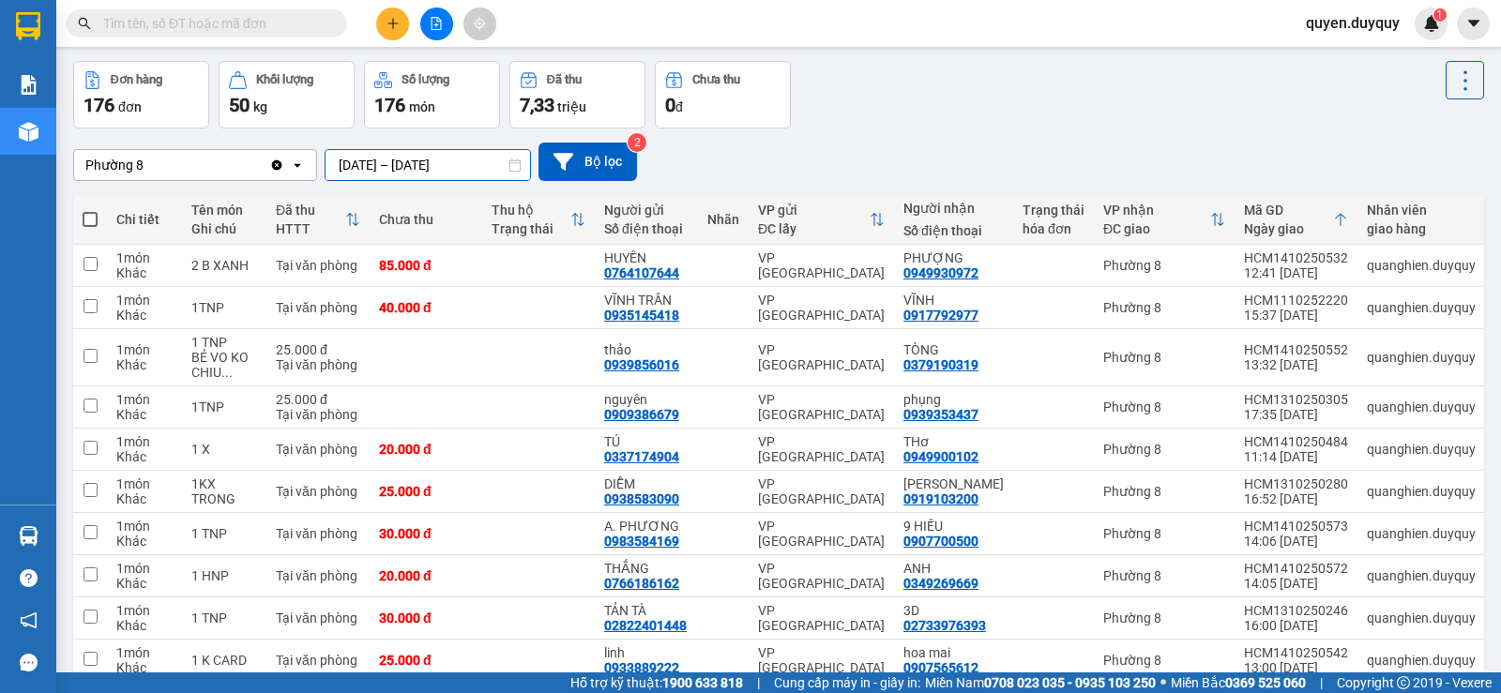
click at [460, 171] on input "[DATE] – [DATE]" at bounding box center [428, 165] width 205 height 30
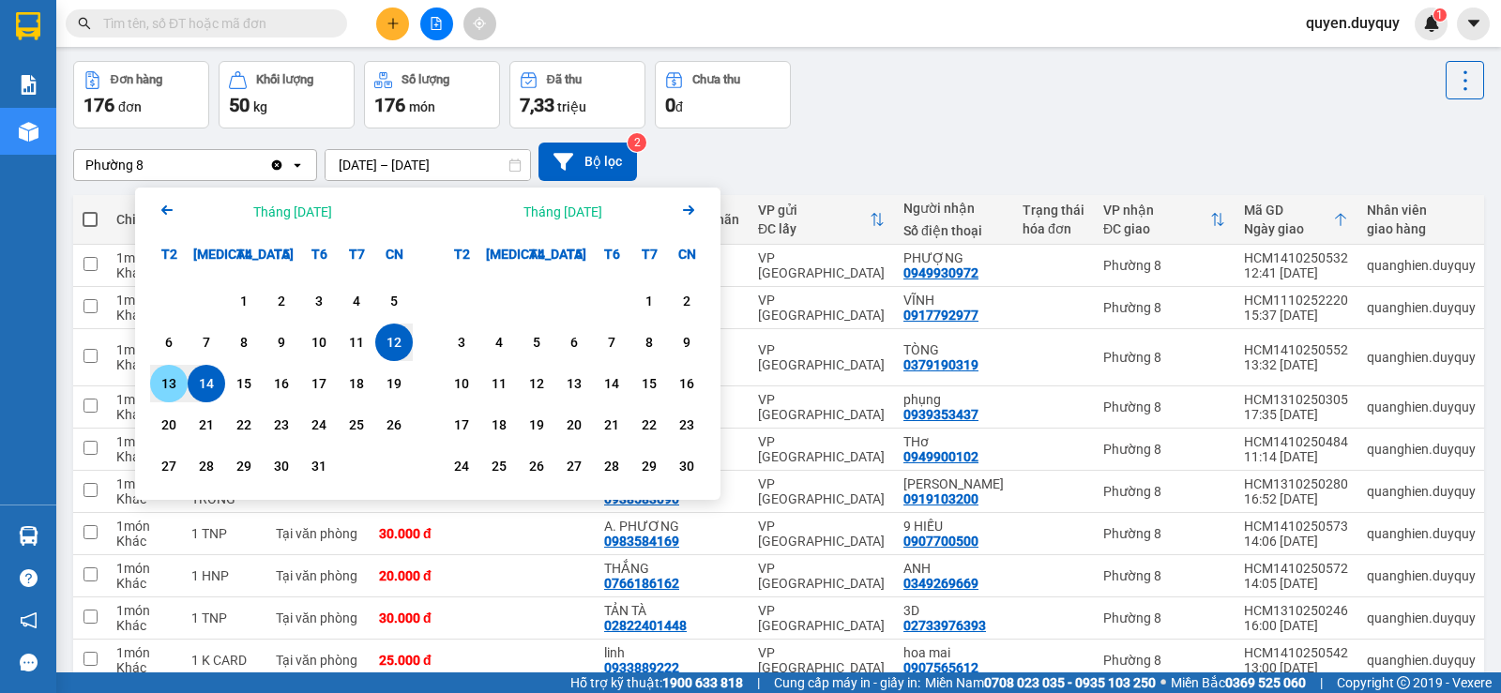
click at [168, 381] on div "13" at bounding box center [169, 384] width 26 height 23
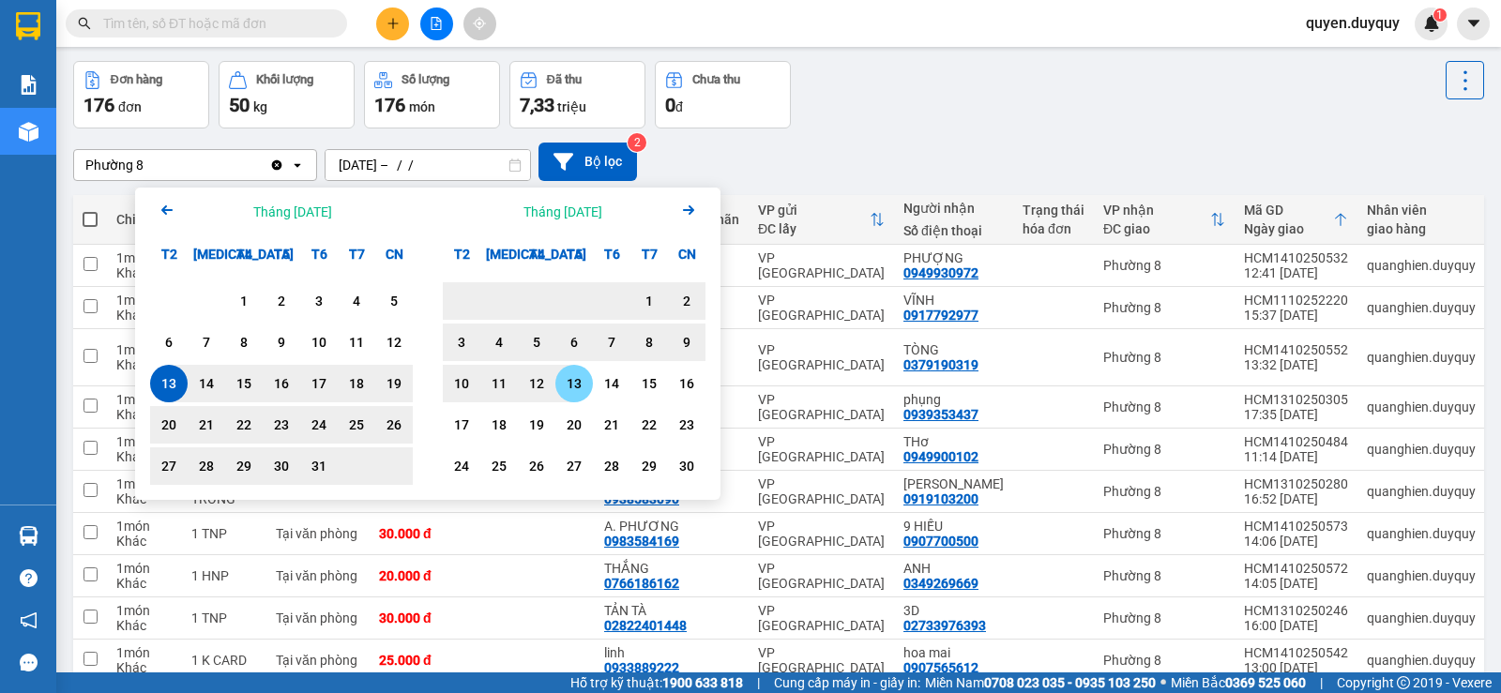
click at [574, 378] on div "13" at bounding box center [574, 384] width 26 height 23
type input "[DATE] – [DATE]"
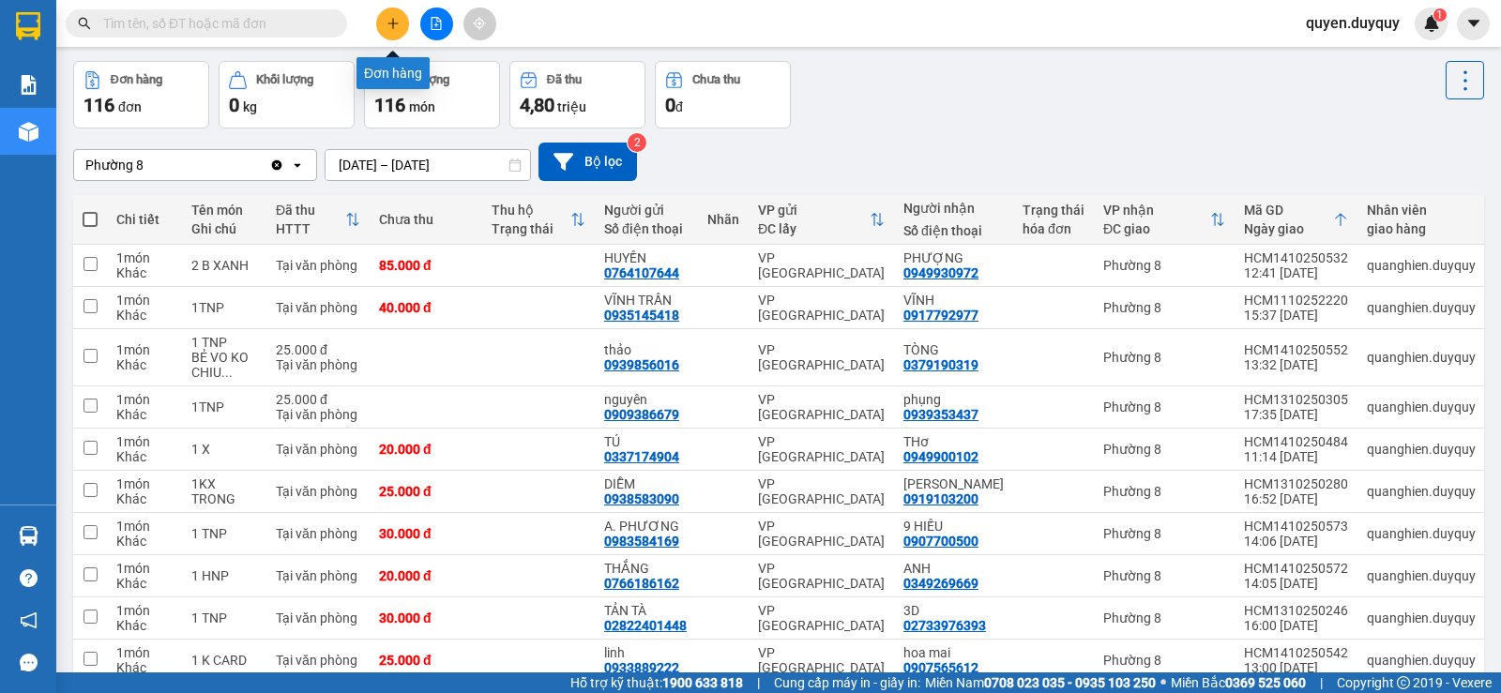
click at [389, 24] on icon "plus" at bounding box center [393, 23] width 13 height 13
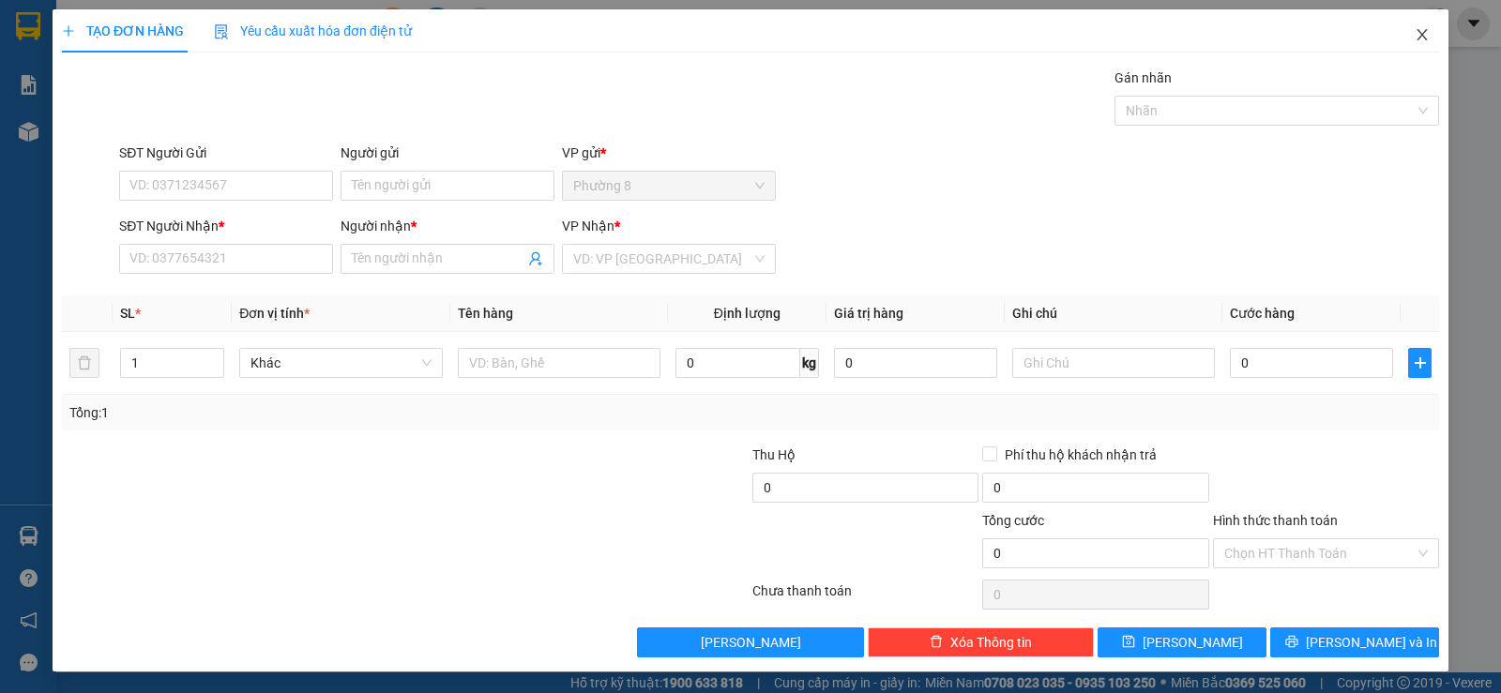
click at [1415, 34] on icon "close" at bounding box center [1422, 34] width 15 height 15
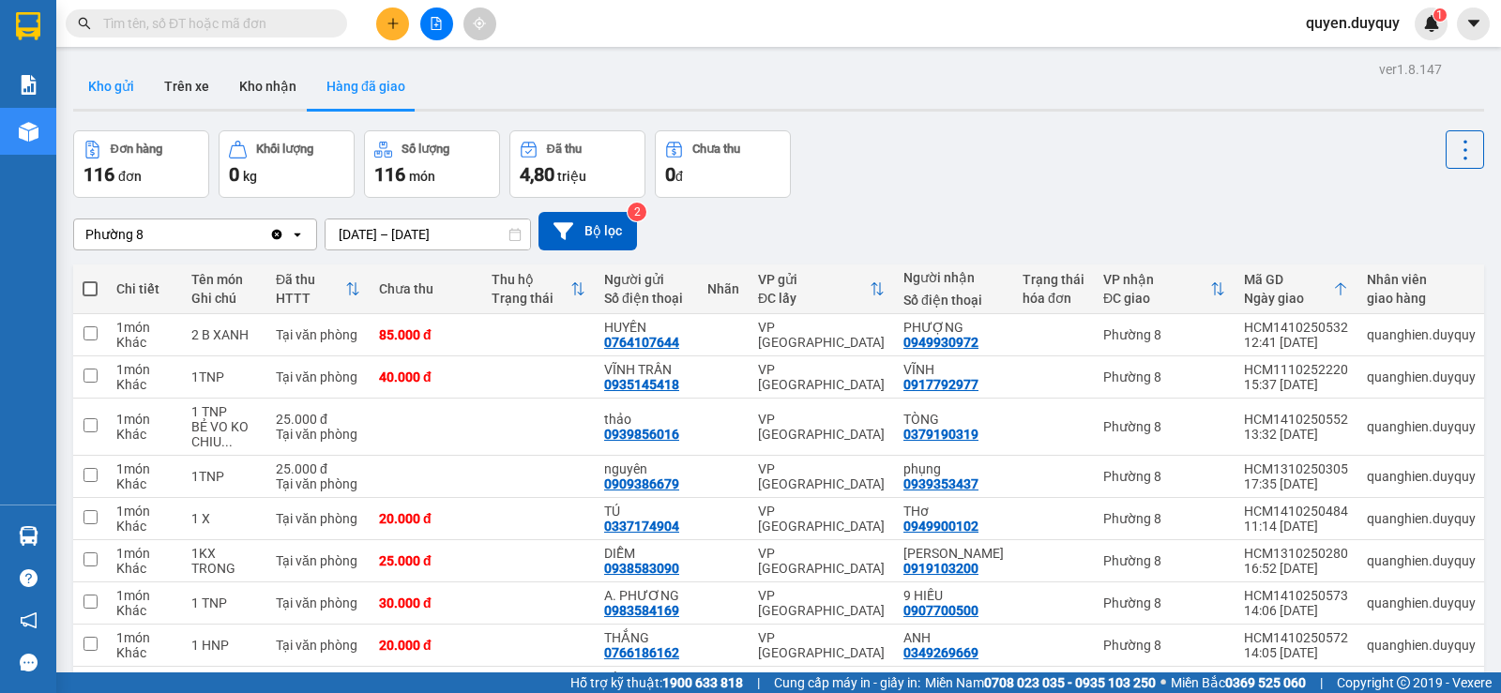
click at [140, 75] on button "Kho gửi" at bounding box center [111, 86] width 76 height 45
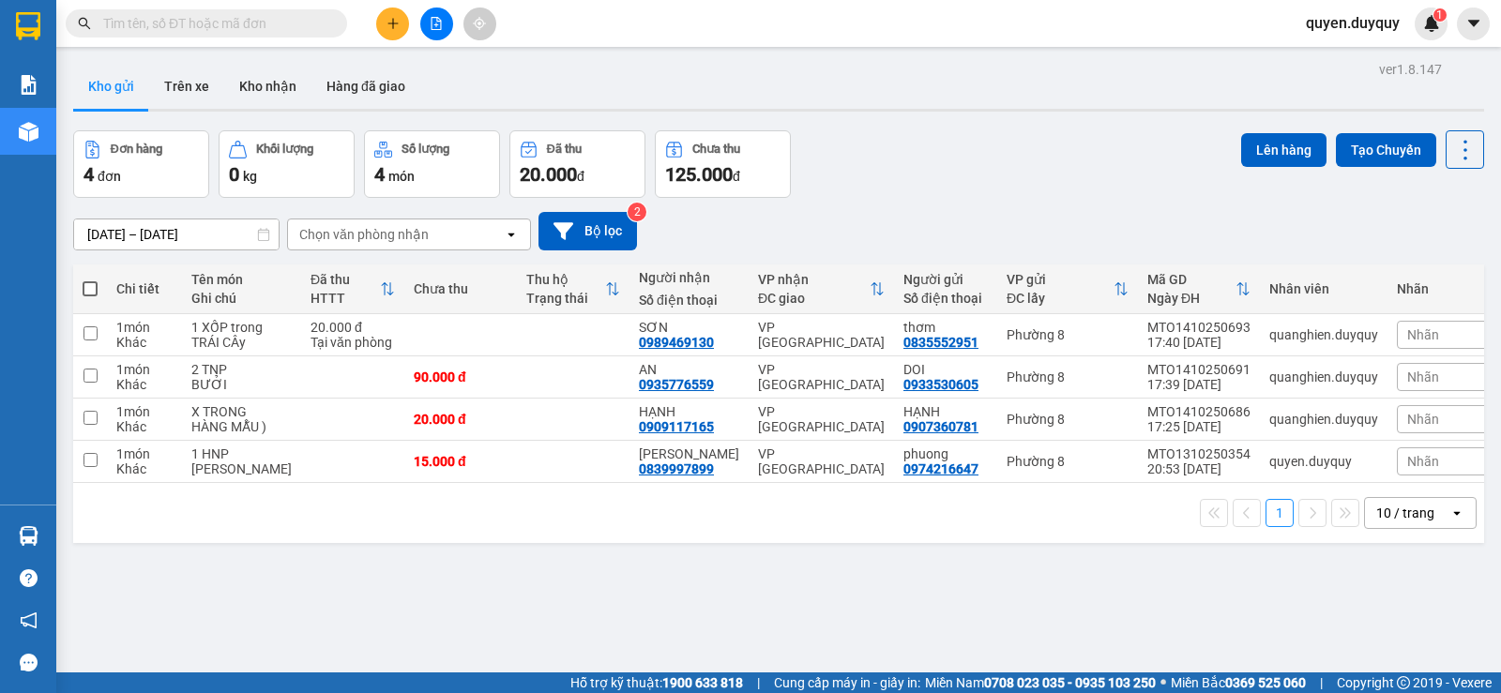
click at [239, 23] on input "text" at bounding box center [213, 23] width 221 height 21
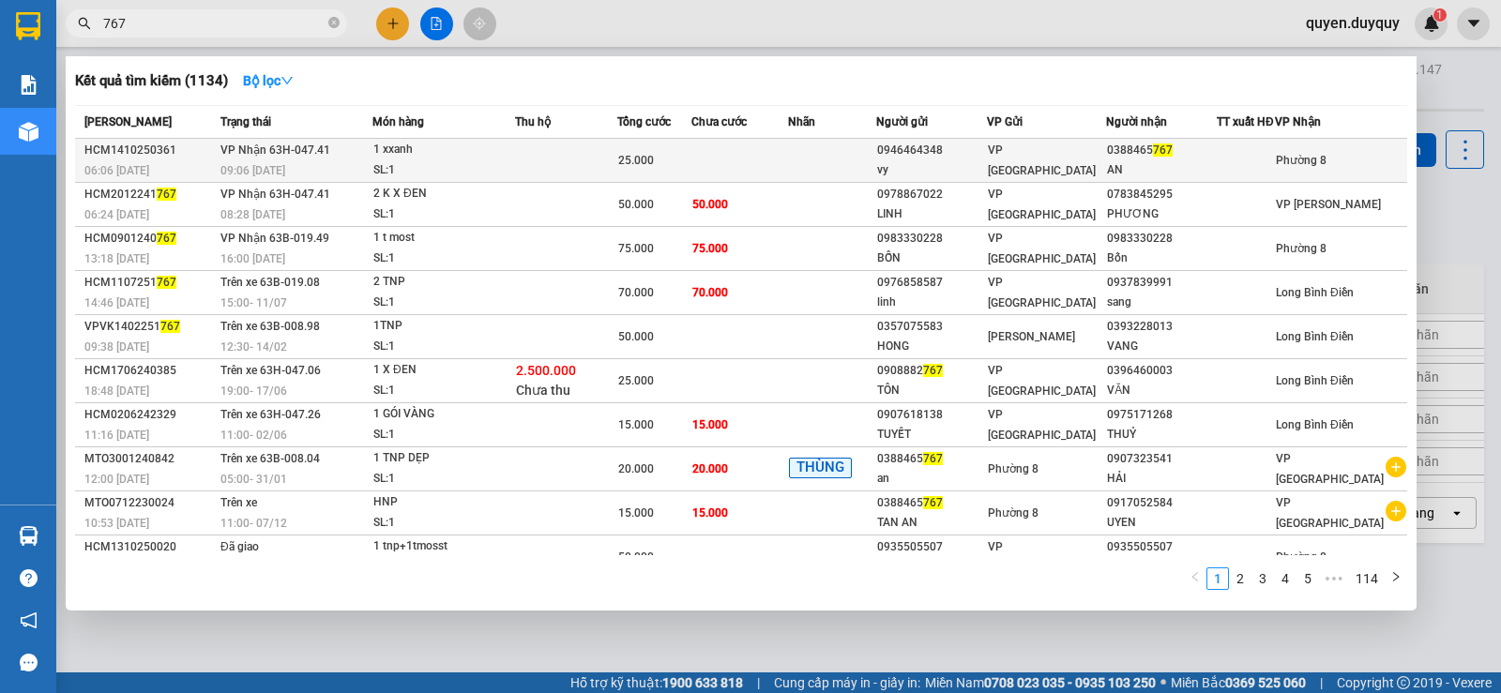
type input "767"
click at [669, 171] on div "25.000" at bounding box center [654, 160] width 72 height 21
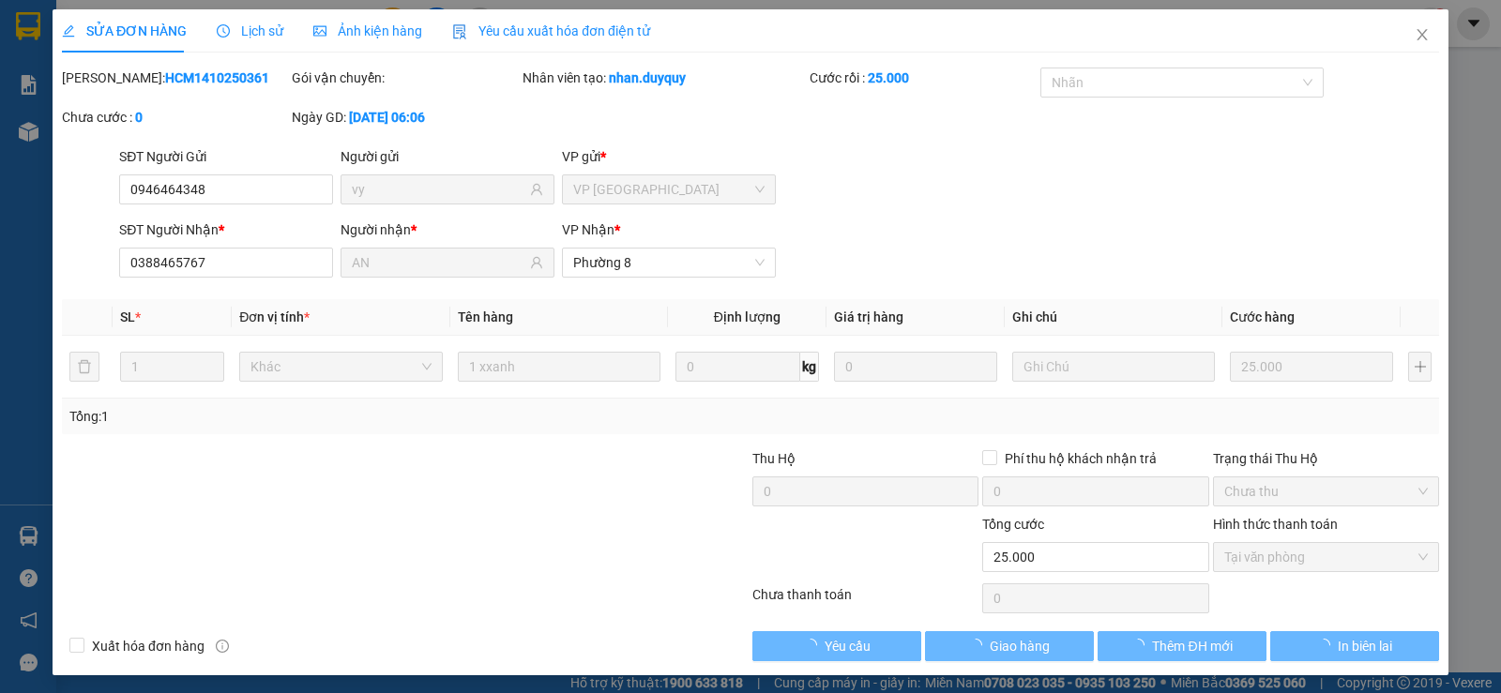
type input "0946464348"
type input "vy"
type input "0388465767"
type input "AN"
type input "0"
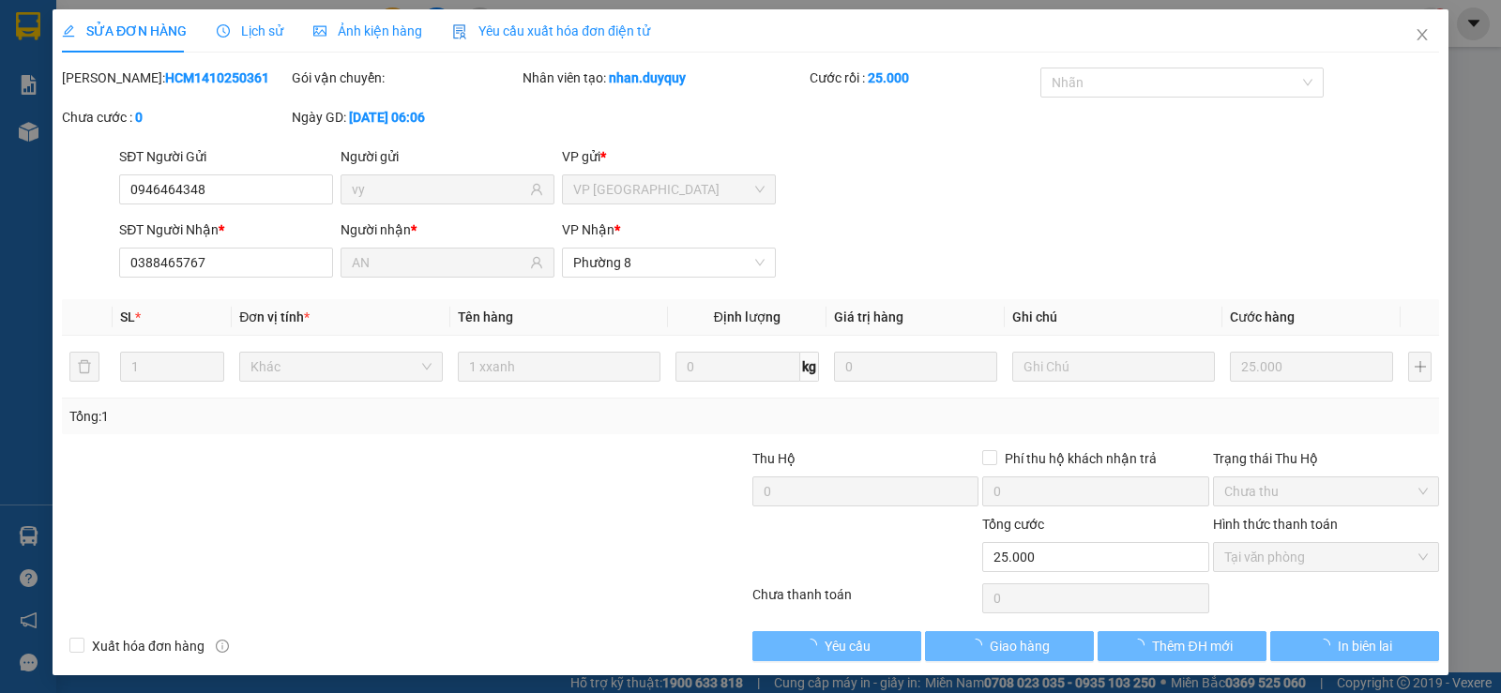
type input "25.000"
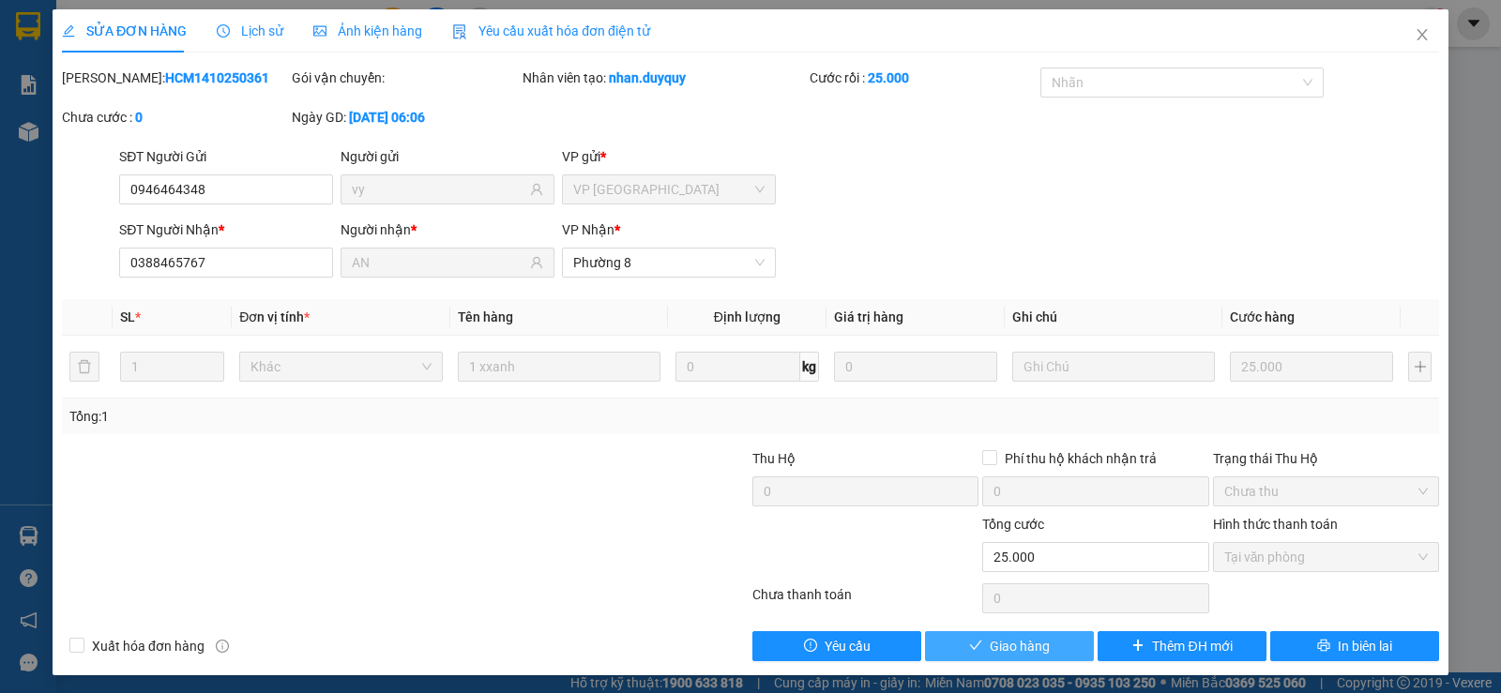
click at [978, 645] on button "Giao hàng" at bounding box center [1009, 647] width 169 height 30
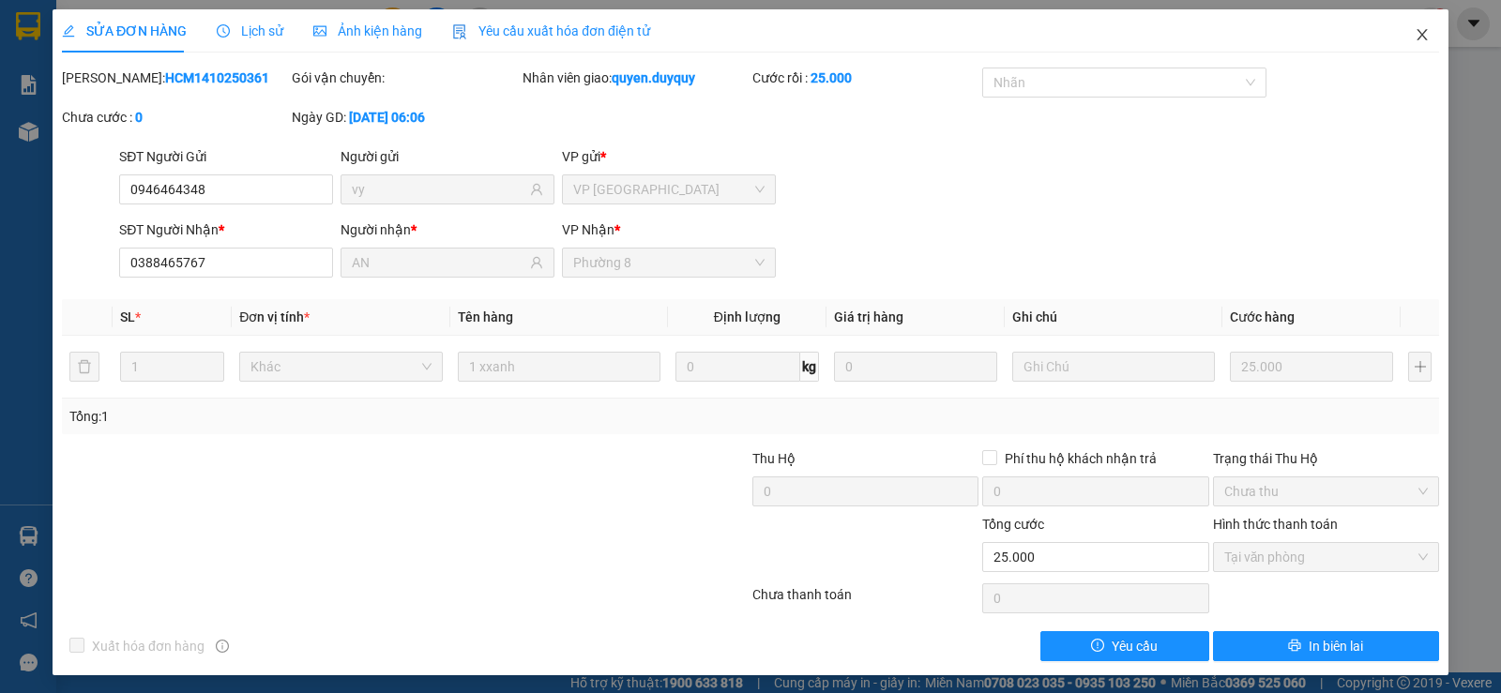
click at [1415, 29] on icon "close" at bounding box center [1422, 34] width 15 height 15
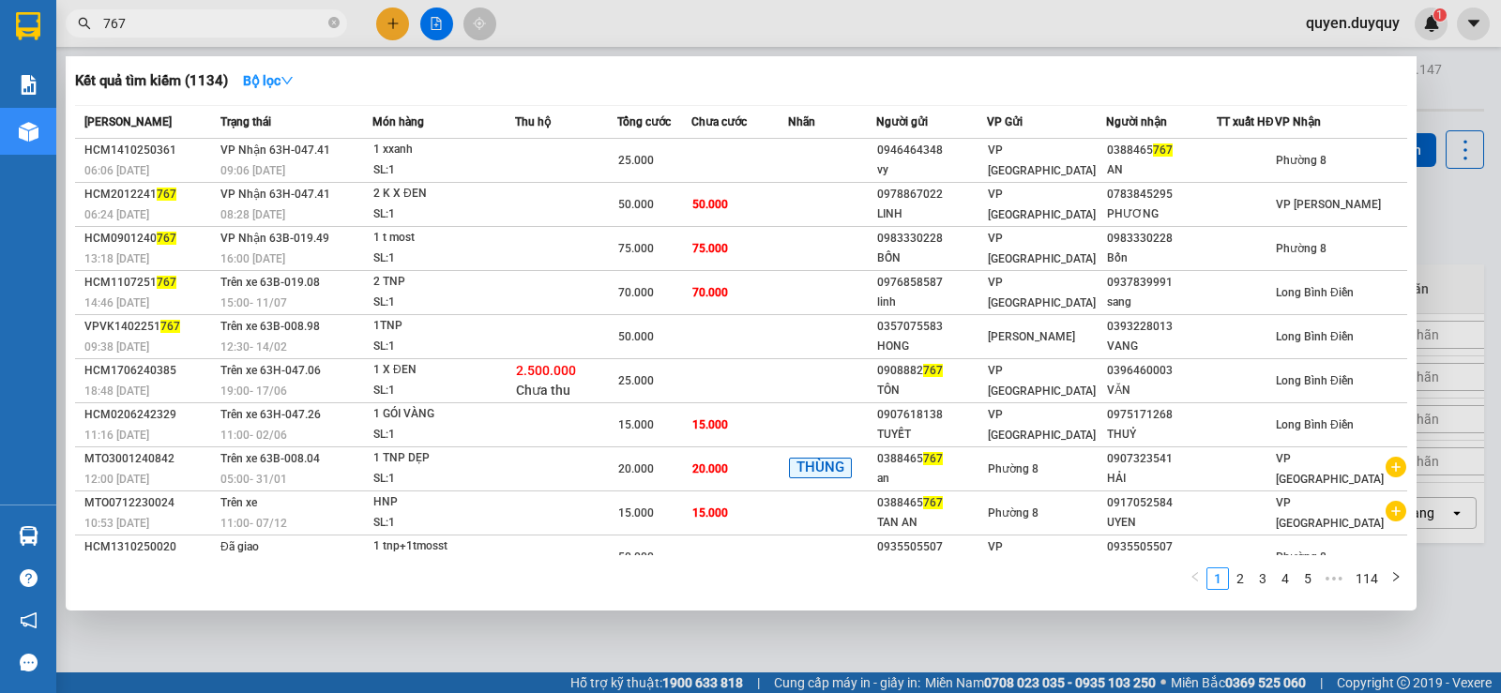
click at [270, 26] on input "767" at bounding box center [213, 23] width 221 height 21
type input "7"
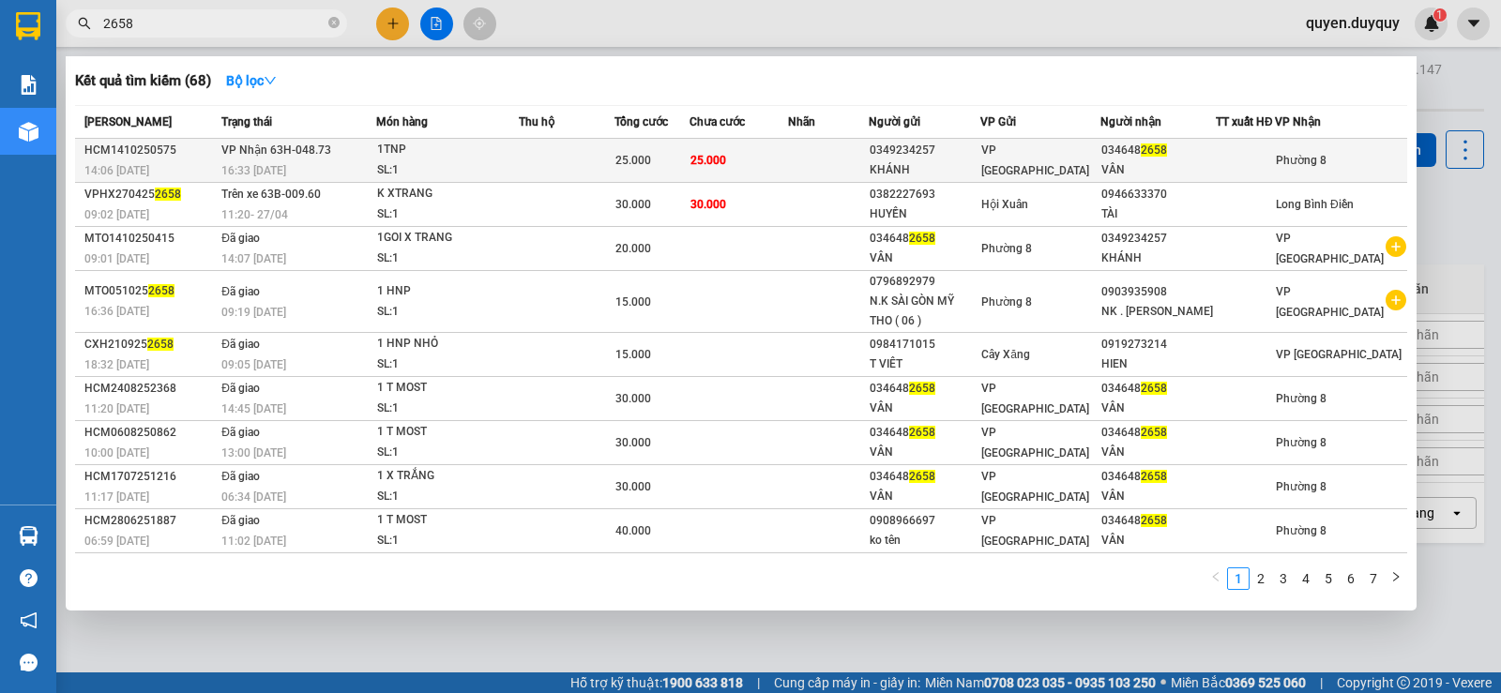
type input "2658"
click at [788, 163] on td "25.000" at bounding box center [739, 161] width 99 height 44
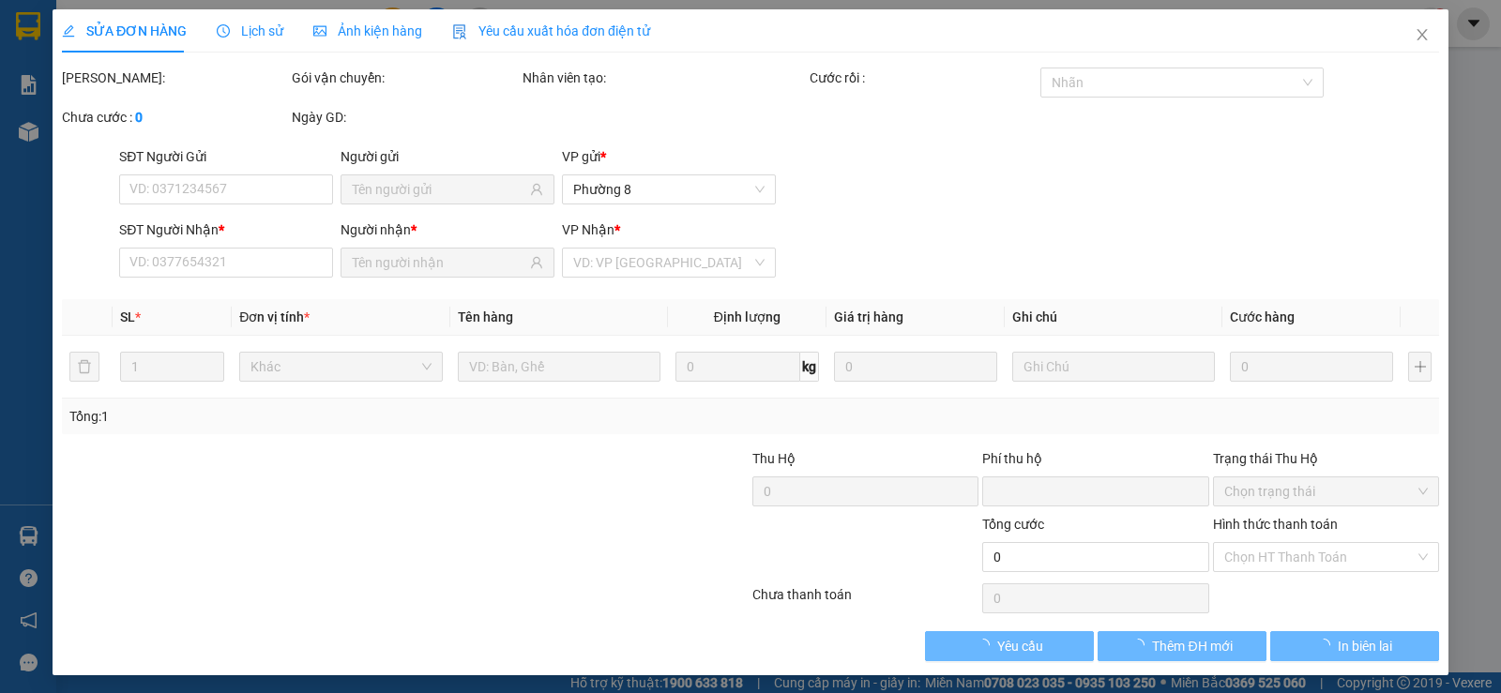
type input "0349234257"
type input "KHÁNH"
type input "0346482658"
type input "VÂN"
type input "0"
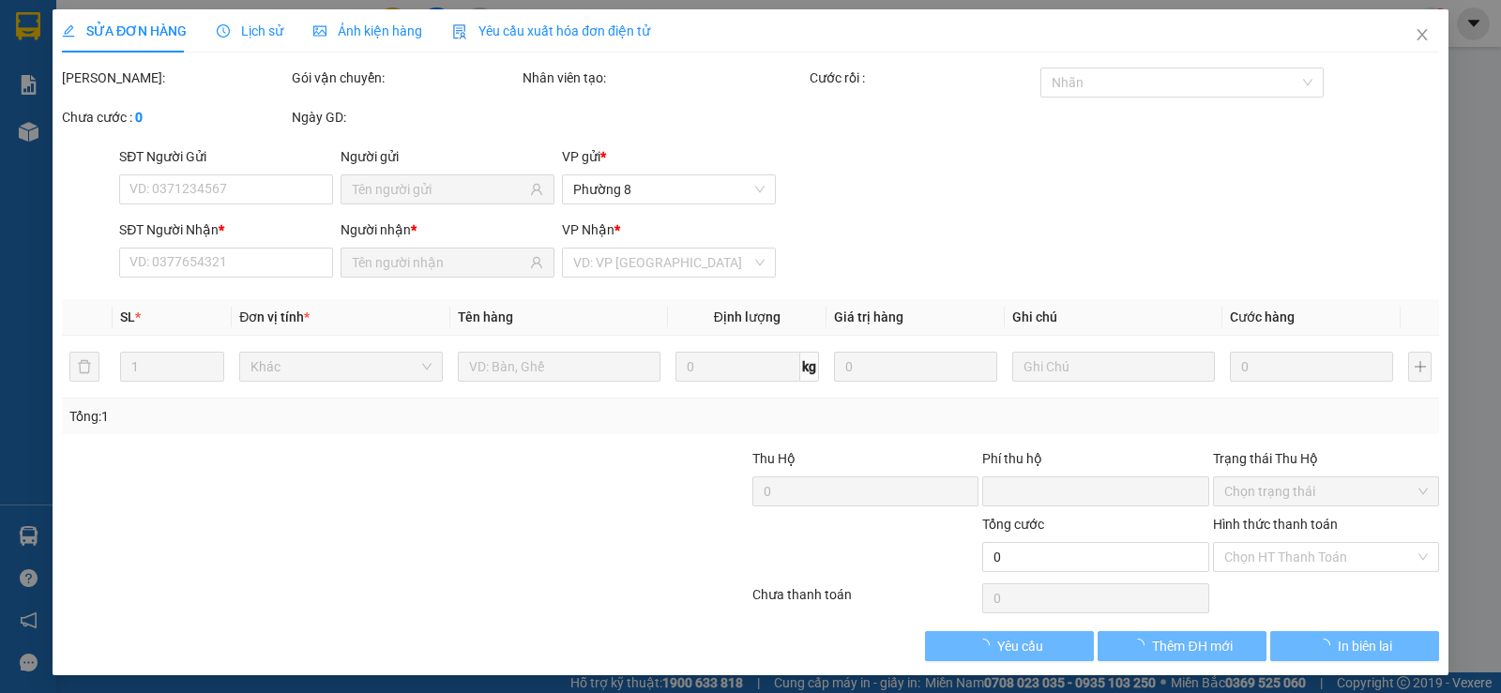
type input "25.000"
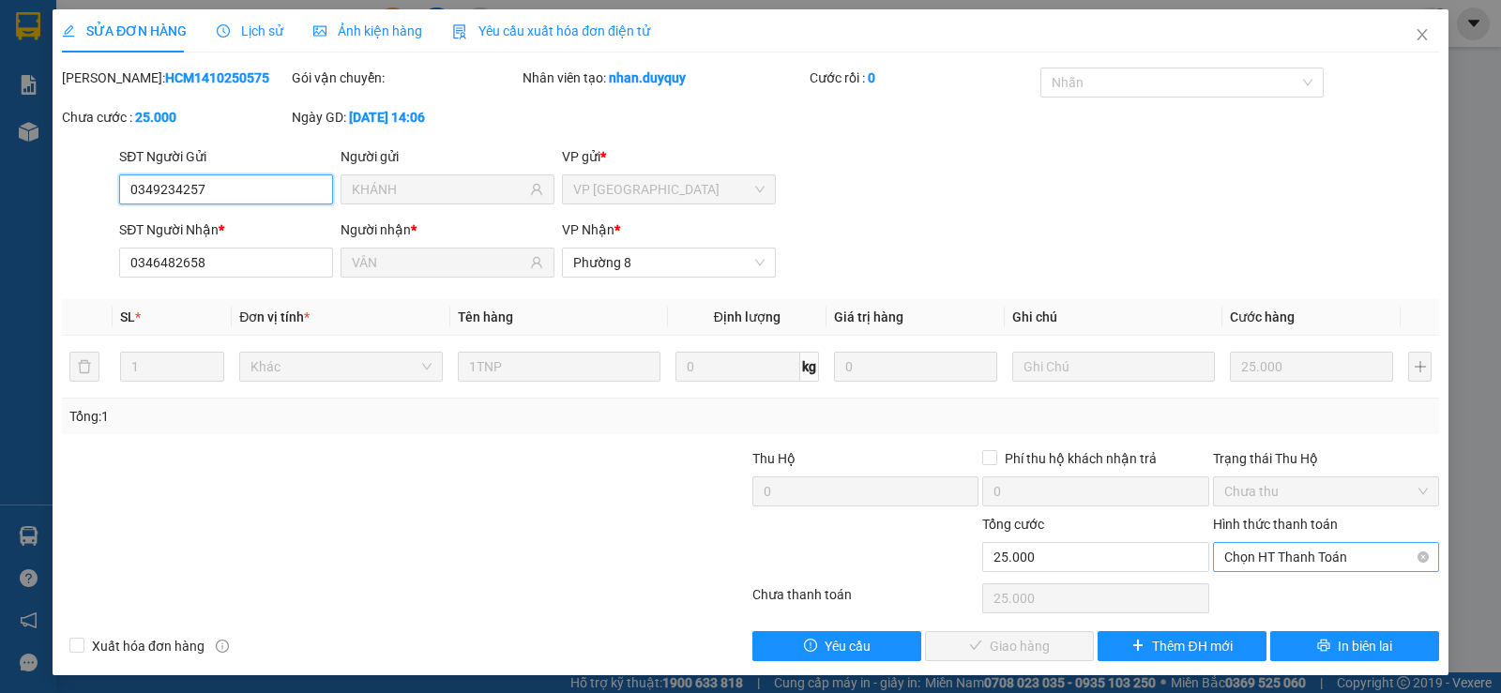
click at [1252, 550] on span "Chọn HT Thanh Toán" at bounding box center [1327, 557] width 204 height 28
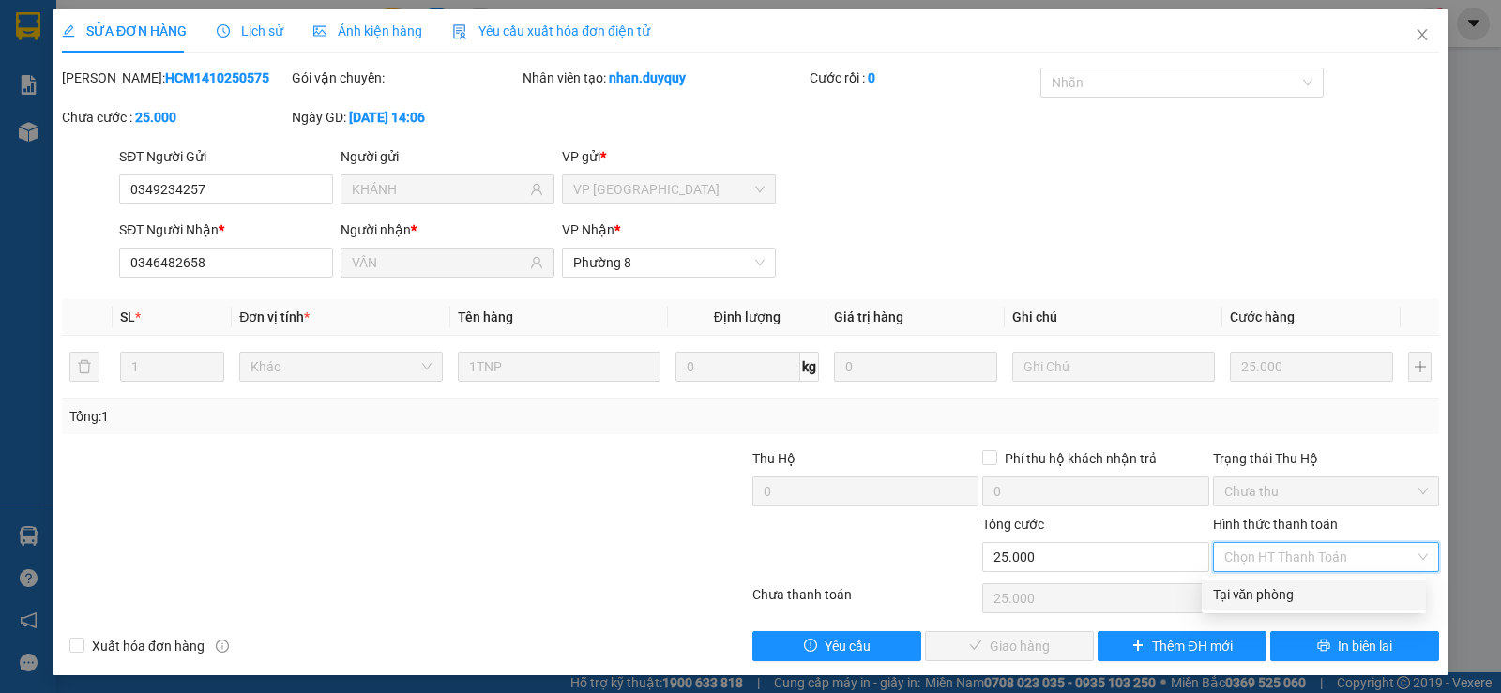
click at [1253, 586] on div "Tại văn phòng" at bounding box center [1314, 595] width 202 height 21
type input "0"
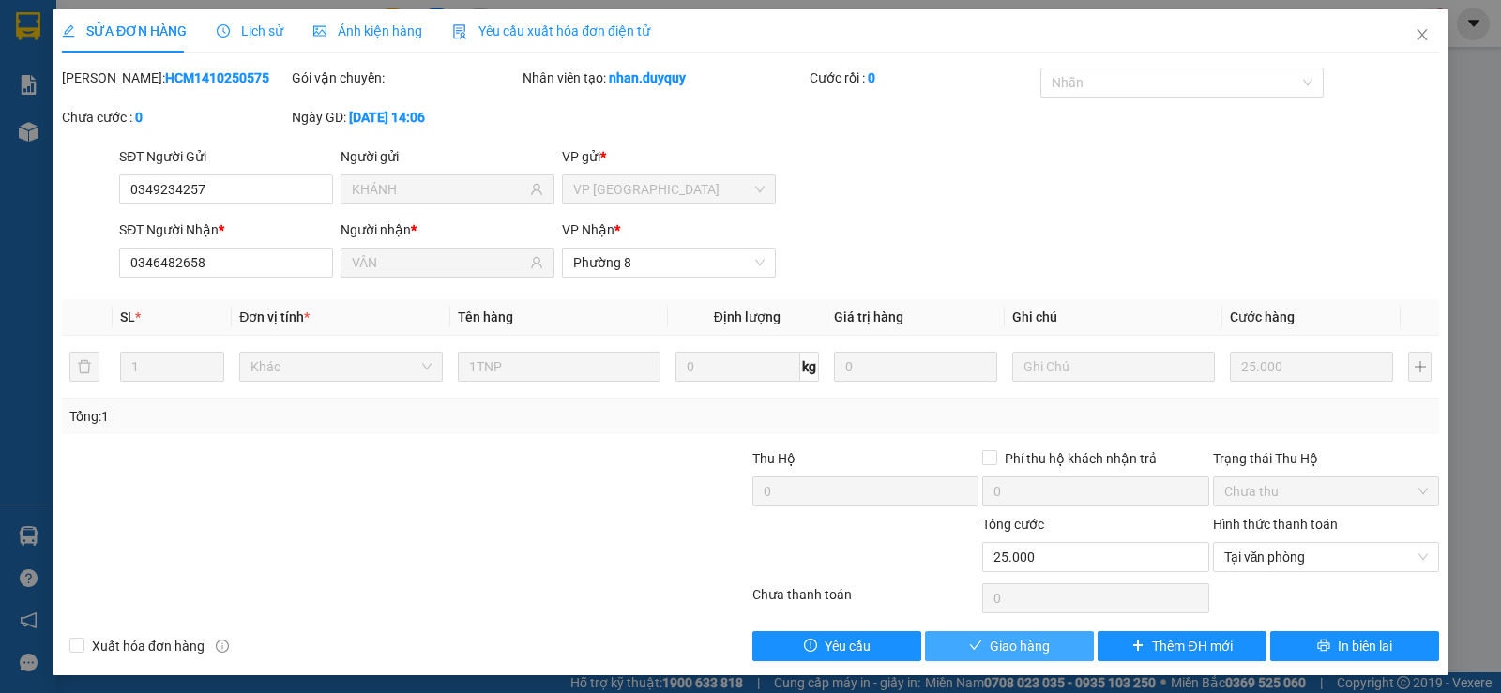
click at [1032, 638] on span "Giao hàng" at bounding box center [1020, 646] width 60 height 21
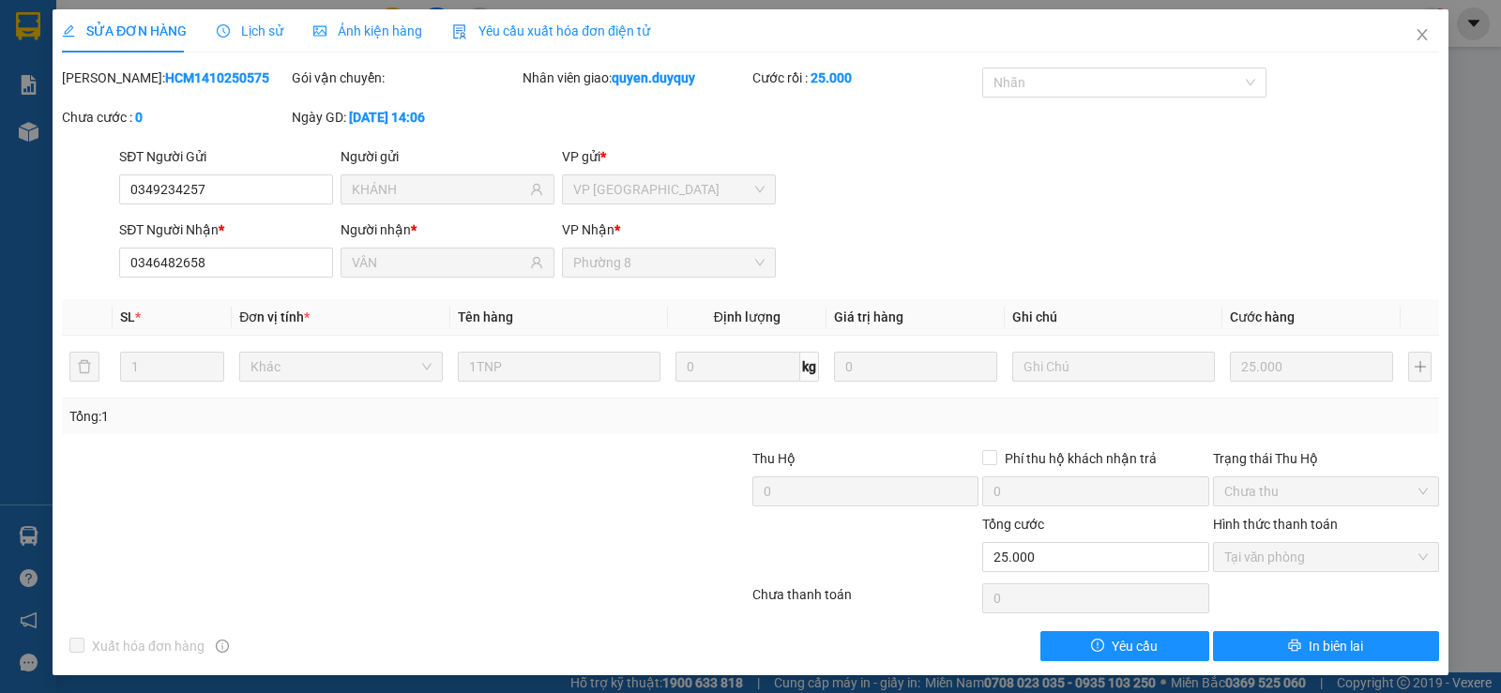
click at [23, 536] on div "SỬA ĐƠN HÀNG Lịch sử Ảnh kiện hàng Yêu cầu xuất hóa đơn điện tử Total Paid Fee …" at bounding box center [750, 346] width 1501 height 693
click at [20, 534] on div "SỬA ĐƠN HÀNG Lịch sử Ảnh kiện hàng Yêu cầu xuất hóa đơn điện tử Total Paid Fee …" at bounding box center [750, 346] width 1501 height 693
click at [1415, 30] on icon "close" at bounding box center [1422, 34] width 15 height 15
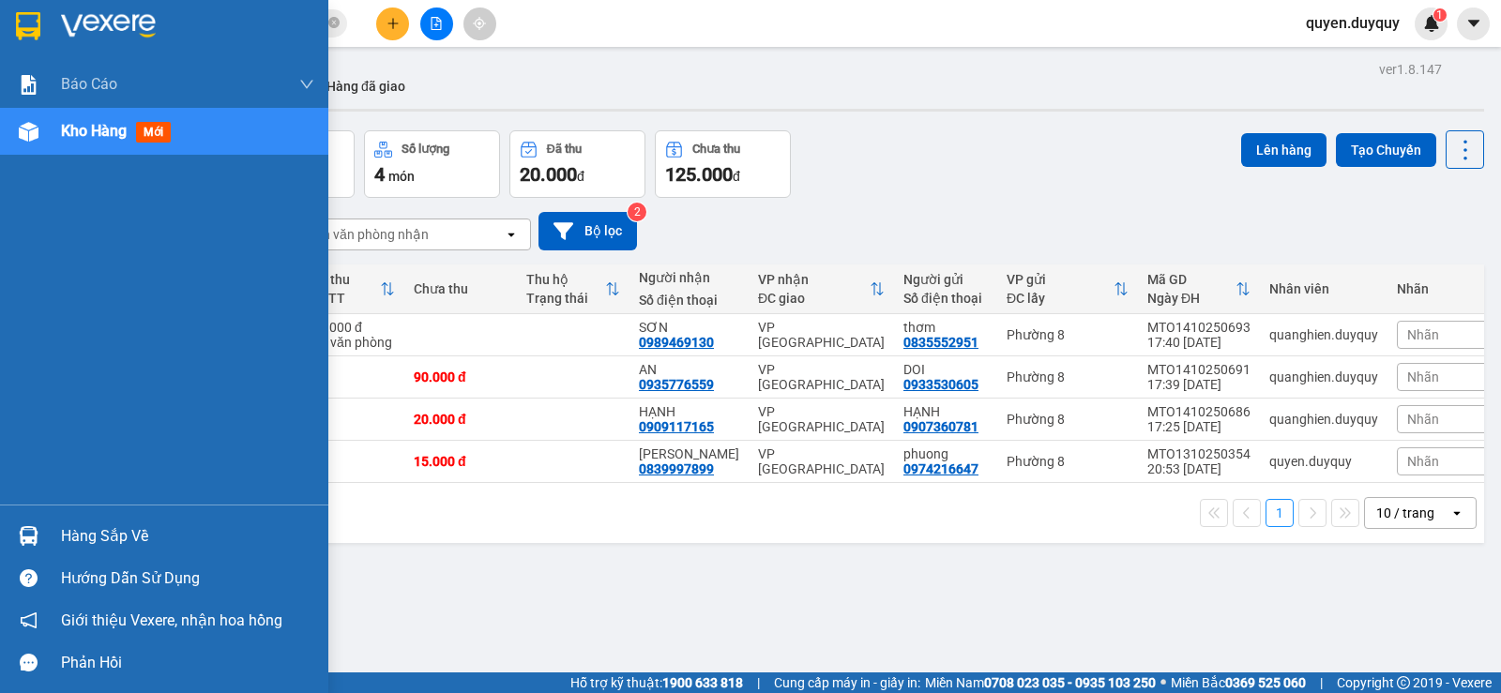
click at [23, 528] on img at bounding box center [29, 536] width 20 height 20
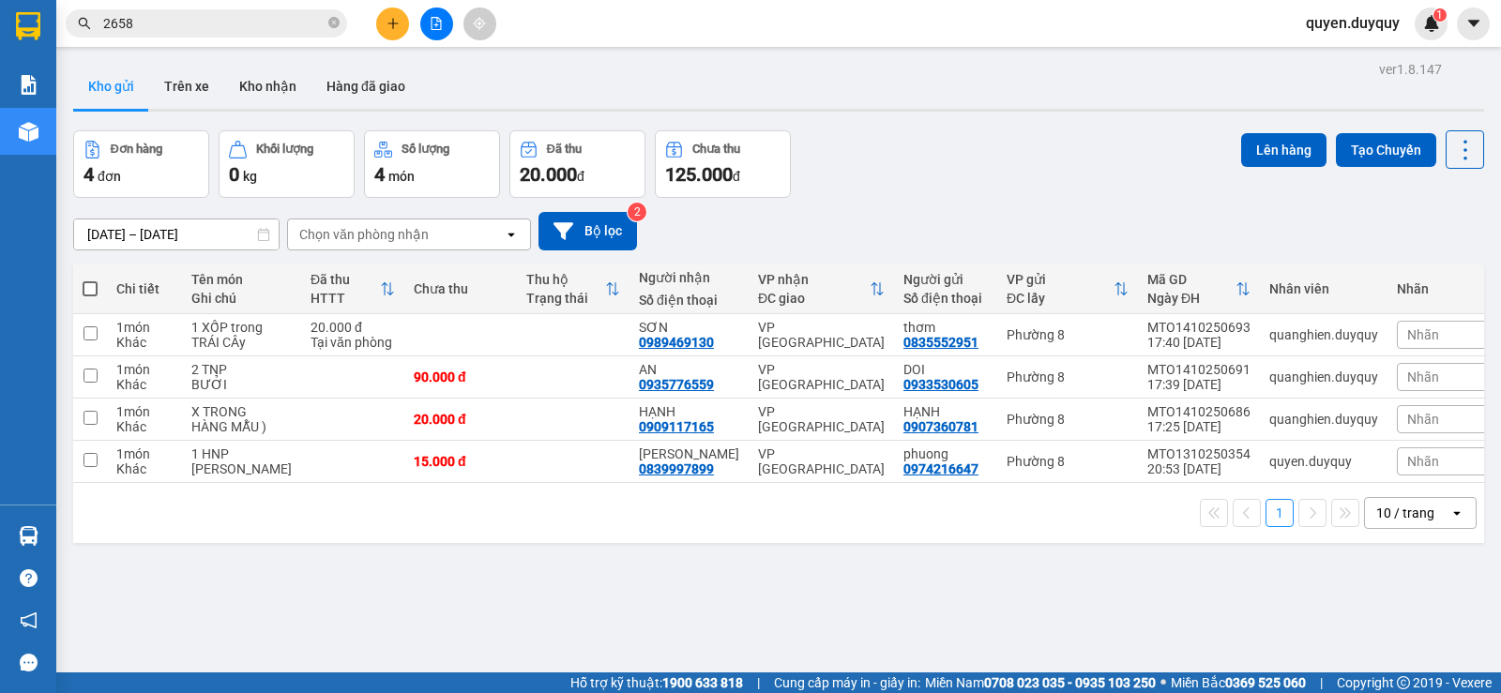
click at [180, 11] on section "Kết quả tìm kiếm ( 68 ) Bộ lọc Mã ĐH Trạng thái Món hàng Thu hộ Tổng cước Chưa …" at bounding box center [750, 346] width 1501 height 693
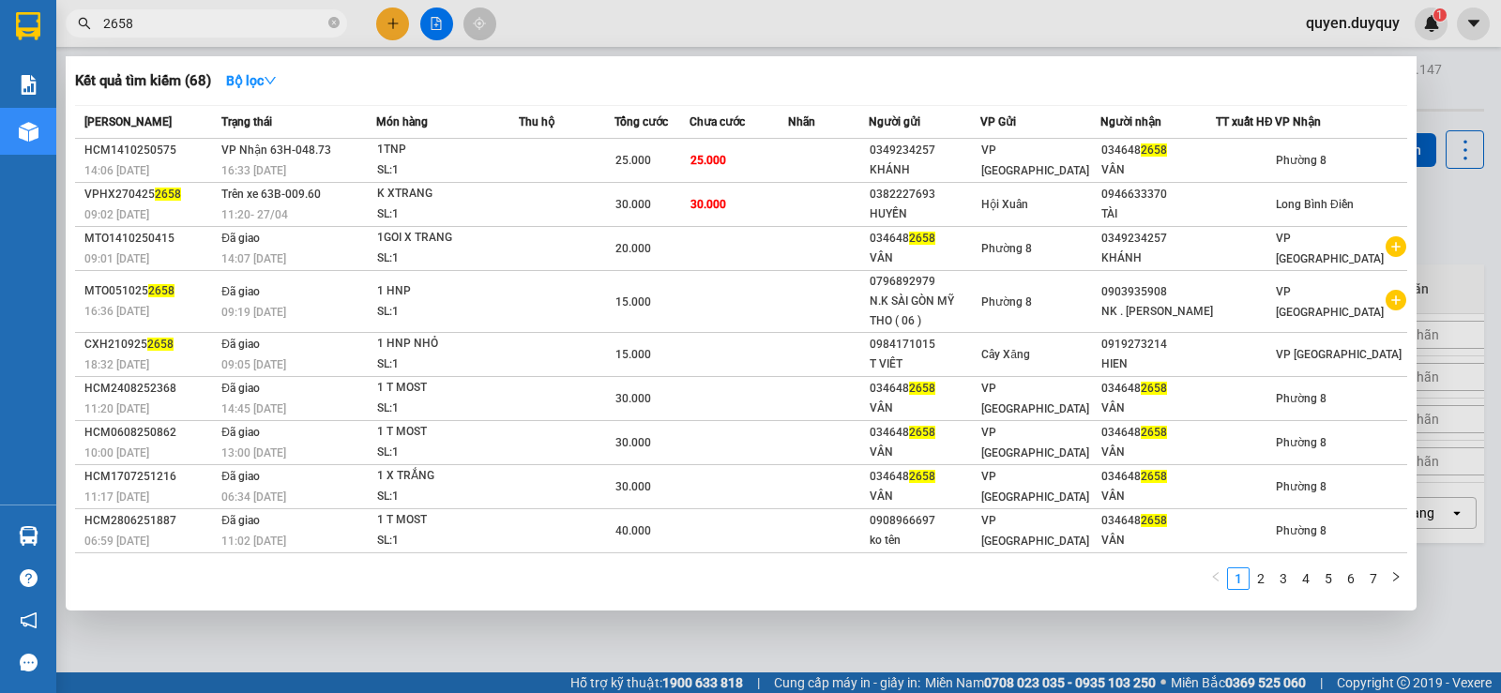
click at [168, 34] on span "2658" at bounding box center [207, 23] width 282 height 28
click at [165, 31] on input "2658" at bounding box center [213, 23] width 221 height 21
type input "2"
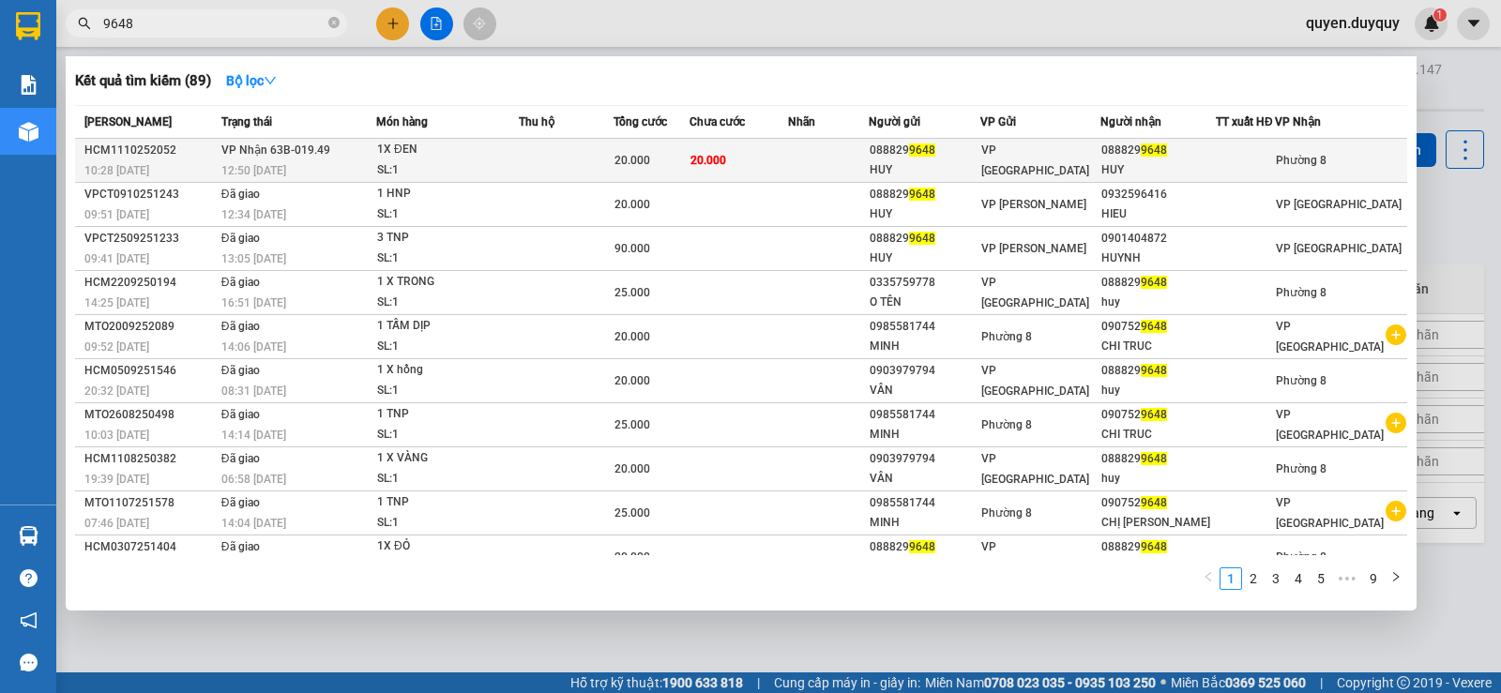
type input "9648"
click at [545, 154] on td at bounding box center [566, 161] width 95 height 44
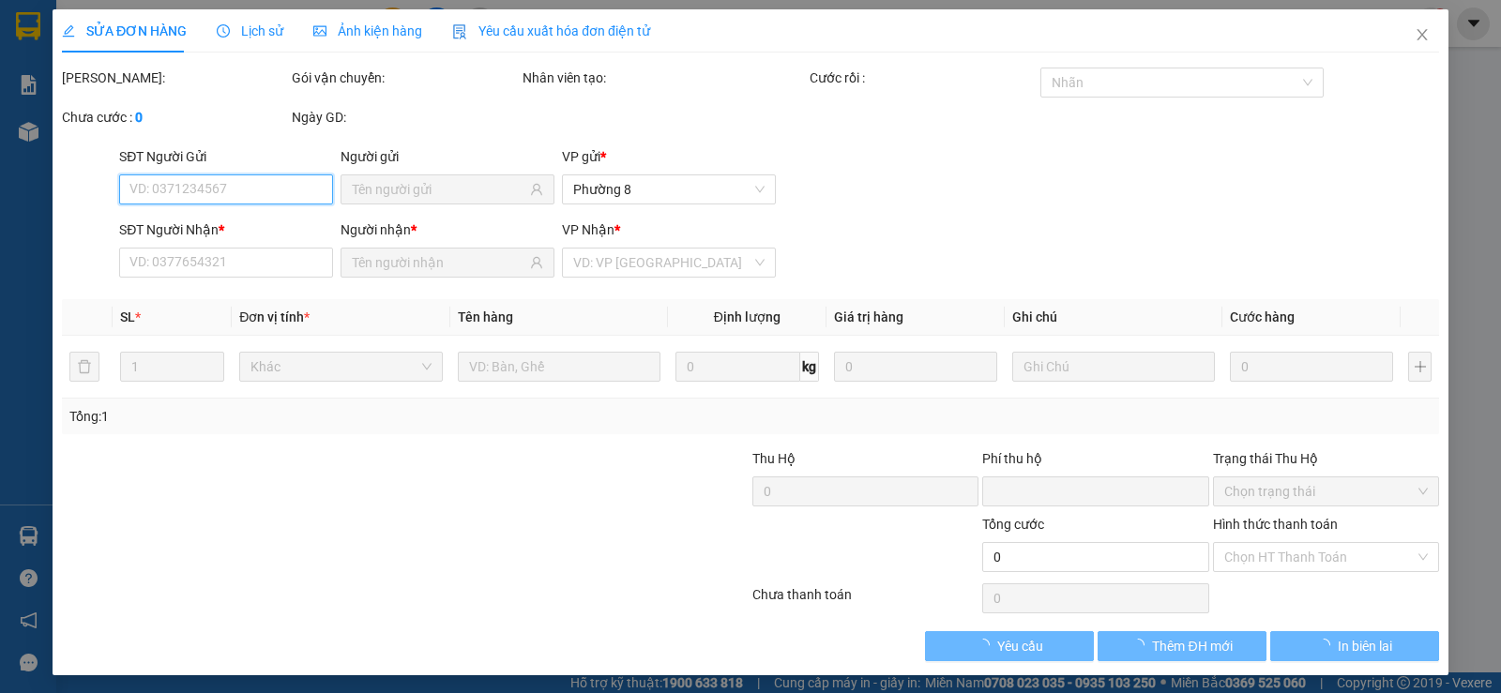
type input "0888299648"
type input "HUY"
type input "0888299648"
type input "HUY"
type input "0"
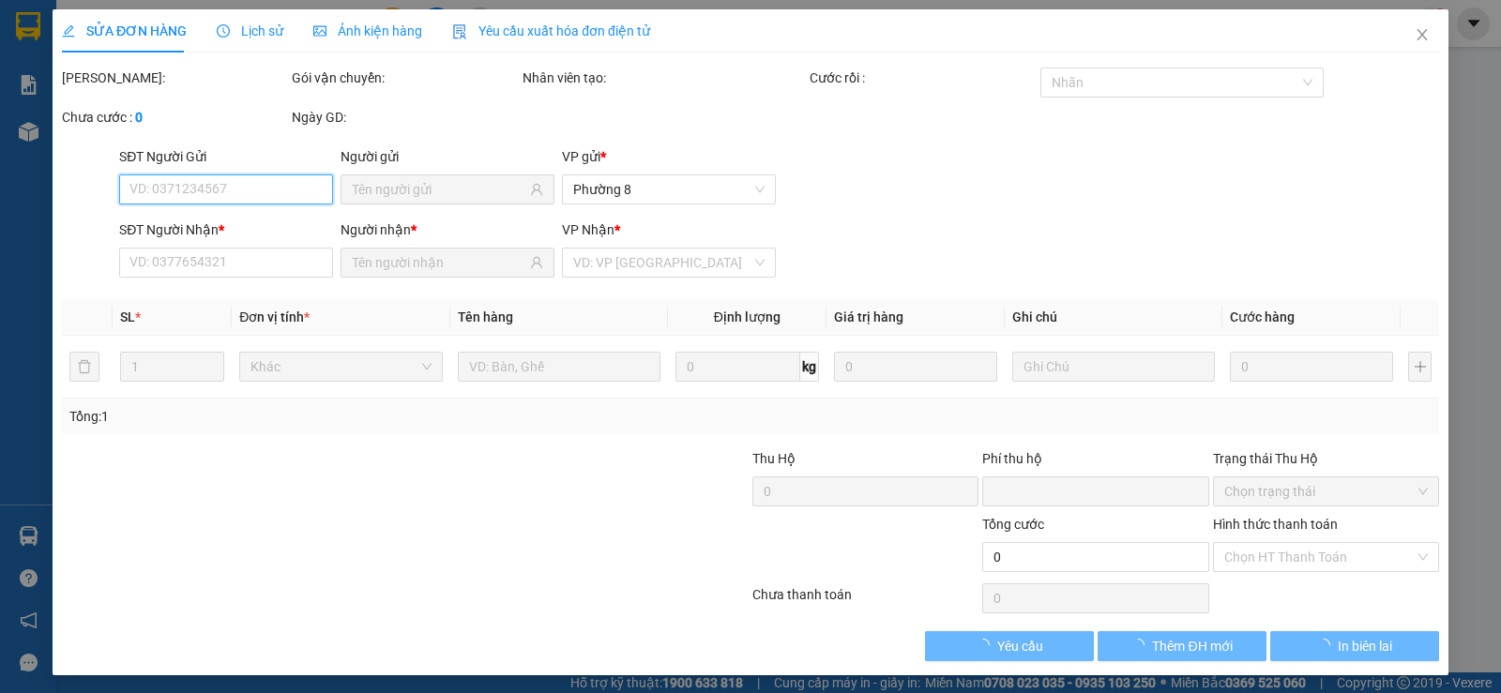
type input "20.000"
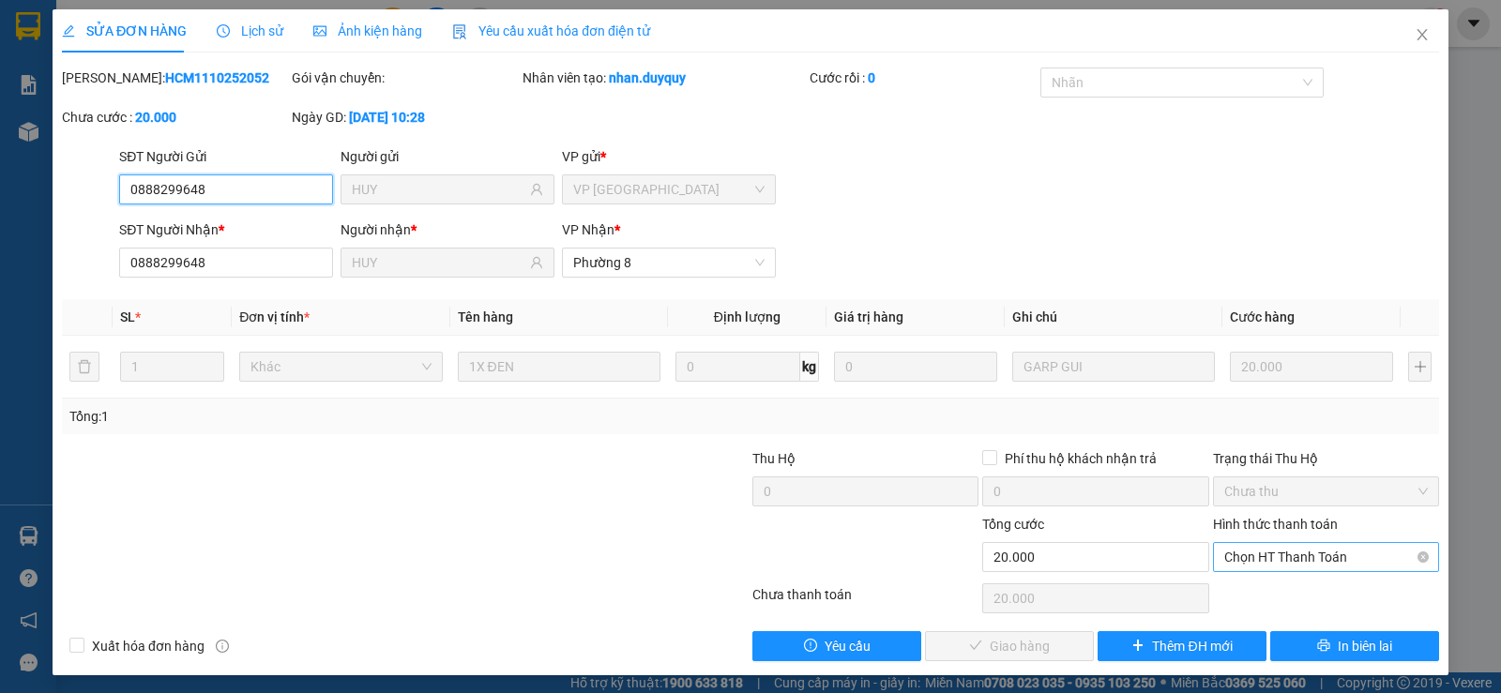
click at [1246, 559] on span "Chọn HT Thanh Toán" at bounding box center [1327, 557] width 204 height 28
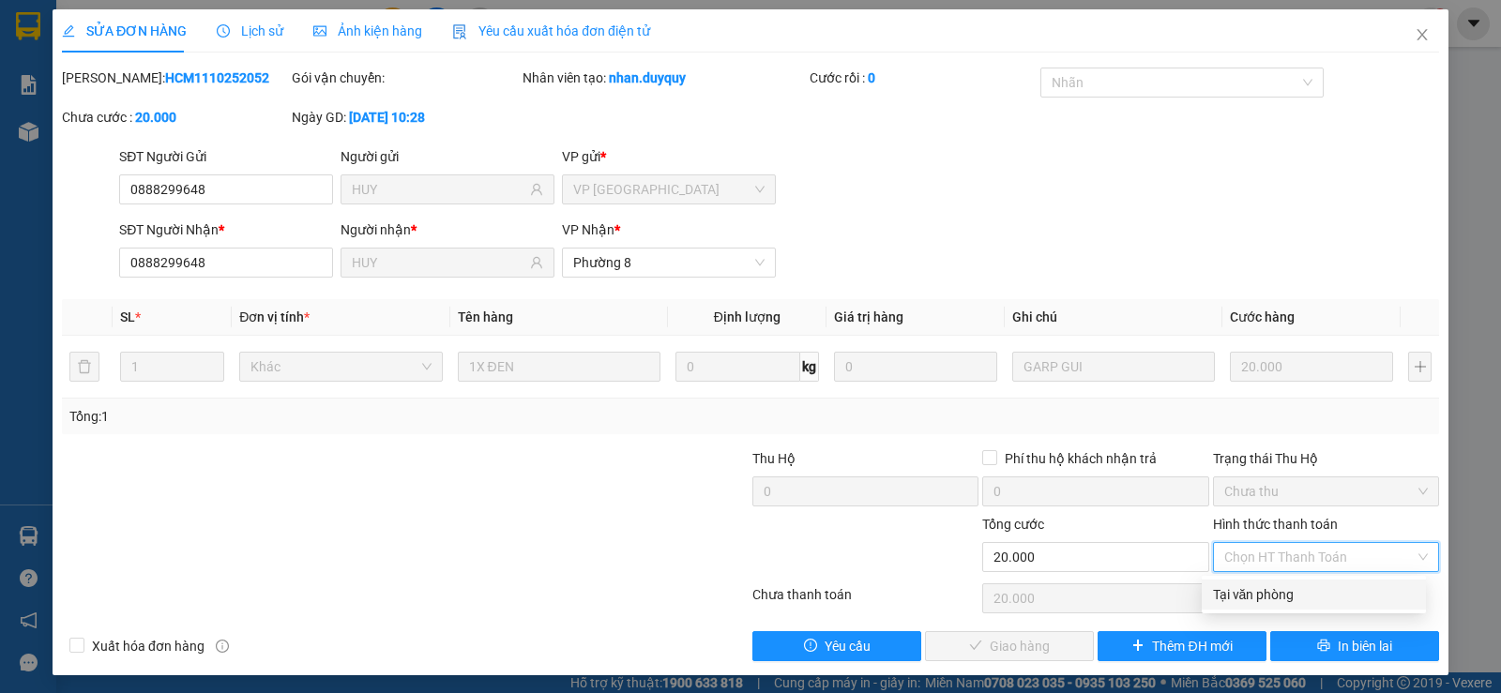
click at [1250, 583] on div "Tại văn phòng" at bounding box center [1314, 595] width 224 height 30
type input "0"
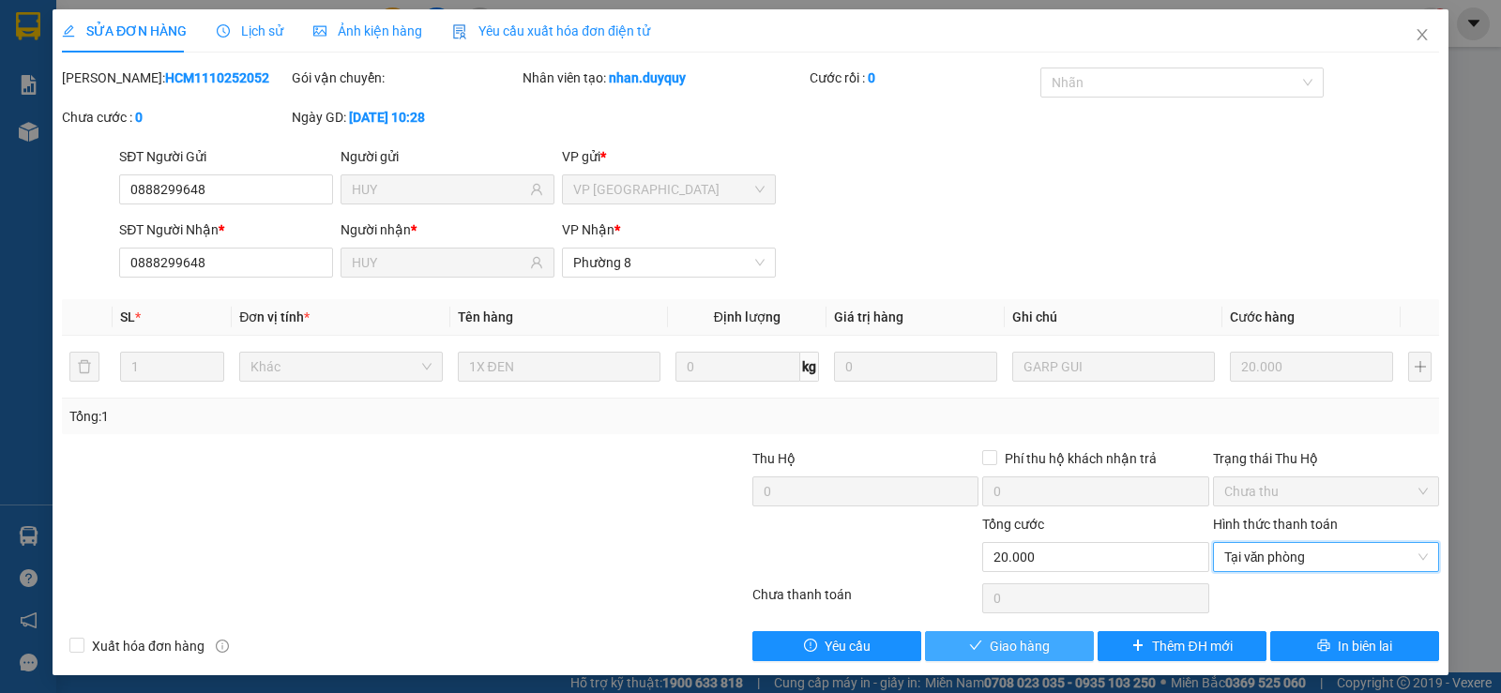
click at [990, 632] on button "Giao hàng" at bounding box center [1009, 647] width 169 height 30
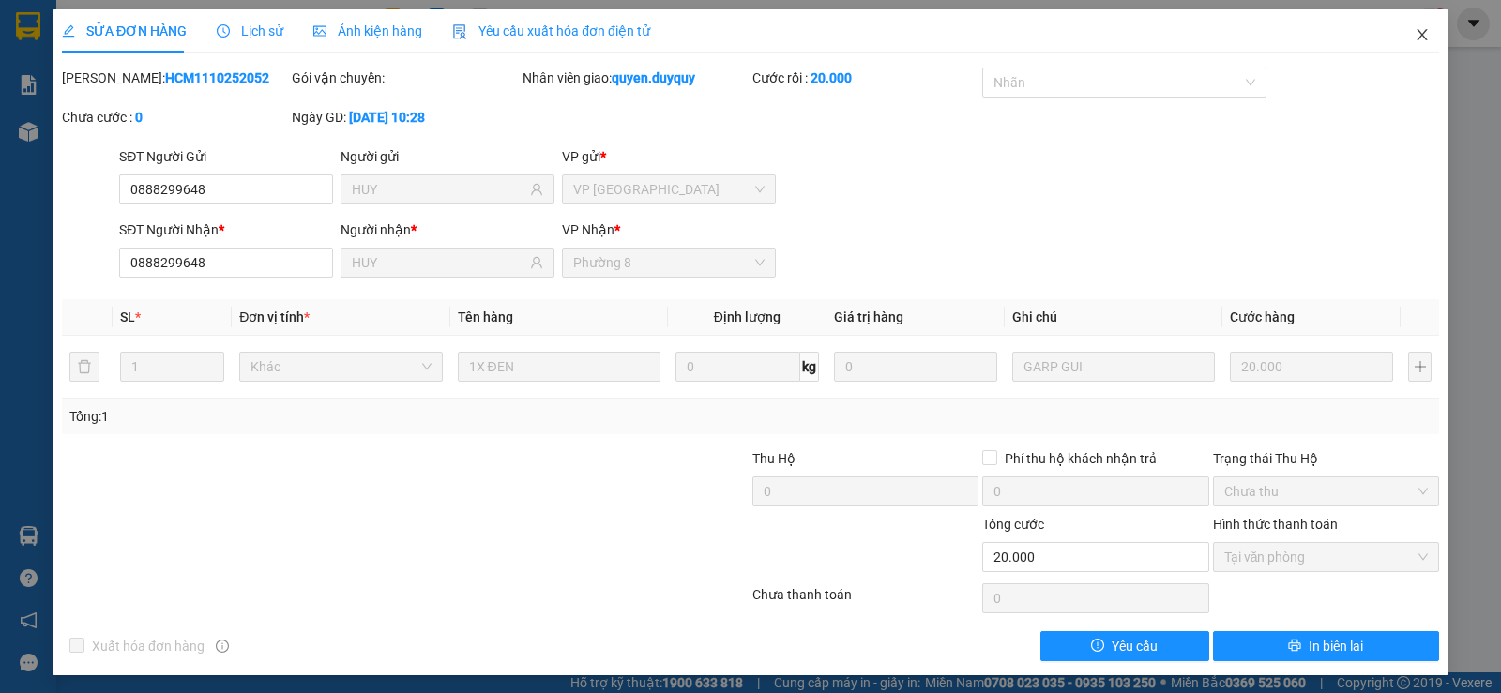
click at [1415, 29] on icon "close" at bounding box center [1422, 34] width 15 height 15
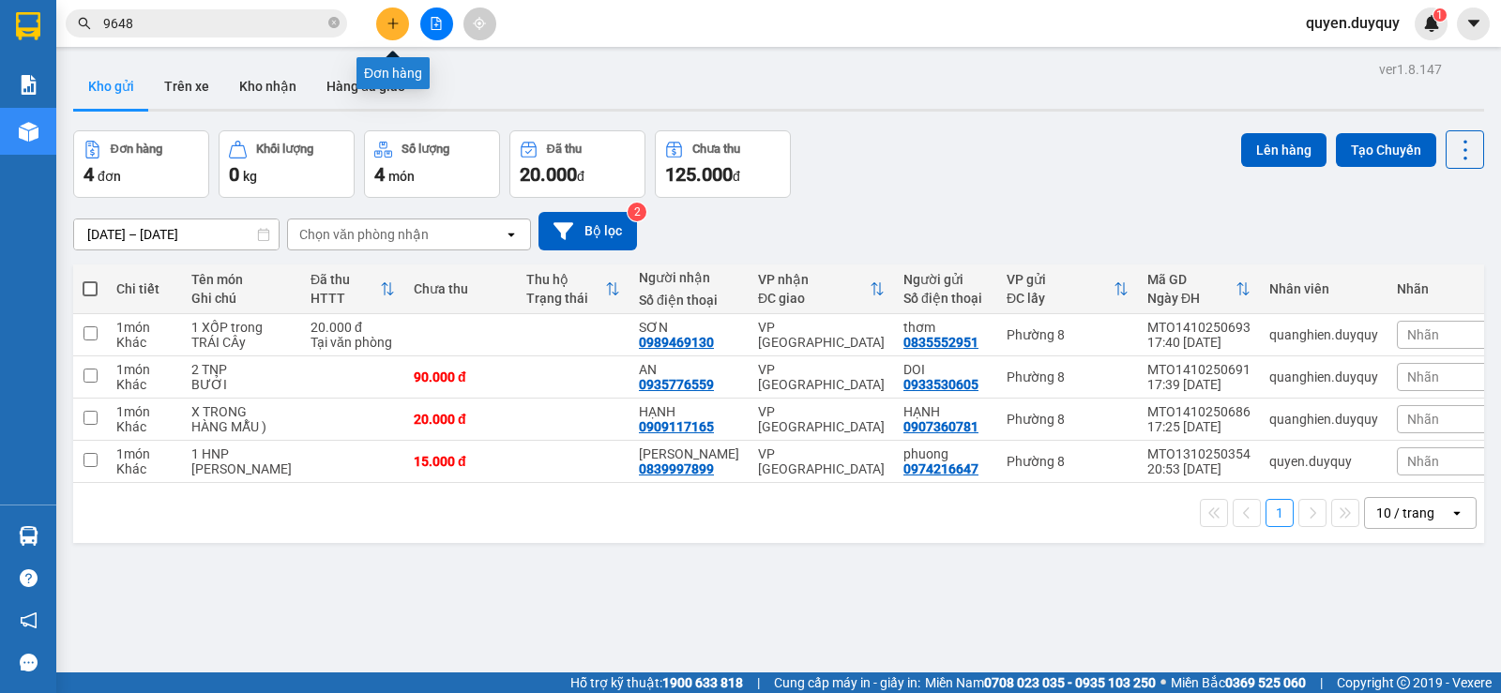
click at [389, 18] on icon "plus" at bounding box center [393, 23] width 13 height 13
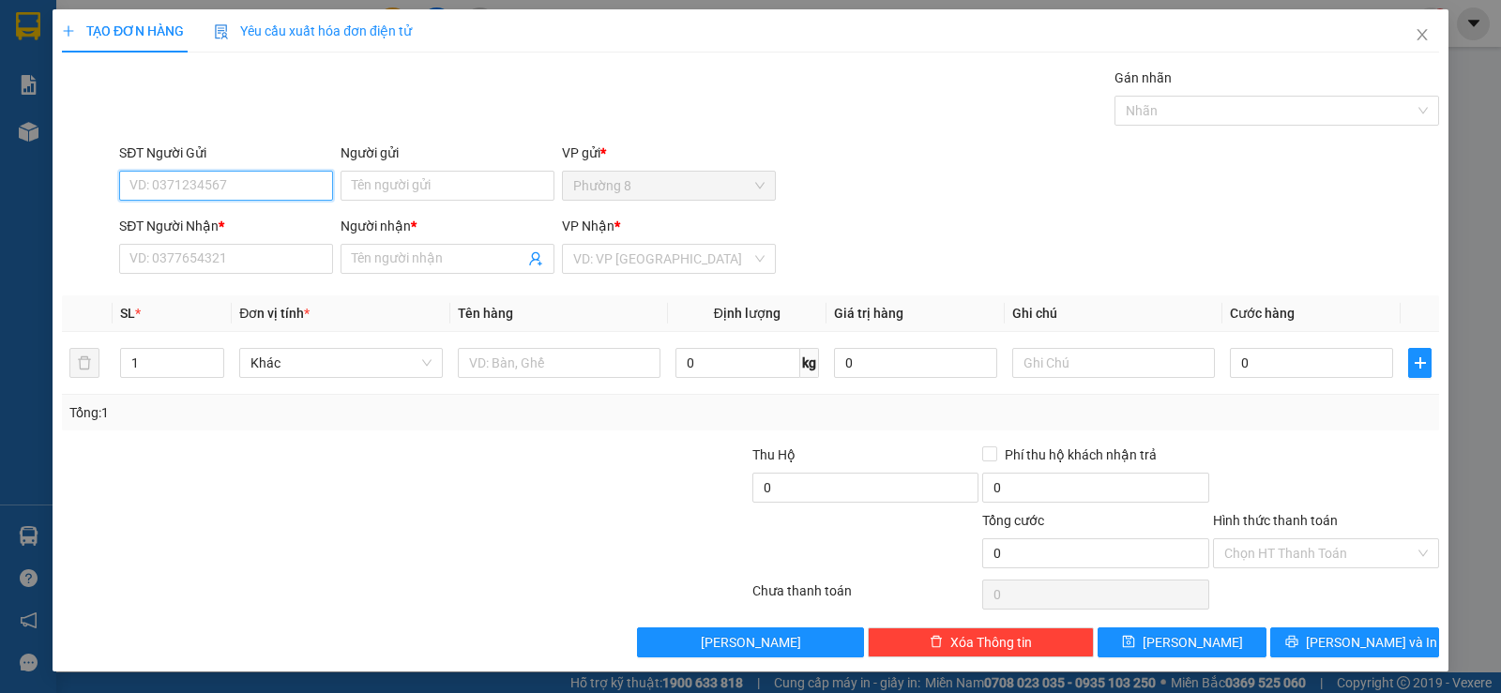
click at [286, 191] on input "SĐT Người Gửi" at bounding box center [226, 186] width 214 height 30
click at [275, 186] on input "478" at bounding box center [226, 186] width 214 height 30
type input "4"
click at [262, 216] on div "0907566478 - CHÚ HẢI" at bounding box center [224, 223] width 190 height 21
type input "0907566478"
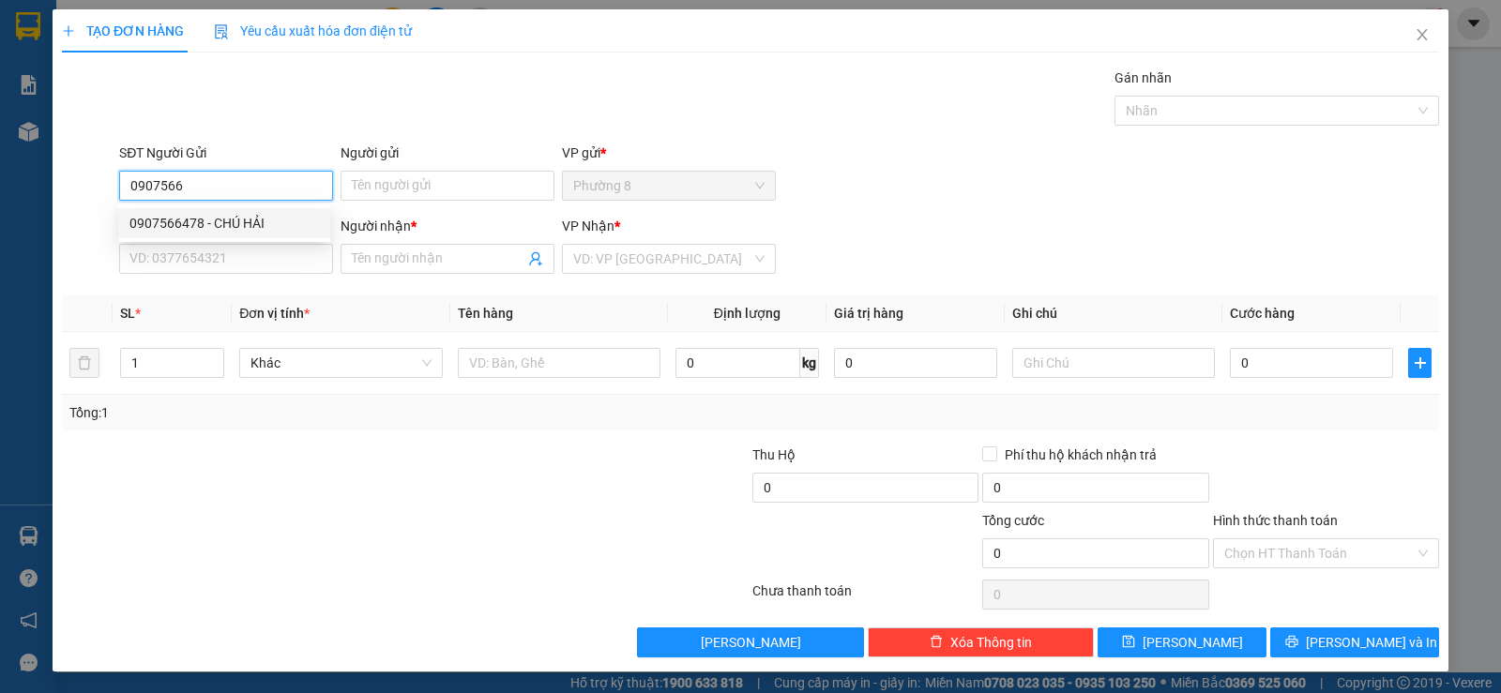
type input "CHÚ HẢI"
type input "0909212562"
type input "( CTY HACA)TRANG"
type input "25.000"
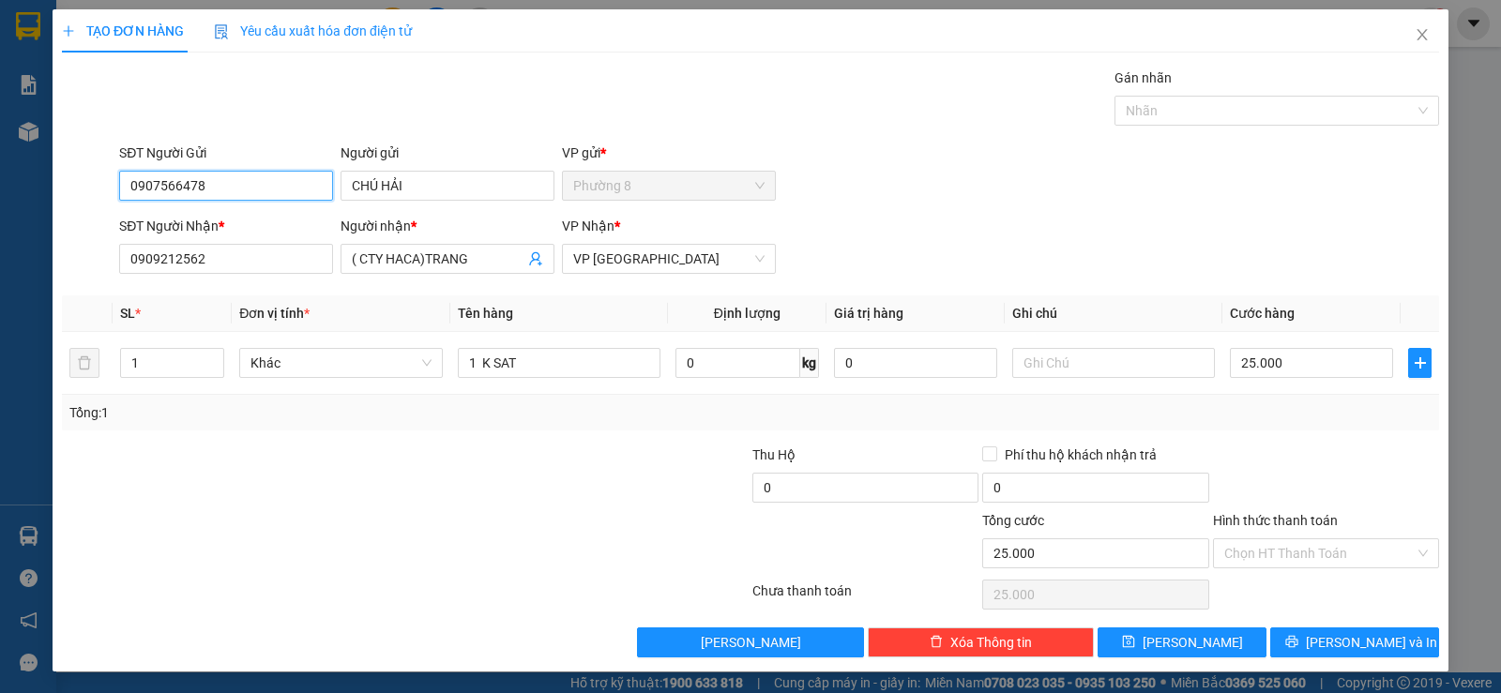
type input "0907566478"
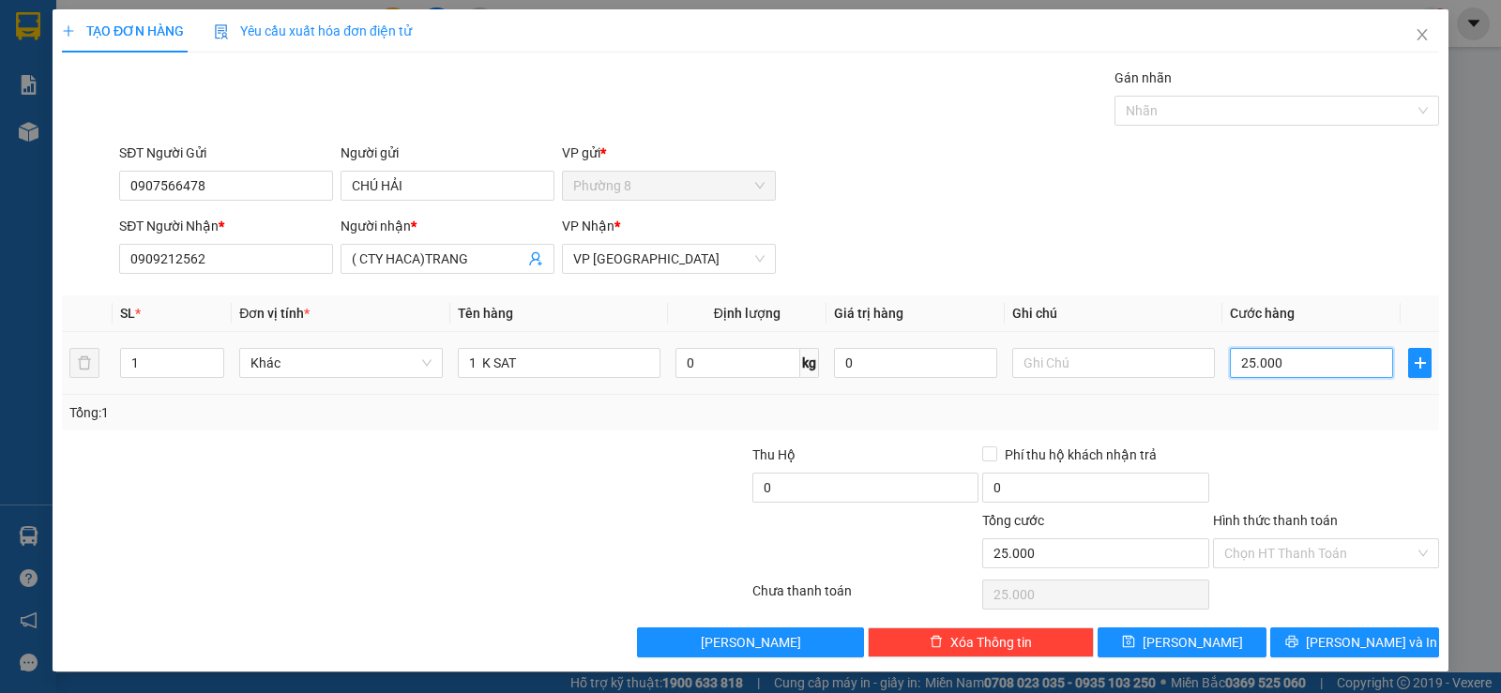
click at [1299, 371] on input "25.000" at bounding box center [1311, 363] width 163 height 30
type input "2.500"
type input "250"
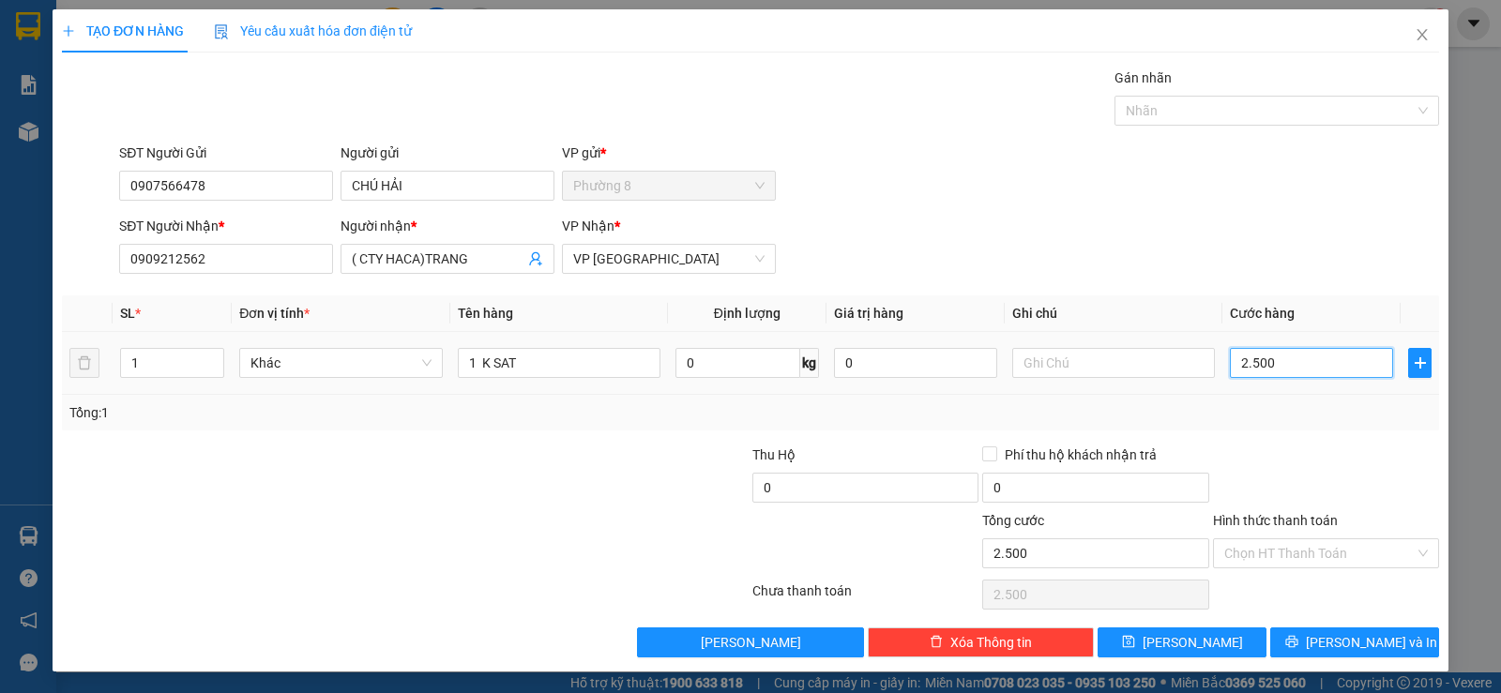
type input "250"
type input "25"
type input "2"
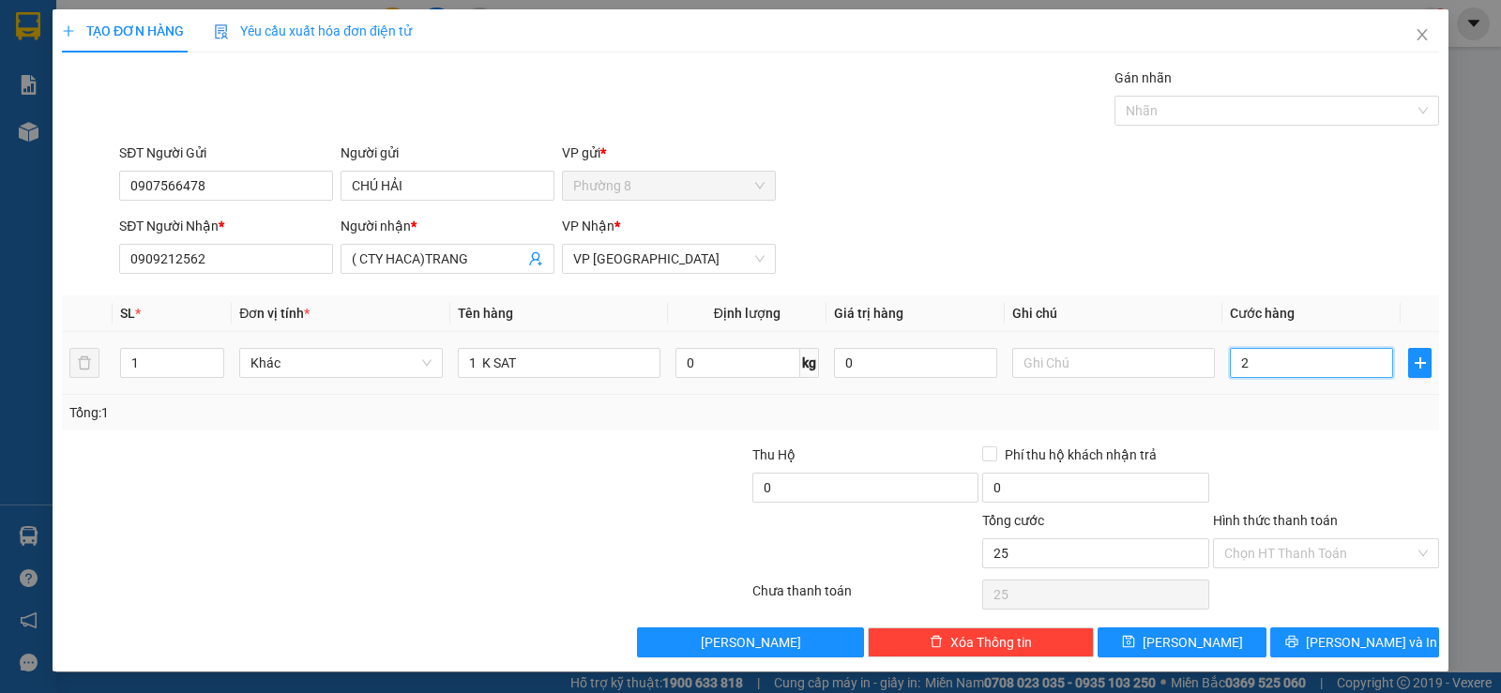
type input "2"
type input "0"
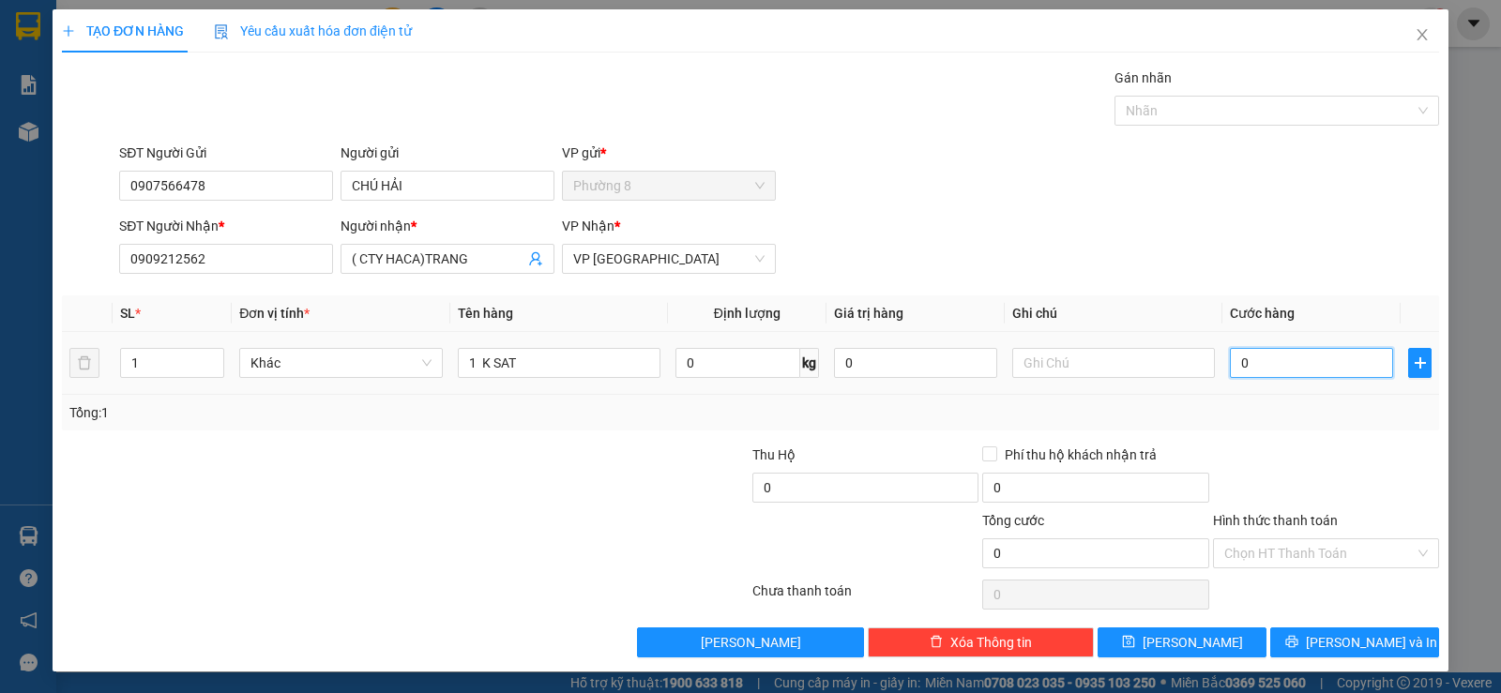
type input "0"
click at [1230, 365] on input "0" at bounding box center [1311, 363] width 163 height 30
type input "30"
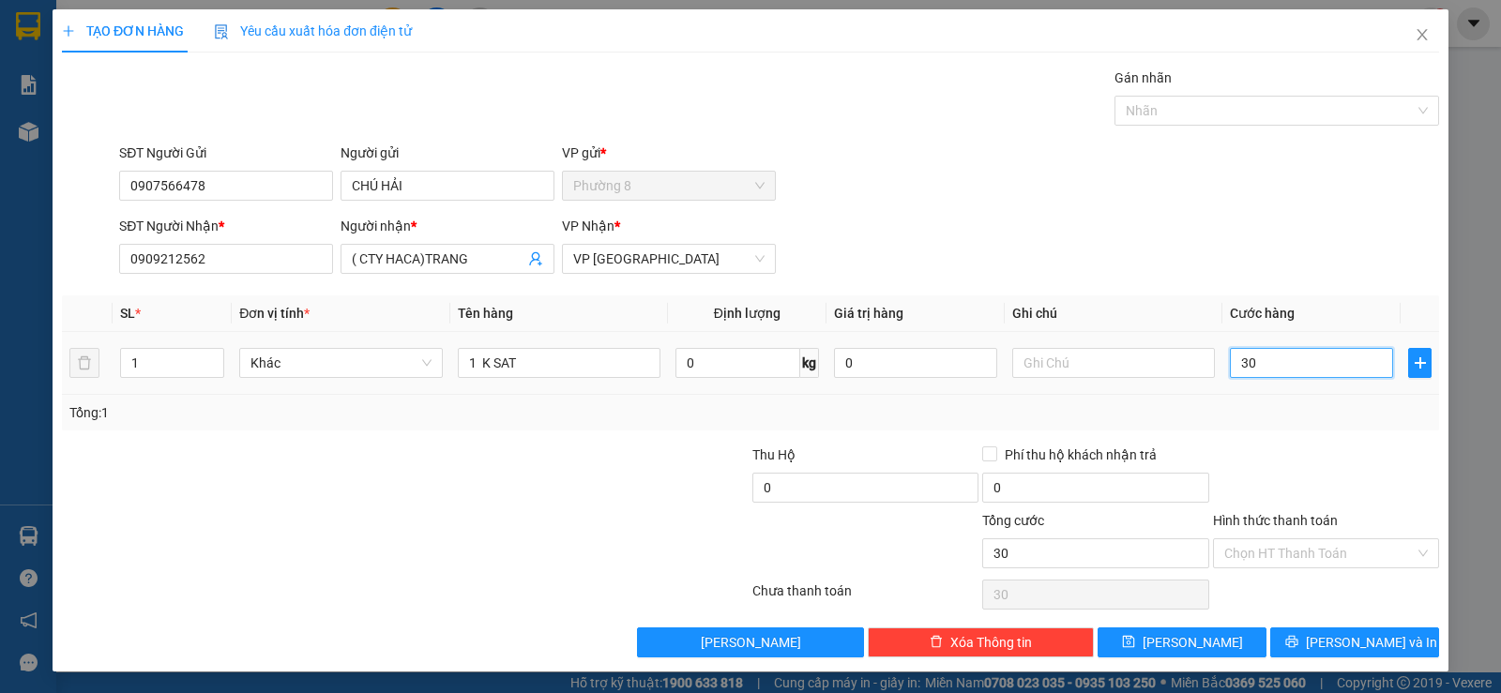
type input "300"
type input "3.000"
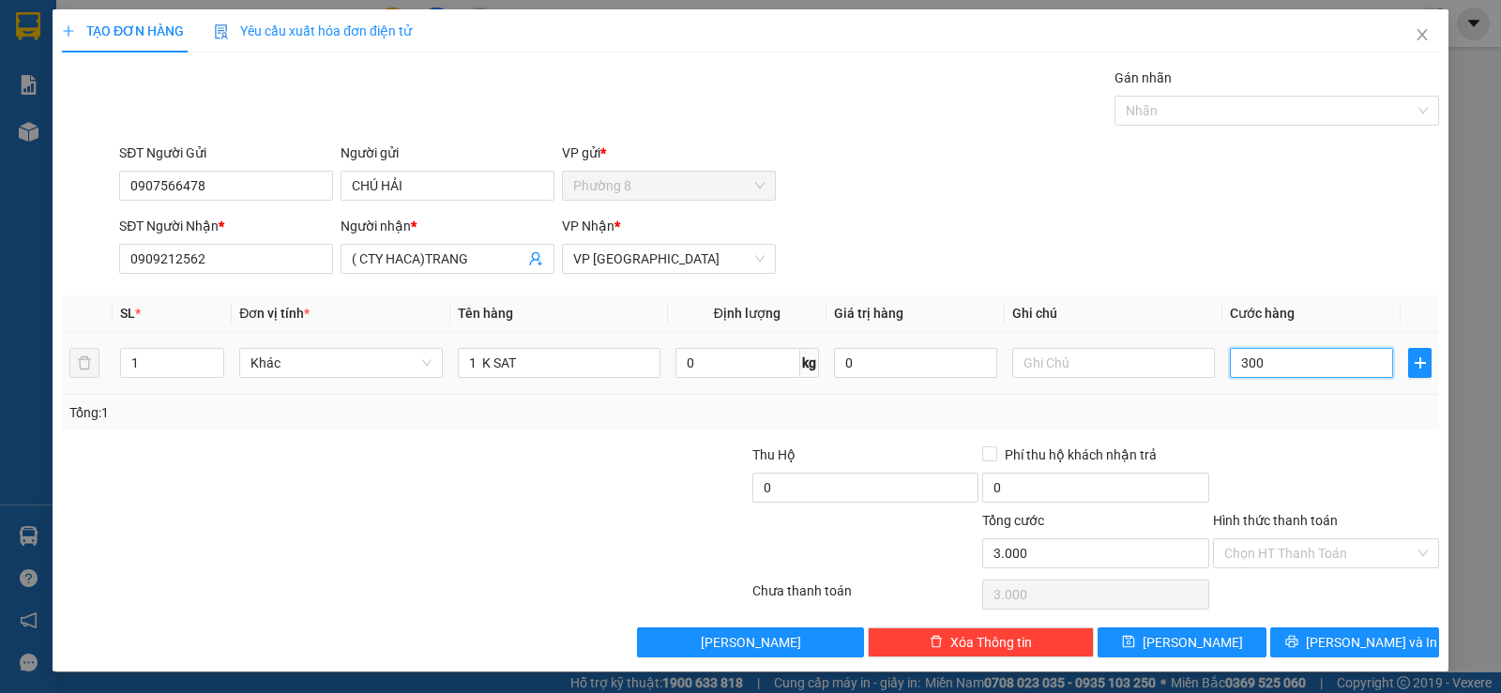
type input "3.000"
type input "30.000"
click at [1282, 549] on input "Hình thức thanh toán" at bounding box center [1320, 554] width 190 height 28
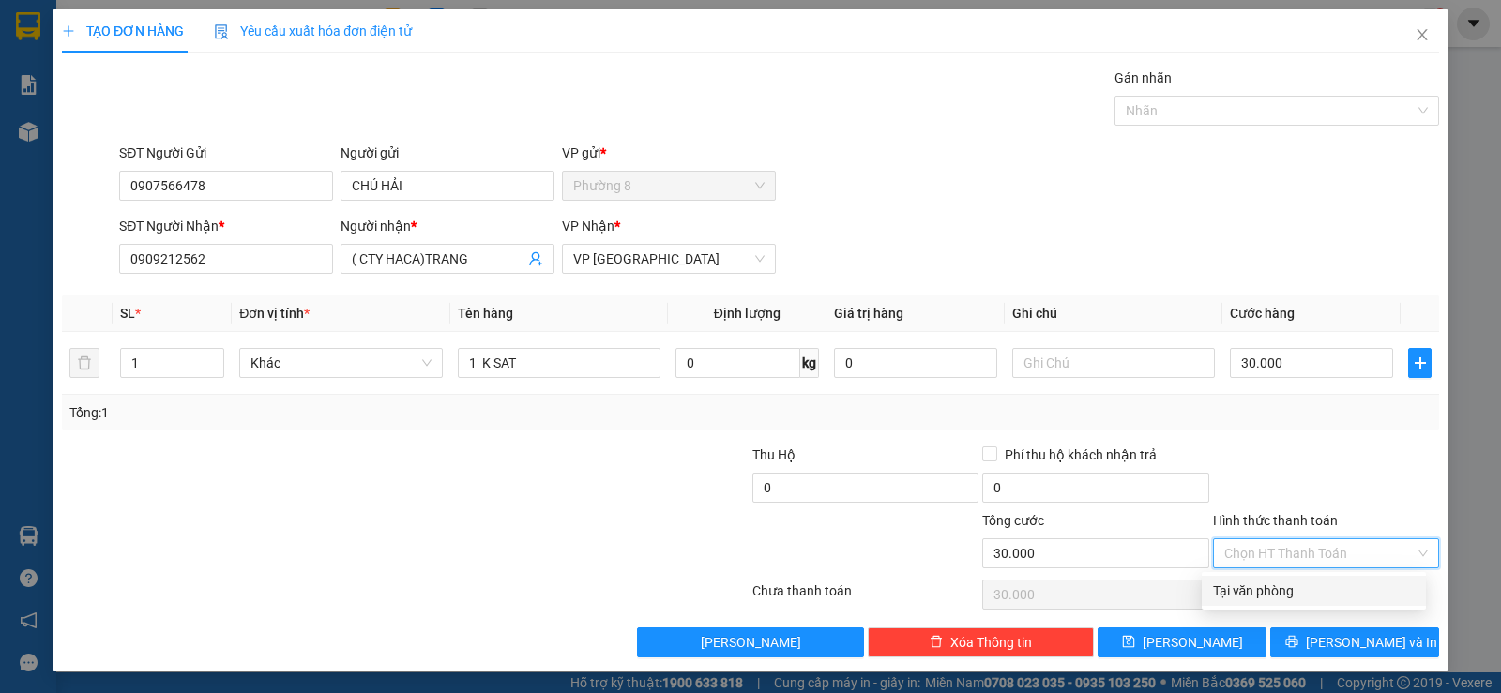
click at [1267, 590] on div "Tại văn phòng" at bounding box center [1314, 591] width 202 height 21
type input "0"
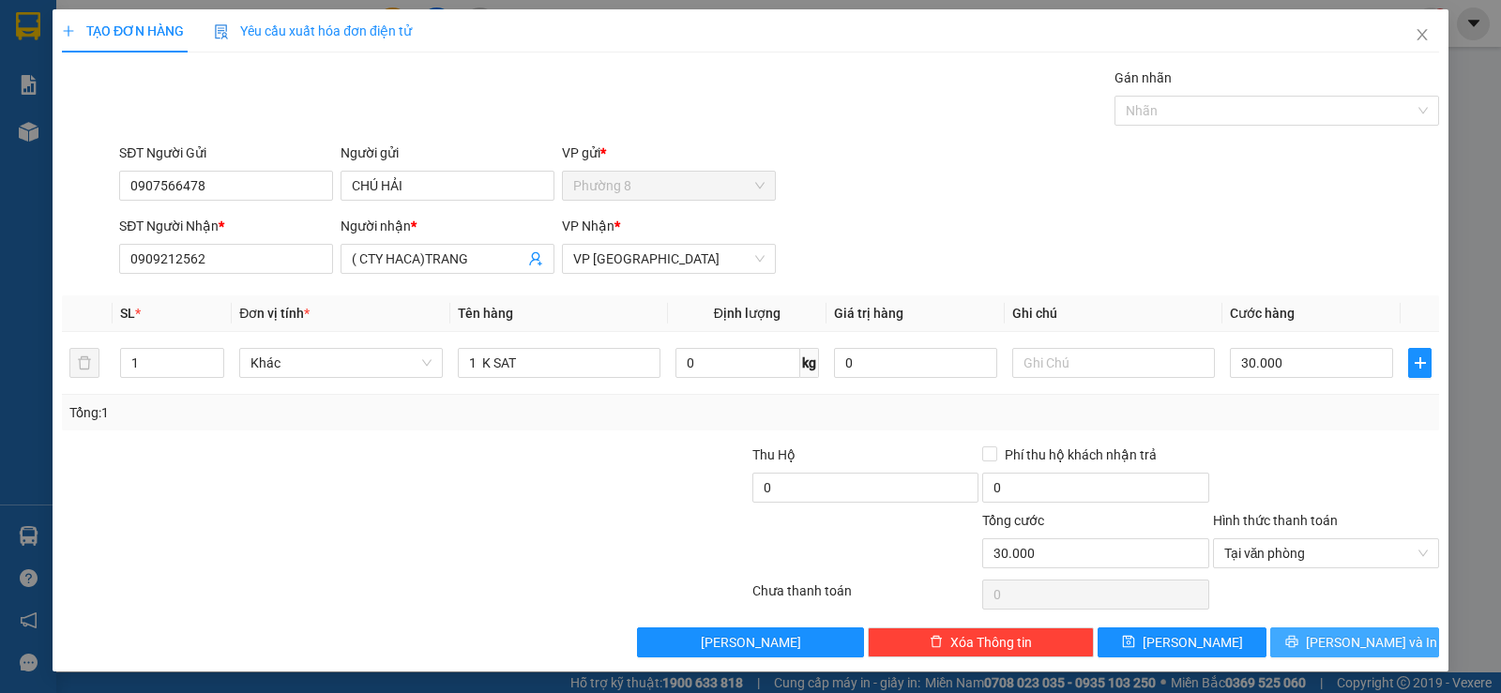
click at [1299, 636] on icon "printer" at bounding box center [1292, 641] width 13 height 13
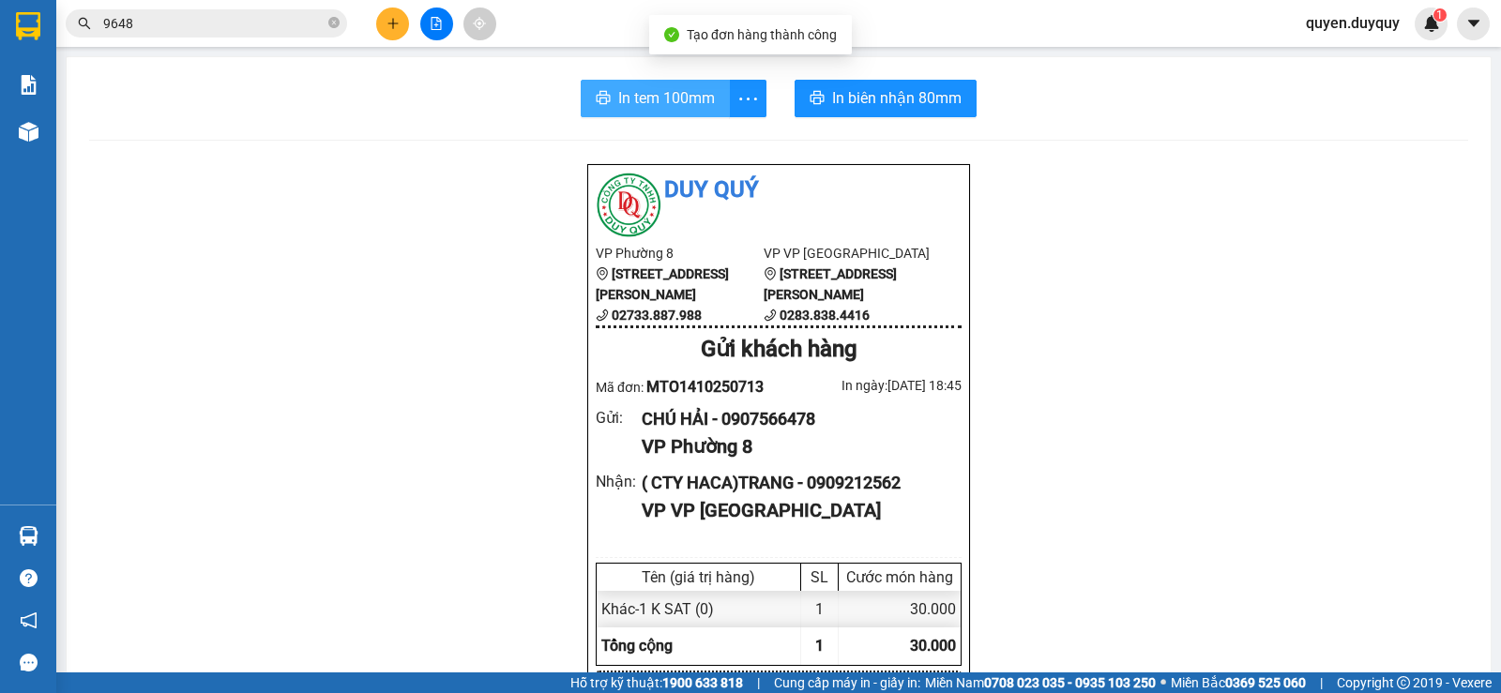
click at [688, 100] on span "In tem 100mm" at bounding box center [666, 97] width 97 height 23
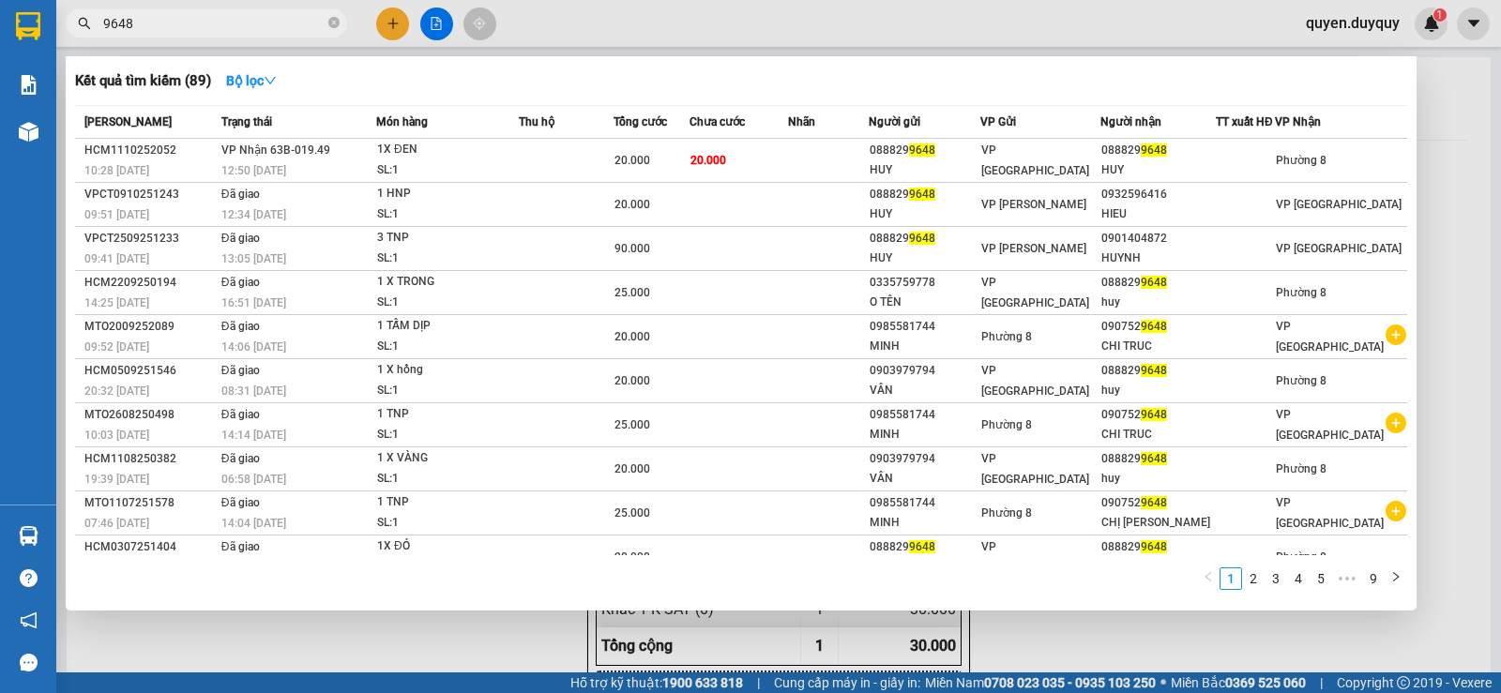
click at [198, 23] on input "9648" at bounding box center [213, 23] width 221 height 21
type input "9"
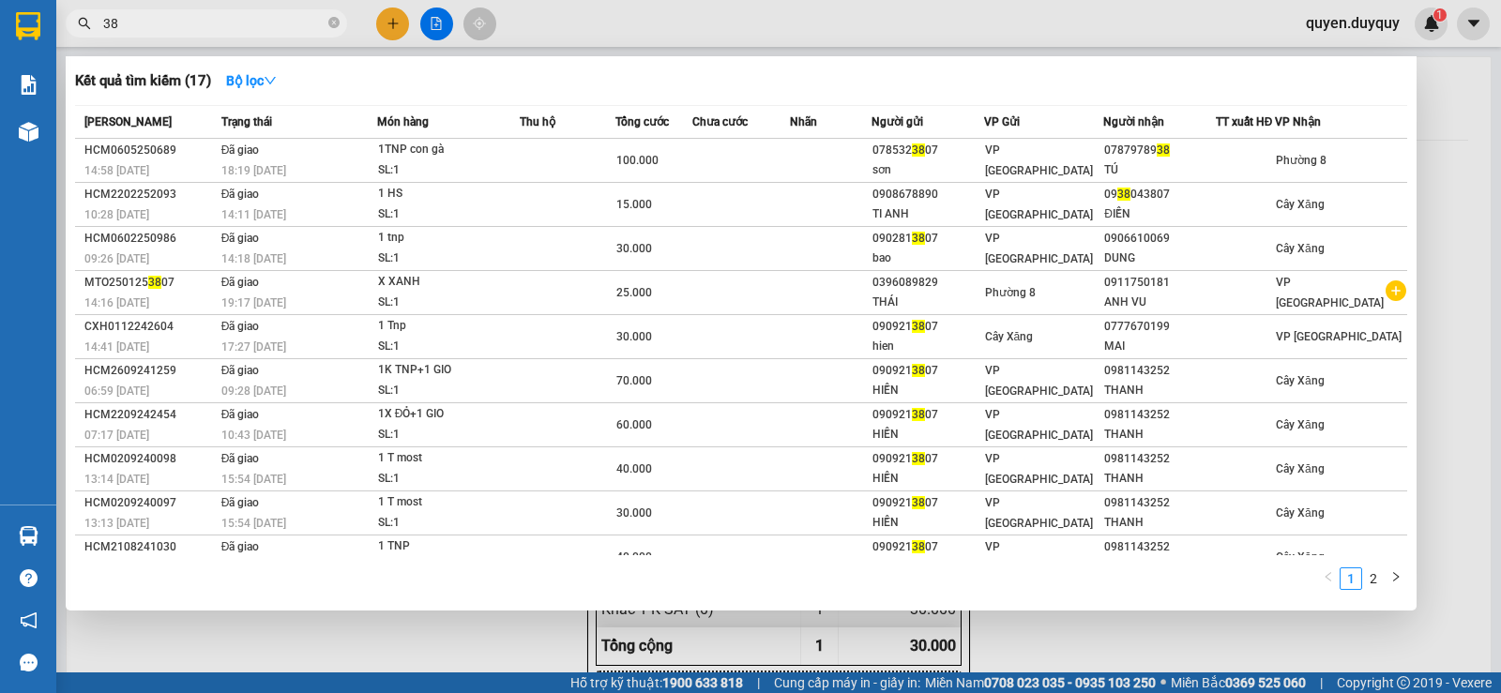
type input "3"
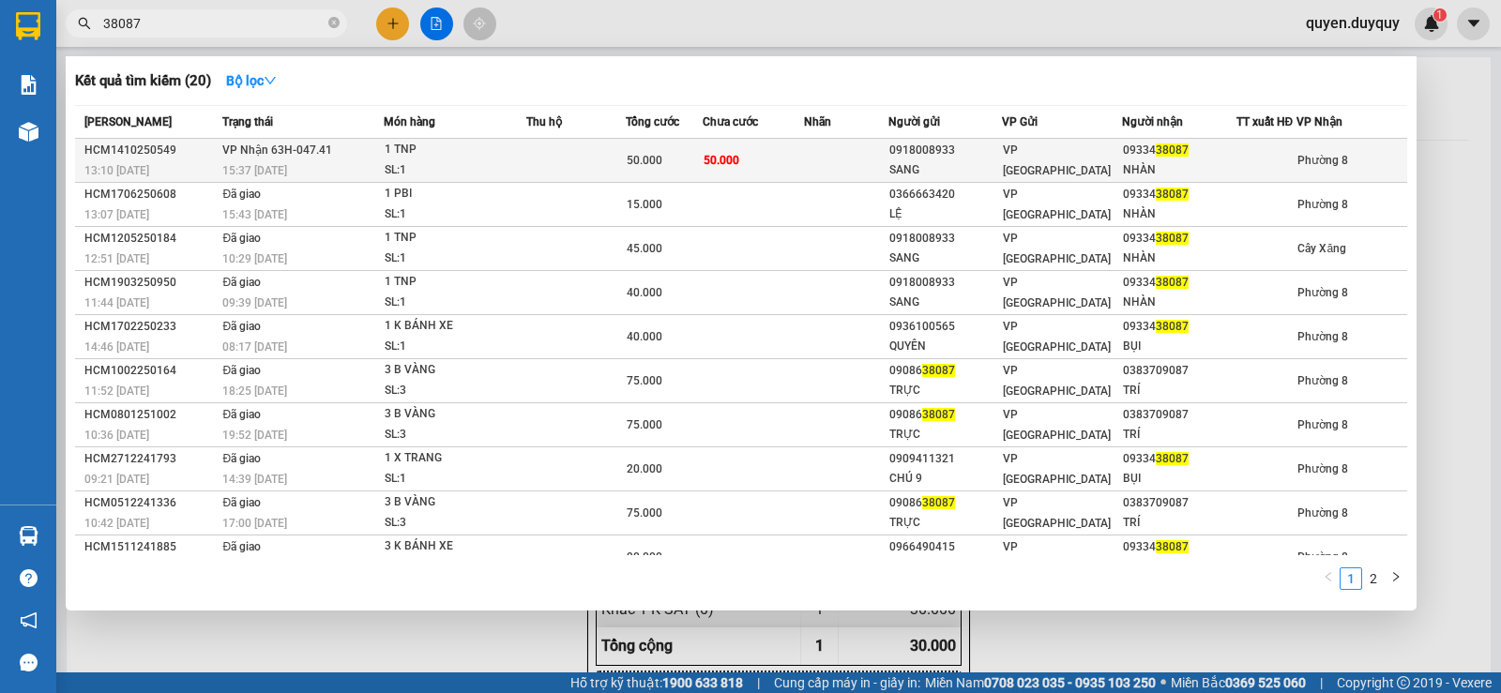
type input "38087"
click at [715, 159] on span "50.000" at bounding box center [722, 160] width 36 height 13
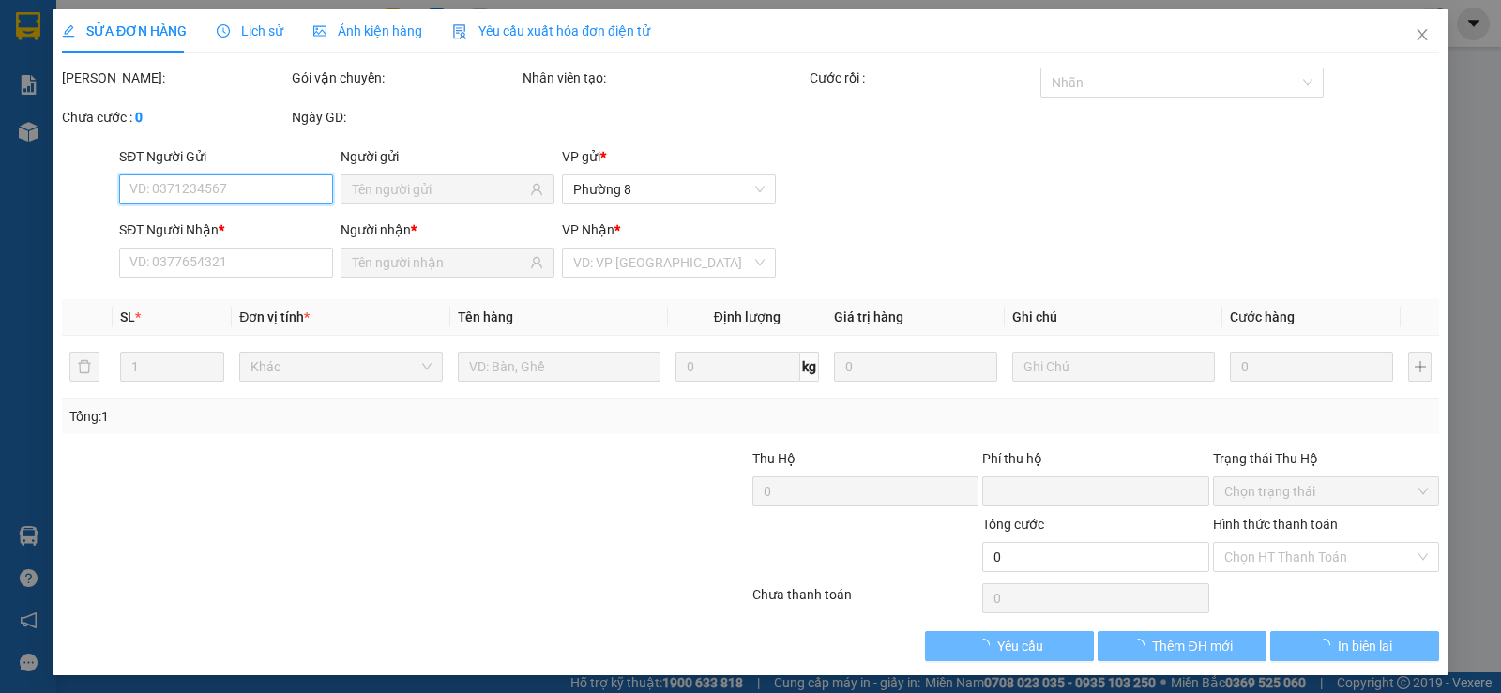
type input "0918008933"
type input "SANG"
type input "0933438087"
type input "NHÀN"
type input "0"
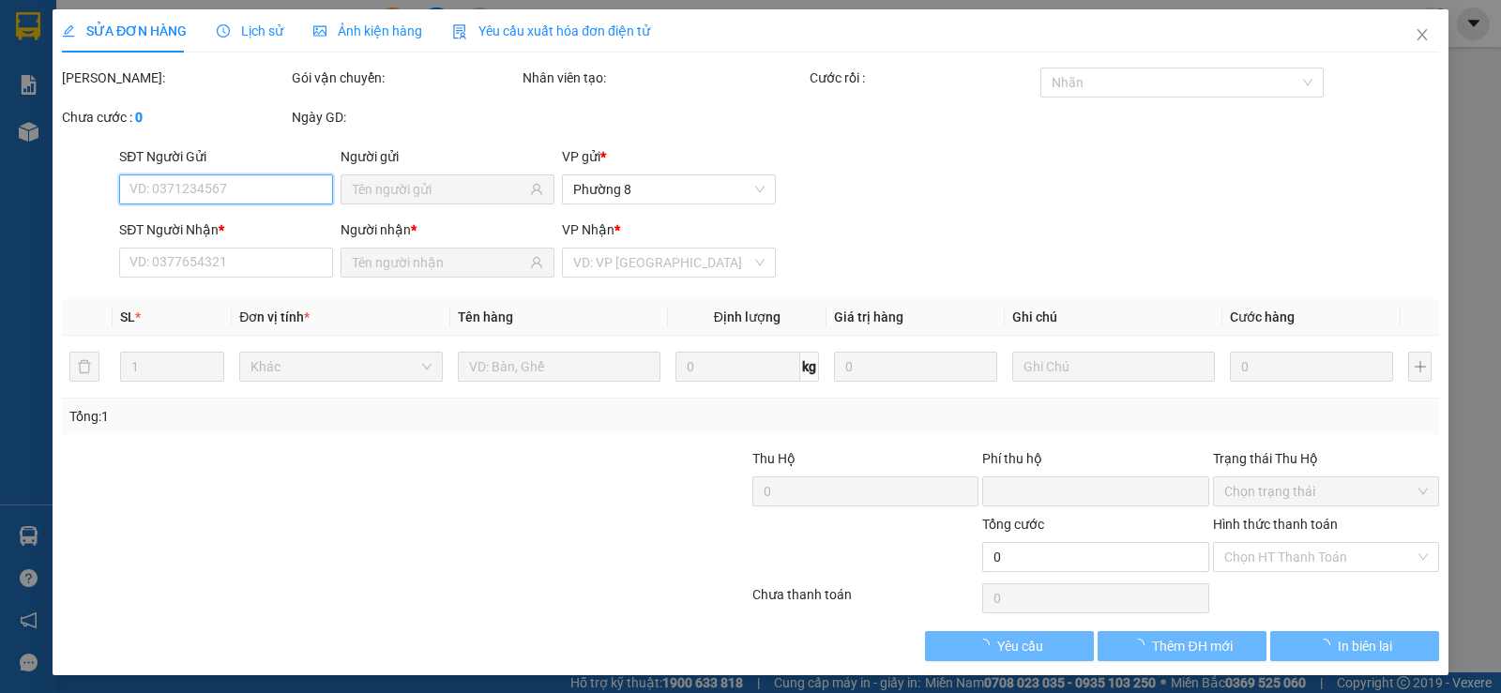
type input "50.000"
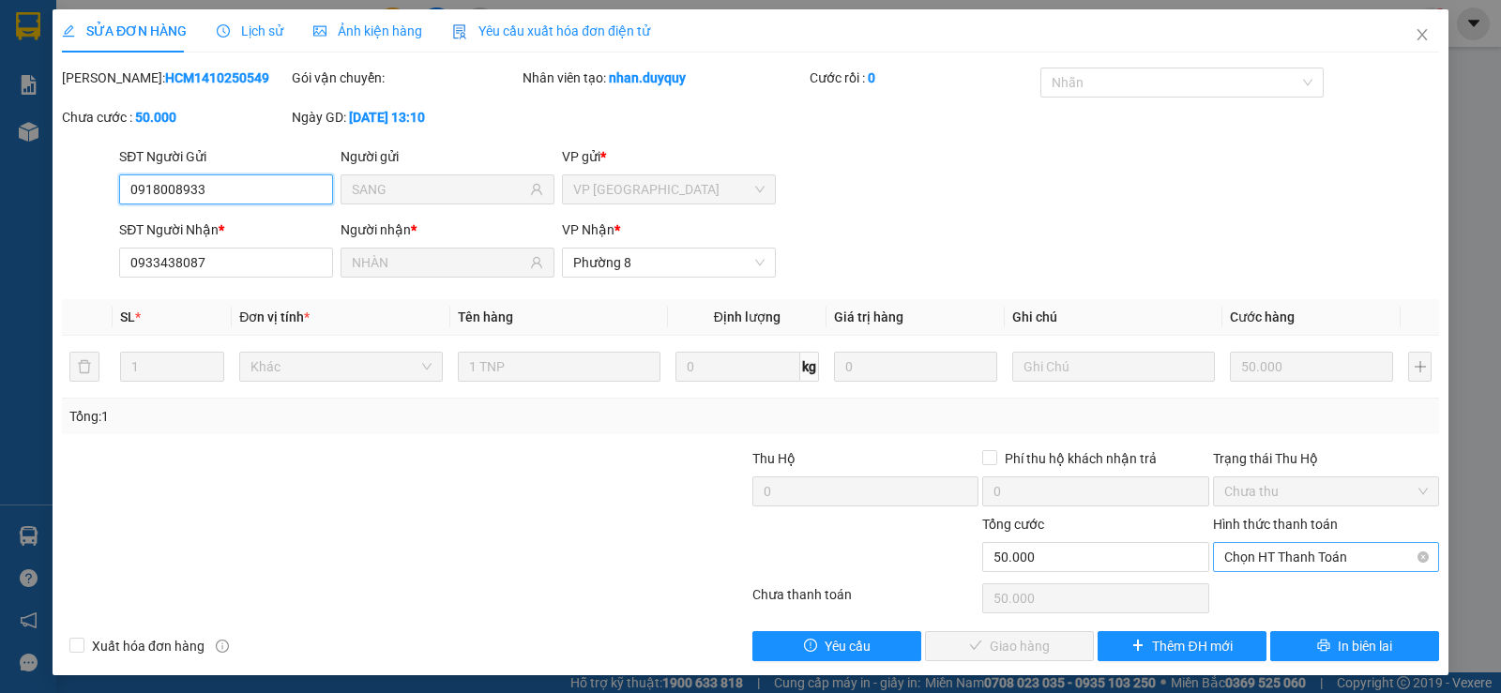
click at [1234, 556] on span "Chọn HT Thanh Toán" at bounding box center [1327, 557] width 204 height 28
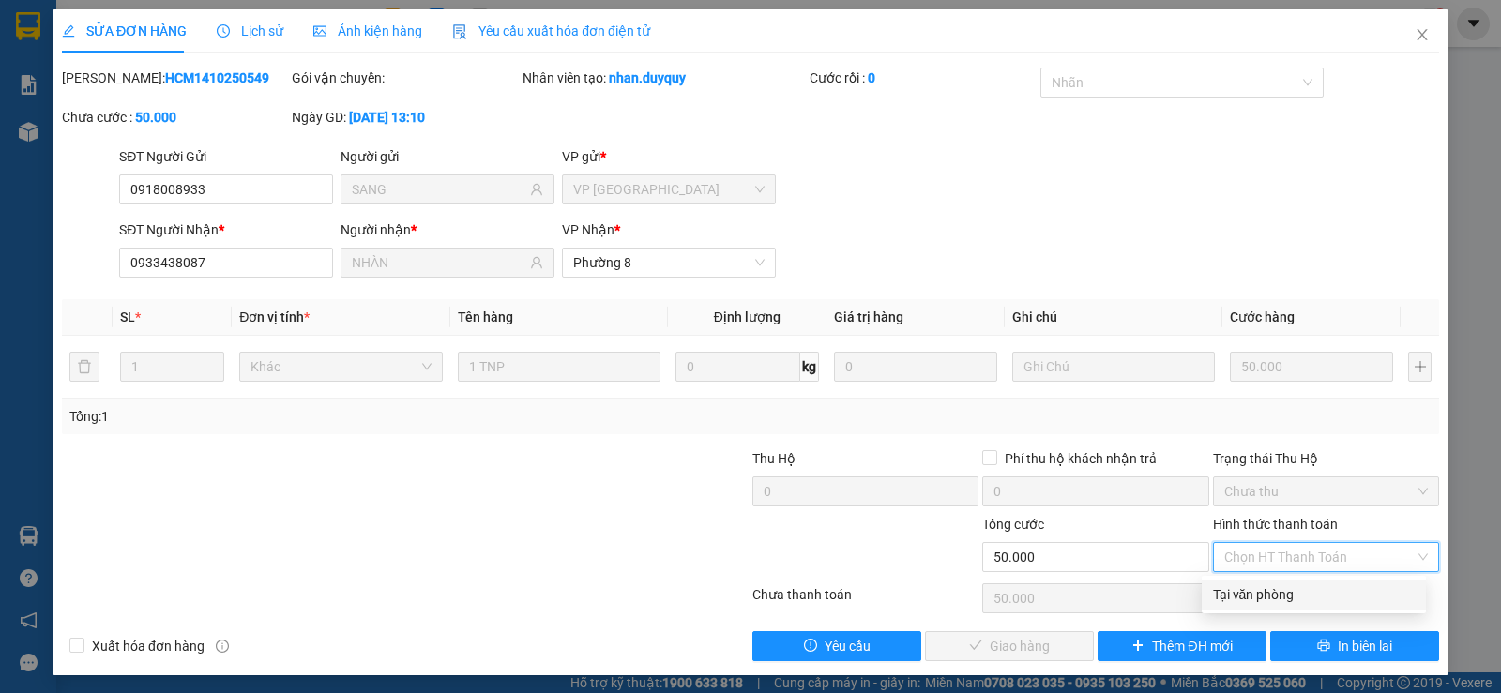
click at [1248, 583] on div "Tại văn phòng" at bounding box center [1314, 595] width 224 height 30
type input "0"
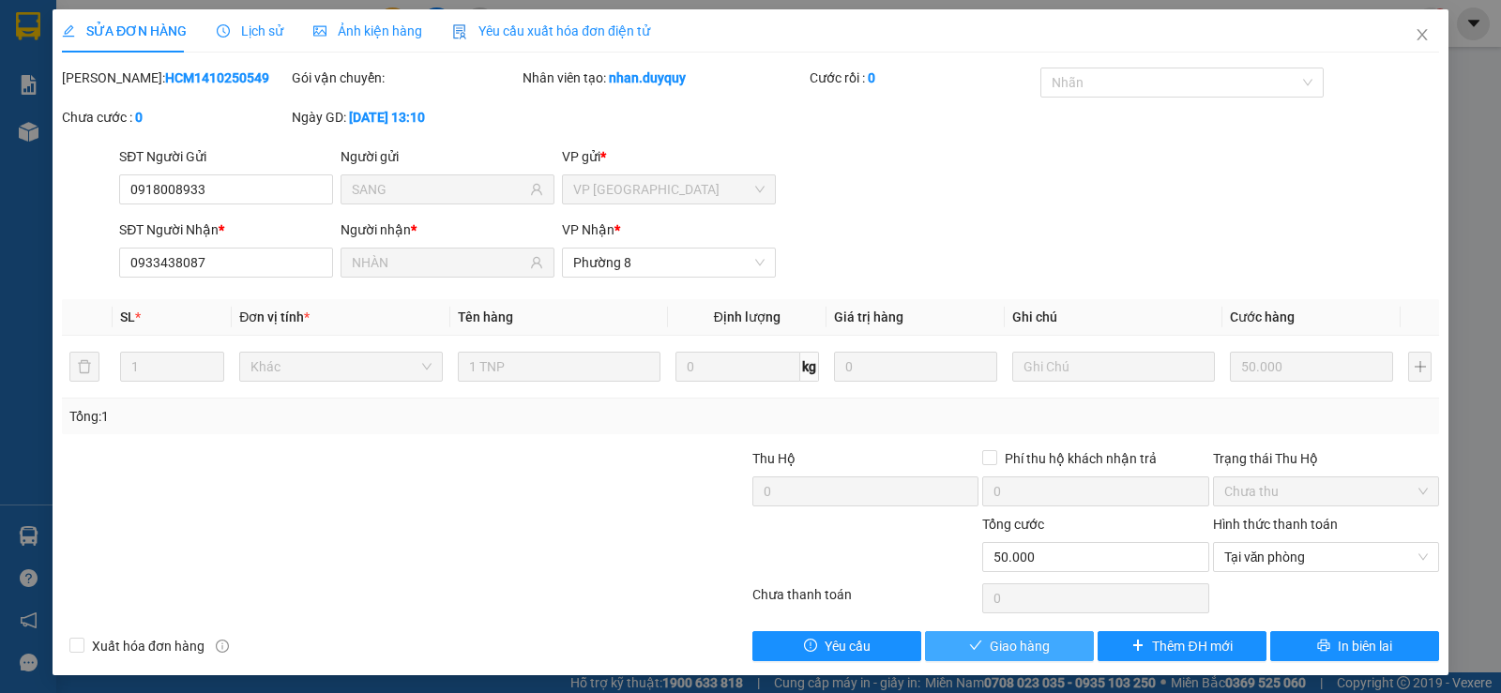
click at [1037, 639] on span "Giao hàng" at bounding box center [1020, 646] width 60 height 21
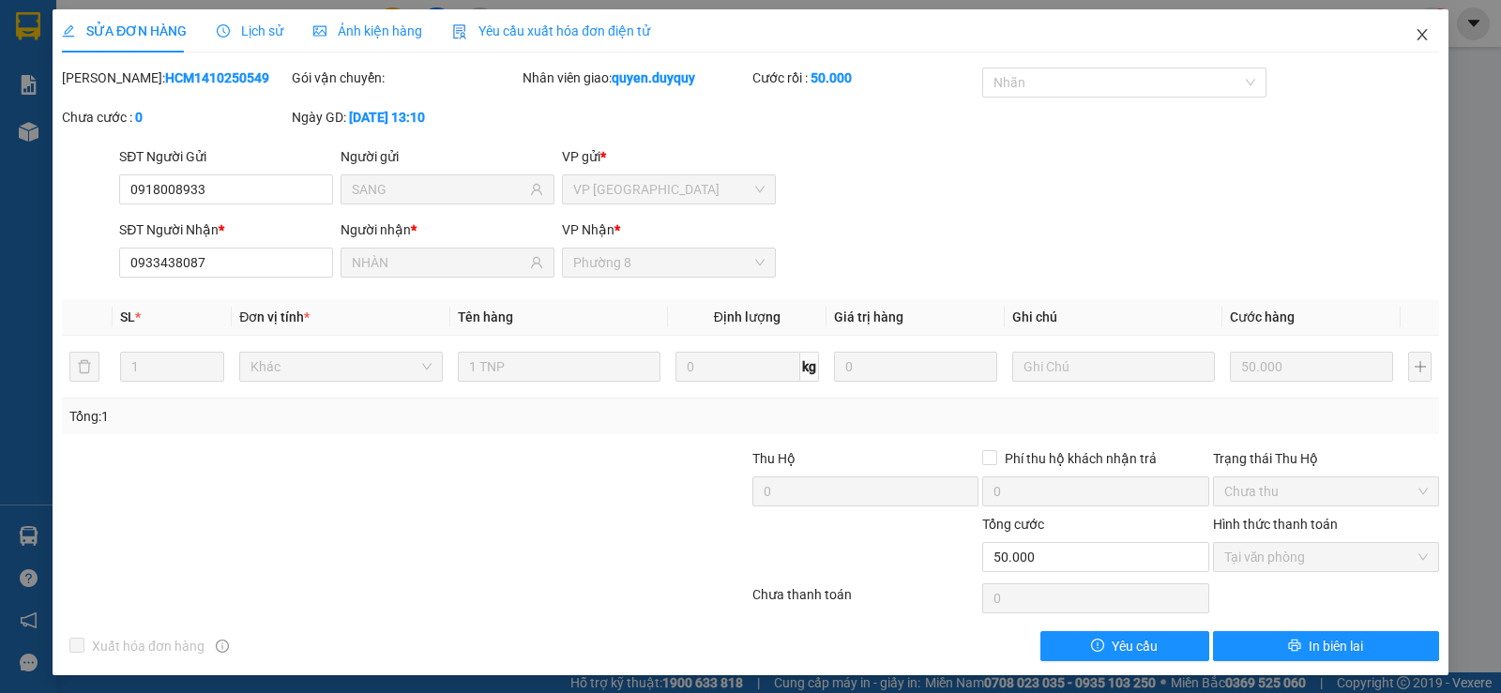
click at [1400, 34] on span "Close" at bounding box center [1422, 35] width 53 height 53
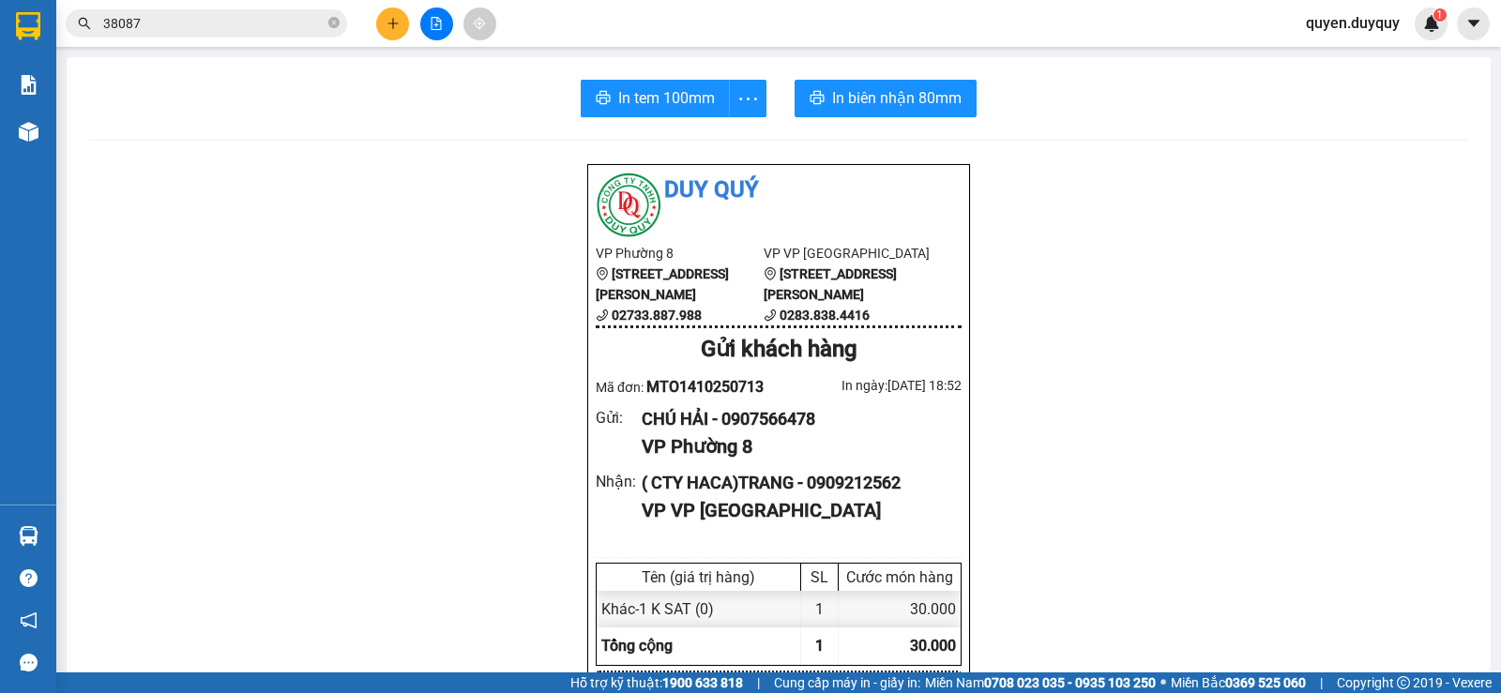
click at [265, 27] on input "38087" at bounding box center [213, 23] width 221 height 21
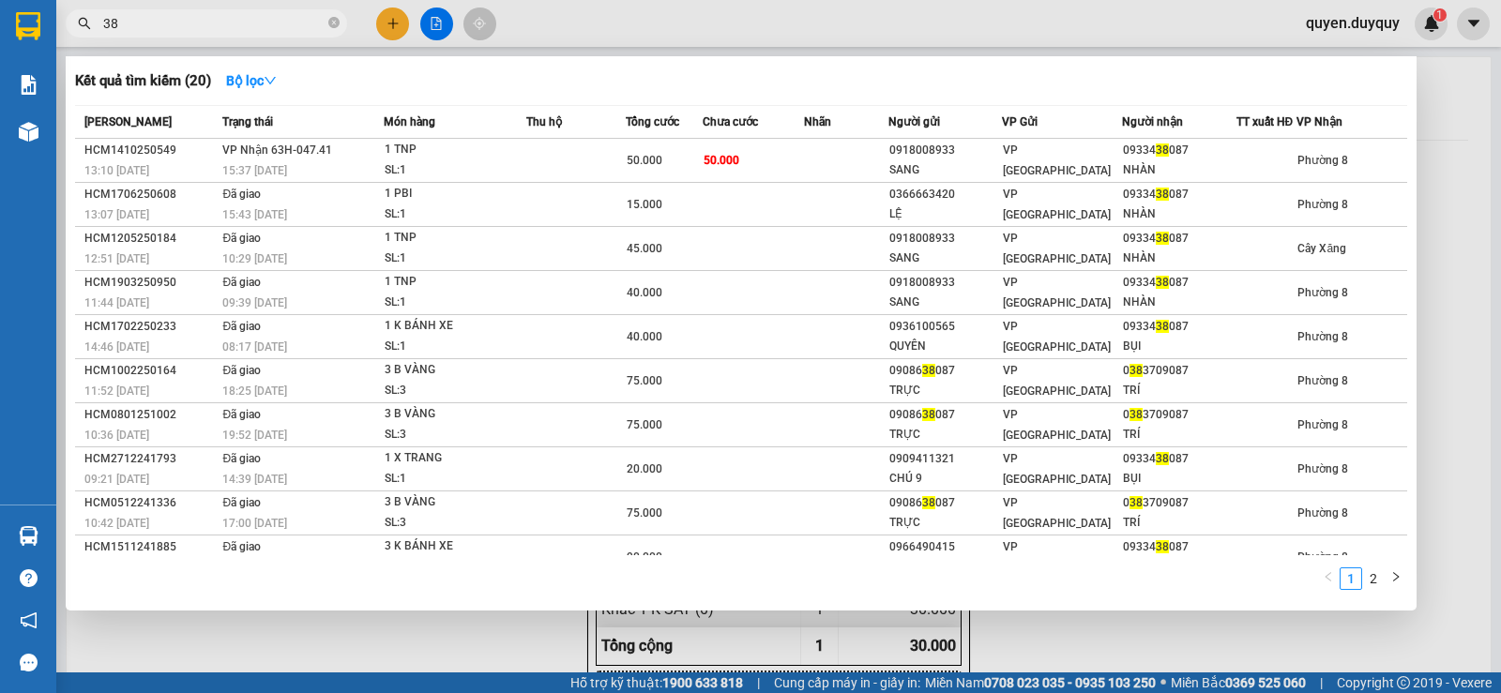
type input "3"
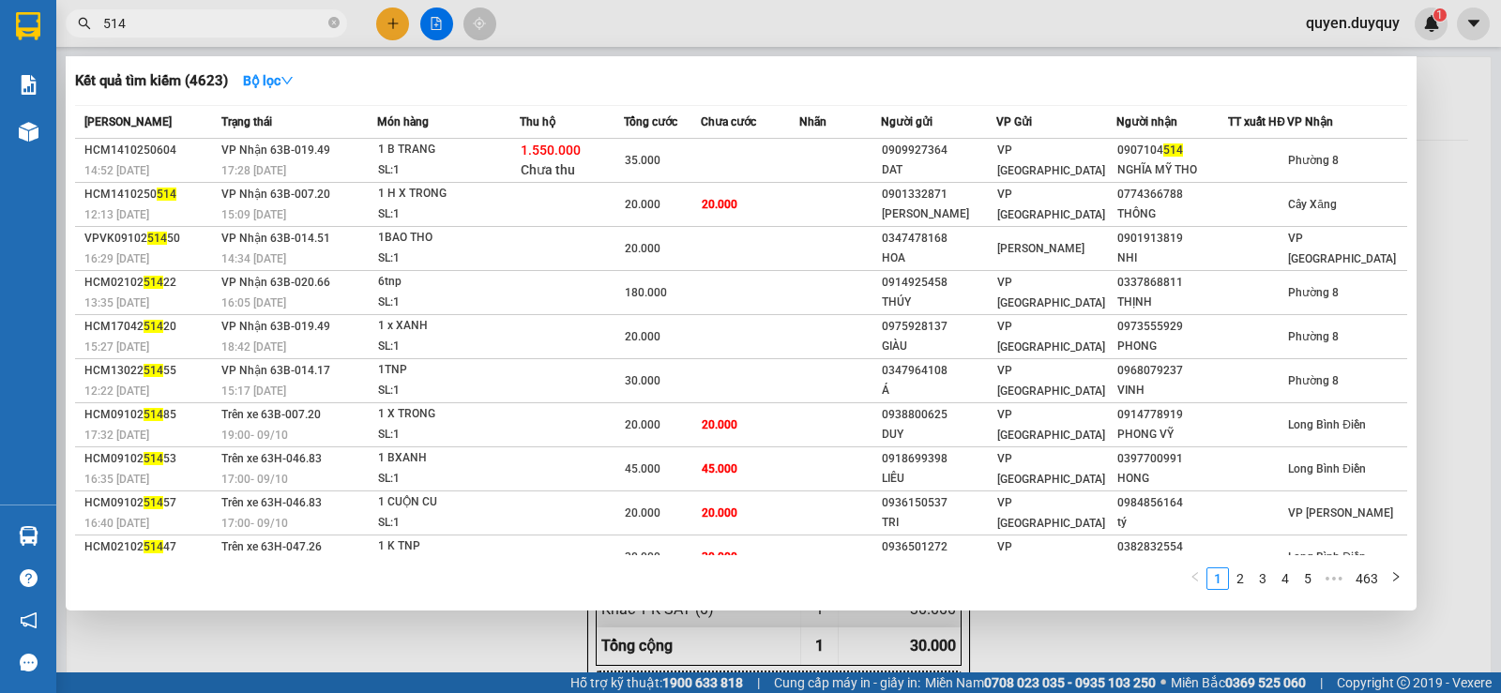
click at [224, 19] on input "514" at bounding box center [213, 23] width 221 height 21
type input "5"
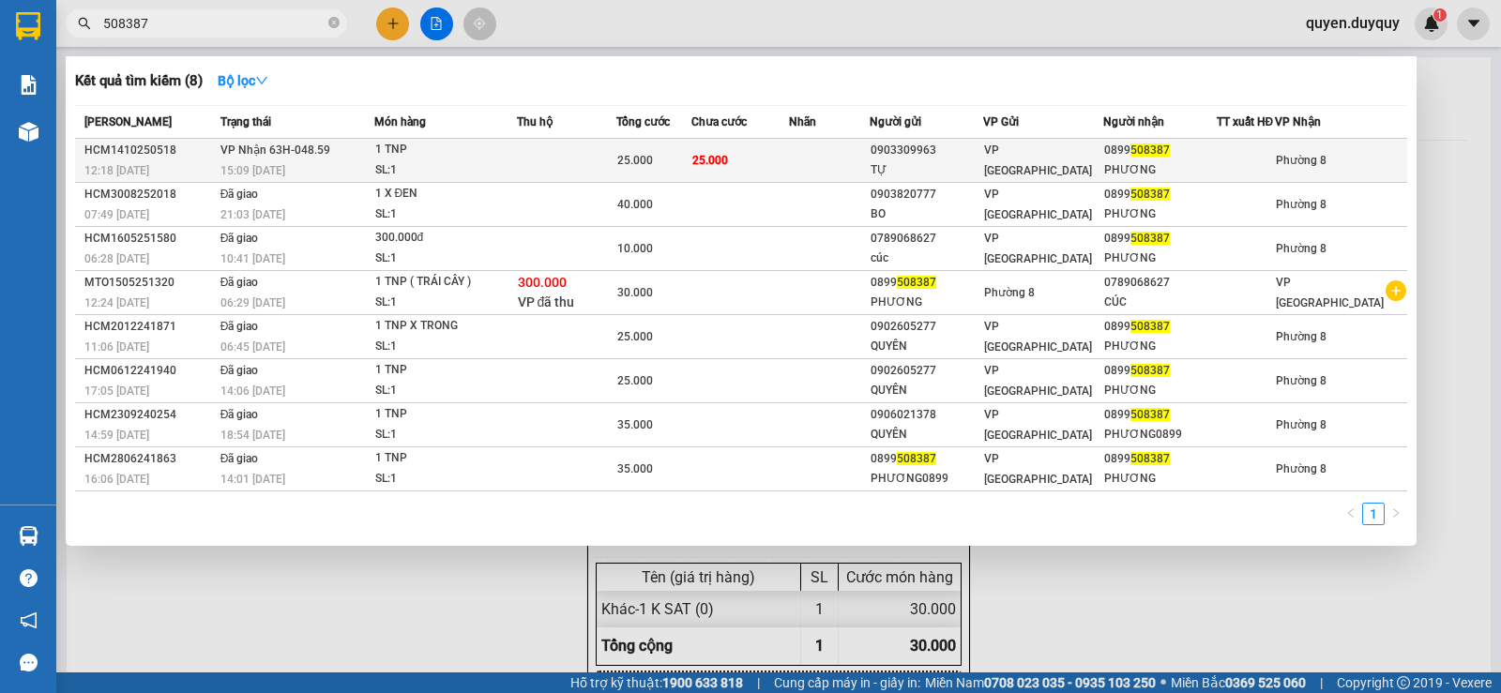
type input "508387"
click at [567, 158] on td at bounding box center [567, 161] width 100 height 44
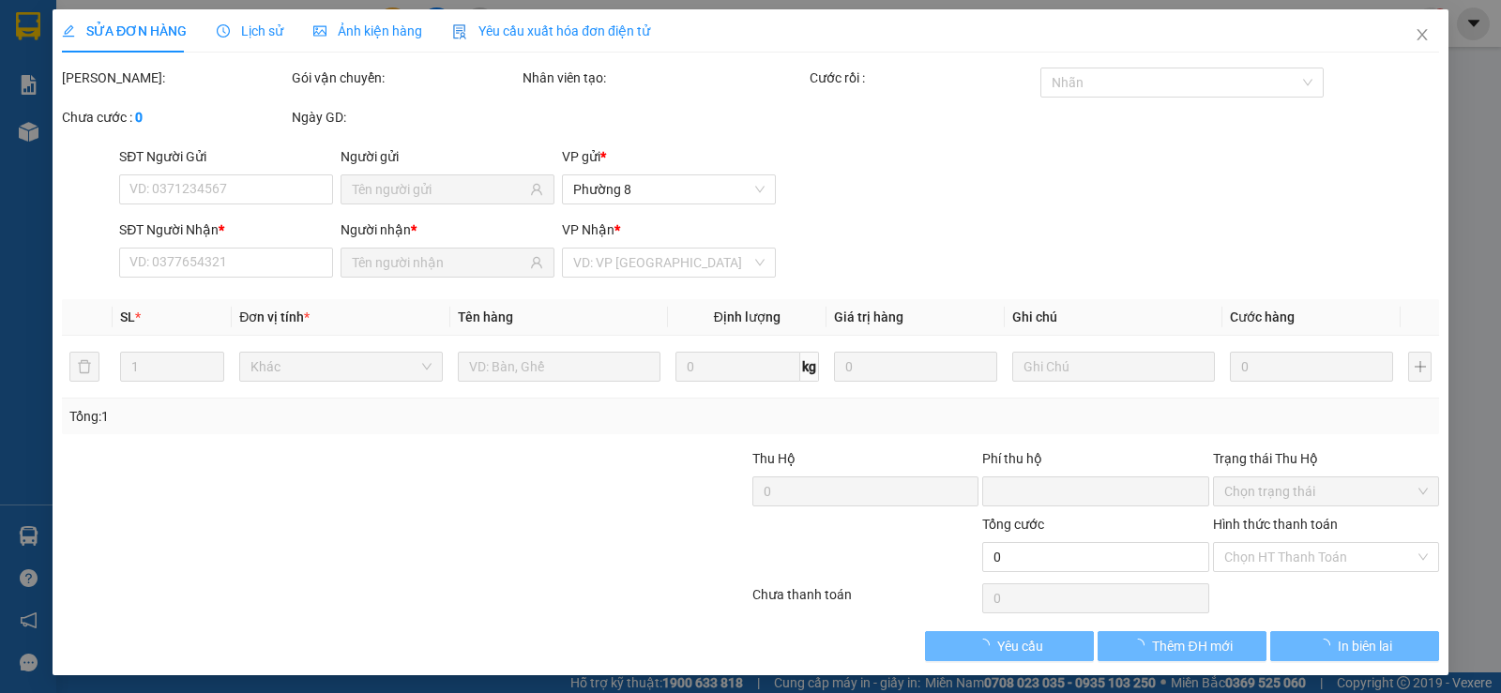
type input "0903309963"
type input "TỰ"
type input "0899508387"
type input "PHƯƠNG"
type input "0"
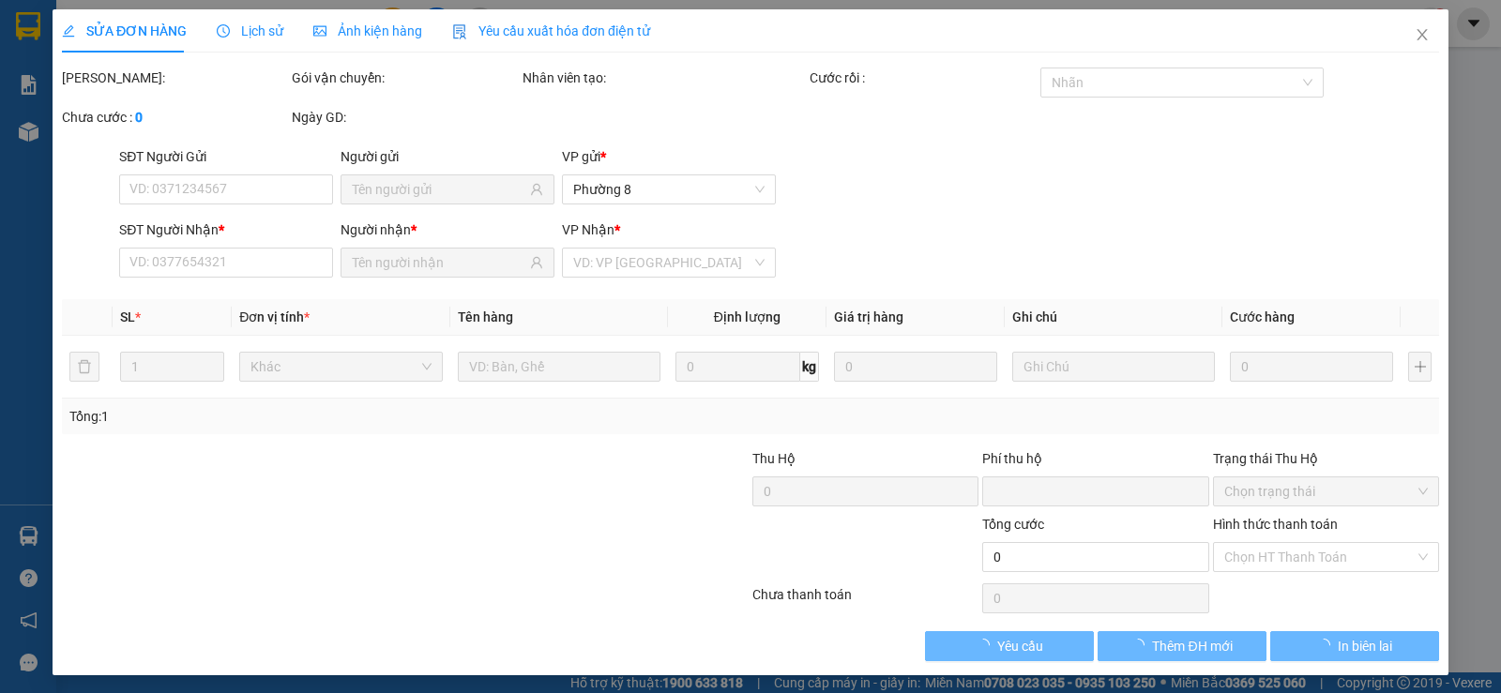
type input "25.000"
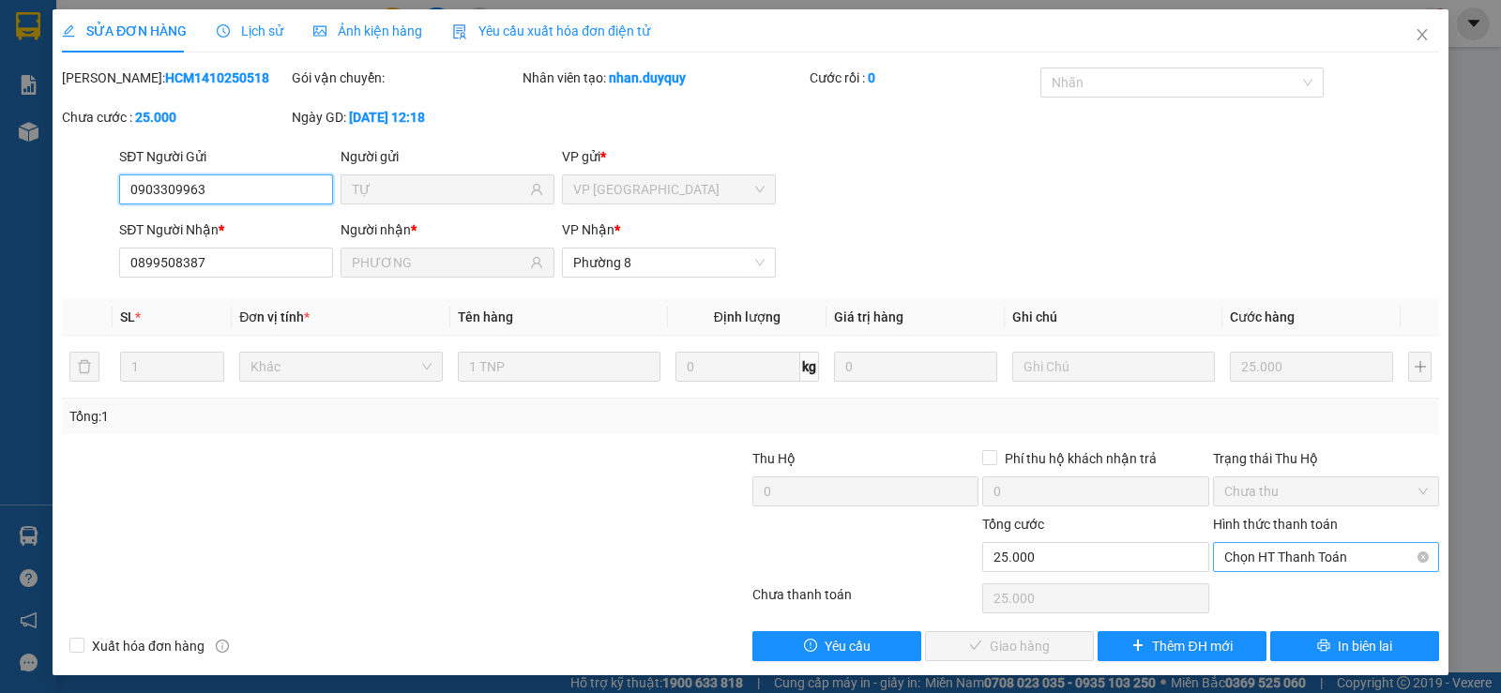
click at [1265, 556] on span "Chọn HT Thanh Toán" at bounding box center [1327, 557] width 204 height 28
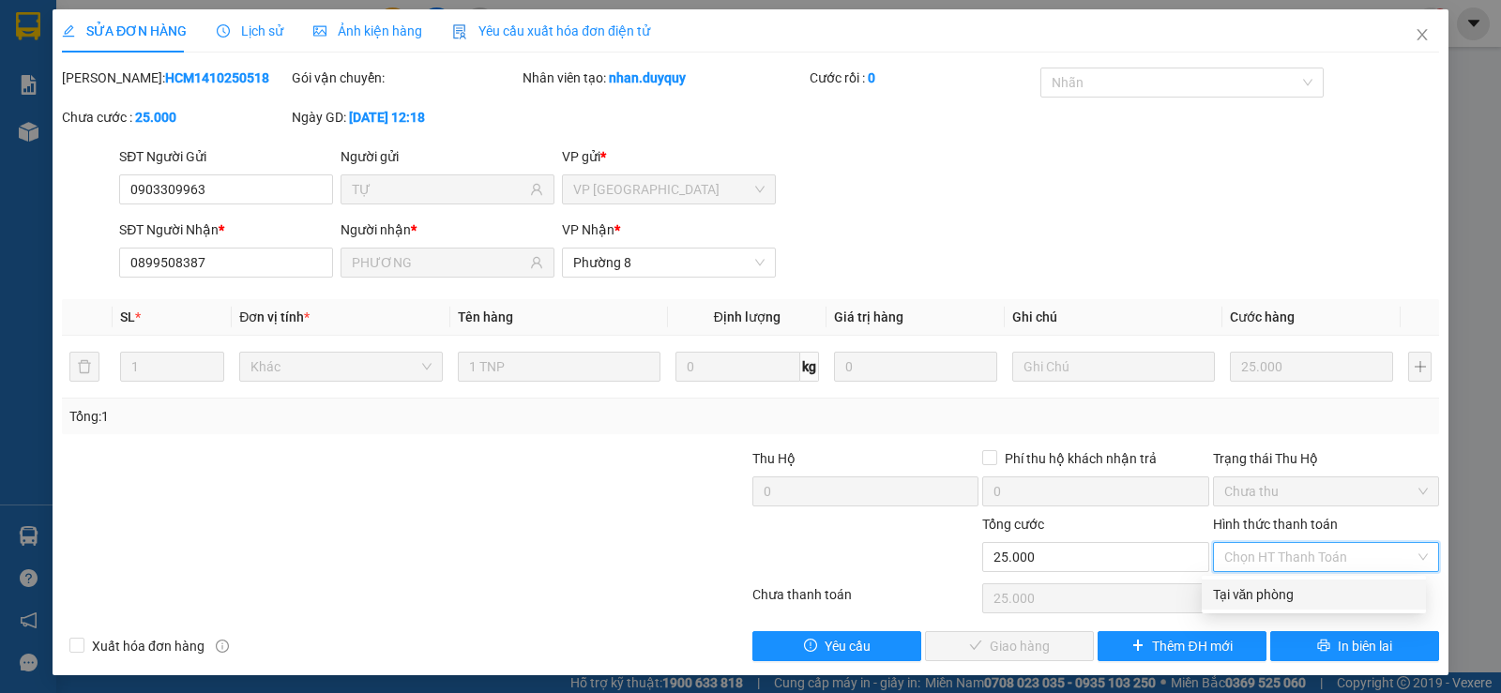
click at [1236, 587] on div "Tại văn phòng" at bounding box center [1314, 595] width 202 height 21
type input "0"
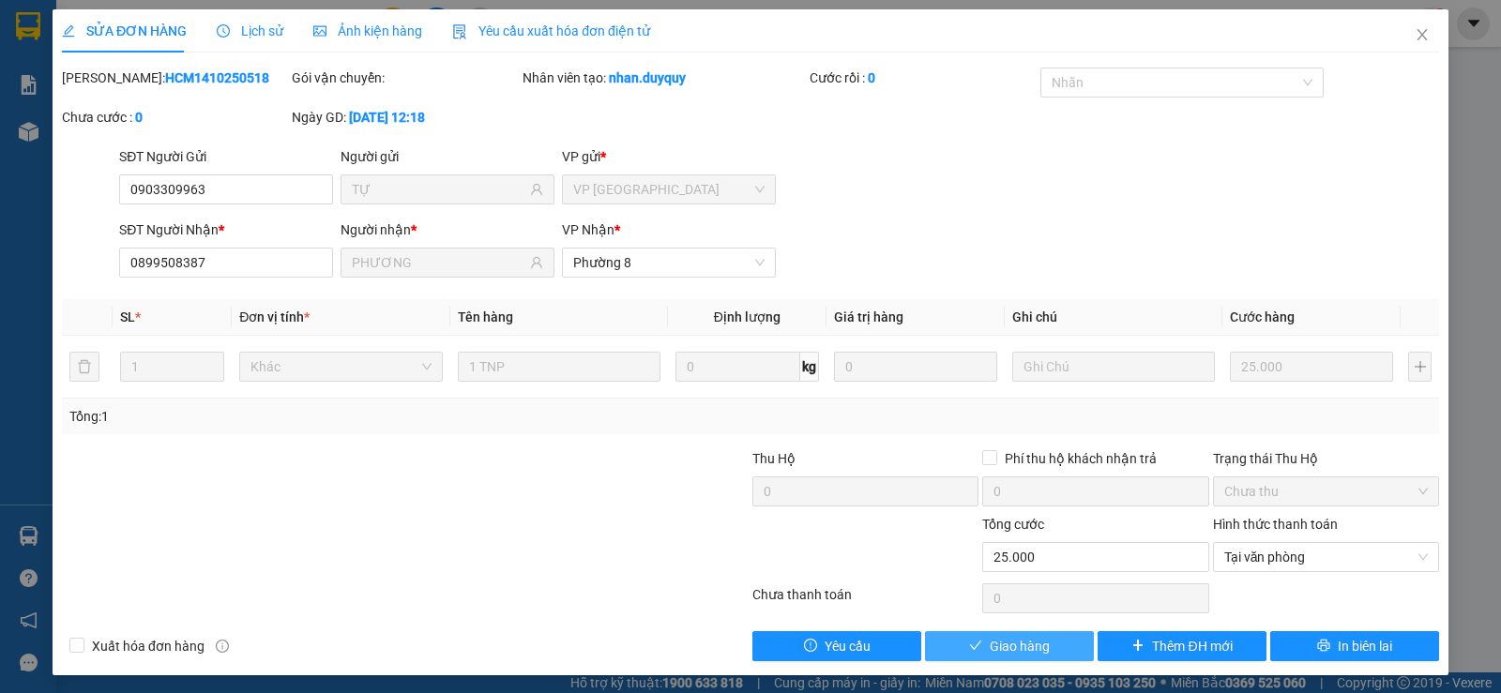
click at [1019, 638] on span "Giao hàng" at bounding box center [1020, 646] width 60 height 21
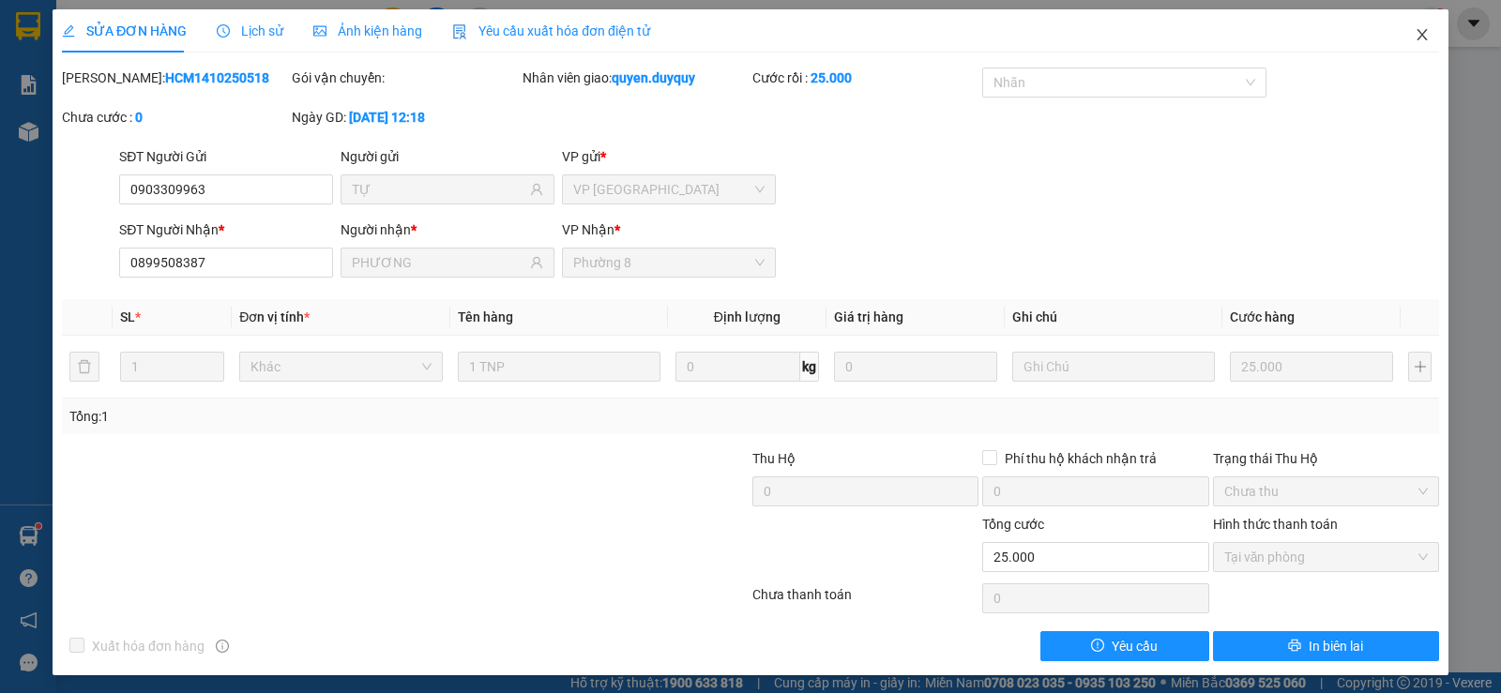
click at [1400, 29] on span "Close" at bounding box center [1422, 35] width 53 height 53
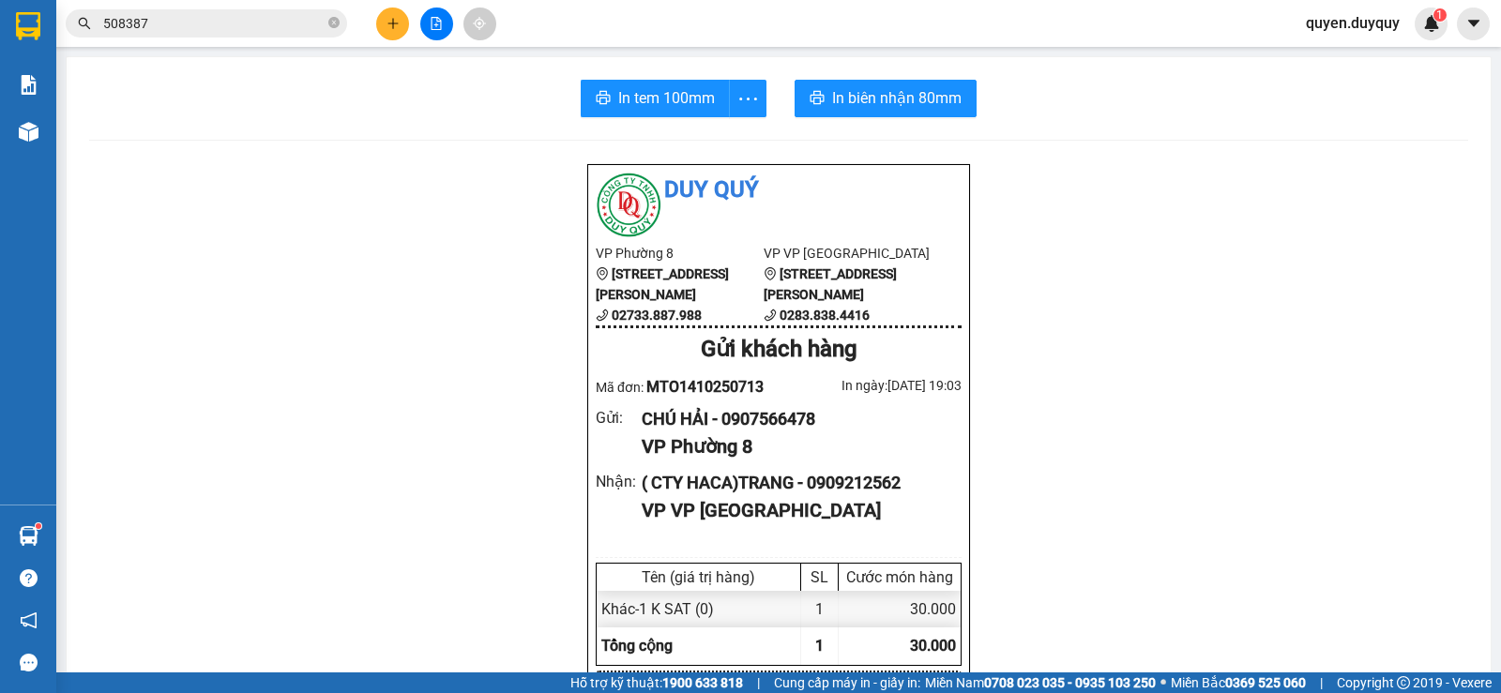
click at [236, 21] on input "508387" at bounding box center [213, 23] width 221 height 21
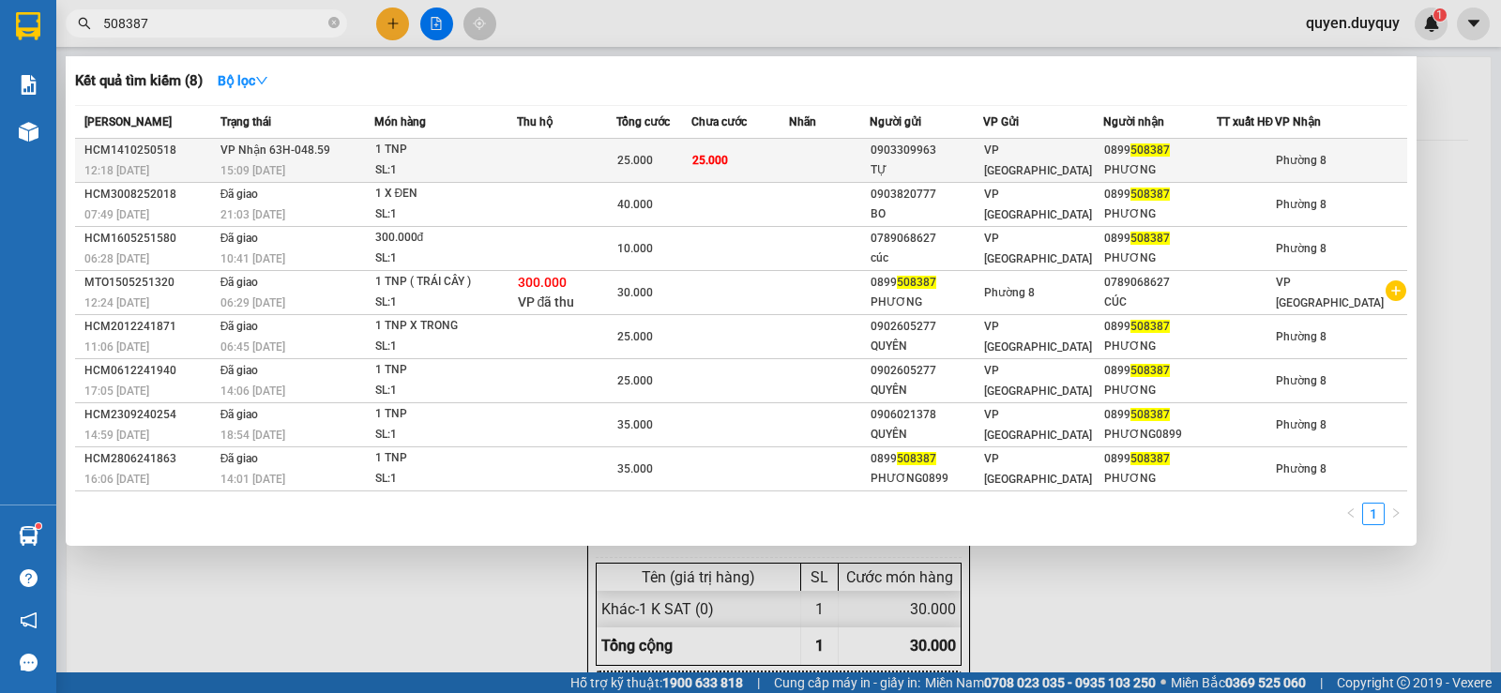
click at [844, 154] on td at bounding box center [829, 161] width 81 height 44
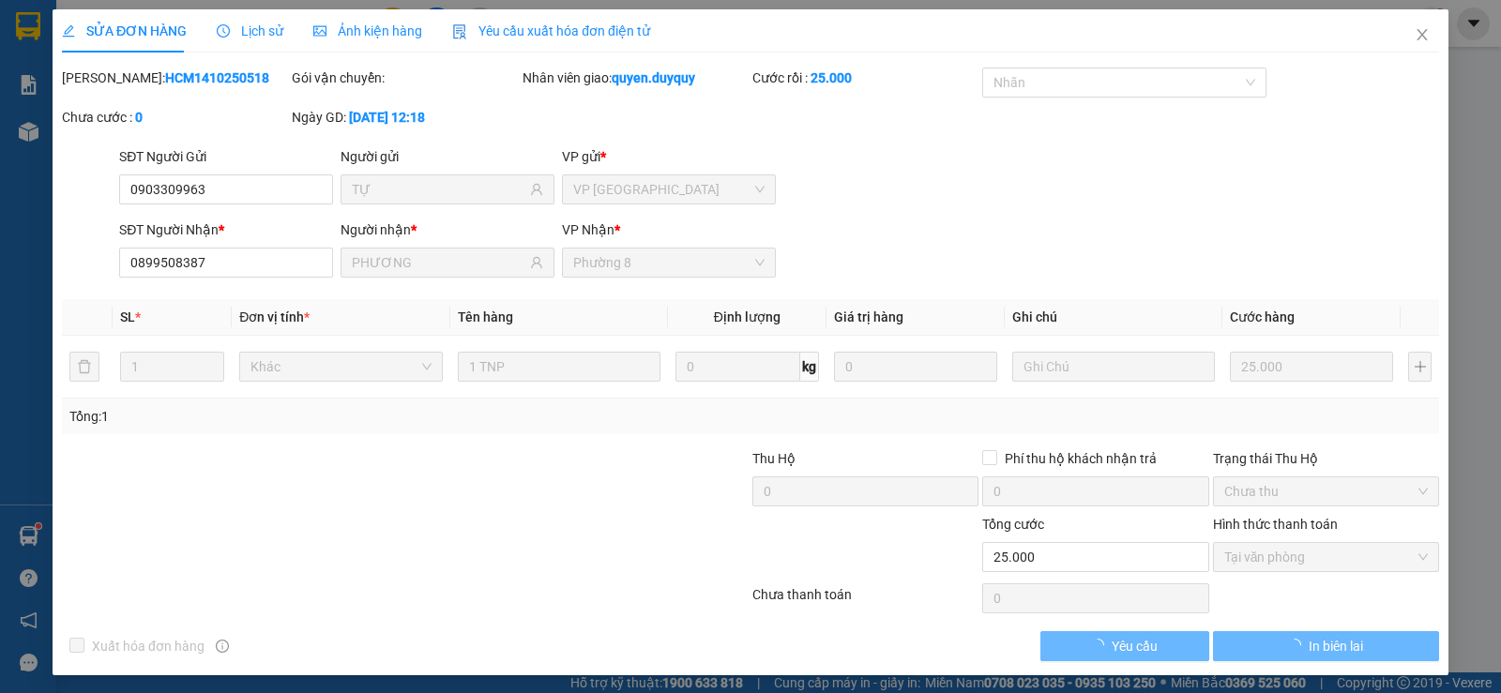
type input "0903309963"
type input "TỰ"
type input "0899508387"
type input "PHƯƠNG"
type input "0"
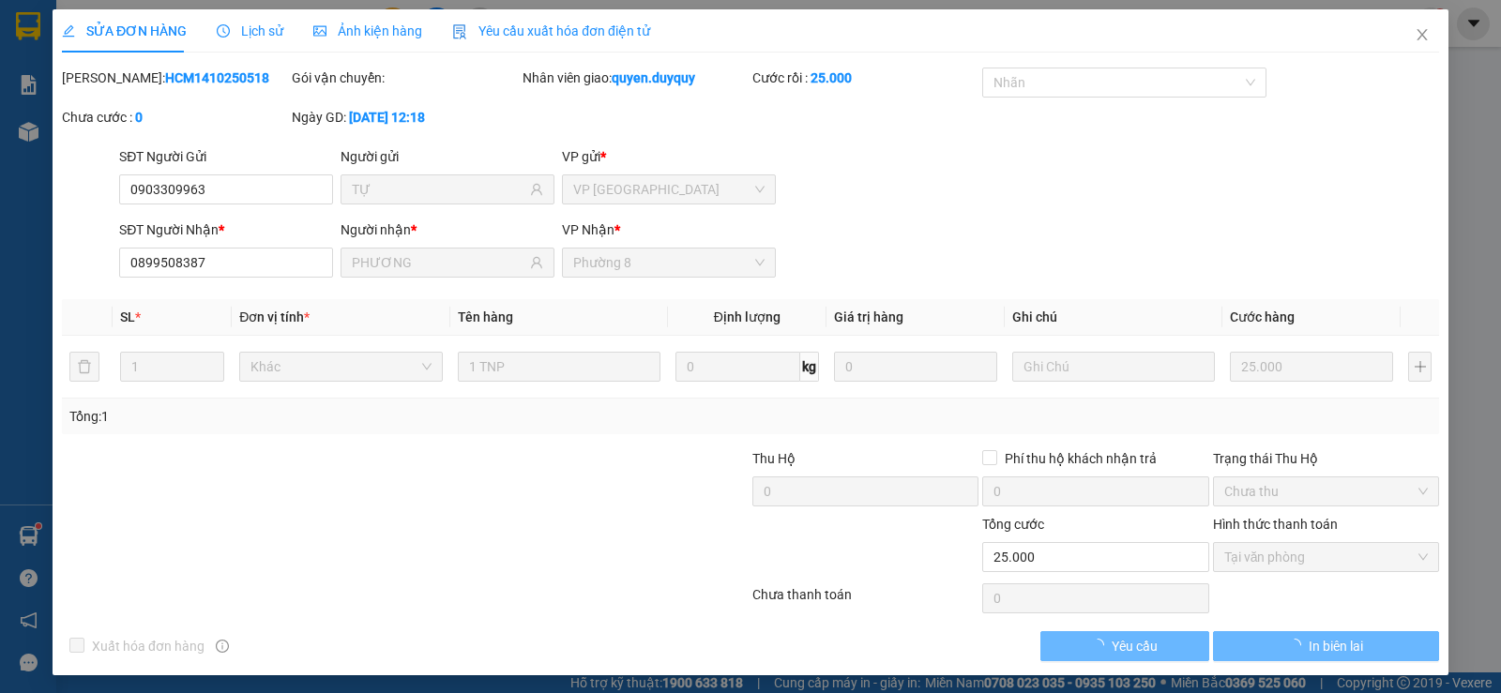
type input "25.000"
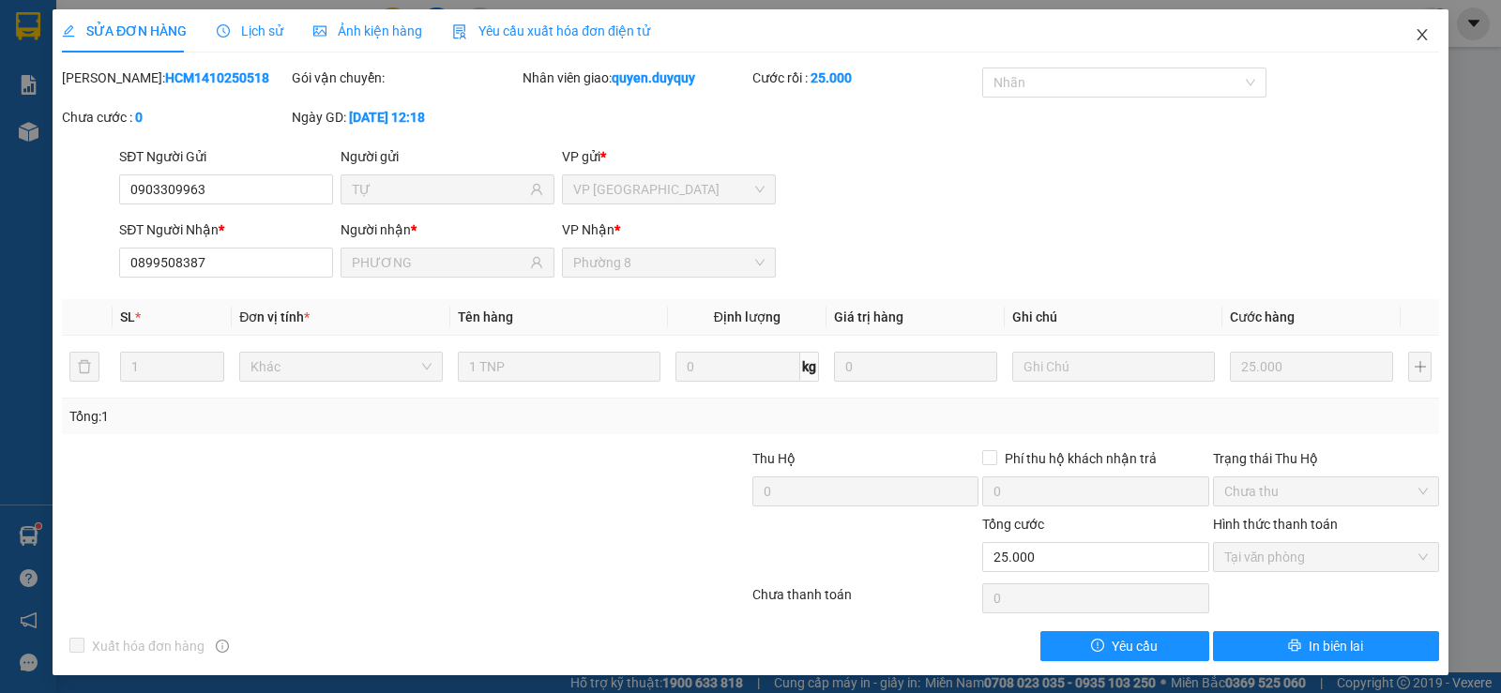
click at [1415, 38] on icon "close" at bounding box center [1422, 34] width 15 height 15
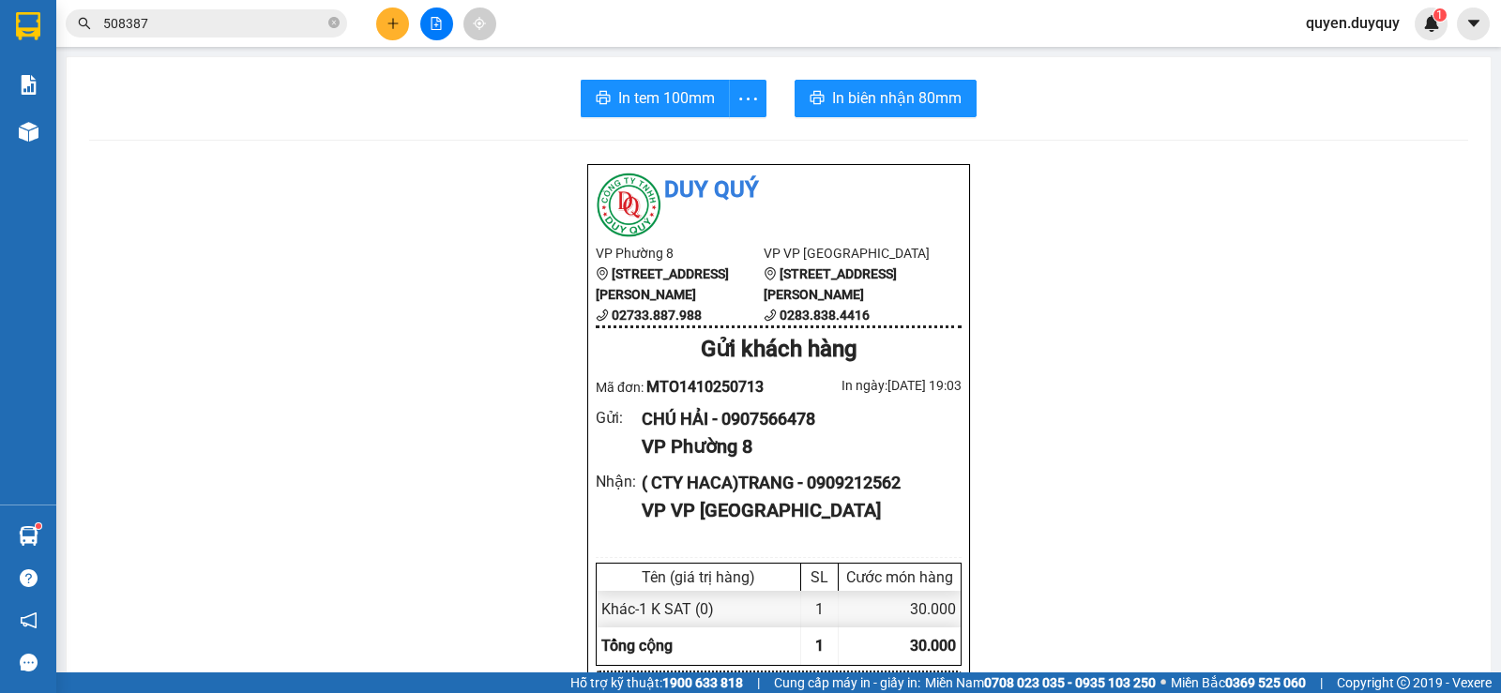
click at [244, 22] on input "508387" at bounding box center [213, 23] width 221 height 21
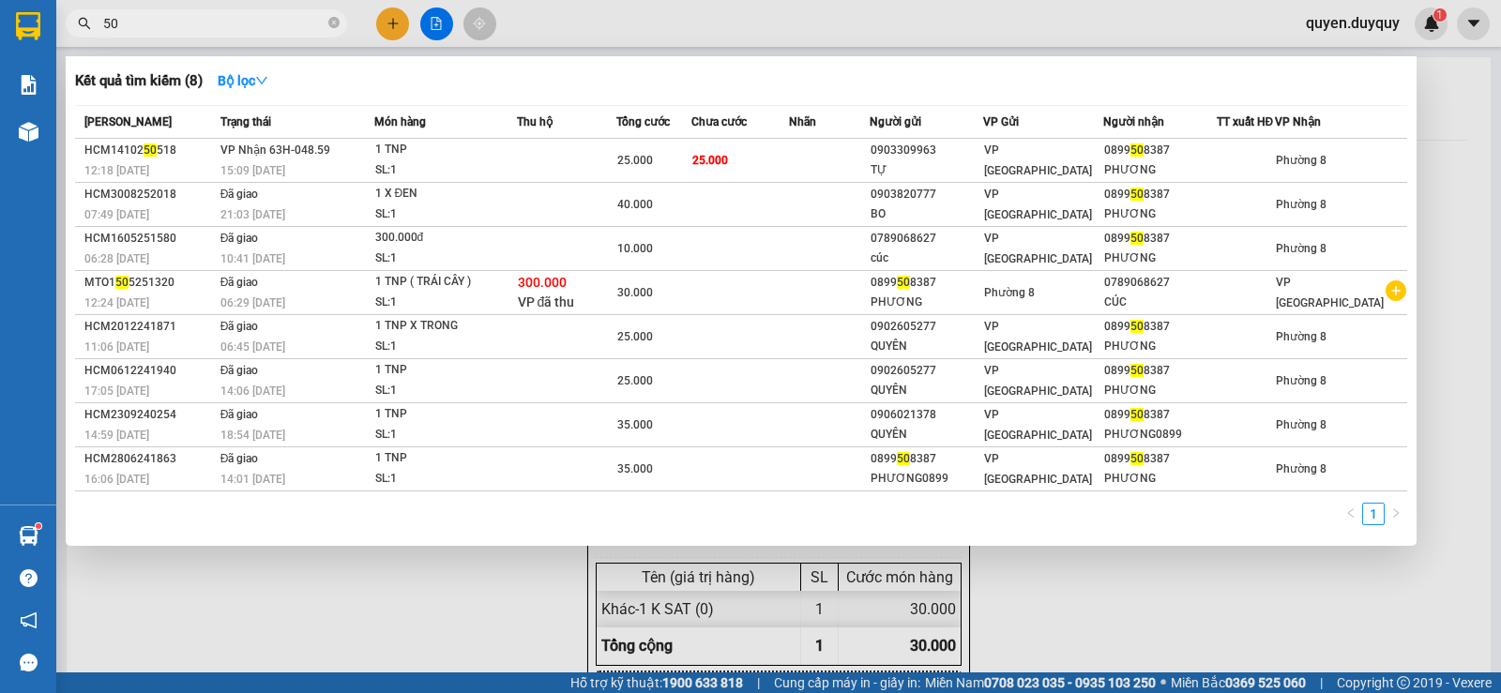
type input "5"
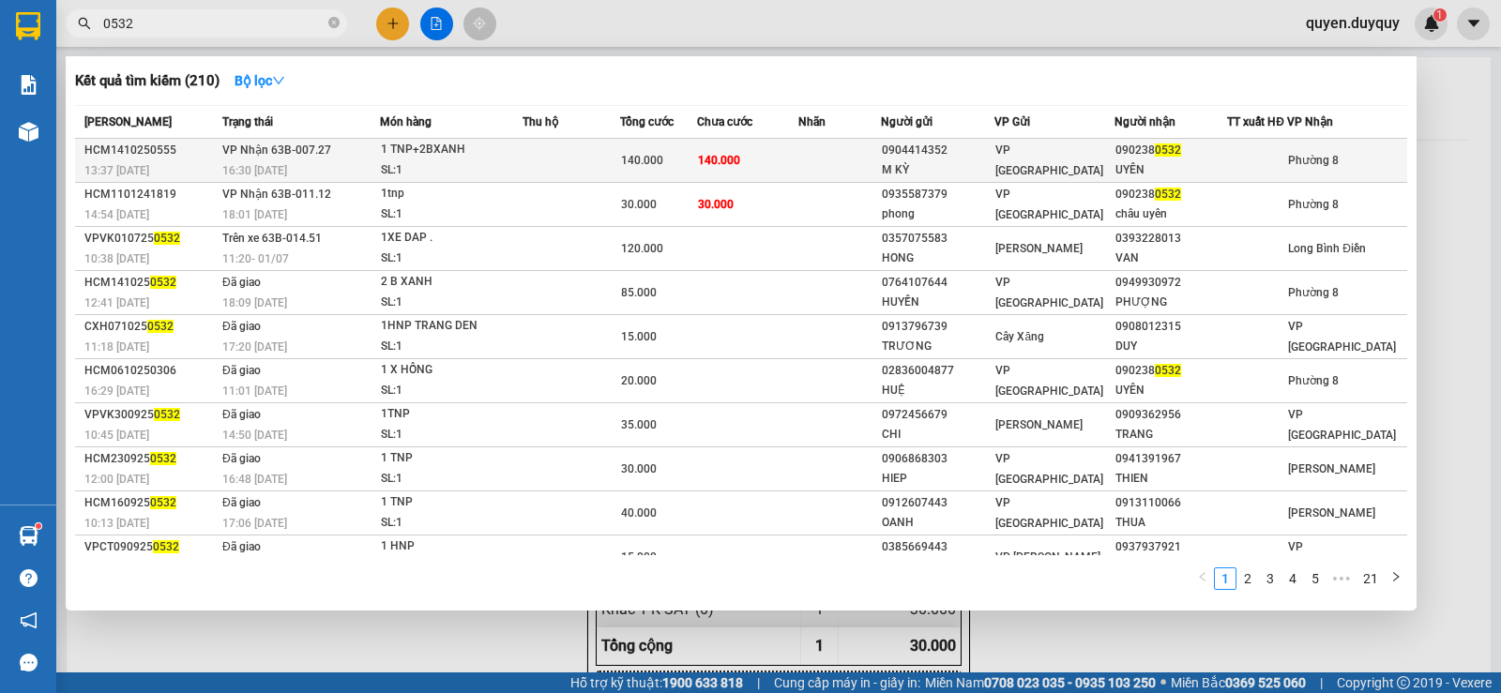
type input "0532"
click at [740, 158] on span "140.000" at bounding box center [719, 160] width 42 height 13
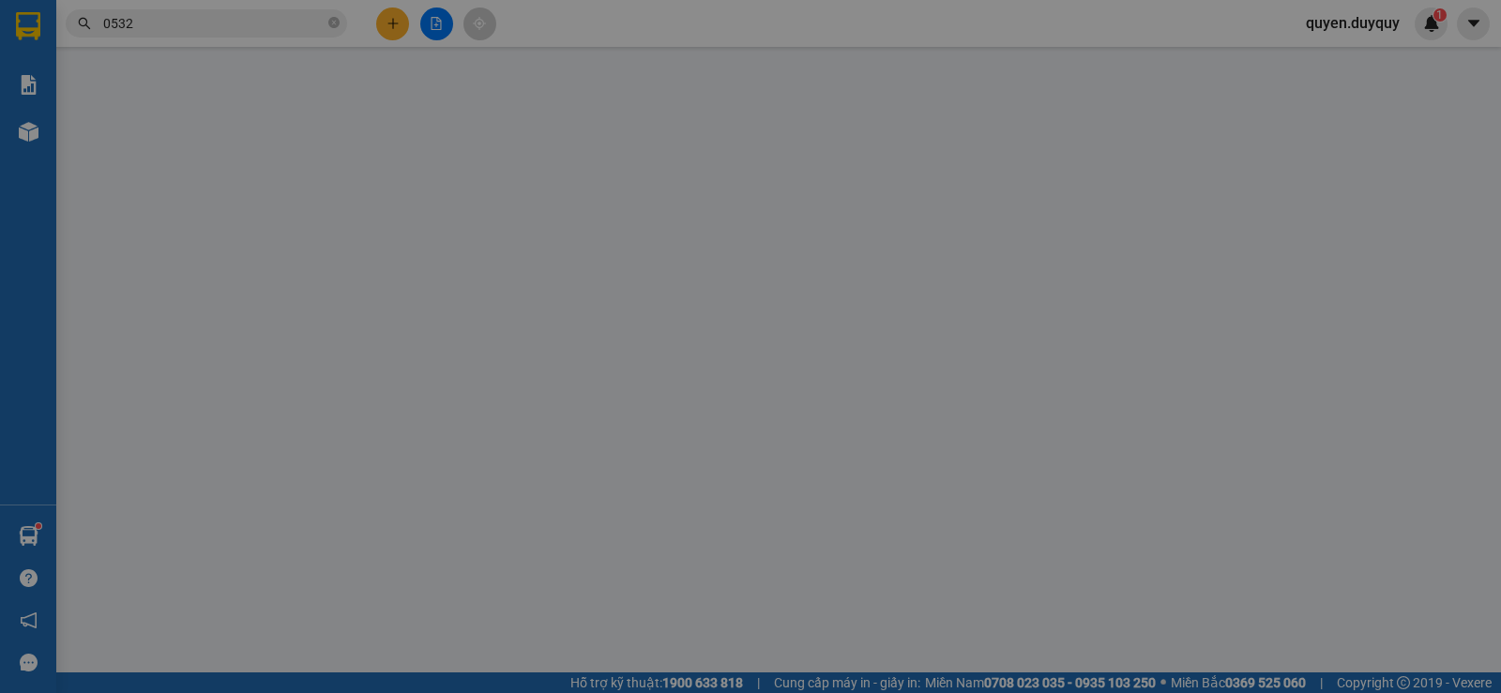
type input "0904414352"
type input "M KỲ"
type input "0902380532"
type input "UYÊN"
type input "0"
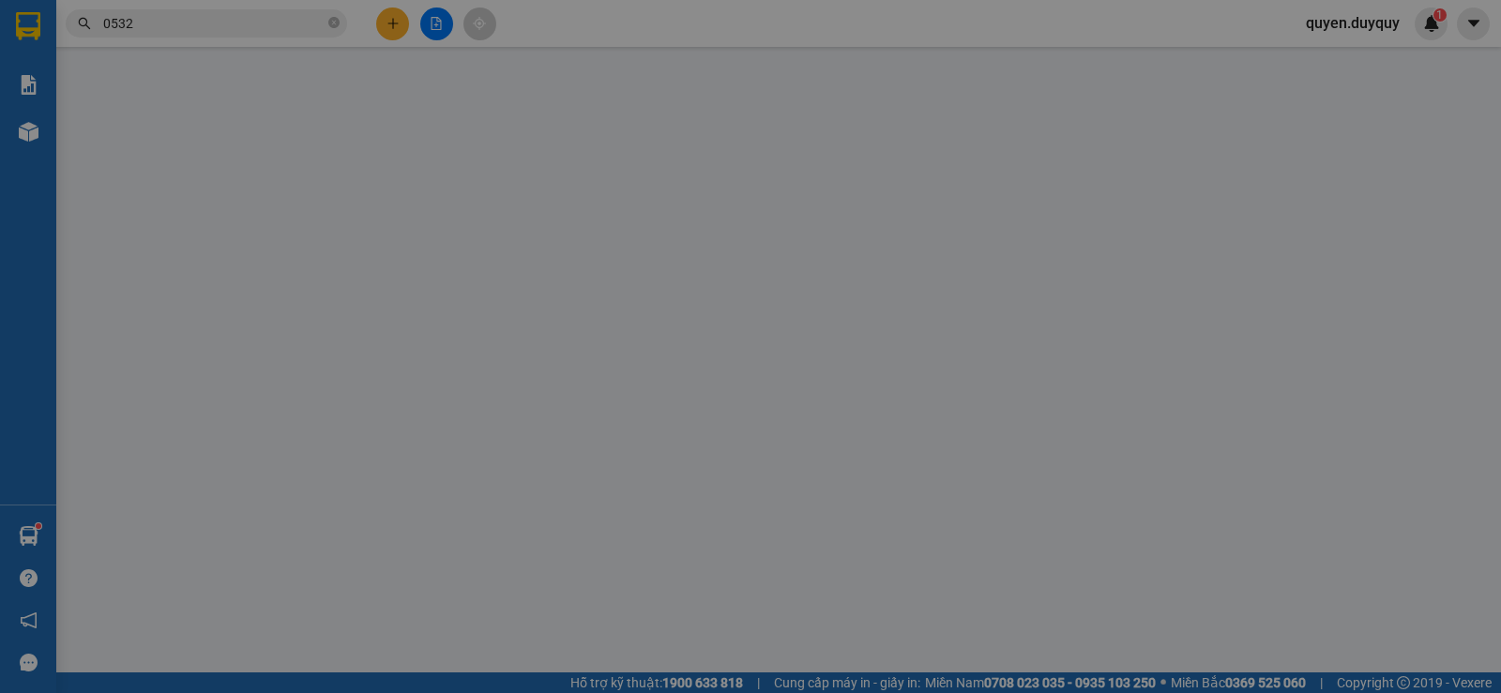
type input "140.000"
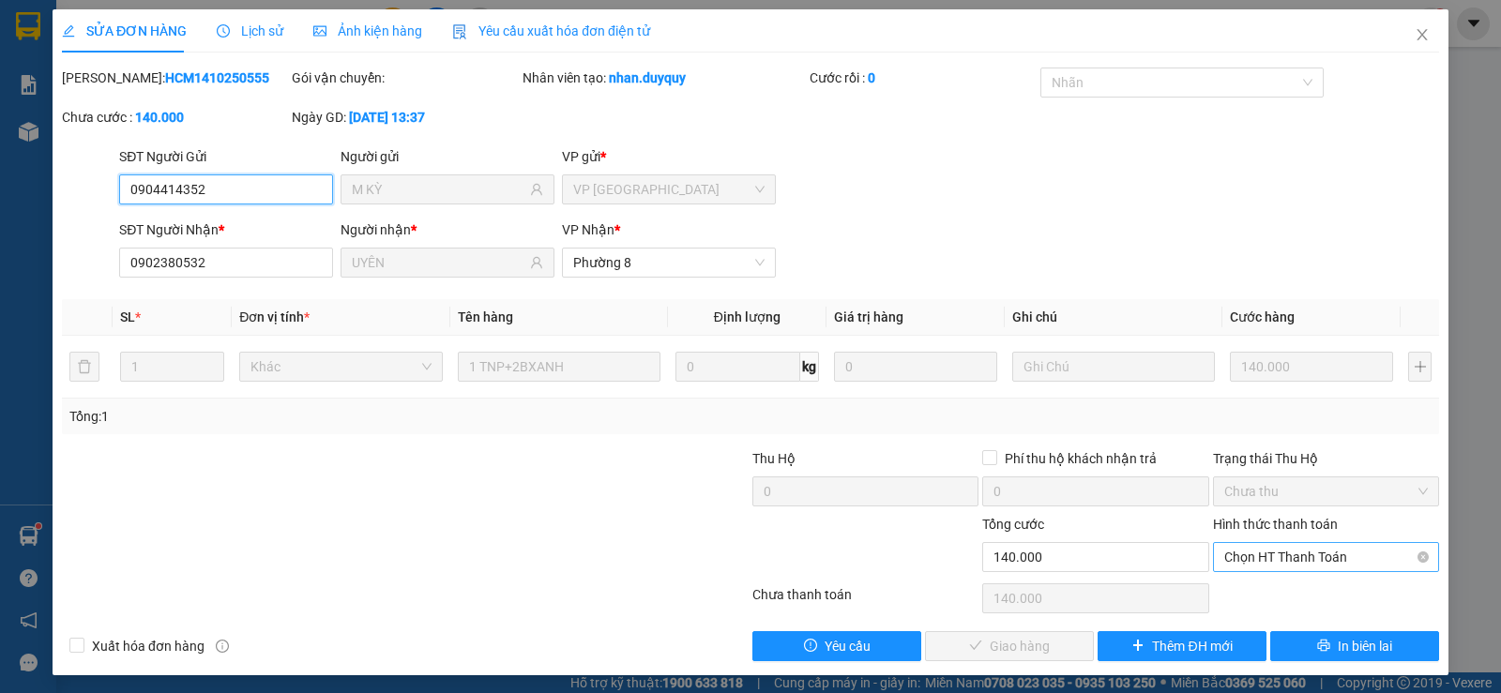
click at [1316, 554] on span "Chọn HT Thanh Toán" at bounding box center [1327, 557] width 204 height 28
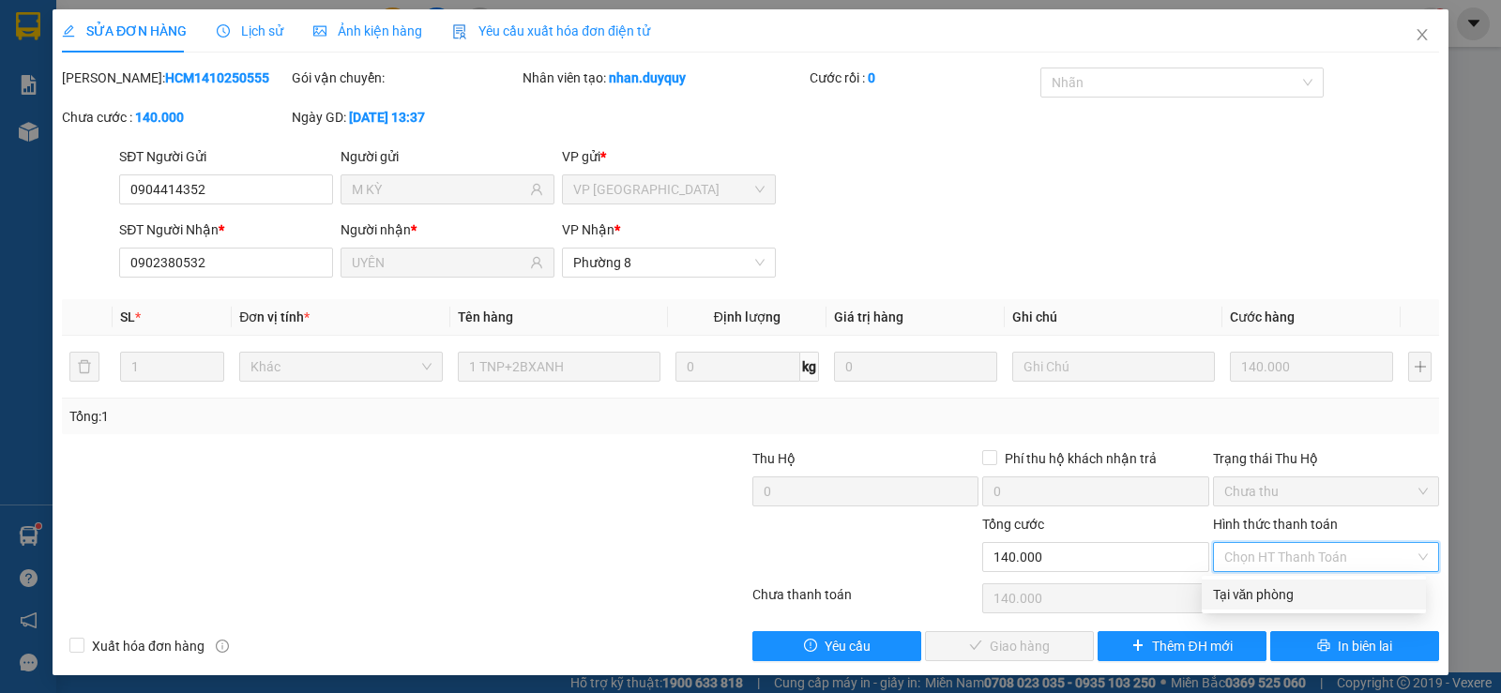
click at [1303, 591] on div "Tại văn phòng" at bounding box center [1314, 595] width 202 height 21
type input "0"
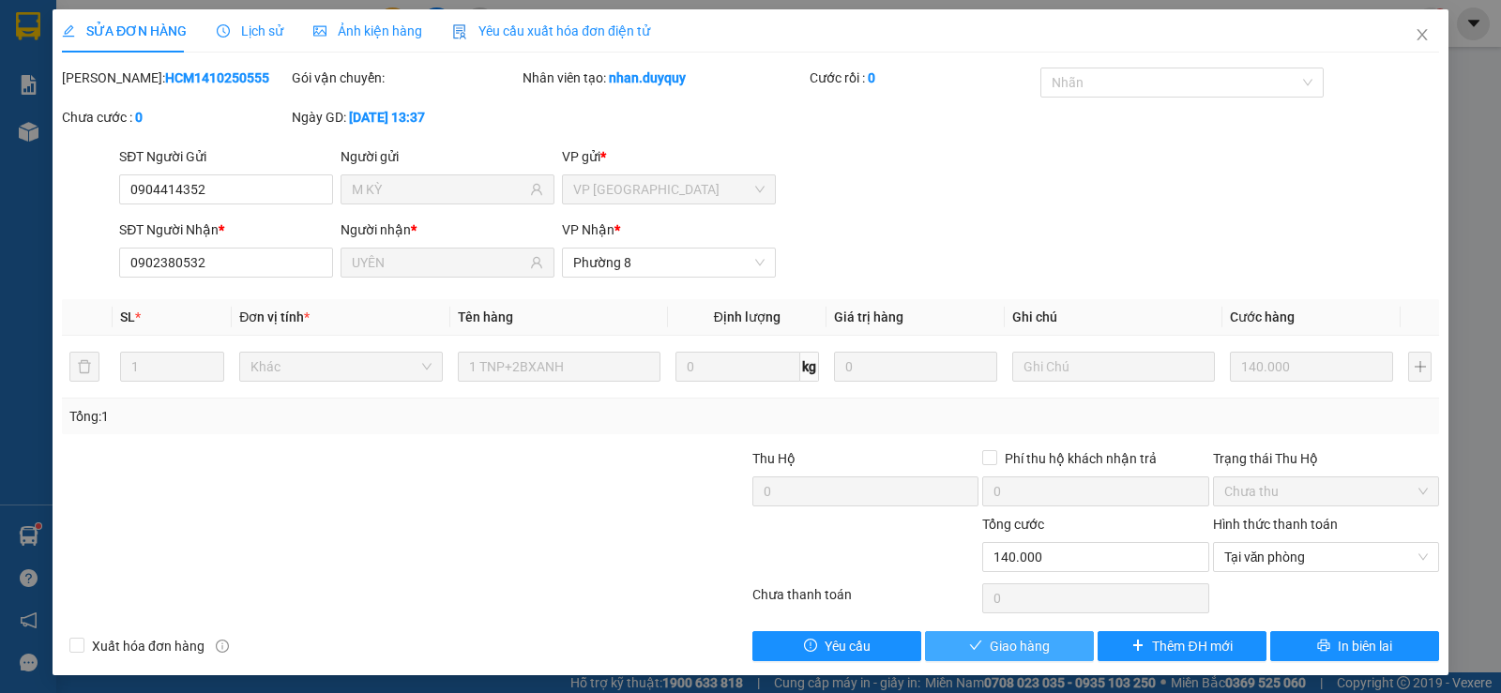
click at [1035, 643] on span "Giao hàng" at bounding box center [1020, 646] width 60 height 21
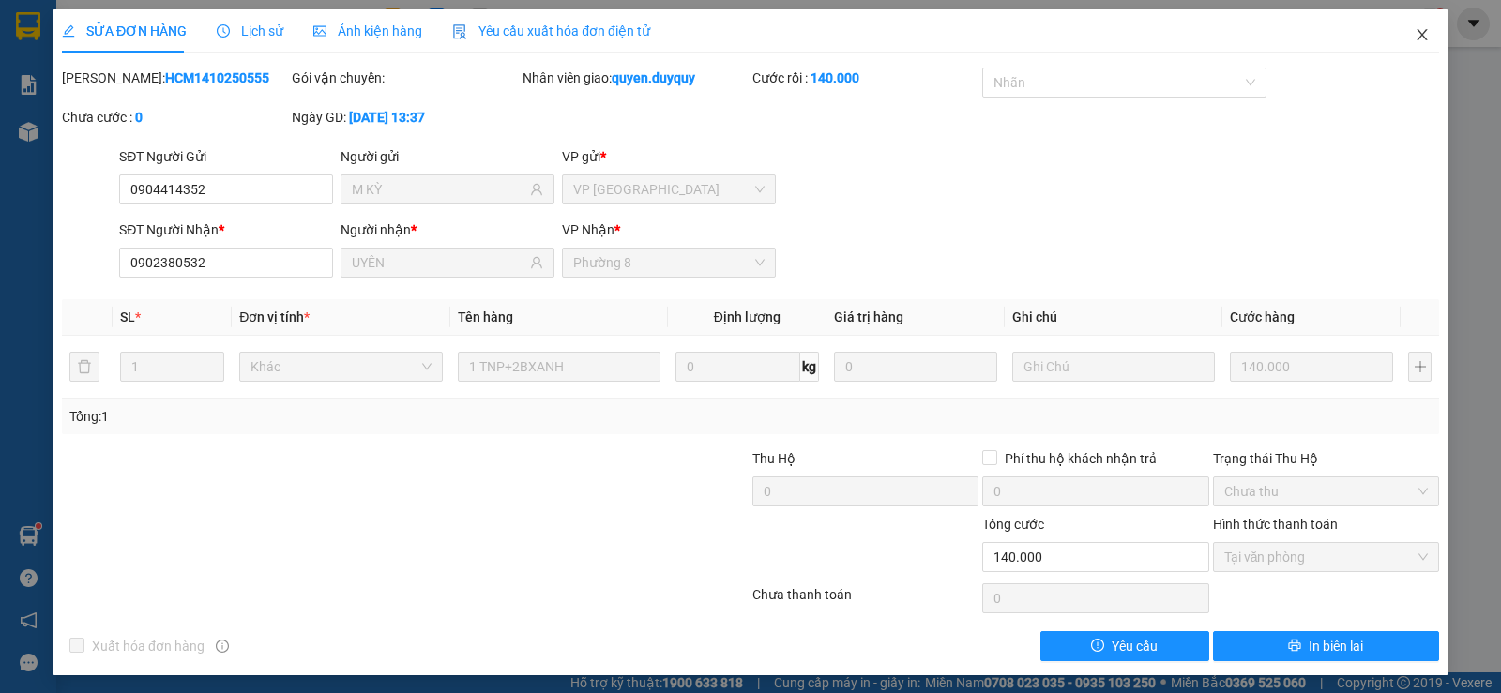
click at [1415, 29] on icon "close" at bounding box center [1422, 34] width 15 height 15
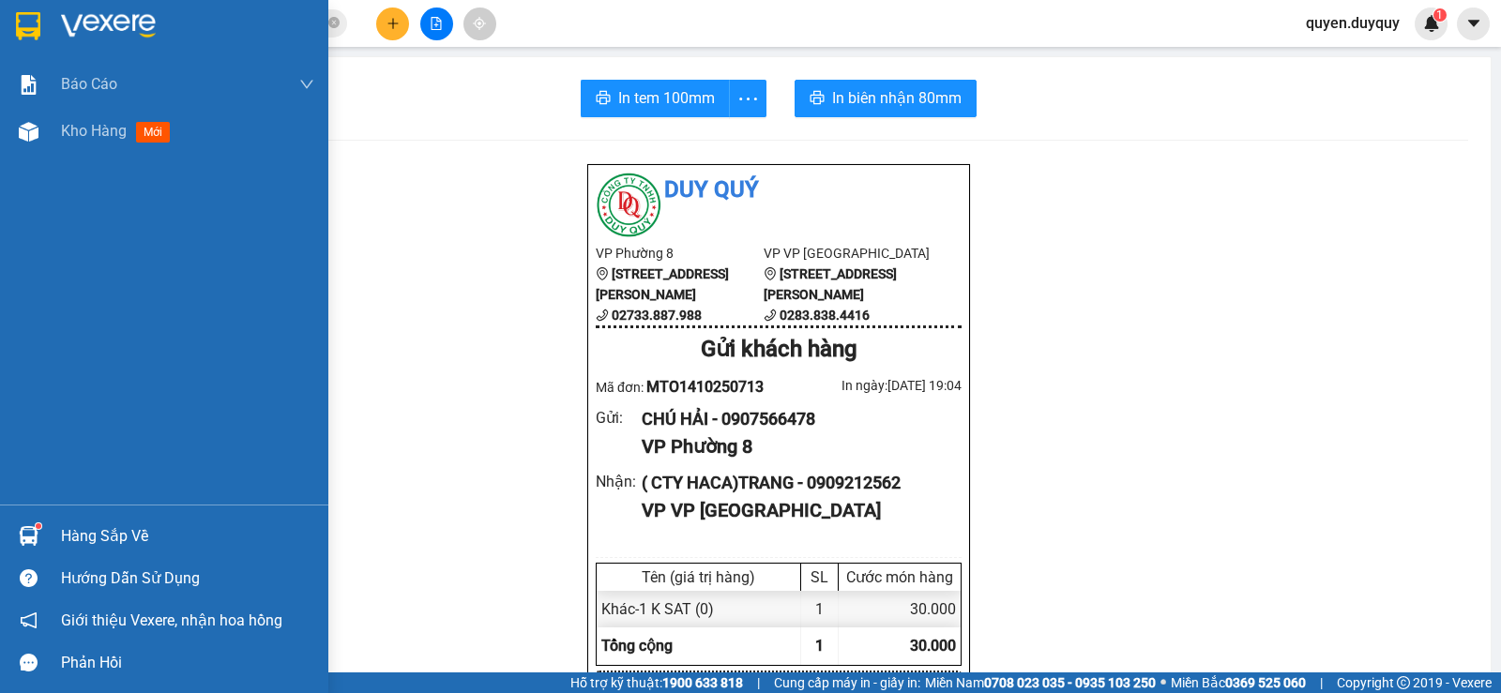
click at [24, 526] on img at bounding box center [29, 536] width 20 height 20
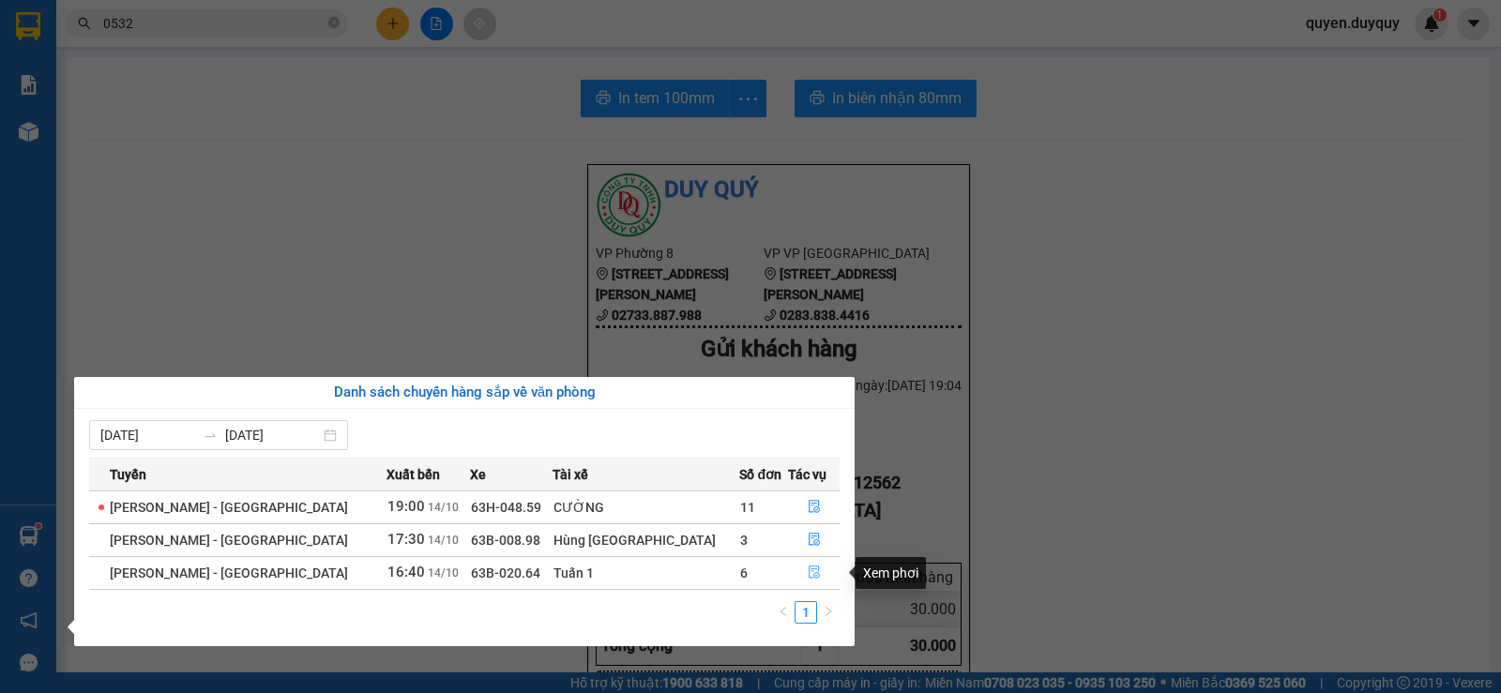
click at [799, 564] on button "button" at bounding box center [814, 573] width 50 height 30
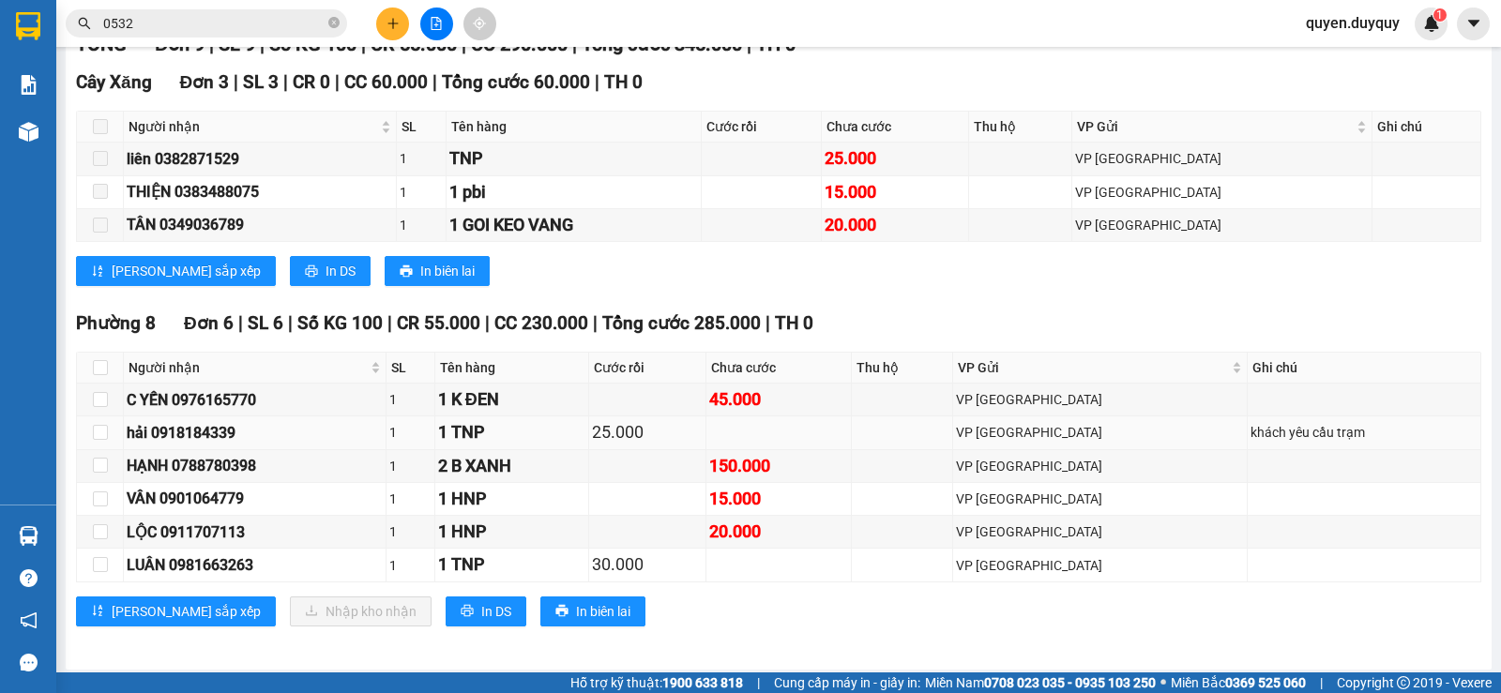
scroll to position [309, 0]
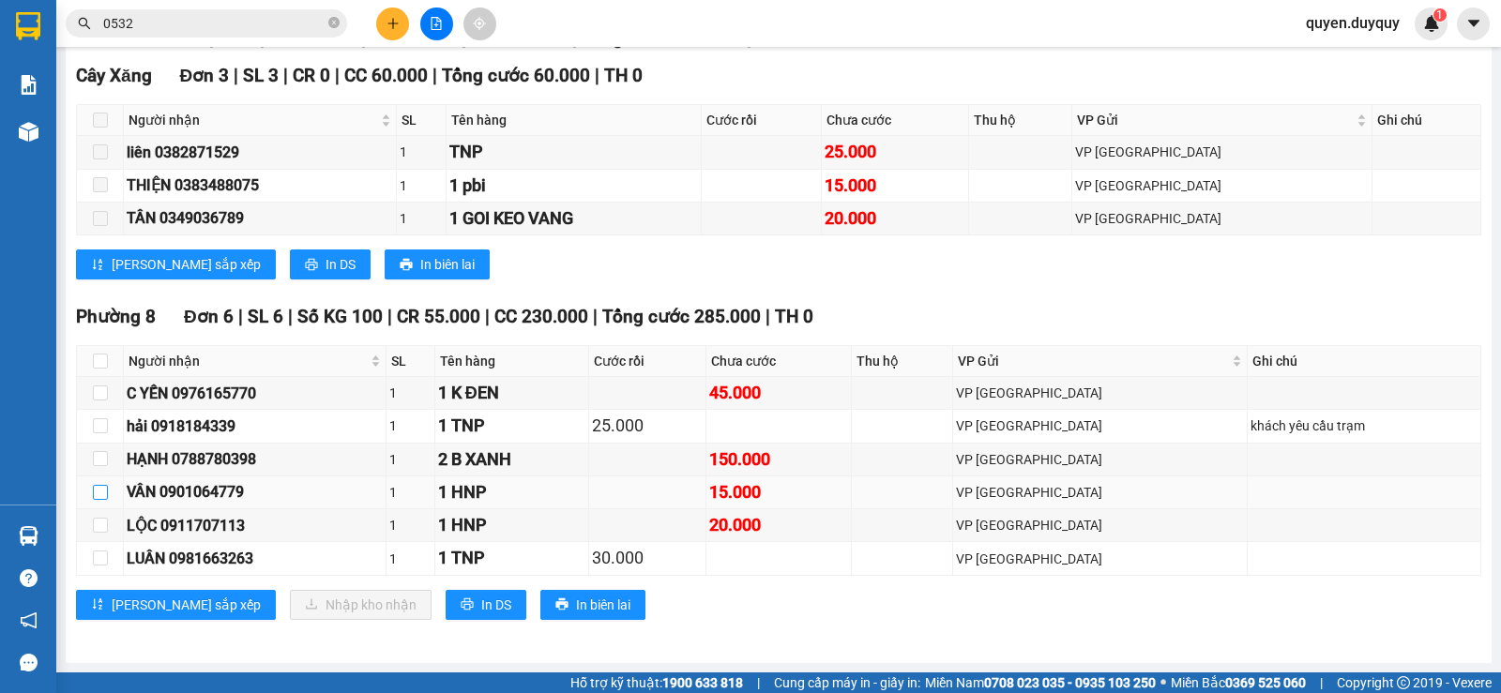
click at [99, 486] on input "checkbox" at bounding box center [100, 492] width 15 height 15
checkbox input "true"
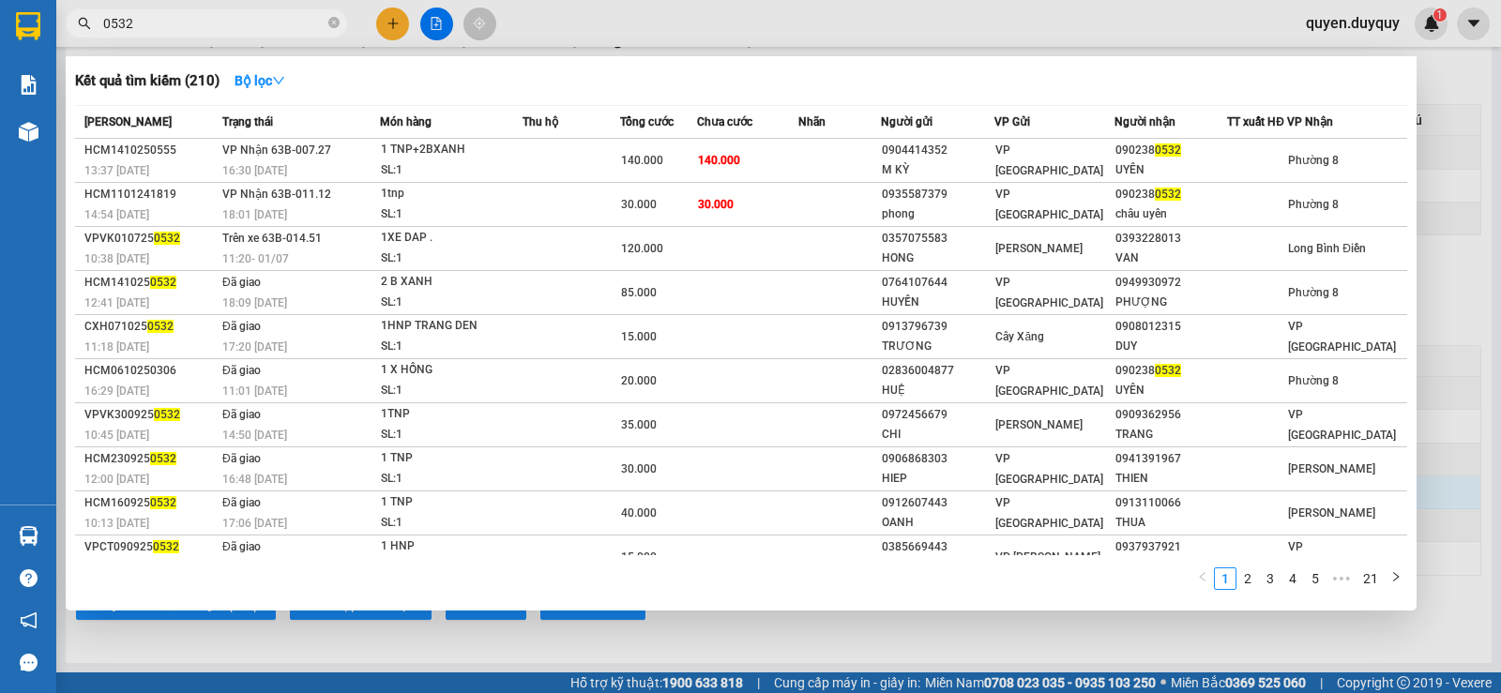
click at [282, 28] on input "0532" at bounding box center [213, 23] width 221 height 21
click at [218, 24] on input "0532" at bounding box center [213, 23] width 221 height 21
click at [232, 22] on input "0532" at bounding box center [213, 23] width 221 height 21
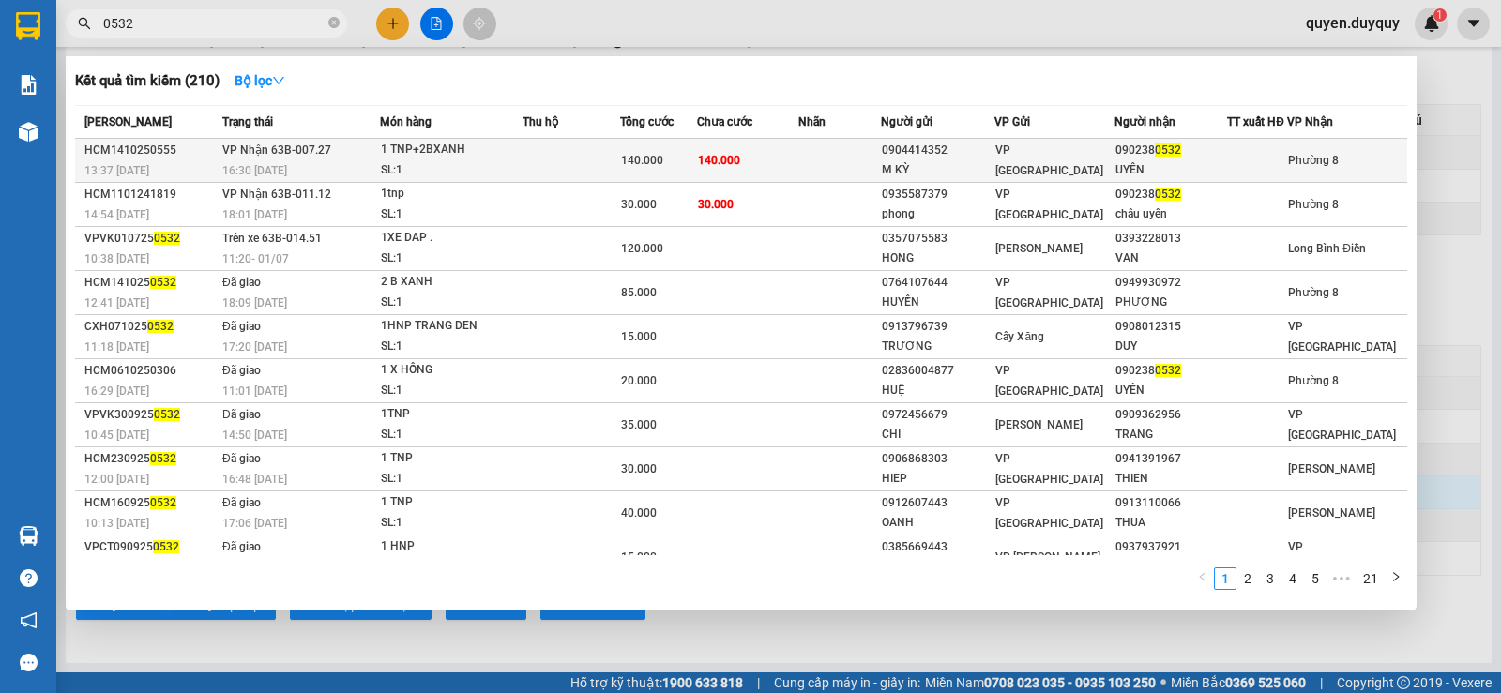
click at [759, 162] on td "140.000" at bounding box center [747, 161] width 101 height 44
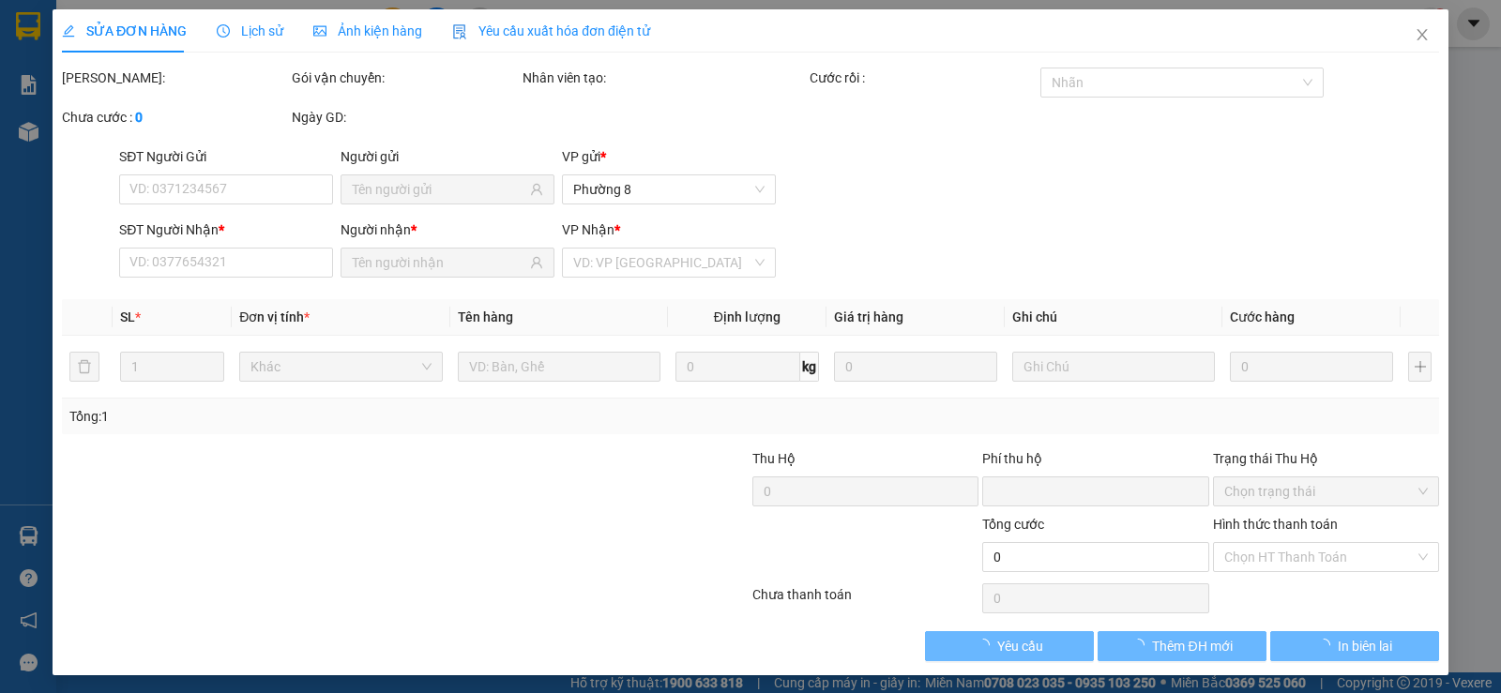
type input "0904414352"
type input "M KỲ"
type input "0902380532"
type input "UYÊN"
type input "0"
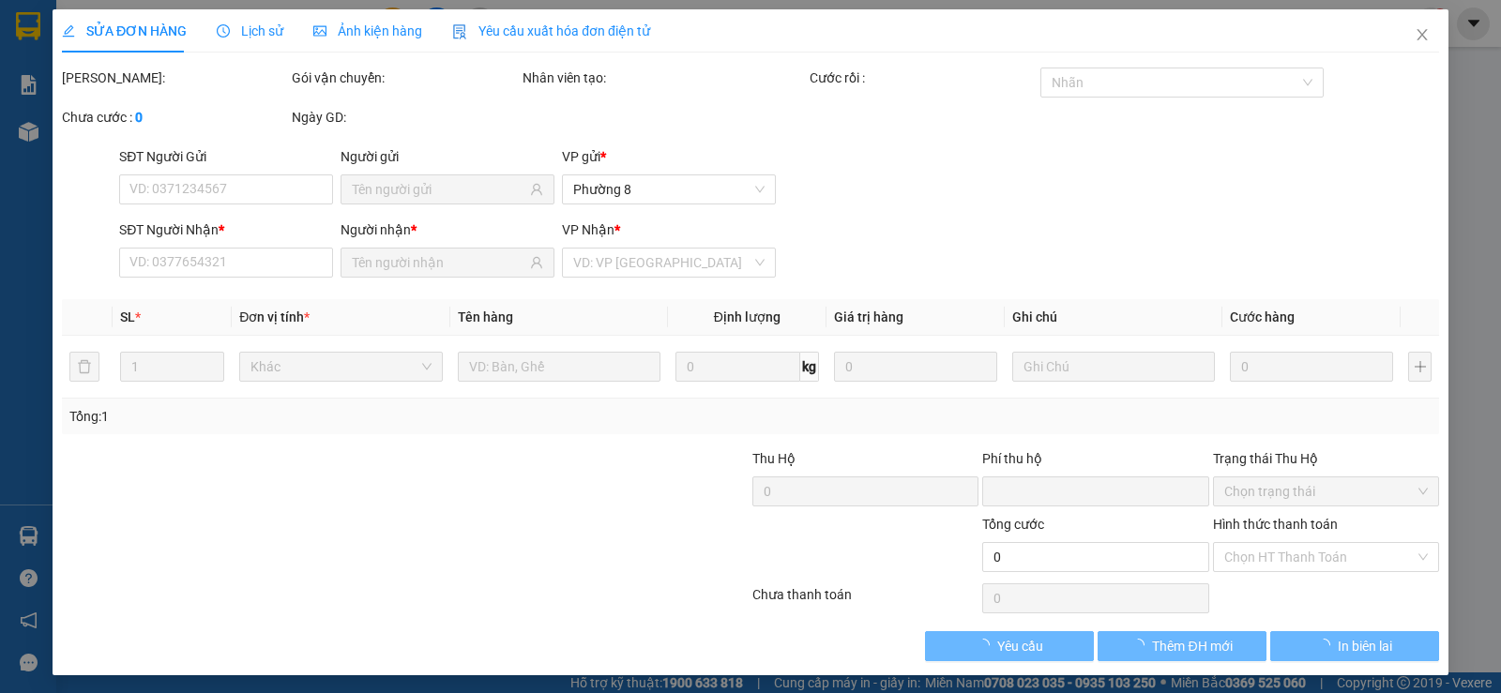
type input "140.000"
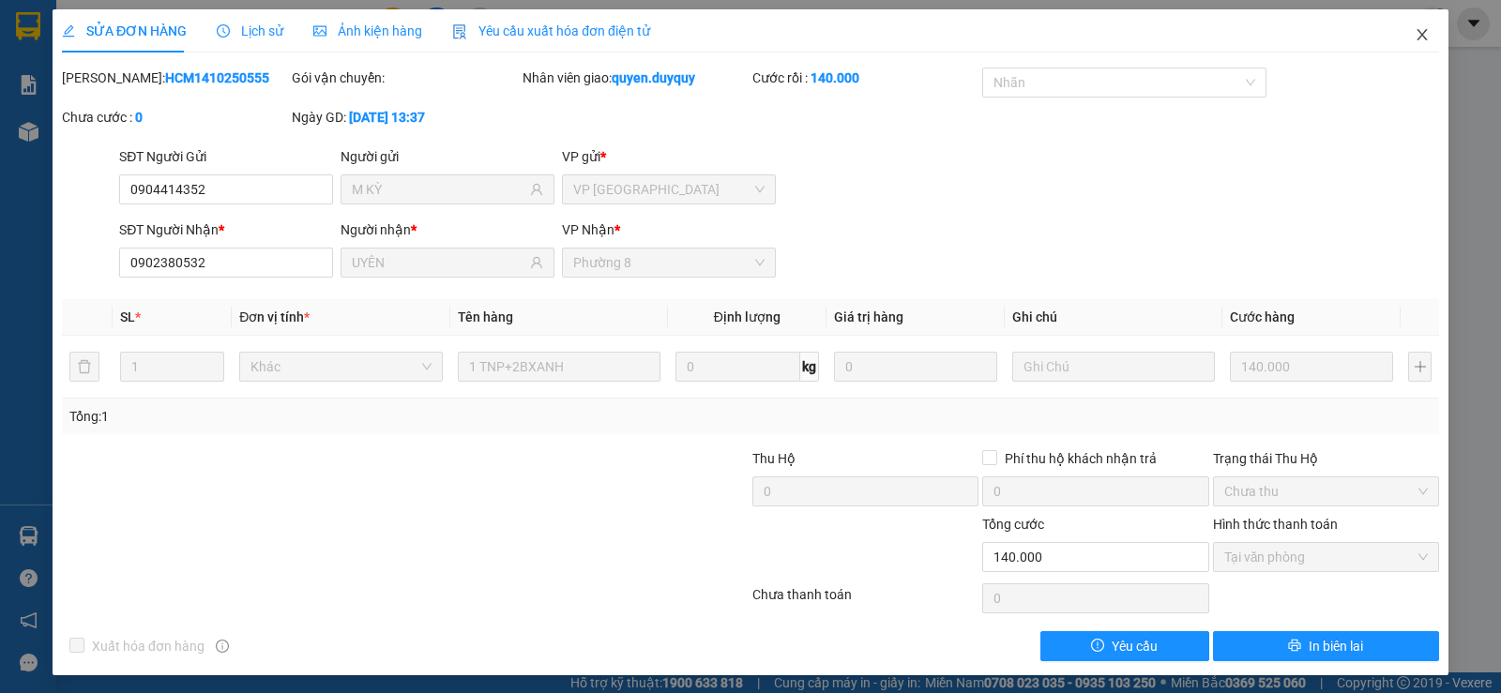
click at [1399, 34] on span "Close" at bounding box center [1422, 35] width 53 height 53
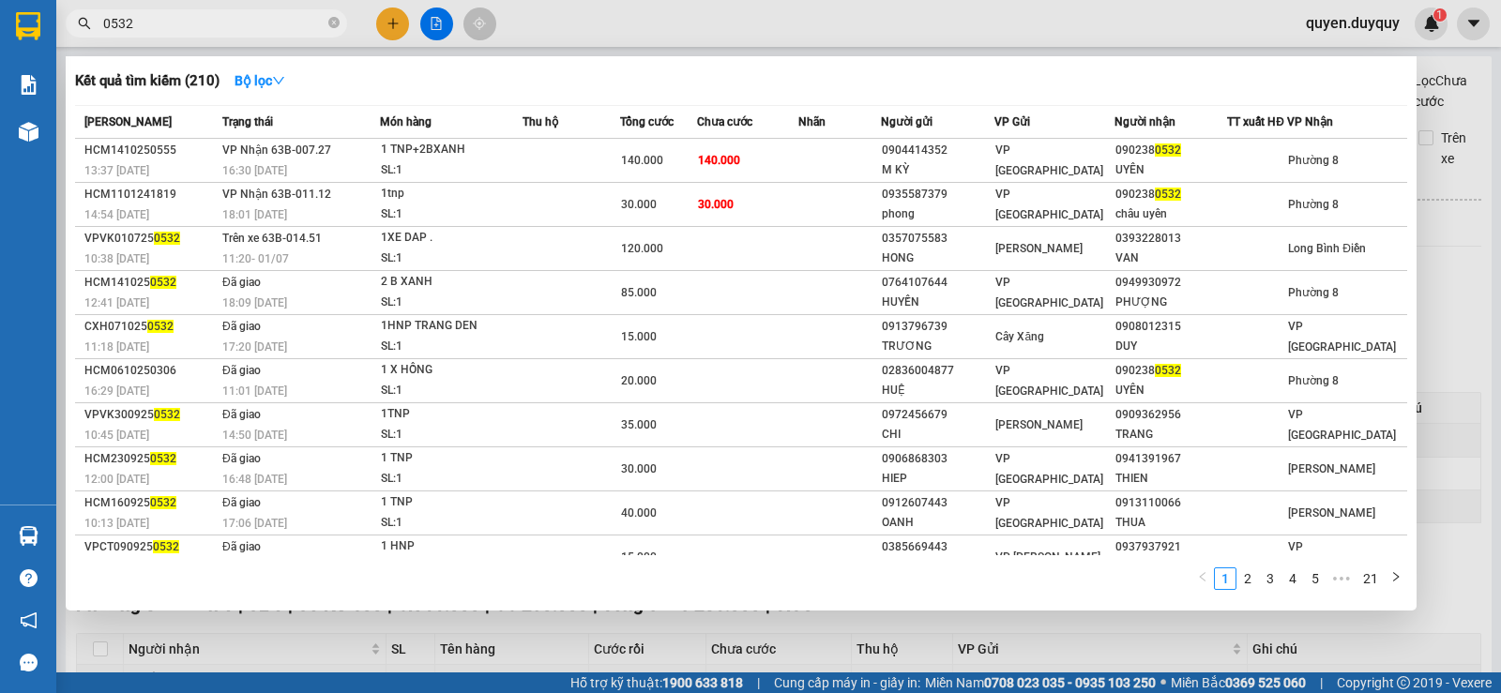
click at [227, 23] on input "0532" at bounding box center [213, 23] width 221 height 21
type input "0"
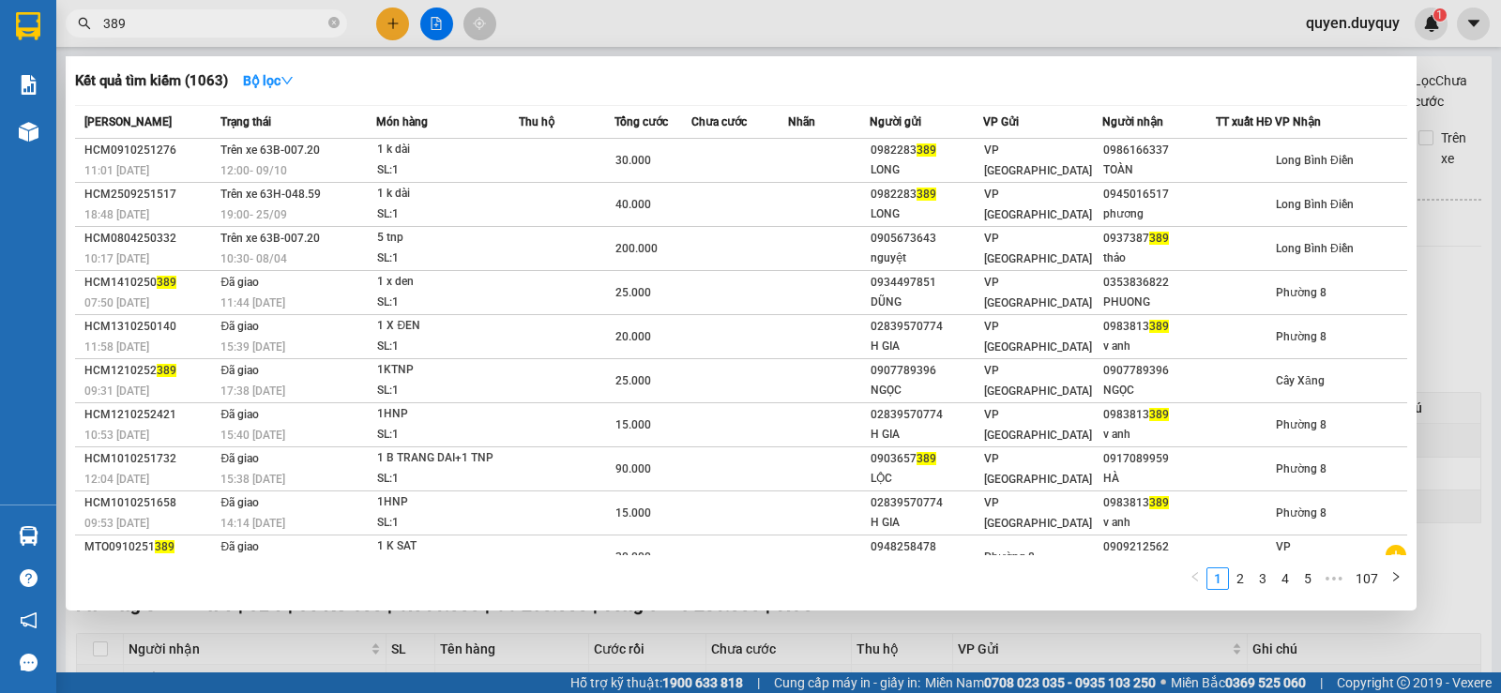
click at [301, 29] on input "389" at bounding box center [213, 23] width 221 height 21
type input "3"
type input "389"
click at [393, 25] on div at bounding box center [750, 346] width 1501 height 693
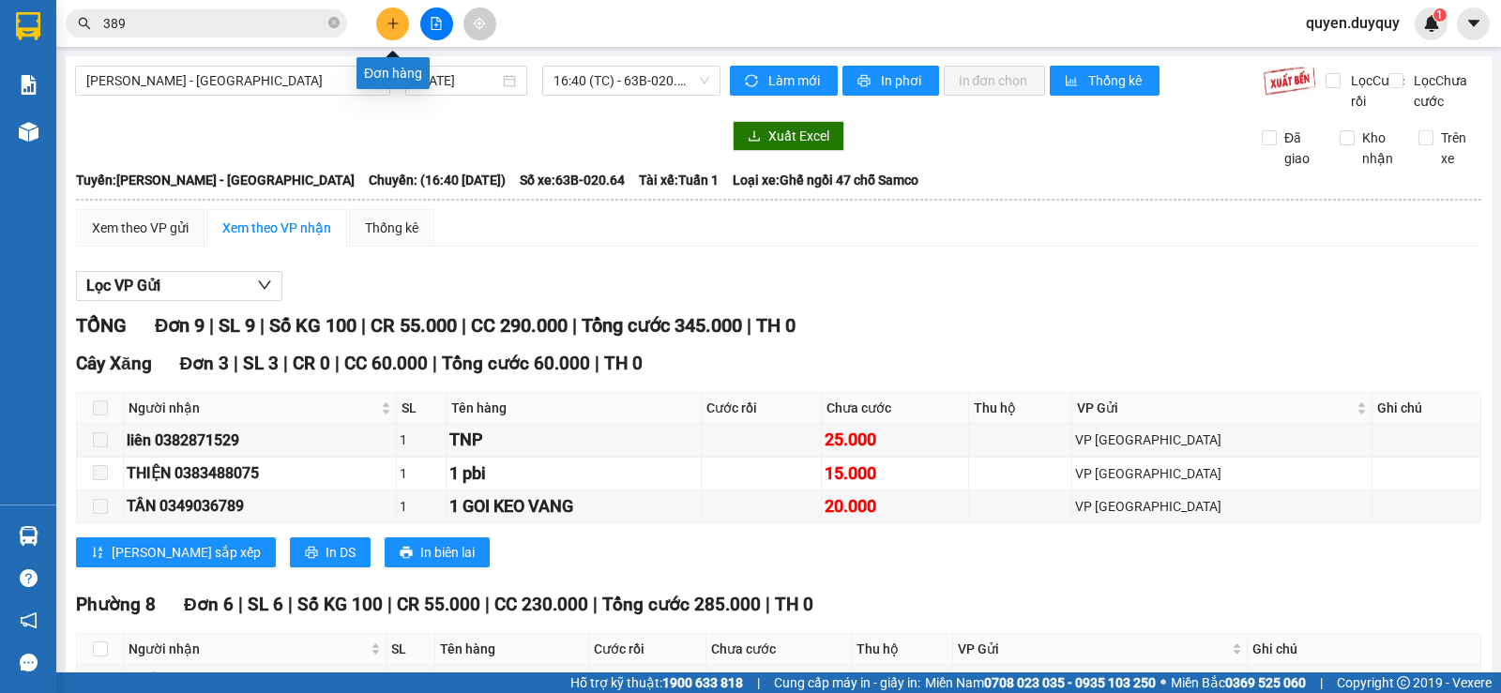
click at [387, 23] on icon "plus" at bounding box center [393, 23] width 13 height 13
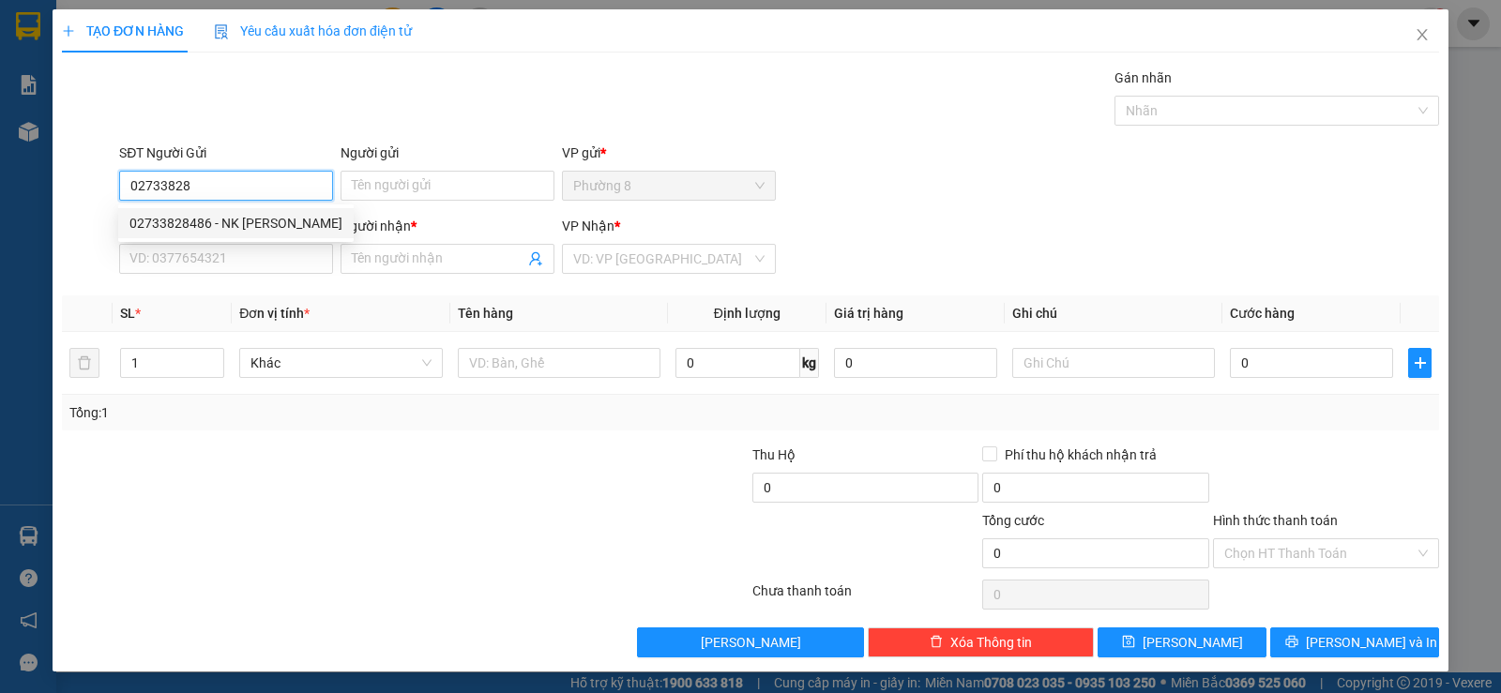
click at [245, 225] on div "02733828486 - NK NGỌC ĐỨC" at bounding box center [235, 223] width 213 height 21
type input "02733828486"
type input "NK [PERSON_NAME]"
type input "0917451121"
type input "[PERSON_NAME]"
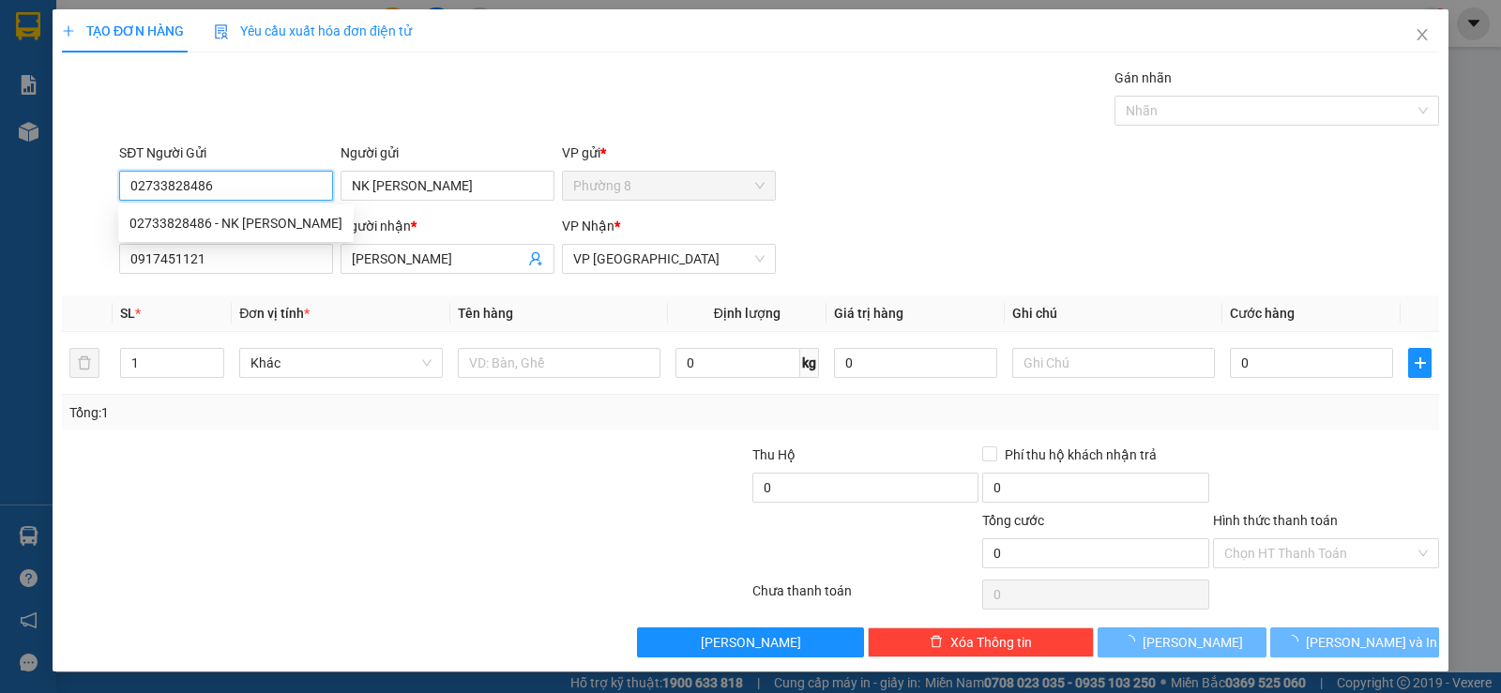
type input "15.000"
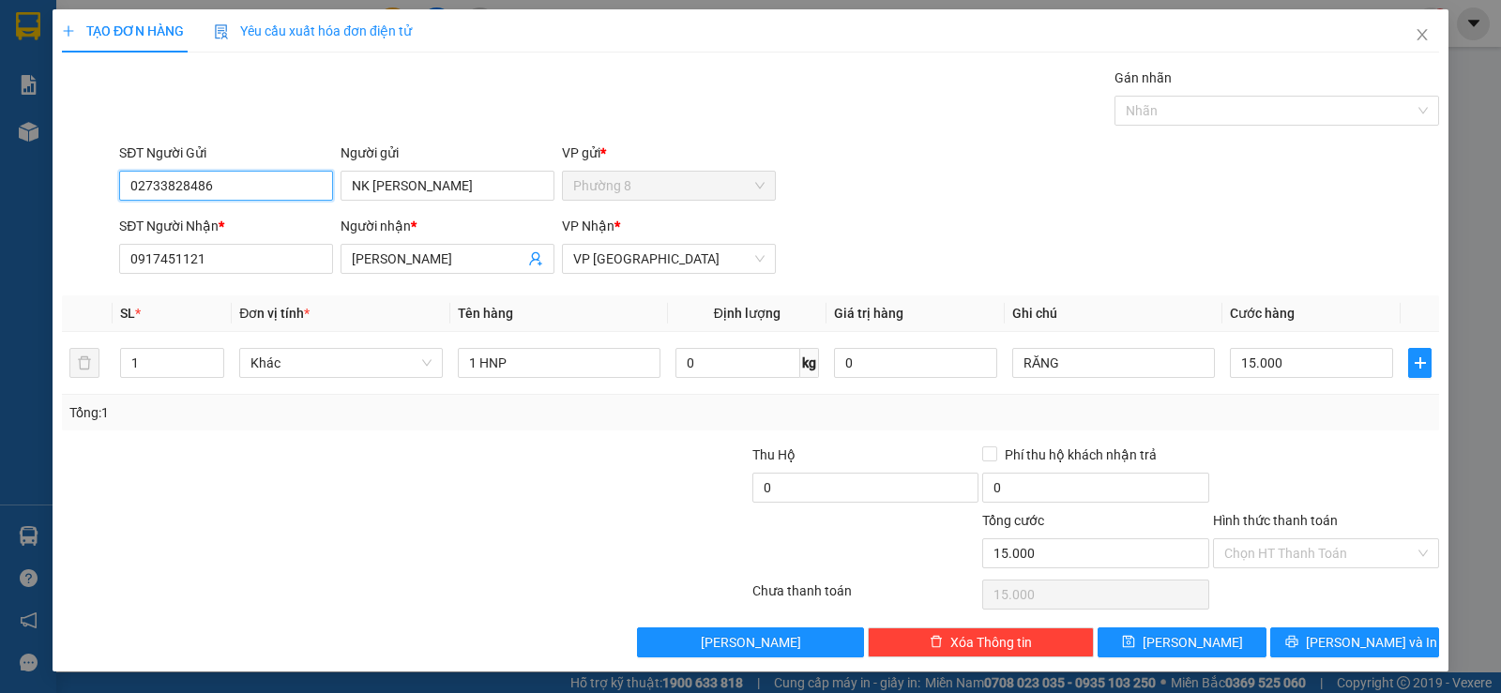
type input "02733828486"
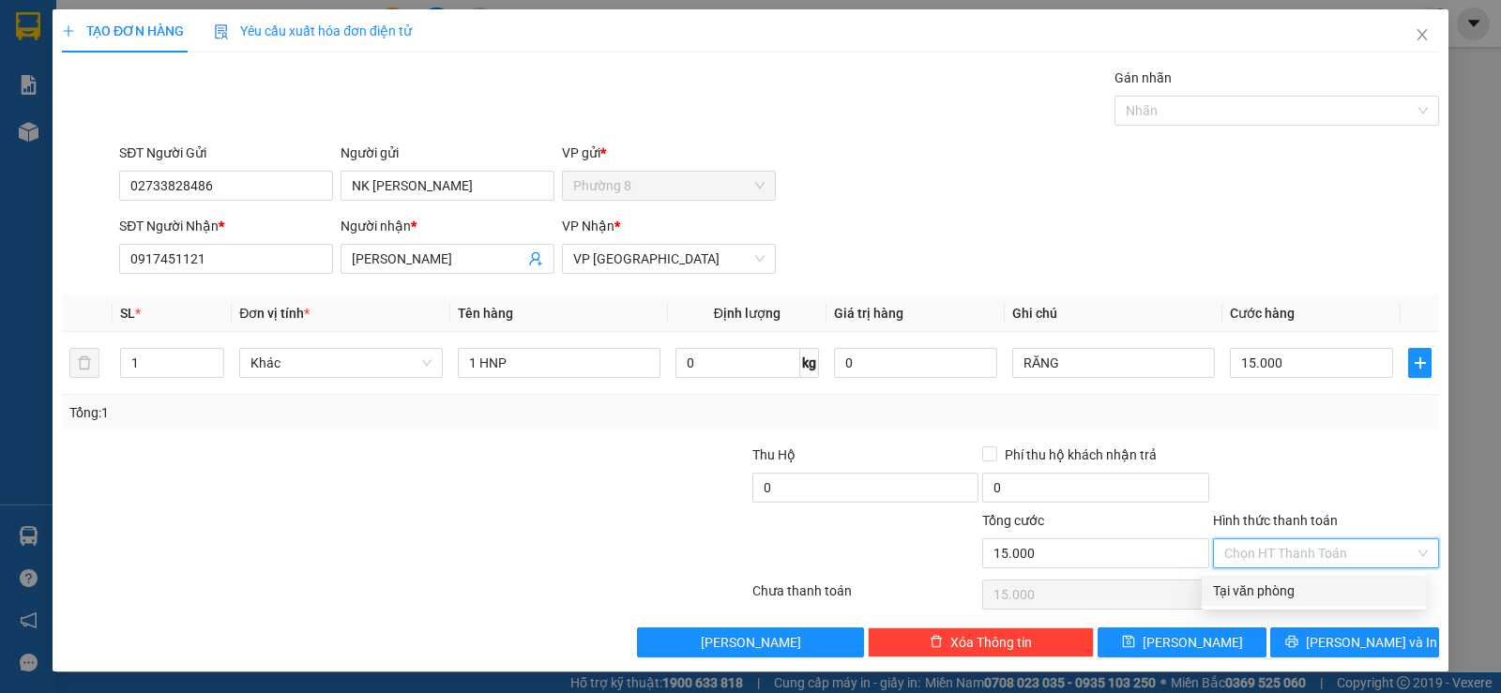
click at [1267, 555] on input "Hình thức thanh toán" at bounding box center [1320, 554] width 190 height 28
click at [1256, 585] on div "Tại văn phòng" at bounding box center [1314, 591] width 202 height 21
type input "0"
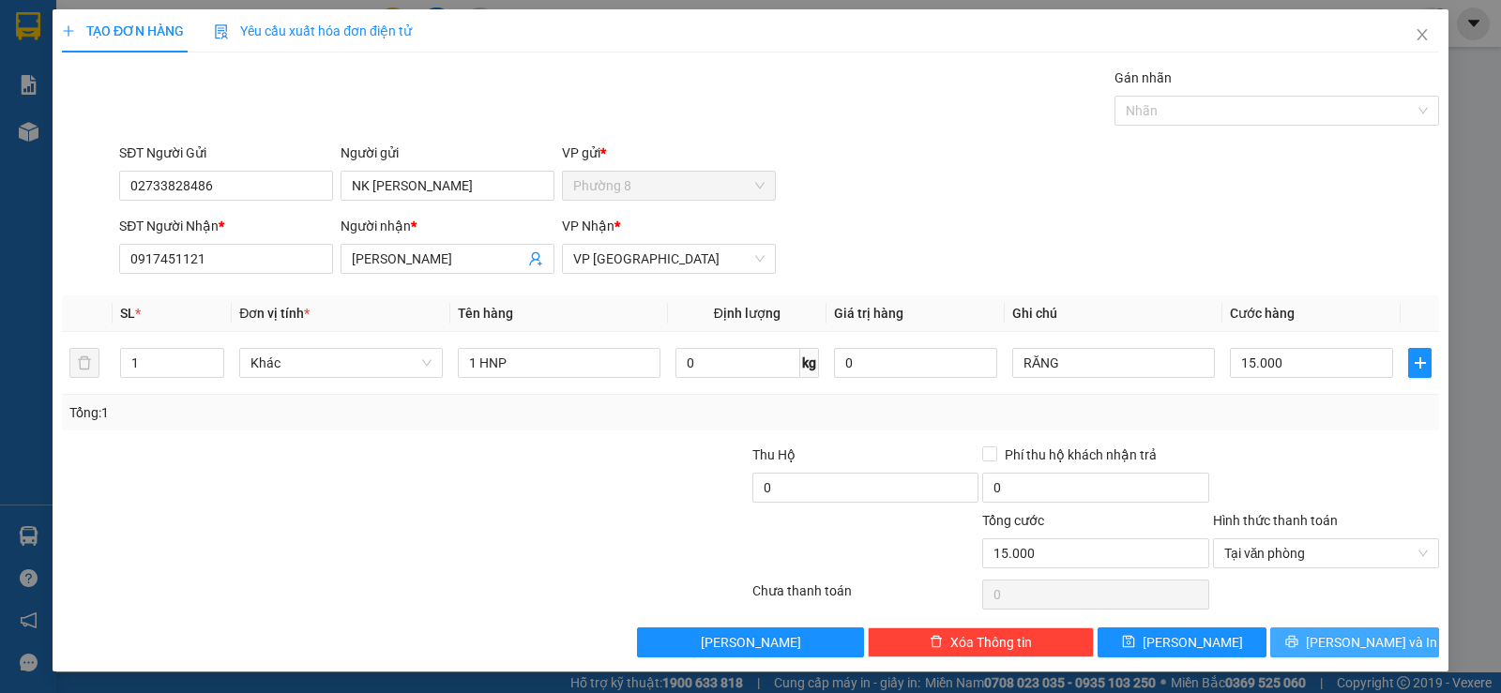
click at [1314, 629] on button "Lưu và In" at bounding box center [1355, 643] width 169 height 30
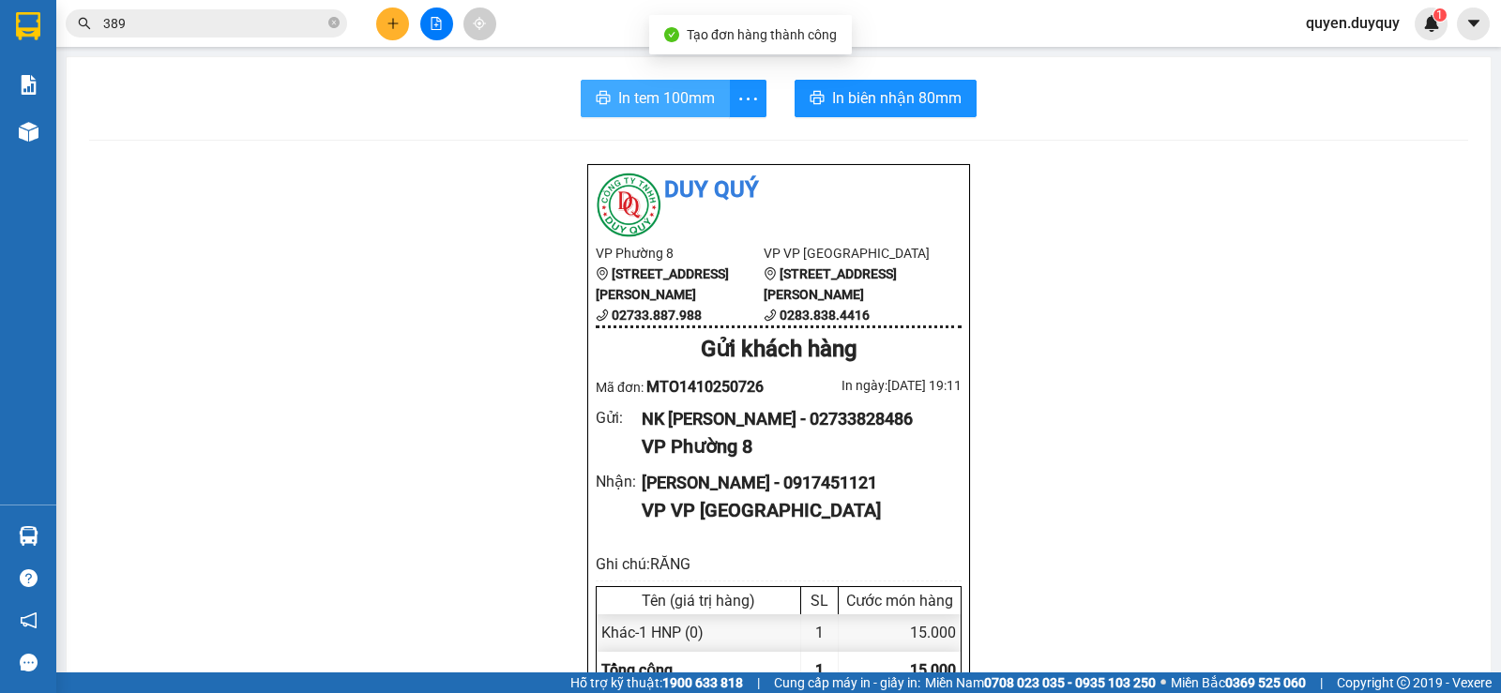
click at [699, 101] on span "In tem 100mm" at bounding box center [666, 97] width 97 height 23
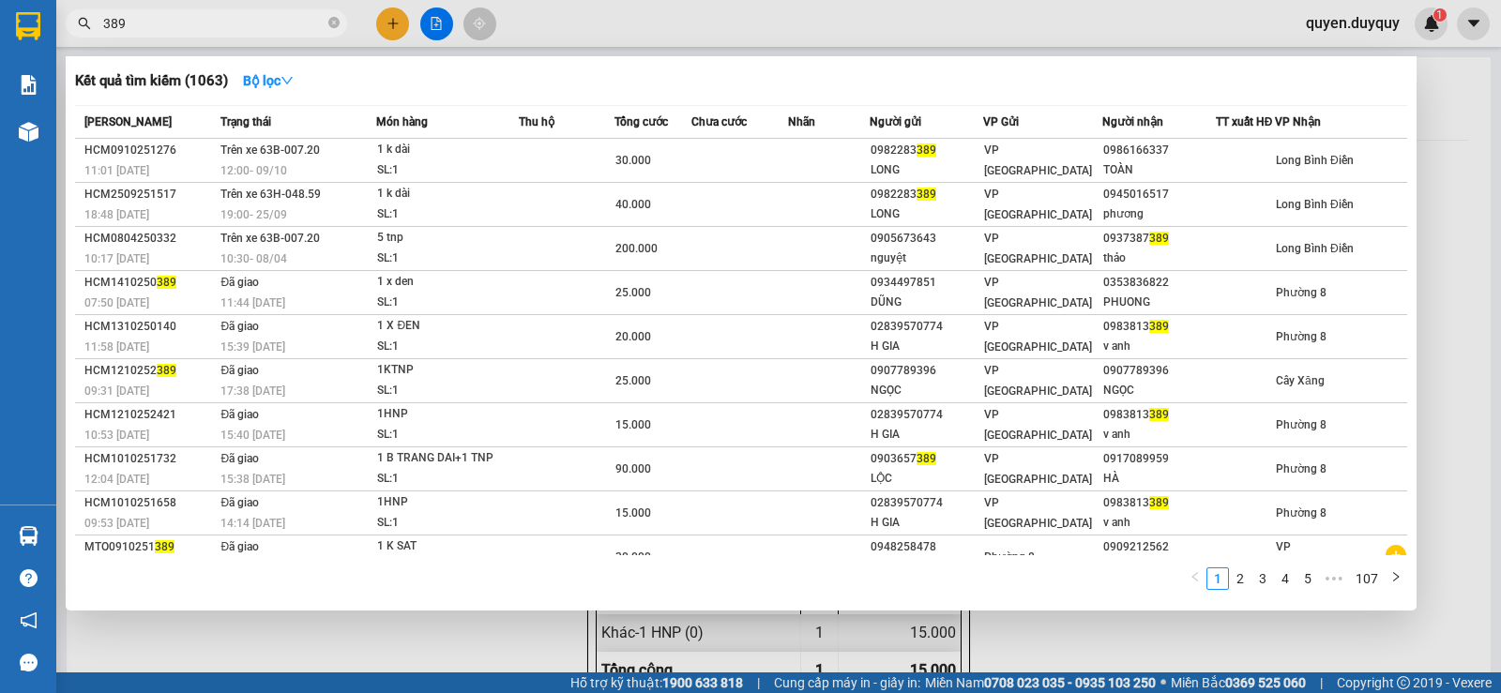
click at [202, 25] on input "389" at bounding box center [213, 23] width 221 height 21
type input "3"
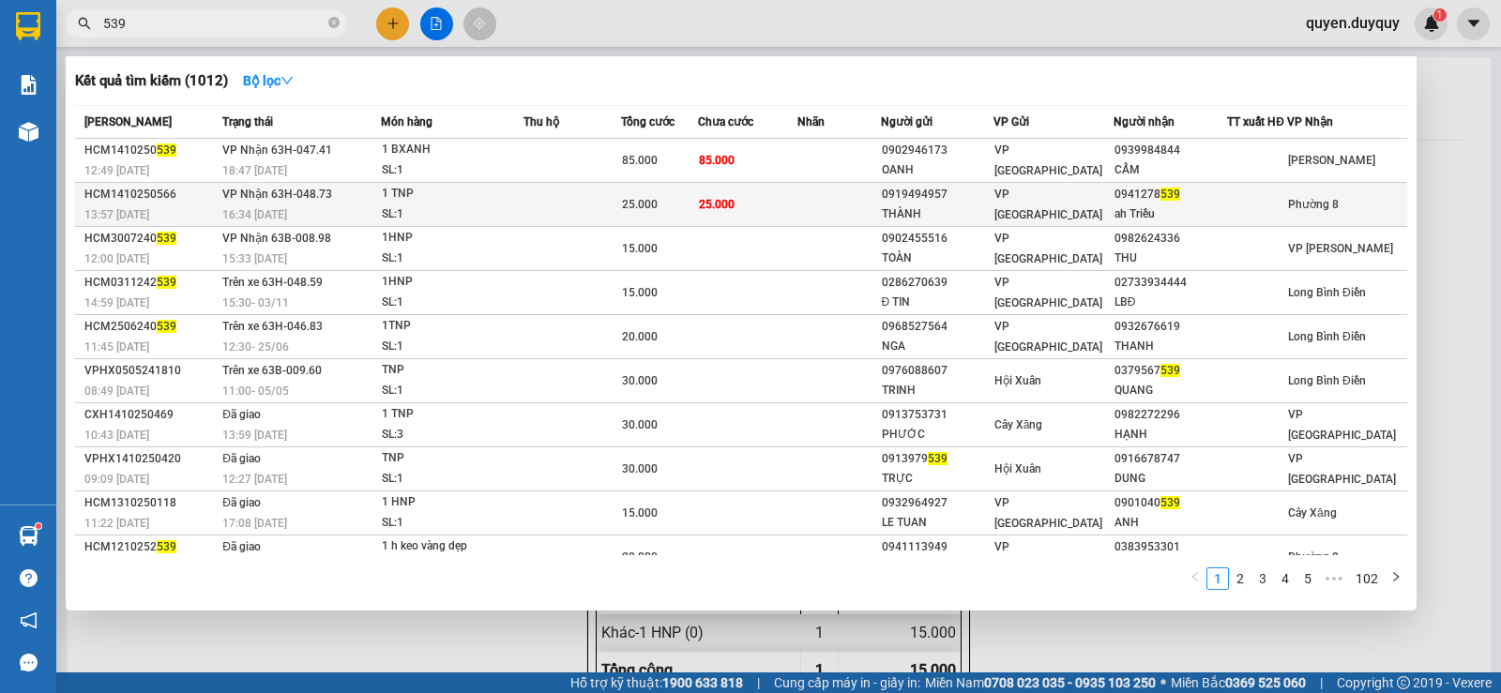
type input "539"
click at [835, 195] on td at bounding box center [839, 205] width 83 height 44
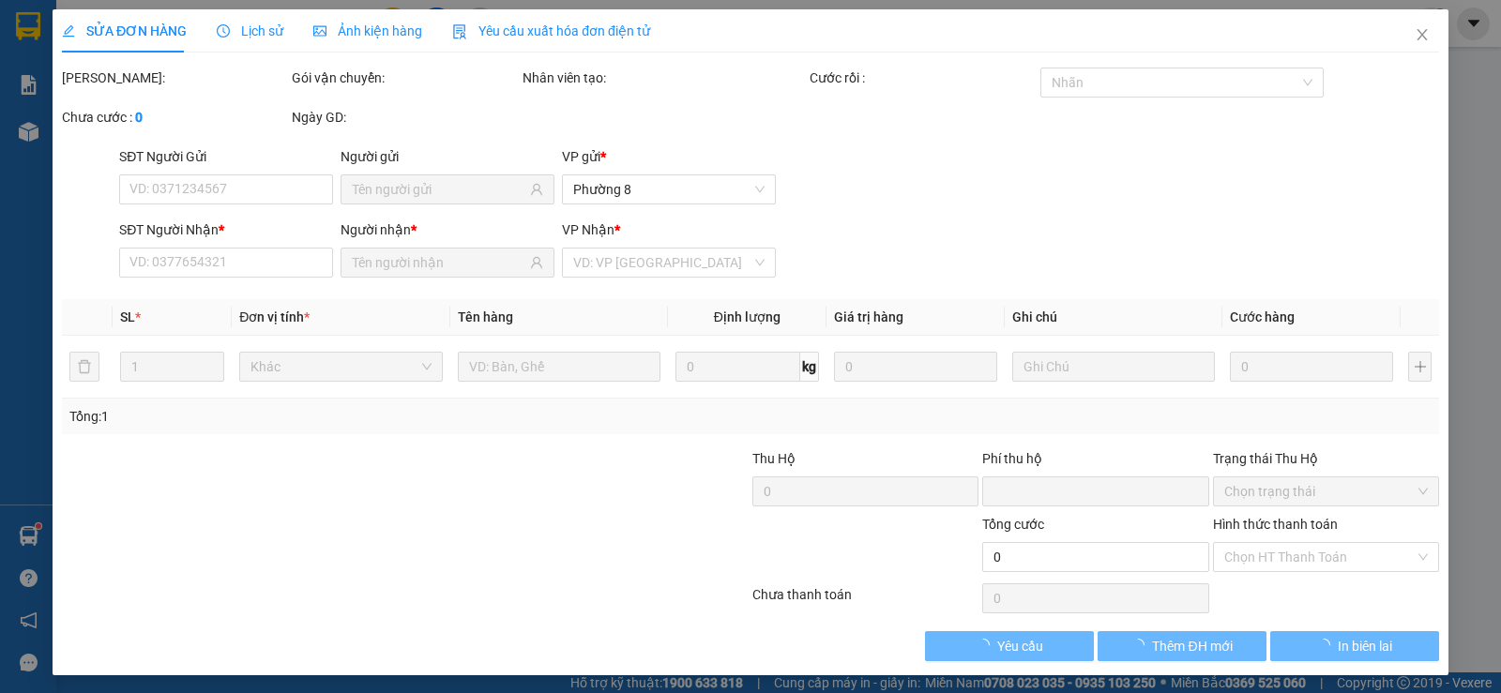
type input "0919494957"
type input "THÀNH"
type input "0941278539"
type input "ah Triều"
type input "0"
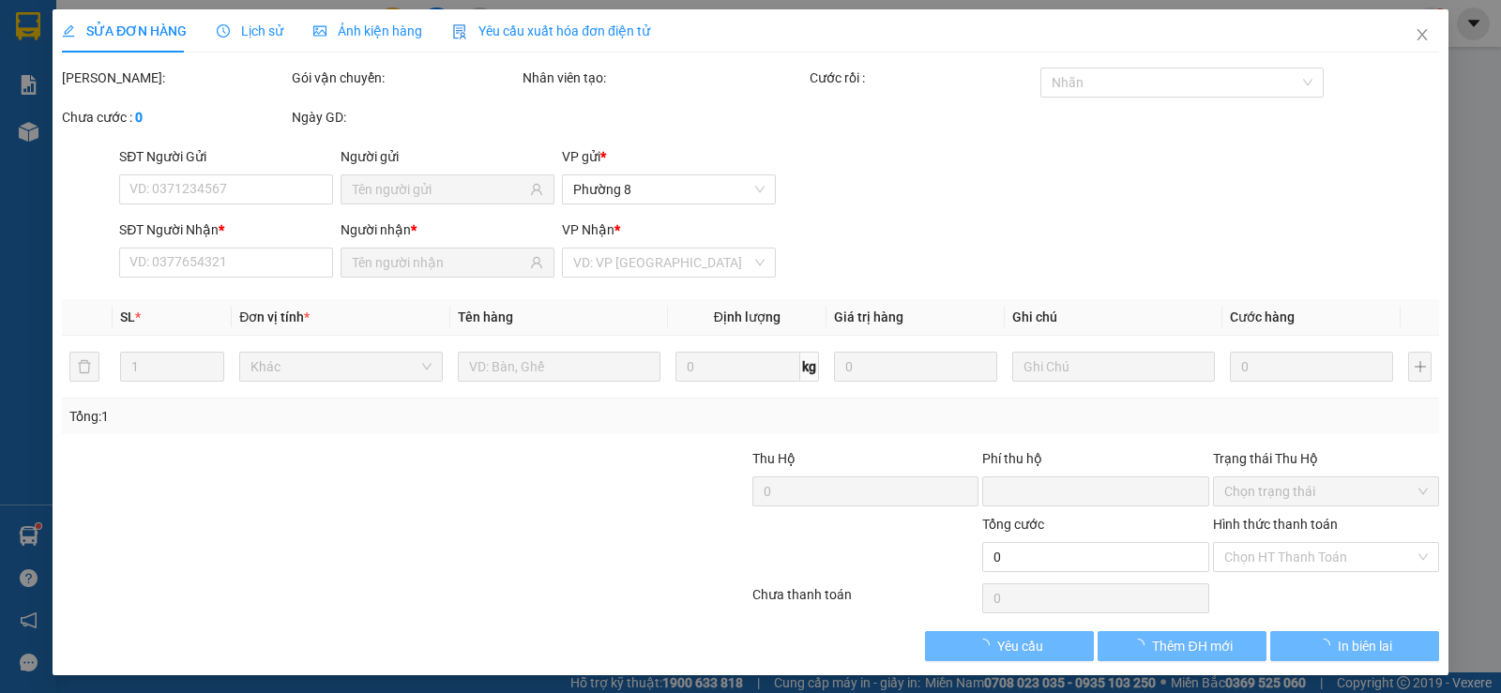
type input "25.000"
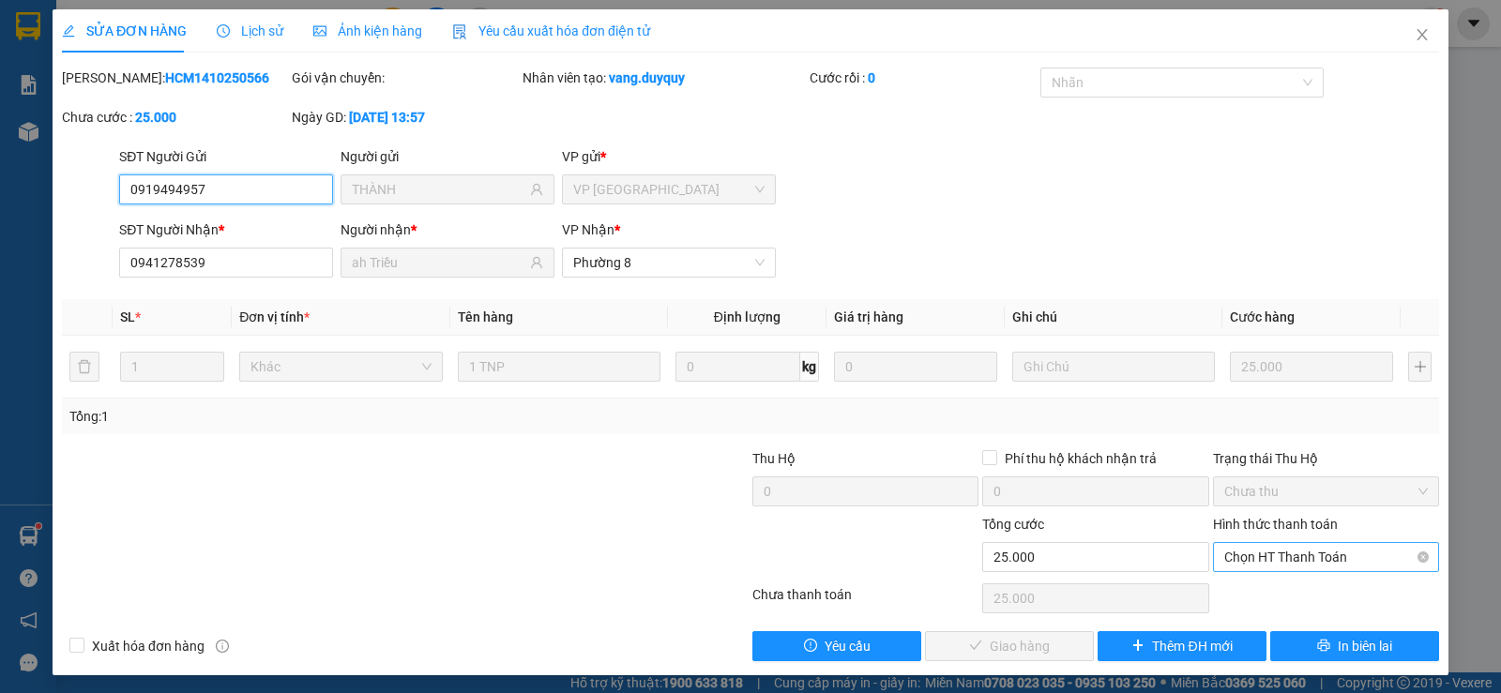
click at [1290, 556] on span "Chọn HT Thanh Toán" at bounding box center [1327, 557] width 204 height 28
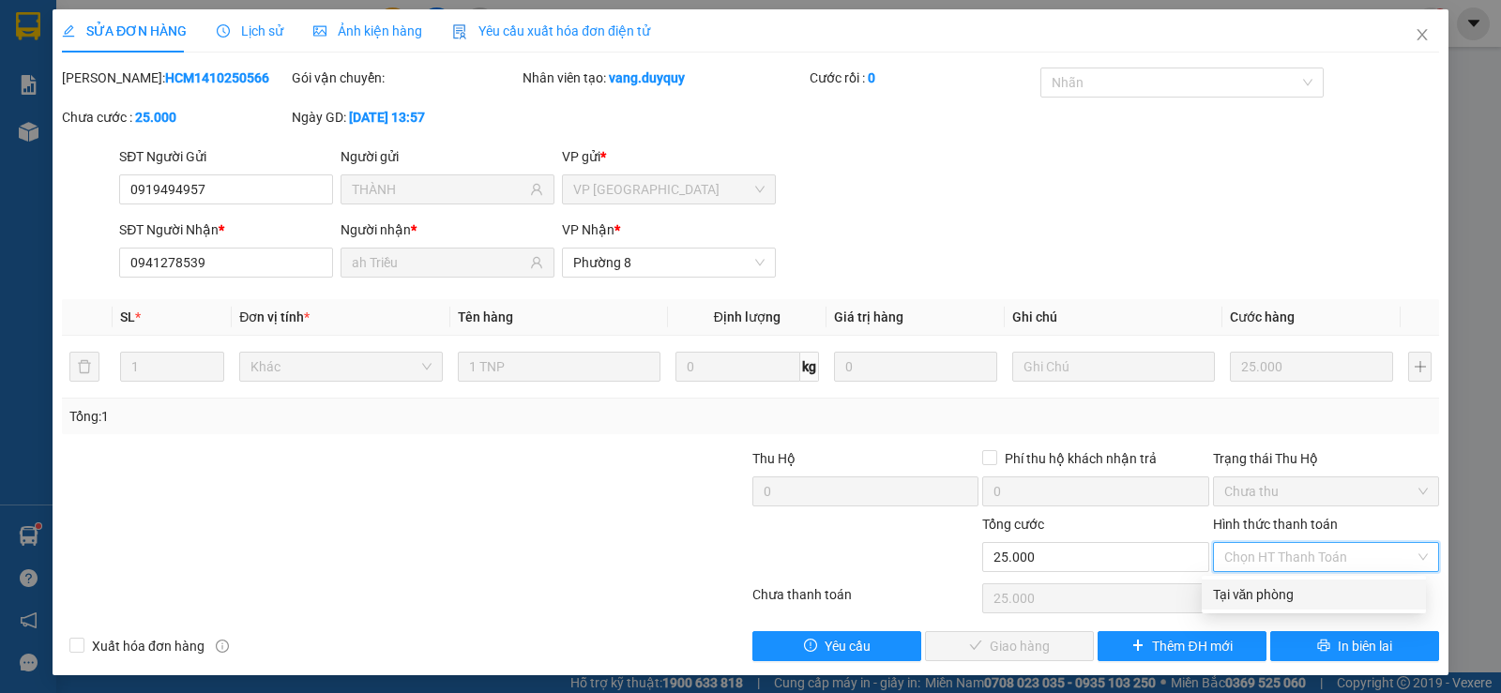
click at [1278, 590] on div "Tại văn phòng" at bounding box center [1314, 595] width 202 height 21
type input "0"
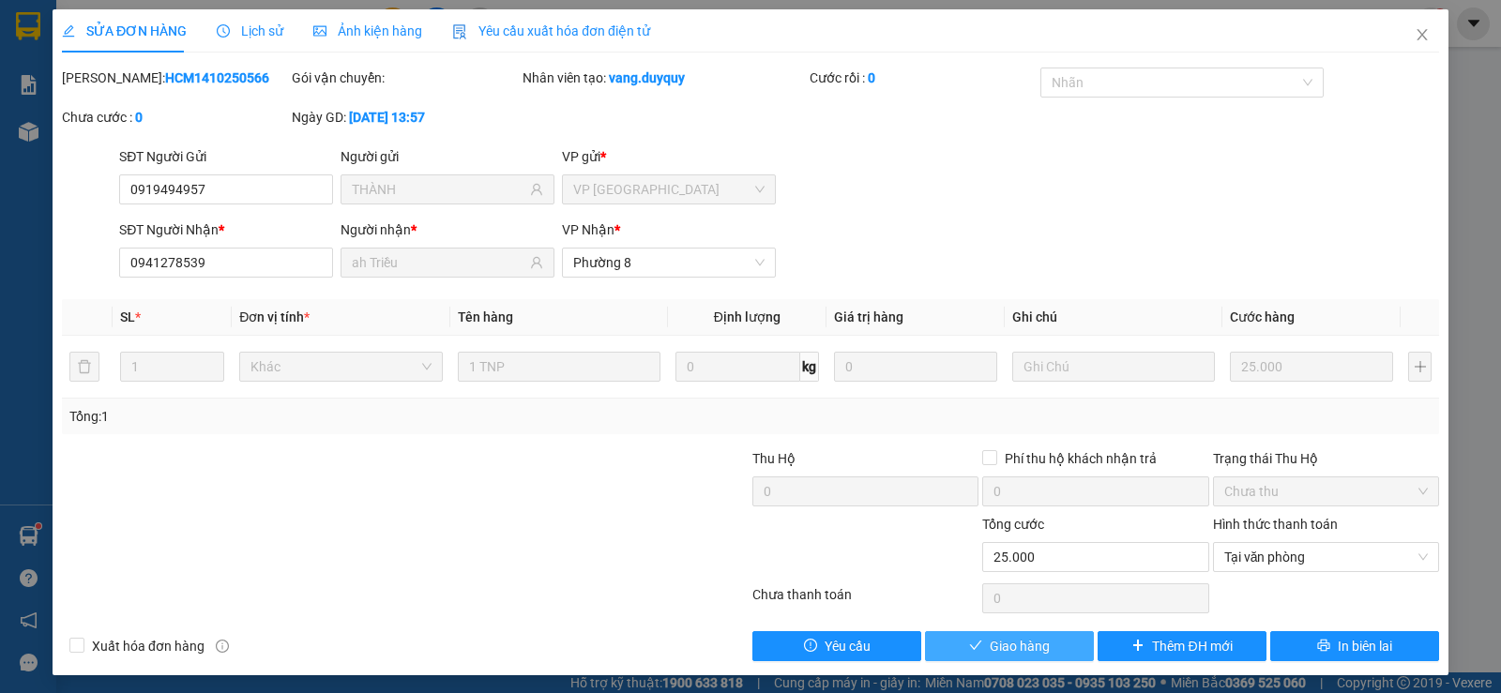
click at [1043, 637] on button "Giao hàng" at bounding box center [1009, 647] width 169 height 30
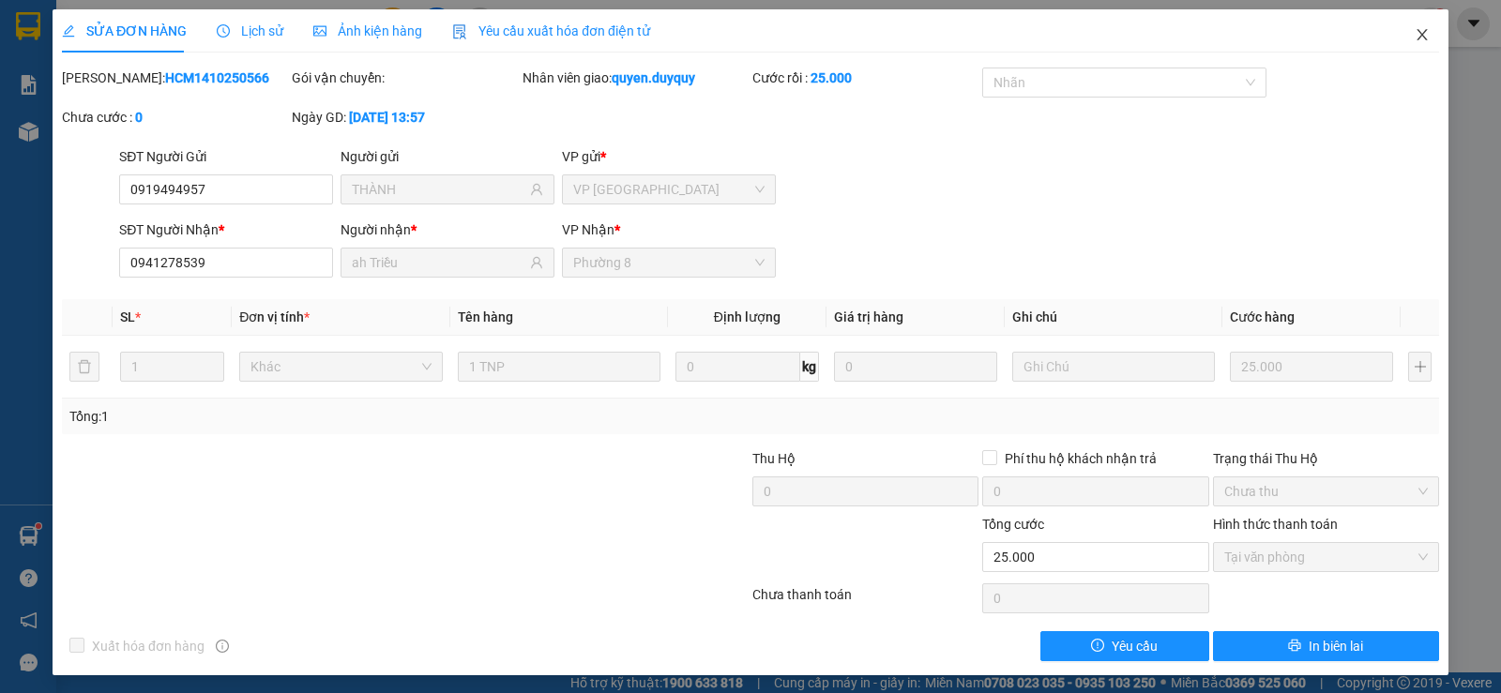
click at [1396, 31] on span "Close" at bounding box center [1422, 35] width 53 height 53
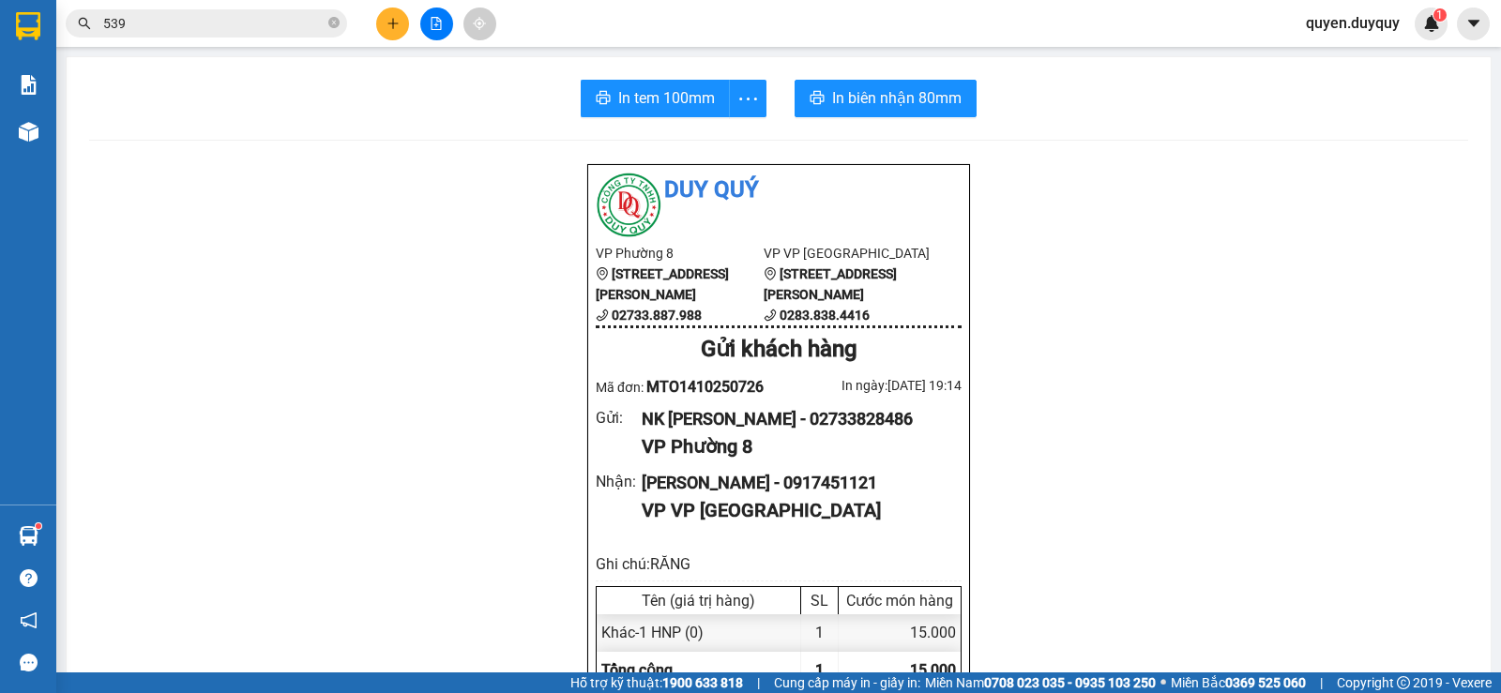
click at [233, 24] on input "539" at bounding box center [213, 23] width 221 height 21
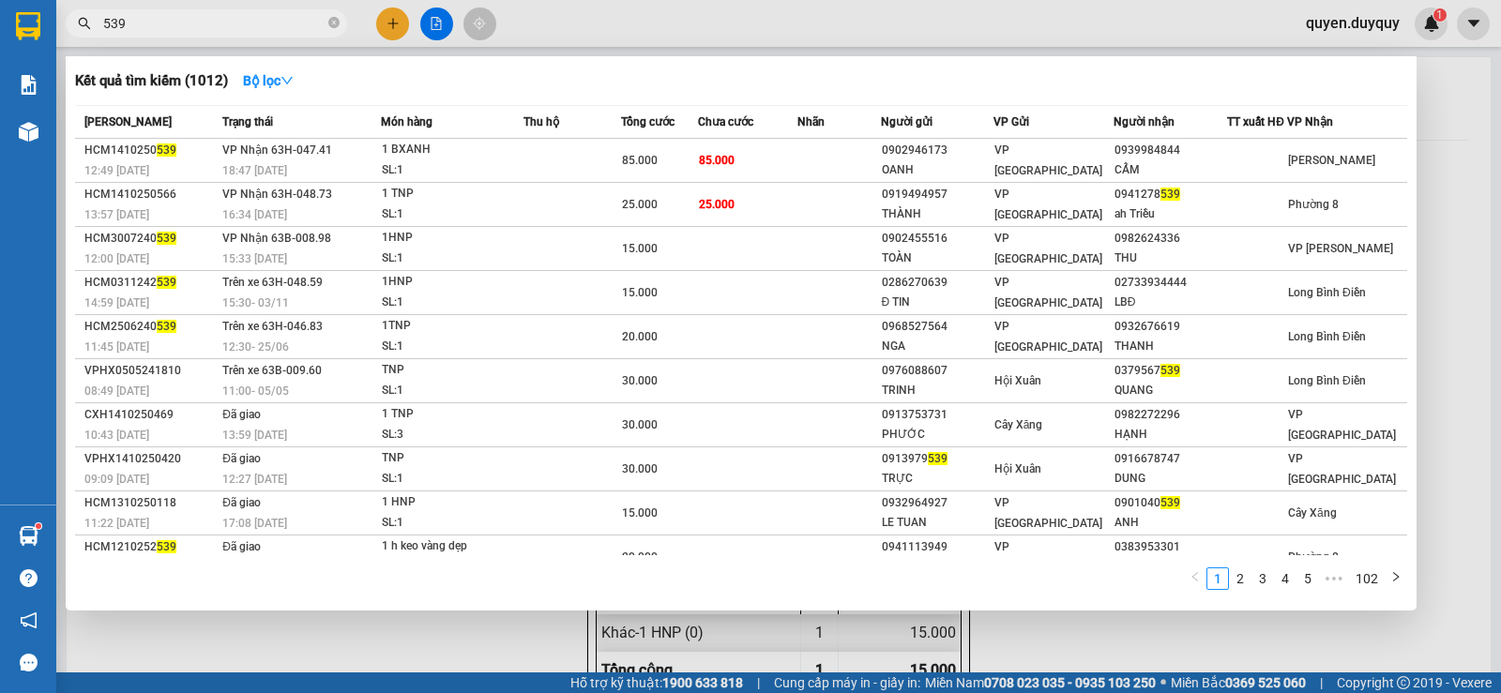
click at [388, 17] on div at bounding box center [750, 346] width 1501 height 693
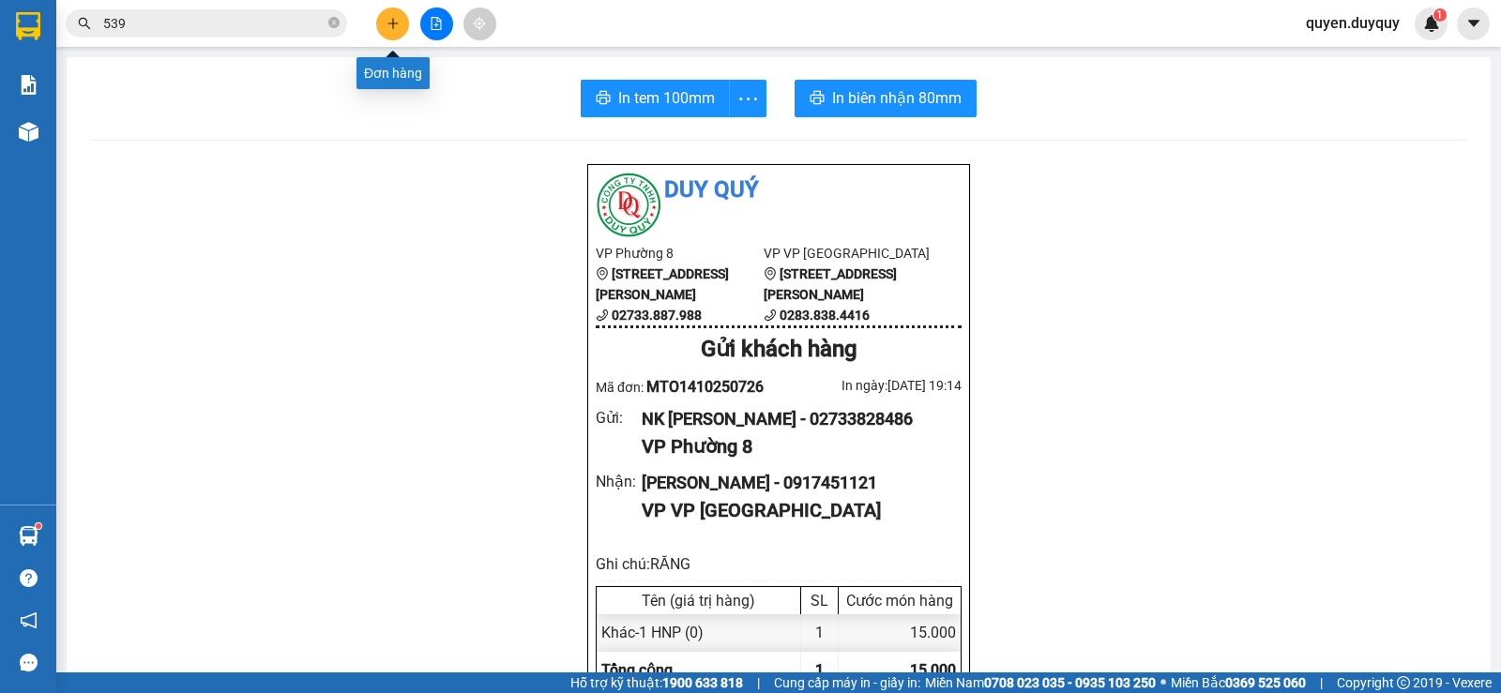
click at [387, 20] on icon "plus" at bounding box center [393, 23] width 13 height 13
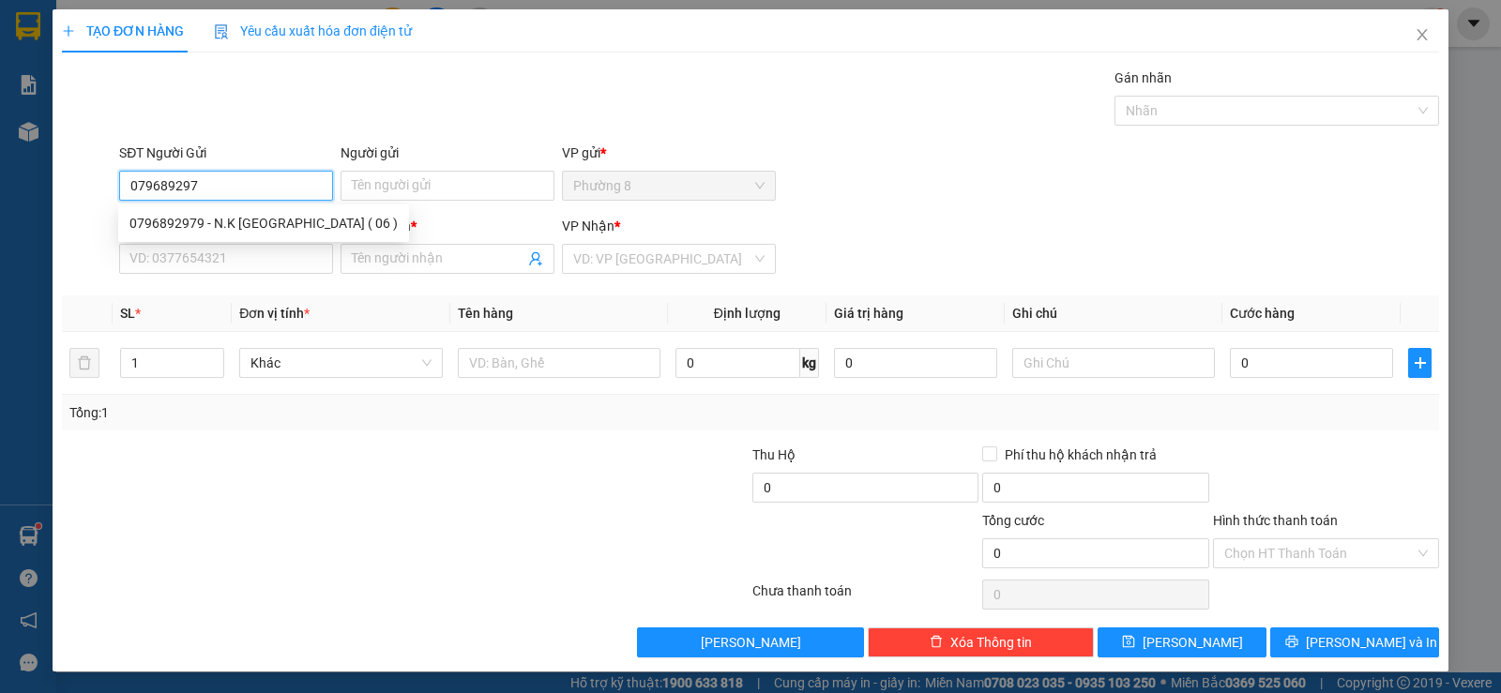
type input "0796892979"
click at [335, 218] on div "0796892979 - N.K SÀI GÒN MỸ THO ( 06 )" at bounding box center [263, 223] width 268 height 21
type input "N.K SÀI GÒN MỸ THO ( 06 )"
type input "0976297179"
type input "LAB ANH"
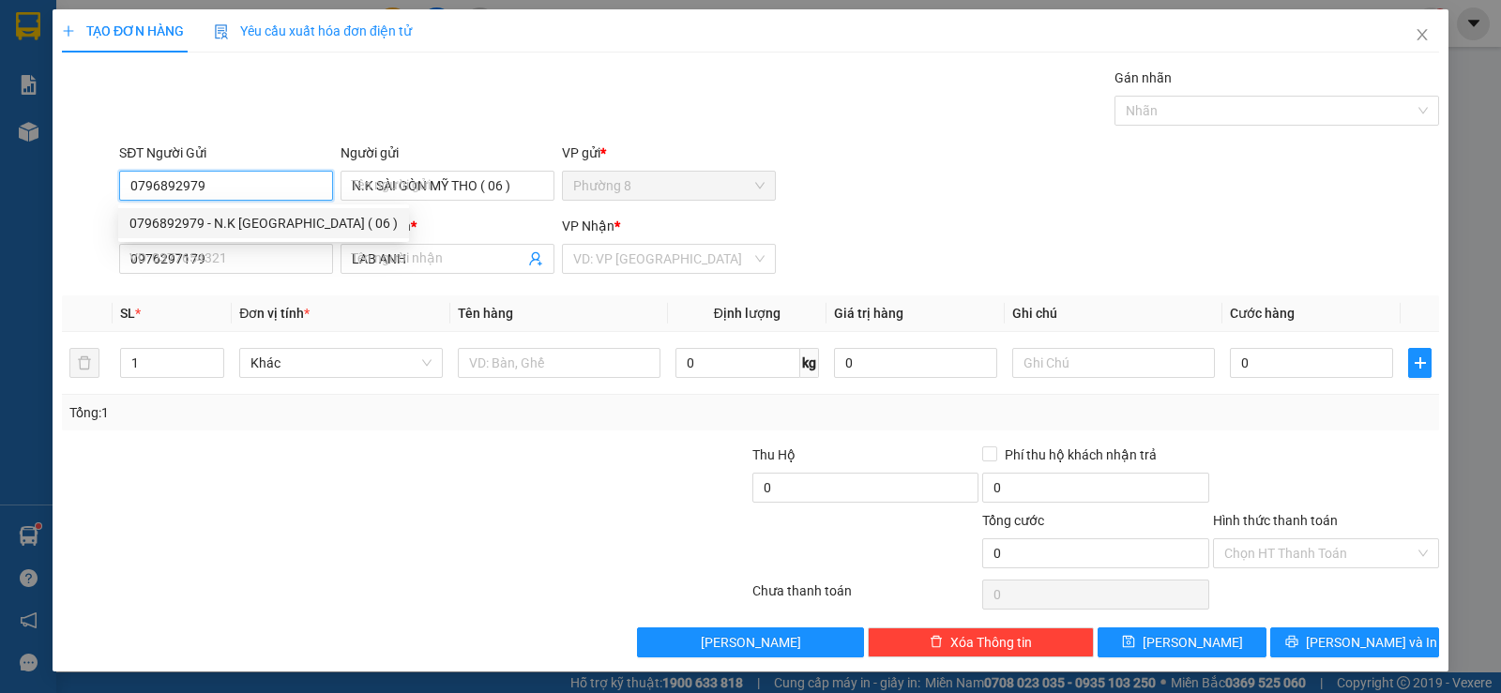
type input "25.000"
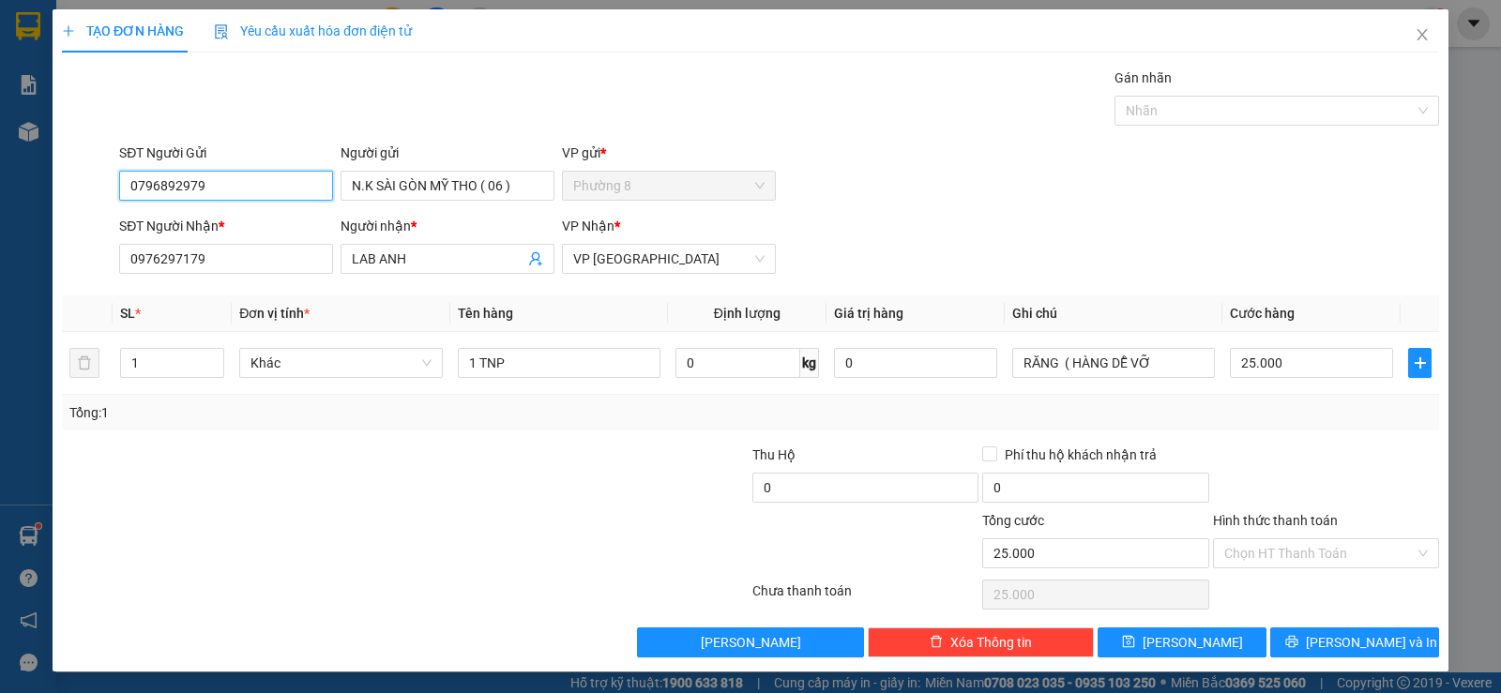
type input "0796892979"
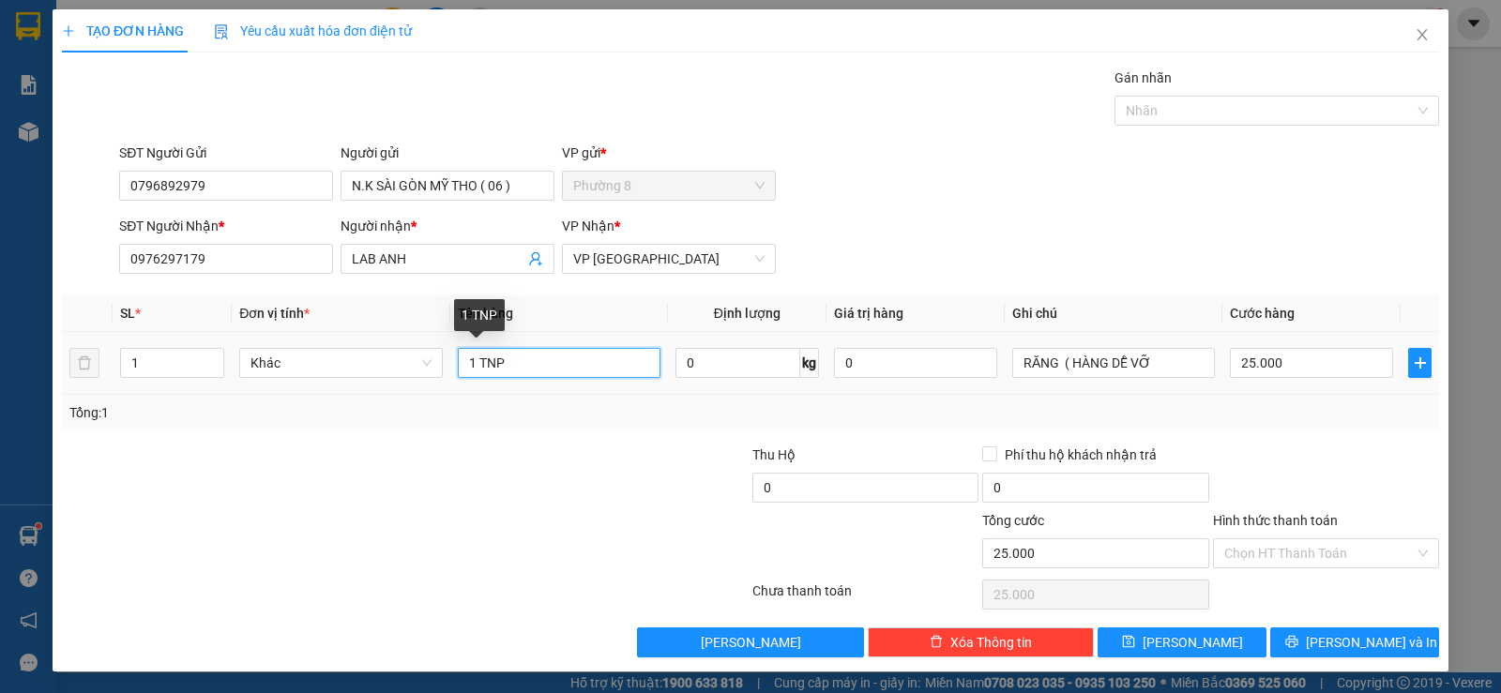
click at [510, 359] on input "1 TNP" at bounding box center [559, 363] width 203 height 30
type input "1"
type input "1 hnp"
type input "0"
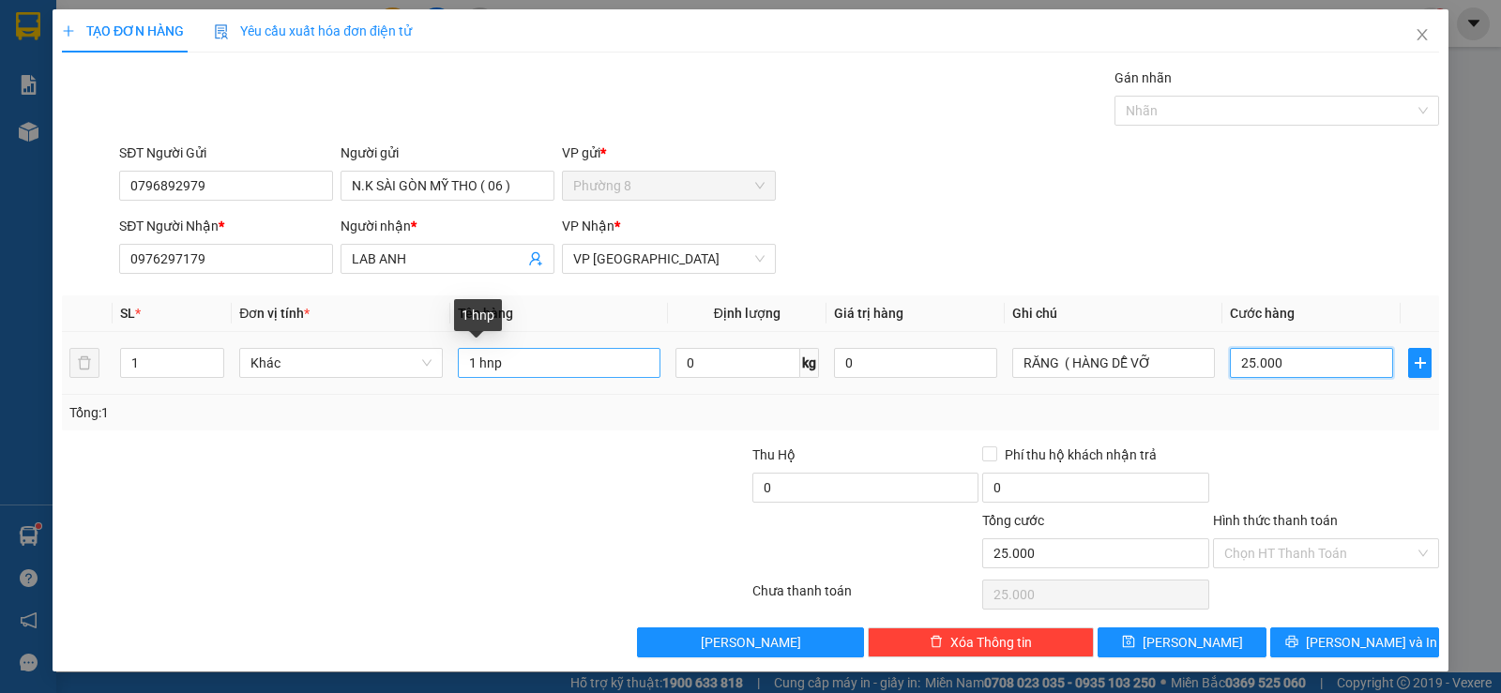
type input "0"
type input "2"
type input "02"
type input "20"
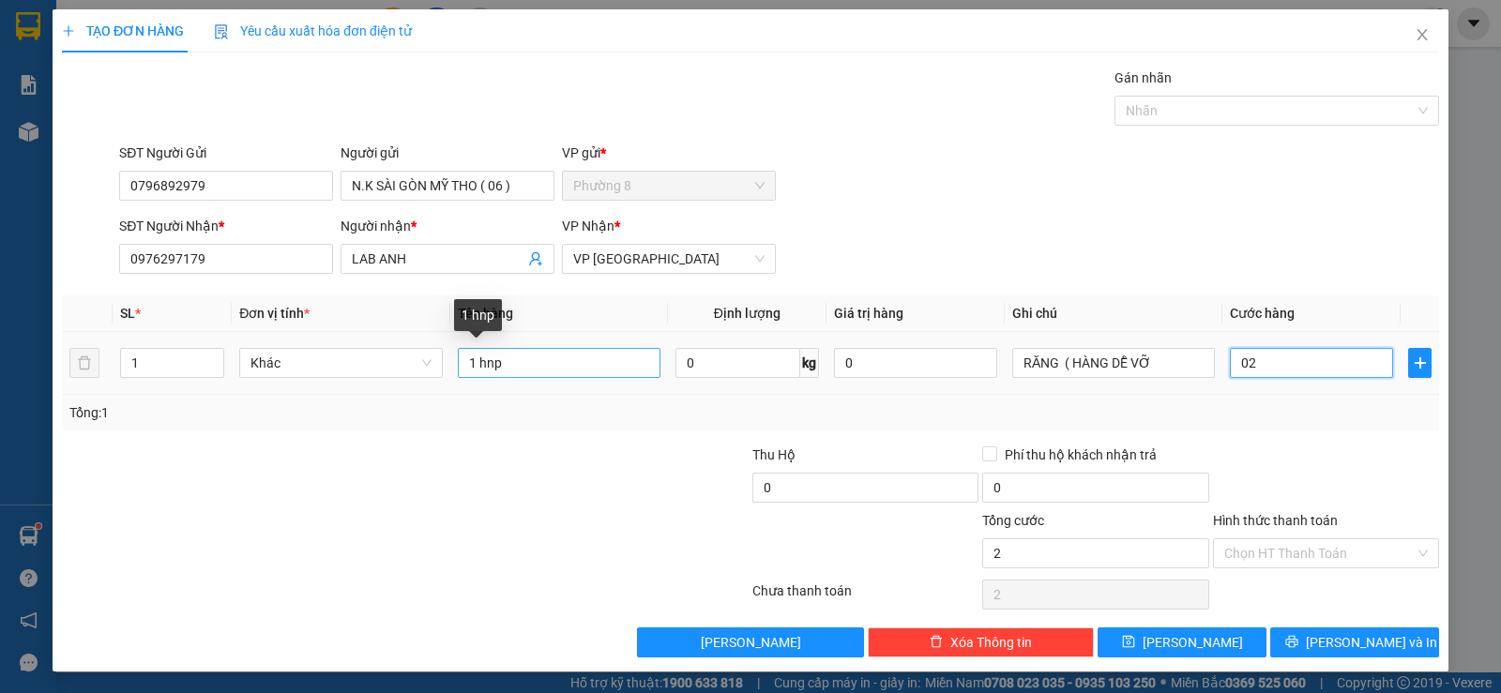
type input "20"
type input "020"
type input "2"
type input "02"
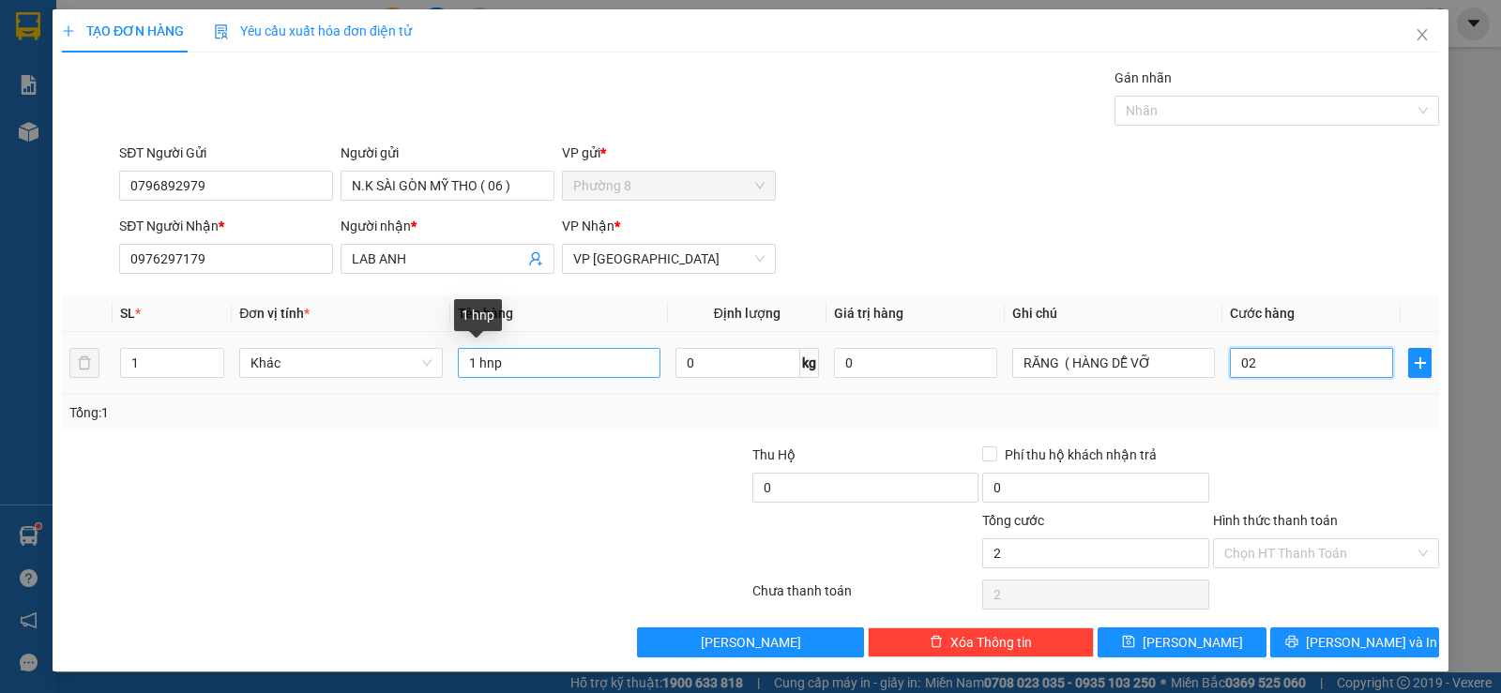
type input "0"
click at [1230, 363] on input "0" at bounding box center [1311, 363] width 163 height 30
type input "20"
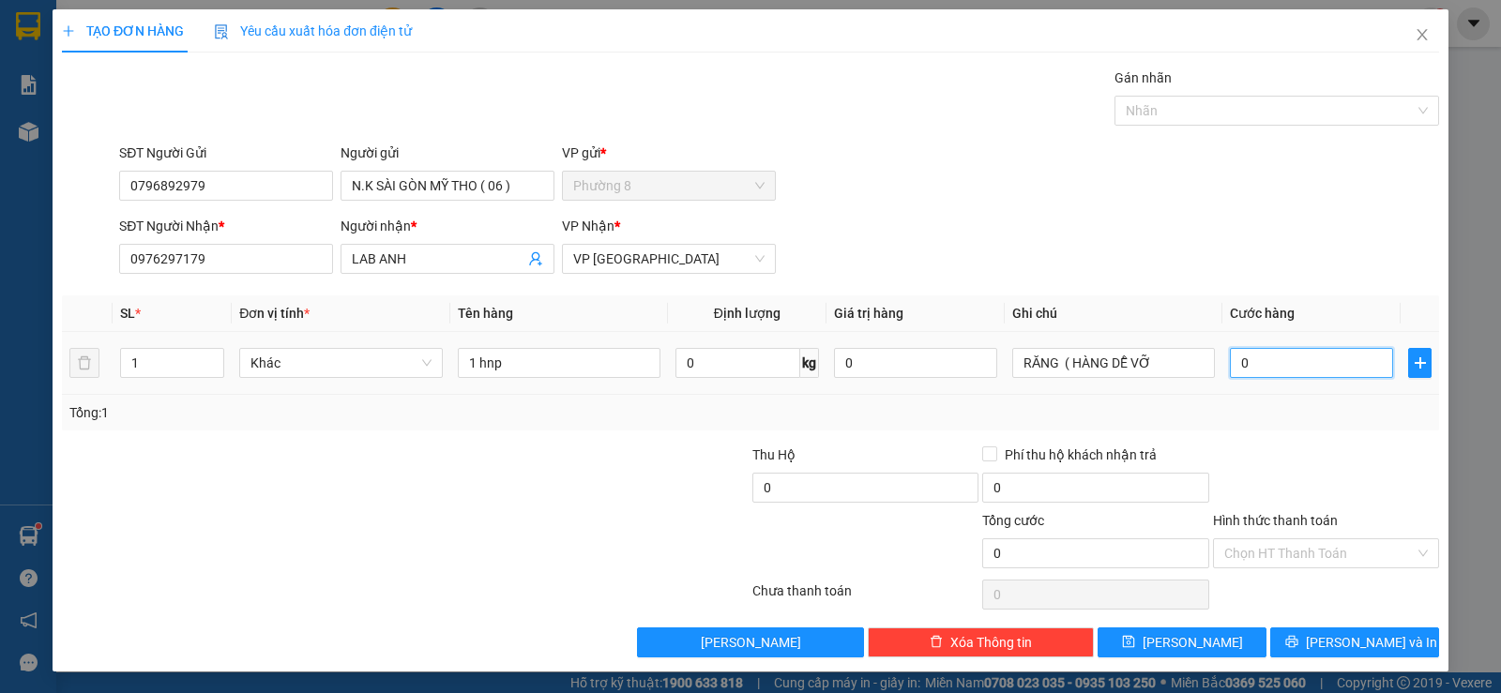
type input "20"
type input "200"
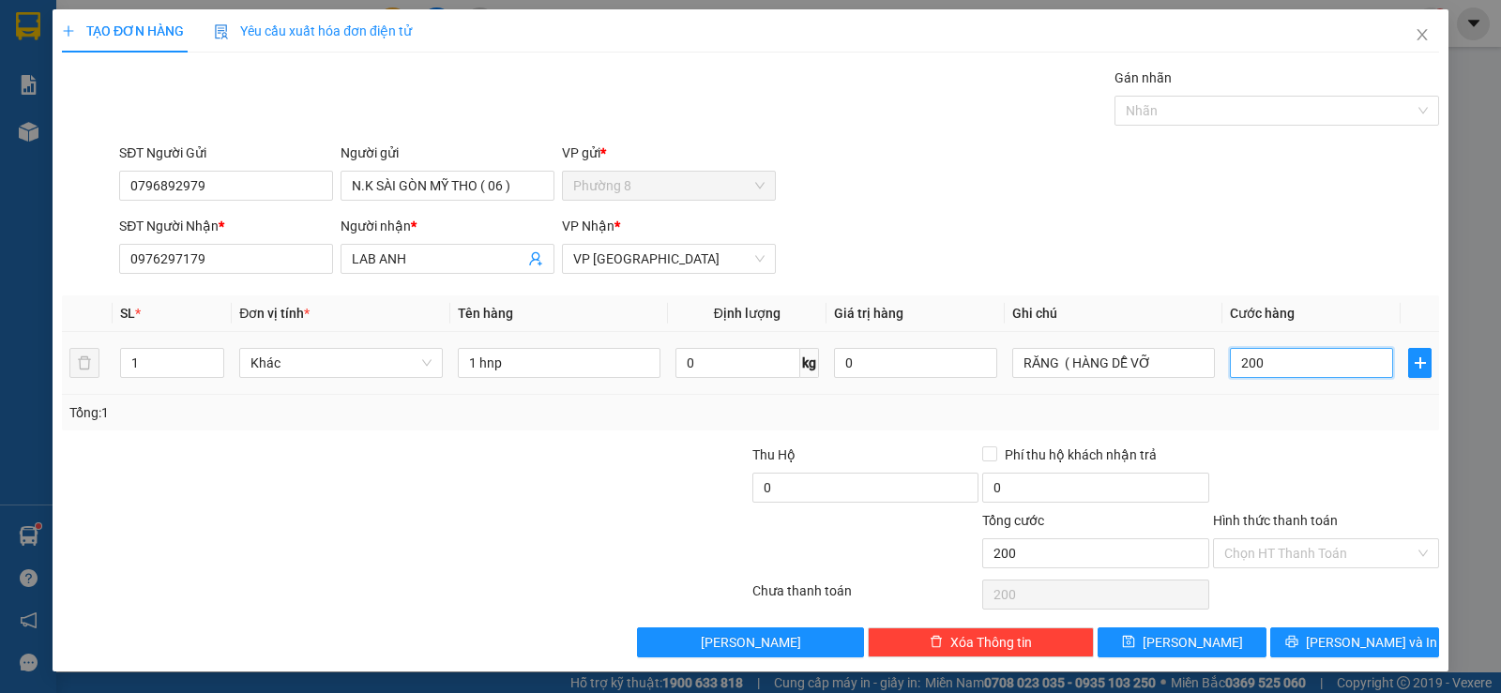
type input "2.000"
type input "20.000"
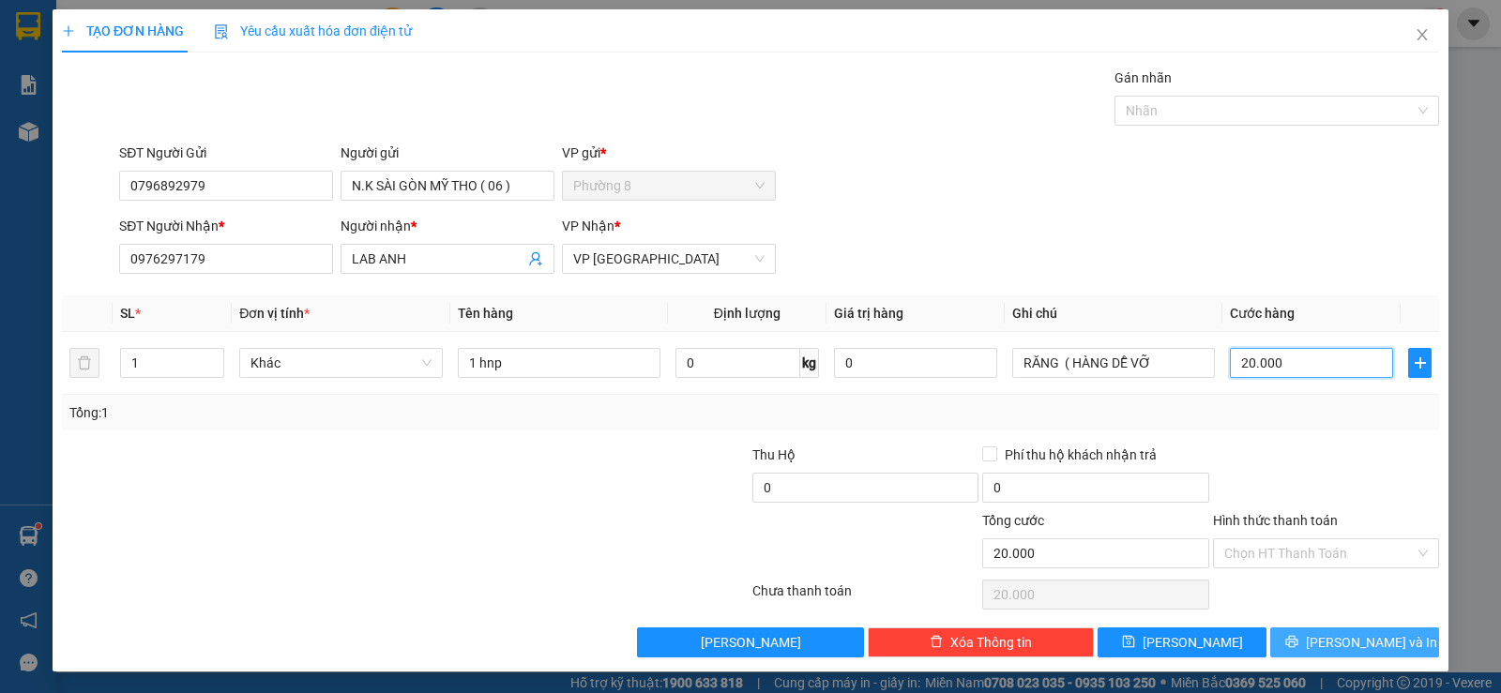
type input "20.000"
click at [1299, 643] on icon "printer" at bounding box center [1292, 641] width 13 height 13
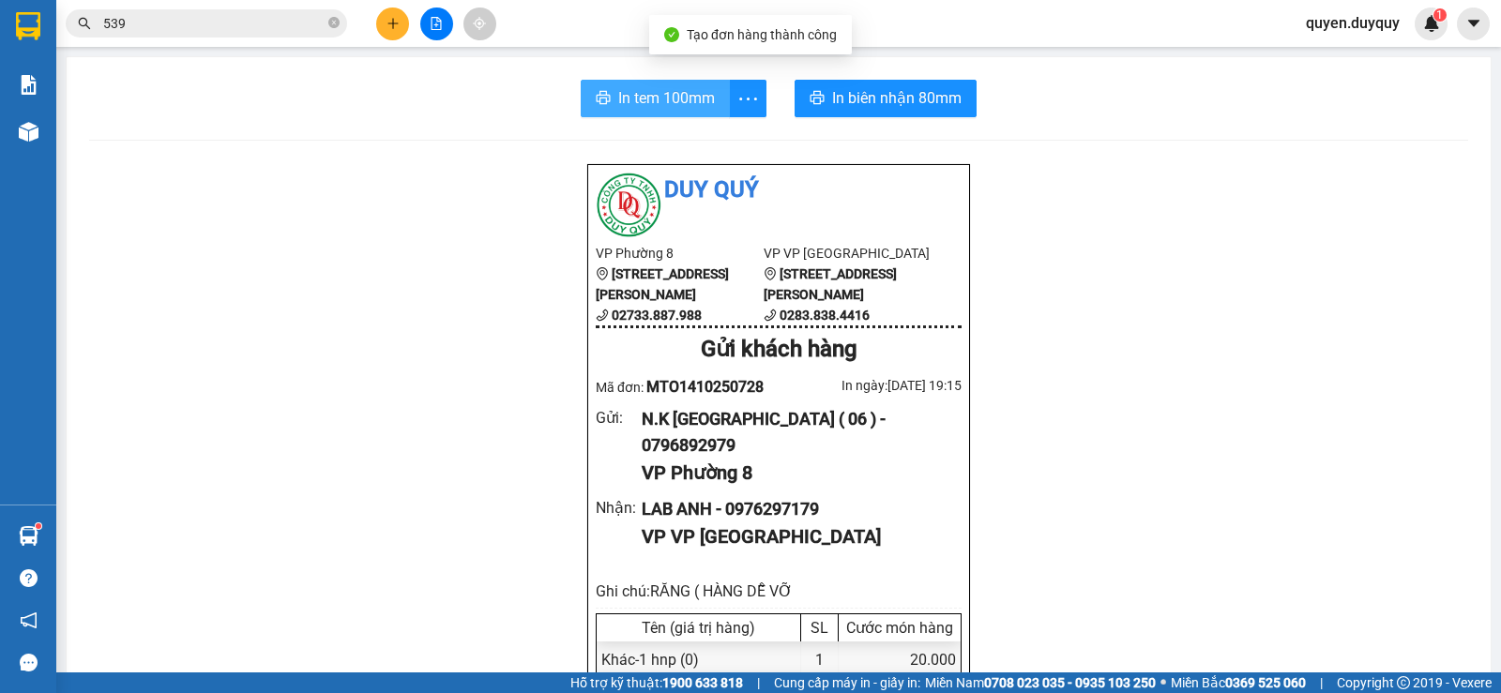
click at [707, 98] on span "In tem 100mm" at bounding box center [666, 97] width 97 height 23
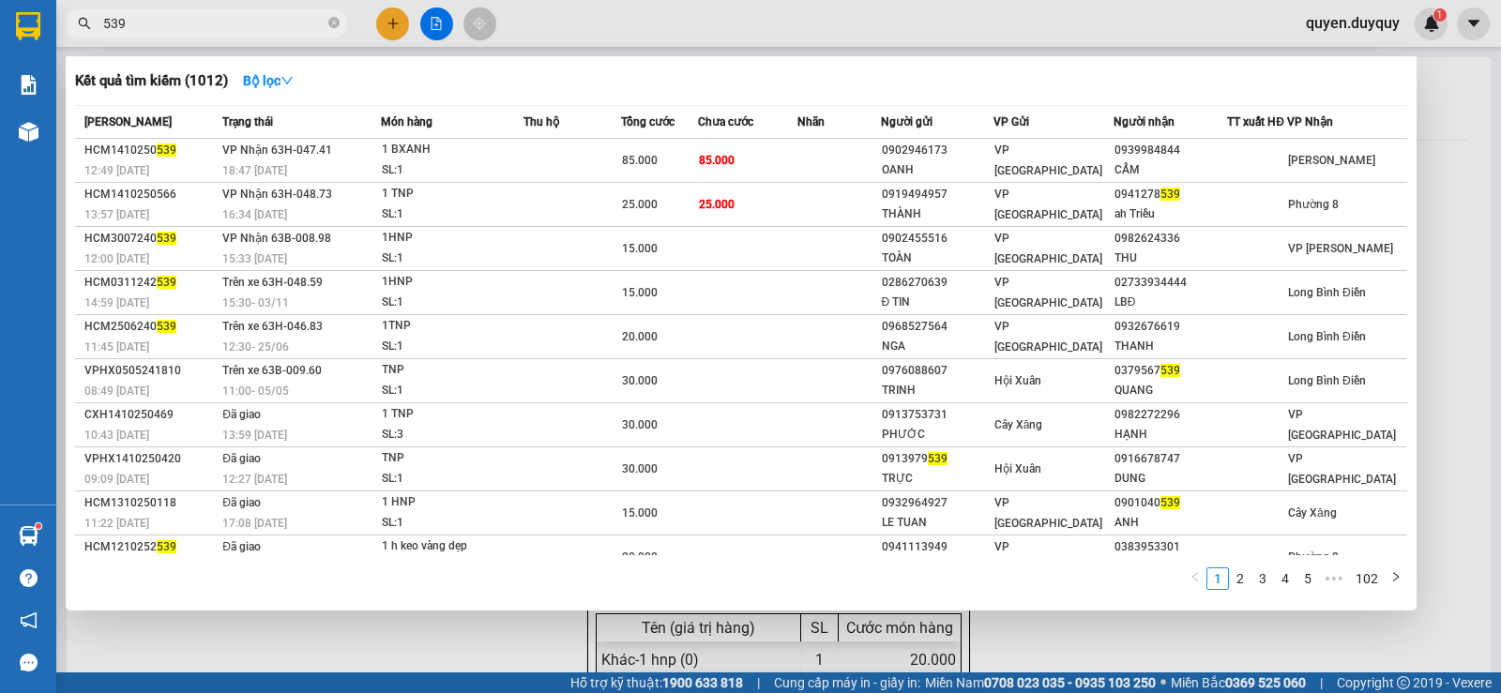
click at [241, 27] on input "539" at bounding box center [213, 23] width 221 height 21
type input "5"
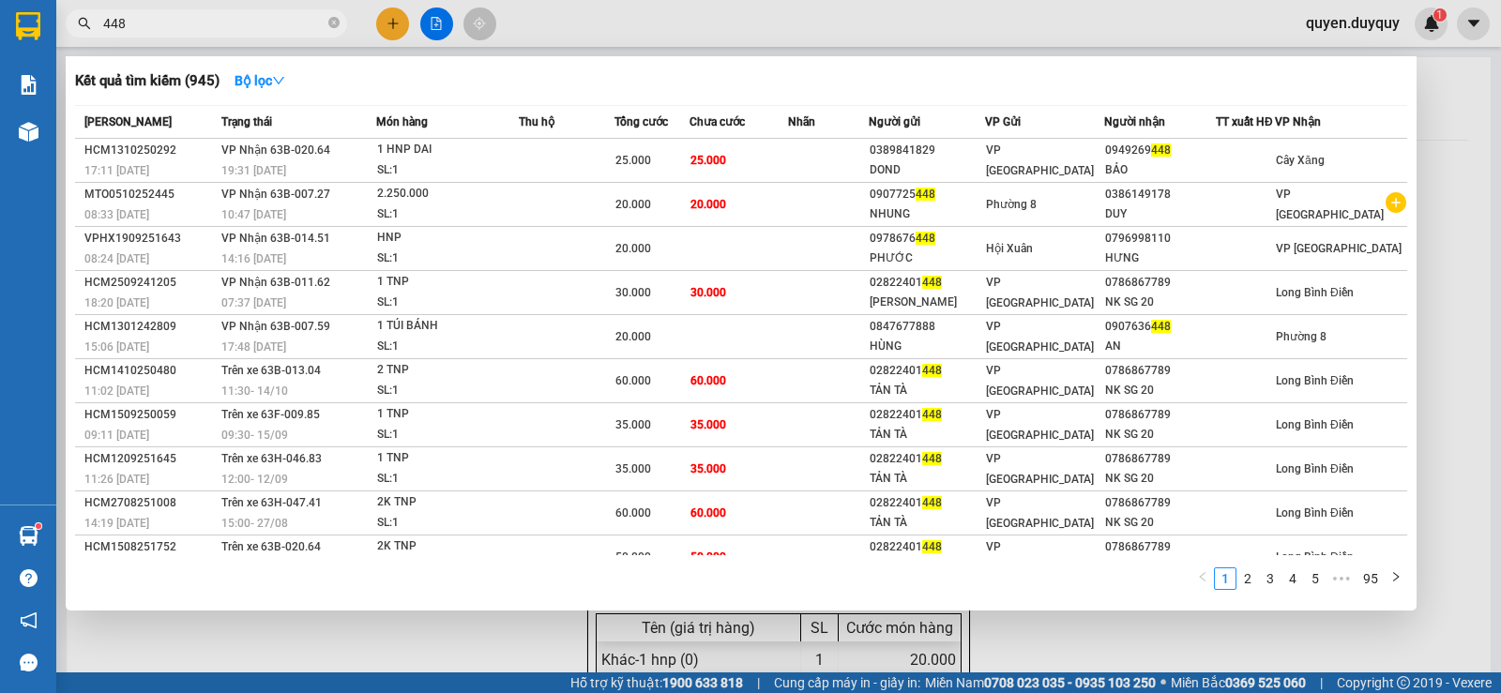
click at [205, 10] on span "448" at bounding box center [207, 23] width 282 height 28
click at [236, 24] on input "448" at bounding box center [213, 23] width 221 height 21
type input "4"
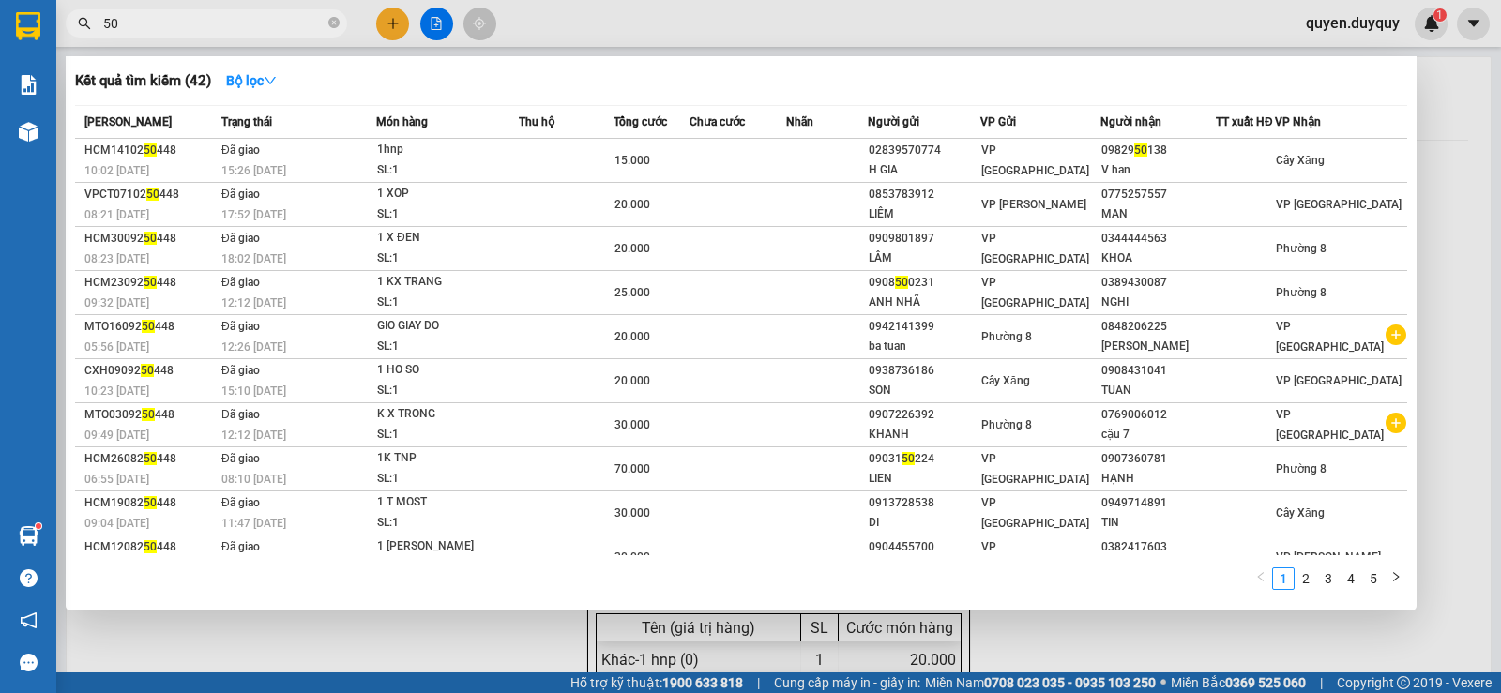
type input "5"
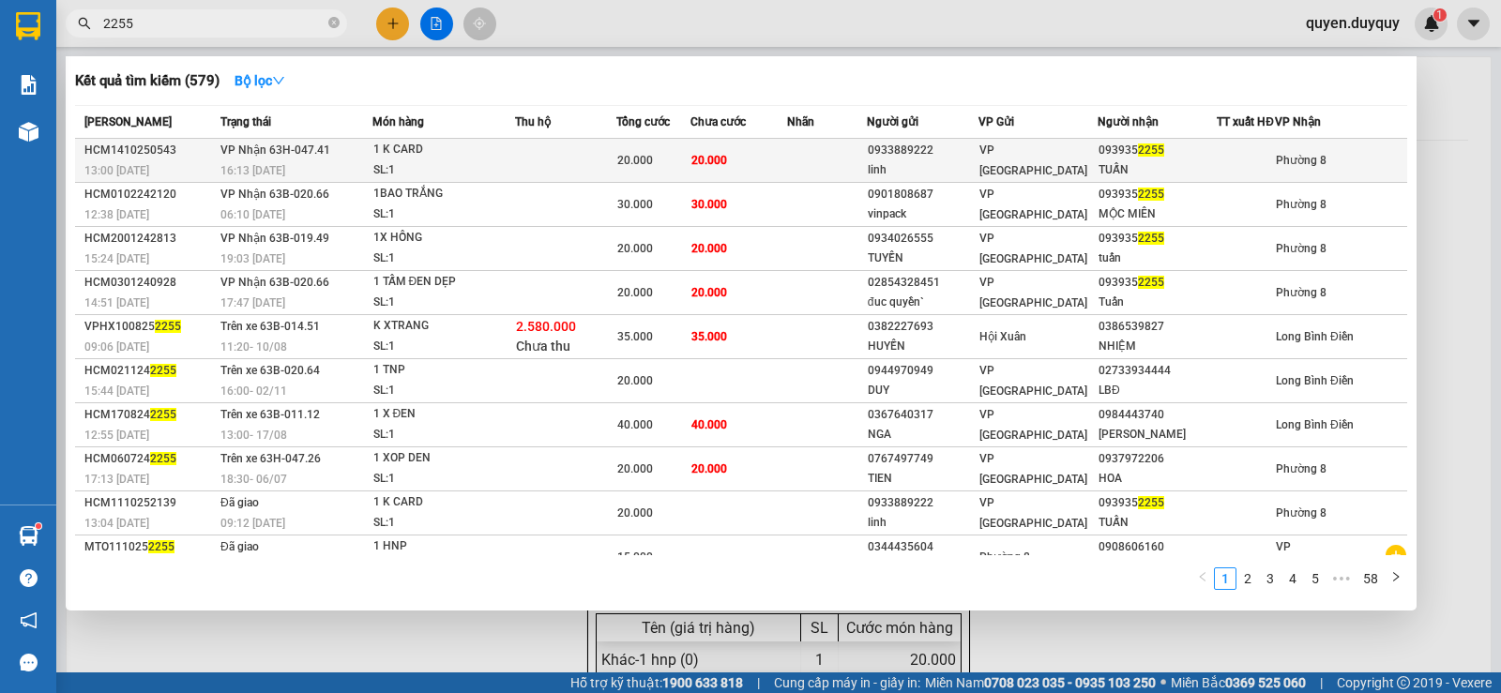
type input "2255"
click at [972, 175] on div "linh" at bounding box center [923, 170] width 110 height 20
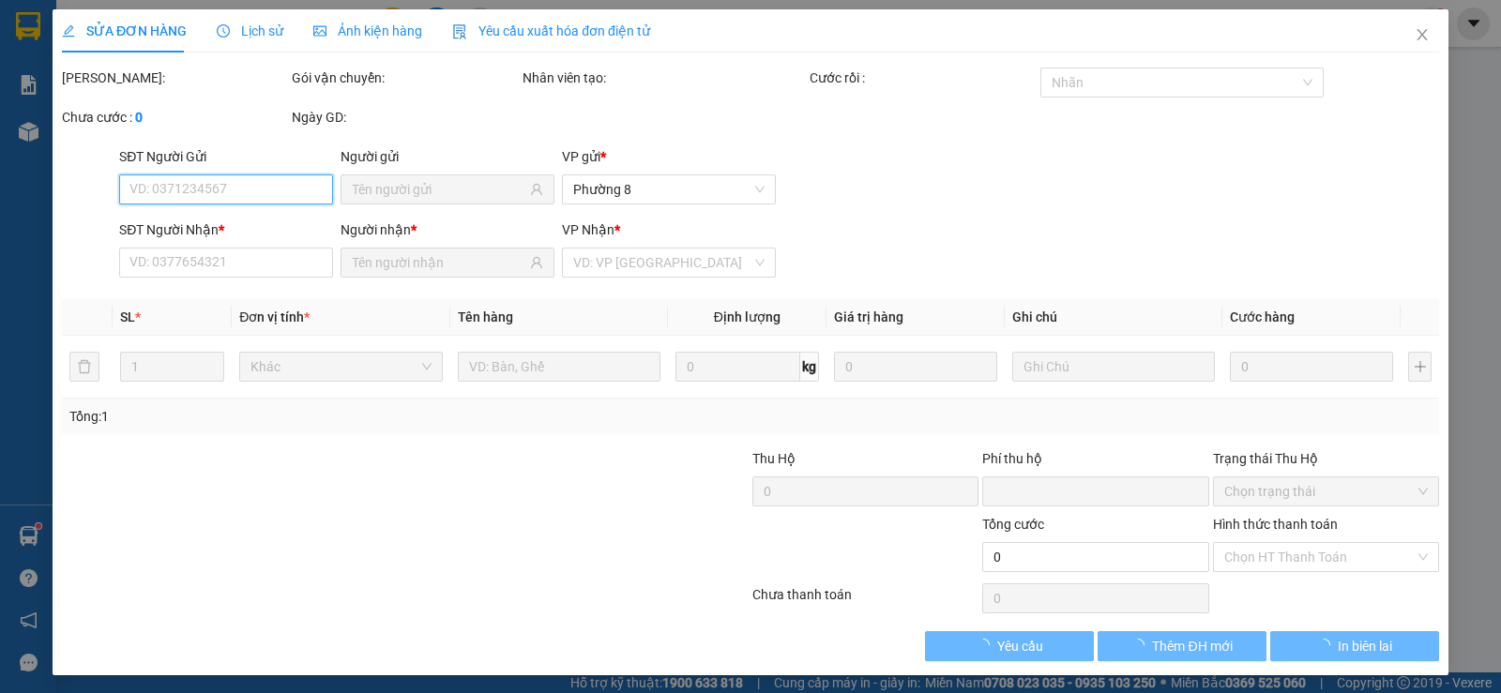
type input "0933889222"
type input "linh"
type input "0939352255"
type input "TUẤN"
type input "0"
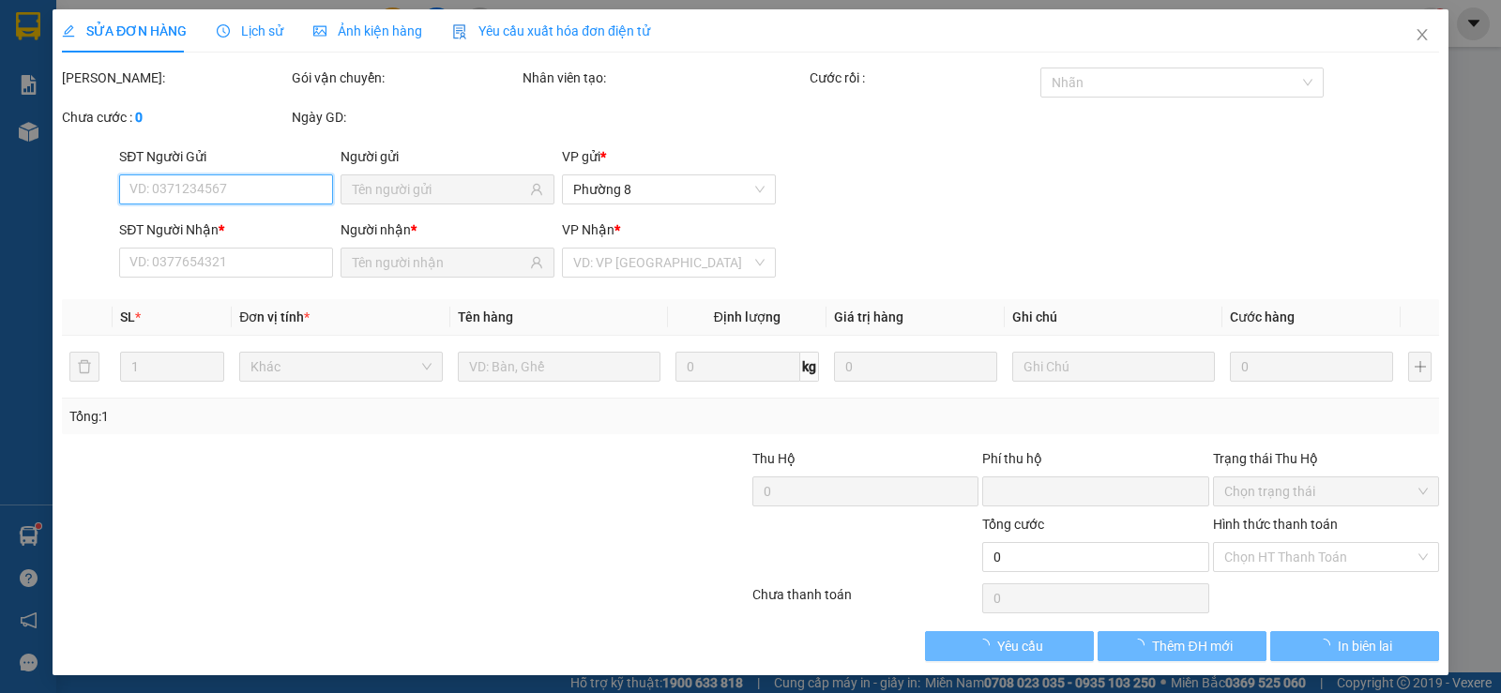
type input "20.000"
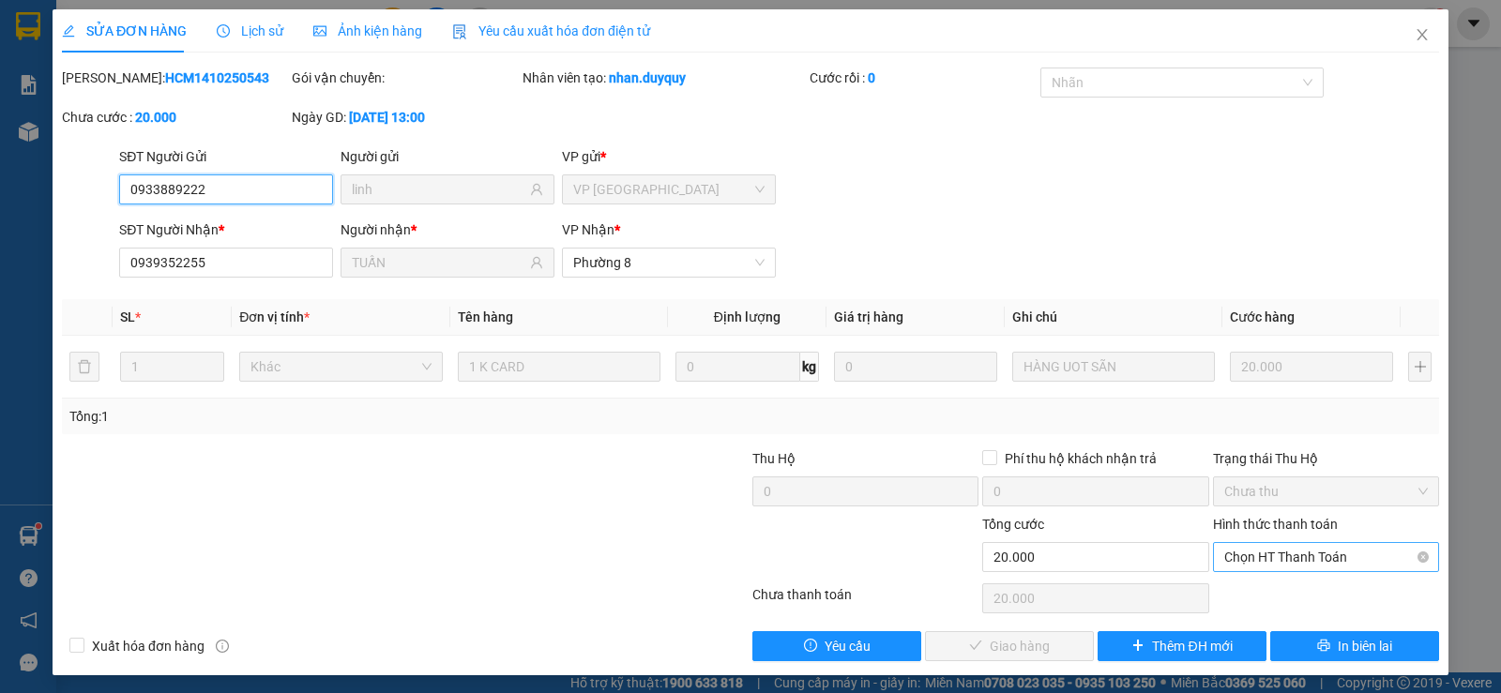
click at [1234, 550] on span "Chọn HT Thanh Toán" at bounding box center [1327, 557] width 204 height 28
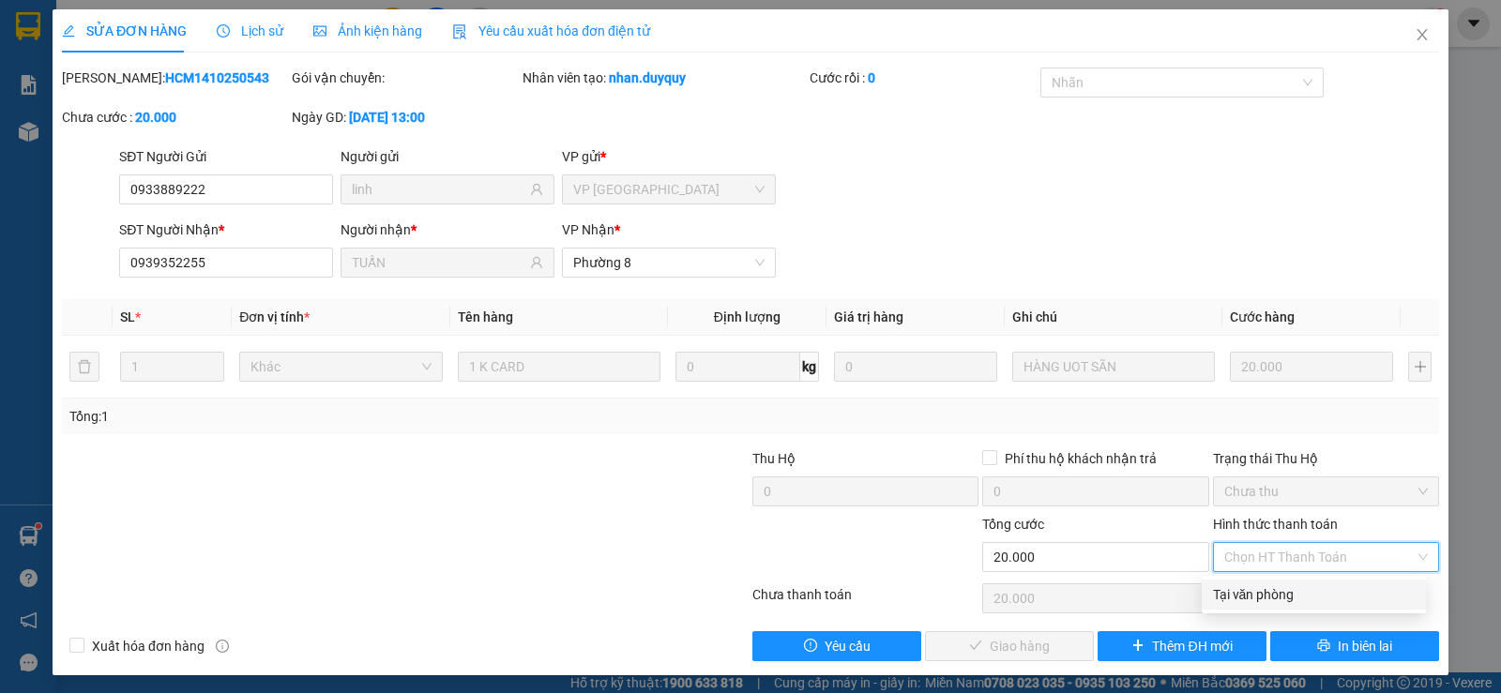
click at [1227, 593] on div "Tại văn phòng" at bounding box center [1314, 595] width 202 height 21
type input "0"
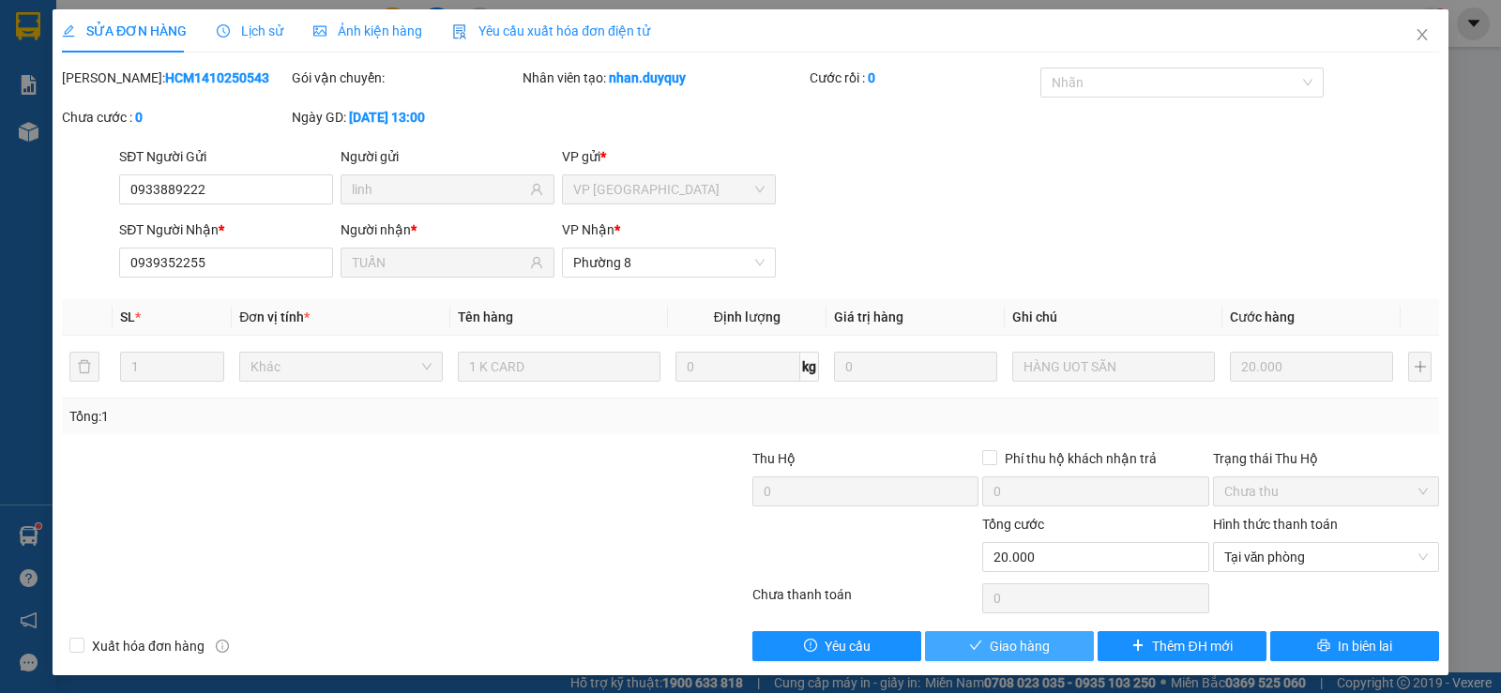
click at [1059, 646] on button "Giao hàng" at bounding box center [1009, 647] width 169 height 30
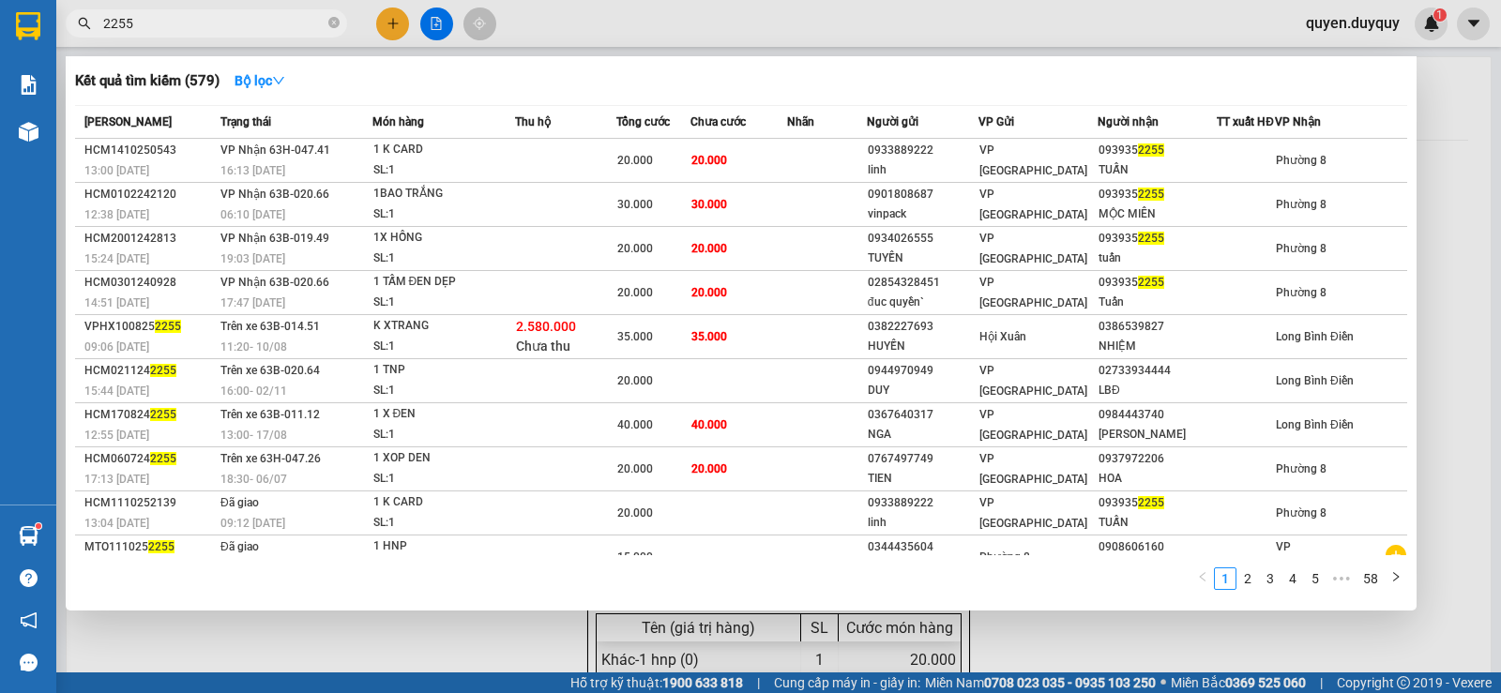
click at [145, 30] on input "2255" at bounding box center [213, 23] width 221 height 21
type input "2"
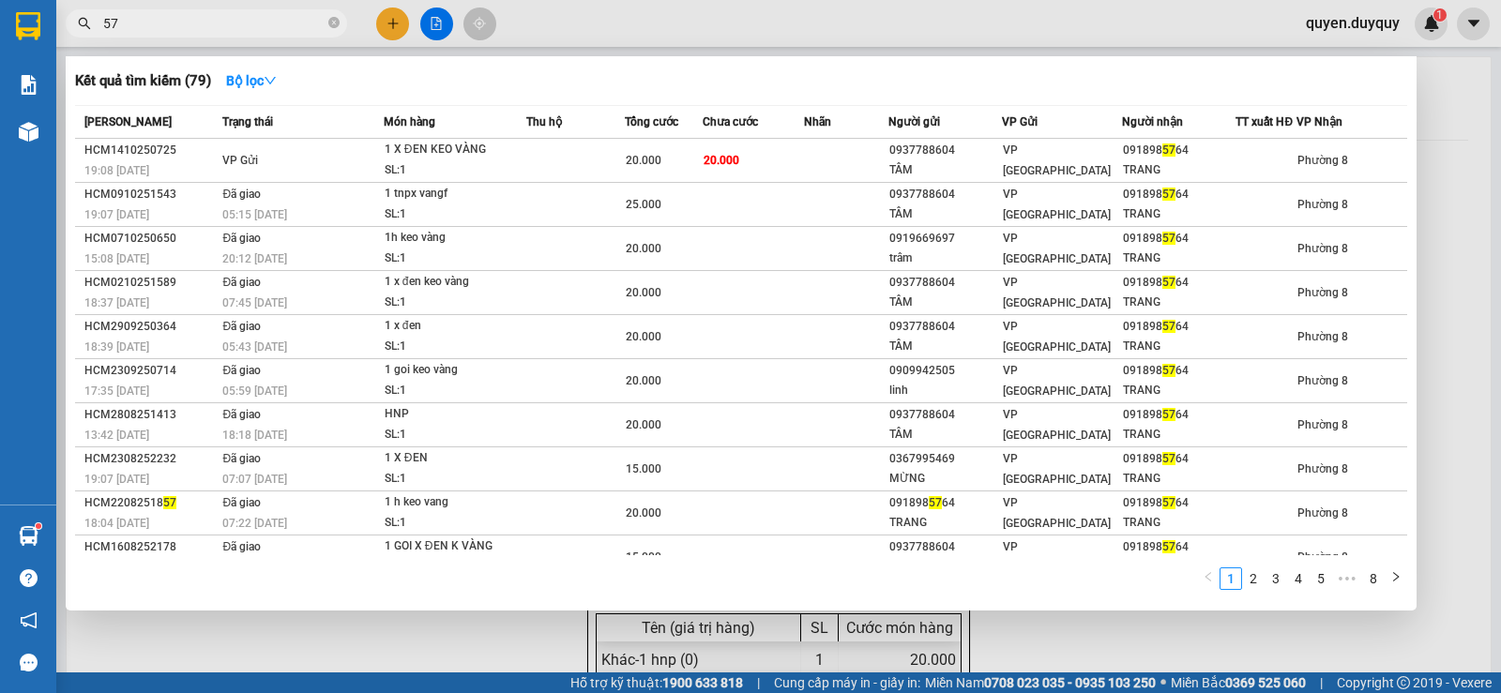
type input "5"
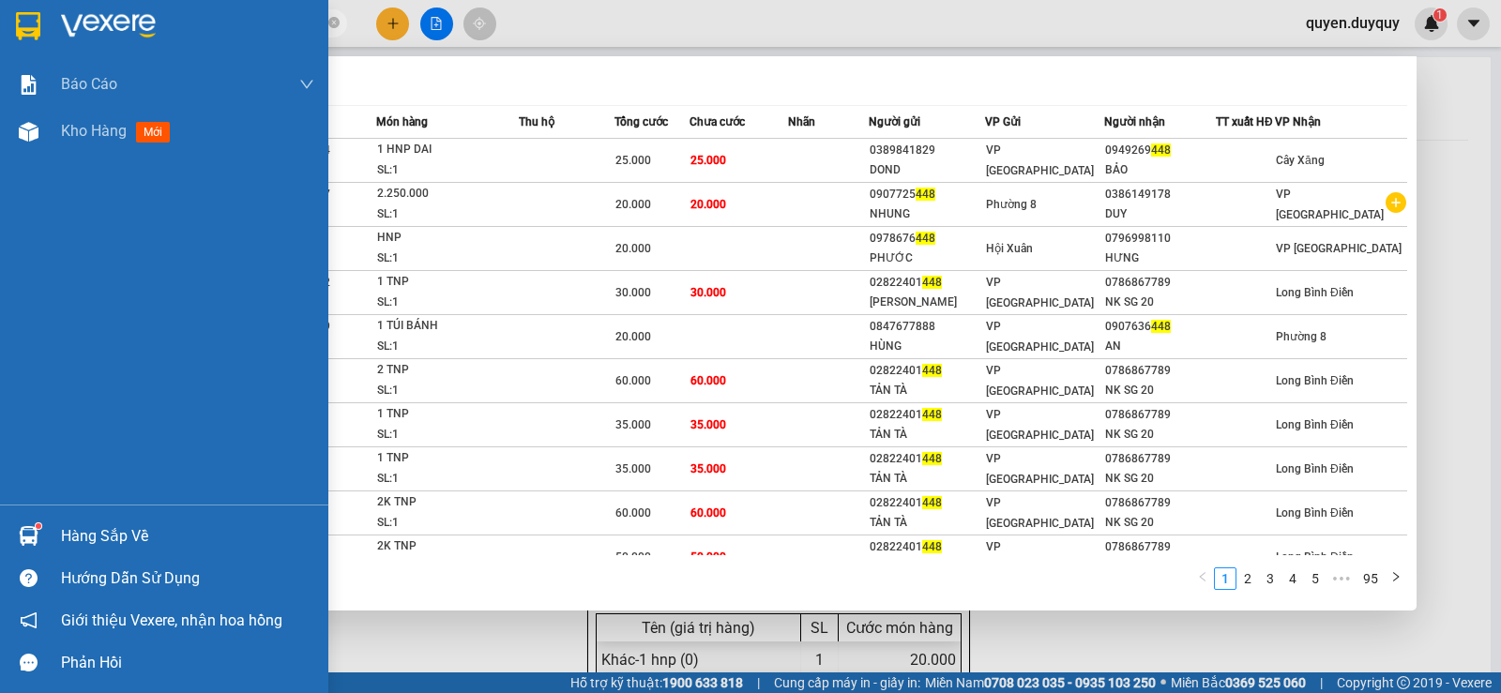
click at [41, 532] on div at bounding box center [28, 536] width 33 height 33
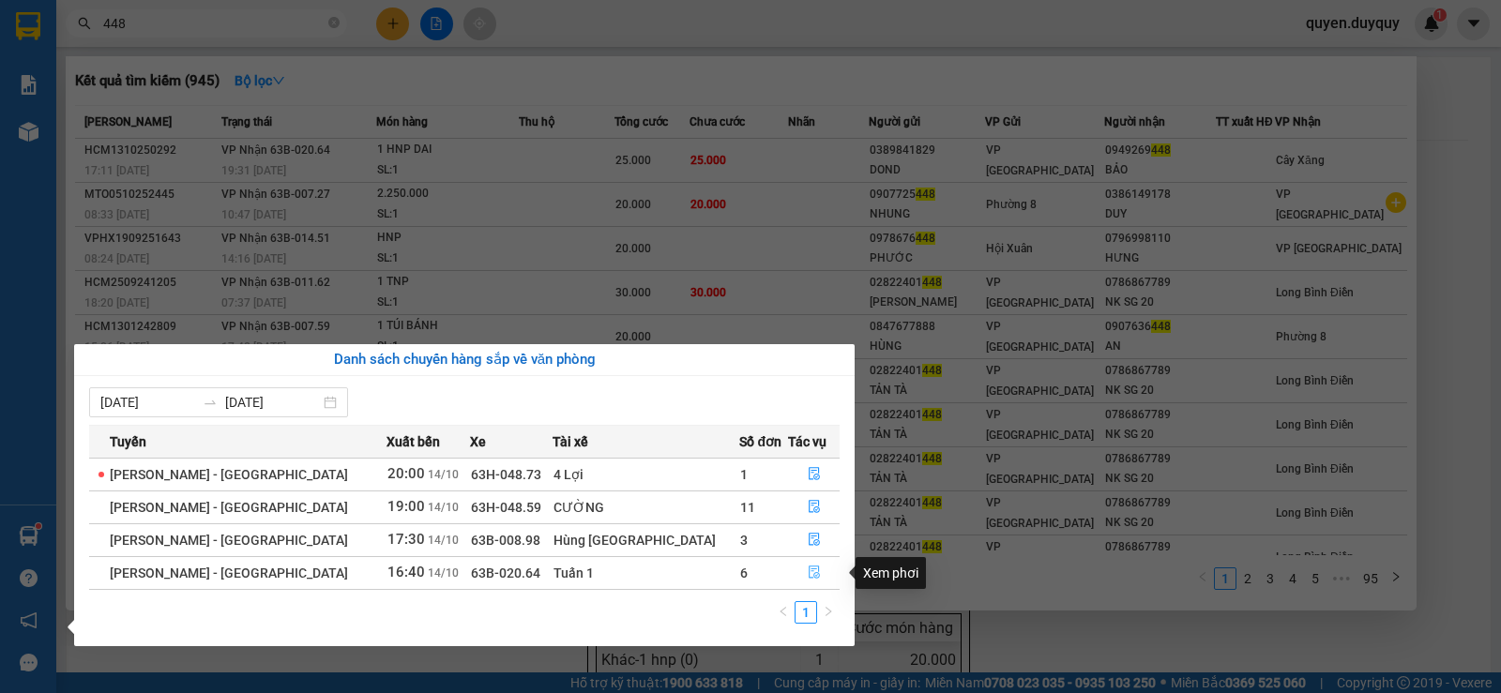
click at [809, 573] on icon "file-done" at bounding box center [814, 573] width 11 height 13
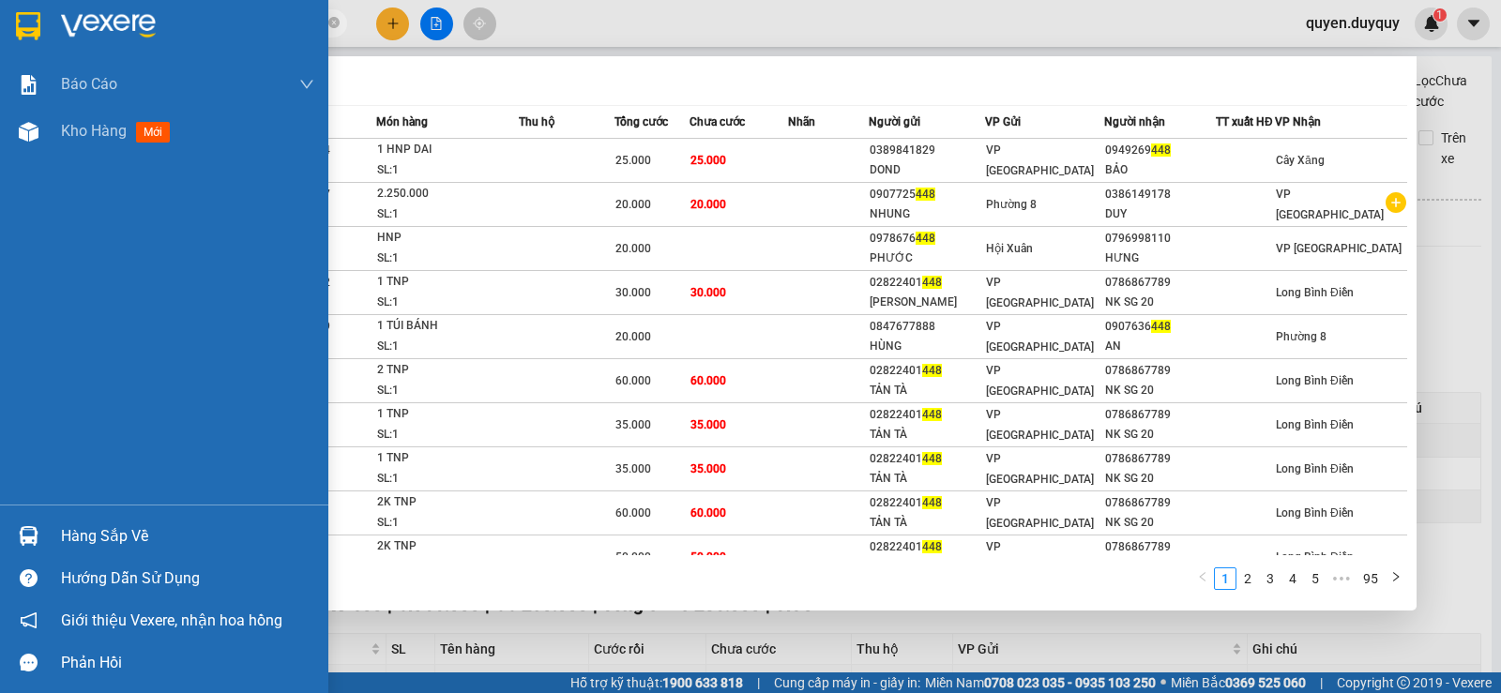
click at [129, 531] on div "Hàng sắp về" at bounding box center [187, 537] width 253 height 28
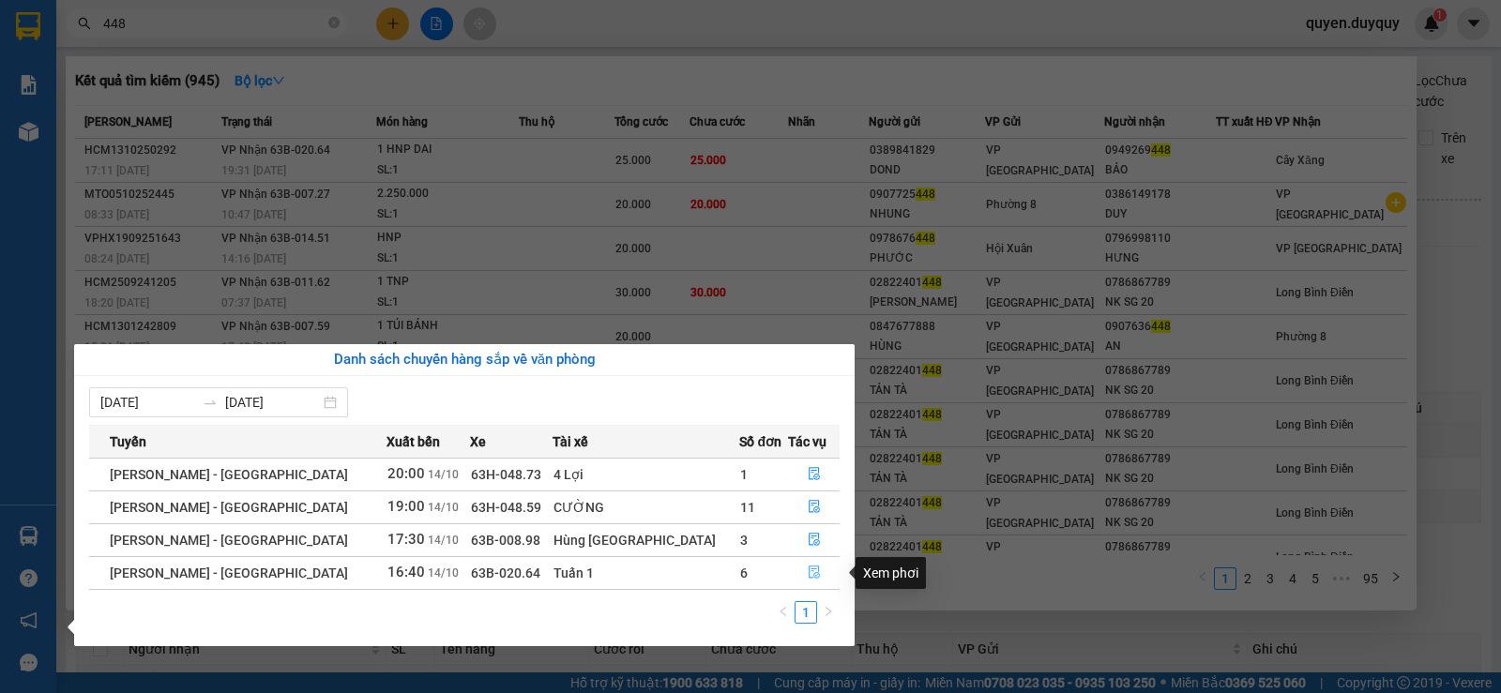
click at [809, 570] on icon "file-done" at bounding box center [814, 573] width 11 height 13
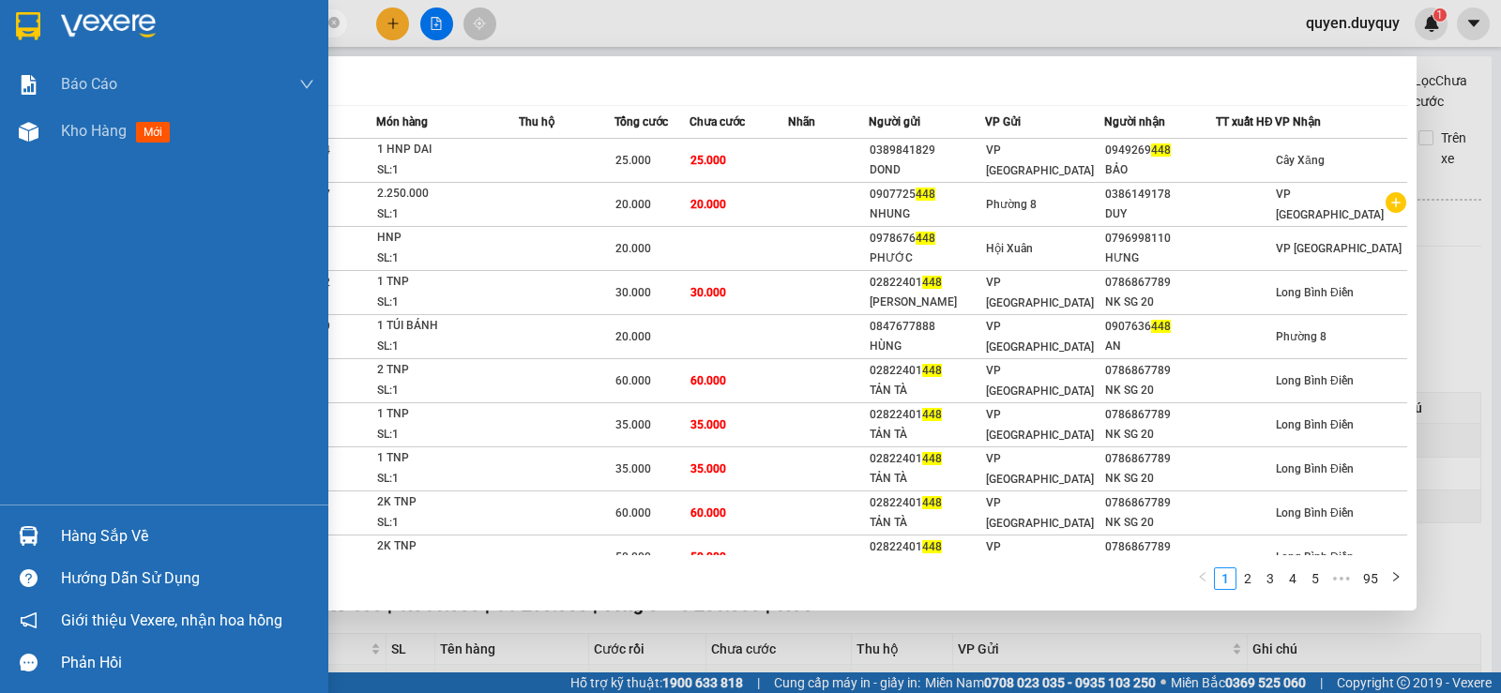
click at [110, 539] on div "Hàng sắp về" at bounding box center [187, 537] width 253 height 28
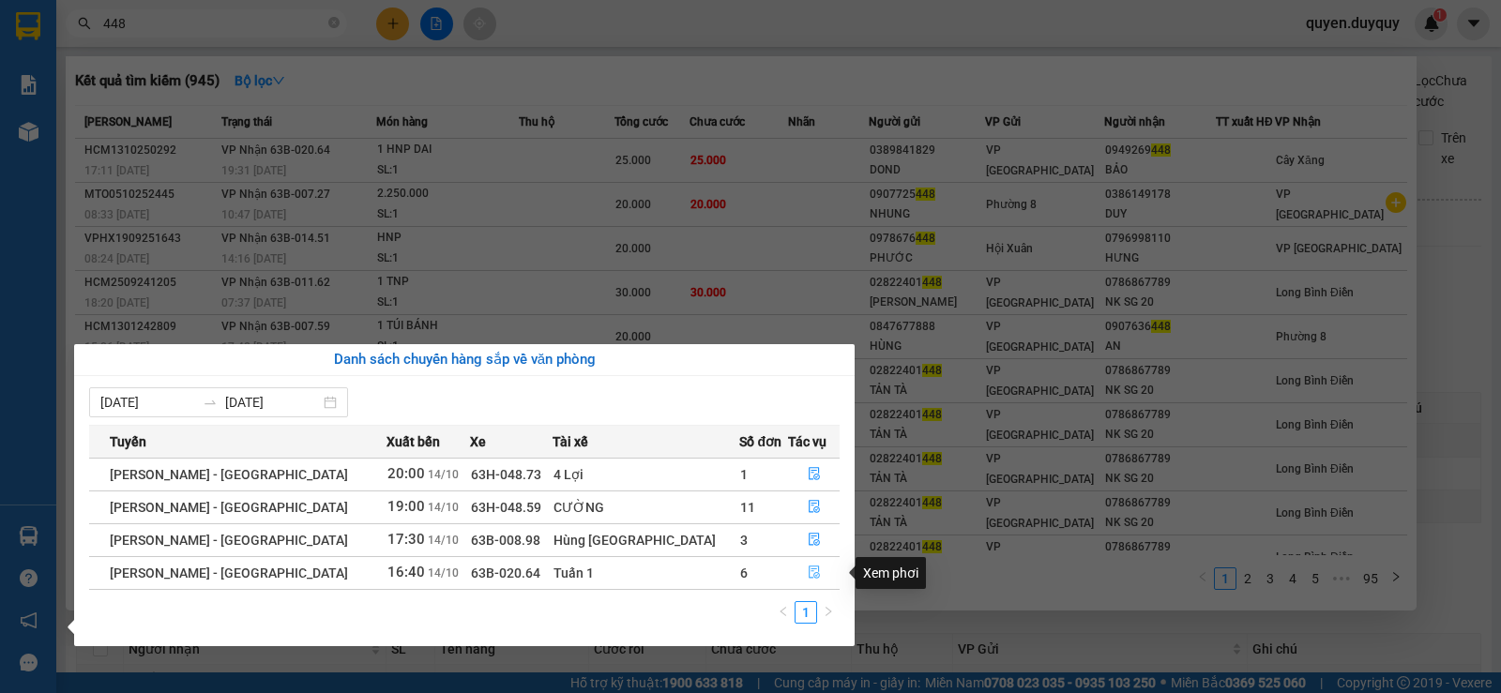
click at [808, 572] on icon "file-done" at bounding box center [814, 572] width 13 height 13
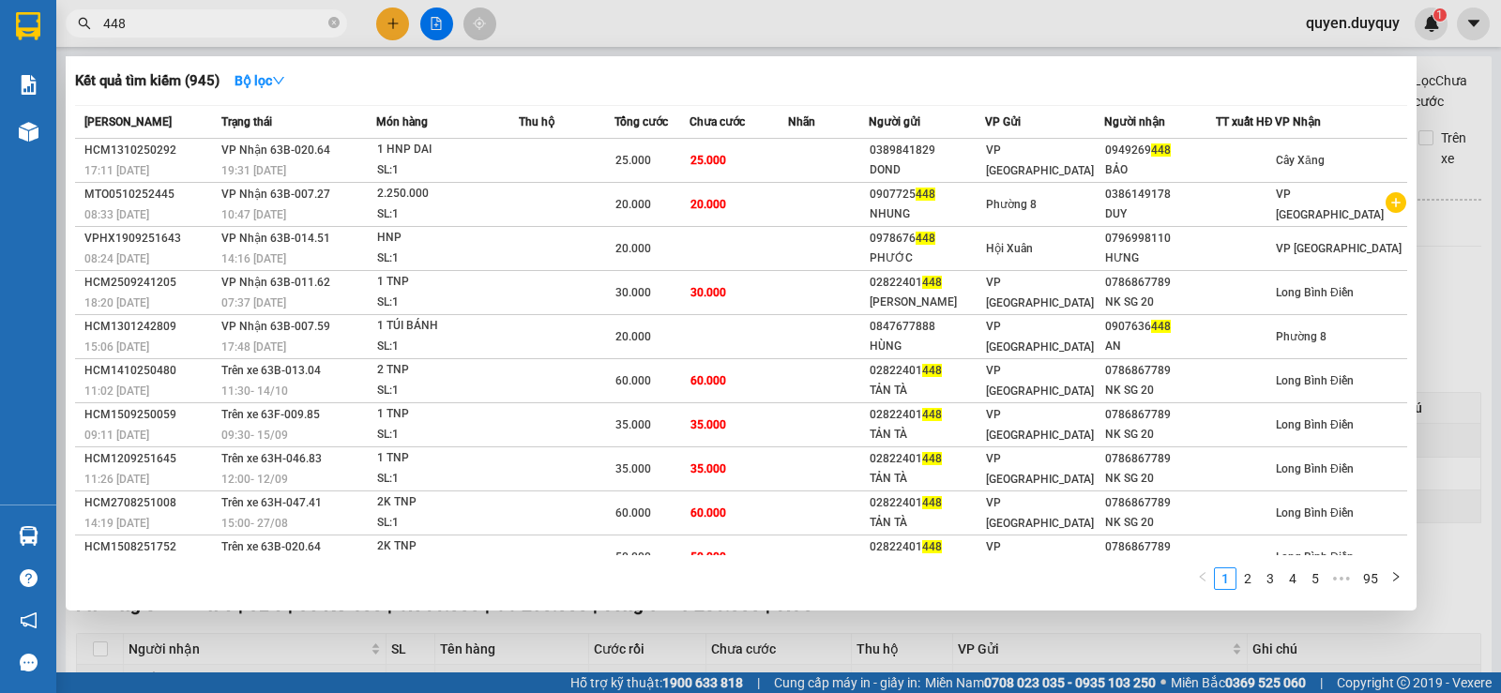
click at [256, 19] on input "448" at bounding box center [213, 23] width 221 height 21
type input "4"
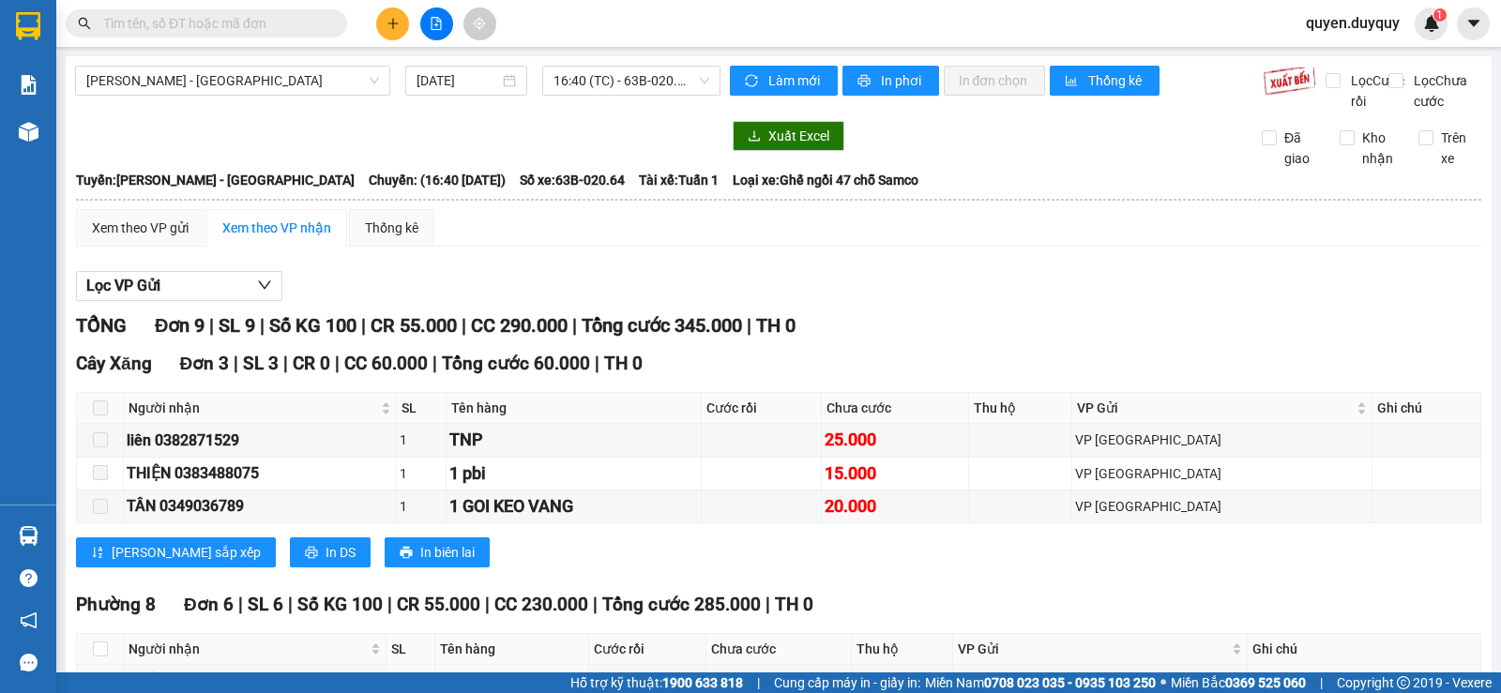
scroll to position [282, 0]
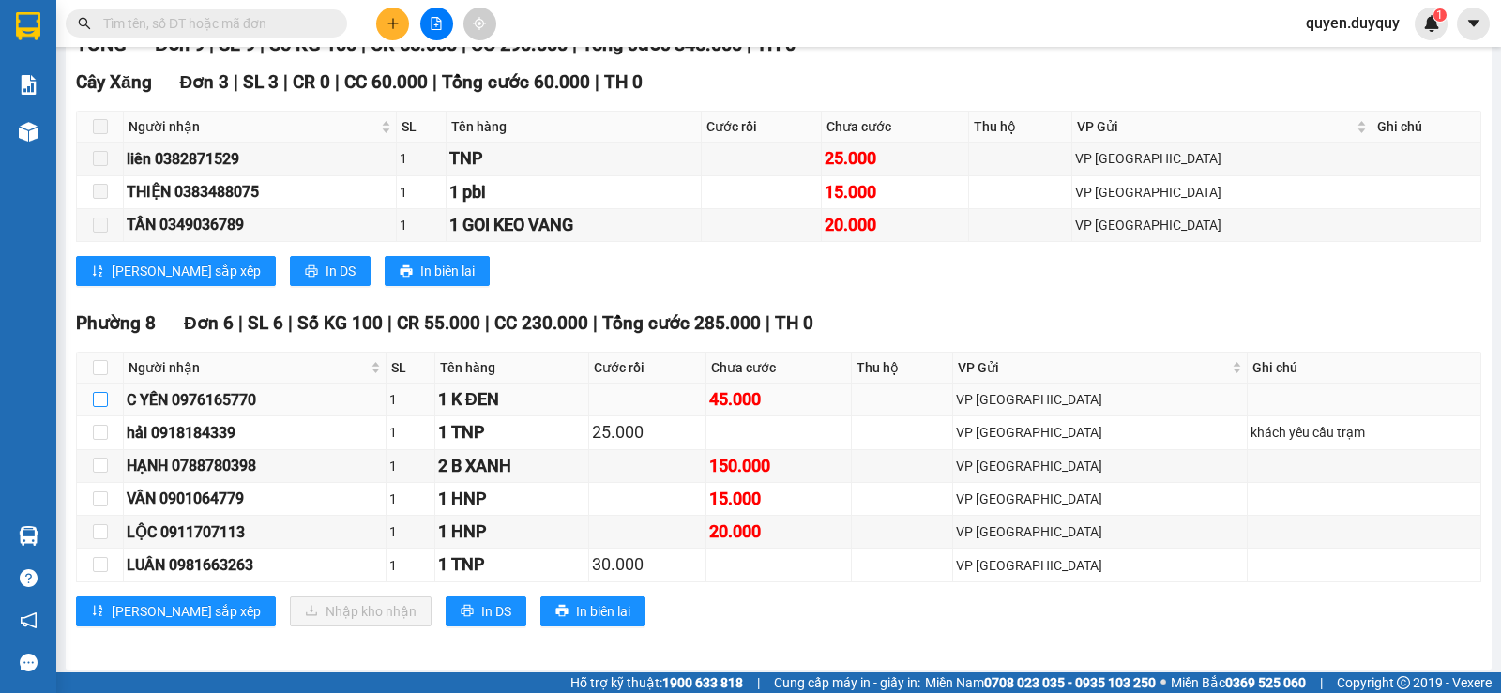
click at [104, 407] on input "checkbox" at bounding box center [100, 399] width 15 height 15
checkbox input "true"
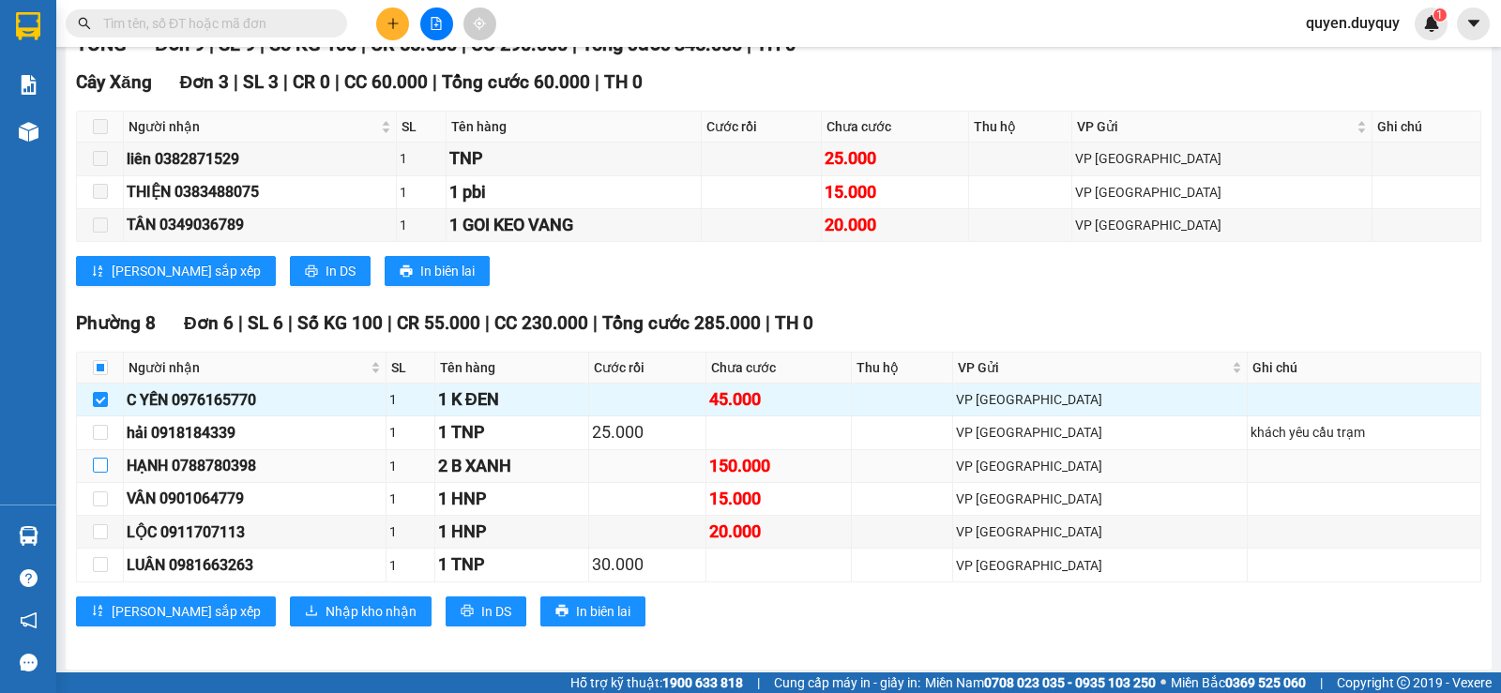
click at [99, 473] on input "checkbox" at bounding box center [100, 465] width 15 height 15
checkbox input "true"
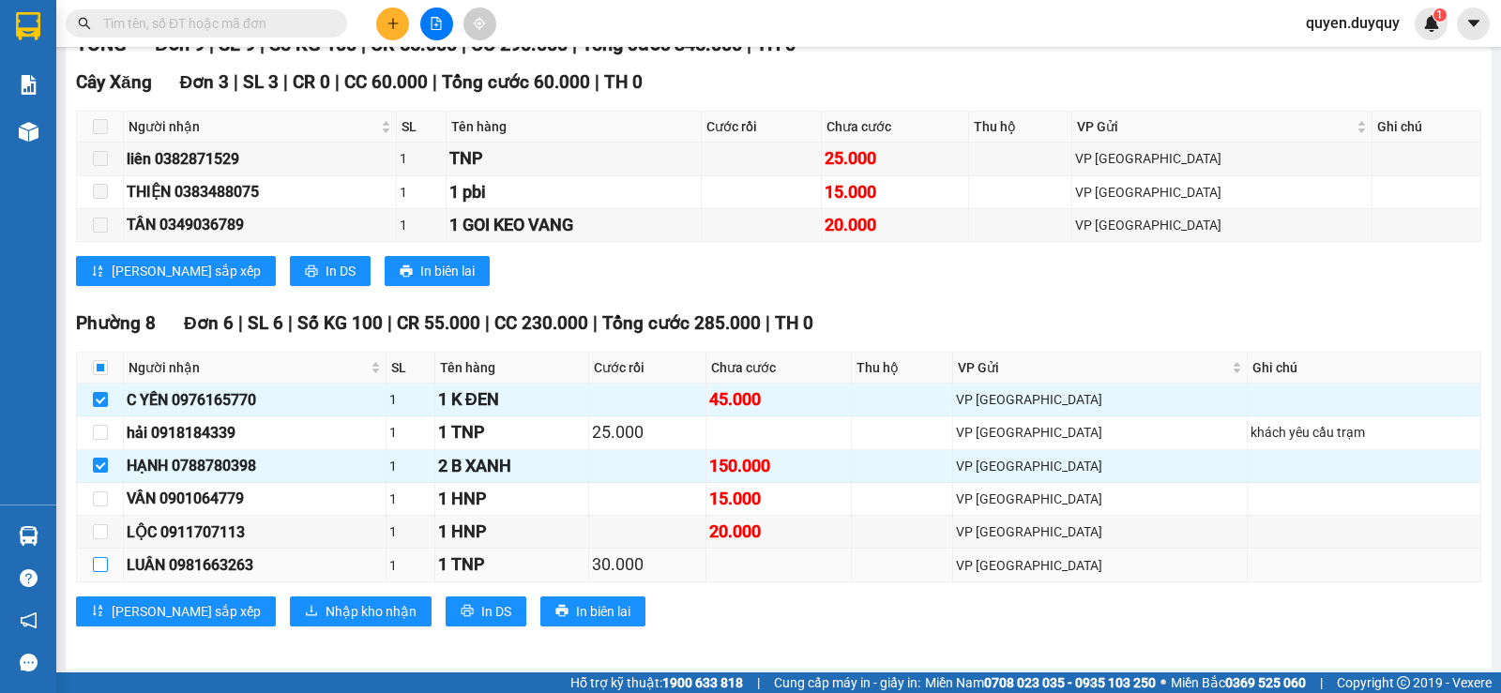
click at [95, 572] on input "checkbox" at bounding box center [100, 564] width 15 height 15
checkbox input "true"
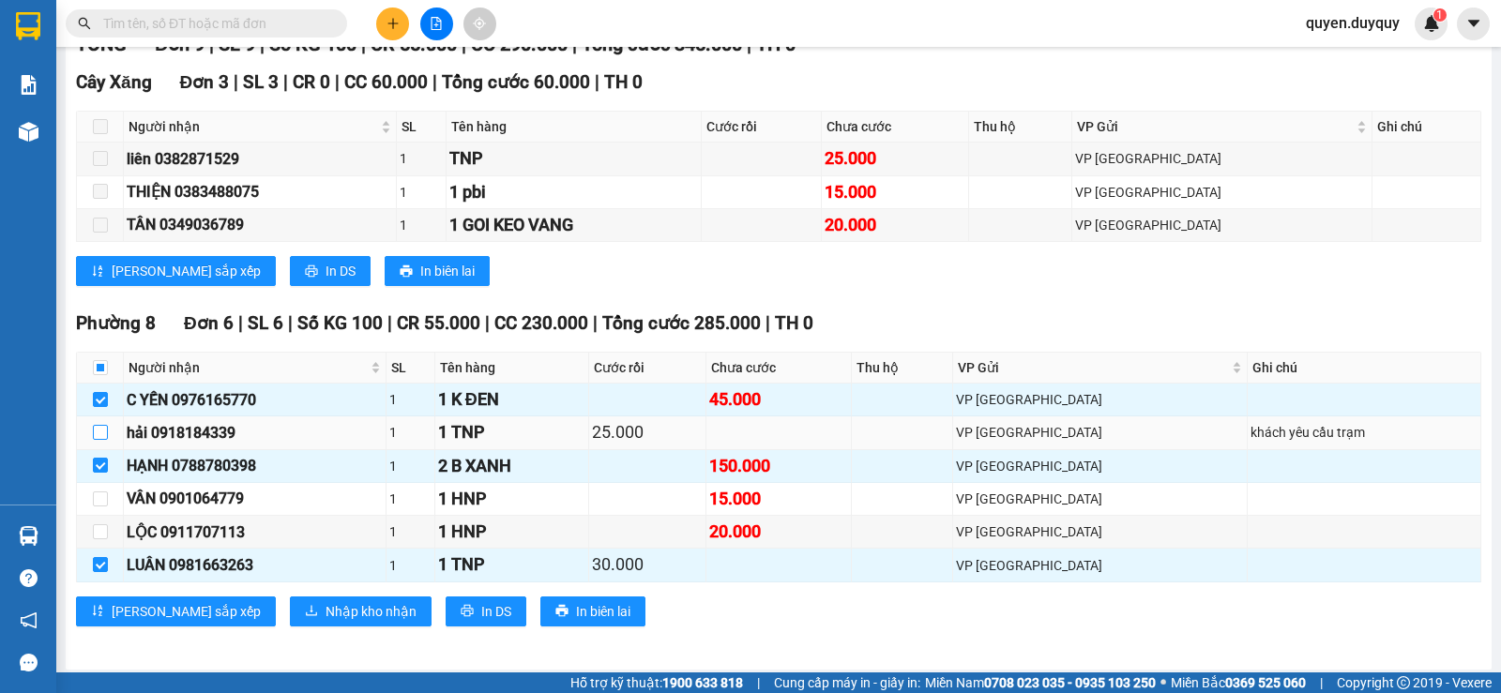
click at [97, 440] on input "checkbox" at bounding box center [100, 432] width 15 height 15
checkbox input "true"
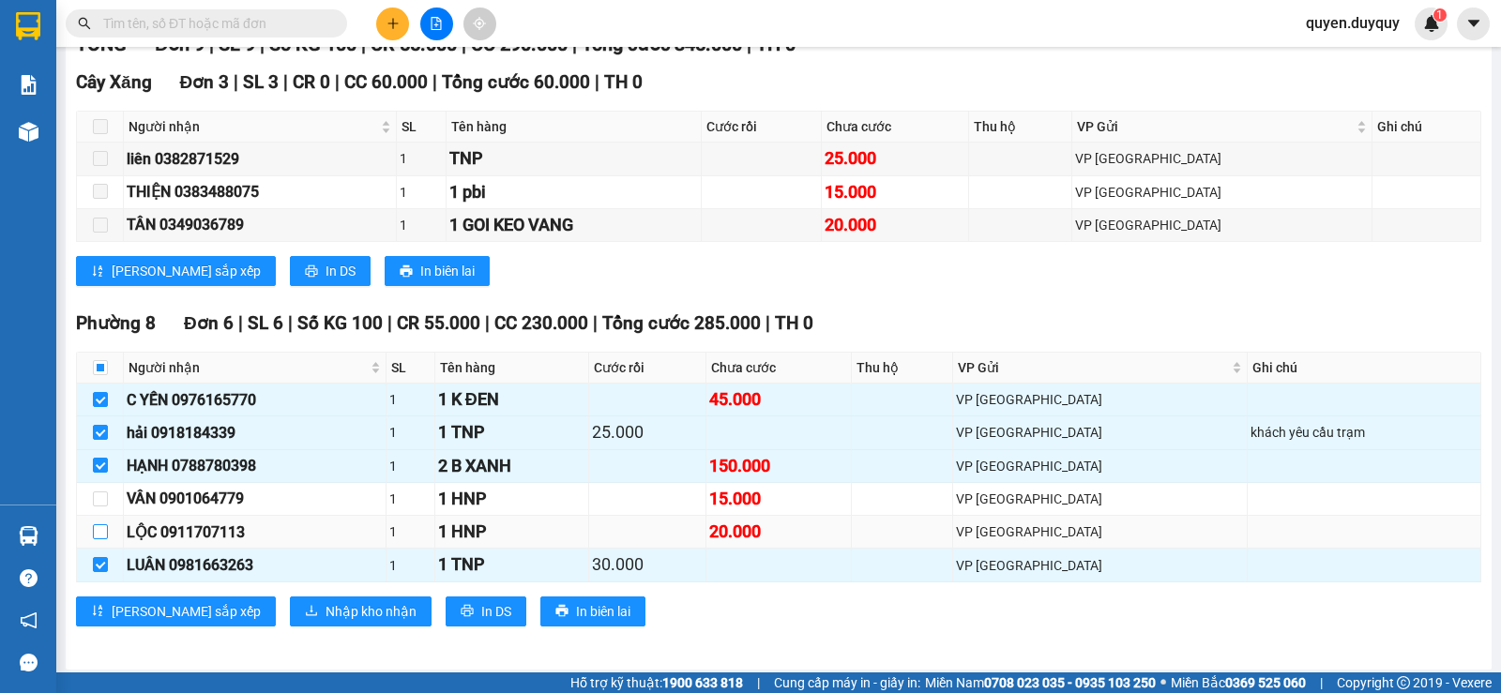
drag, startPoint x: 105, startPoint y: 554, endPoint x: 91, endPoint y: 548, distance: 15.2
click at [104, 540] on input "checkbox" at bounding box center [100, 532] width 15 height 15
checkbox input "true"
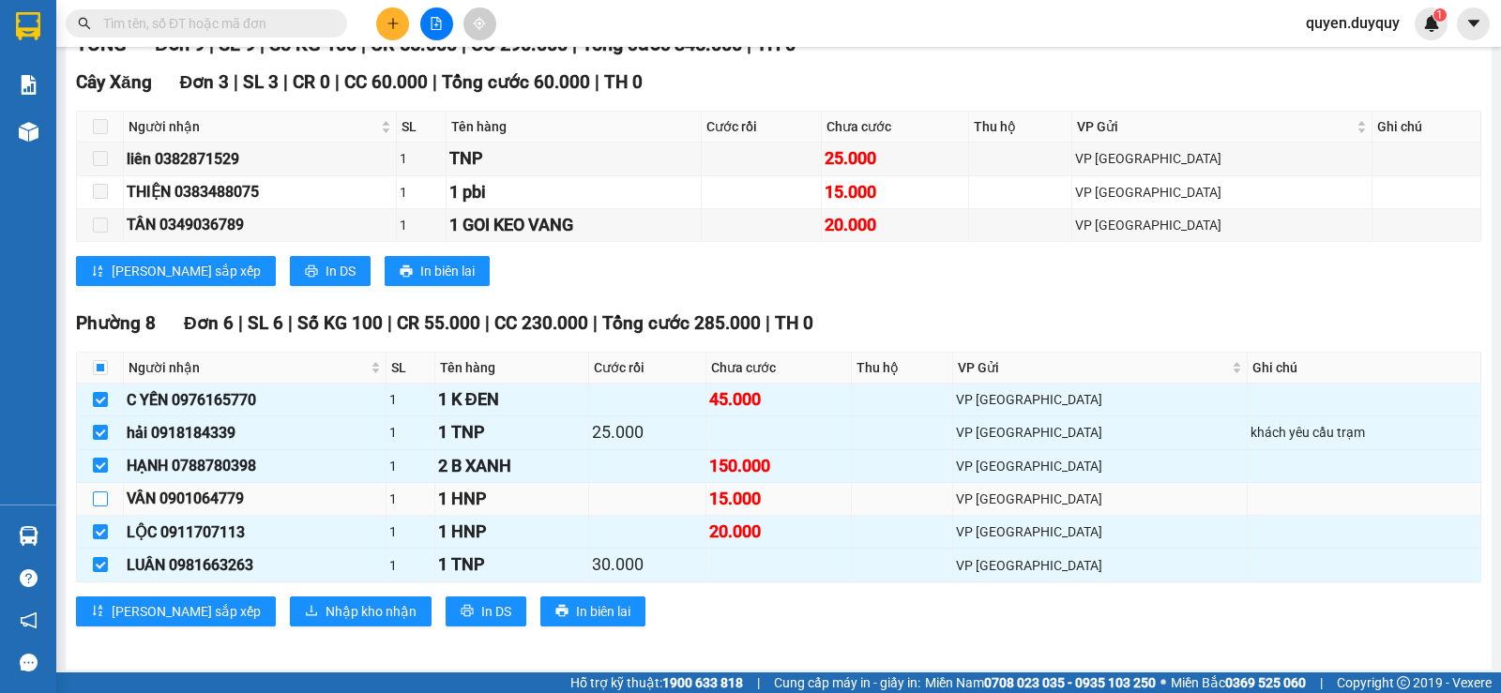
click at [95, 507] on input "checkbox" at bounding box center [100, 499] width 15 height 15
checkbox input "true"
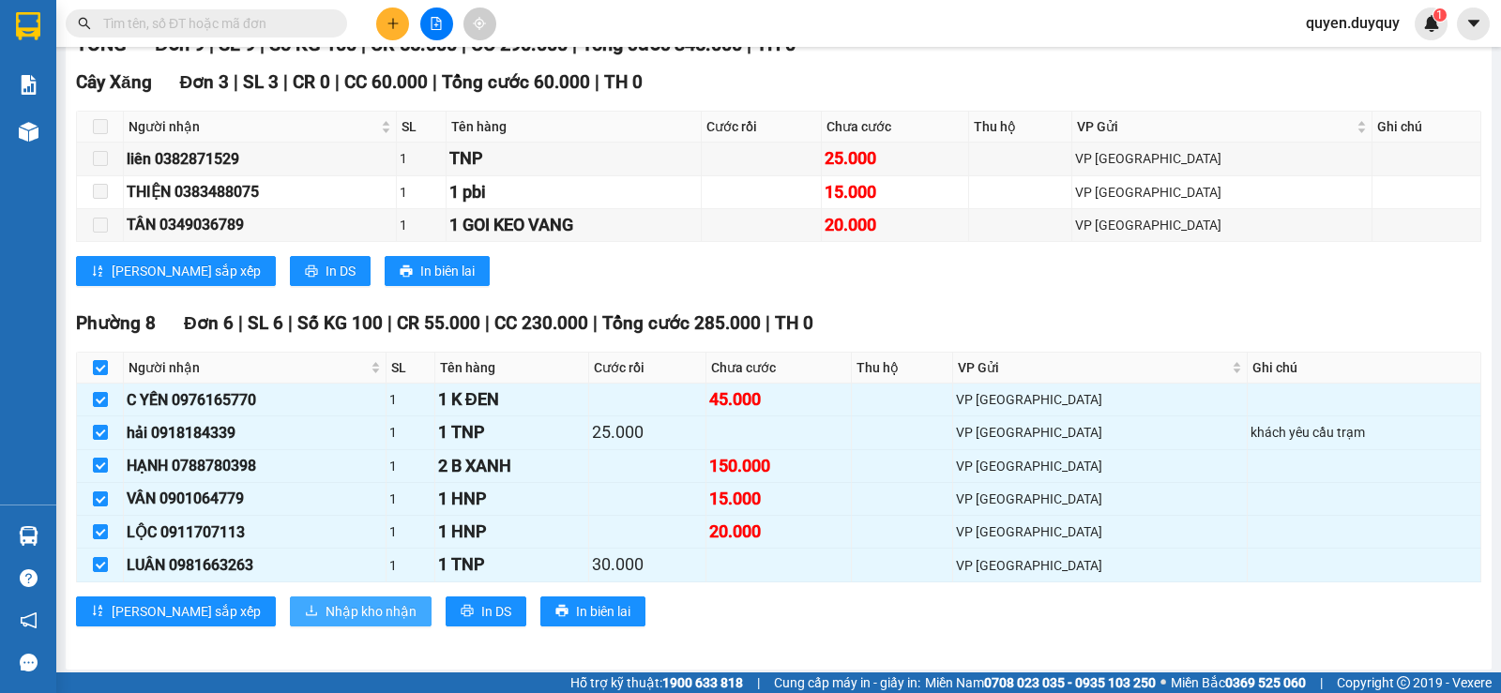
click at [290, 627] on button "Nhập kho nhận" at bounding box center [361, 612] width 142 height 30
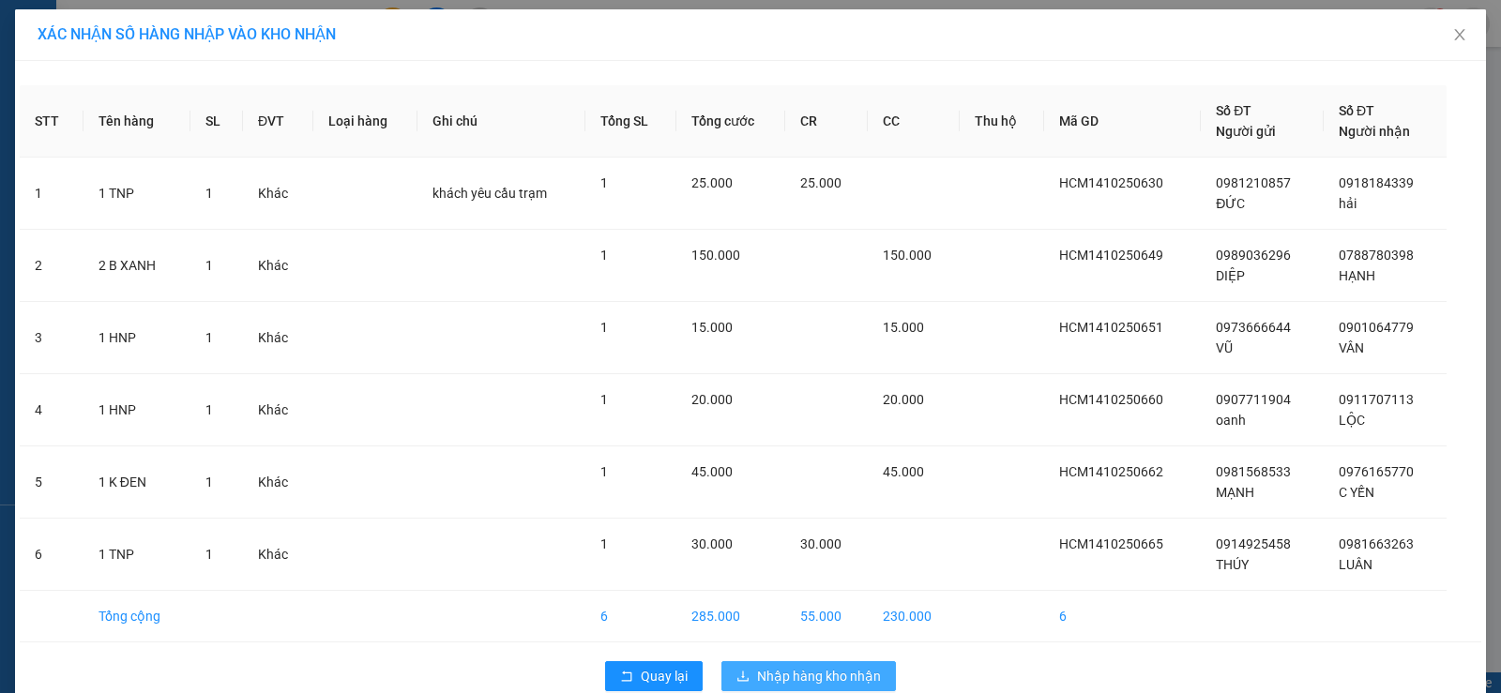
click at [764, 675] on span "Nhập hàng kho nhận" at bounding box center [819, 676] width 124 height 21
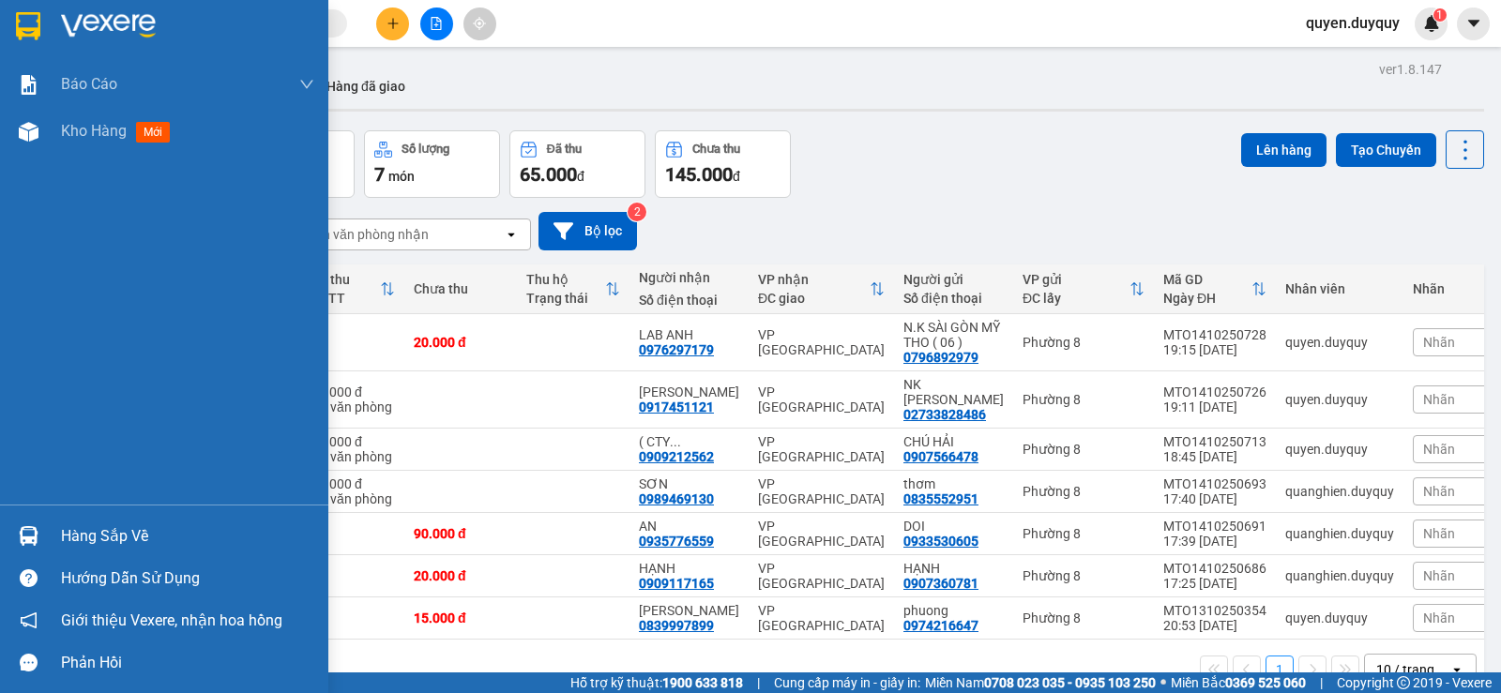
click at [25, 528] on img at bounding box center [29, 536] width 20 height 20
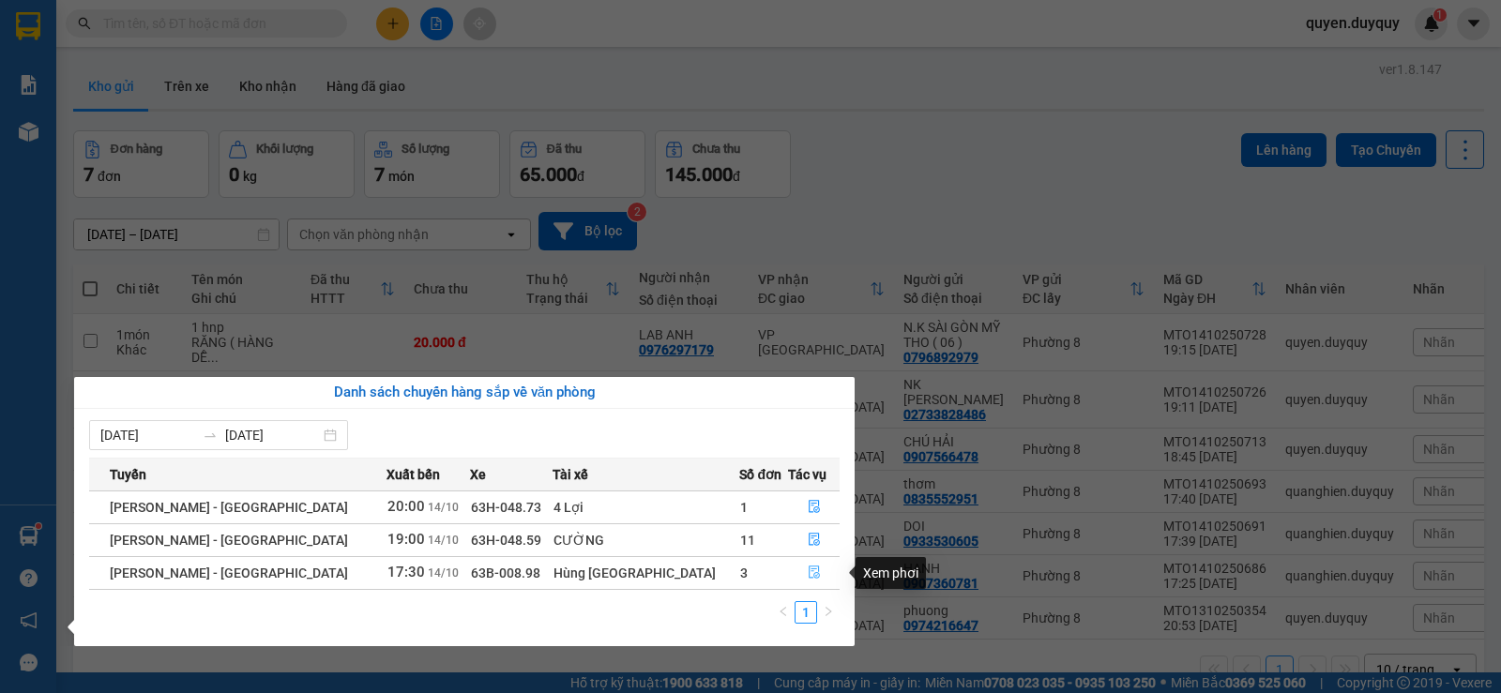
click at [809, 569] on icon "file-done" at bounding box center [814, 573] width 11 height 13
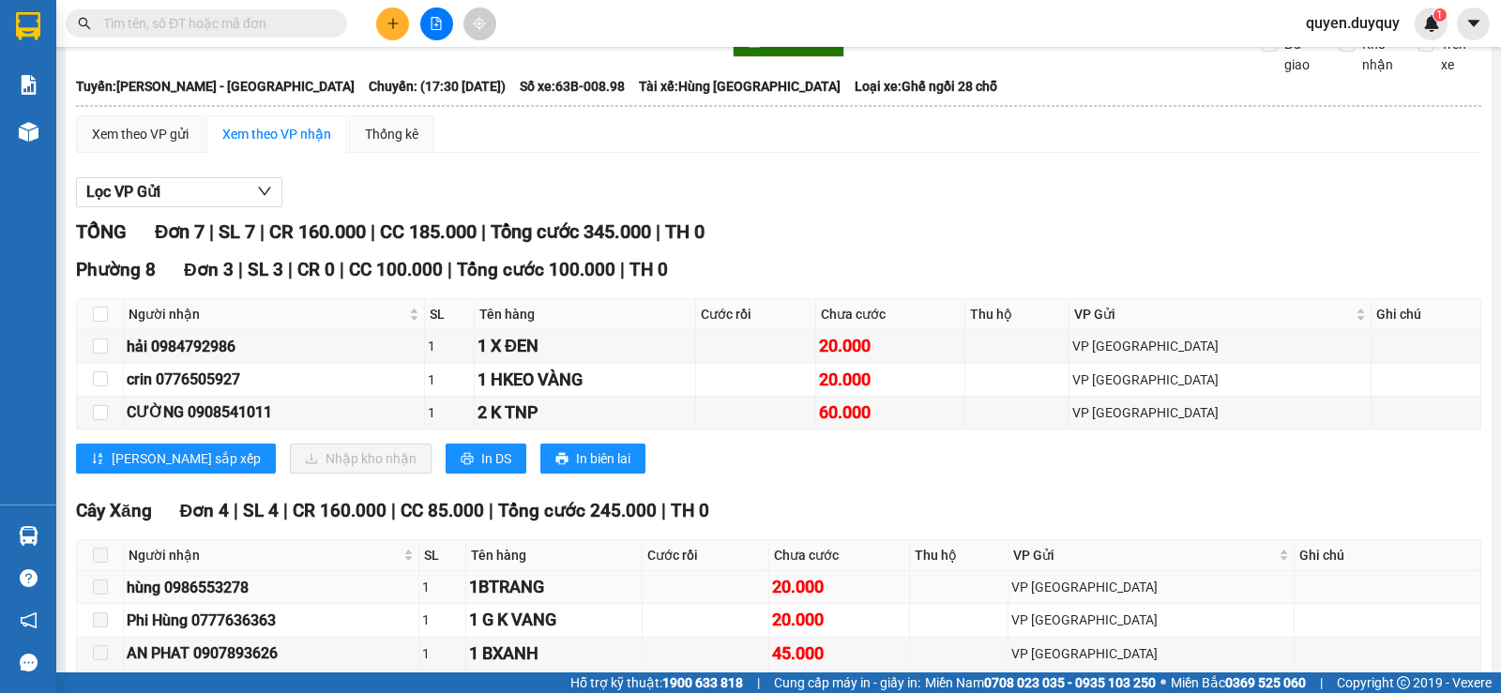
scroll to position [188, 0]
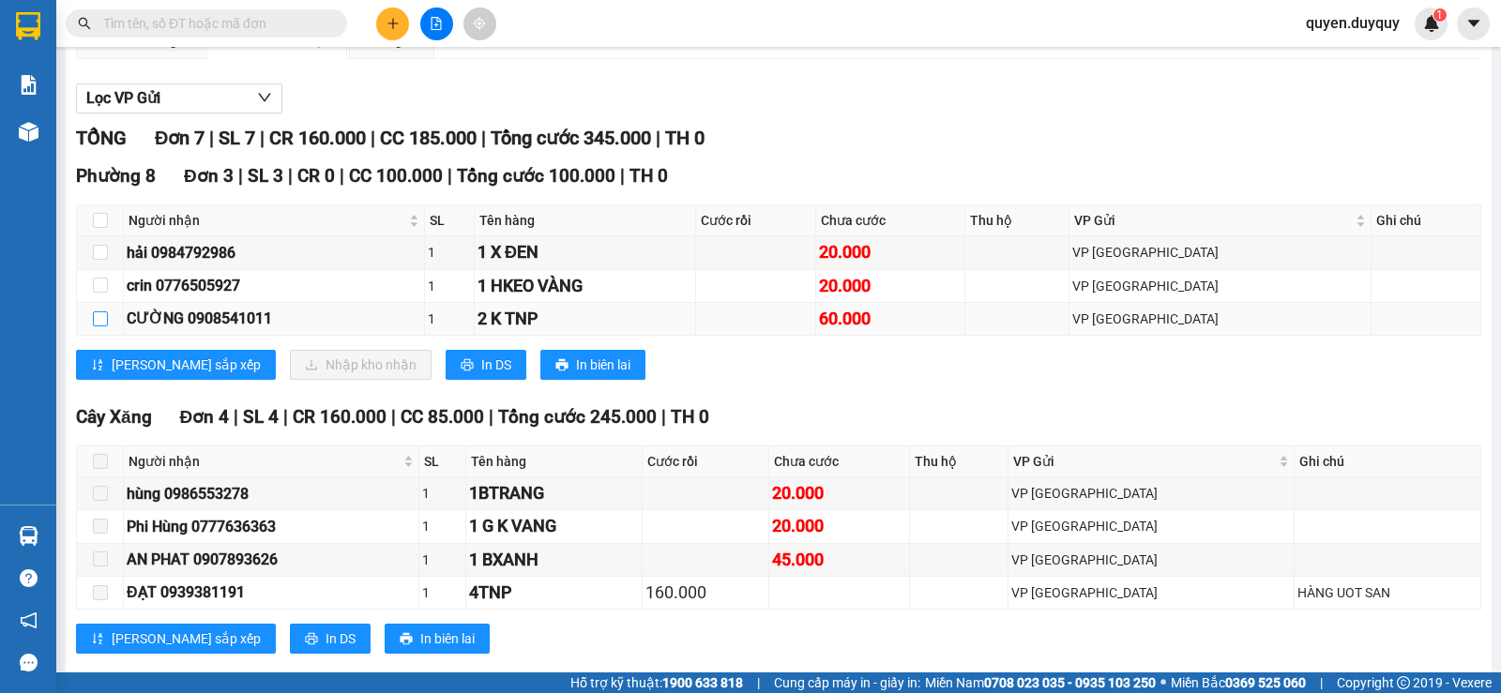
click at [96, 327] on input "checkbox" at bounding box center [100, 319] width 15 height 15
checkbox input "true"
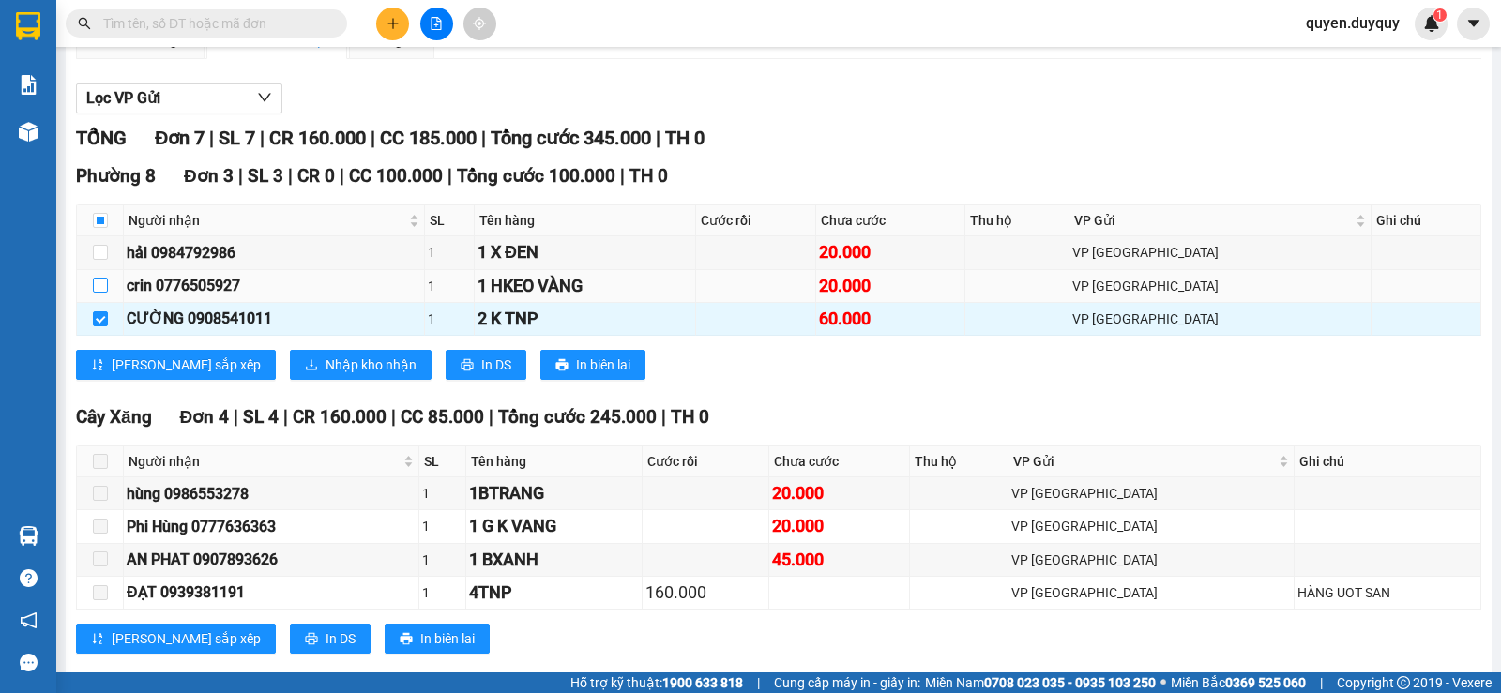
click at [95, 293] on input "checkbox" at bounding box center [100, 285] width 15 height 15
checkbox input "true"
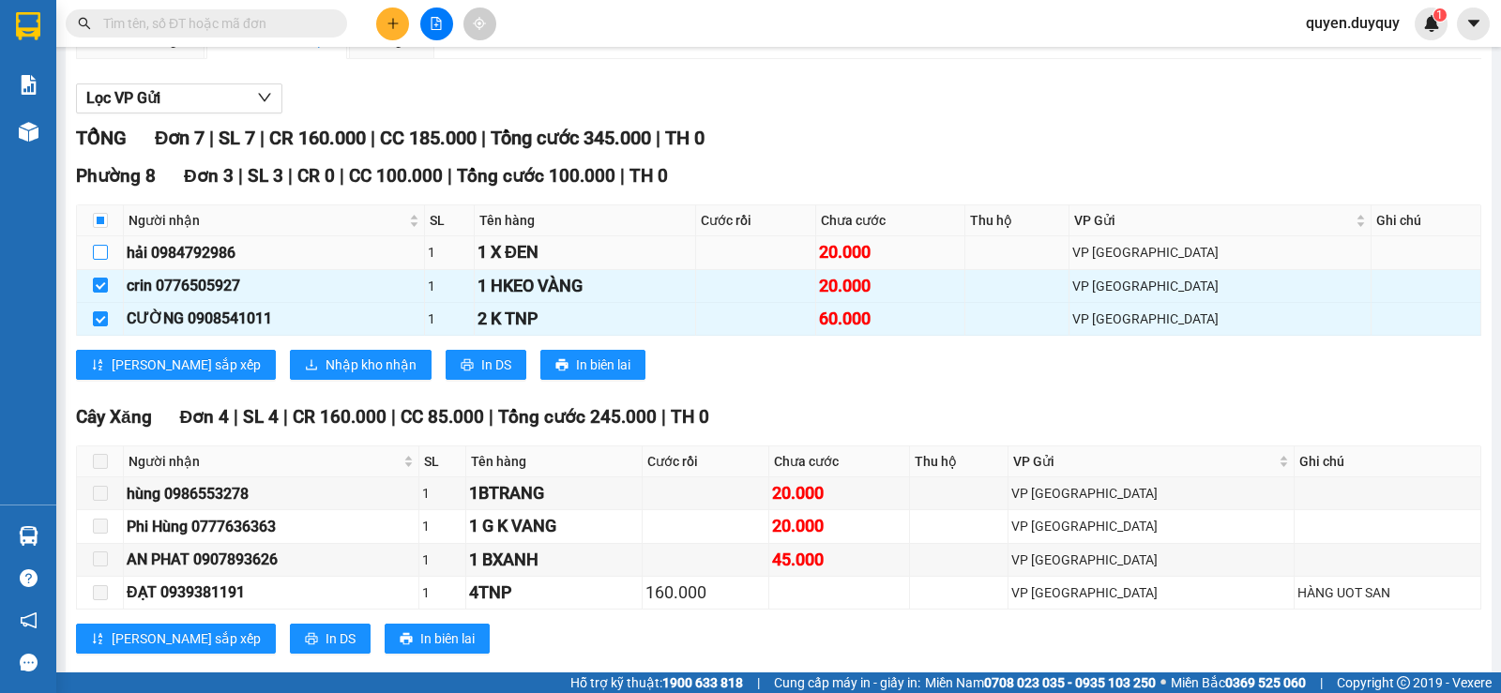
click at [99, 260] on input "checkbox" at bounding box center [100, 252] width 15 height 15
checkbox input "true"
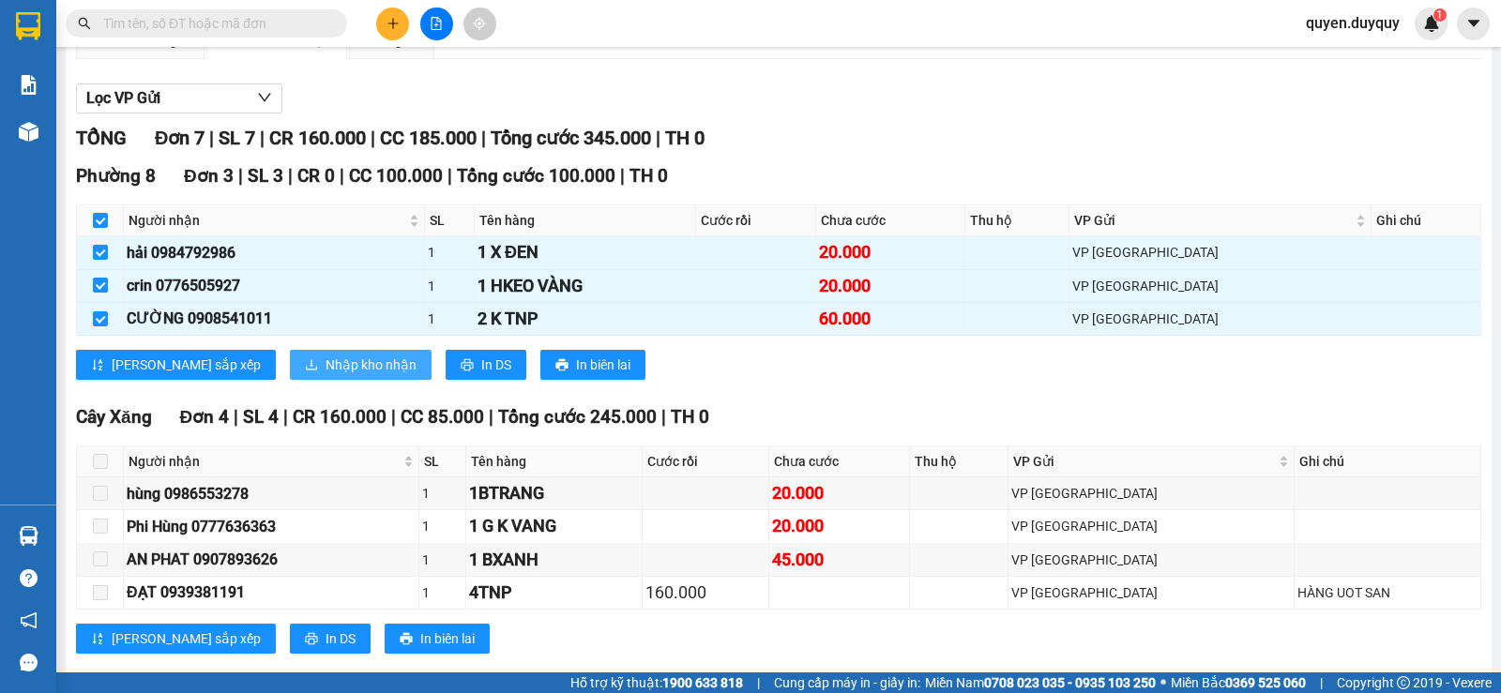
click at [326, 375] on span "Nhập kho nhận" at bounding box center [371, 365] width 91 height 21
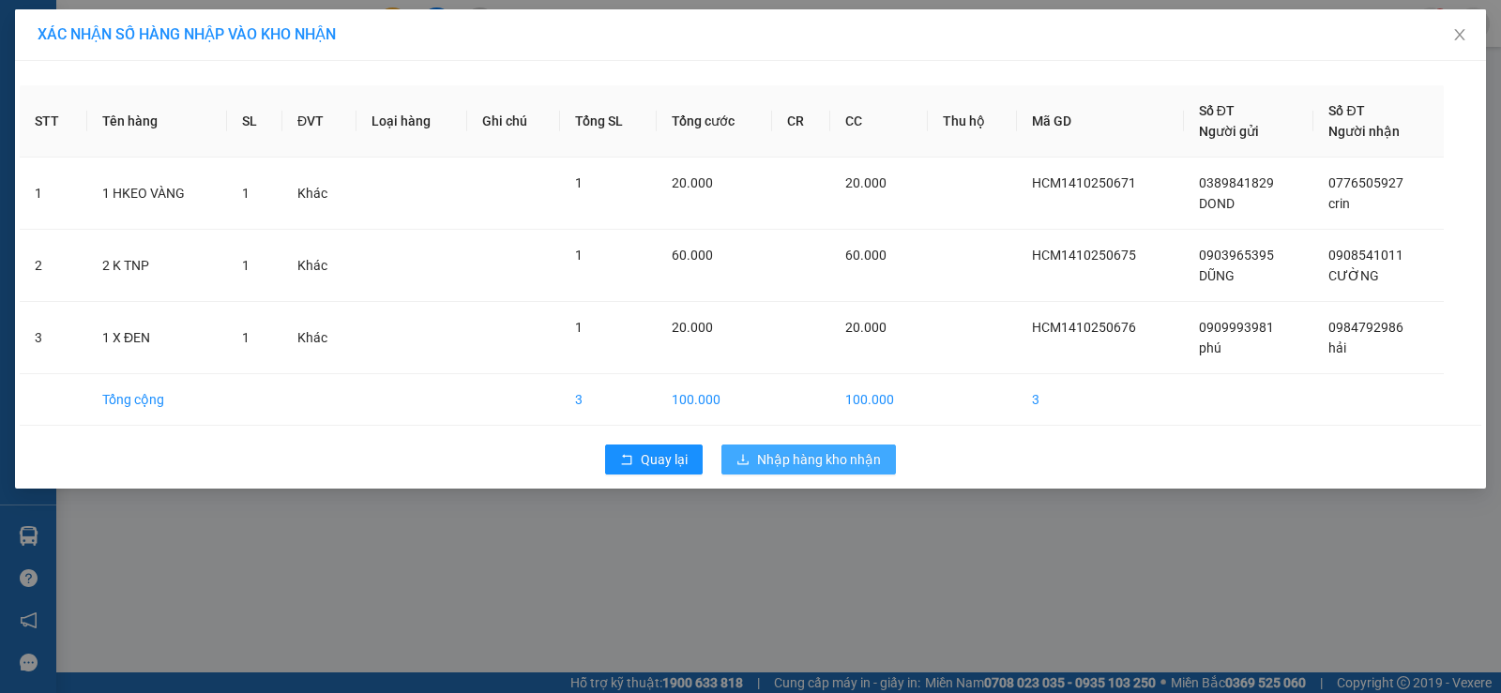
click at [824, 455] on span "Nhập hàng kho nhận" at bounding box center [819, 459] width 124 height 21
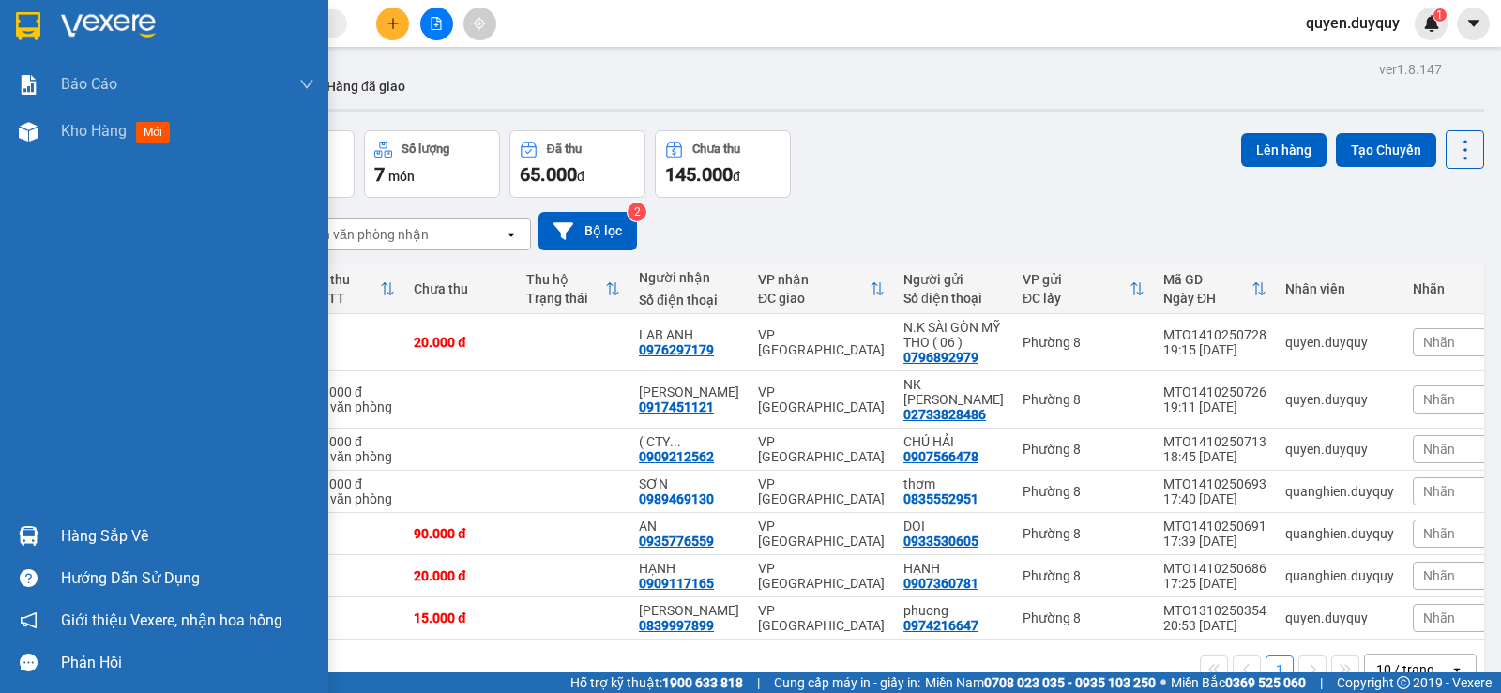
click at [29, 531] on img at bounding box center [29, 536] width 20 height 20
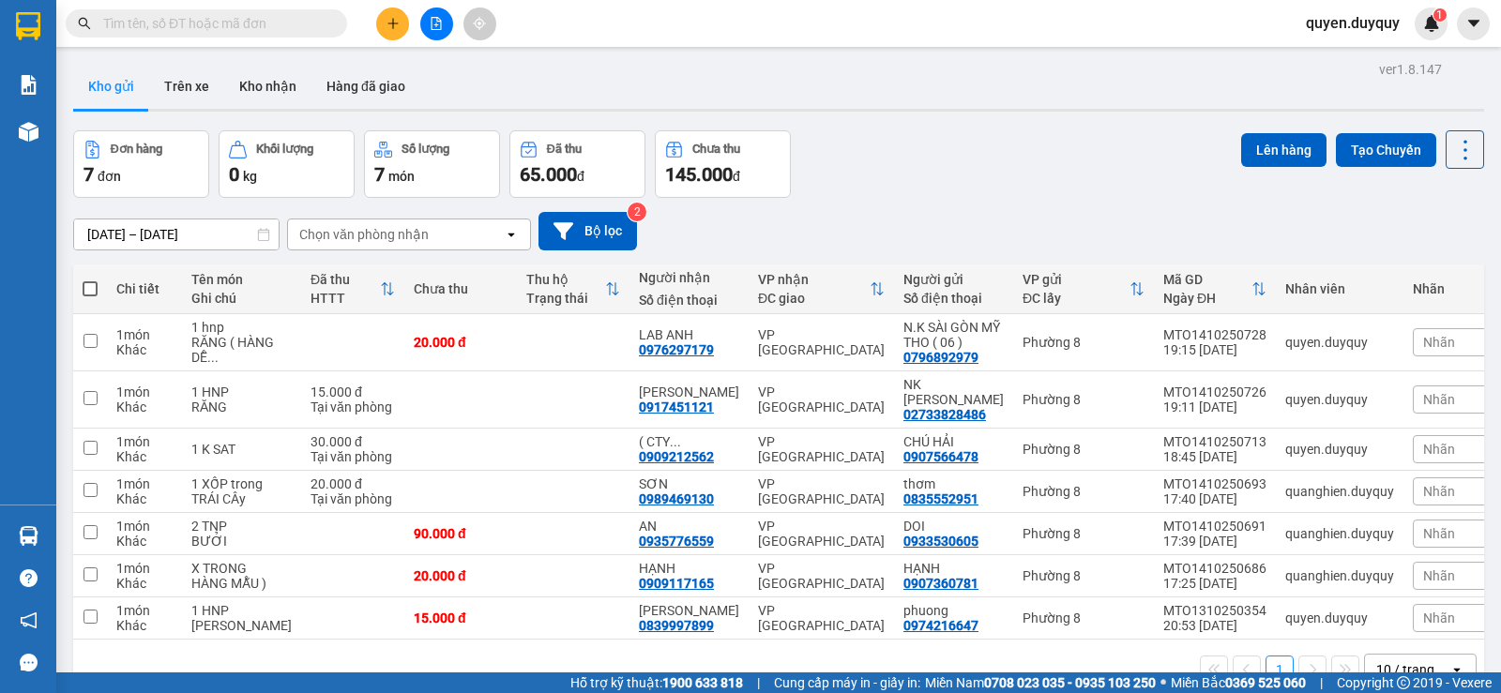
click at [389, 22] on section "Kết quả tìm kiếm ( 945 ) Bộ lọc Mã ĐH Trạng thái Món hàng Thu hộ Tổng cước Chưa…" at bounding box center [750, 346] width 1501 height 693
click at [172, 26] on input "text" at bounding box center [213, 23] width 221 height 21
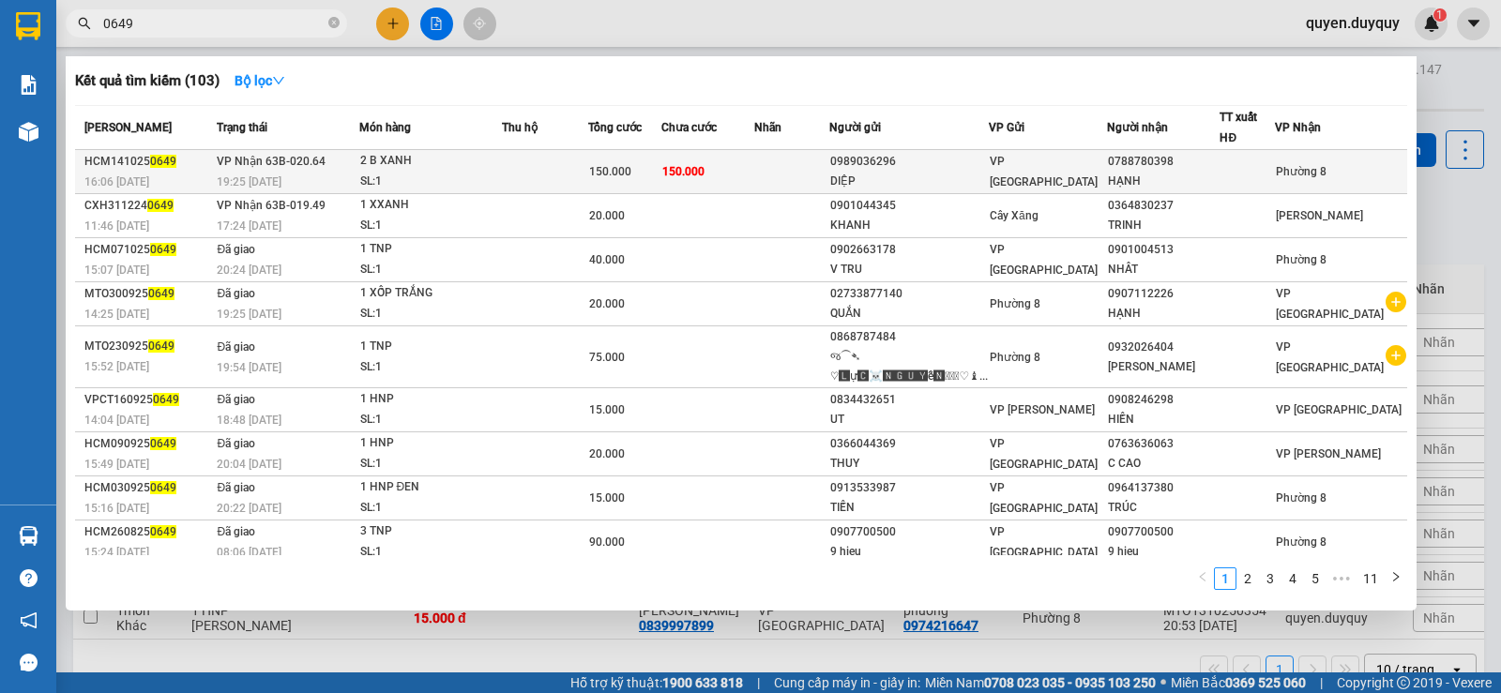
type input "0649"
click at [661, 178] on div "150.000" at bounding box center [624, 171] width 71 height 21
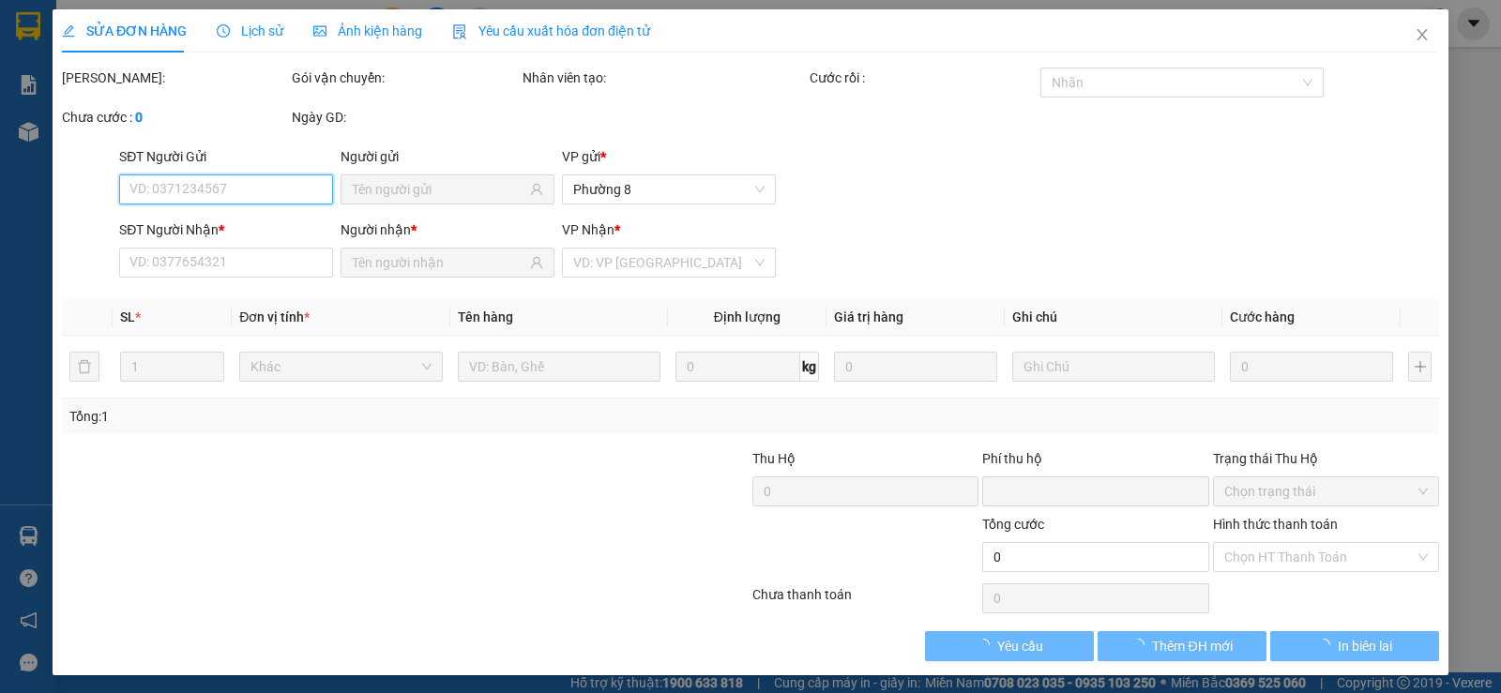
type input "0989036296"
type input "DIỆP"
type input "0788780398"
type input "HẠNH"
type input "0"
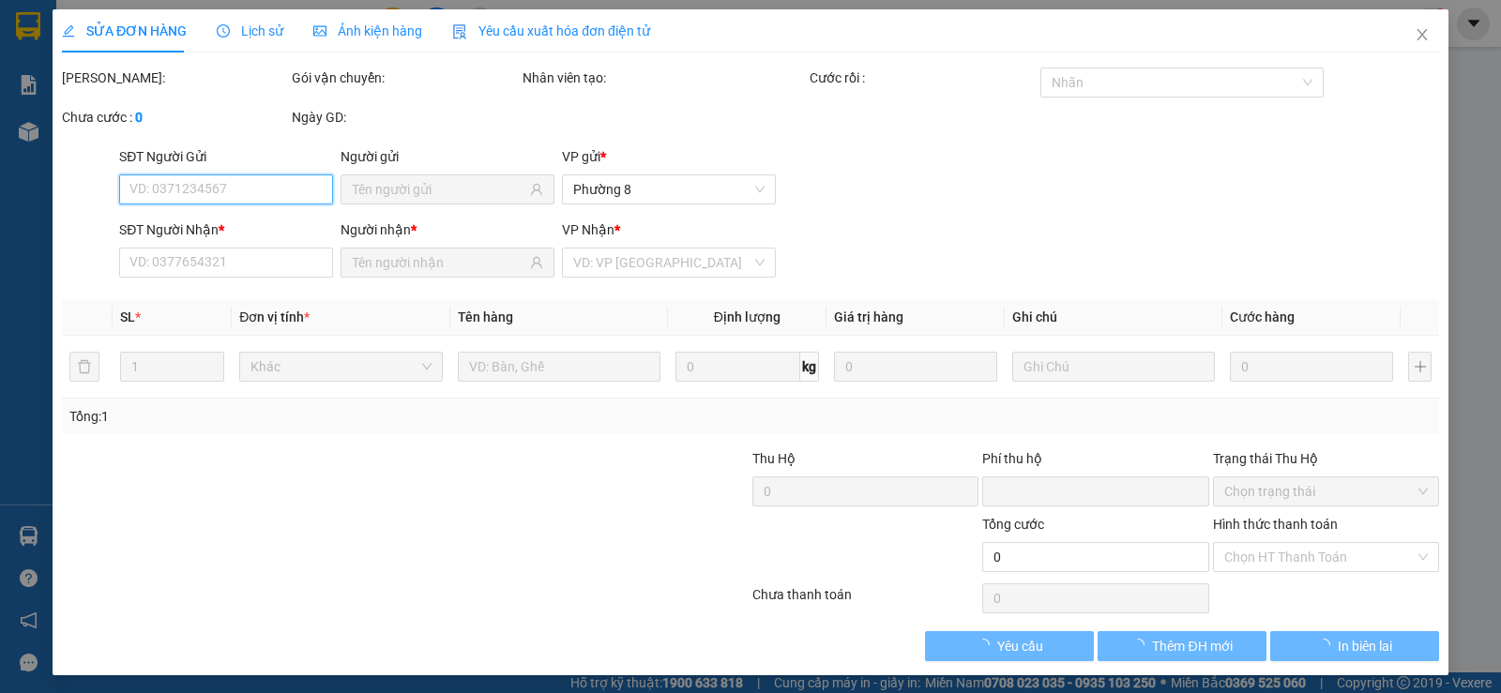
type input "150.000"
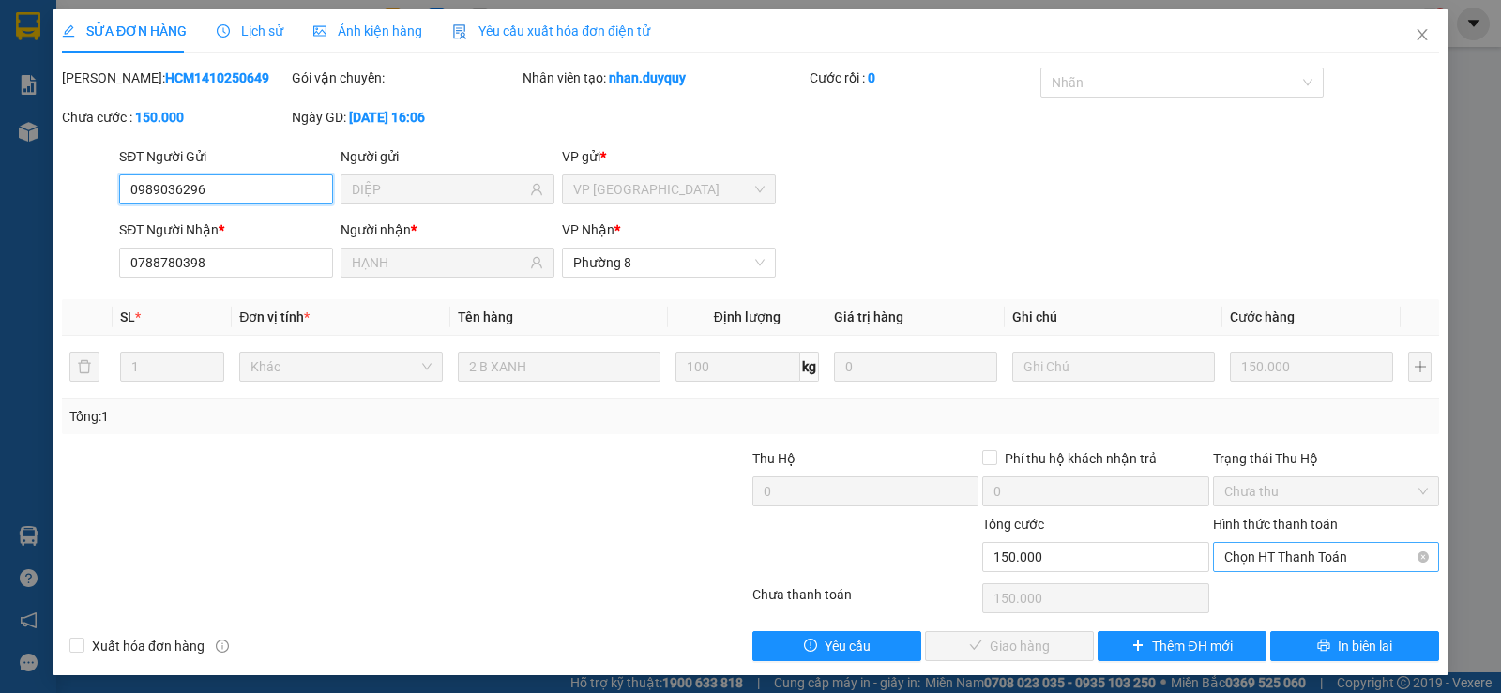
click at [1238, 550] on span "Chọn HT Thanh Toán" at bounding box center [1327, 557] width 204 height 28
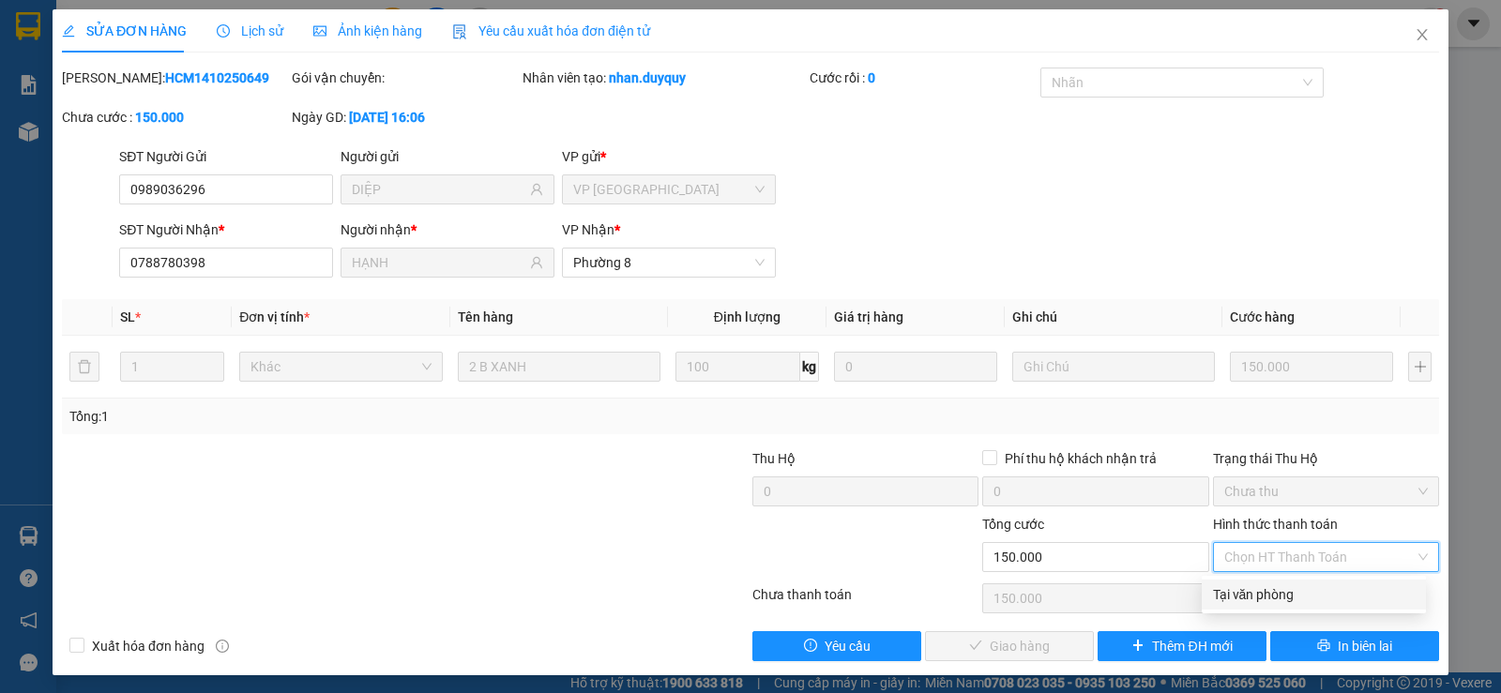
click at [1224, 587] on div "Tại văn phòng" at bounding box center [1314, 595] width 202 height 21
type input "0"
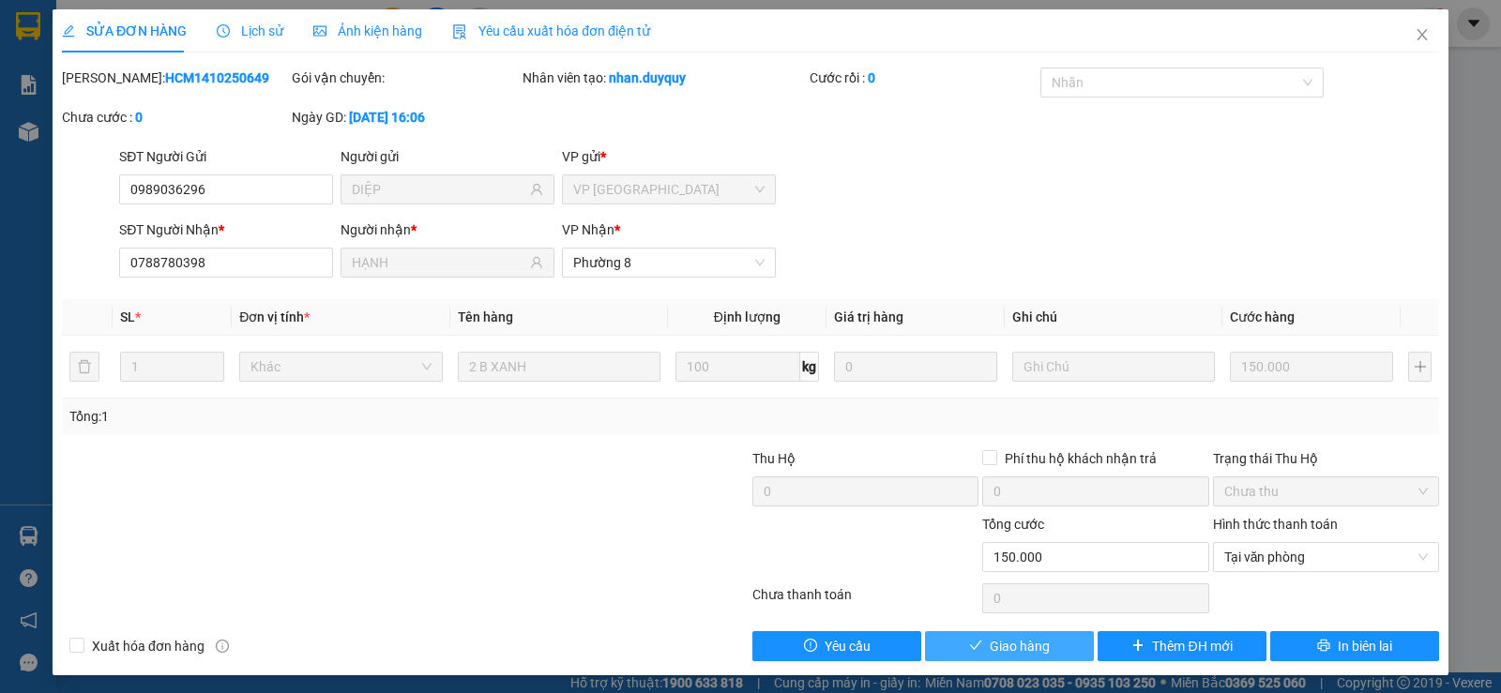
click at [1028, 640] on span "Giao hàng" at bounding box center [1020, 646] width 60 height 21
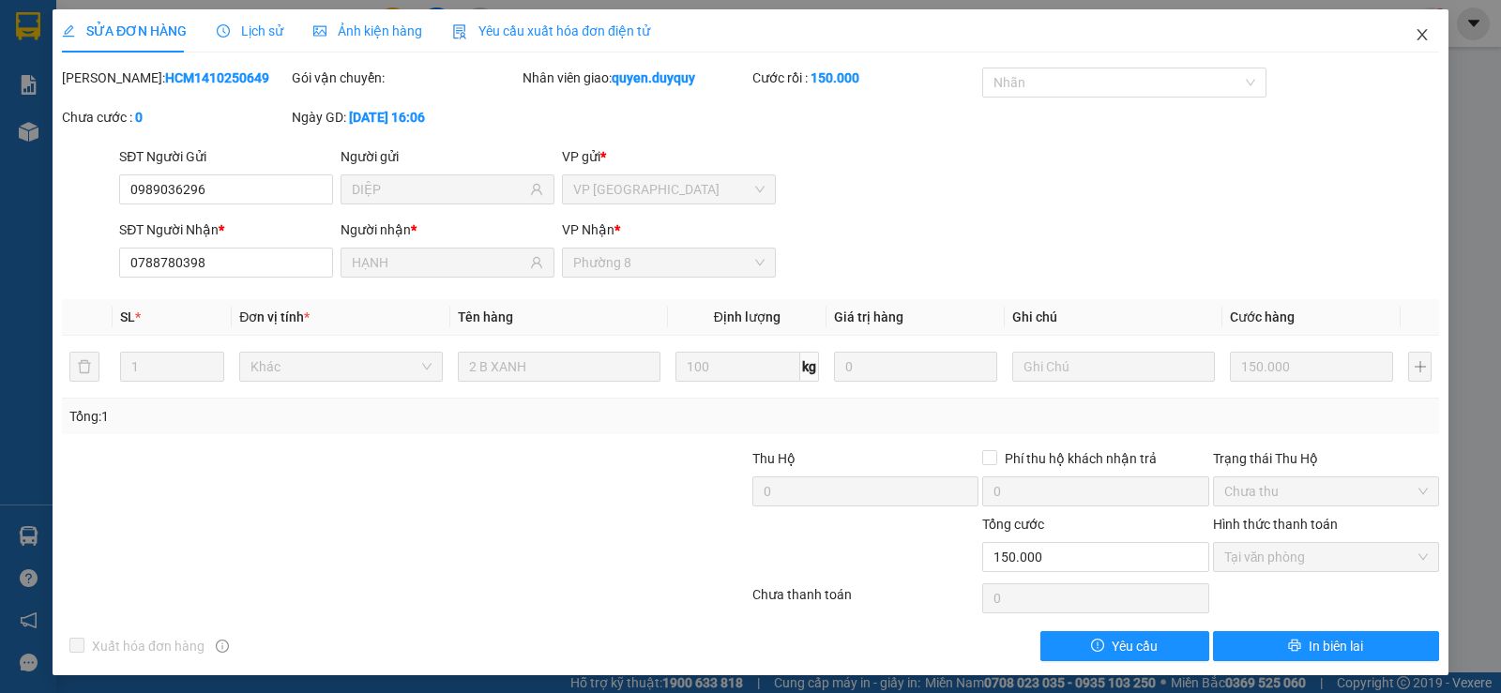
click at [1415, 38] on icon "close" at bounding box center [1422, 34] width 15 height 15
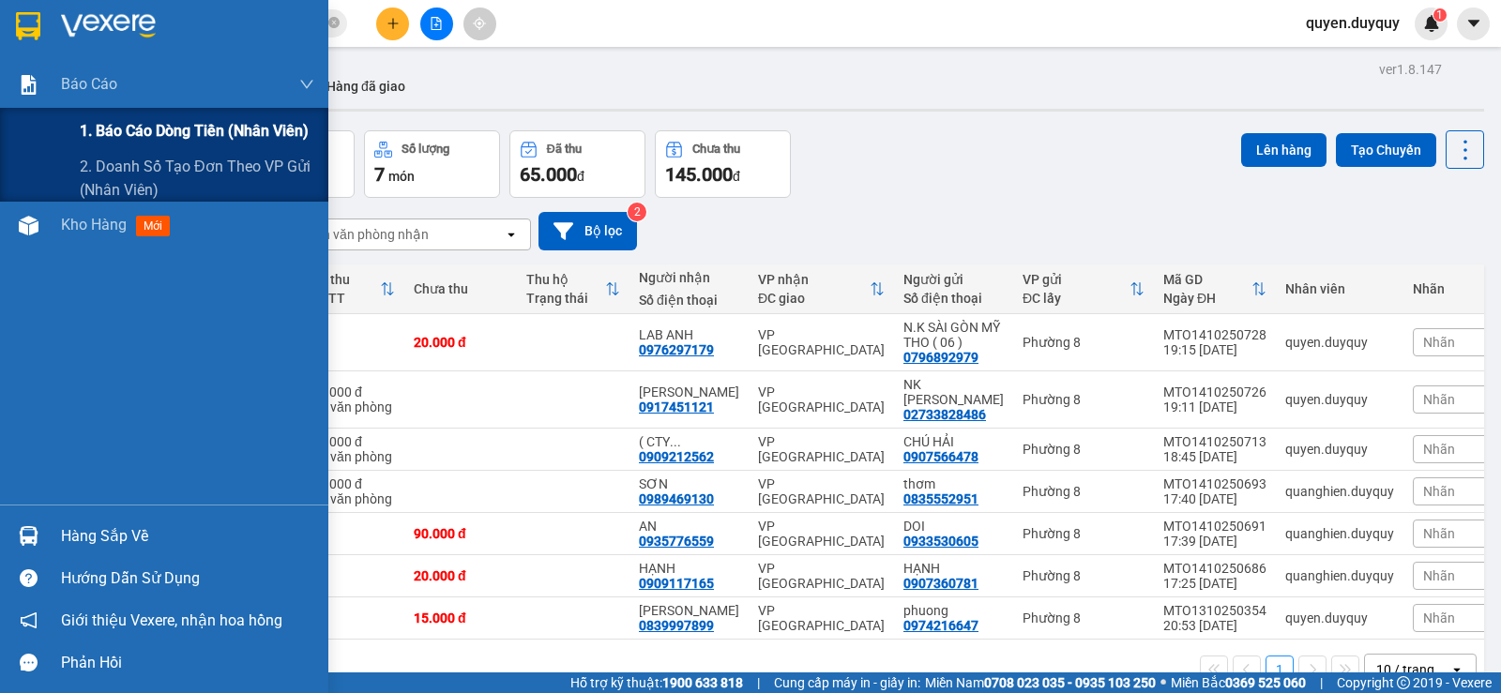
click at [140, 124] on span "1. Báo cáo dòng tiền (nhân viên)" at bounding box center [194, 130] width 229 height 23
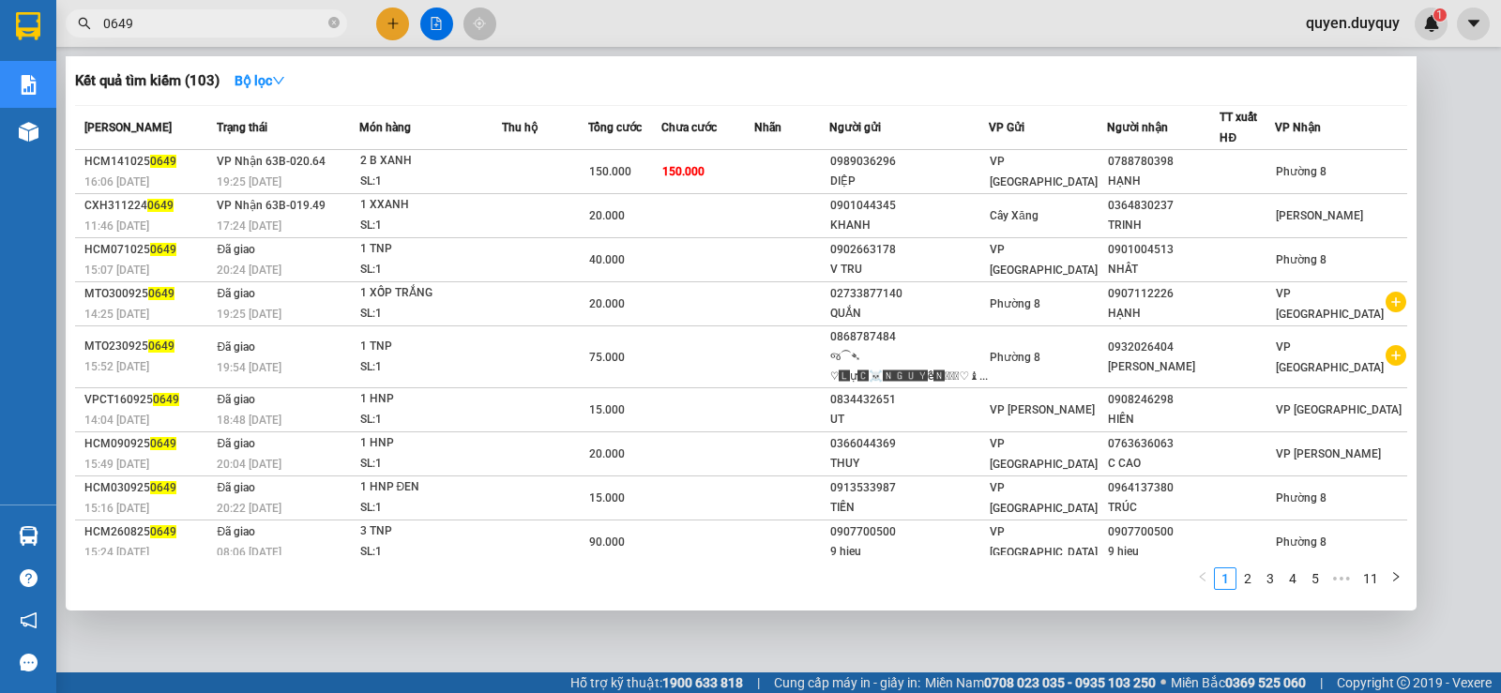
click at [237, 24] on input "0649" at bounding box center [213, 23] width 221 height 21
type input "0"
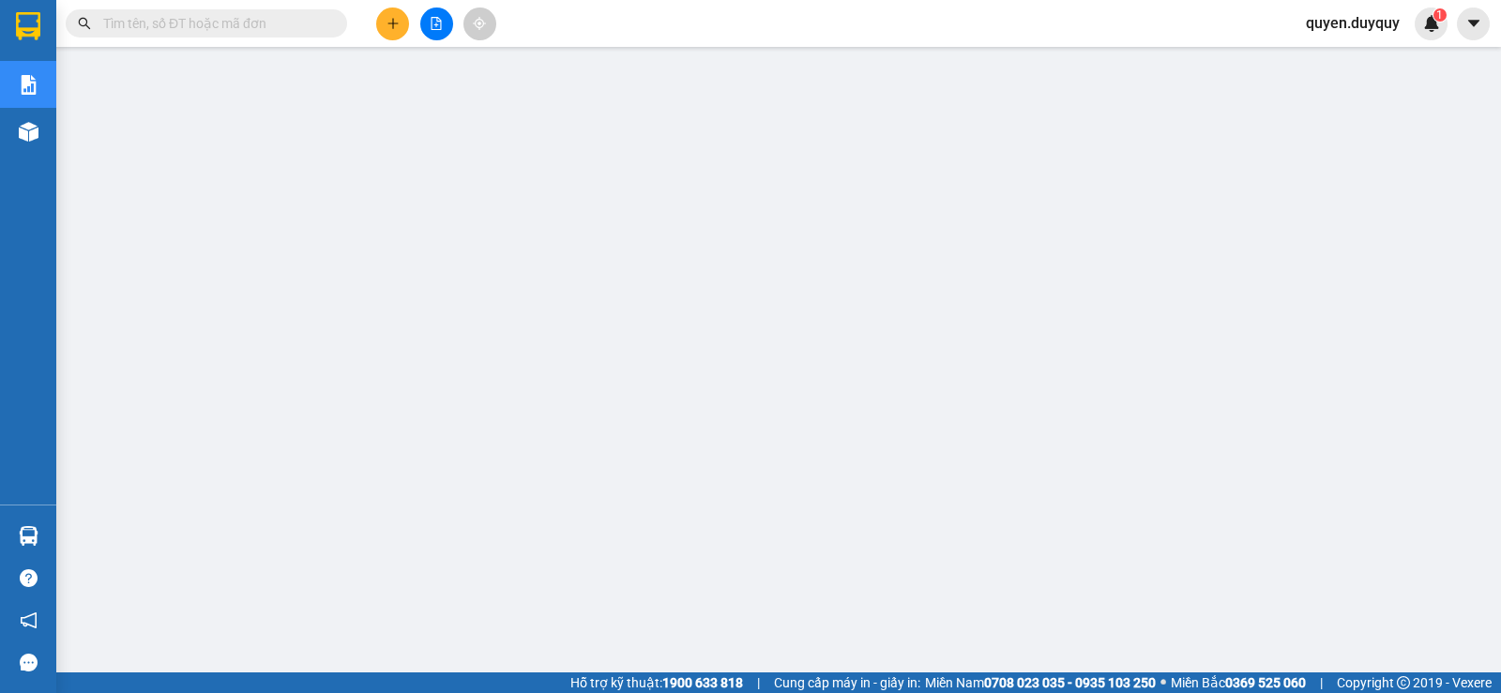
type input "7"
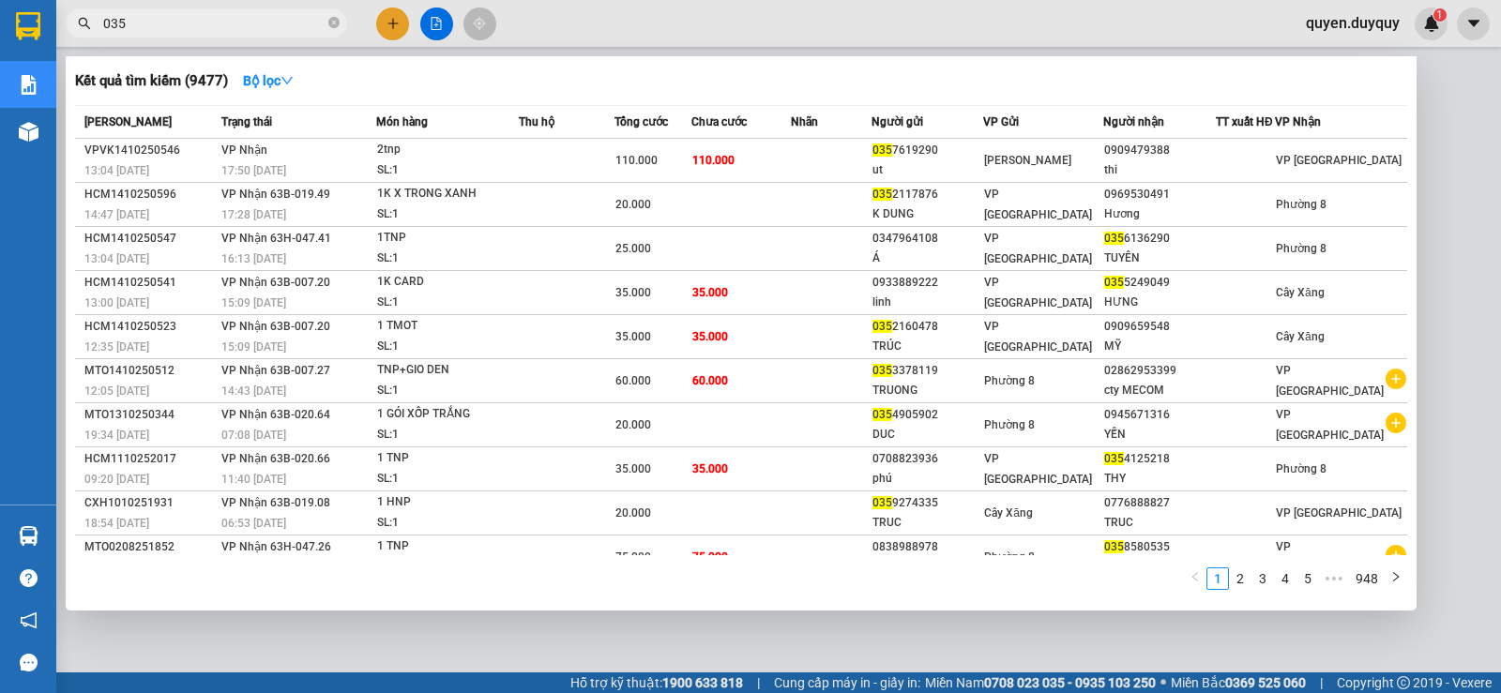
click at [208, 17] on input "035" at bounding box center [213, 23] width 221 height 21
type input "0"
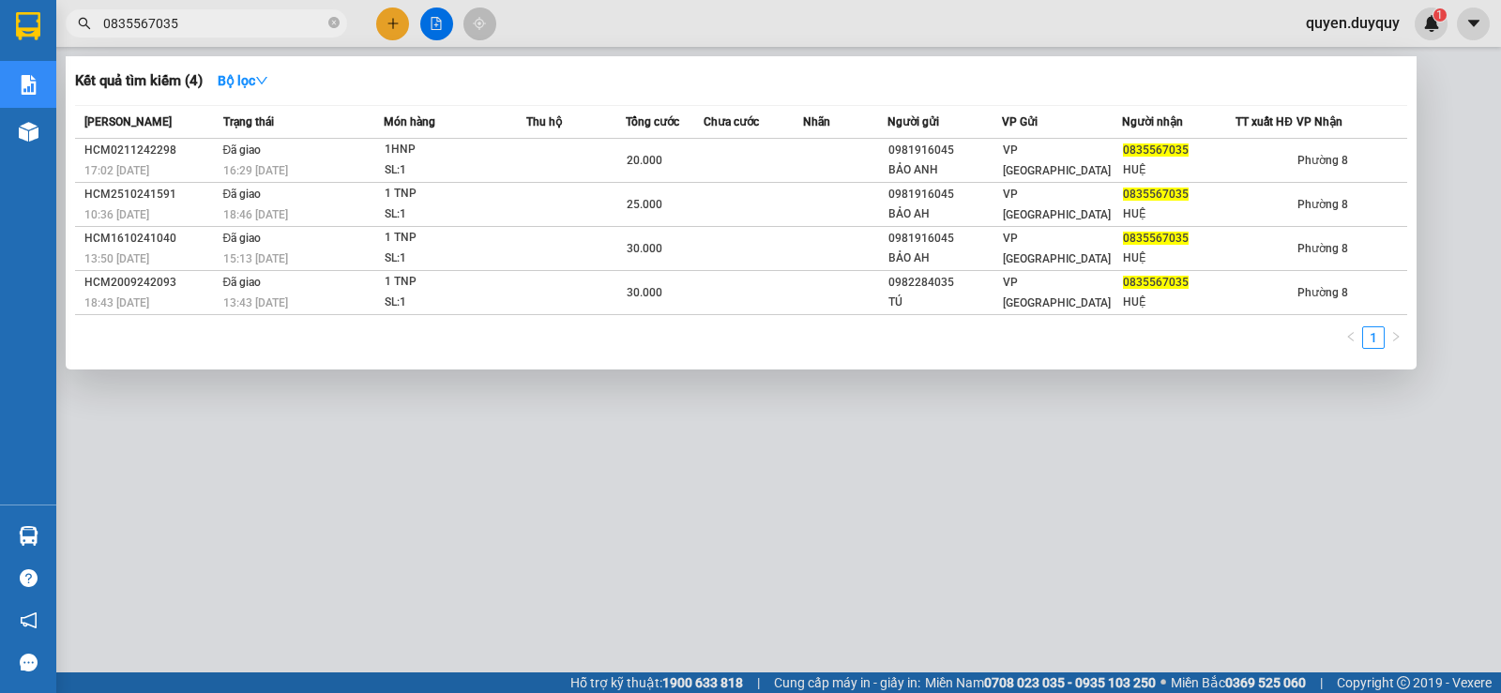
click at [246, 20] on input "0835567035" at bounding box center [213, 23] width 221 height 21
type input "0"
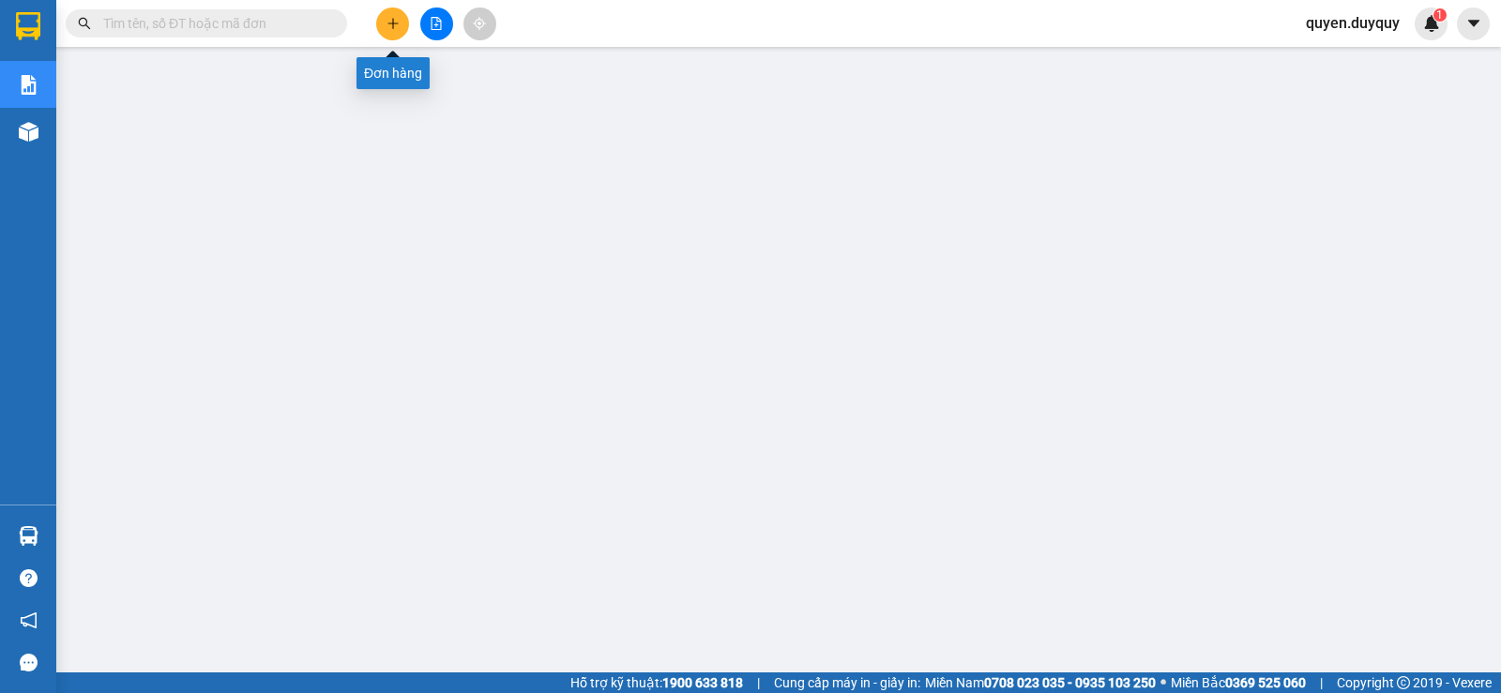
click at [390, 32] on button at bounding box center [392, 24] width 33 height 33
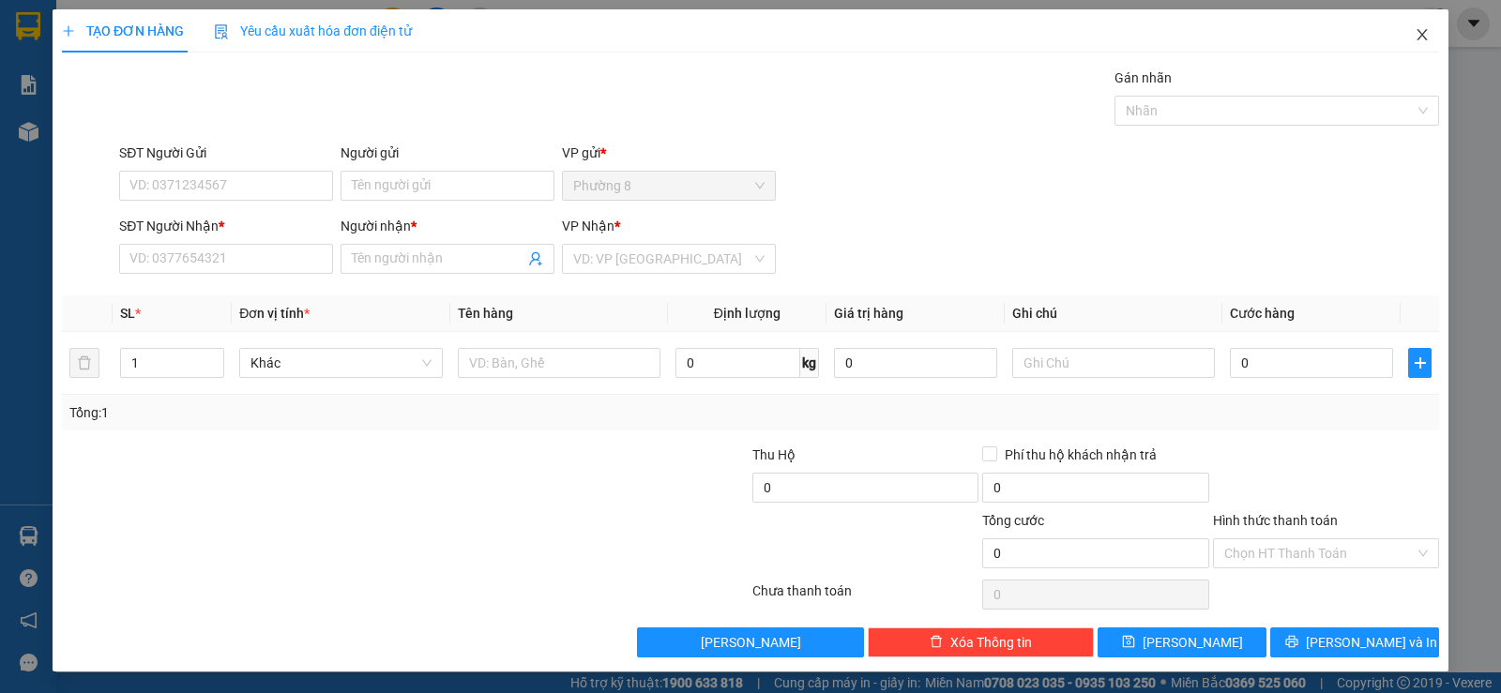
click at [1415, 30] on icon "close" at bounding box center [1422, 34] width 15 height 15
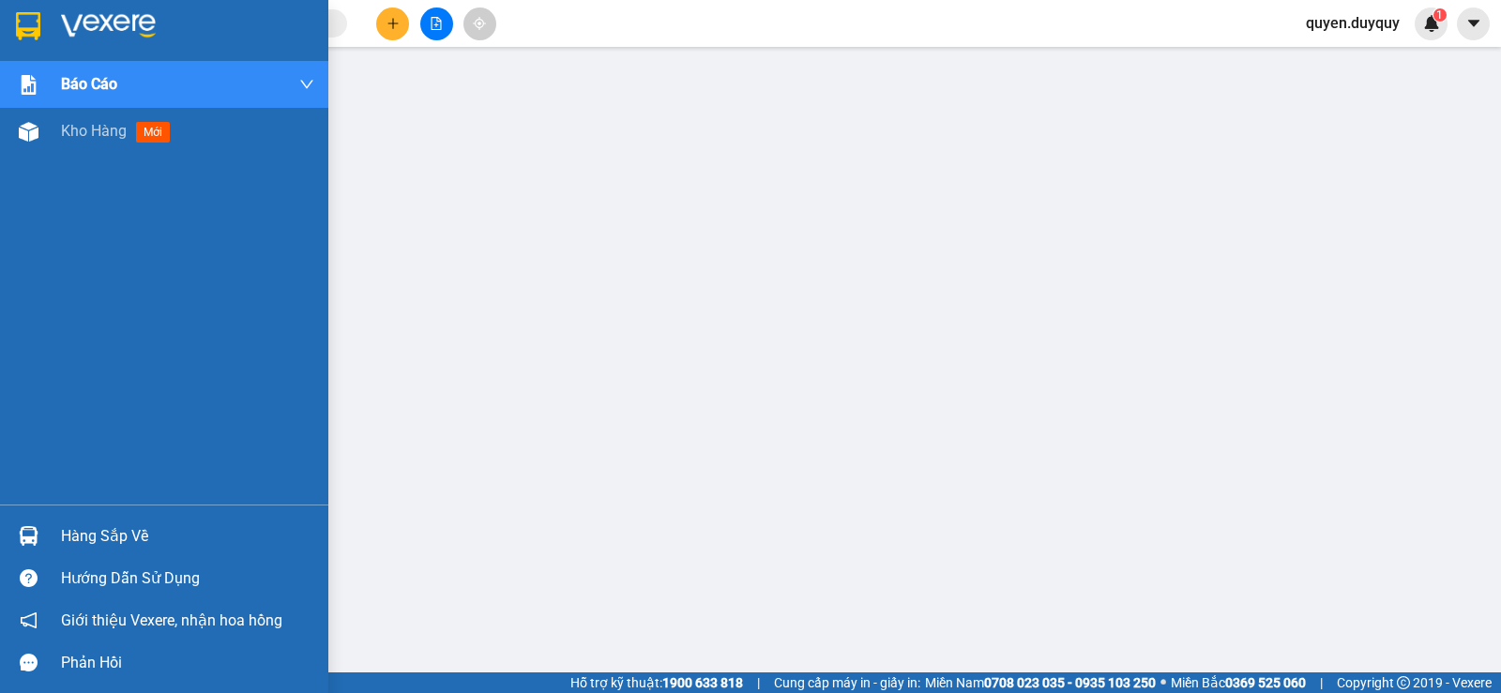
click at [26, 529] on img at bounding box center [29, 536] width 20 height 20
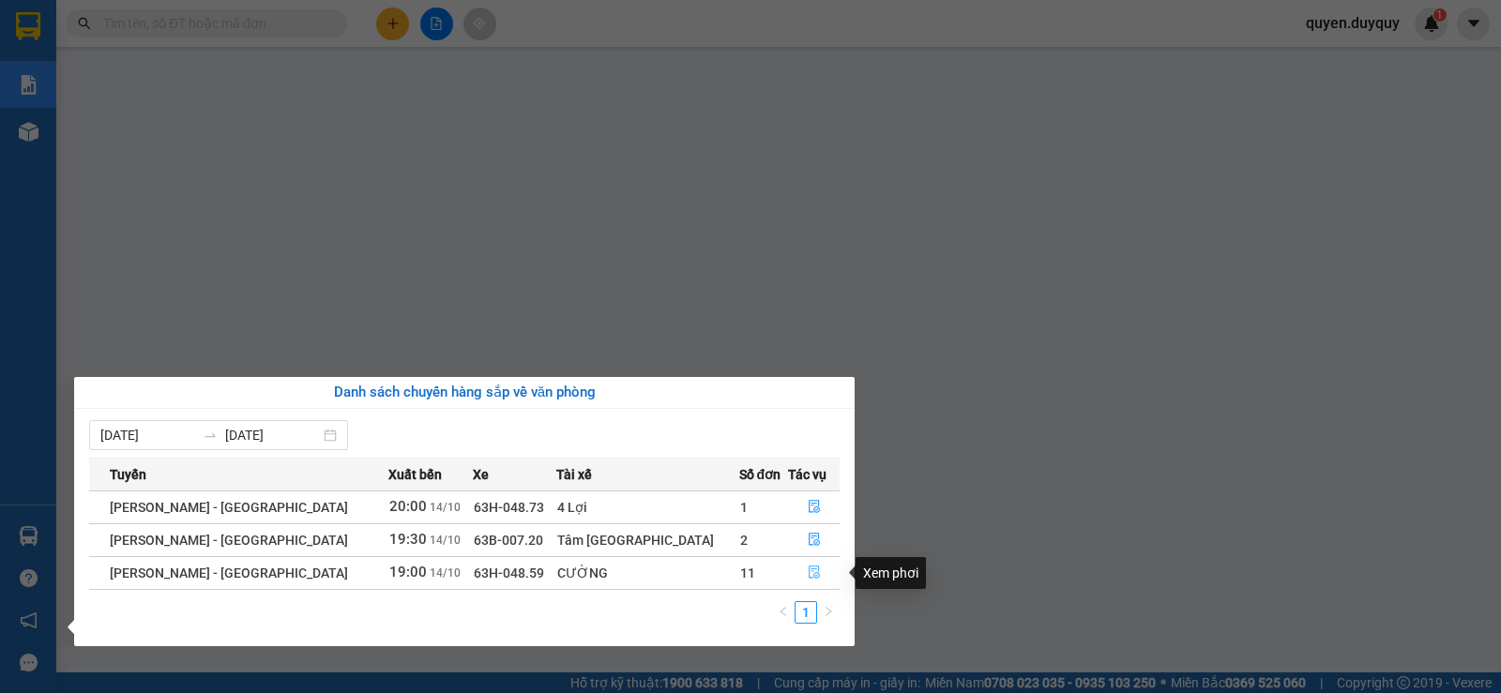
click at [808, 568] on icon "file-done" at bounding box center [814, 572] width 13 height 13
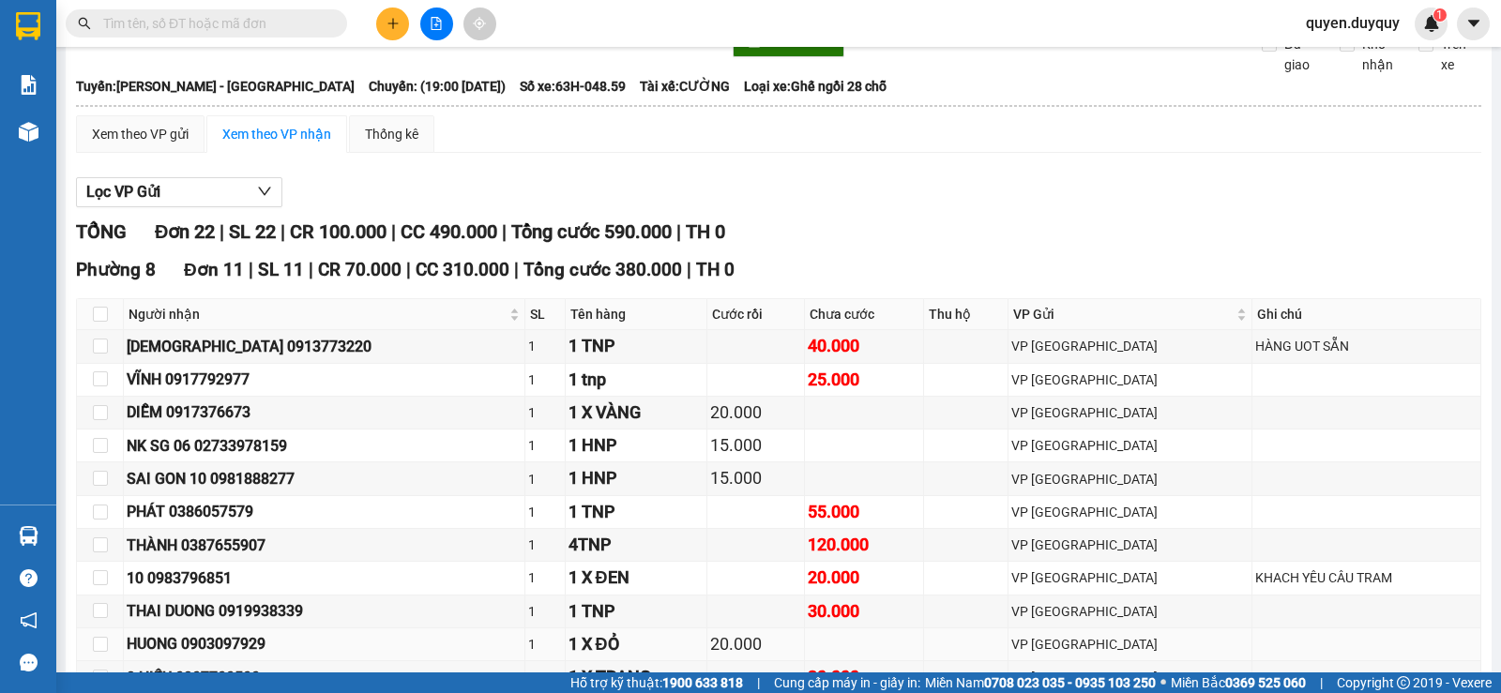
scroll to position [188, 0]
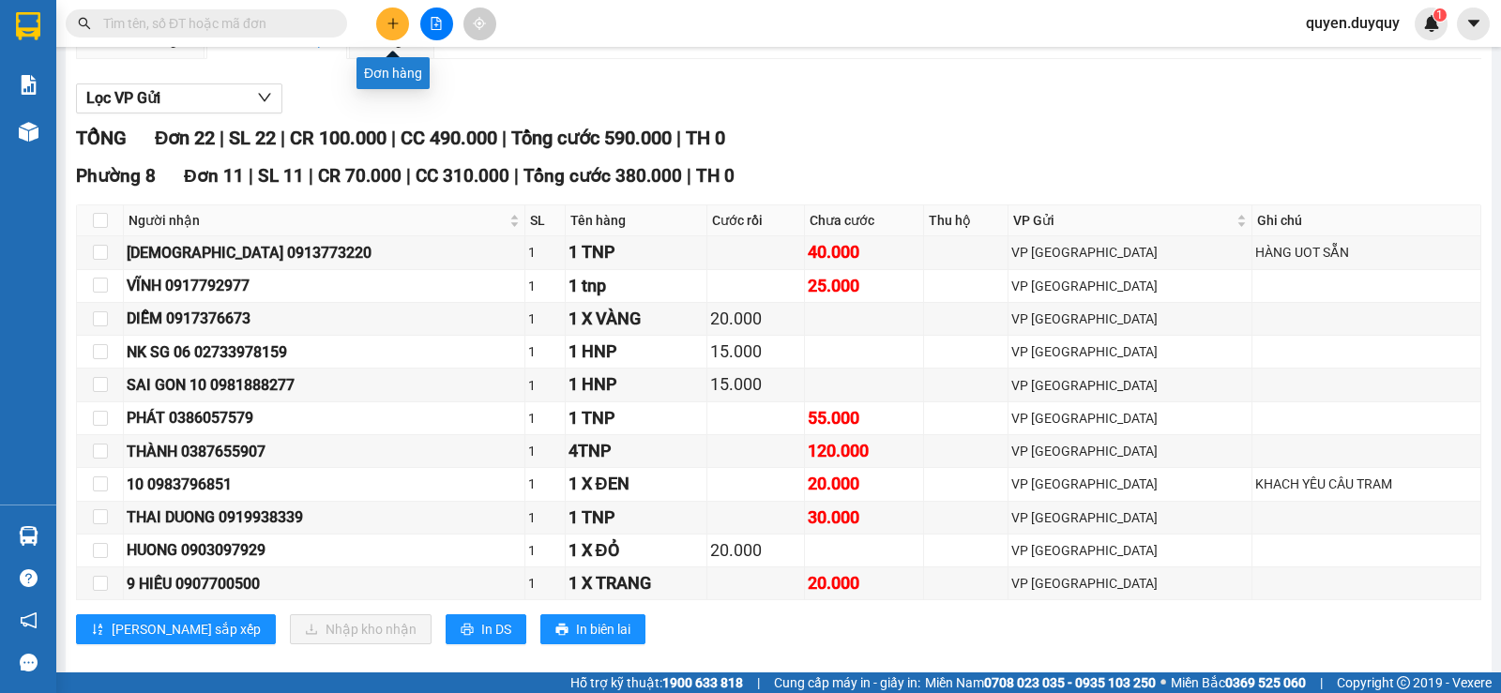
click at [397, 24] on icon "plus" at bounding box center [393, 23] width 13 height 13
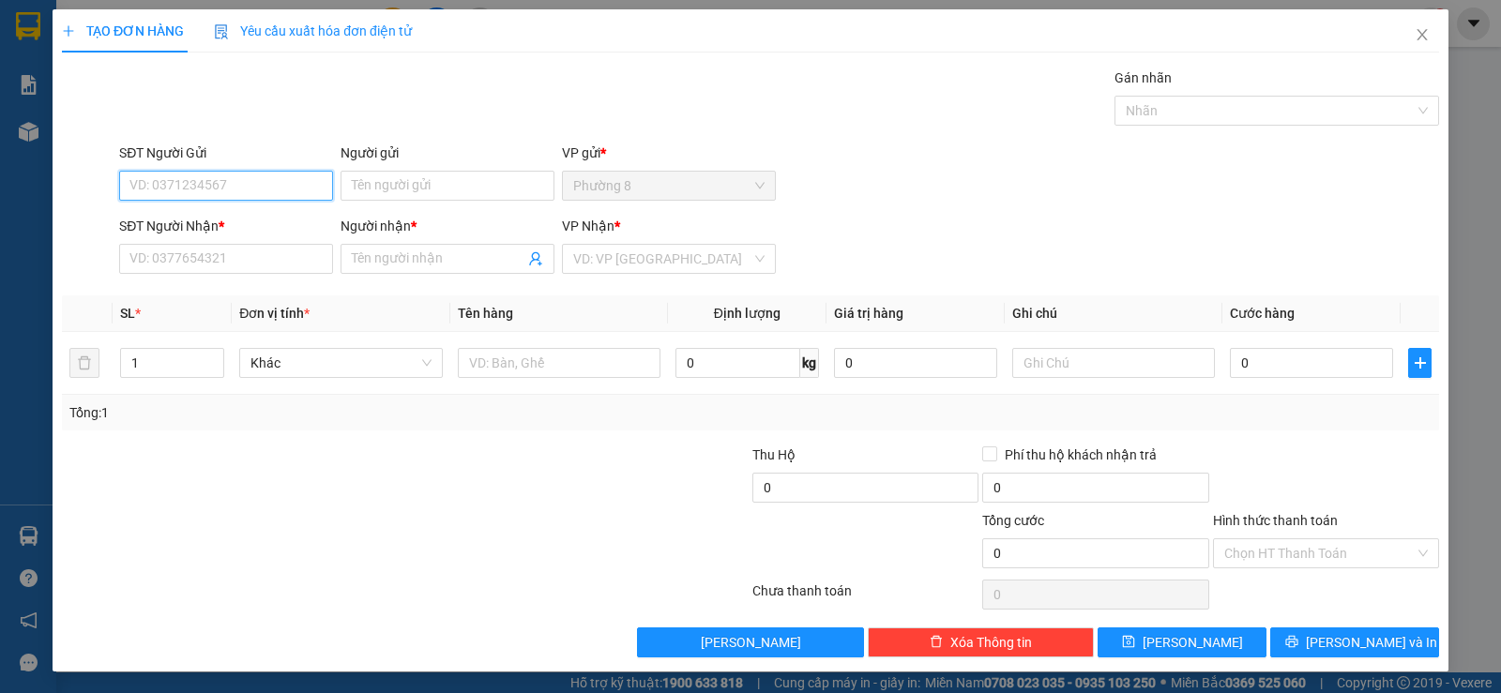
click at [278, 194] on input "SĐT Người Gửi" at bounding box center [226, 186] width 214 height 30
click at [270, 217] on div "0333094670 - H.ANH" at bounding box center [224, 223] width 190 height 21
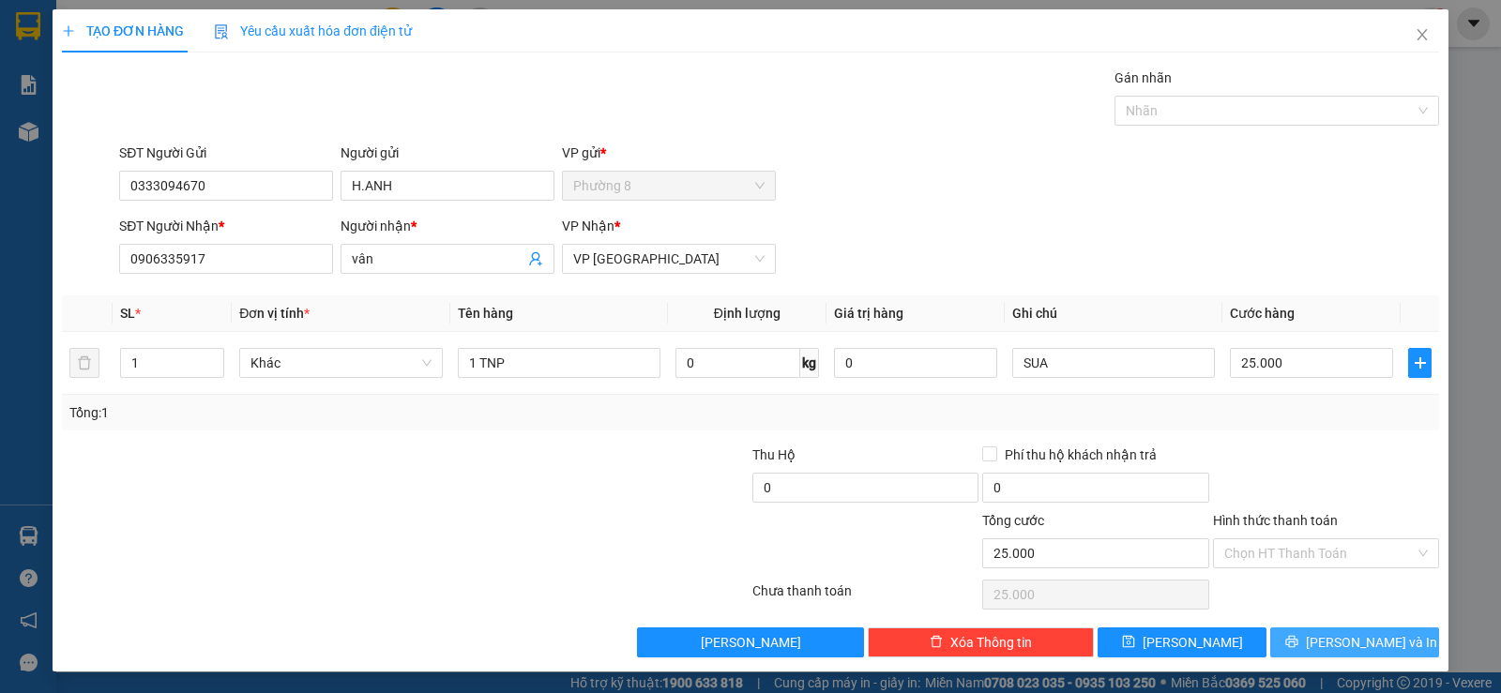
click at [1357, 635] on span "Lưu và In" at bounding box center [1371, 642] width 131 height 21
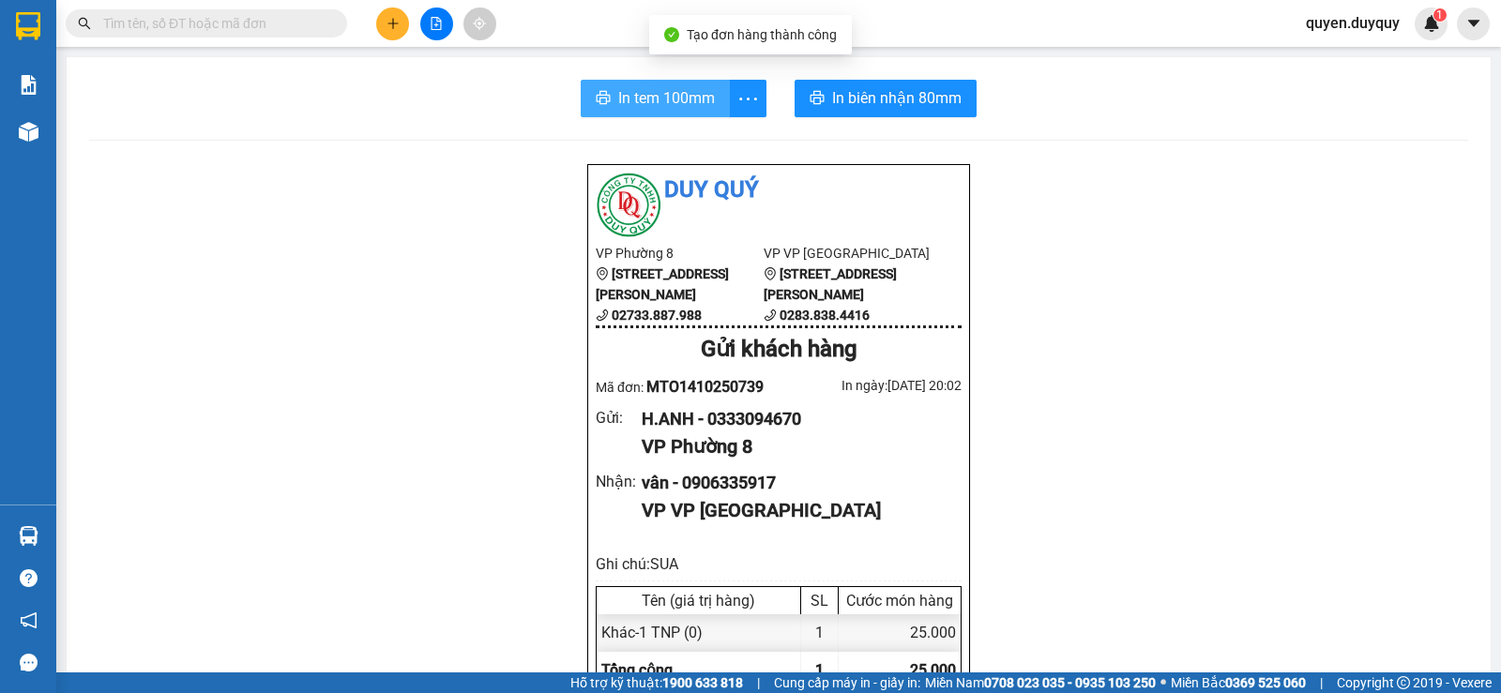
click at [683, 93] on span "In tem 100mm" at bounding box center [666, 97] width 97 height 23
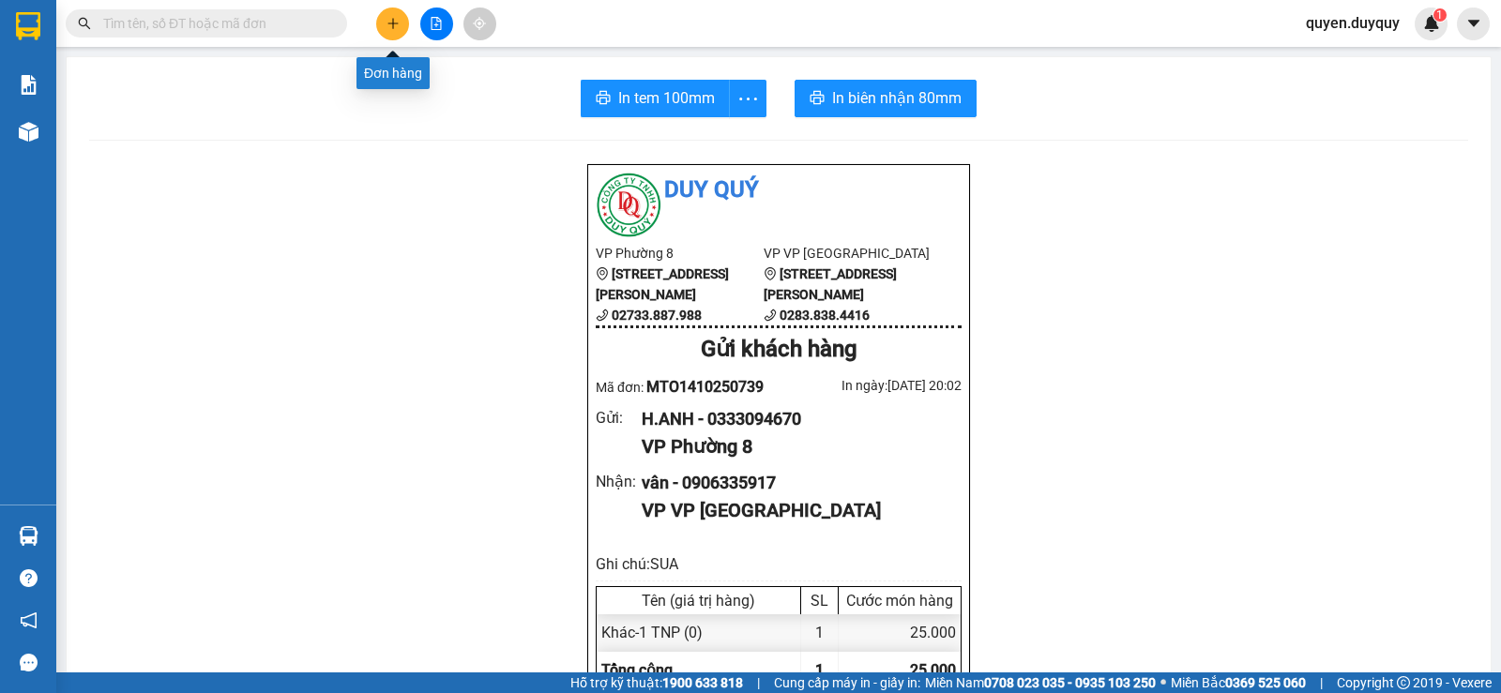
click at [387, 27] on icon "plus" at bounding box center [393, 23] width 13 height 13
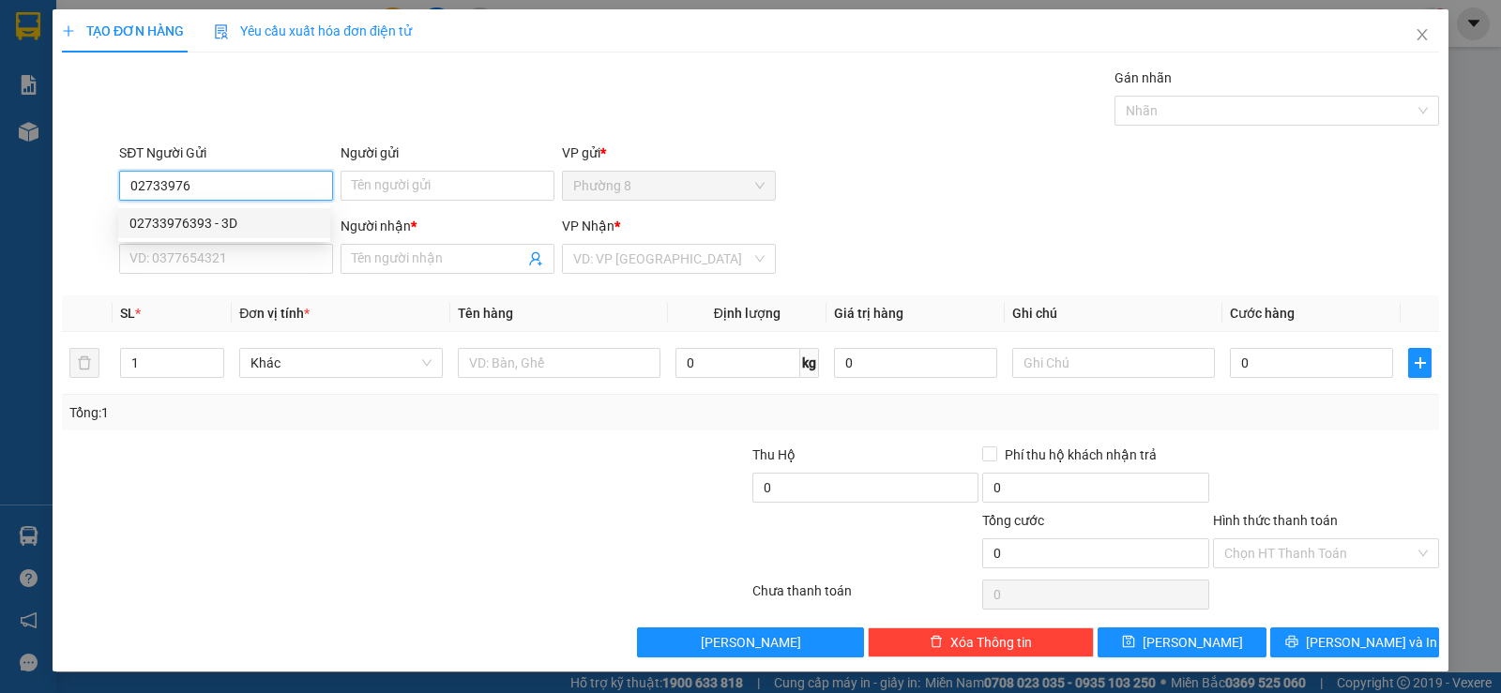
click at [265, 216] on div "02733976393 - 3D" at bounding box center [224, 223] width 190 height 21
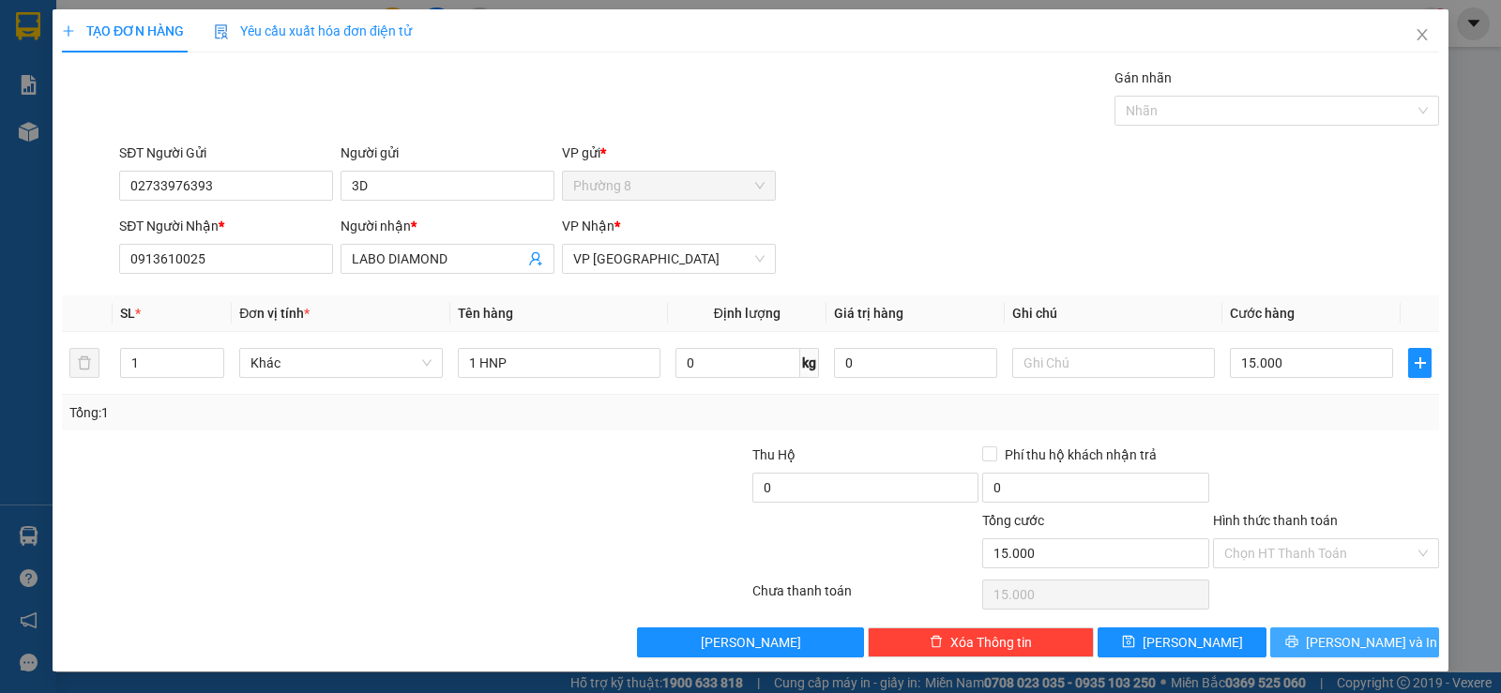
click at [1332, 646] on span "Lưu và In" at bounding box center [1371, 642] width 131 height 21
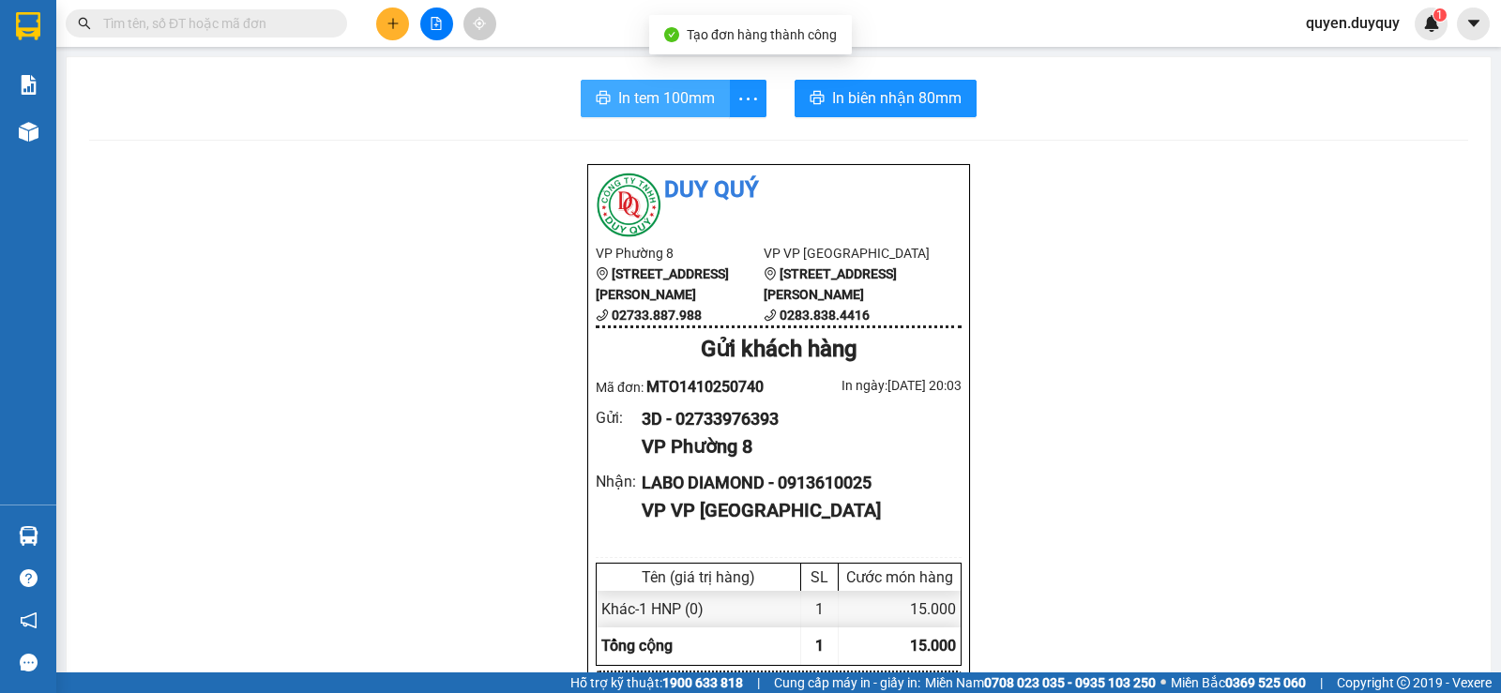
click at [696, 97] on span "In tem 100mm" at bounding box center [666, 97] width 97 height 23
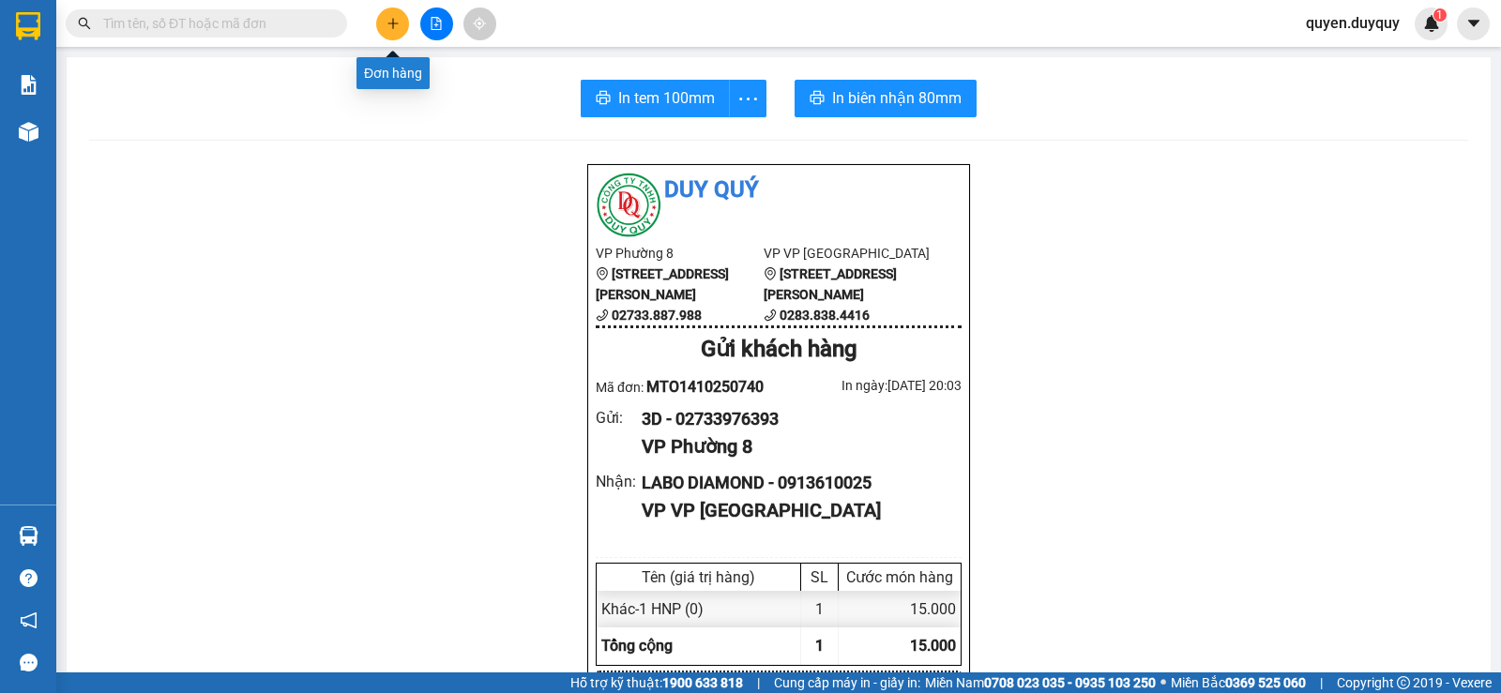
click at [395, 23] on icon "plus" at bounding box center [393, 23] width 10 height 1
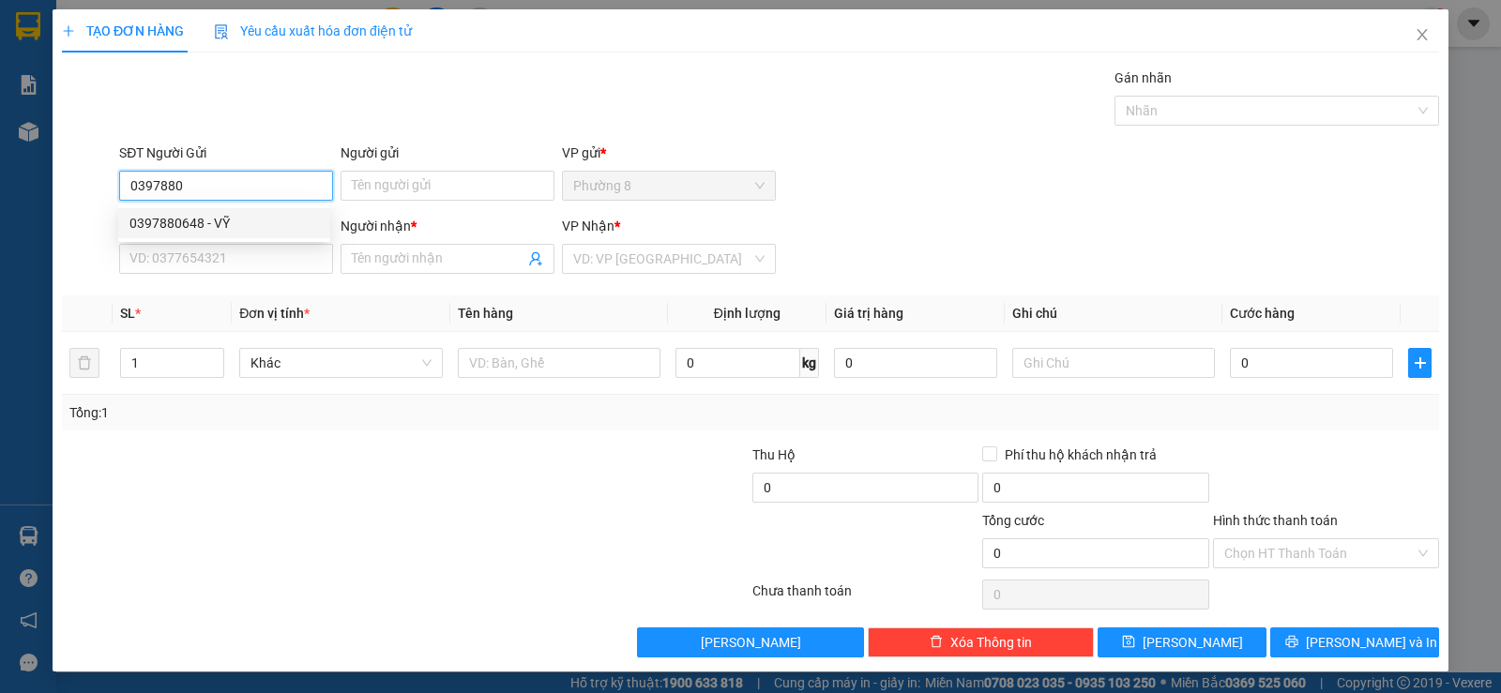
click at [221, 216] on div "0397880648 - VỸ" at bounding box center [224, 223] width 190 height 21
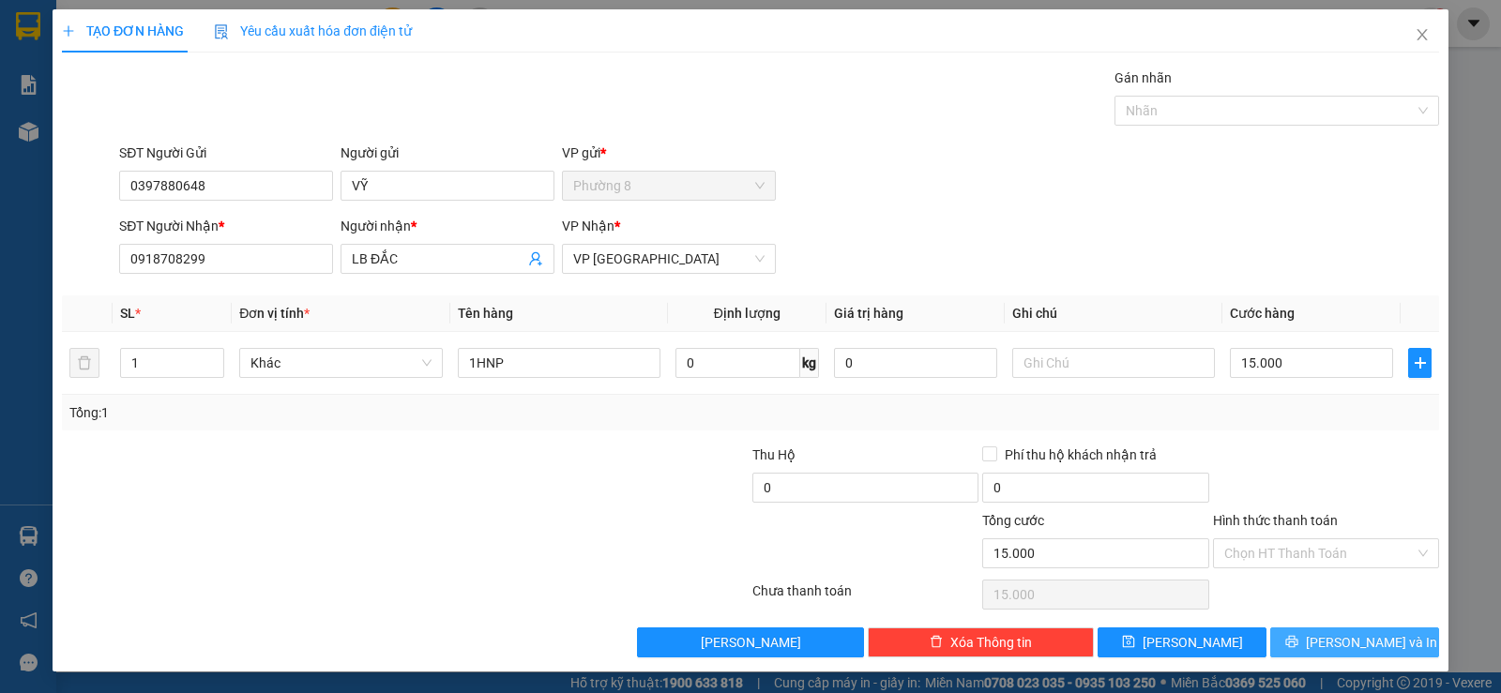
click at [1334, 642] on span "Lưu và In" at bounding box center [1371, 642] width 131 height 21
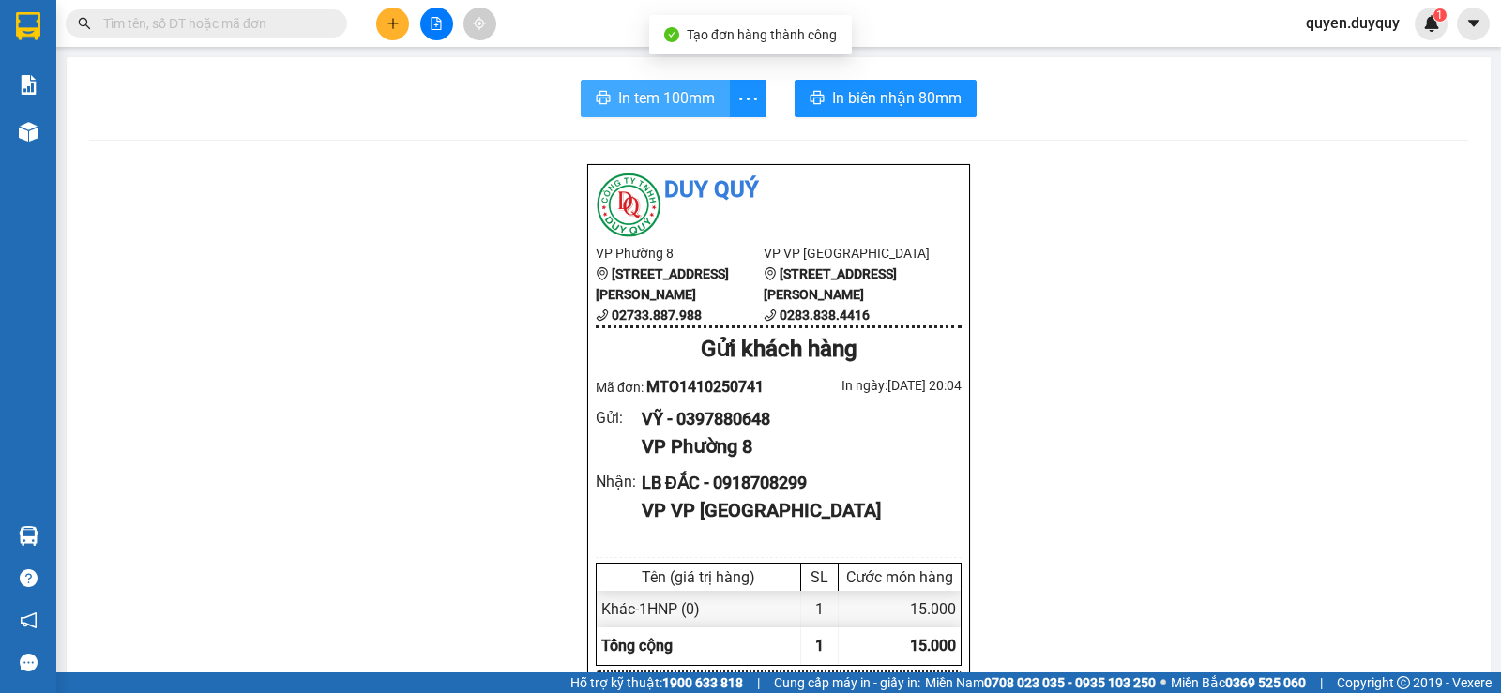
click at [656, 97] on span "In tem 100mm" at bounding box center [666, 97] width 97 height 23
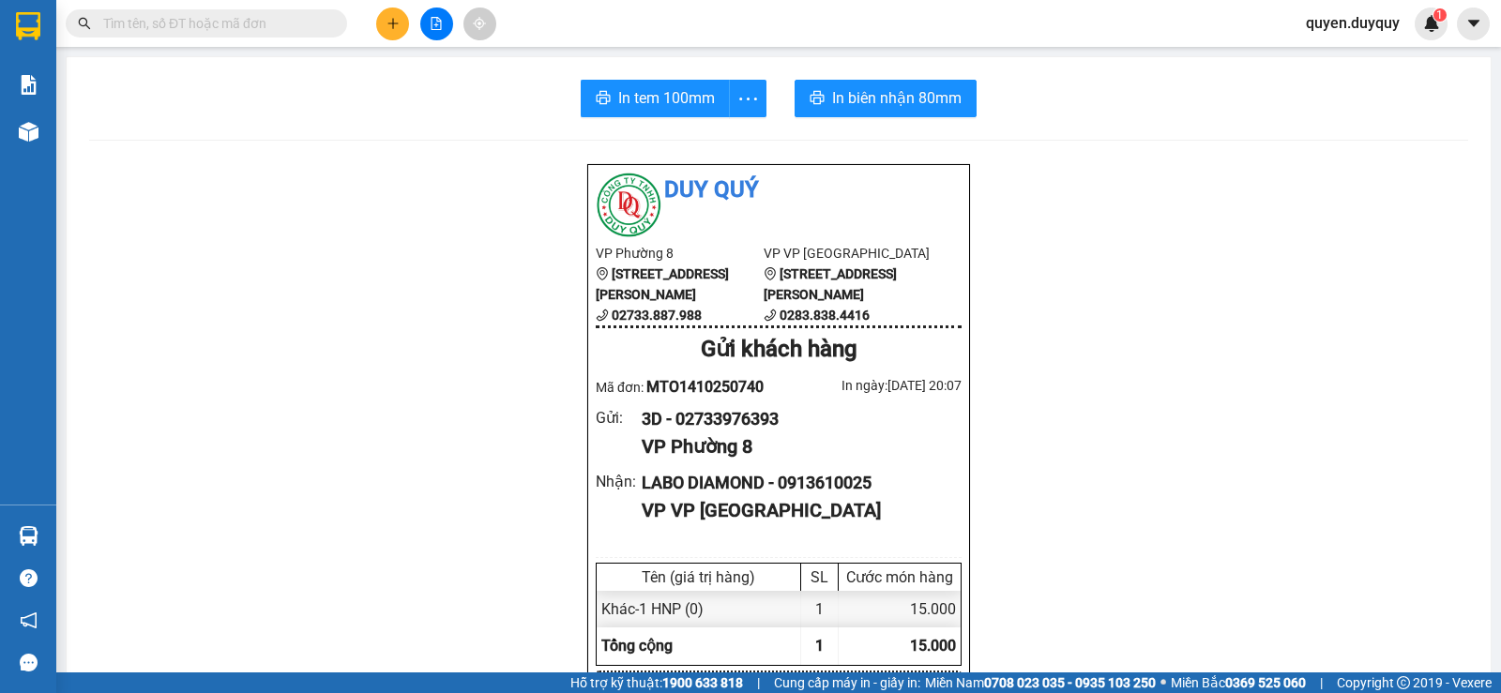
click at [112, 15] on input "text" at bounding box center [213, 23] width 221 height 21
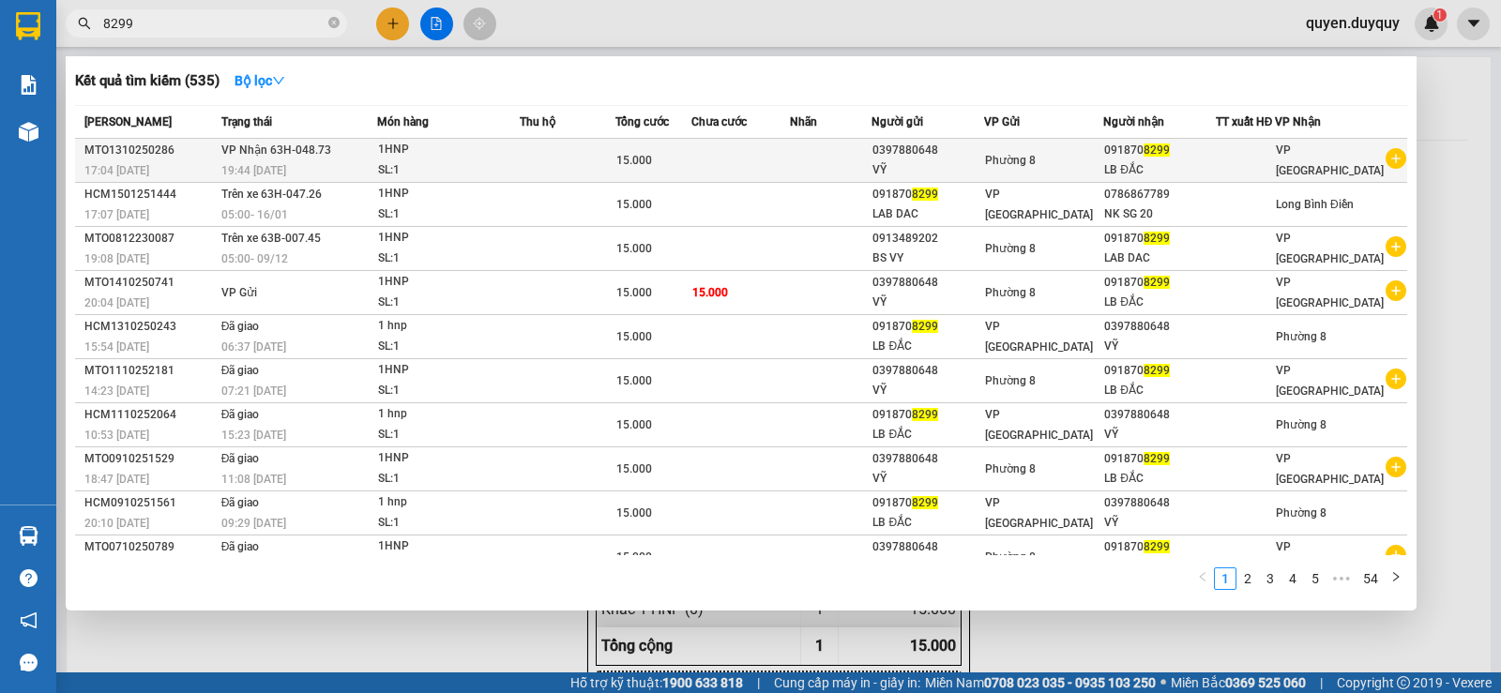
click at [1113, 170] on div "LB ĐẮC" at bounding box center [1159, 170] width 110 height 20
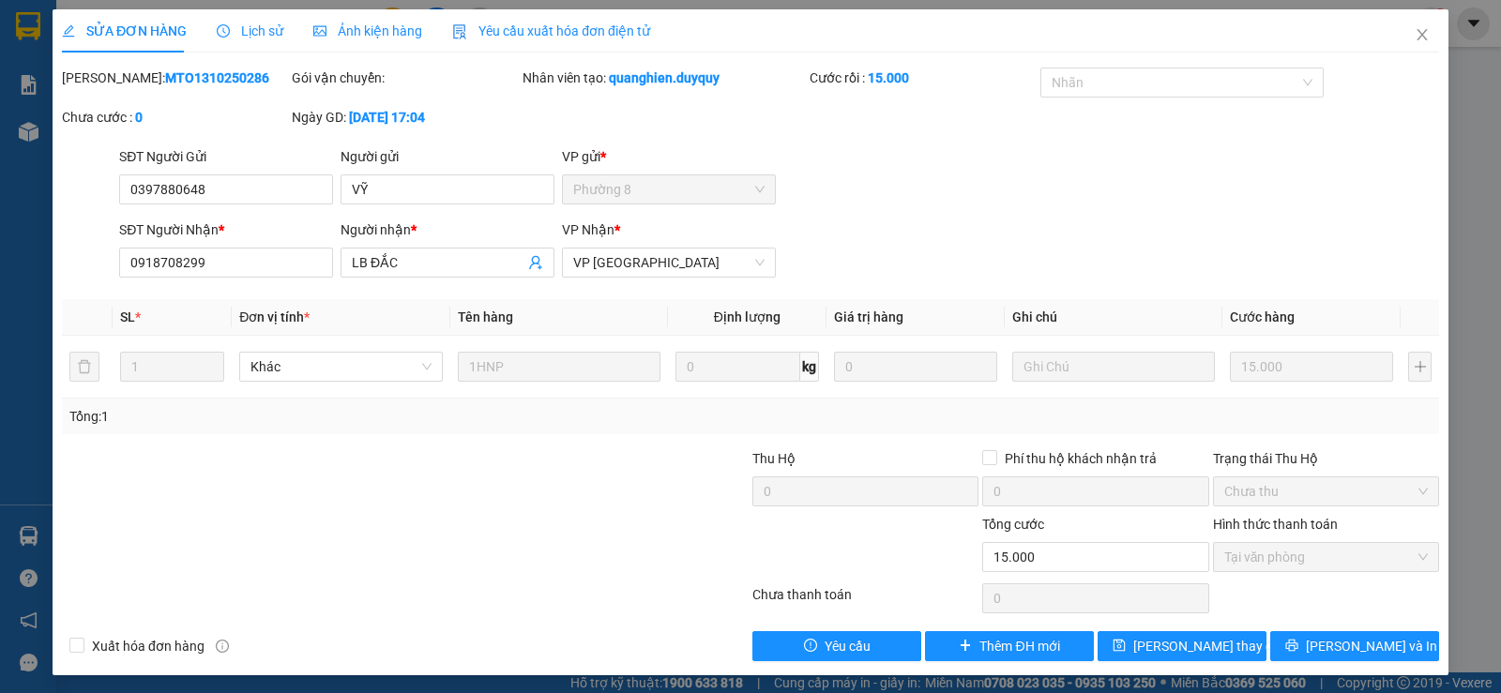
click at [1273, 526] on label "Hình thức thanh toán" at bounding box center [1275, 524] width 125 height 15
click at [1415, 35] on icon "close" at bounding box center [1422, 34] width 15 height 15
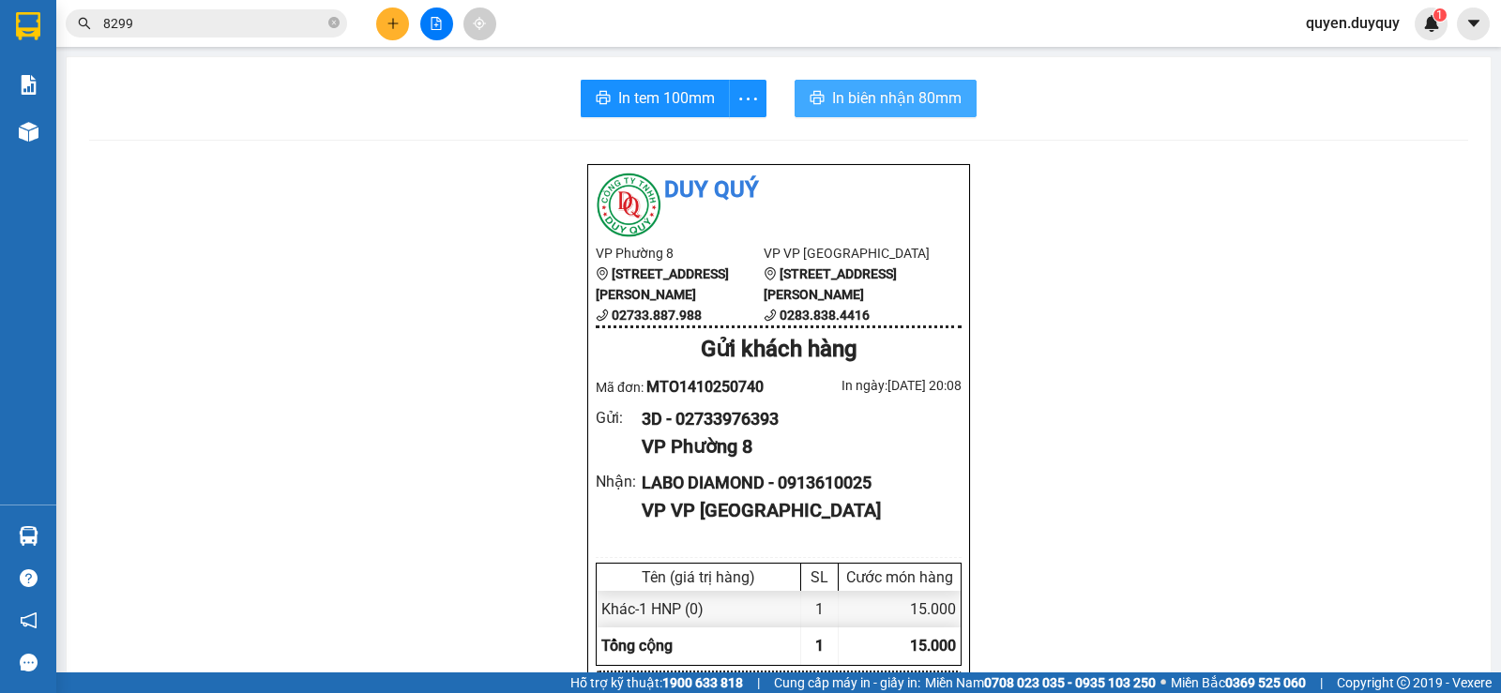
click at [920, 95] on span "In biên nhận 80mm" at bounding box center [896, 97] width 129 height 23
click at [393, 25] on icon "plus" at bounding box center [392, 23] width 1 height 10
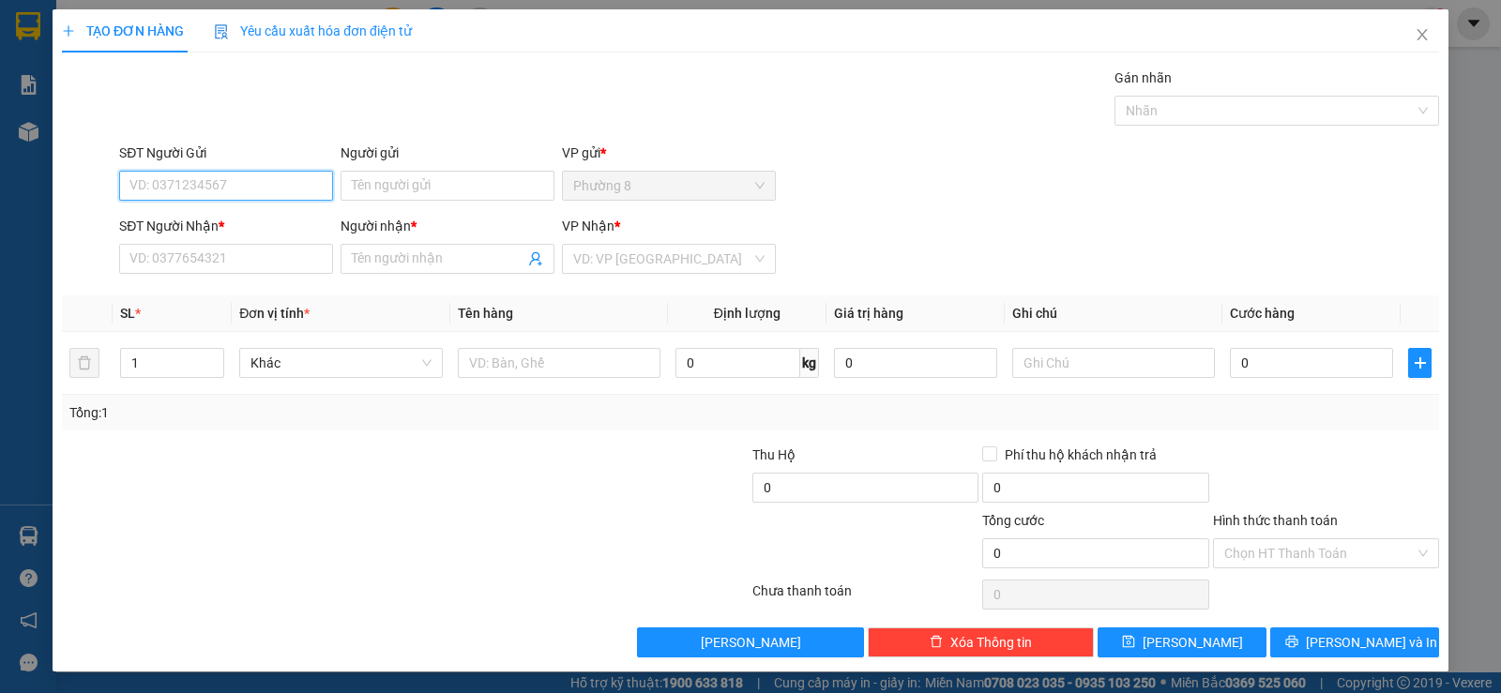
click at [288, 189] on input "SĐT Người Gửi" at bounding box center [226, 186] width 214 height 30
click at [272, 217] on div "0397880648 - VỸ" at bounding box center [224, 223] width 190 height 21
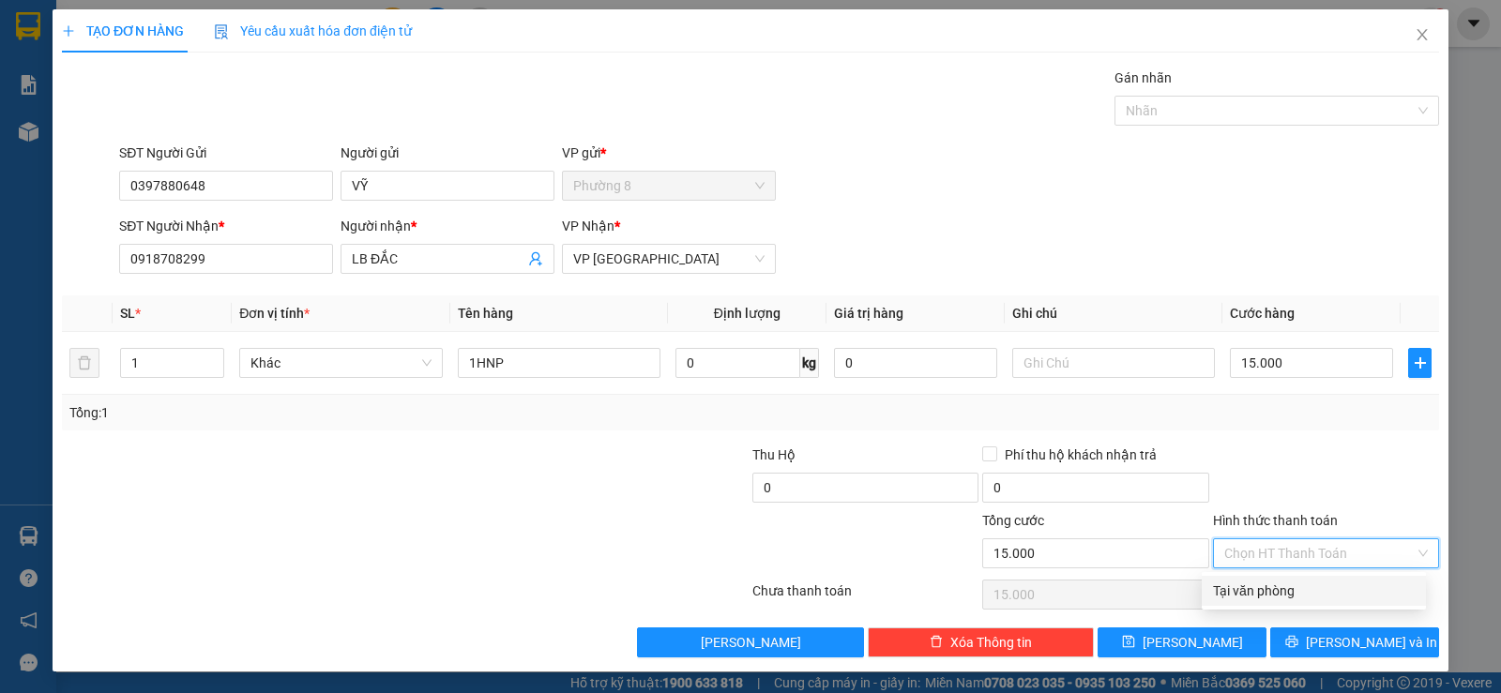
click at [1272, 558] on input "Hình thức thanh toán" at bounding box center [1320, 554] width 190 height 28
click at [1287, 590] on div "Tại văn phòng" at bounding box center [1314, 591] width 202 height 21
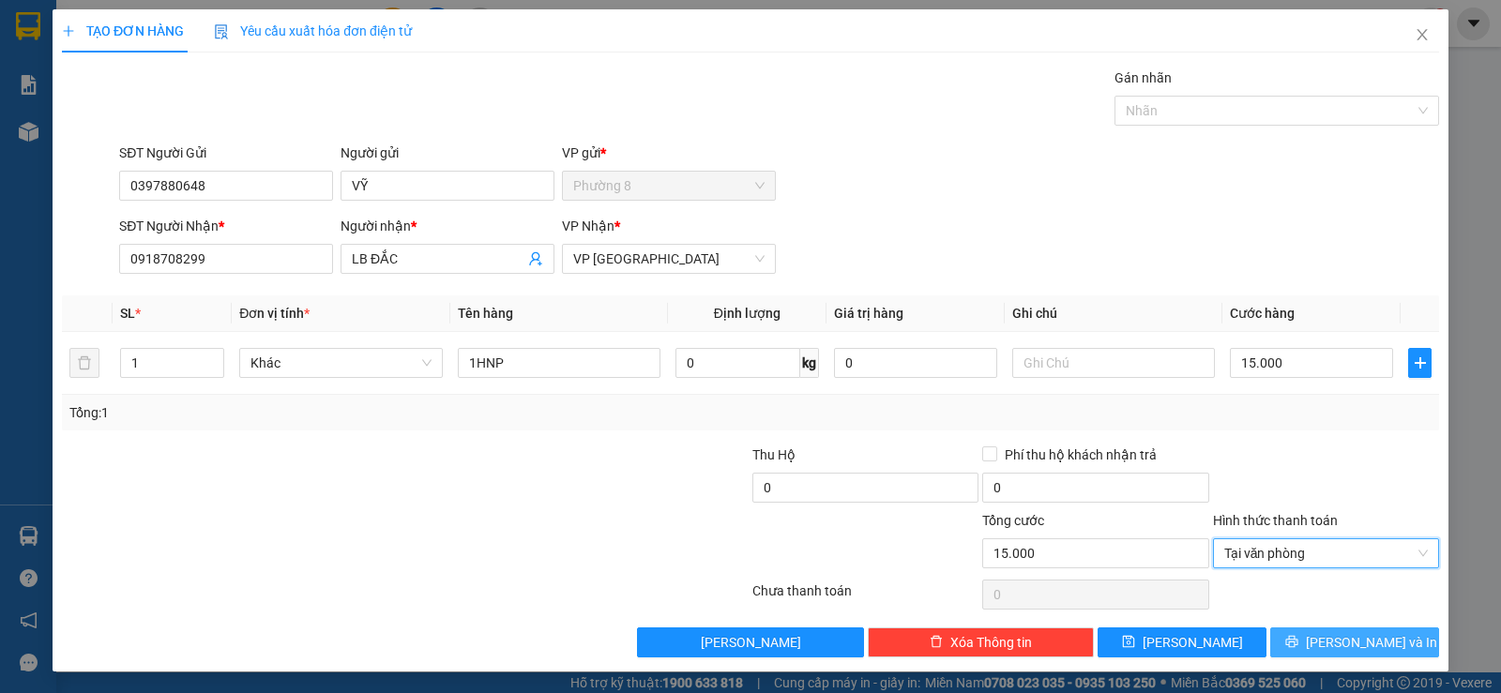
click at [1299, 637] on icon "printer" at bounding box center [1292, 641] width 13 height 13
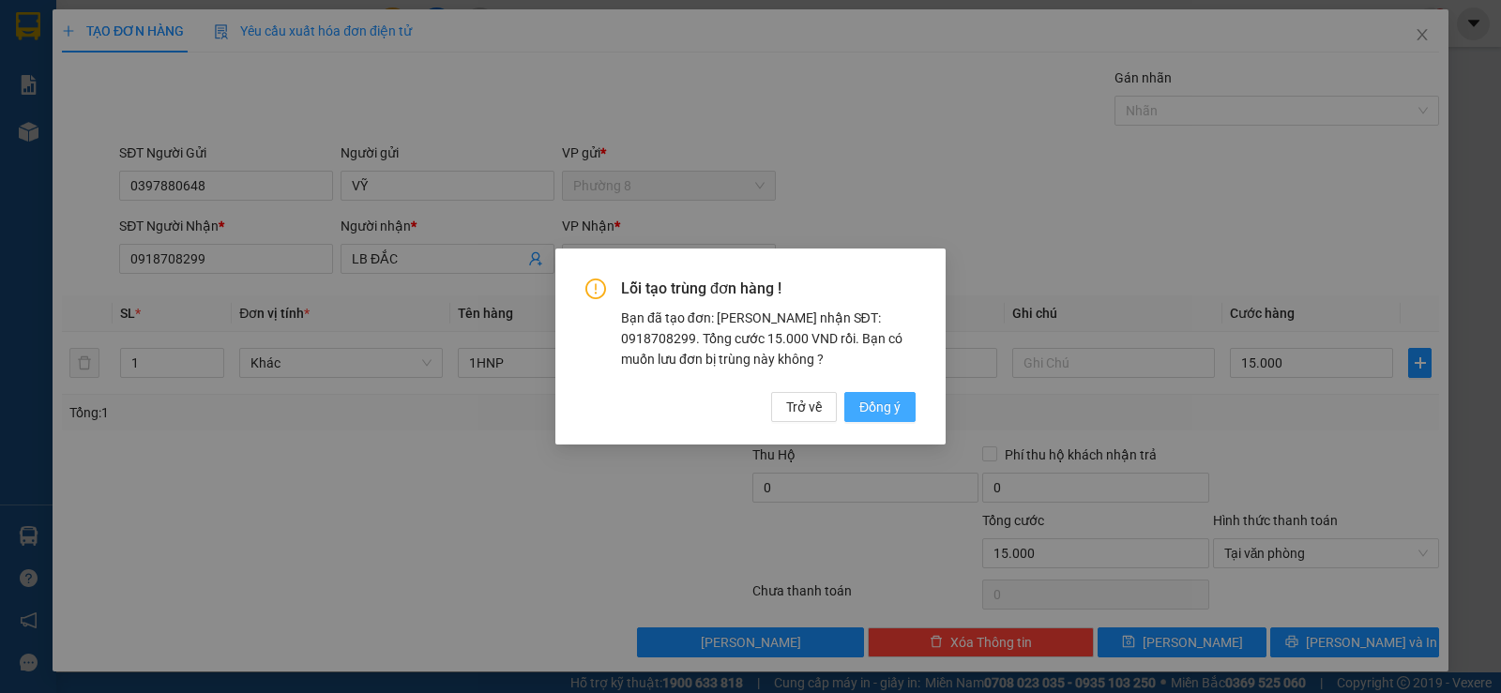
click at [872, 397] on span "Đồng ý" at bounding box center [880, 407] width 41 height 21
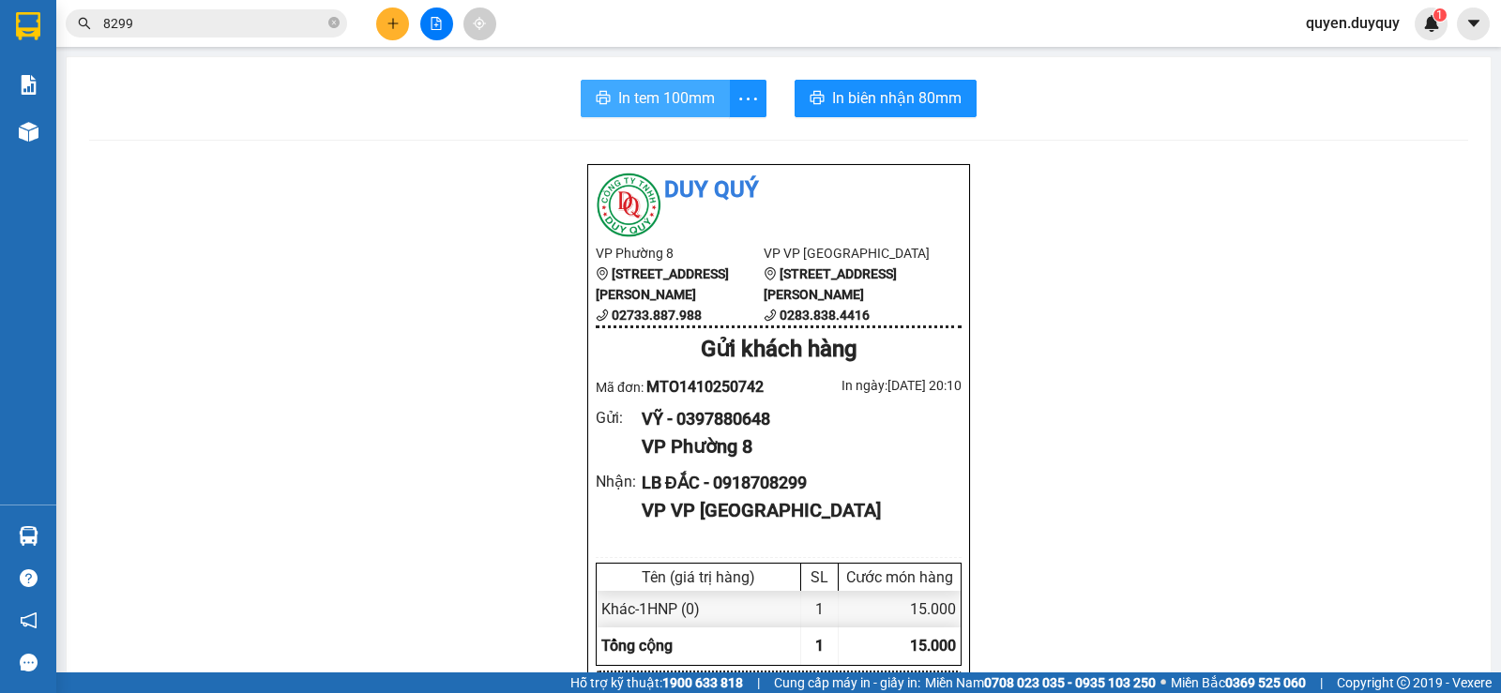
click at [696, 89] on span "In tem 100mm" at bounding box center [666, 97] width 97 height 23
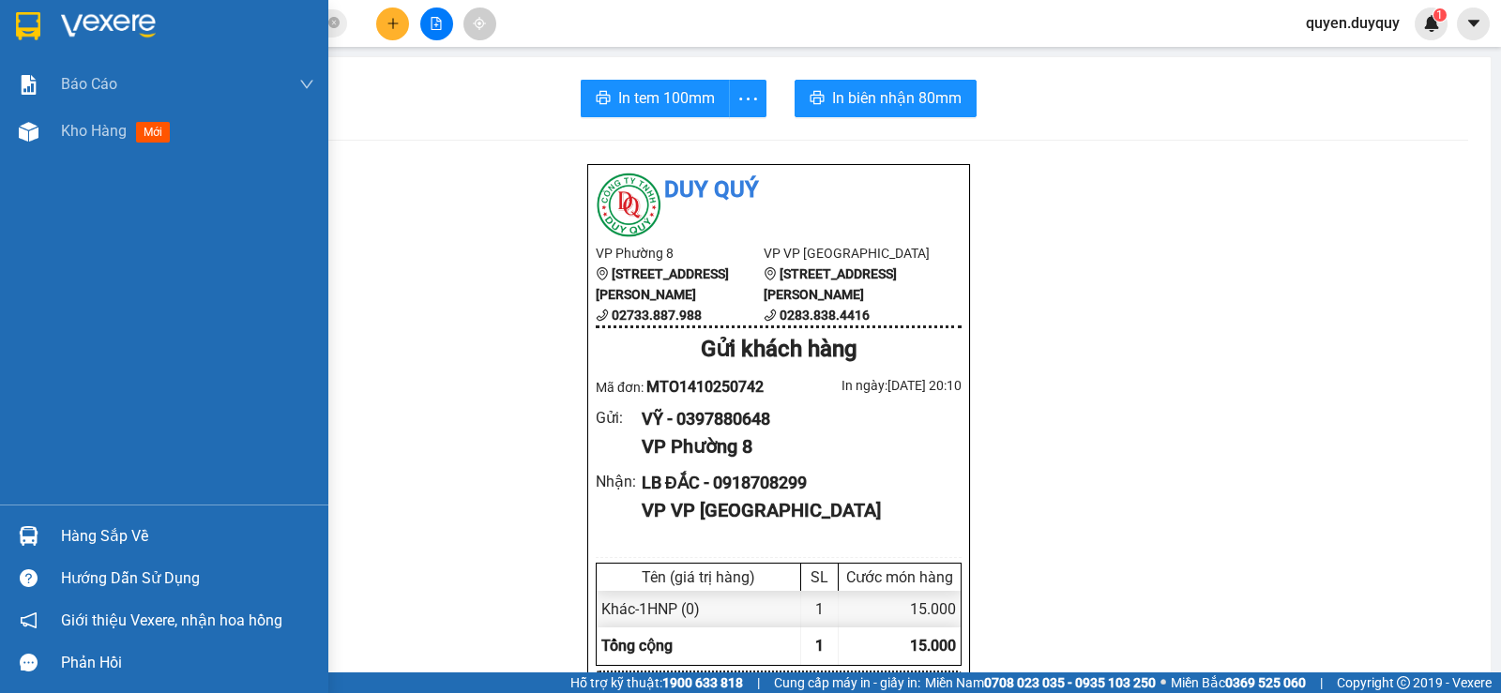
click at [23, 16] on img at bounding box center [28, 26] width 24 height 28
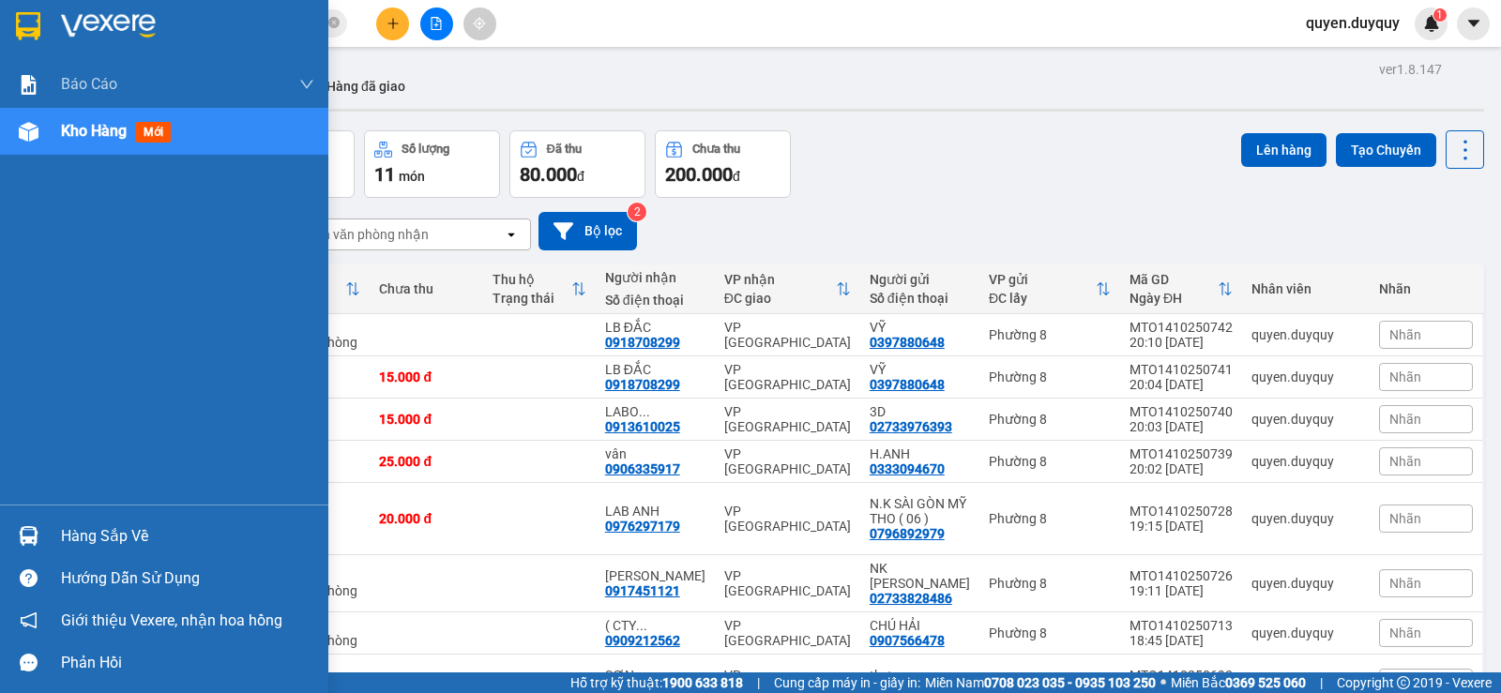
click at [23, 528] on img at bounding box center [29, 536] width 20 height 20
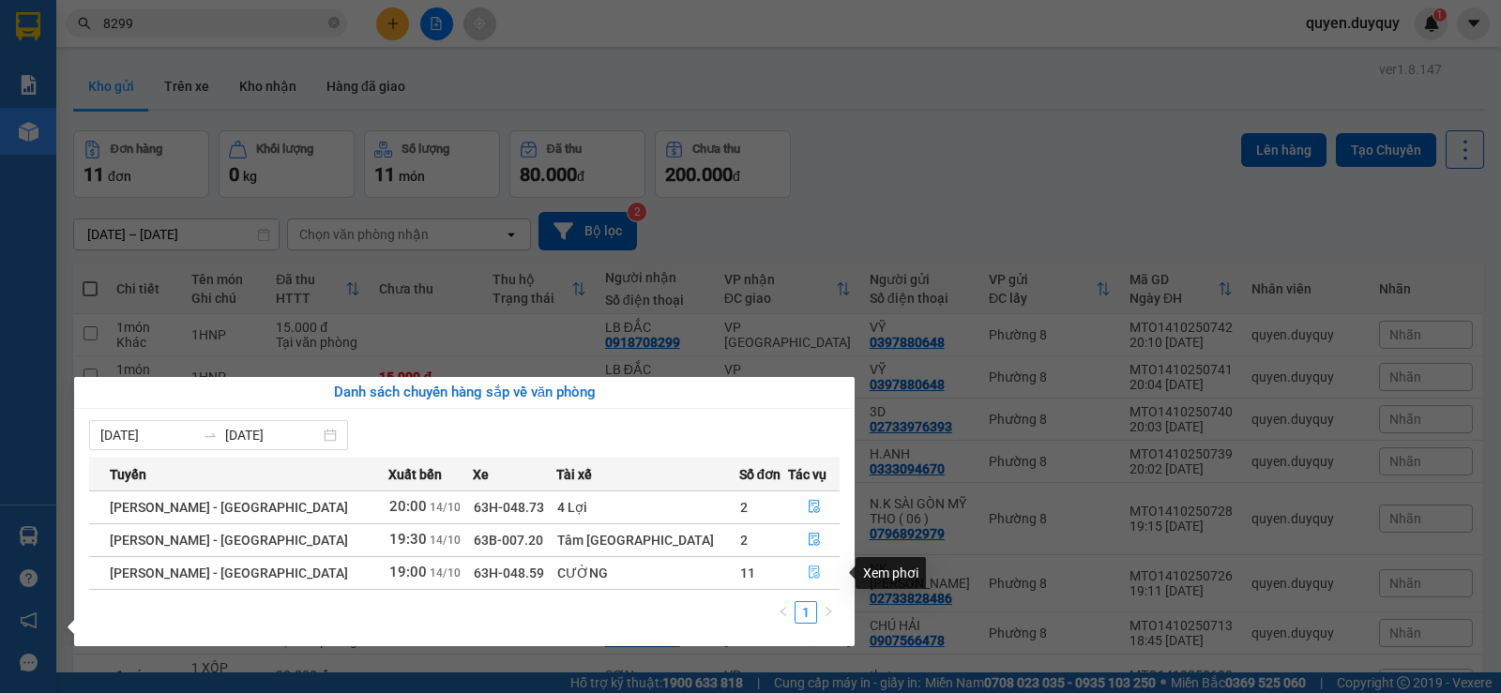
click at [808, 571] on icon "file-done" at bounding box center [814, 572] width 13 height 13
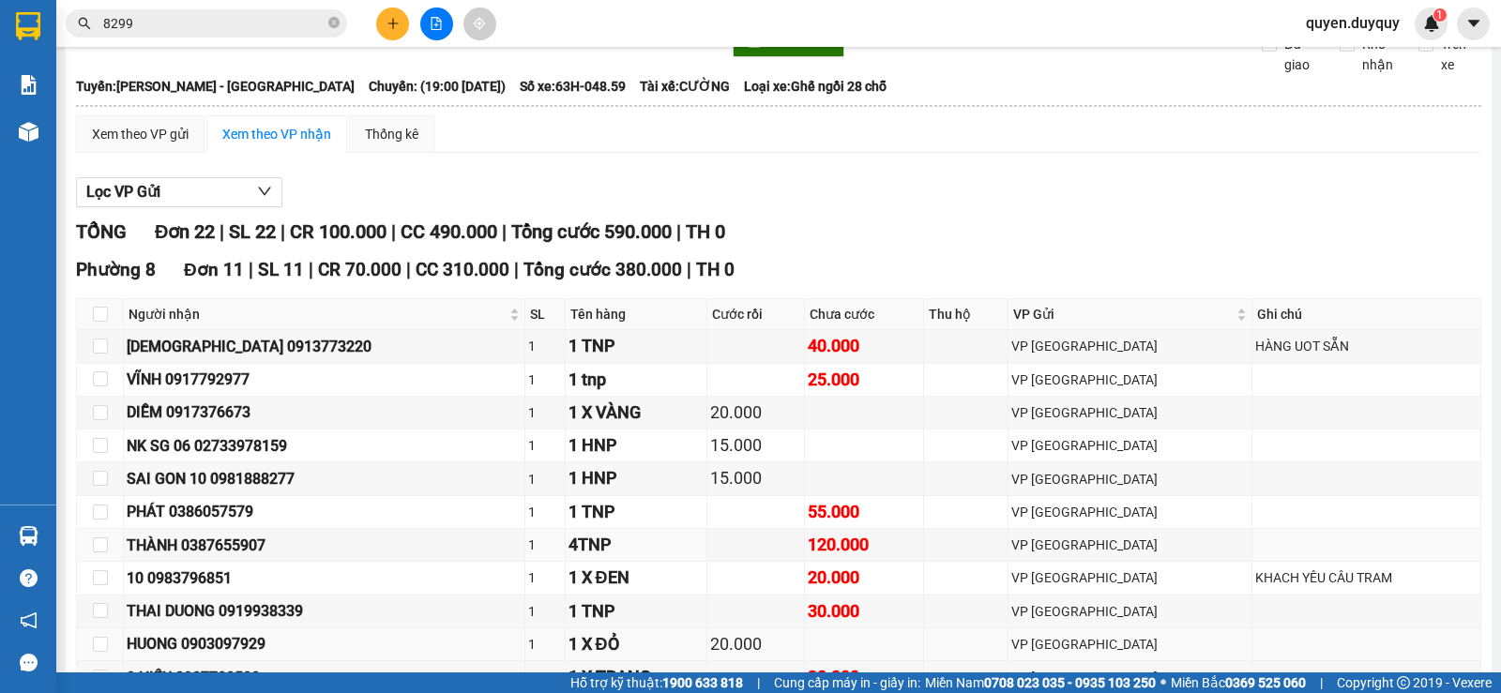
scroll to position [188, 0]
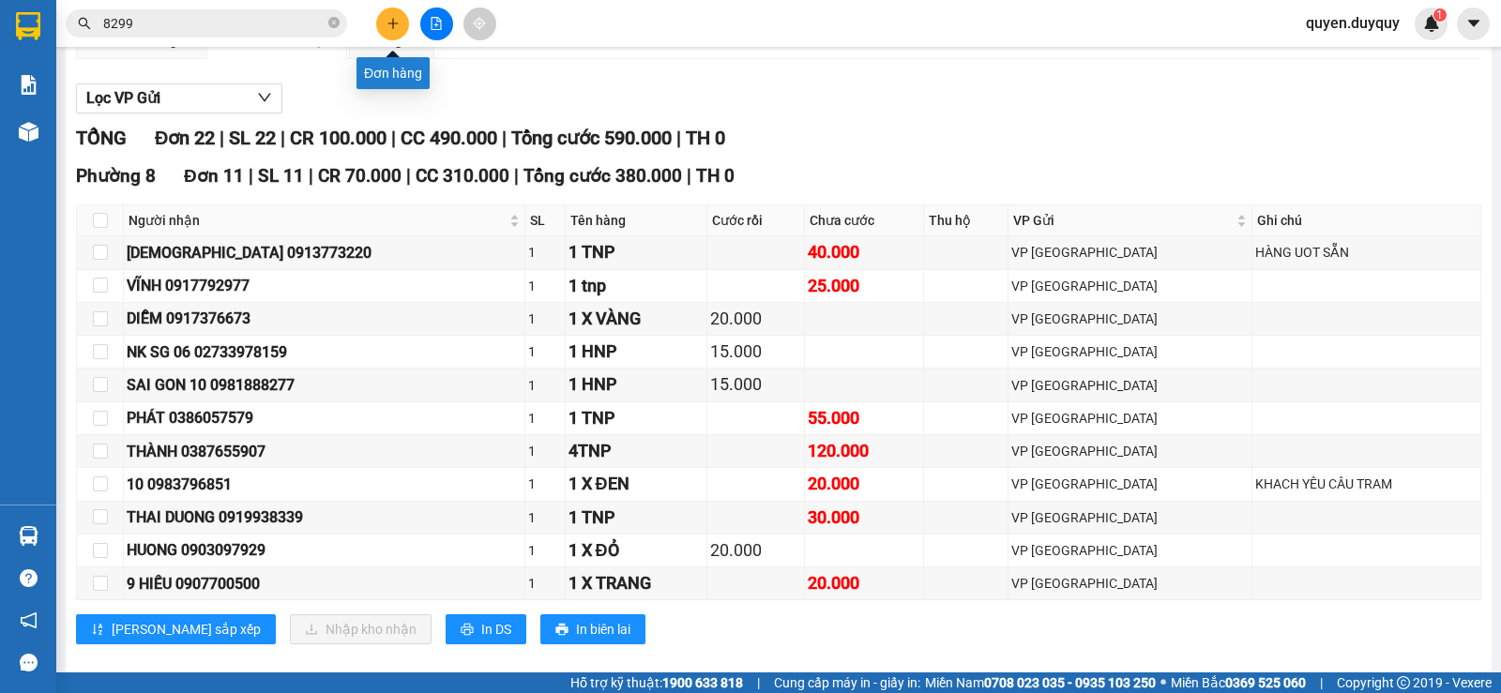
click at [388, 28] on icon "plus" at bounding box center [393, 23] width 13 height 13
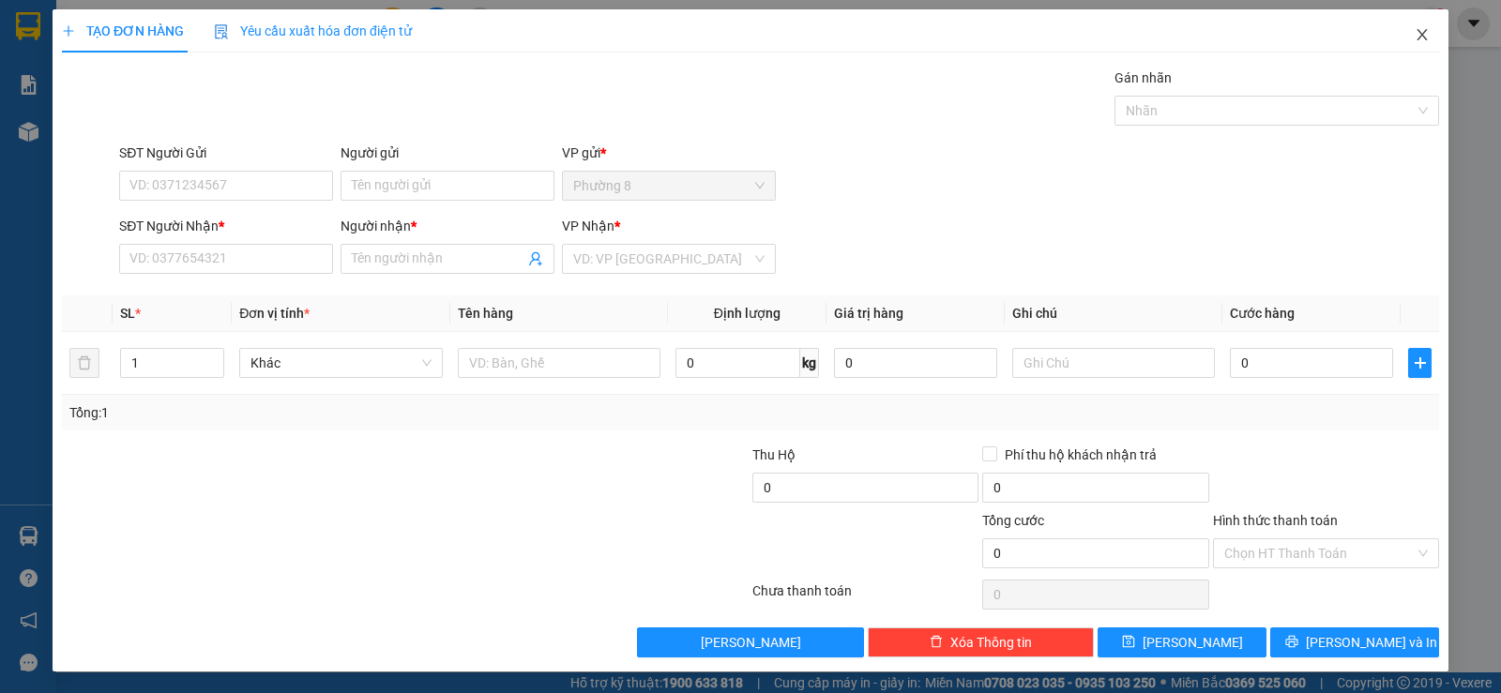
click at [1417, 38] on icon "close" at bounding box center [1422, 34] width 10 height 11
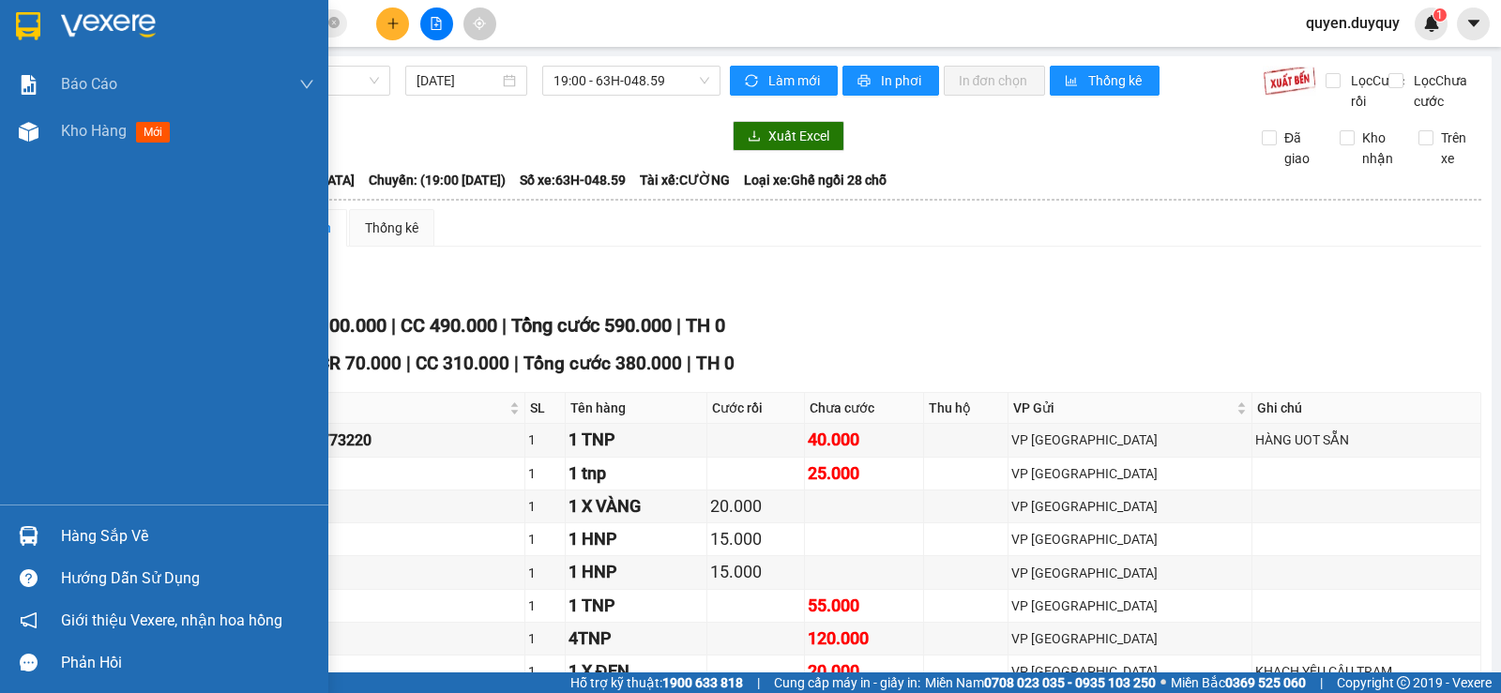
click at [25, 24] on img at bounding box center [28, 26] width 24 height 28
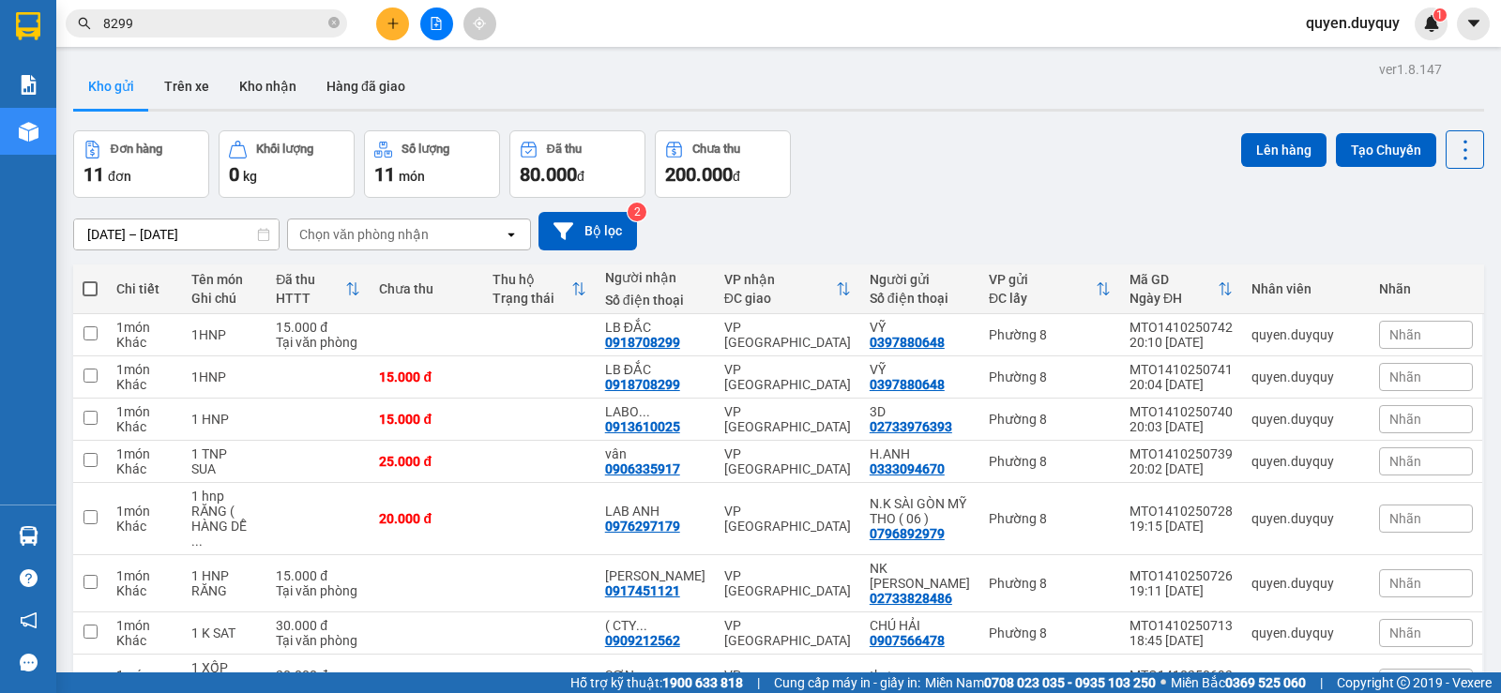
click at [121, 90] on button "Kho gửi" at bounding box center [111, 86] width 76 height 45
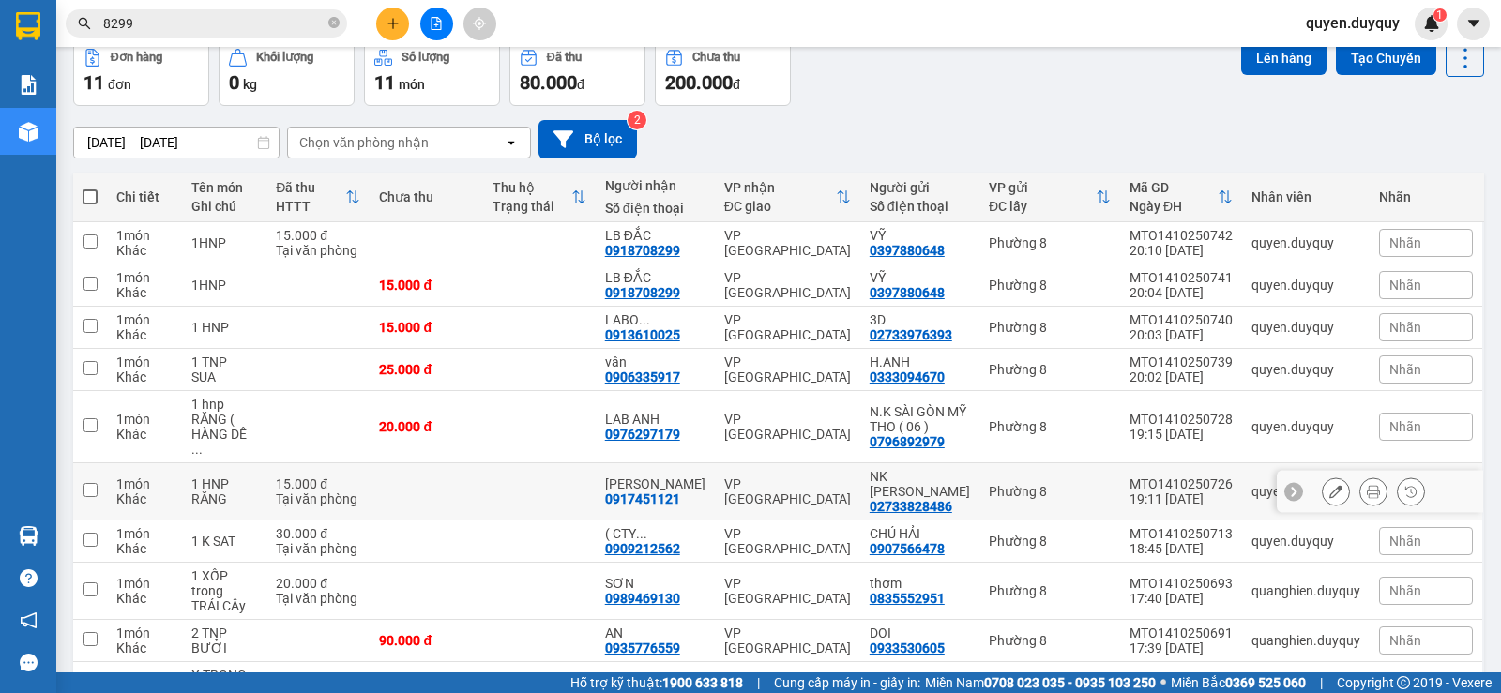
scroll to position [186, 0]
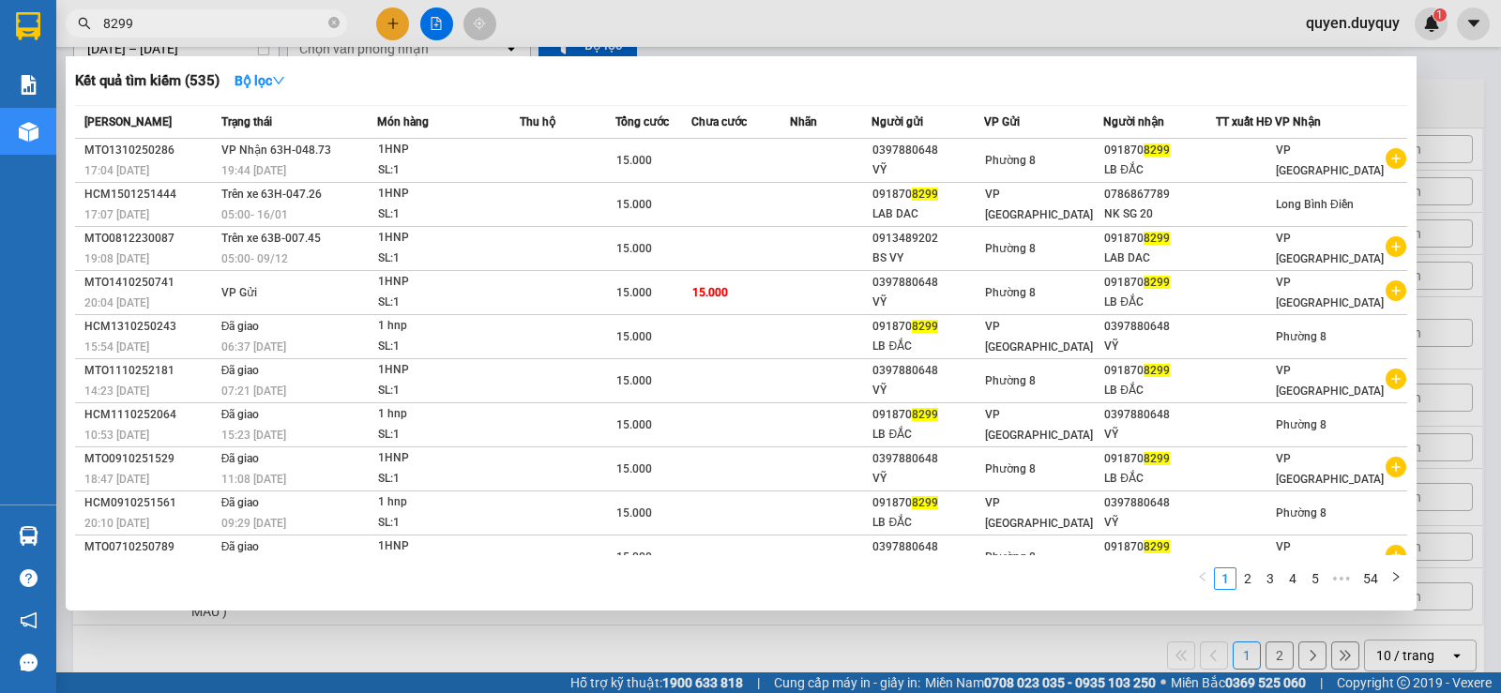
click at [243, 23] on input "8299" at bounding box center [213, 23] width 221 height 21
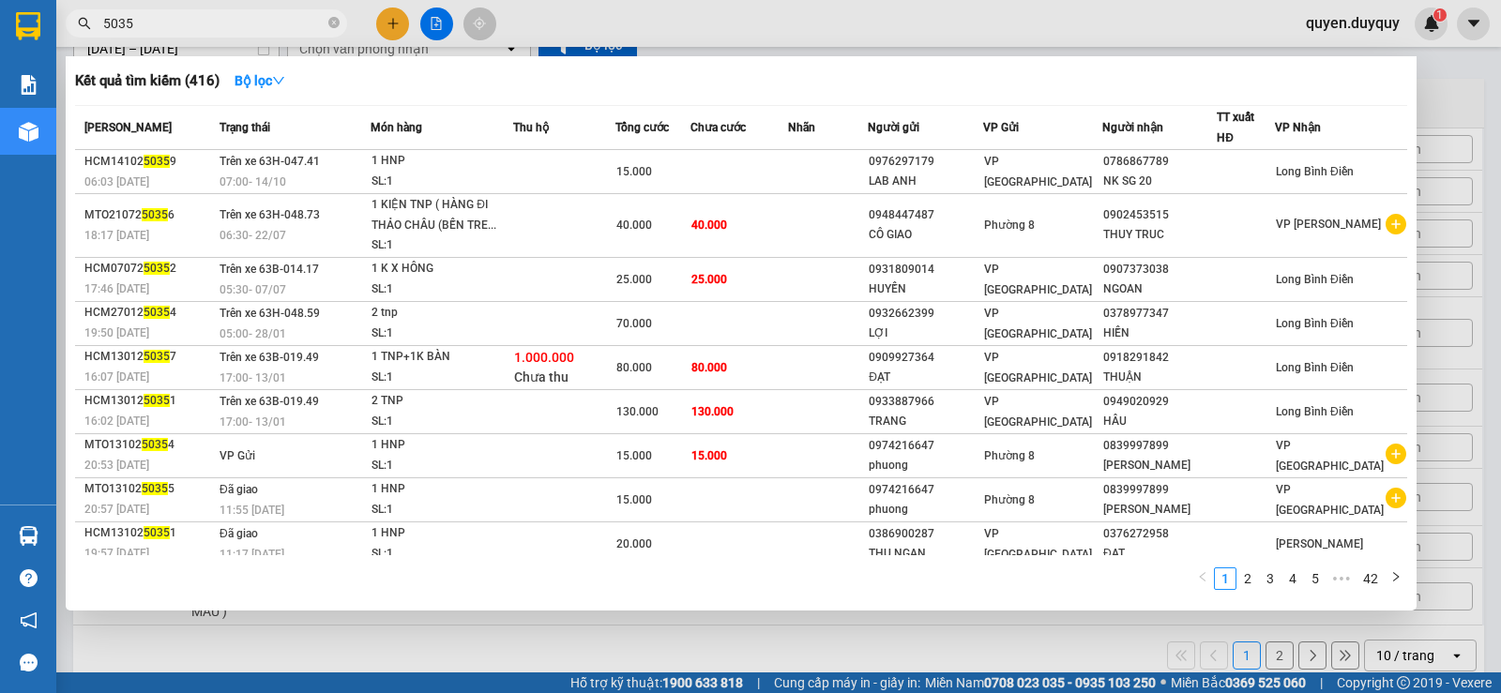
click at [210, 23] on input "5035" at bounding box center [213, 23] width 221 height 21
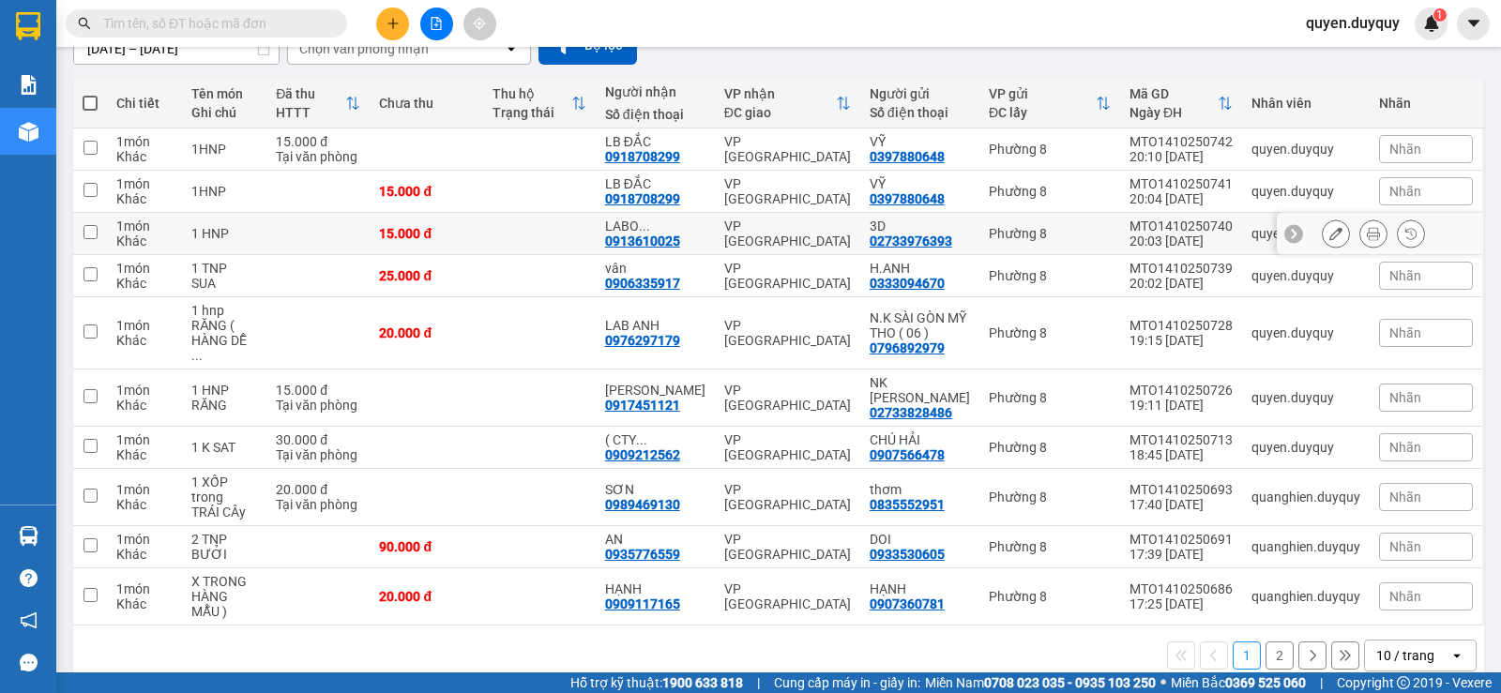
scroll to position [92, 0]
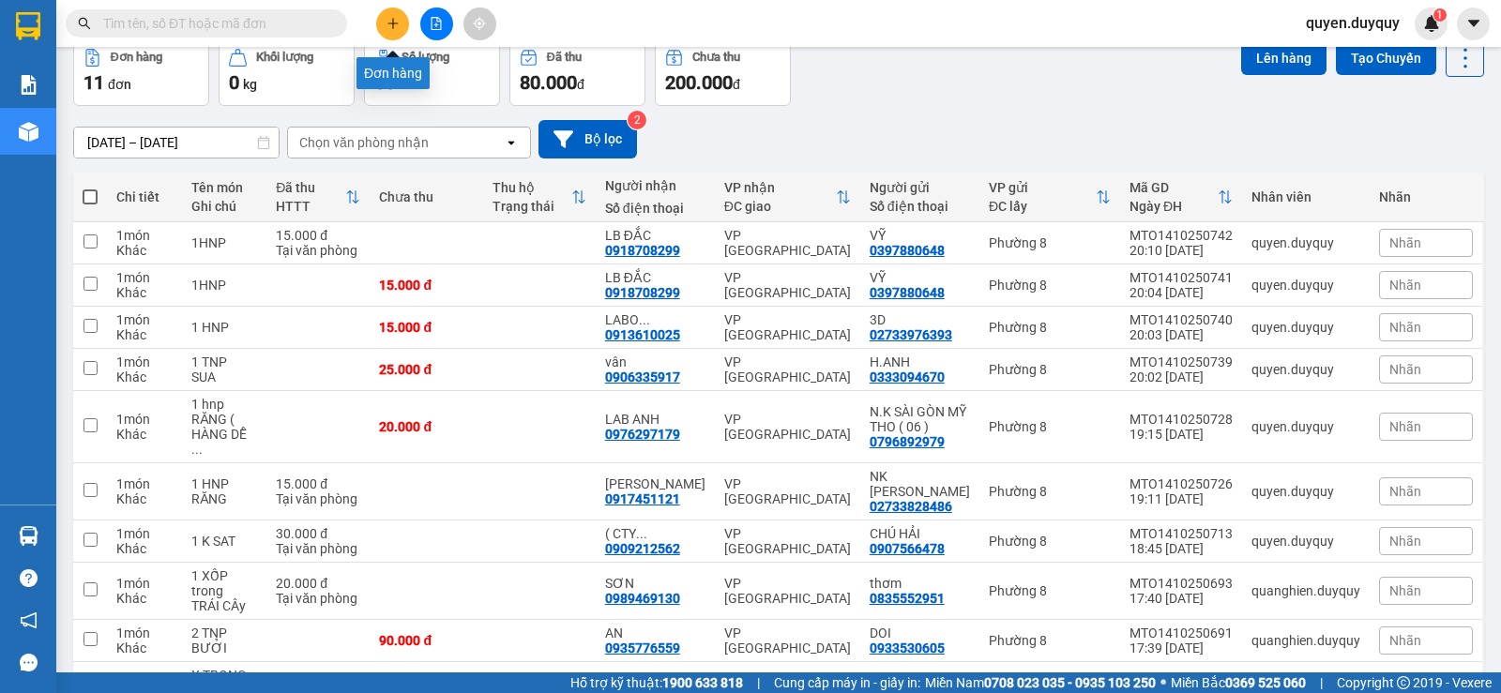
click at [383, 23] on button at bounding box center [392, 24] width 33 height 33
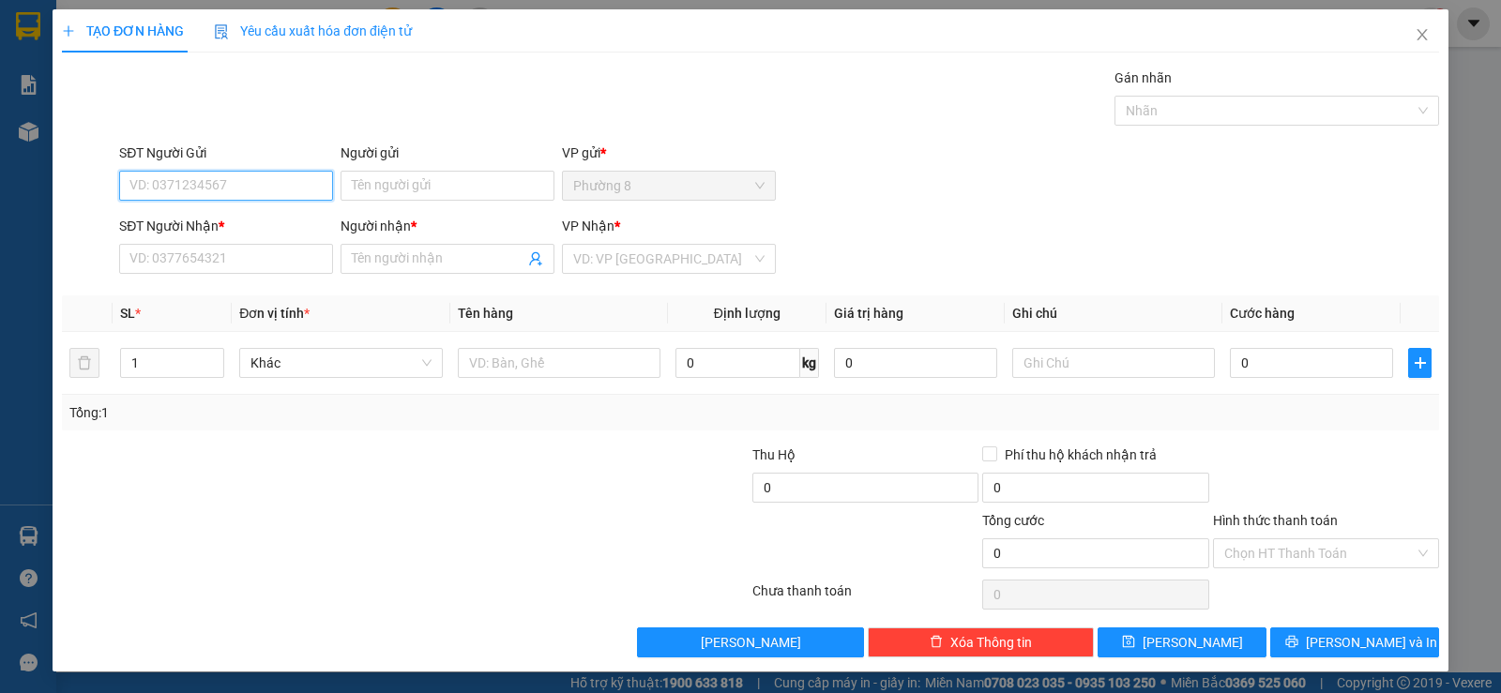
click at [282, 187] on input "SĐT Người Gửi" at bounding box center [226, 186] width 214 height 30
click at [266, 223] on div "0907876199 - THAI LAM" at bounding box center [224, 223] width 190 height 21
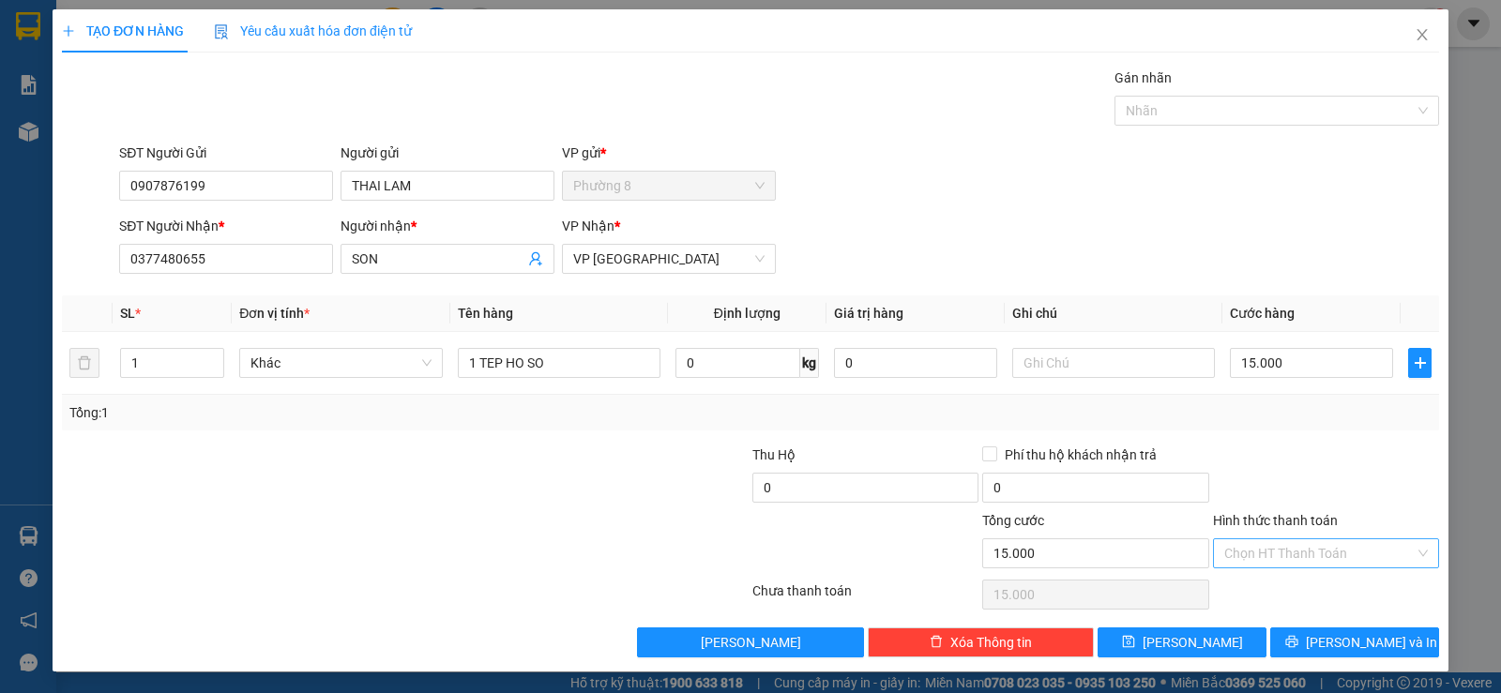
click at [1303, 543] on input "Hình thức thanh toán" at bounding box center [1320, 554] width 190 height 28
click at [1301, 588] on div "Tại văn phòng" at bounding box center [1314, 591] width 202 height 21
click at [1312, 632] on button "Lưu và In" at bounding box center [1355, 643] width 169 height 30
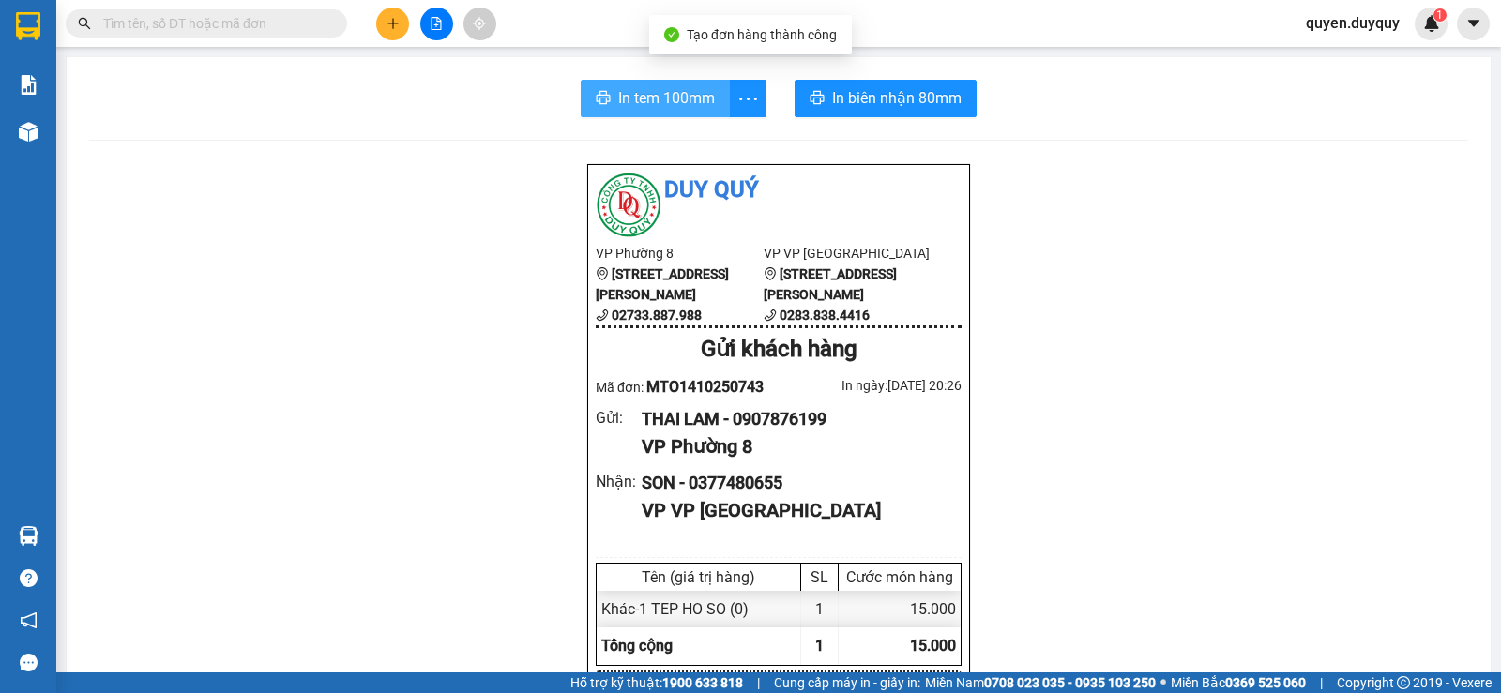
click at [701, 99] on span "In tem 100mm" at bounding box center [666, 97] width 97 height 23
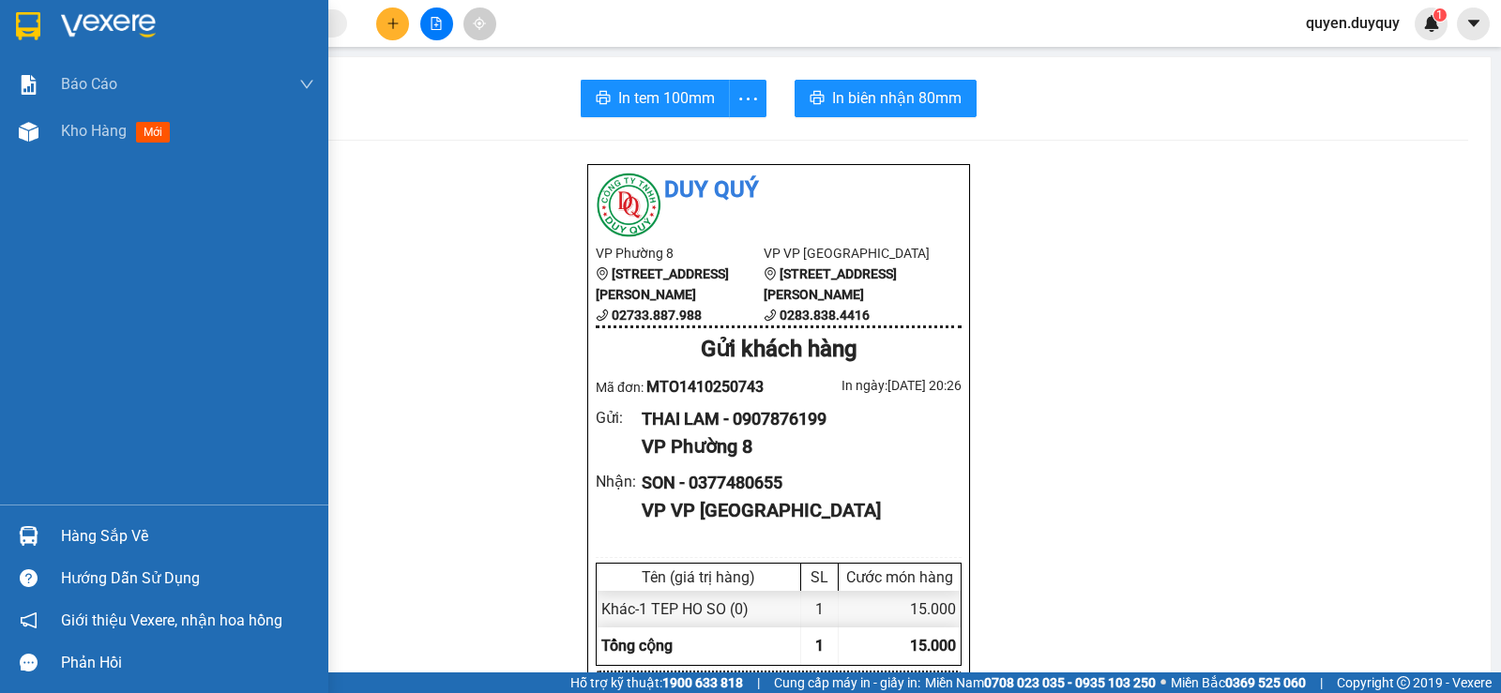
click at [31, 528] on img at bounding box center [29, 536] width 20 height 20
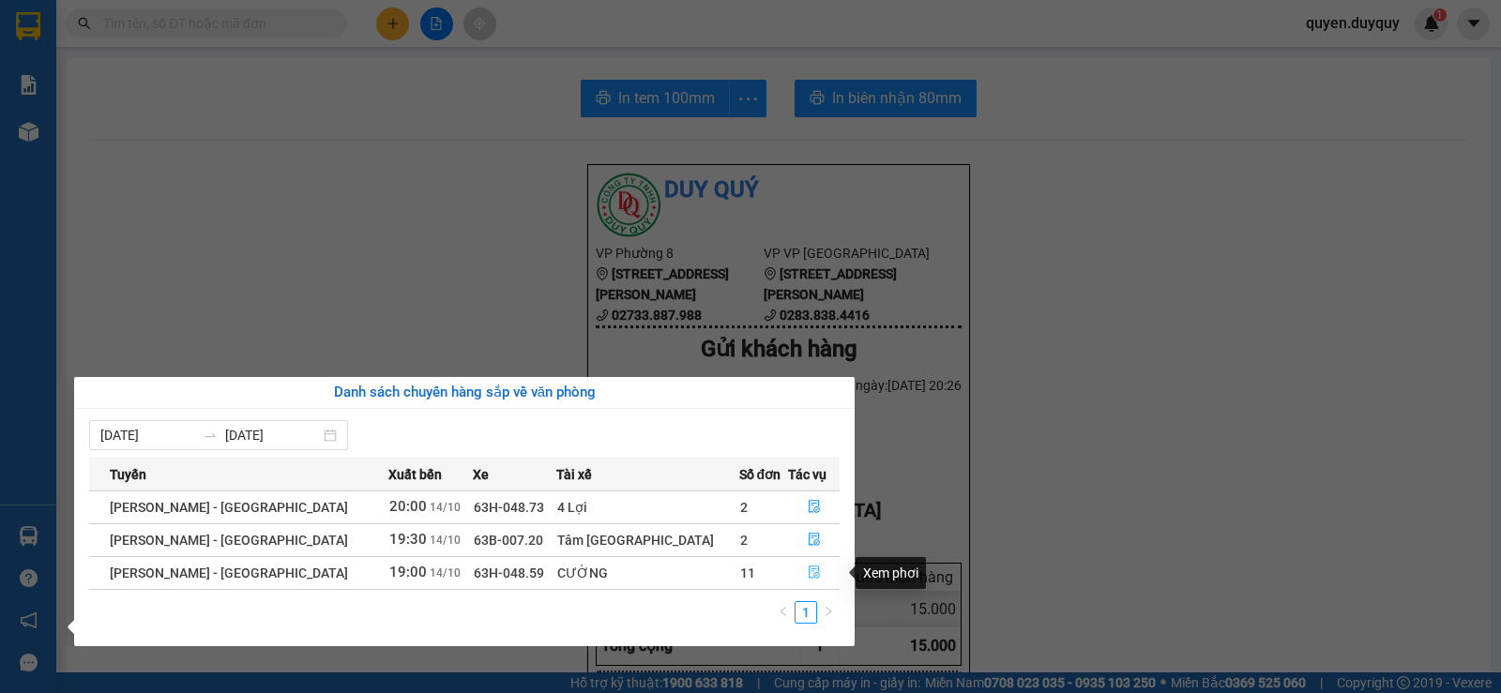
click at [809, 571] on icon "file-done" at bounding box center [814, 573] width 11 height 13
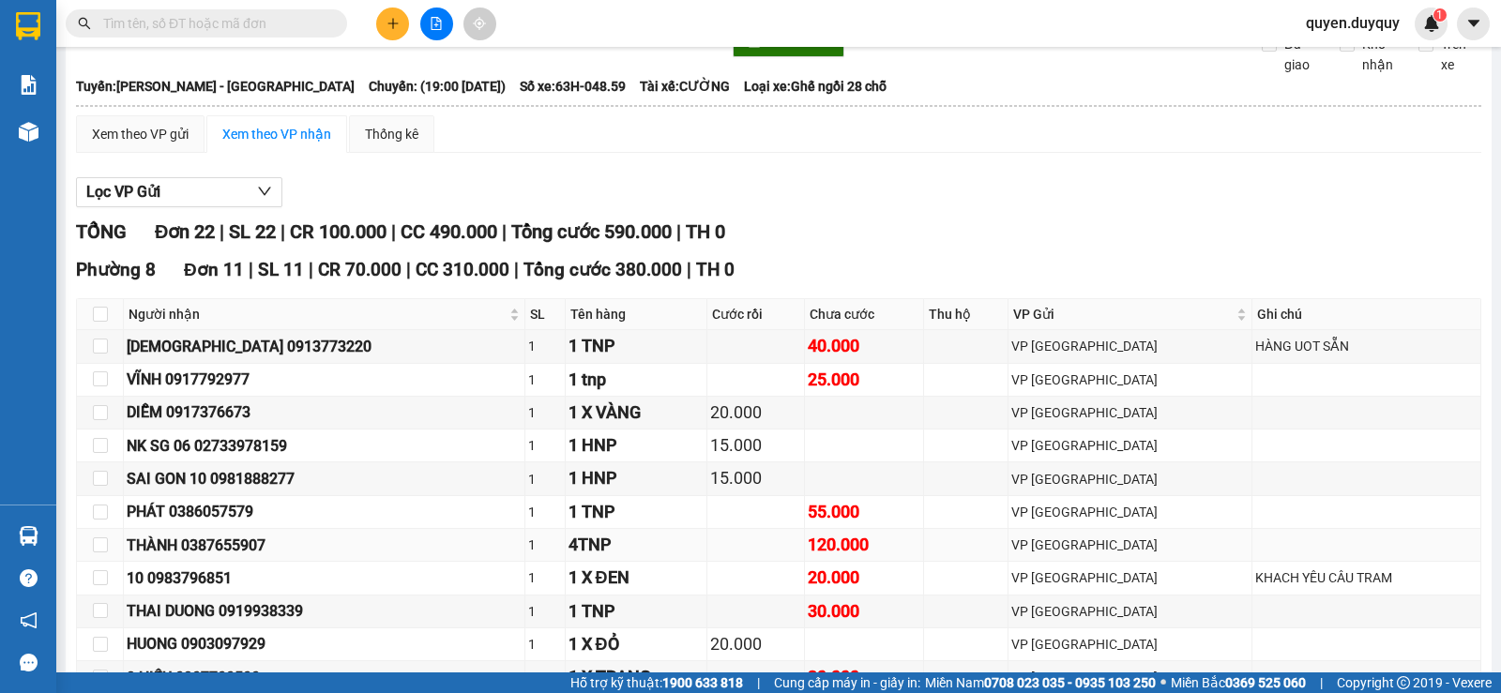
scroll to position [188, 0]
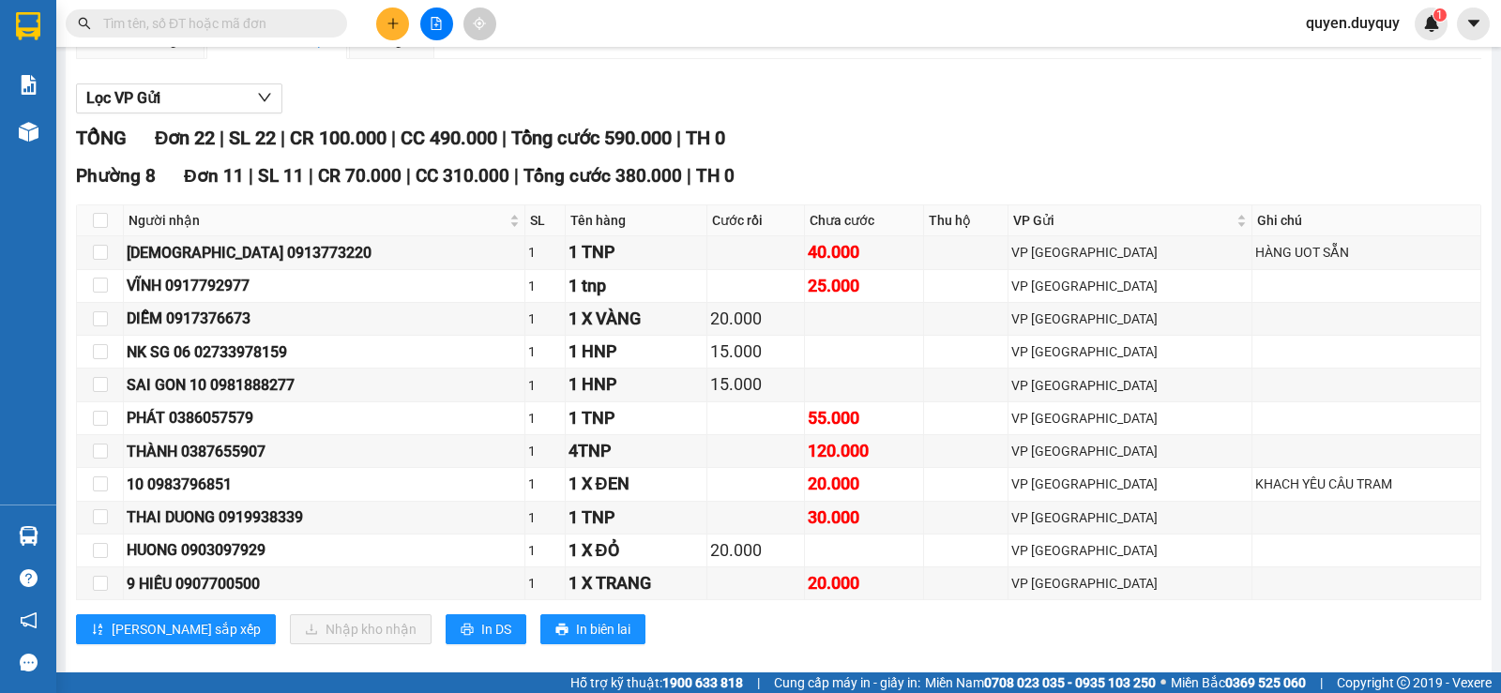
click at [204, 23] on input "text" at bounding box center [213, 23] width 221 height 21
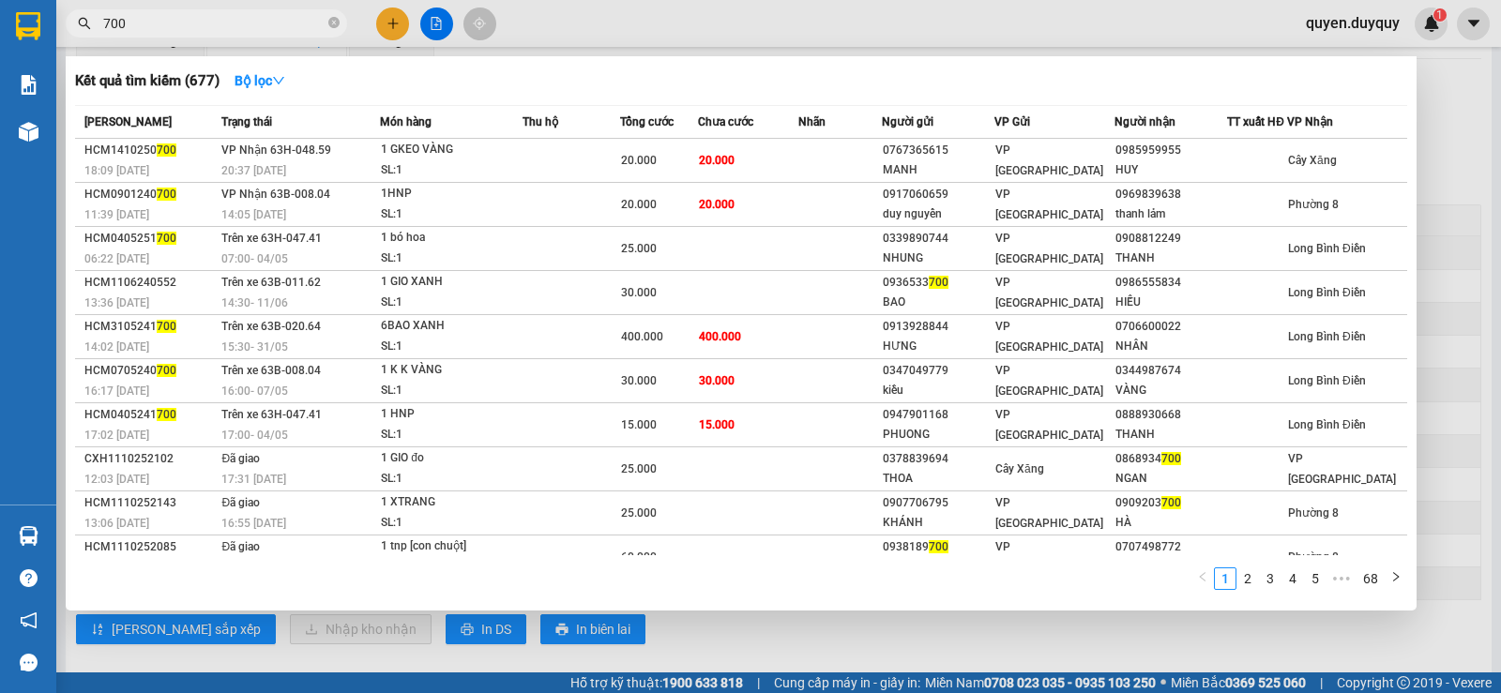
click at [255, 26] on input "700" at bounding box center [213, 23] width 221 height 21
type input "7"
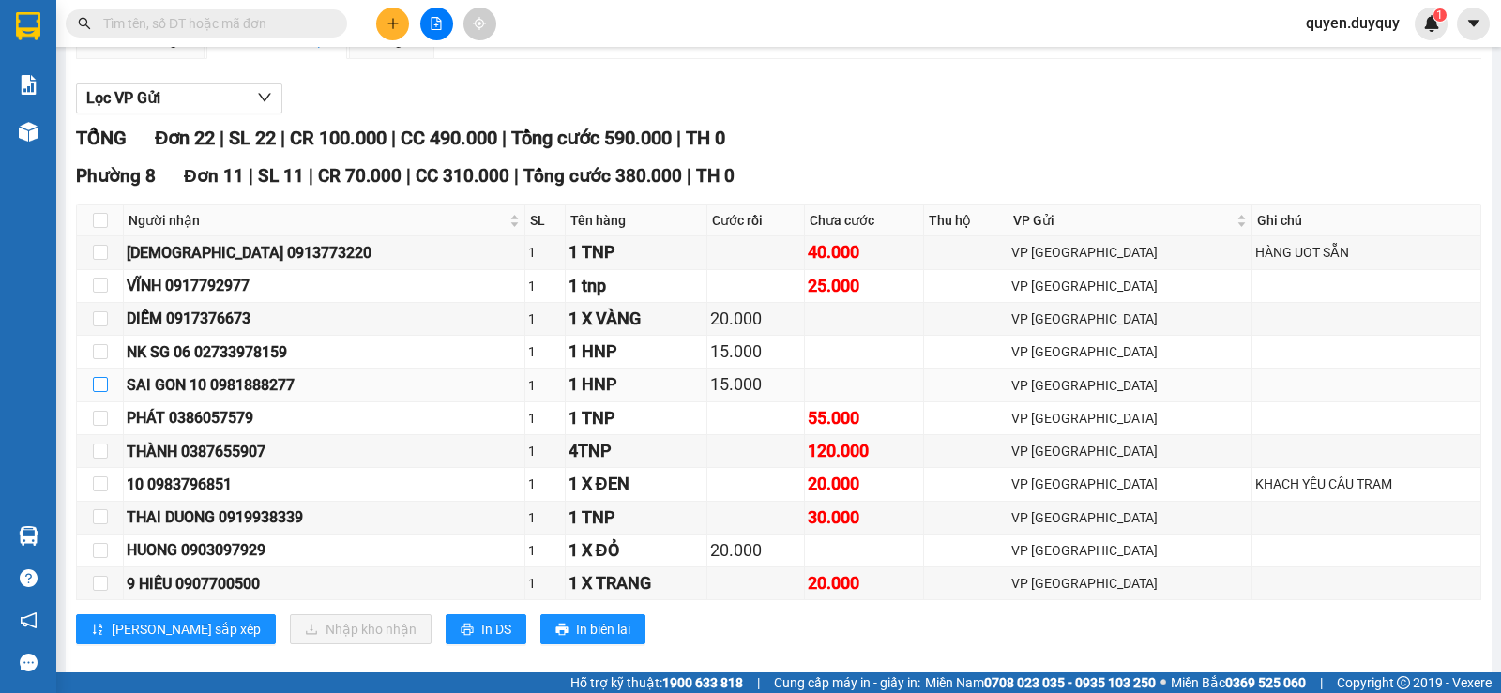
click at [99, 392] on input "checkbox" at bounding box center [100, 384] width 15 height 15
checkbox input "true"
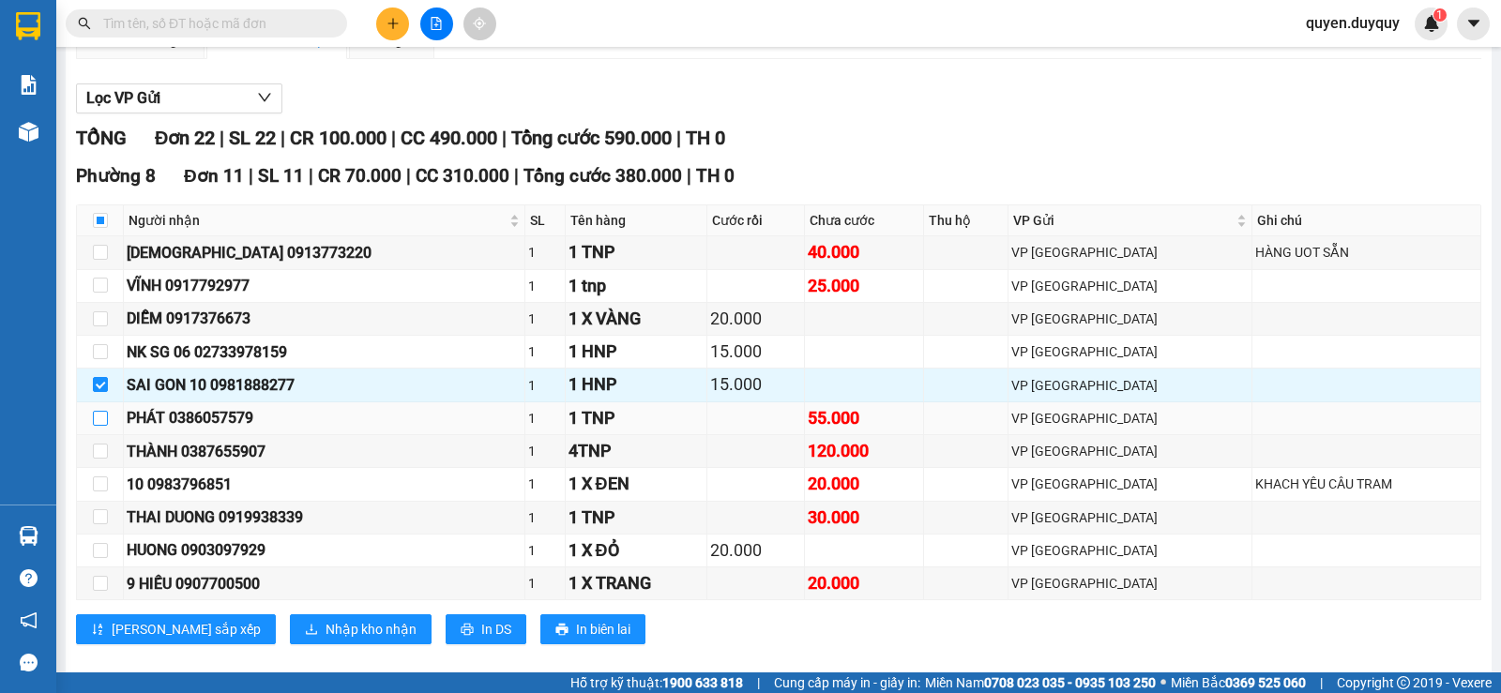
click at [104, 426] on input "checkbox" at bounding box center [100, 418] width 15 height 15
checkbox input "true"
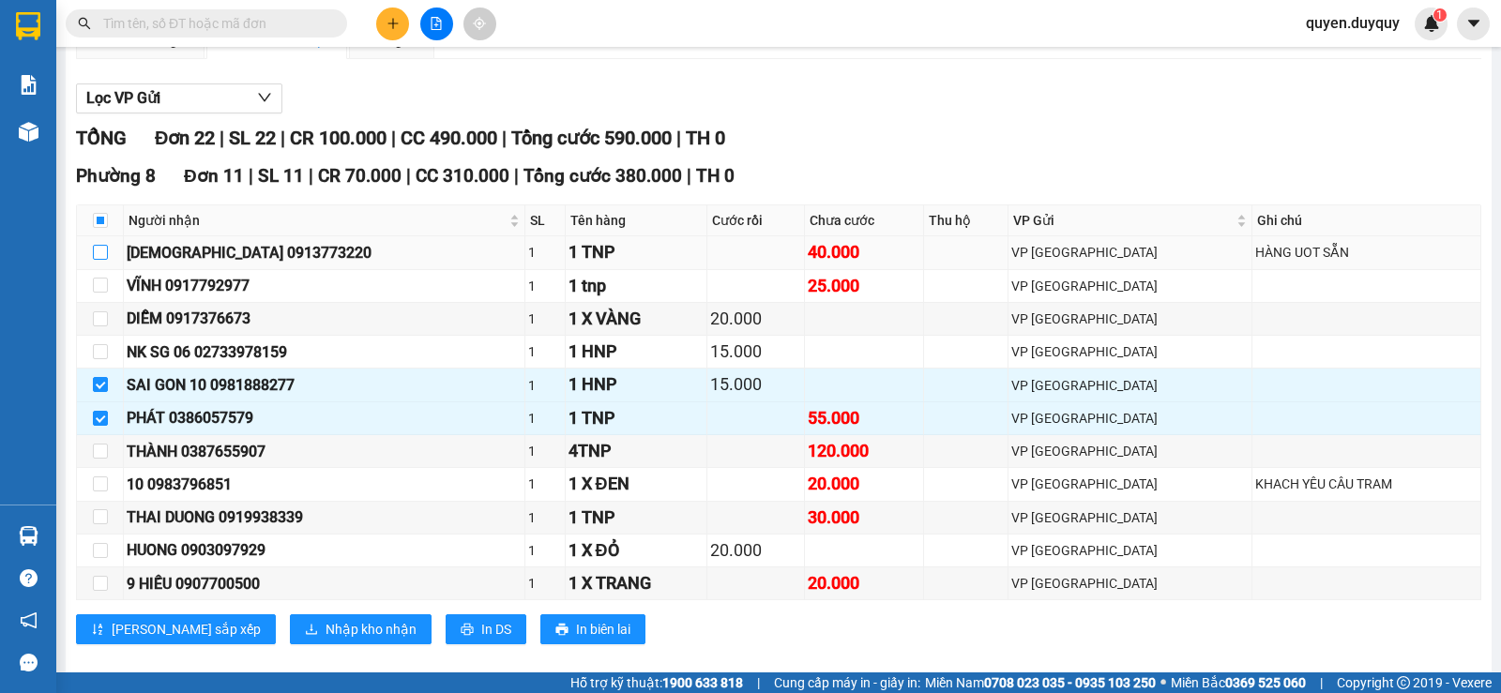
click at [99, 260] on input "checkbox" at bounding box center [100, 252] width 15 height 15
checkbox input "true"
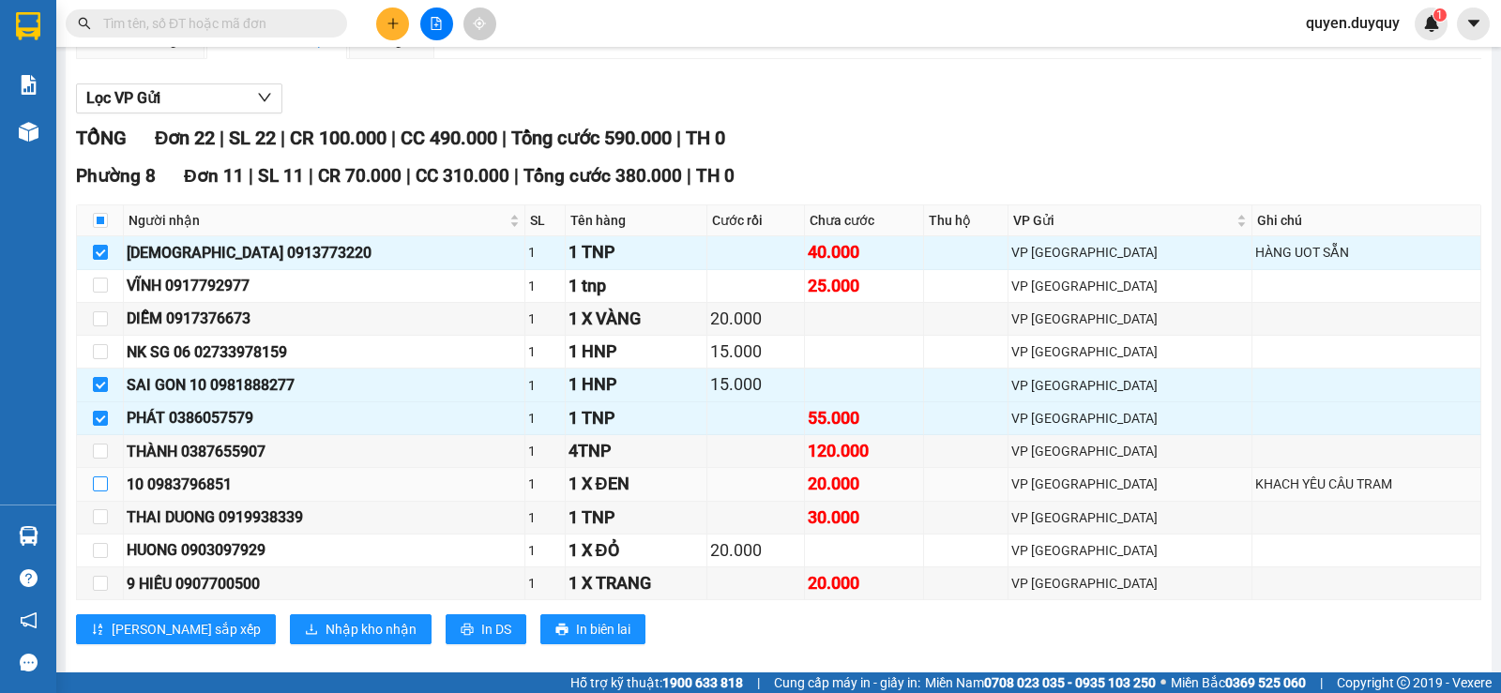
click at [96, 495] on label at bounding box center [100, 484] width 15 height 21
click at [96, 492] on input "checkbox" at bounding box center [100, 484] width 15 height 15
checkbox input "true"
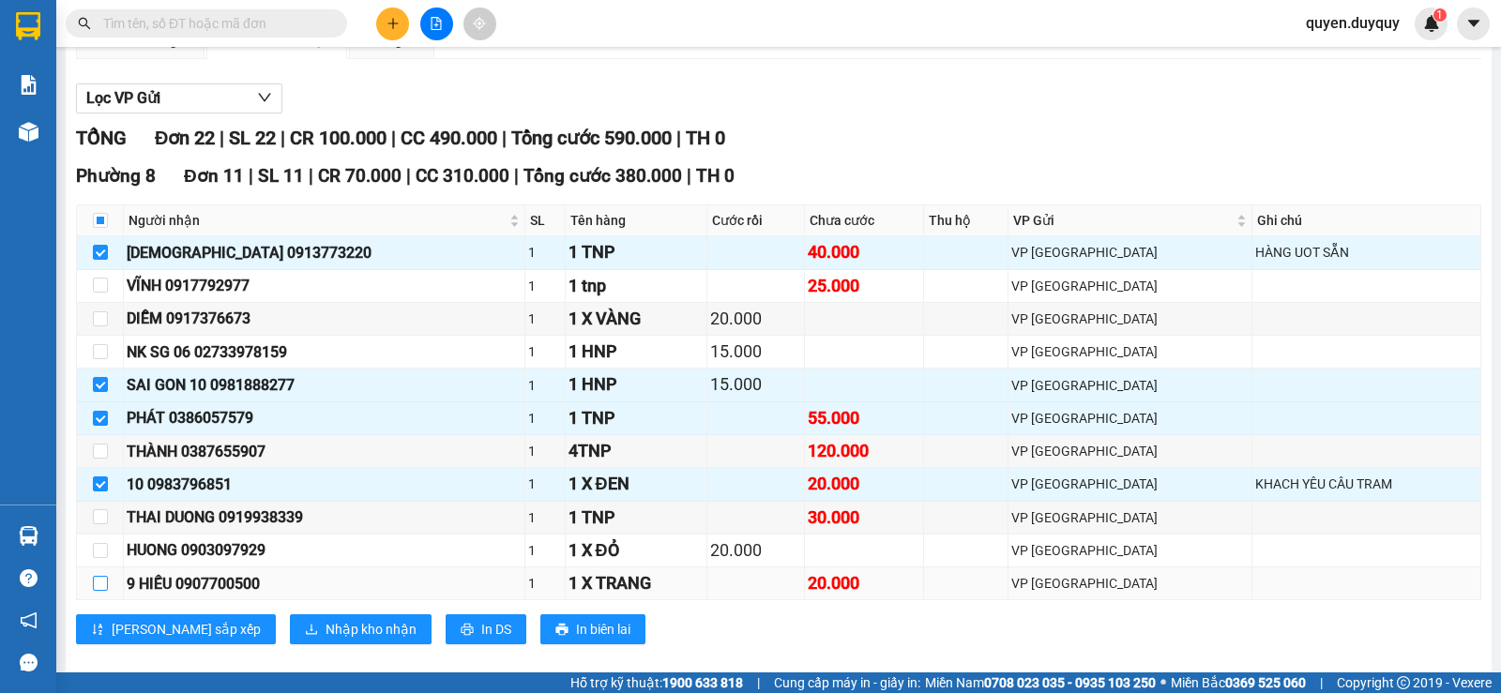
click at [99, 591] on input "checkbox" at bounding box center [100, 583] width 15 height 15
checkbox input "true"
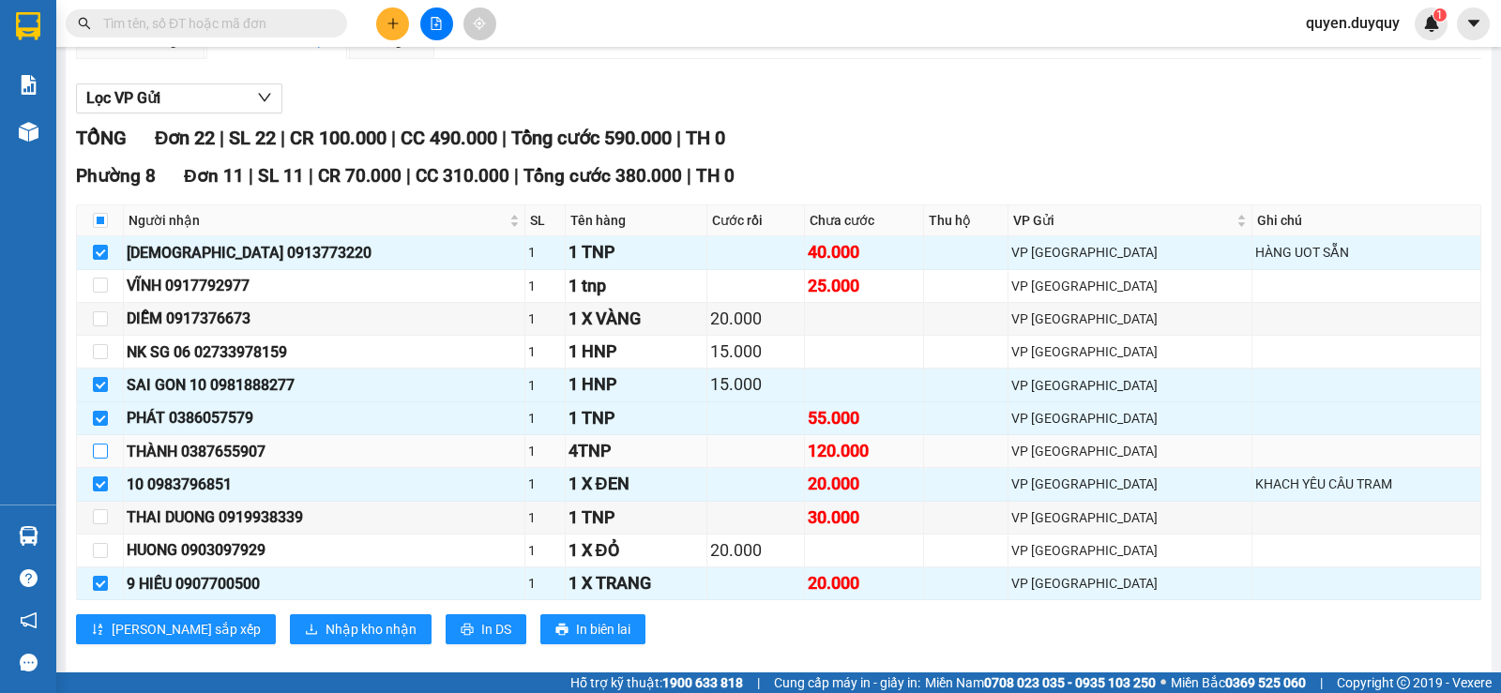
click at [97, 459] on input "checkbox" at bounding box center [100, 451] width 15 height 15
checkbox input "true"
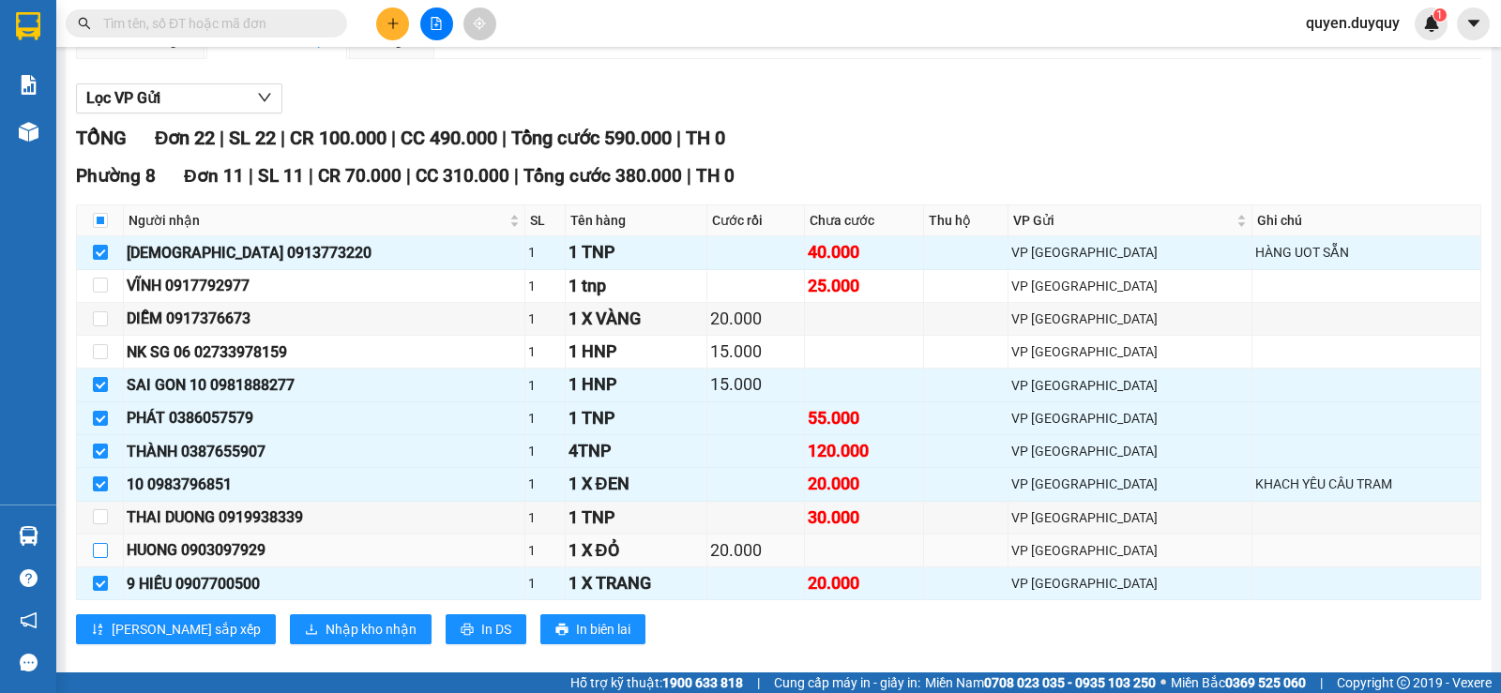
click at [102, 558] on input "checkbox" at bounding box center [100, 550] width 15 height 15
checkbox input "true"
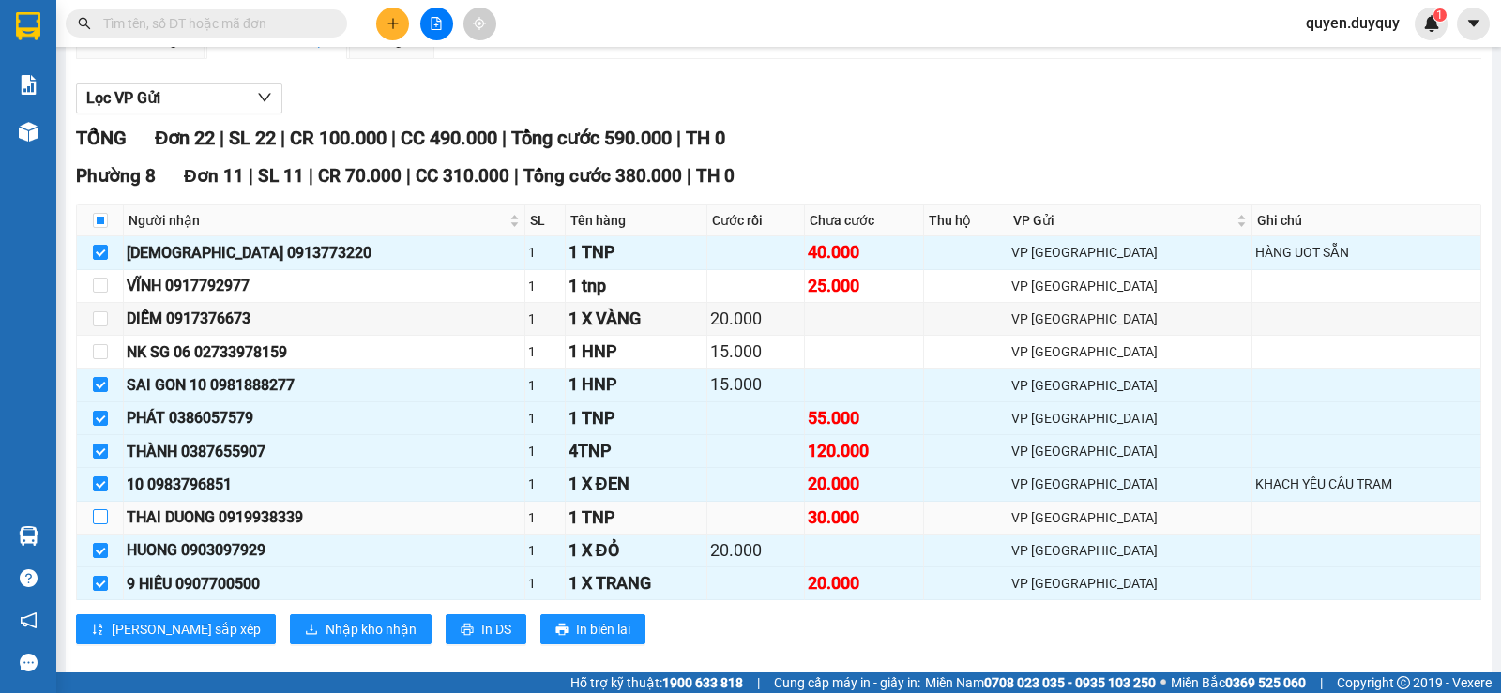
click at [104, 525] on input "checkbox" at bounding box center [100, 517] width 15 height 15
checkbox input "true"
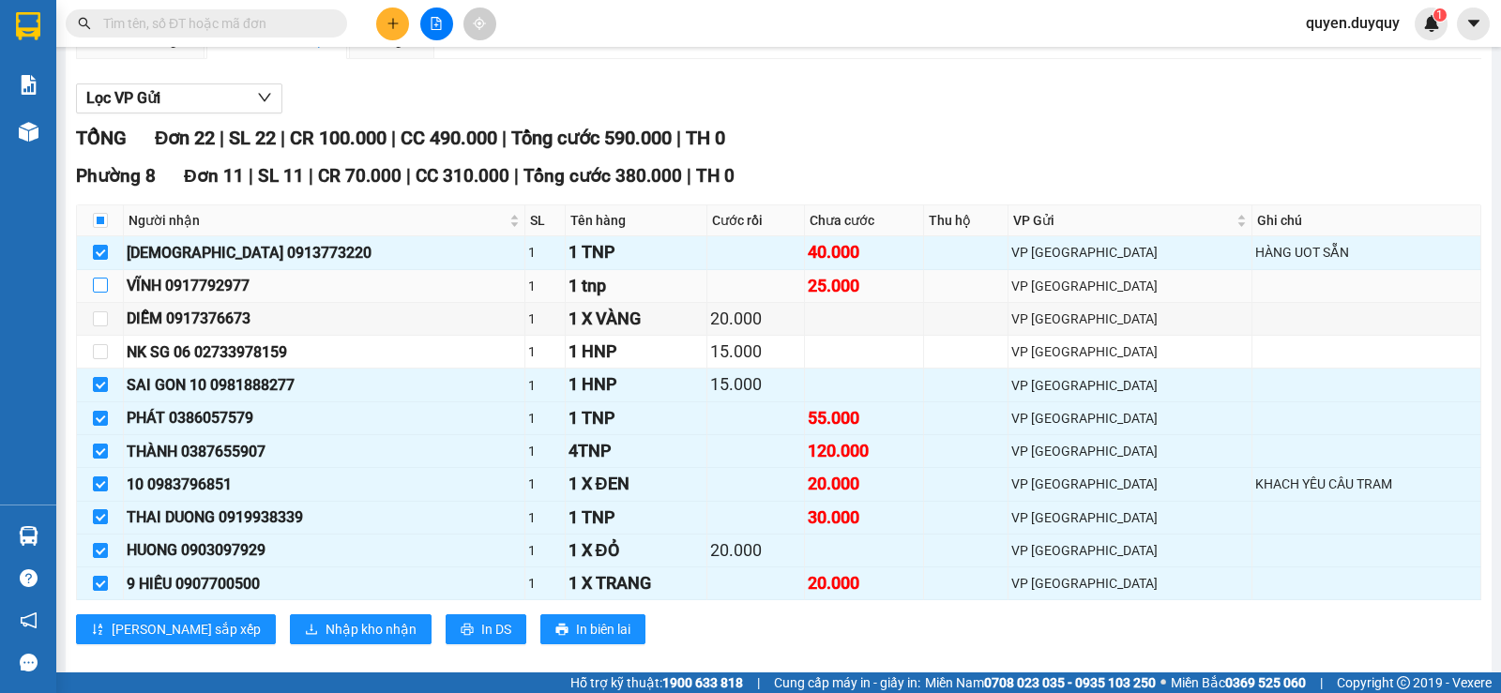
click at [99, 293] on input "checkbox" at bounding box center [100, 285] width 15 height 15
checkbox input "true"
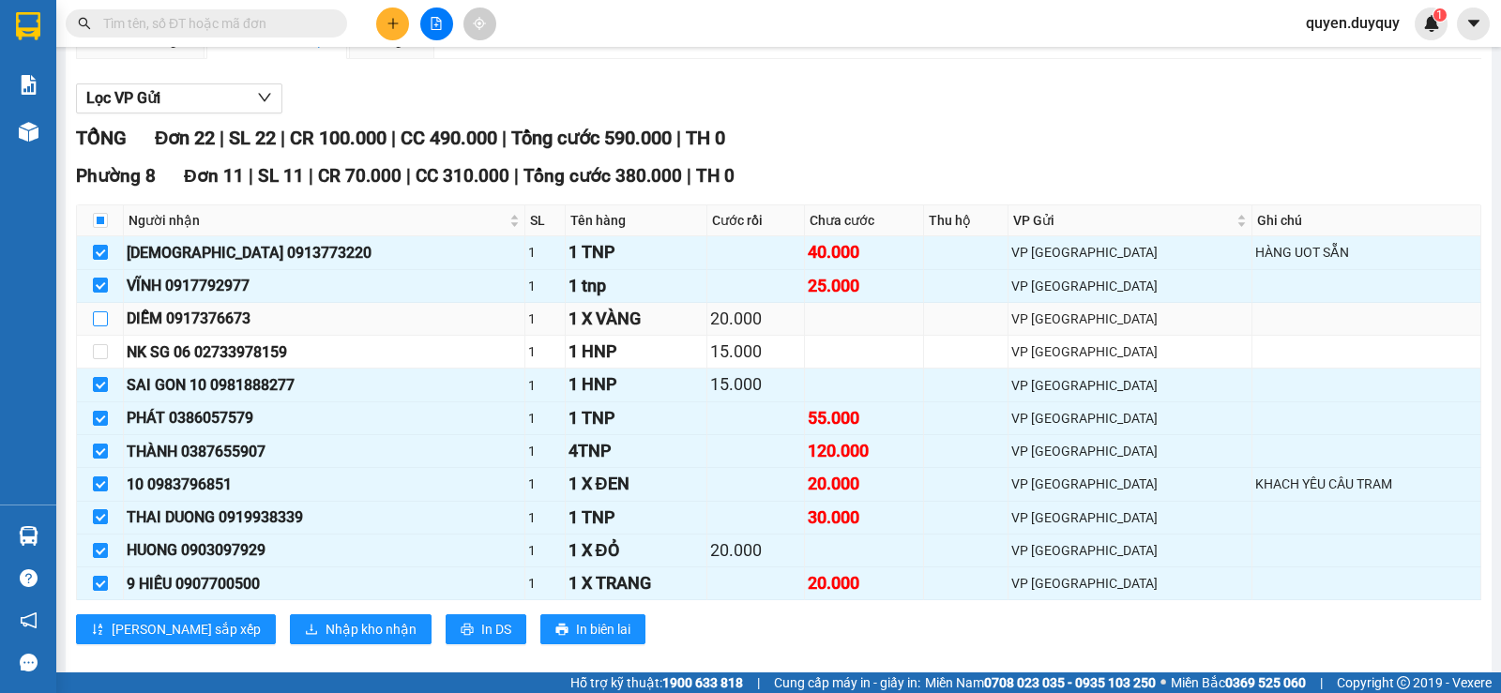
click at [94, 327] on input "checkbox" at bounding box center [100, 319] width 15 height 15
checkbox input "true"
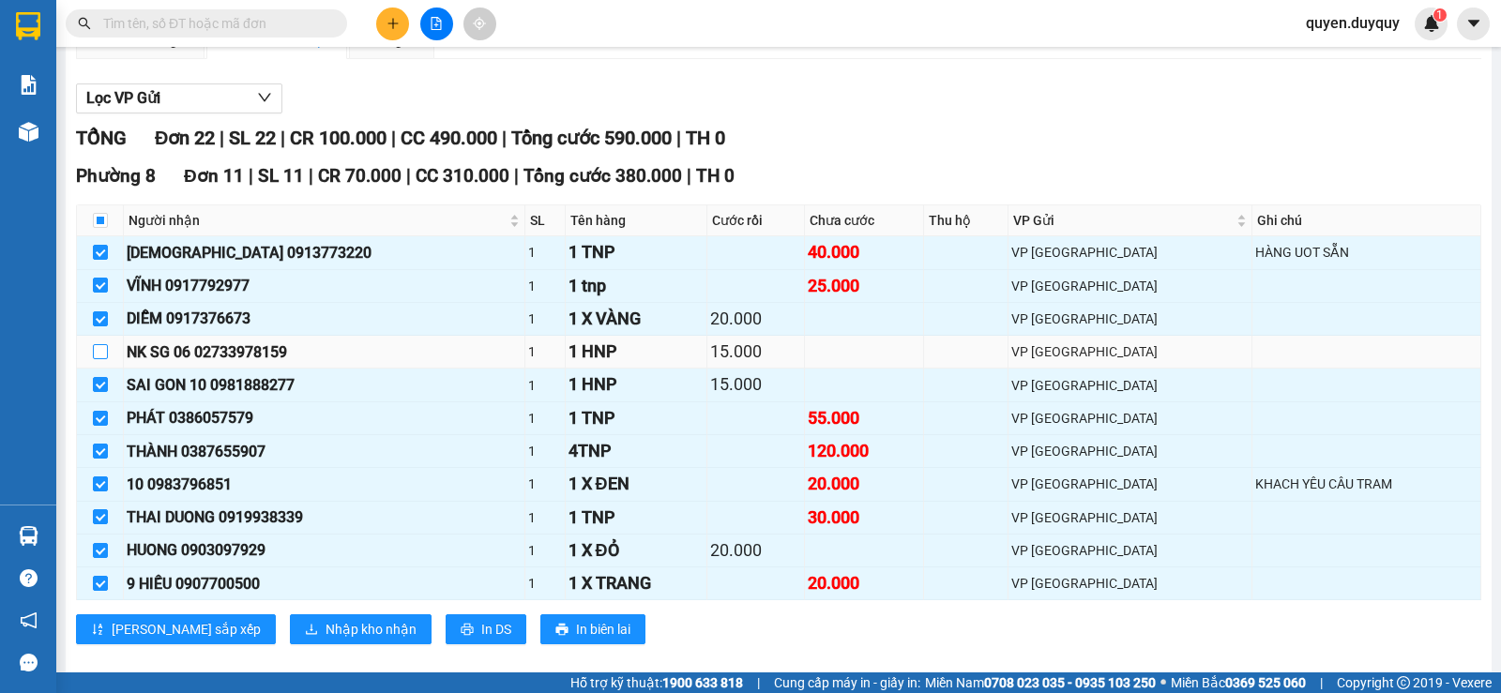
click at [102, 359] on input "checkbox" at bounding box center [100, 351] width 15 height 15
checkbox input "true"
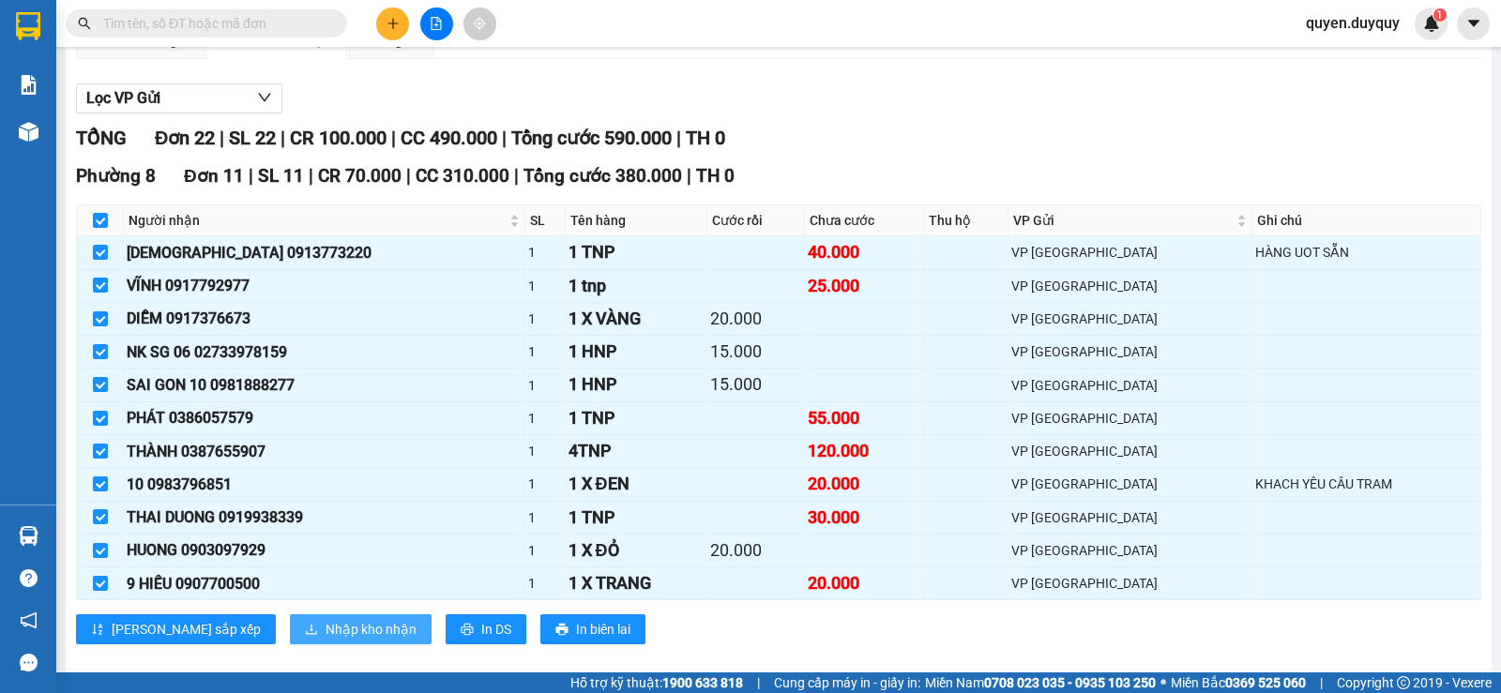
click at [326, 640] on span "Nhập kho nhận" at bounding box center [371, 629] width 91 height 21
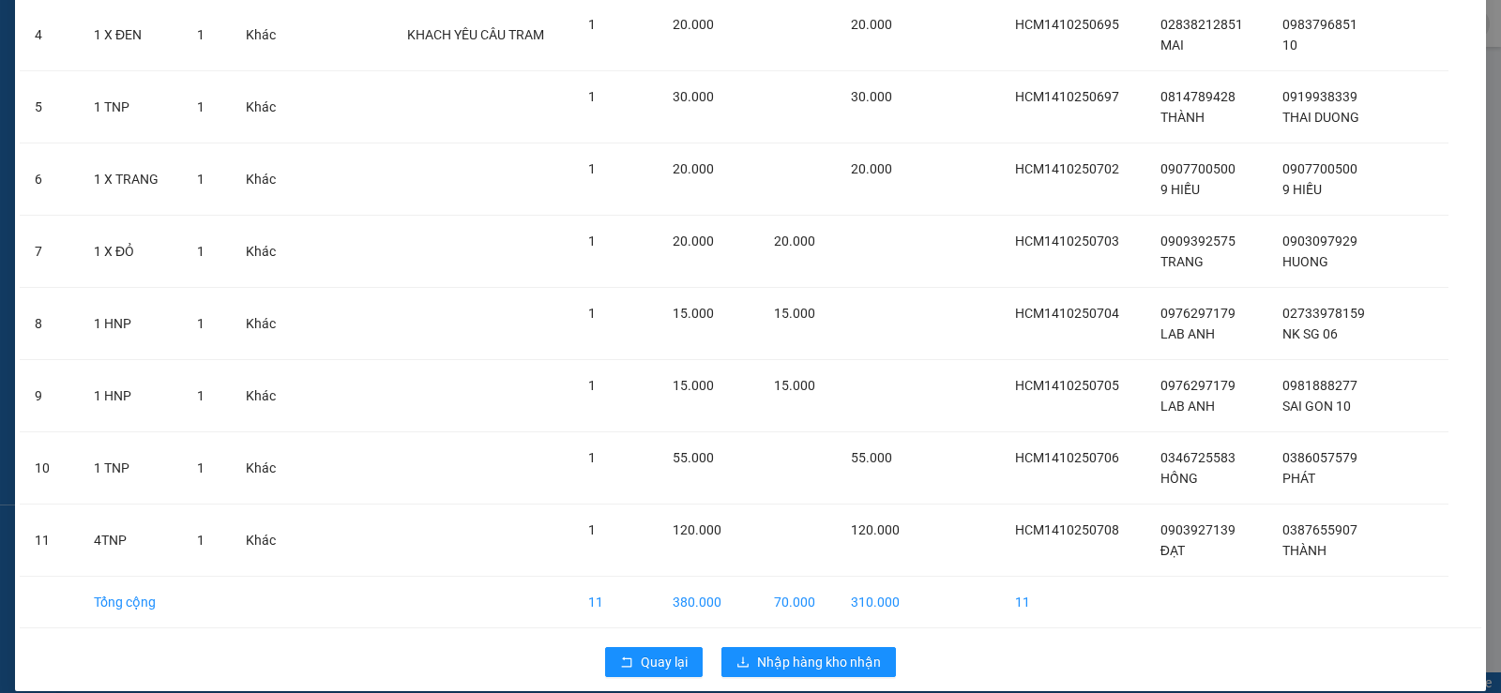
scroll to position [396, 0]
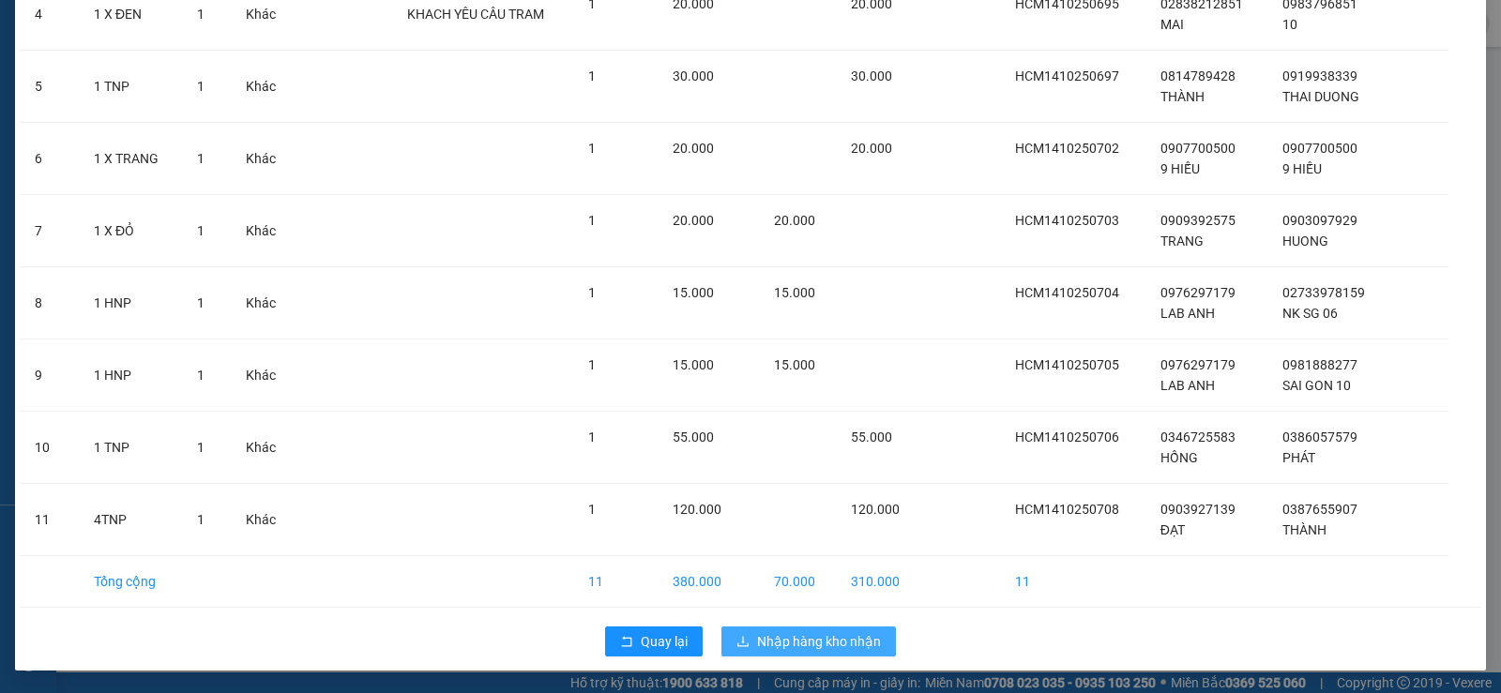
click at [774, 641] on span "Nhập hàng kho nhận" at bounding box center [819, 642] width 124 height 21
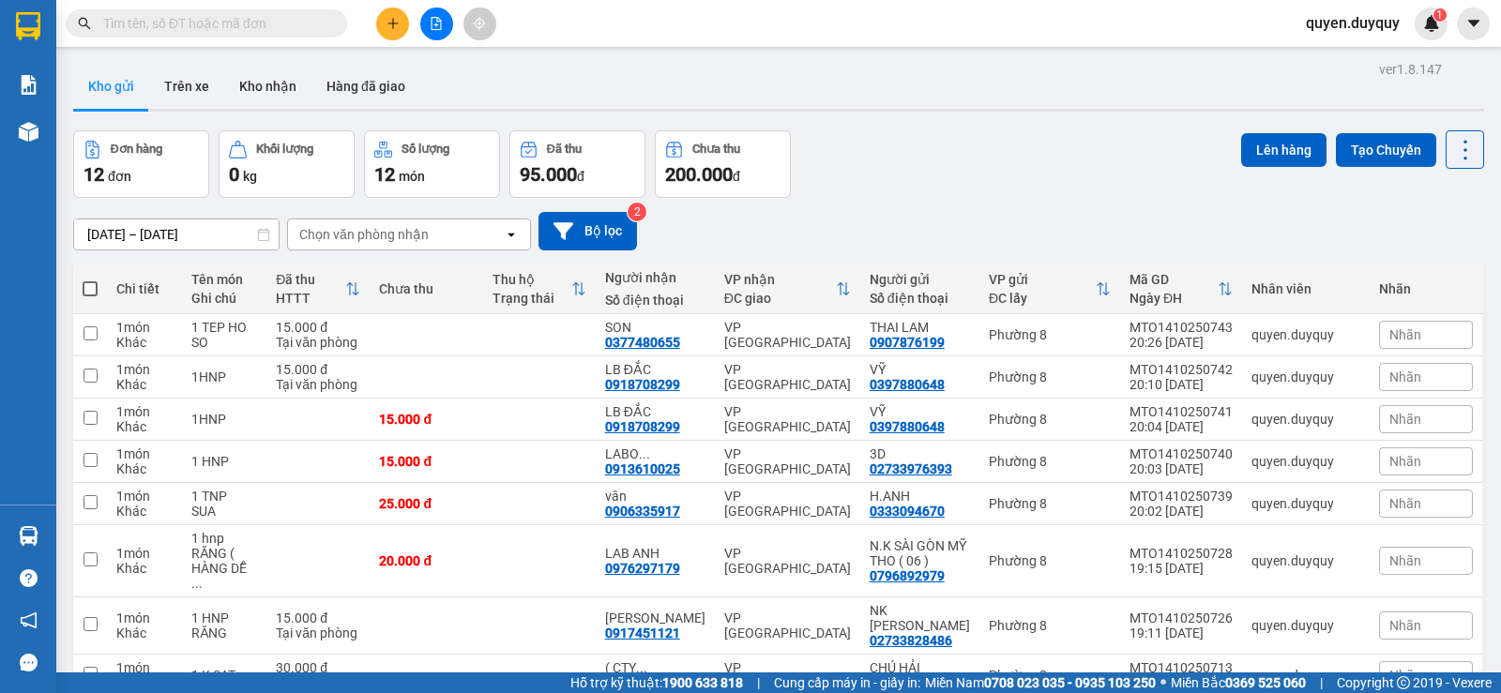
click at [184, 25] on input "text" at bounding box center [213, 23] width 221 height 21
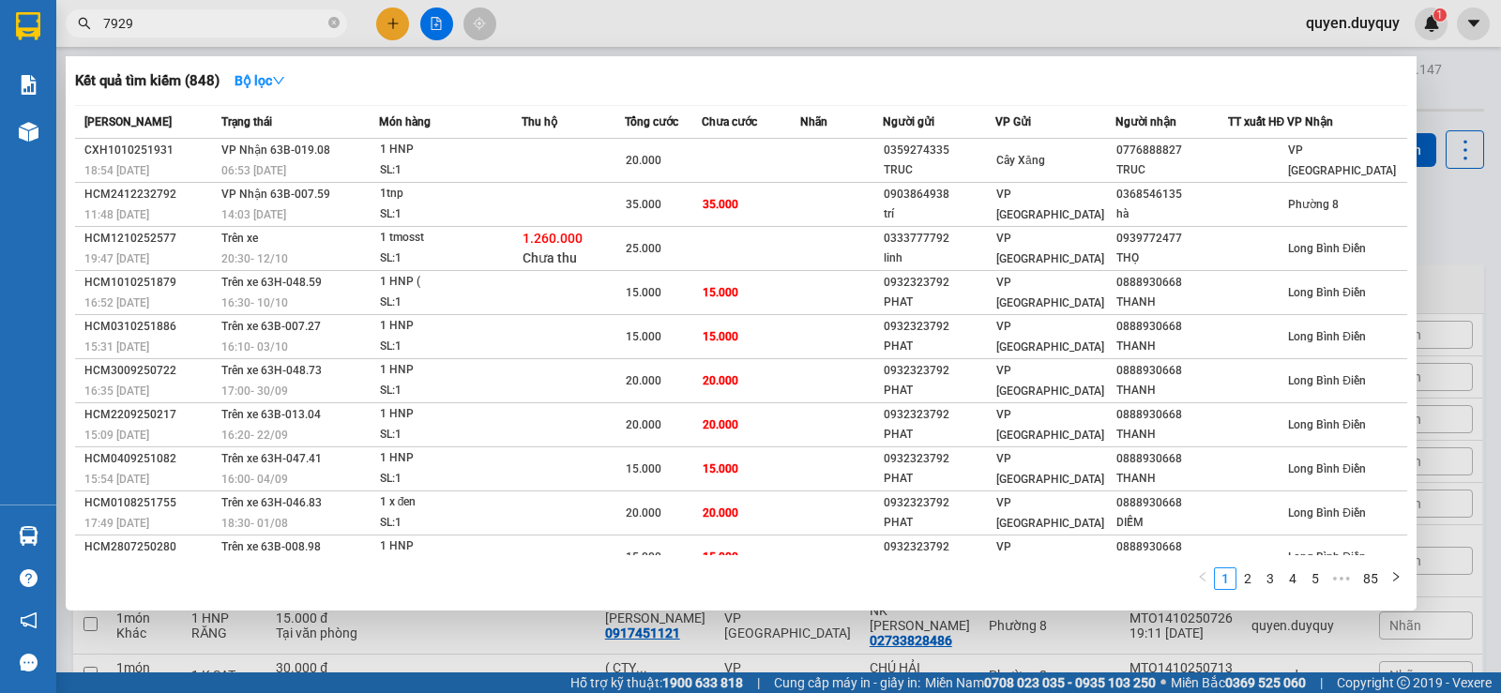
click at [185, 27] on input "7929" at bounding box center [213, 23] width 221 height 21
type input "7"
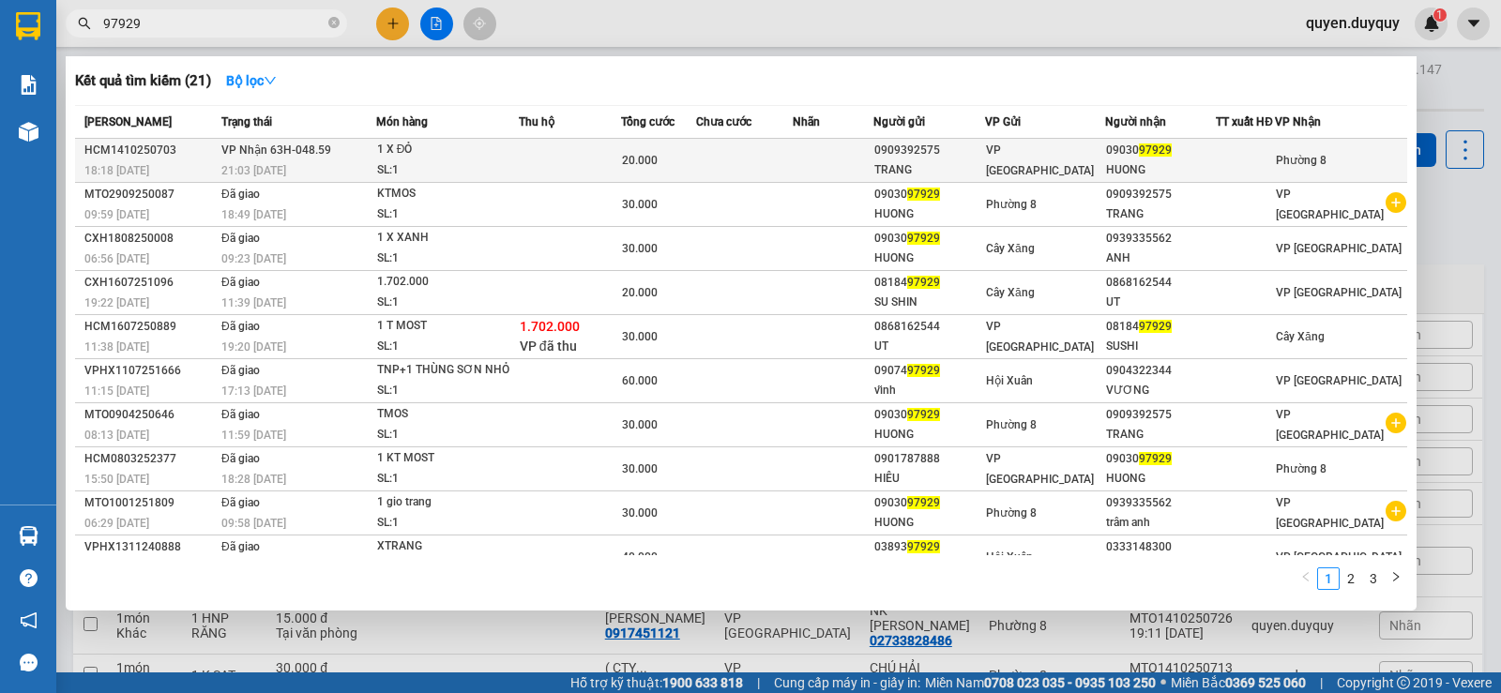
type input "97929"
click at [695, 167] on div "20.000" at bounding box center [658, 160] width 73 height 21
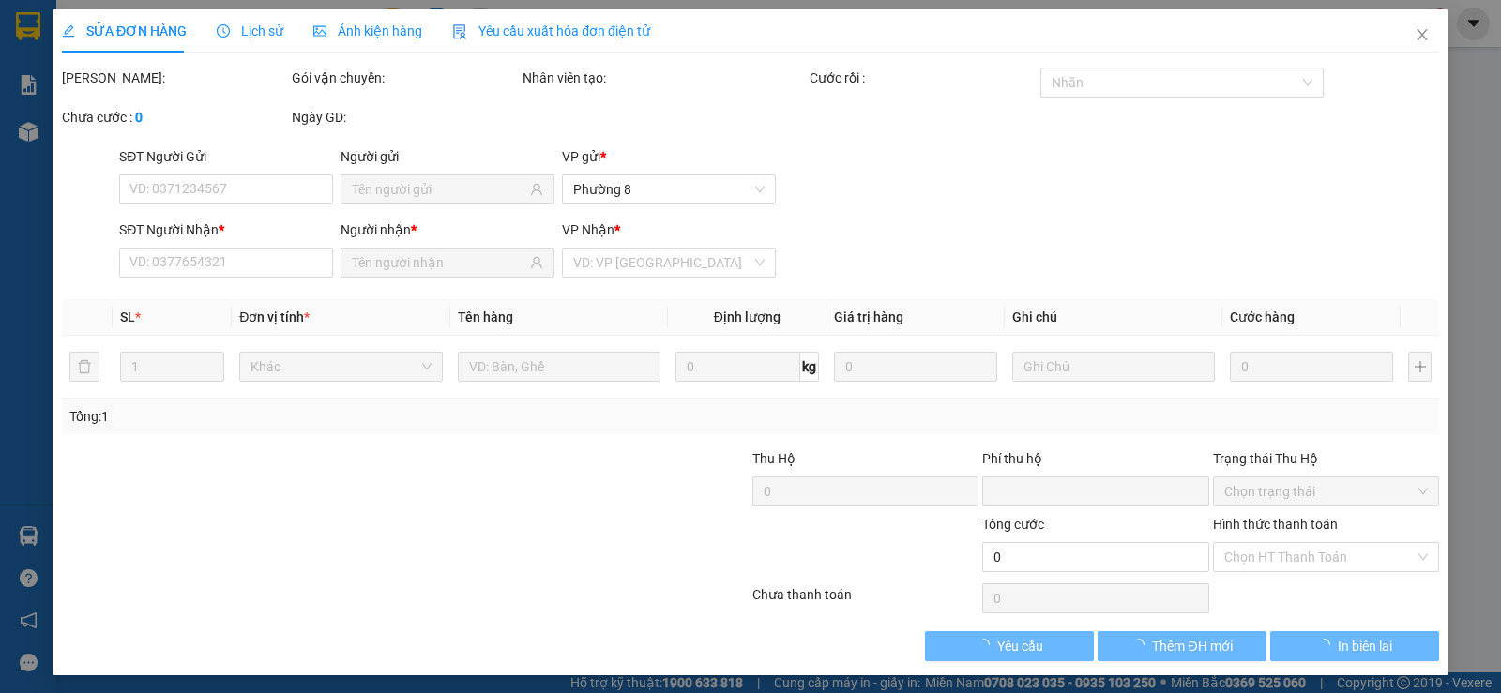
type input "0909392575"
type input "TRANG"
type input "0903097929"
type input "HUONG"
type input "0"
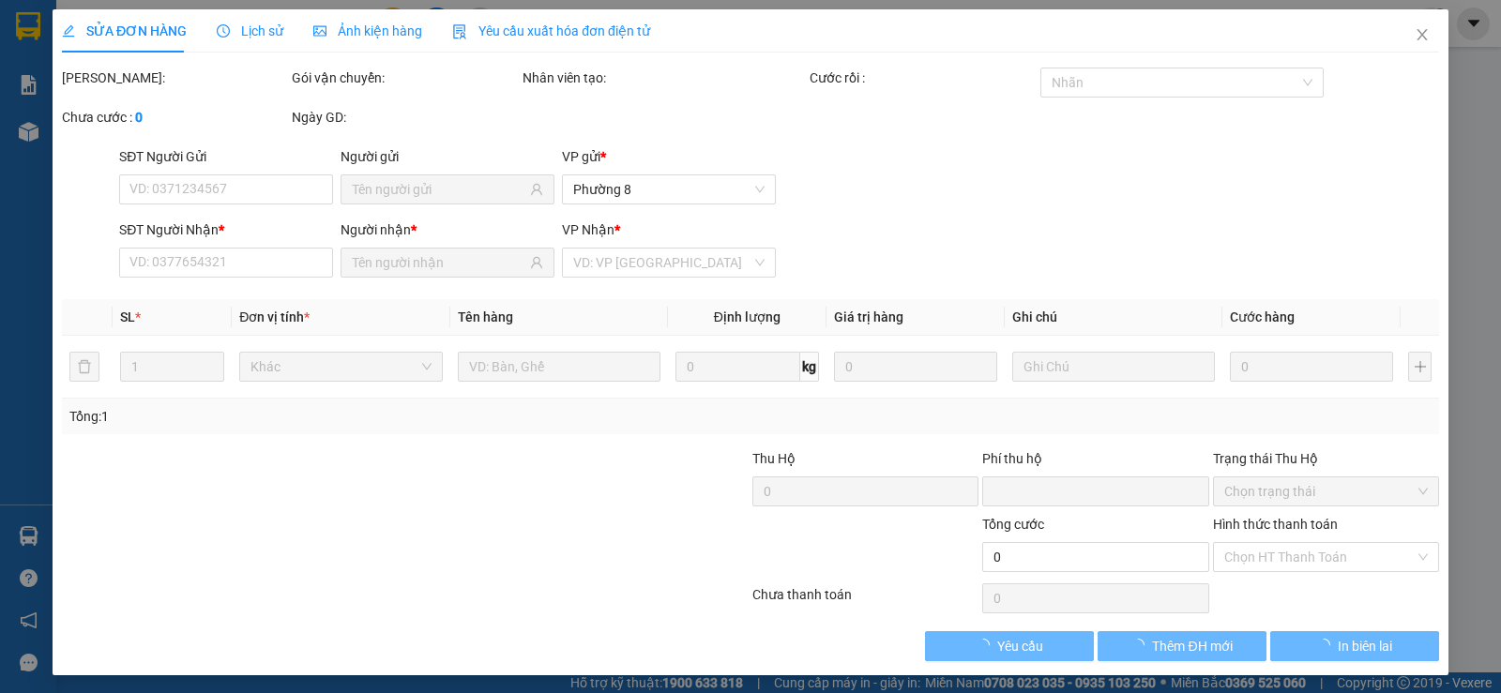
type input "20.000"
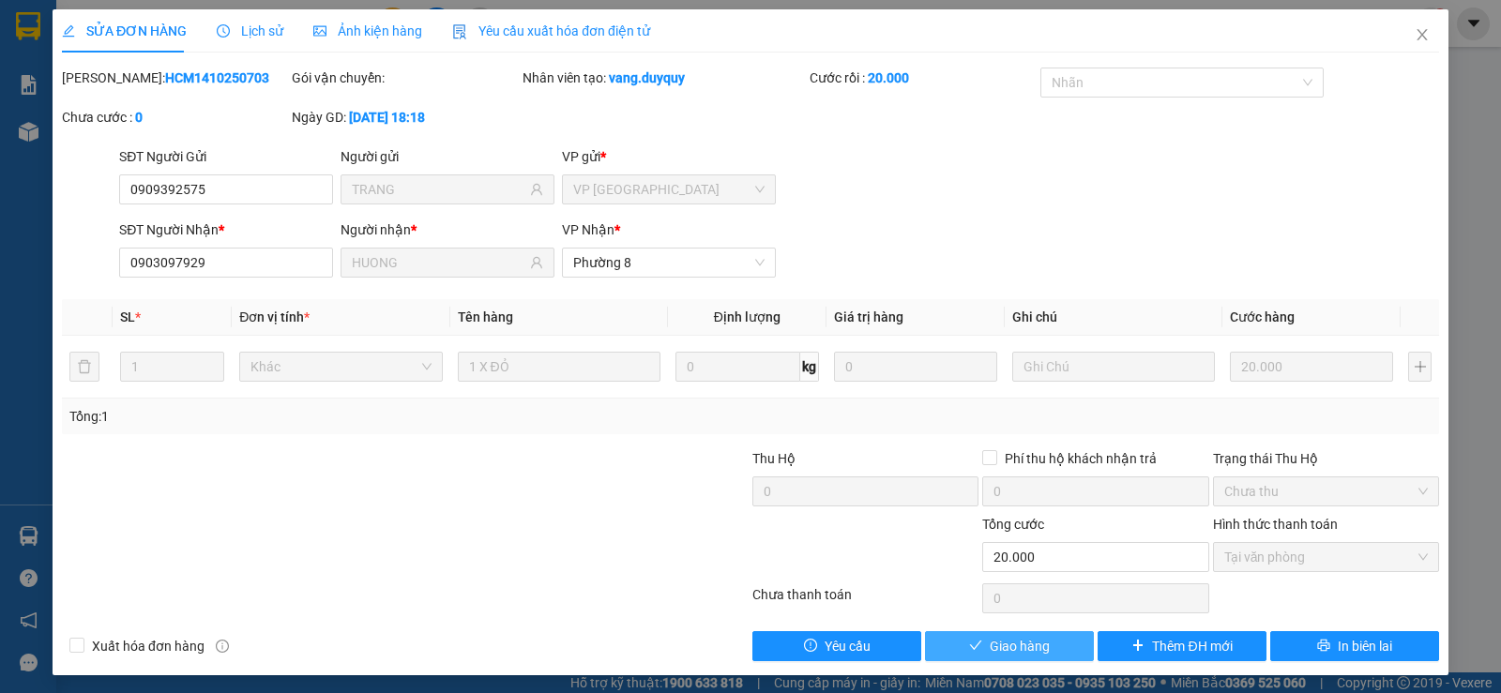
click at [990, 642] on span "Giao hàng" at bounding box center [1020, 646] width 60 height 21
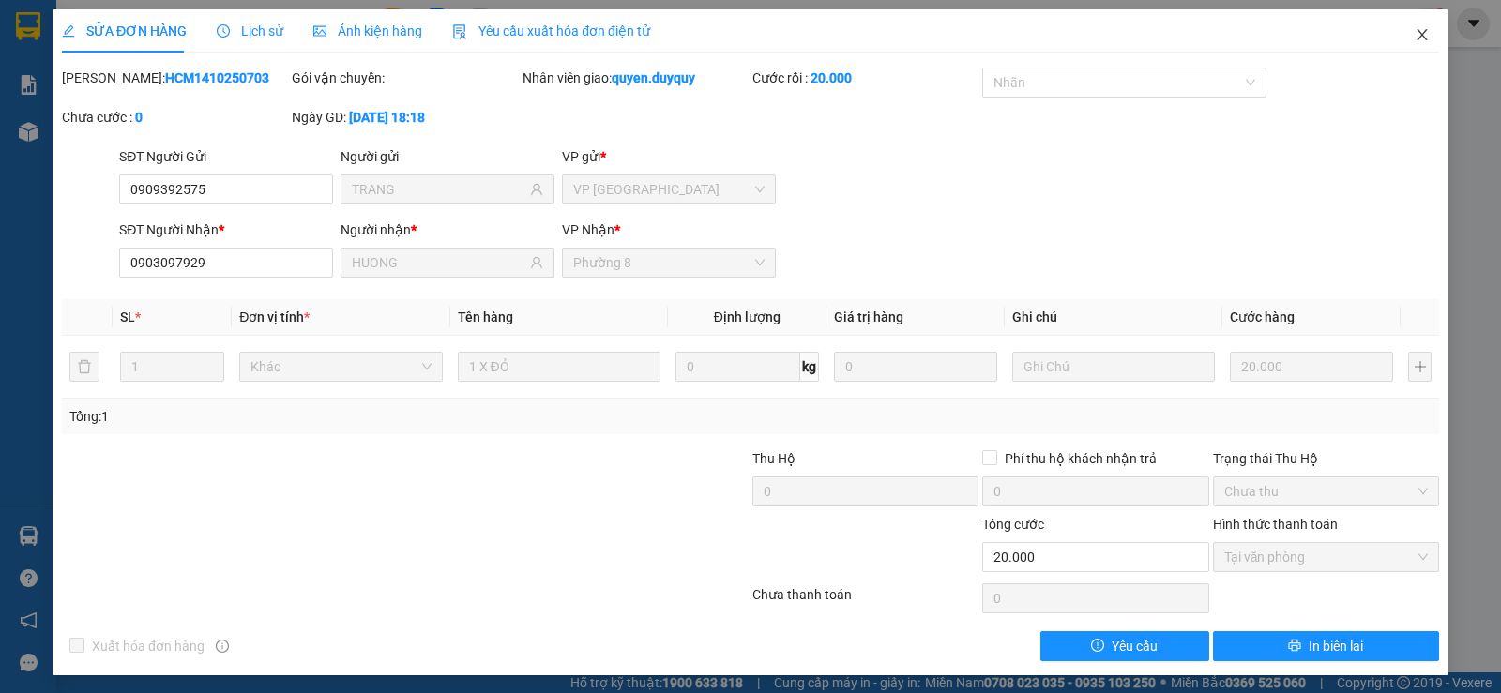
click at [1415, 31] on icon "close" at bounding box center [1422, 34] width 15 height 15
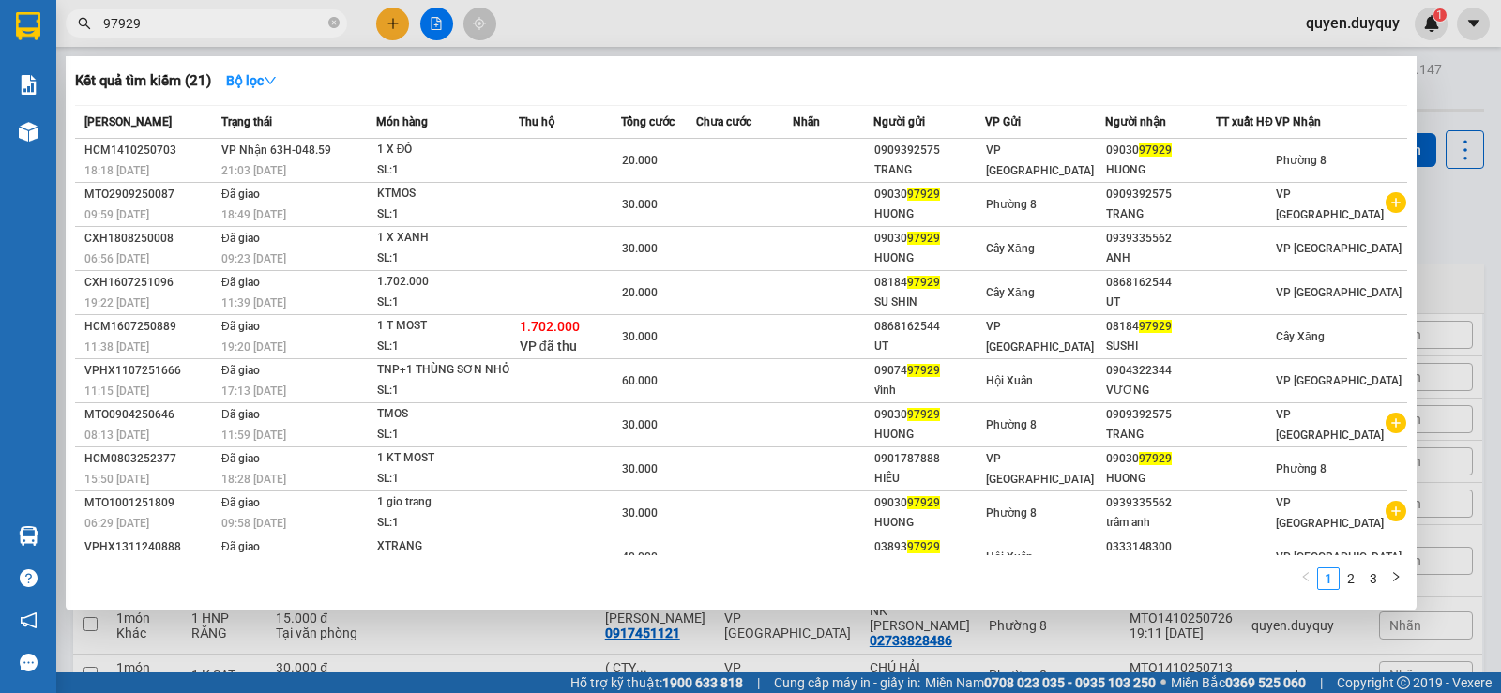
click at [250, 22] on input "97929" at bounding box center [213, 23] width 221 height 21
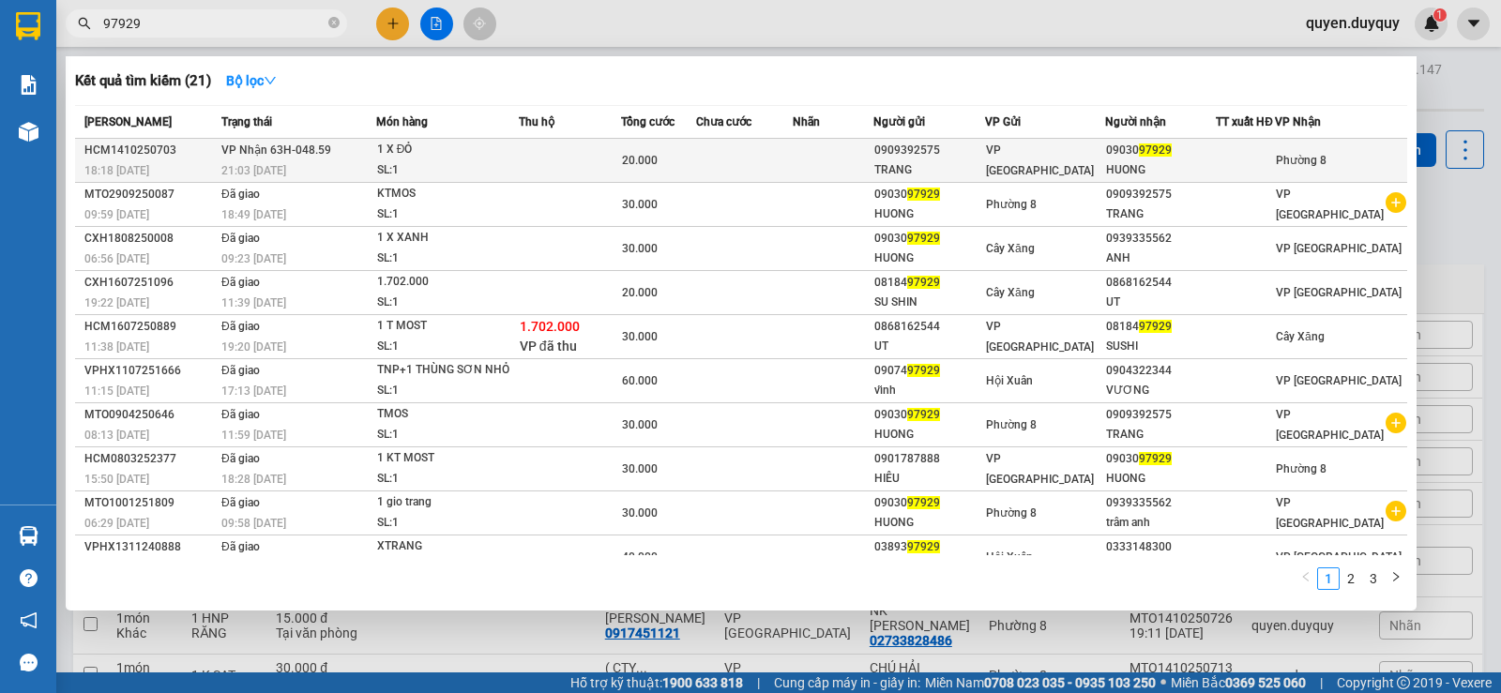
click at [712, 165] on td at bounding box center [744, 161] width 97 height 44
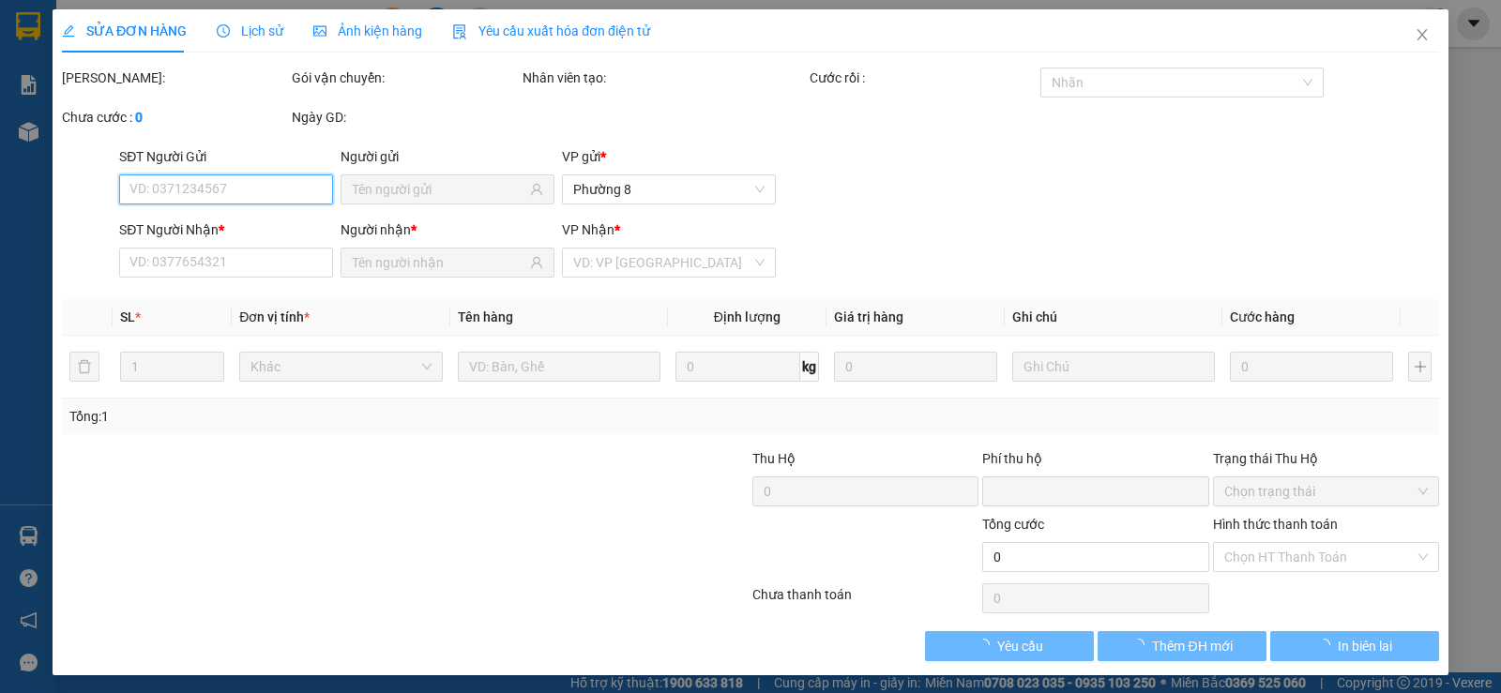
type input "0909392575"
type input "TRANG"
type input "0903097929"
type input "HUONG"
type input "0"
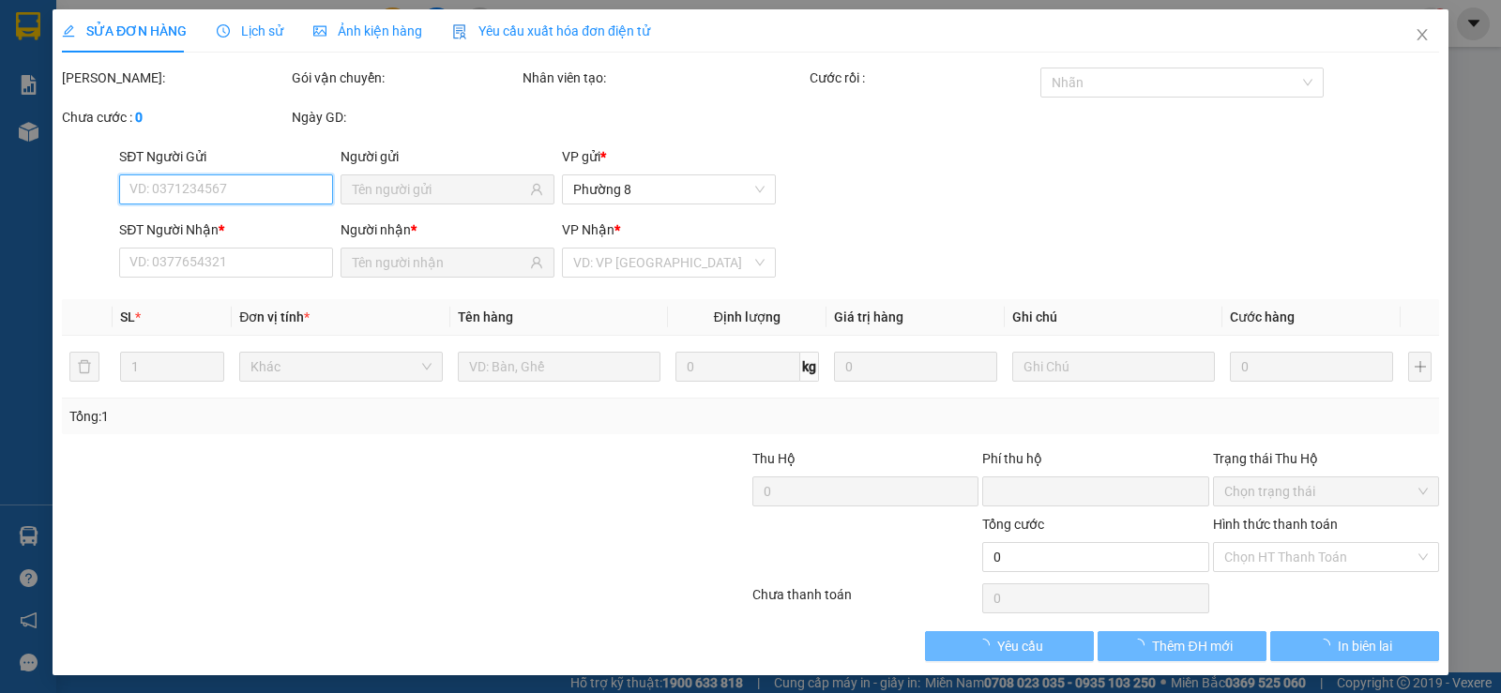
type input "20.000"
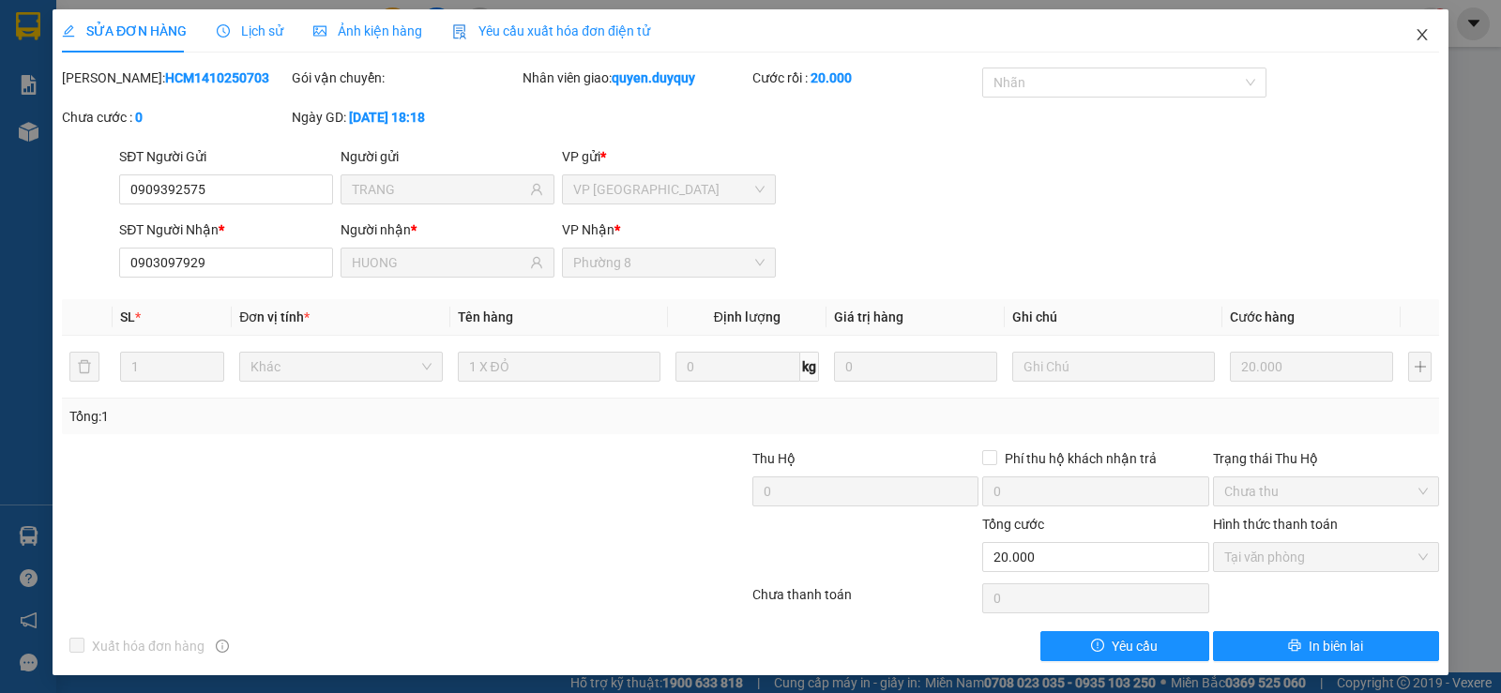
click at [1415, 33] on icon "close" at bounding box center [1422, 34] width 15 height 15
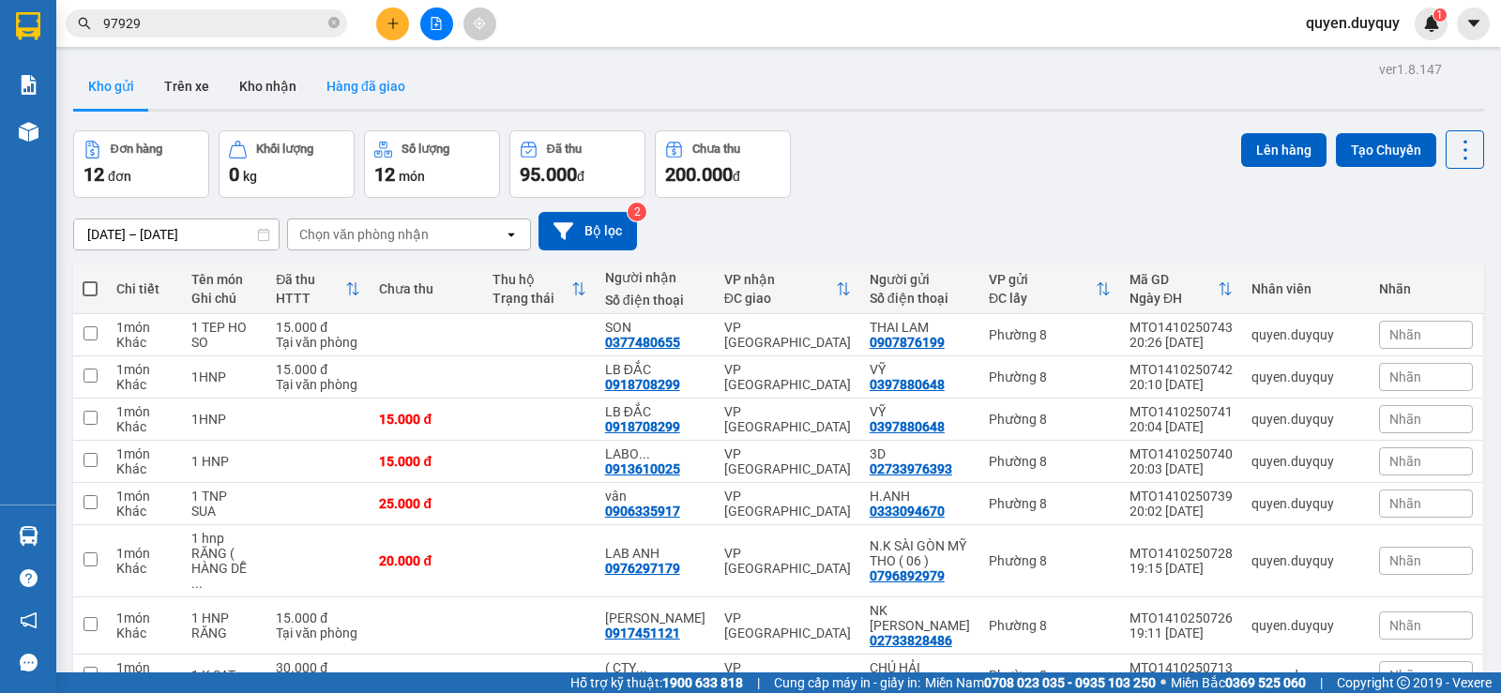
click at [373, 84] on button "Hàng đã giao" at bounding box center [366, 86] width 109 height 45
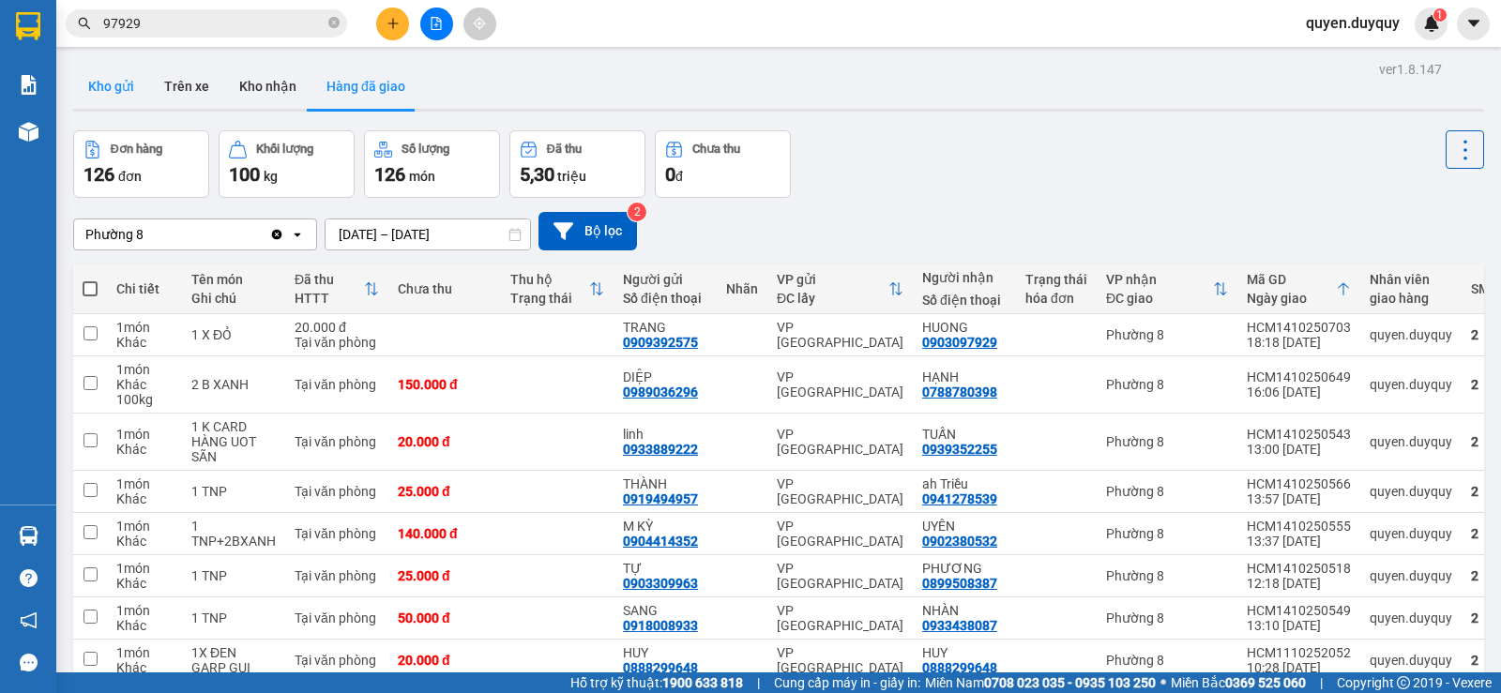
click at [110, 83] on button "Kho gửi" at bounding box center [111, 86] width 76 height 45
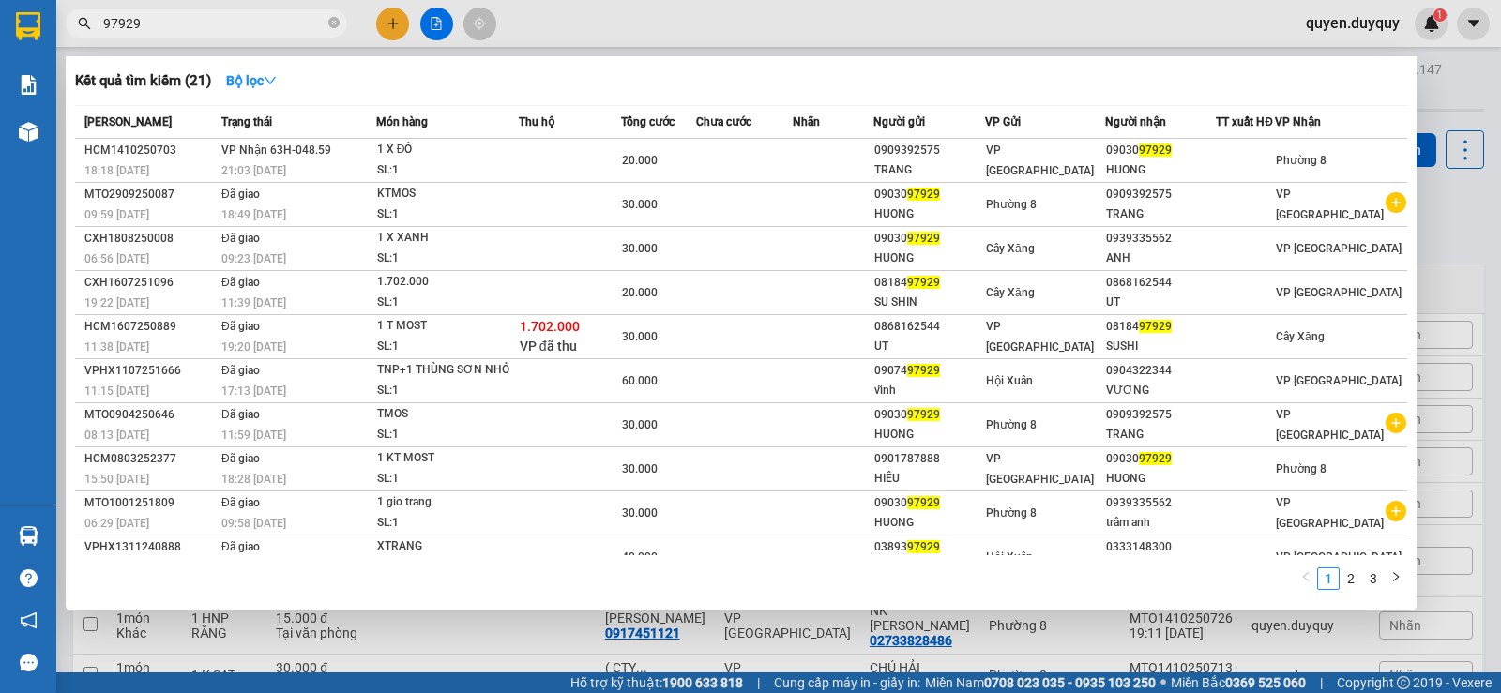
click at [203, 23] on input "97929" at bounding box center [213, 23] width 221 height 21
type input "9"
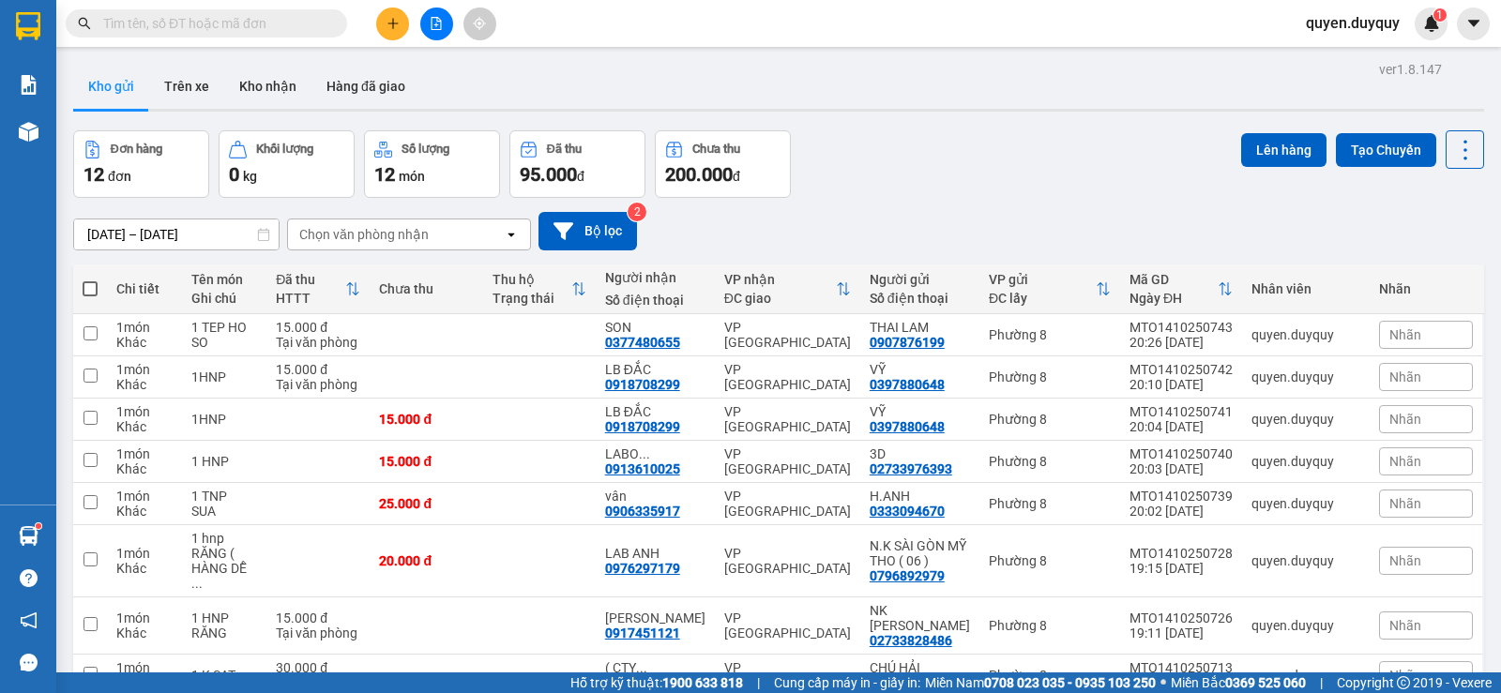
click at [128, 23] on input "text" at bounding box center [213, 23] width 221 height 21
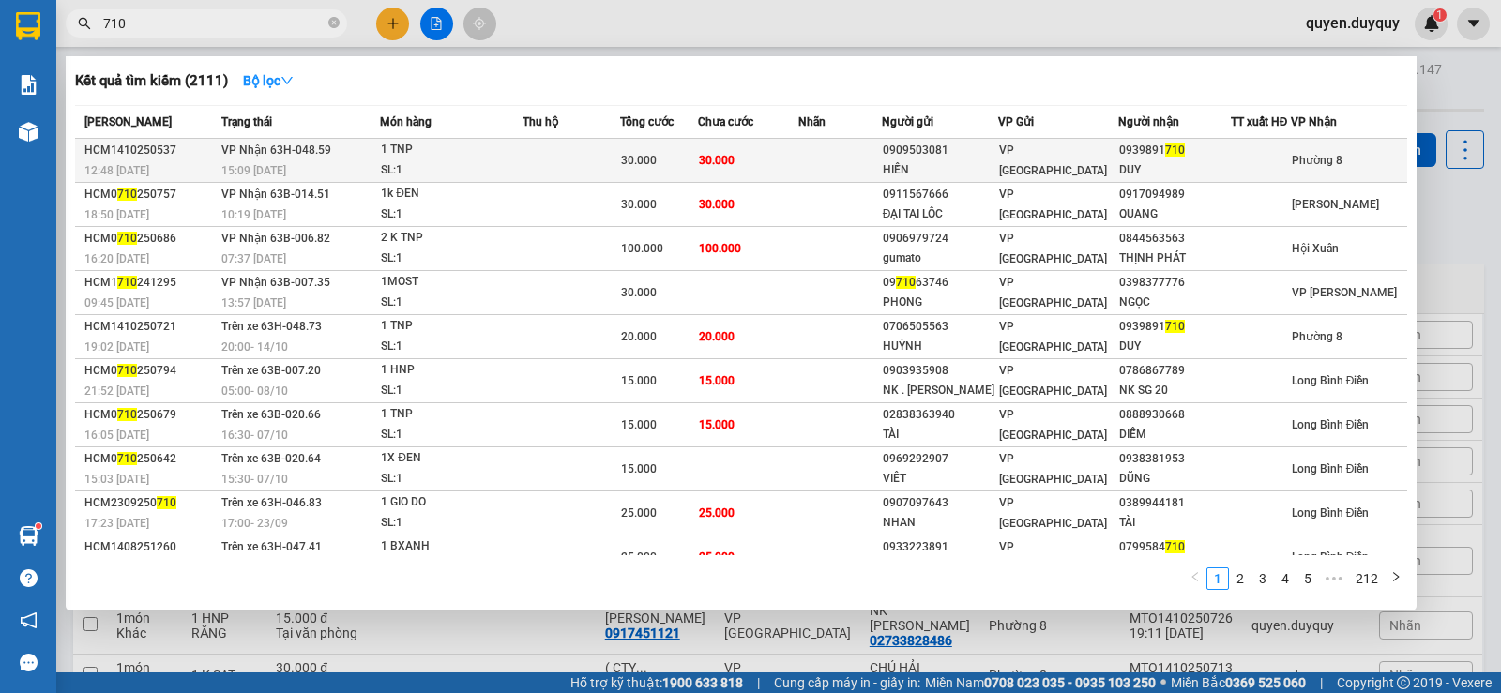
type input "710"
click at [697, 156] on div "30.000" at bounding box center [659, 160] width 76 height 21
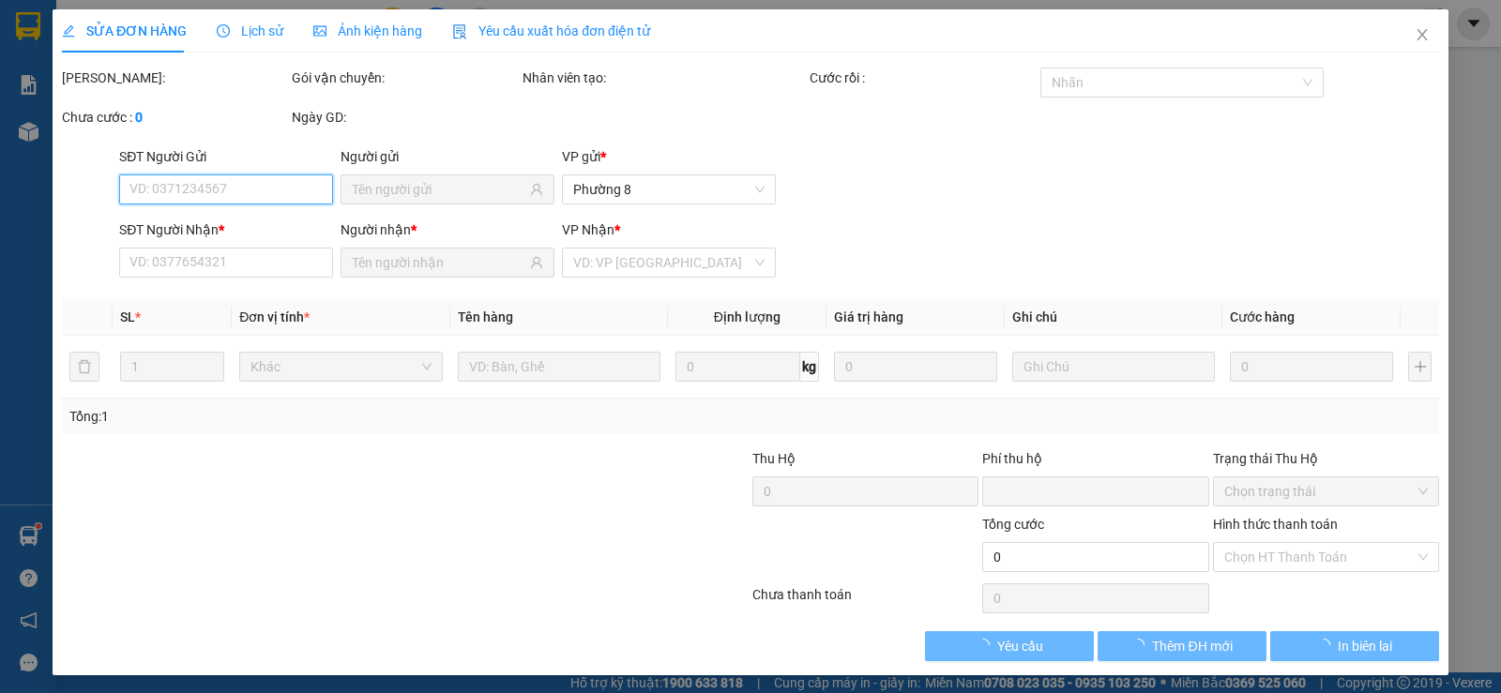
type input "0909503081"
type input "HIỀN"
type input "0939891710"
type input "DUY"
type input "0"
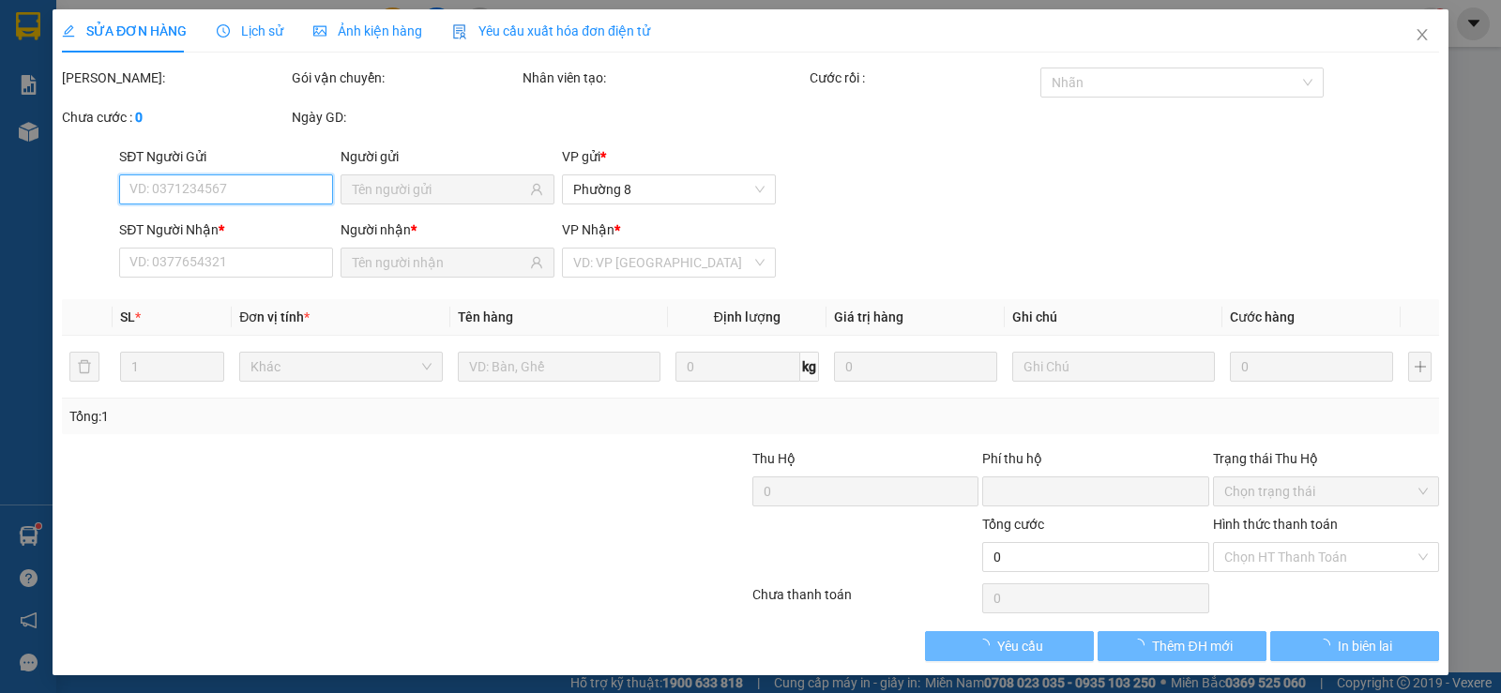
type input "30.000"
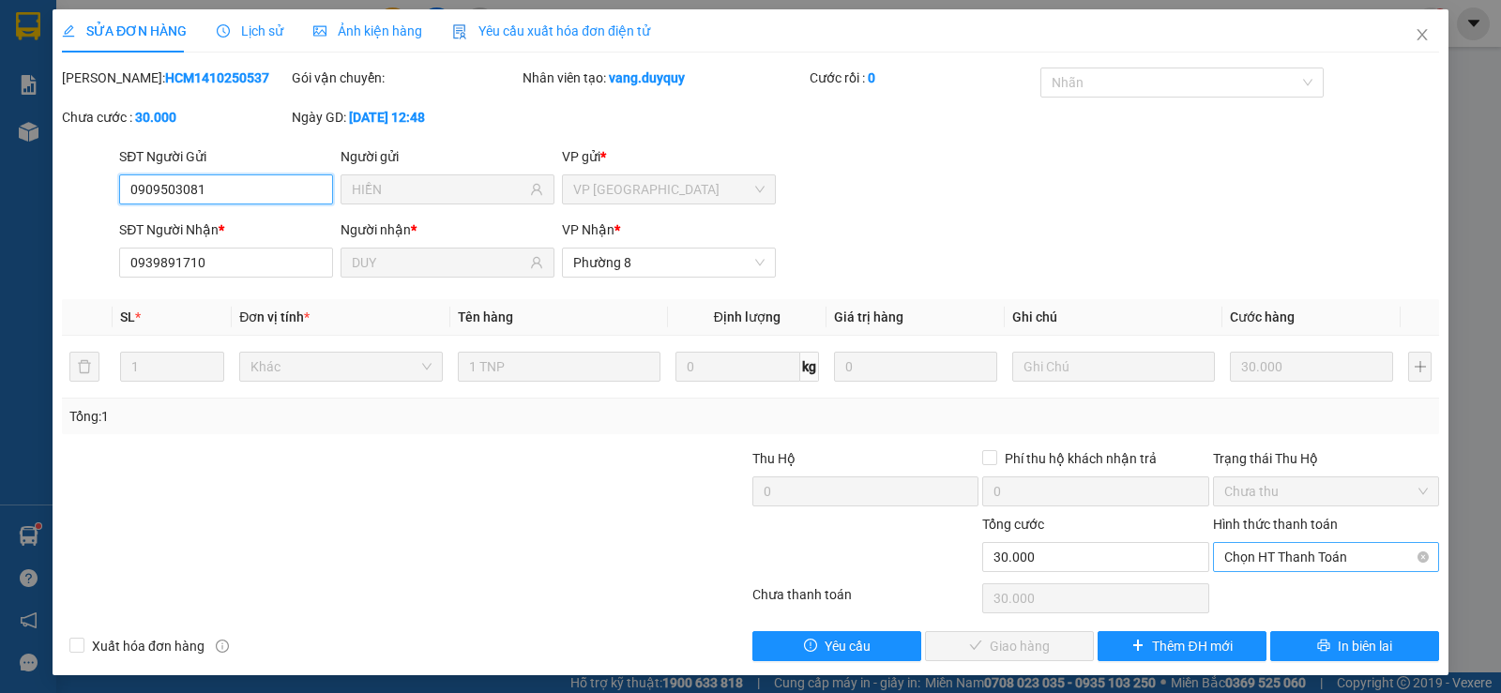
click at [1251, 555] on span "Chọn HT Thanh Toán" at bounding box center [1327, 557] width 204 height 28
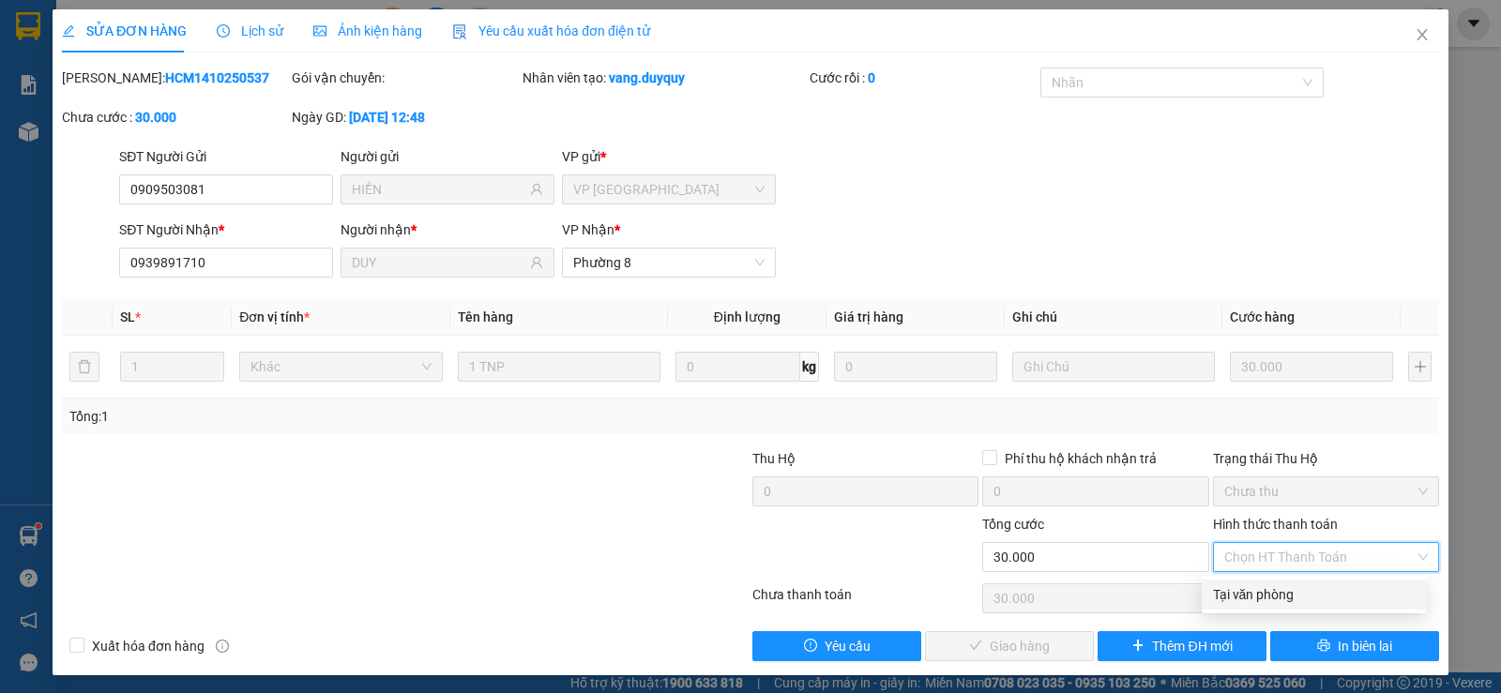
click at [1238, 586] on div "Tại văn phòng" at bounding box center [1314, 595] width 202 height 21
type input "0"
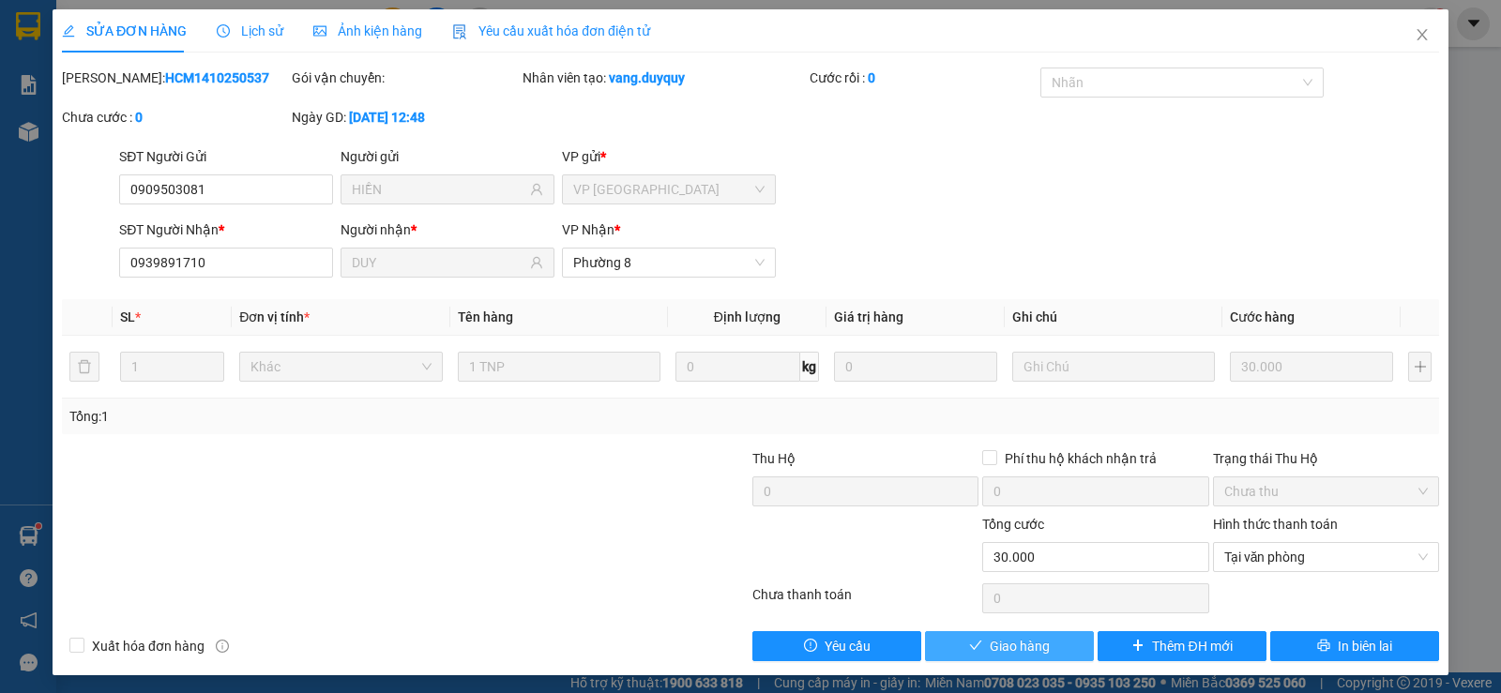
click at [1048, 637] on button "Giao hàng" at bounding box center [1009, 647] width 169 height 30
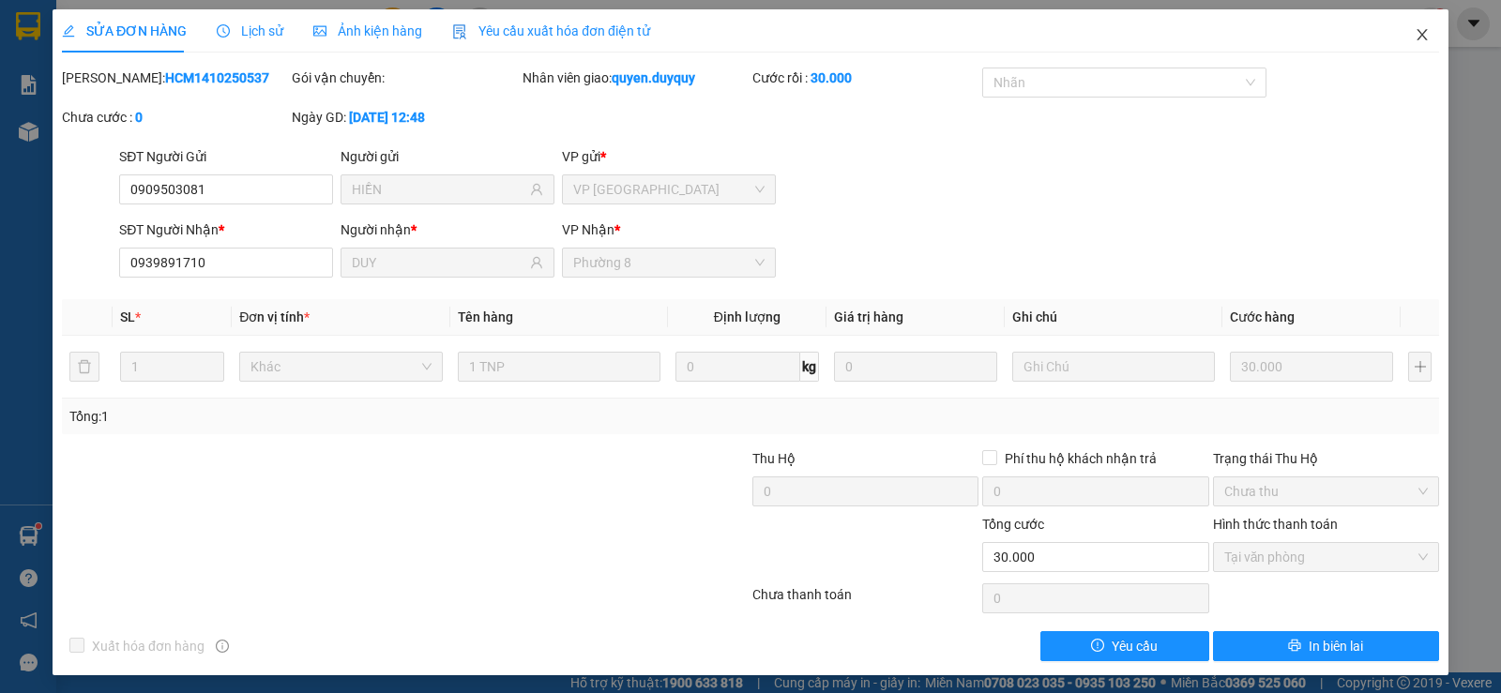
click at [1415, 29] on icon "close" at bounding box center [1422, 34] width 15 height 15
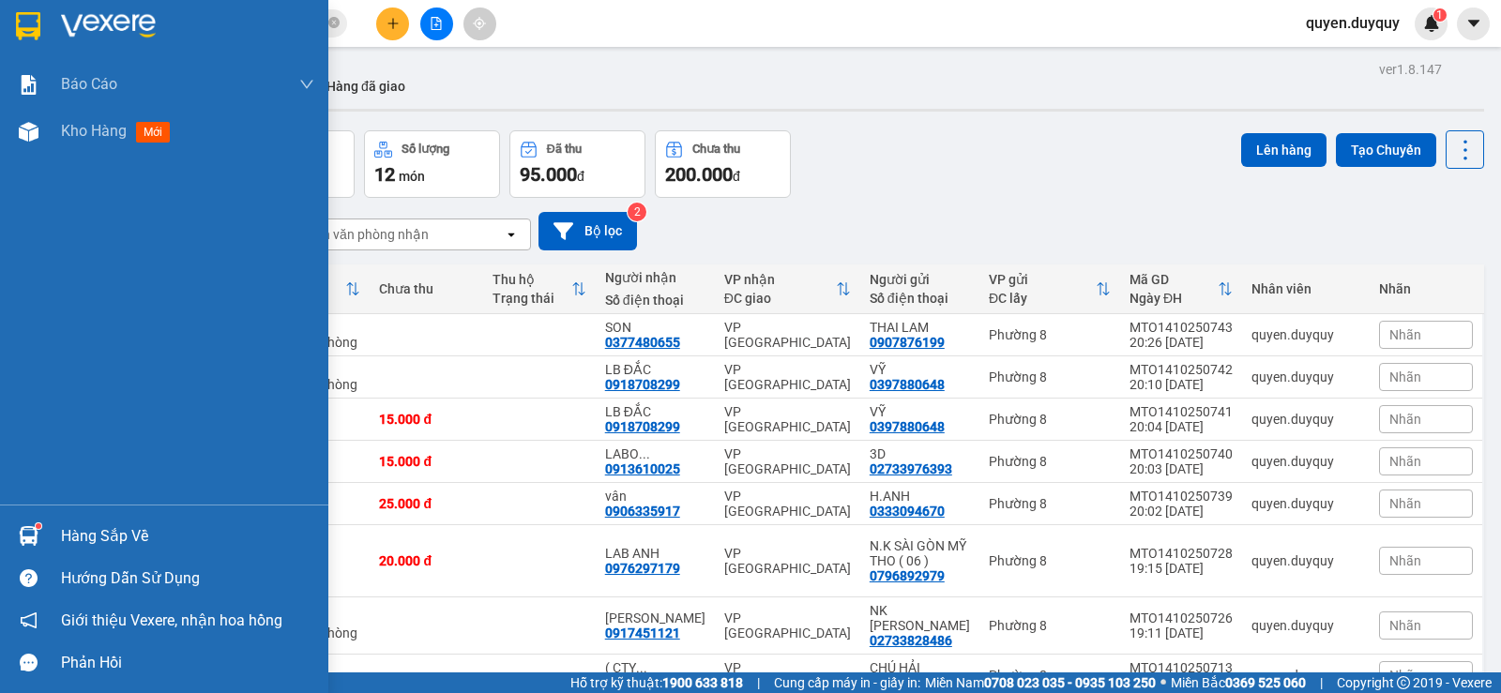
click at [21, 524] on div at bounding box center [28, 536] width 33 height 33
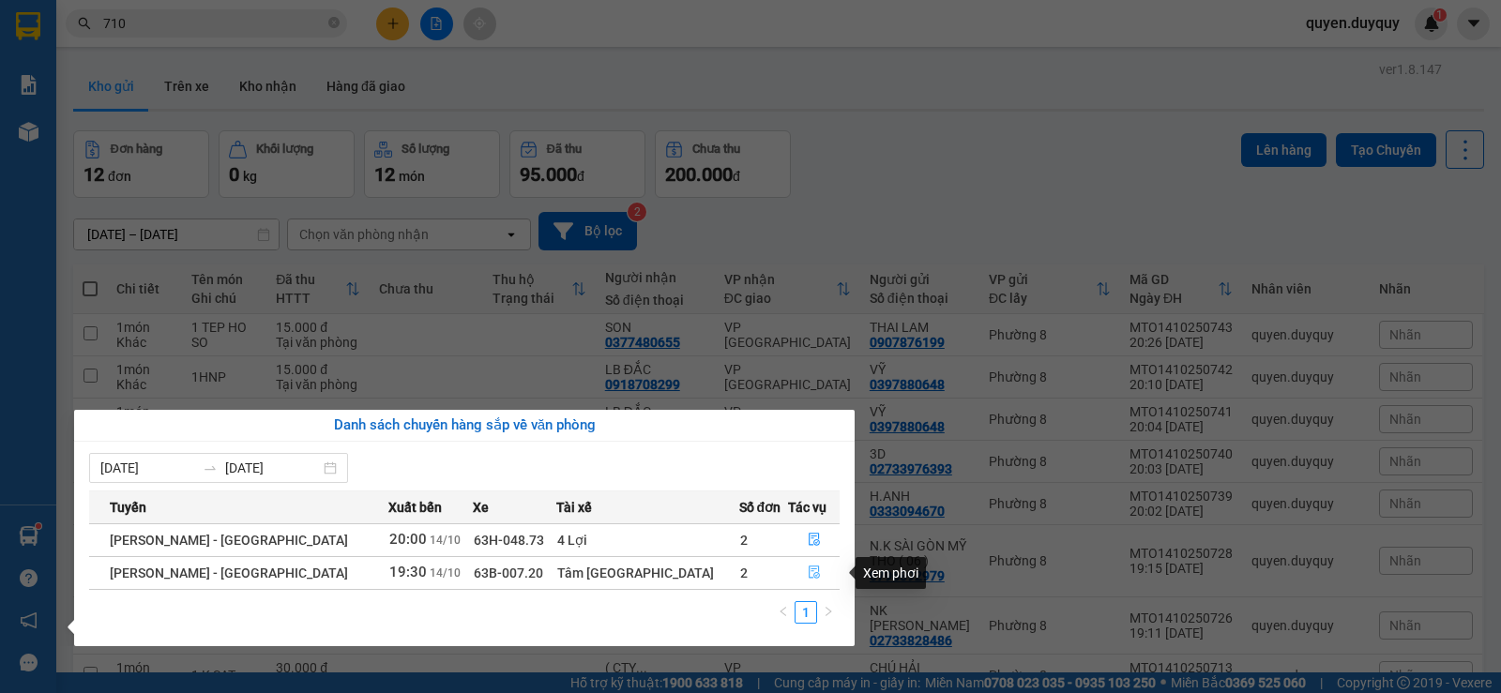
click at [809, 567] on icon "file-done" at bounding box center [814, 573] width 11 height 13
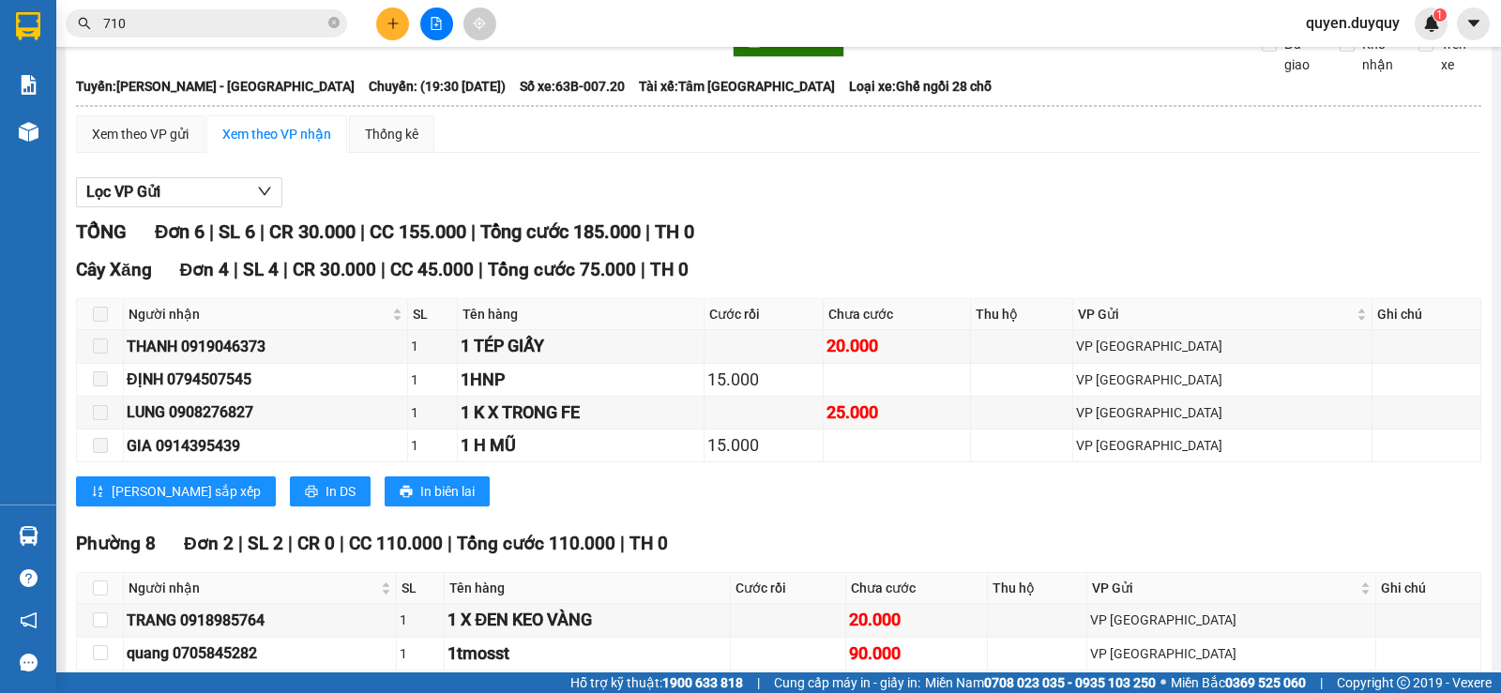
scroll to position [188, 0]
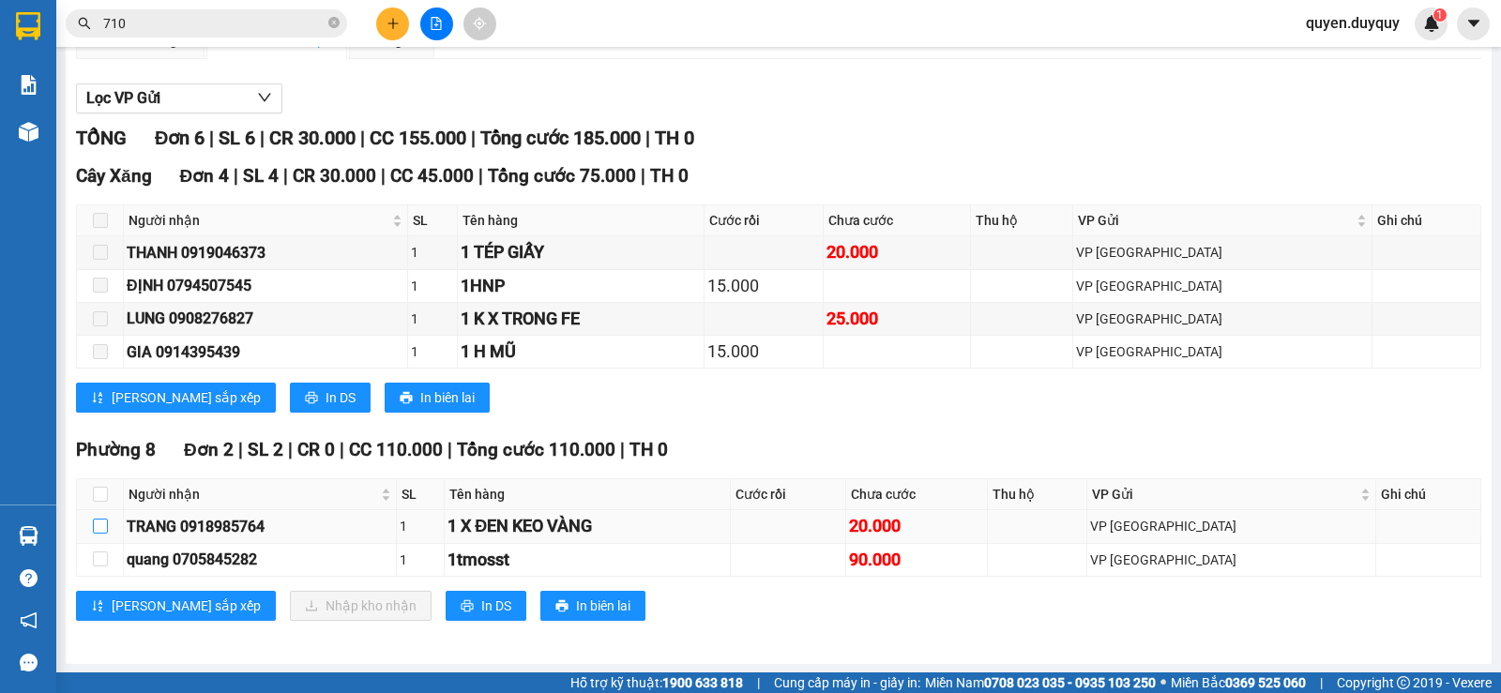
click at [99, 534] on input "checkbox" at bounding box center [100, 526] width 15 height 15
checkbox input "true"
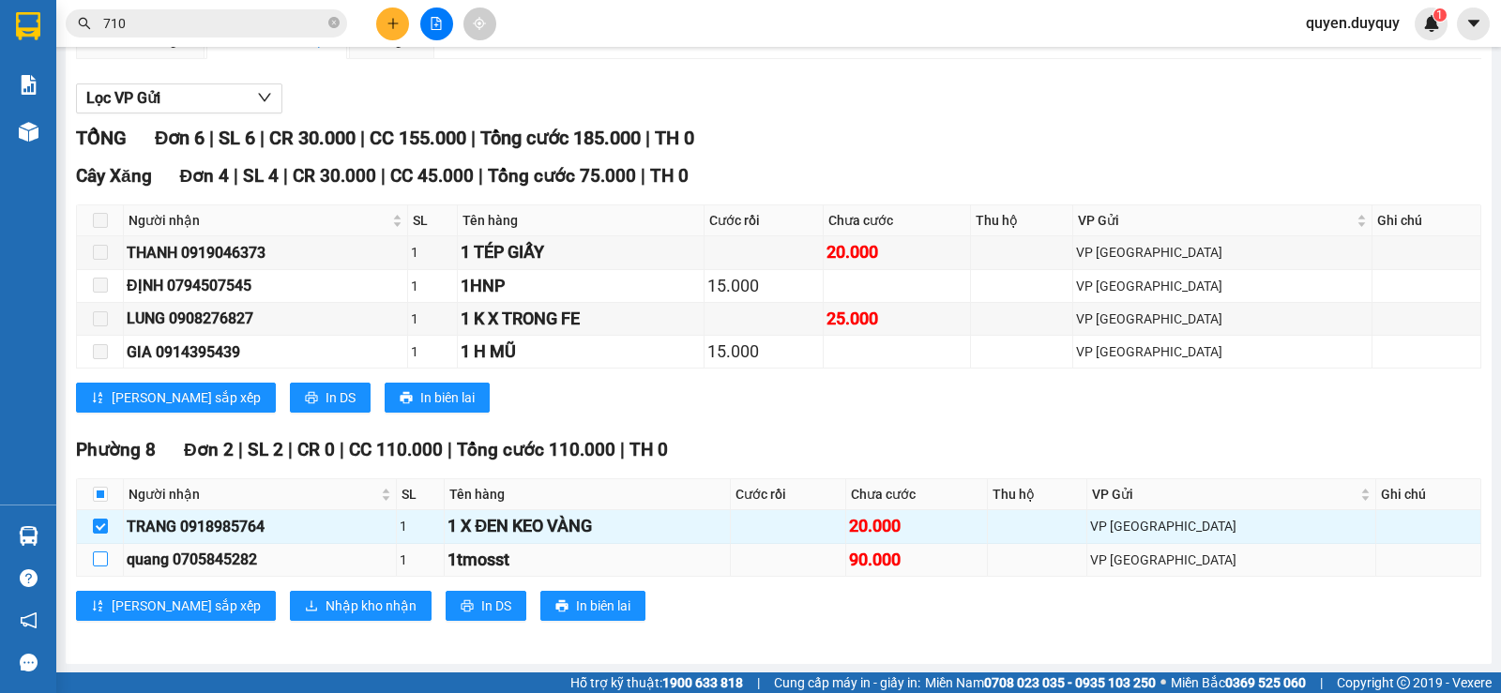
click at [98, 567] on input "checkbox" at bounding box center [100, 559] width 15 height 15
checkbox input "true"
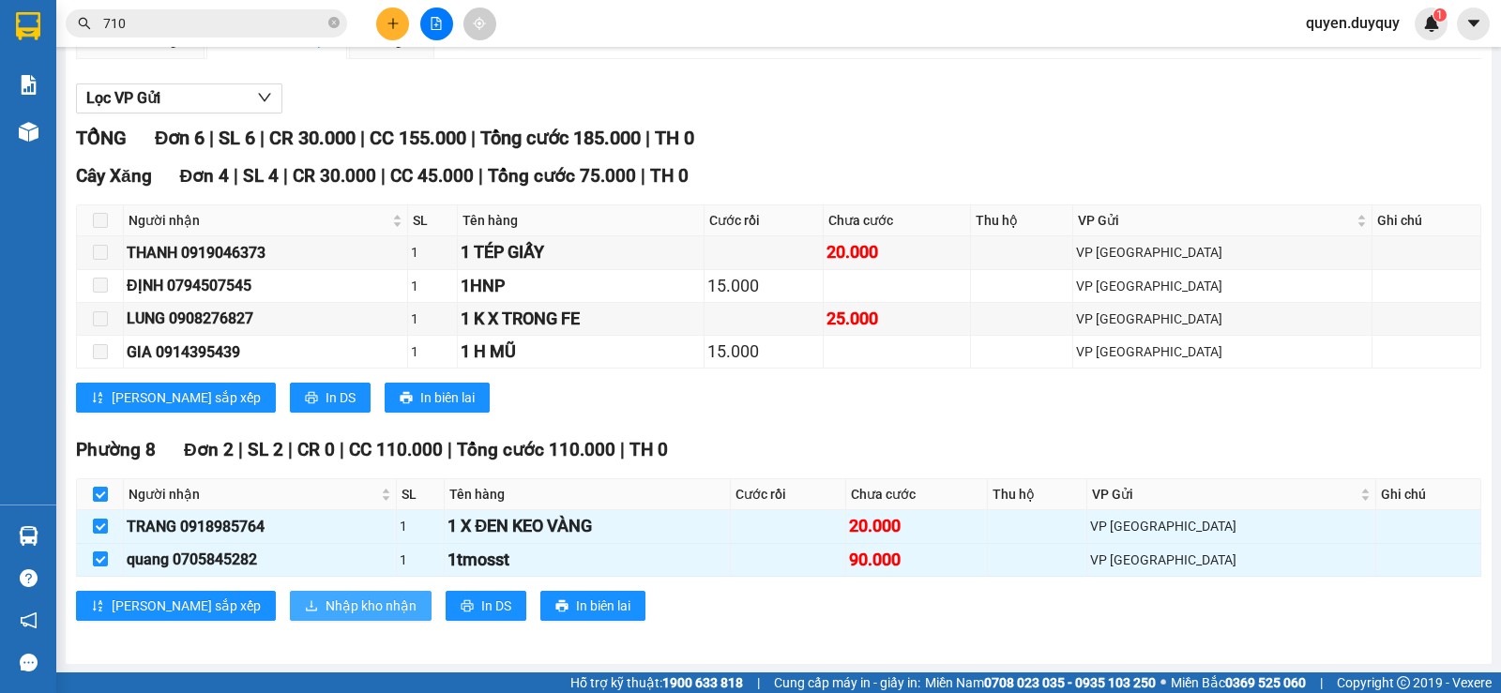
click at [326, 617] on span "Nhập kho nhận" at bounding box center [371, 606] width 91 height 21
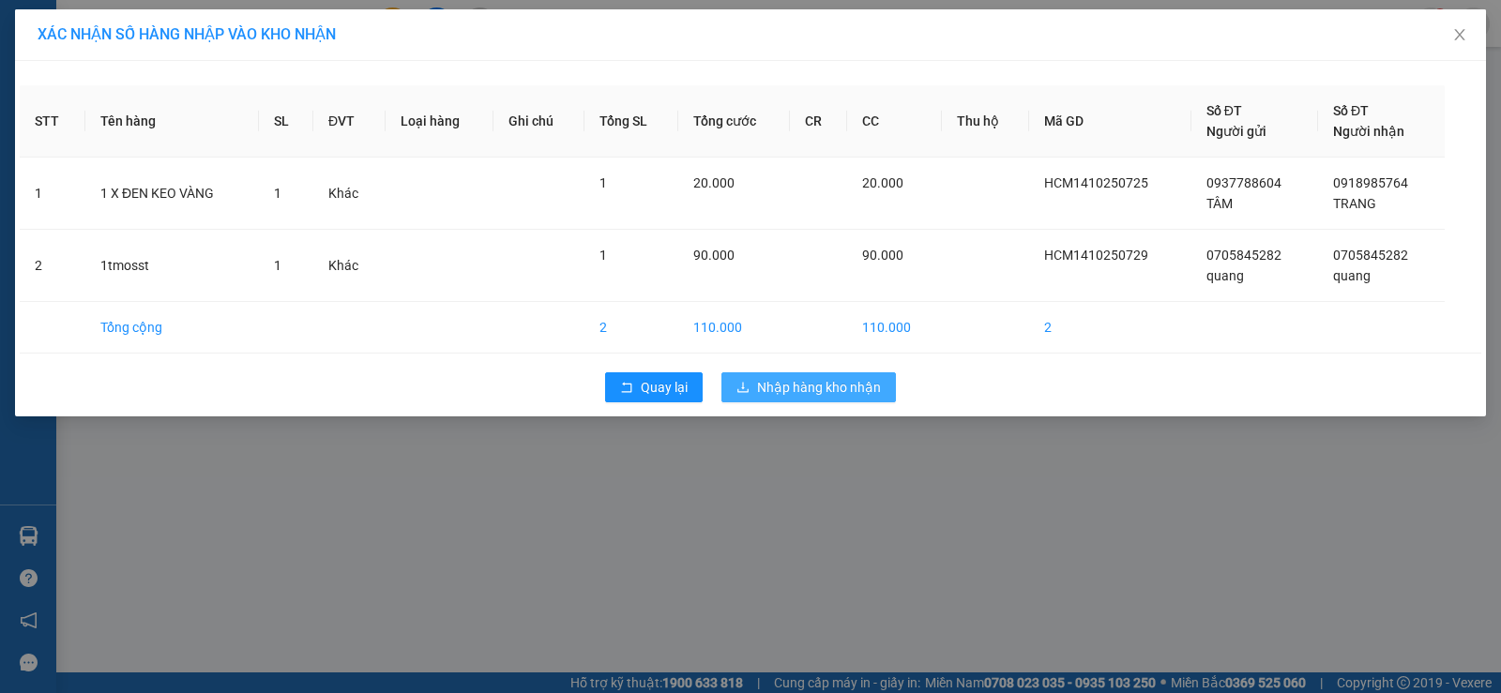
click at [834, 383] on span "Nhập hàng kho nhận" at bounding box center [819, 387] width 124 height 21
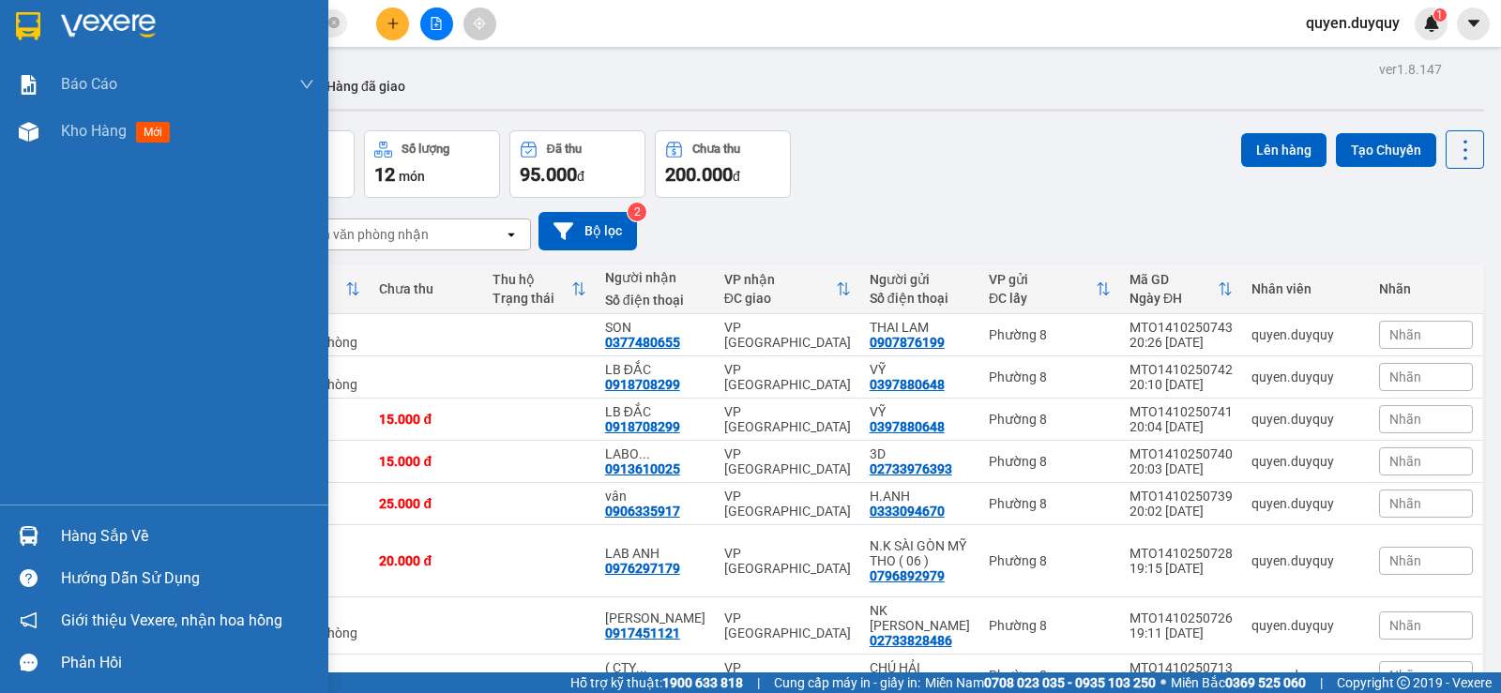
click at [29, 527] on img at bounding box center [29, 536] width 20 height 20
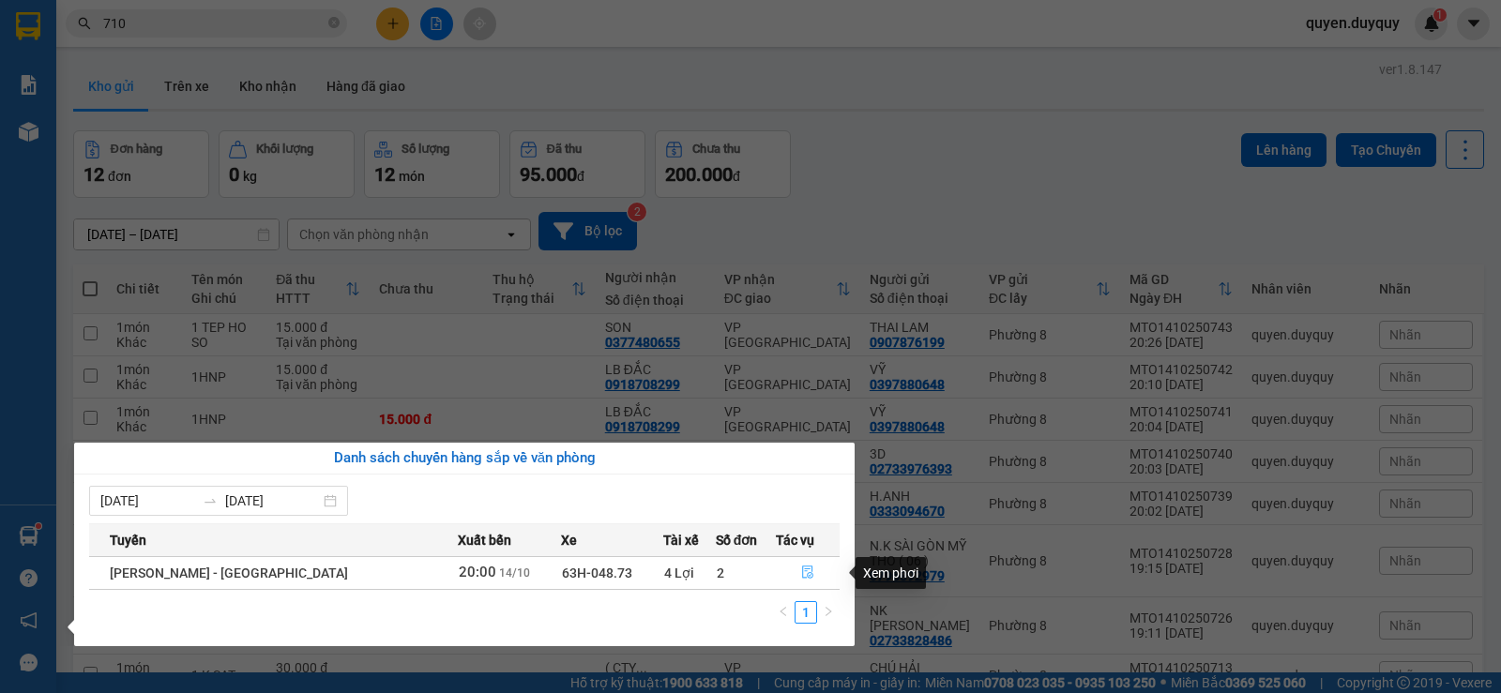
click at [802, 570] on icon "file-done" at bounding box center [807, 573] width 11 height 13
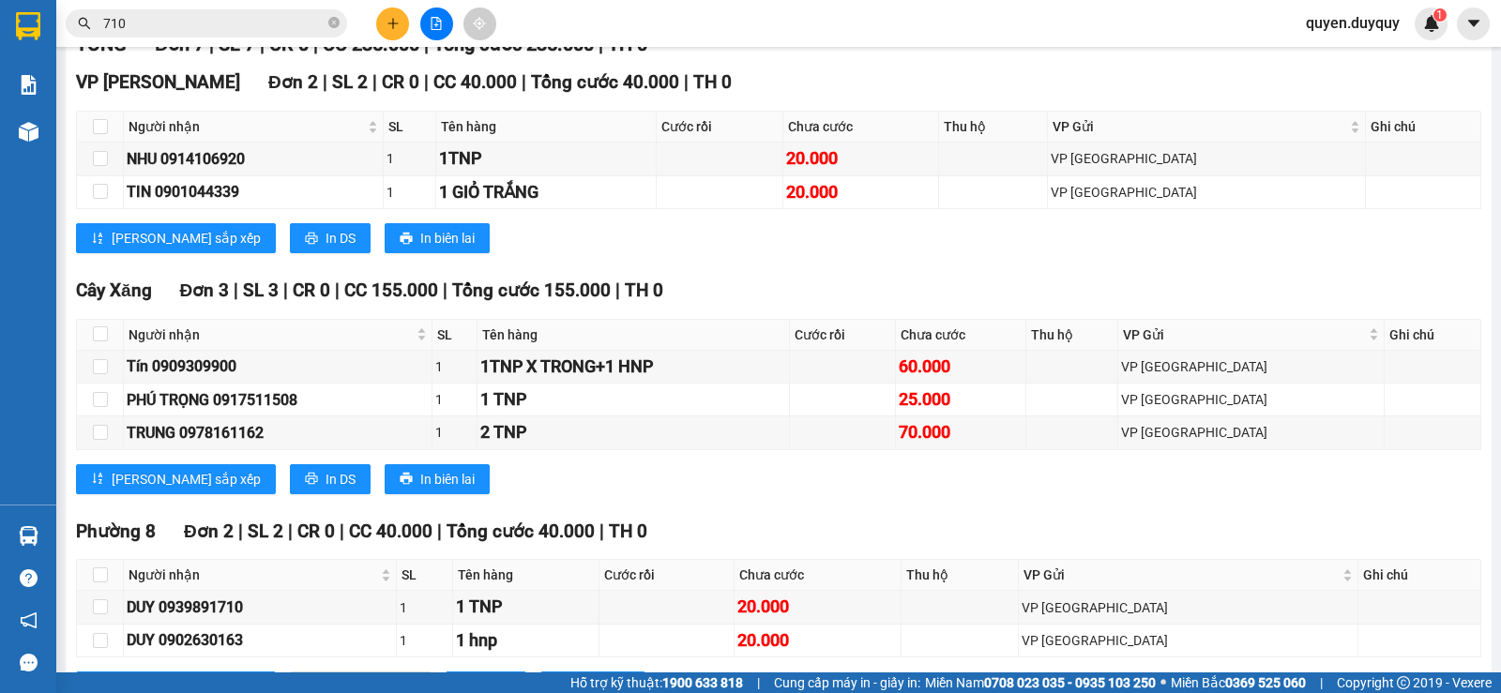
scroll to position [375, 0]
